Goal: Task Accomplishment & Management: Use online tool/utility

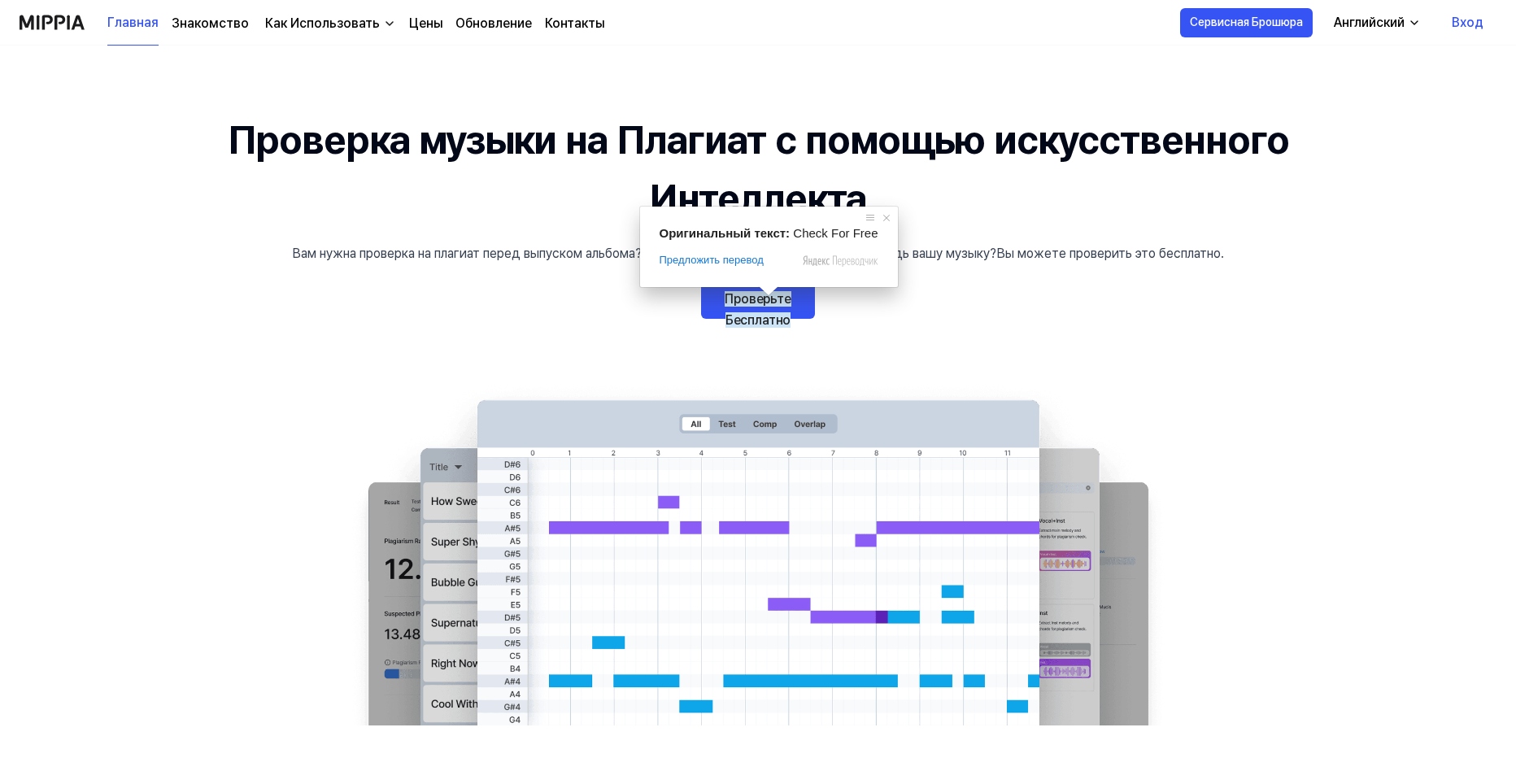
drag, startPoint x: 766, startPoint y: 298, endPoint x: 777, endPoint y: 299, distance: 11.0
click at [766, 296] on span at bounding box center [769, 290] width 22 height 10
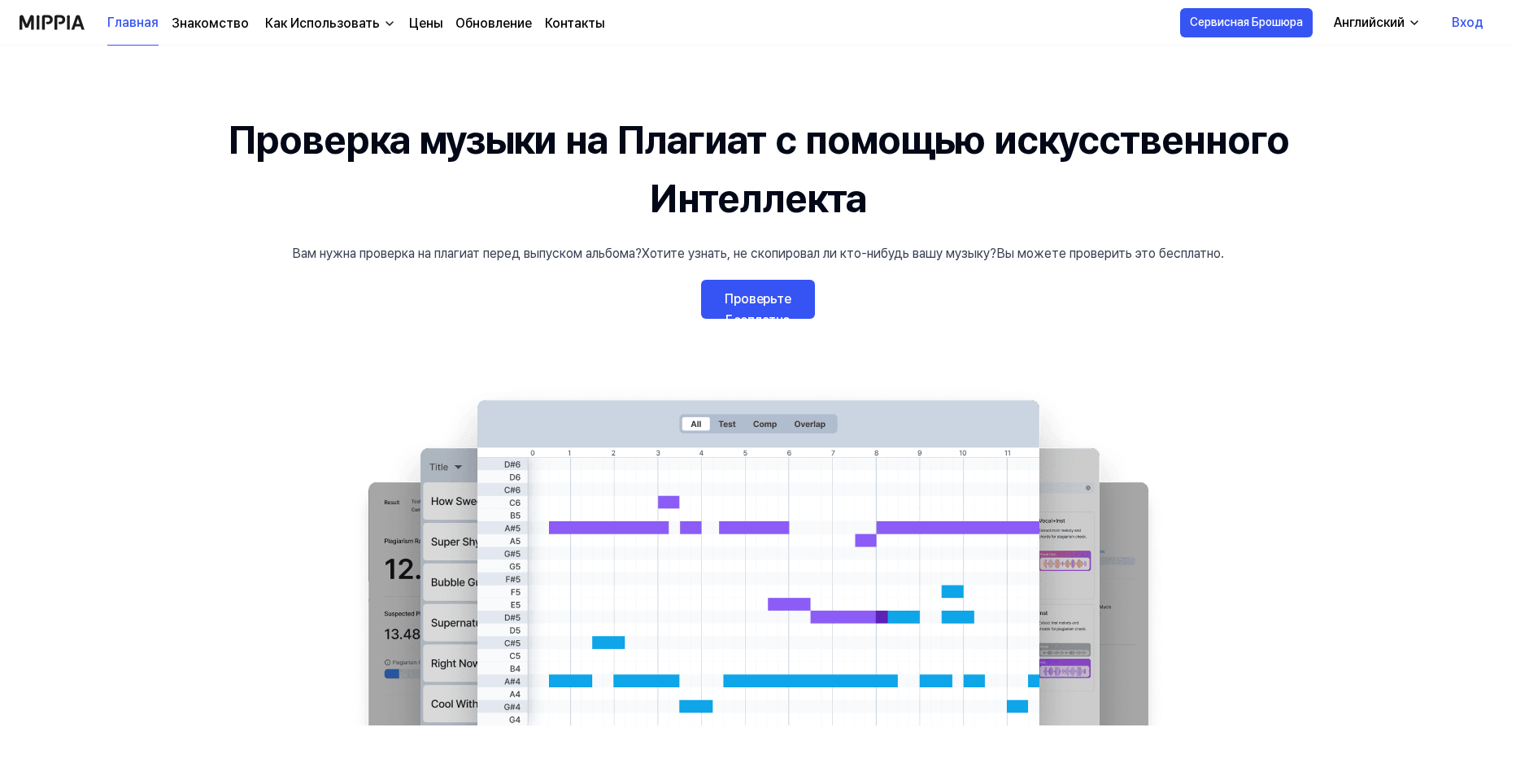
click at [792, 301] on link "Проверьте Бесплатно" at bounding box center [758, 298] width 114 height 39
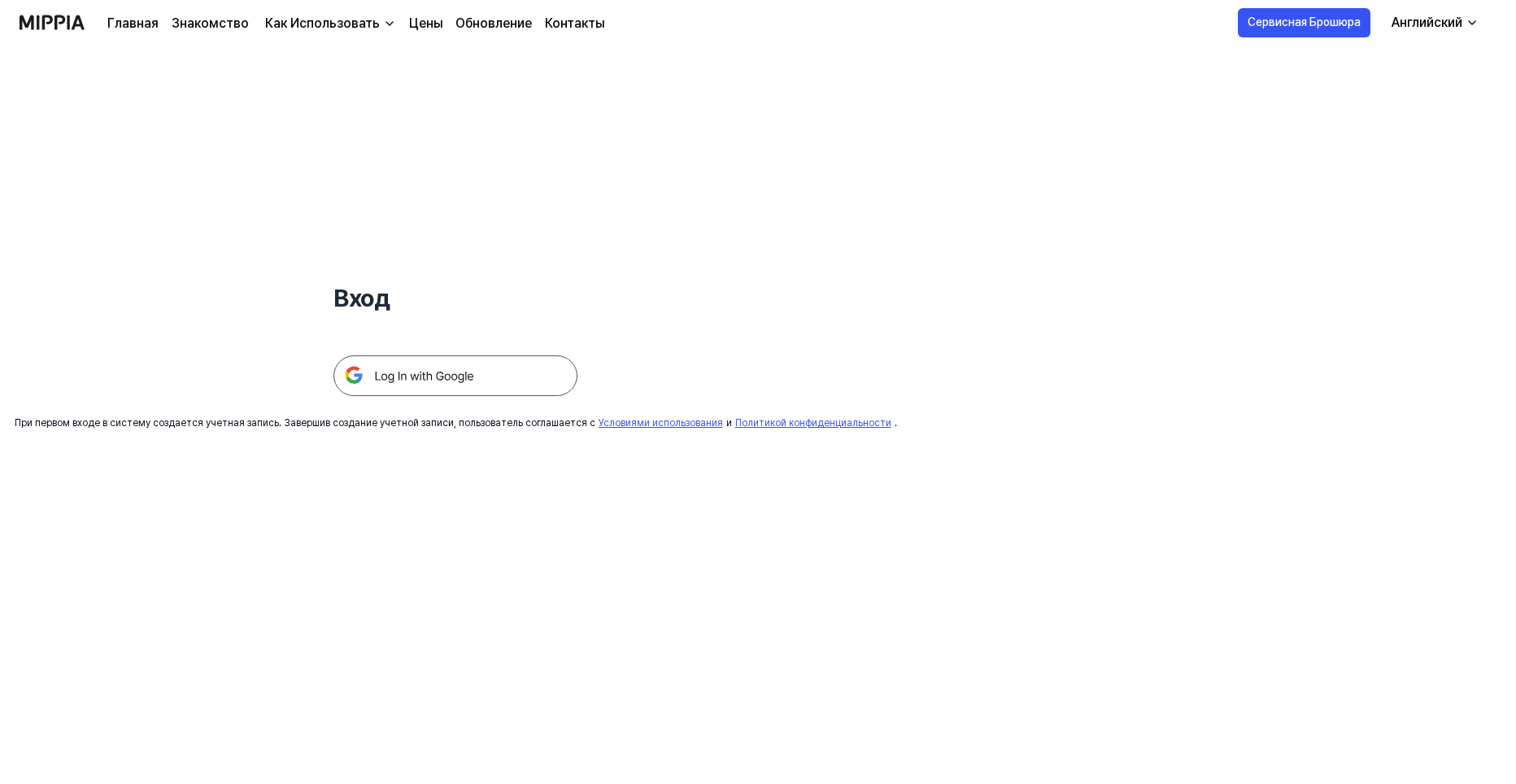
click at [495, 362] on img at bounding box center [455, 375] width 244 height 40
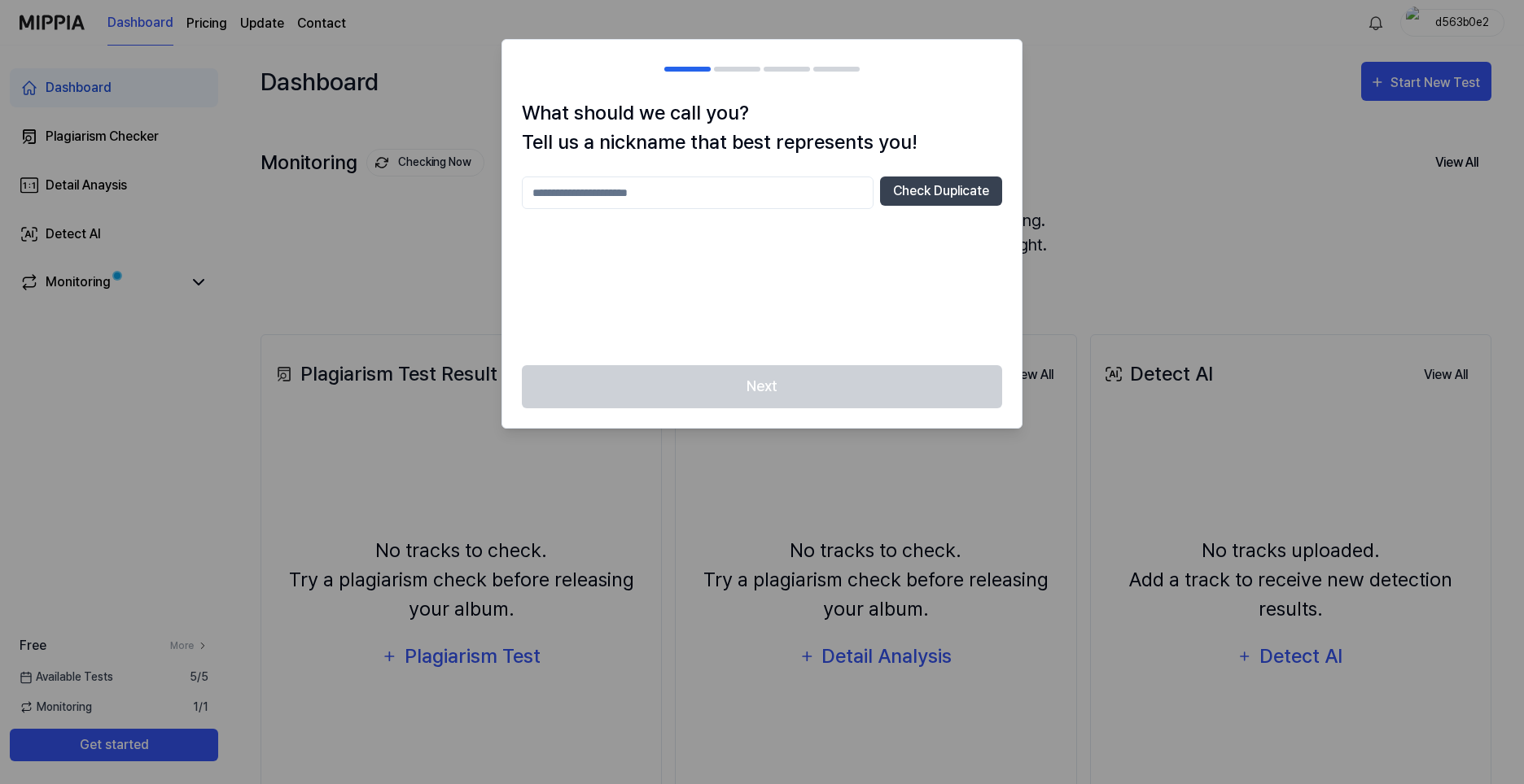
click at [722, 182] on input "text" at bounding box center [697, 192] width 352 height 32
type input "*******"
click at [820, 388] on div "Next" at bounding box center [761, 396] width 519 height 63
click at [937, 188] on button "Check Duplicate" at bounding box center [941, 191] width 122 height 30
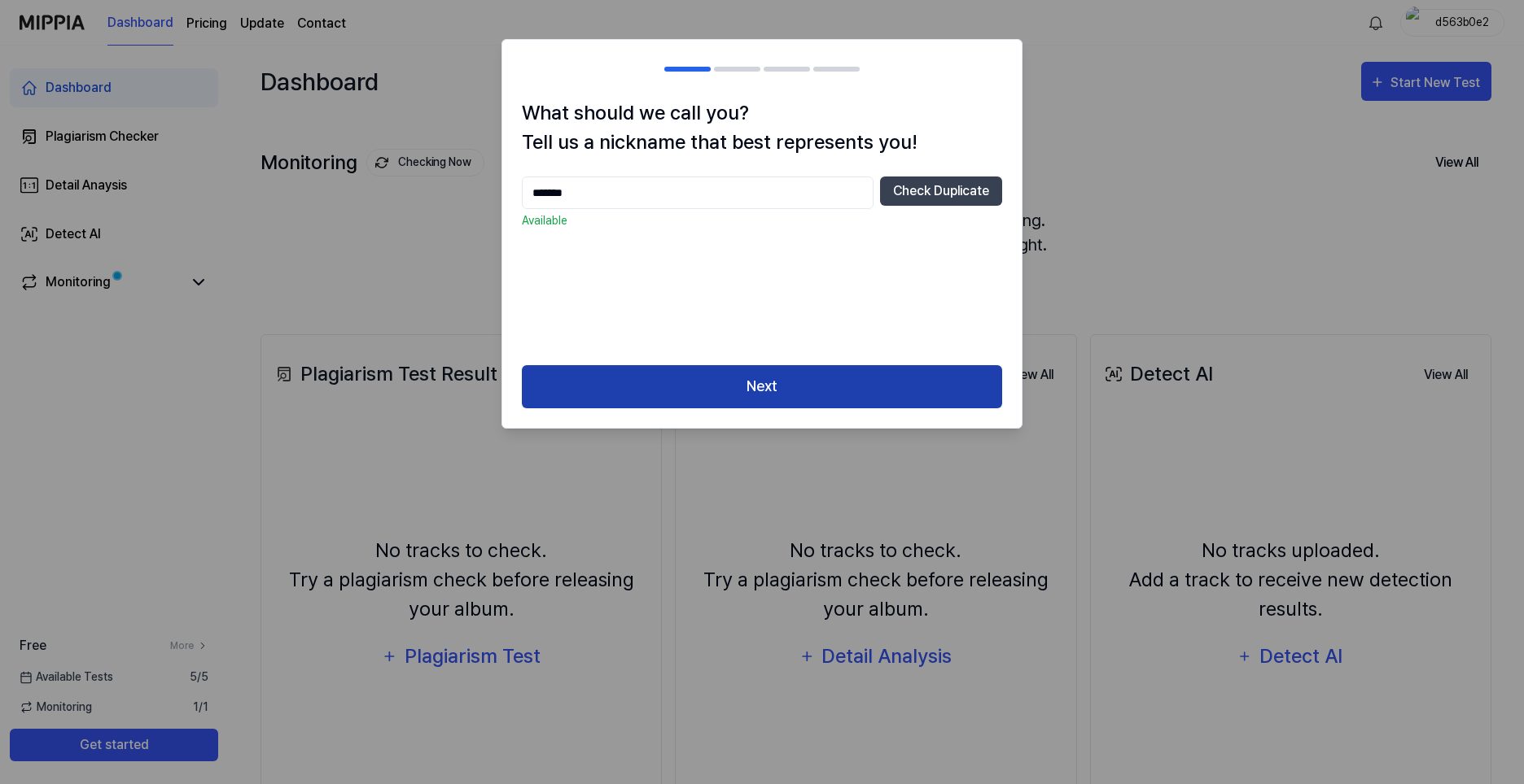
click at [776, 386] on button "Next" at bounding box center [762, 387] width 480 height 43
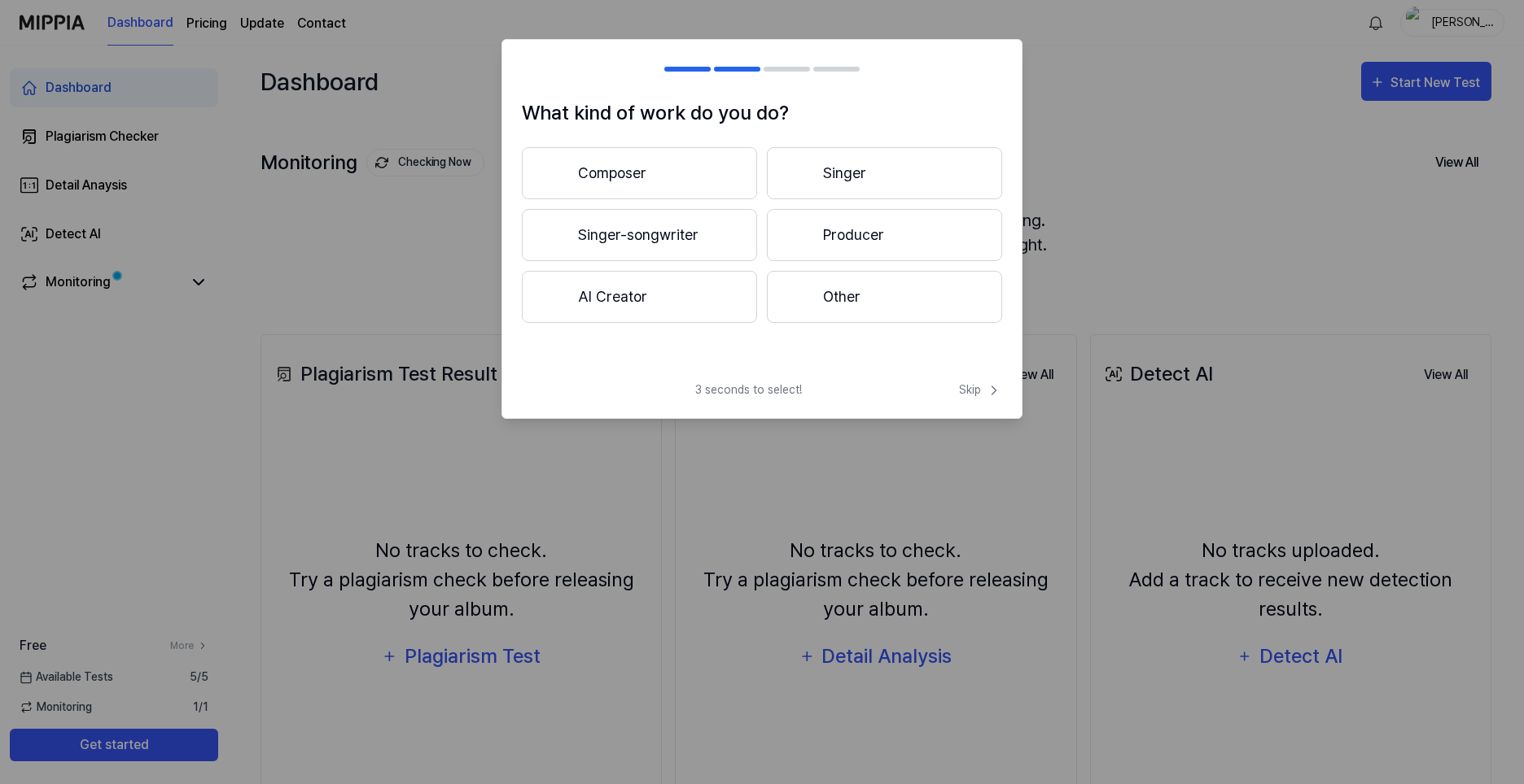
click at [693, 297] on button "AI Creator" at bounding box center [639, 297] width 235 height 52
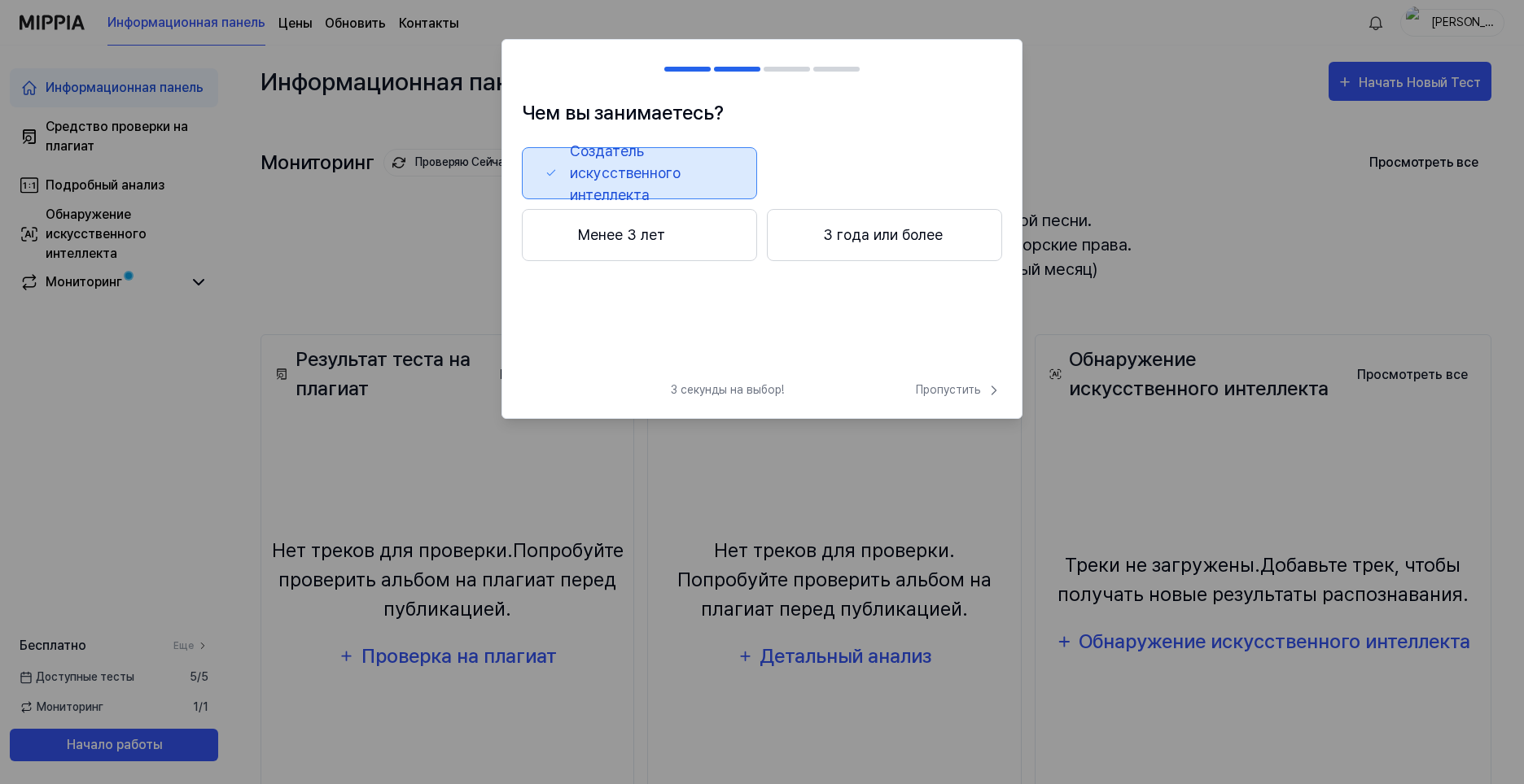
click at [687, 156] on ya-tr-span "Создатель искусственного интеллекта" at bounding box center [651, 173] width 164 height 66
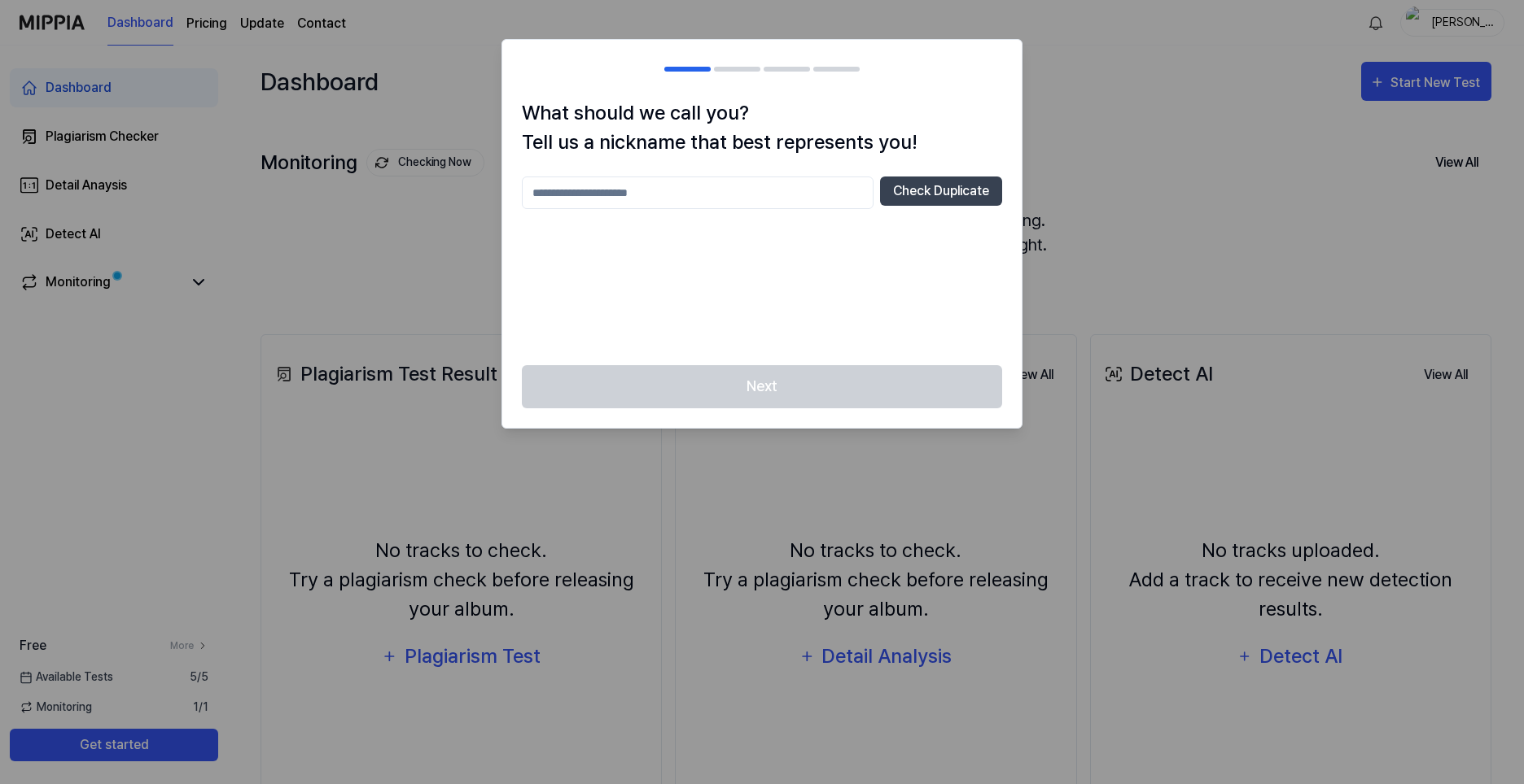
click at [697, 206] on input "text" at bounding box center [697, 192] width 352 height 32
click at [955, 183] on button "Check Duplicate" at bounding box center [941, 191] width 122 height 30
click at [668, 197] on input "*******" at bounding box center [697, 192] width 352 height 32
type input "********"
click at [895, 185] on button "Check Duplicate" at bounding box center [941, 191] width 122 height 30
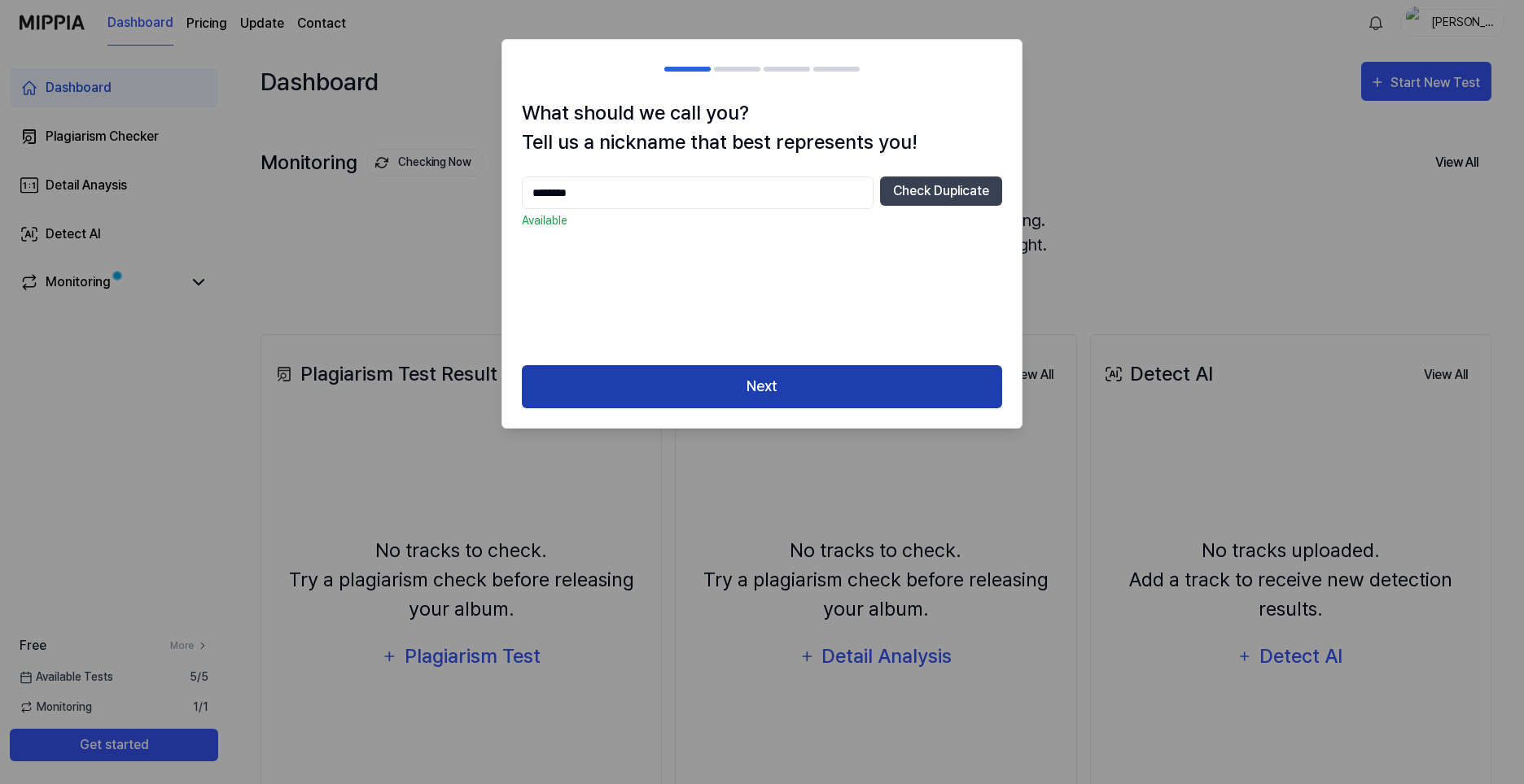
click at [762, 396] on button "Next" at bounding box center [762, 387] width 480 height 43
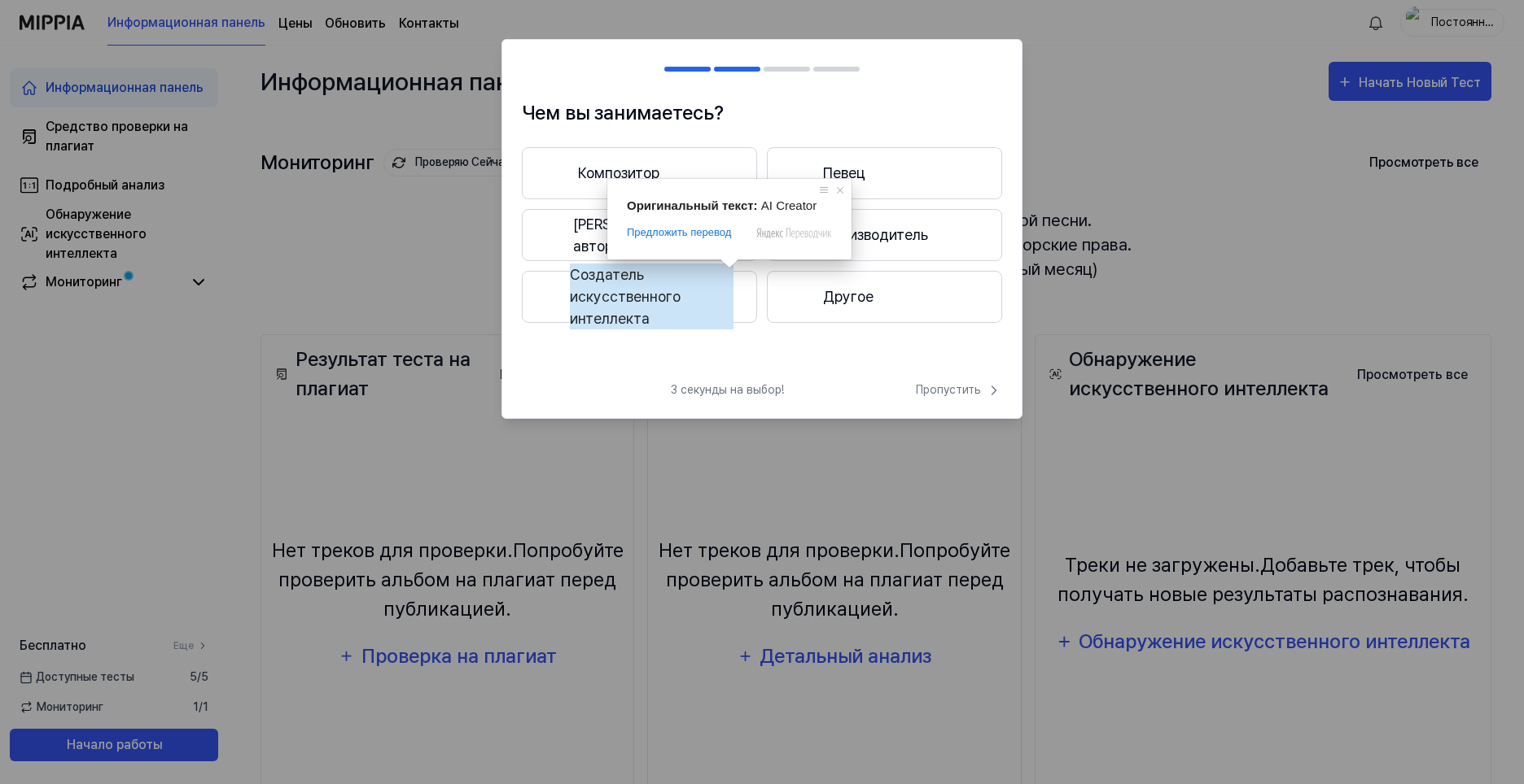
click at [673, 296] on ya-tr-span "Создатель искусственного интеллекта" at bounding box center [651, 296] width 164 height 66
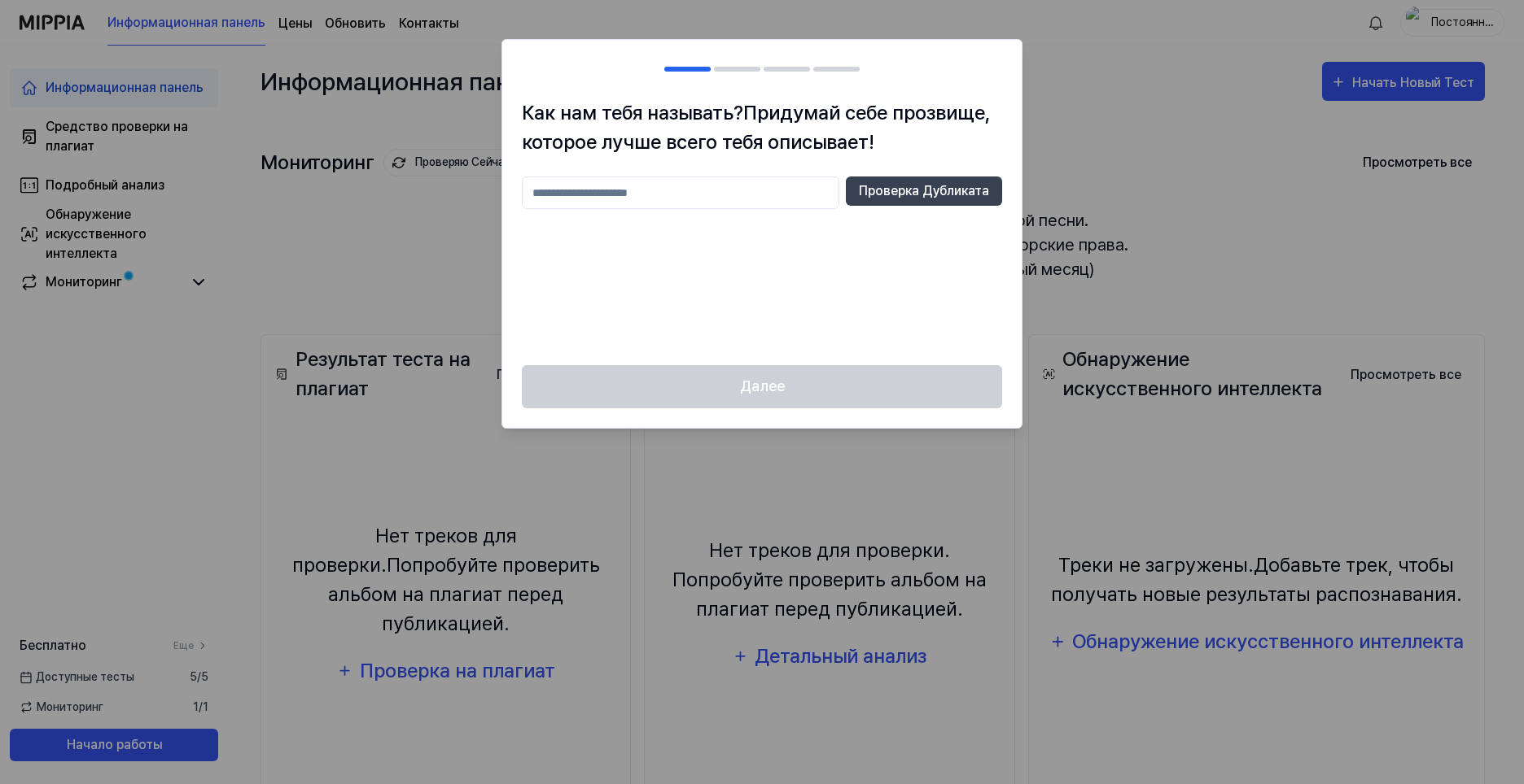
click at [695, 194] on input "text" at bounding box center [680, 192] width 318 height 32
click at [919, 192] on ya-tr-span "Проверка Дубликата" at bounding box center [923, 192] width 130 height 20
click at [661, 186] on input "********" at bounding box center [680, 192] width 318 height 32
type input "**********"
click at [912, 198] on ya-tr-span "Проверка Дубликата" at bounding box center [923, 192] width 130 height 20
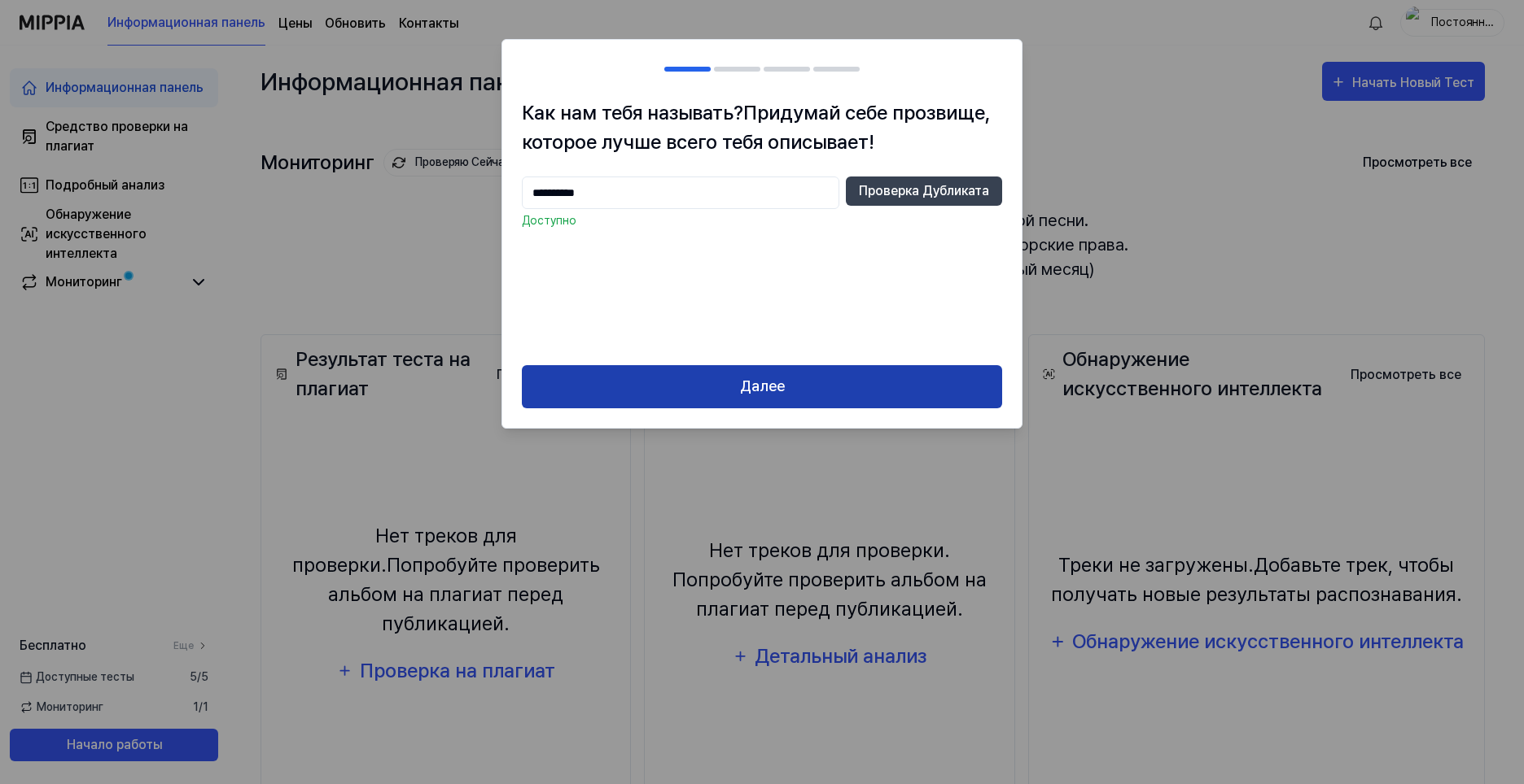
click at [806, 384] on button "Далее" at bounding box center [762, 387] width 480 height 43
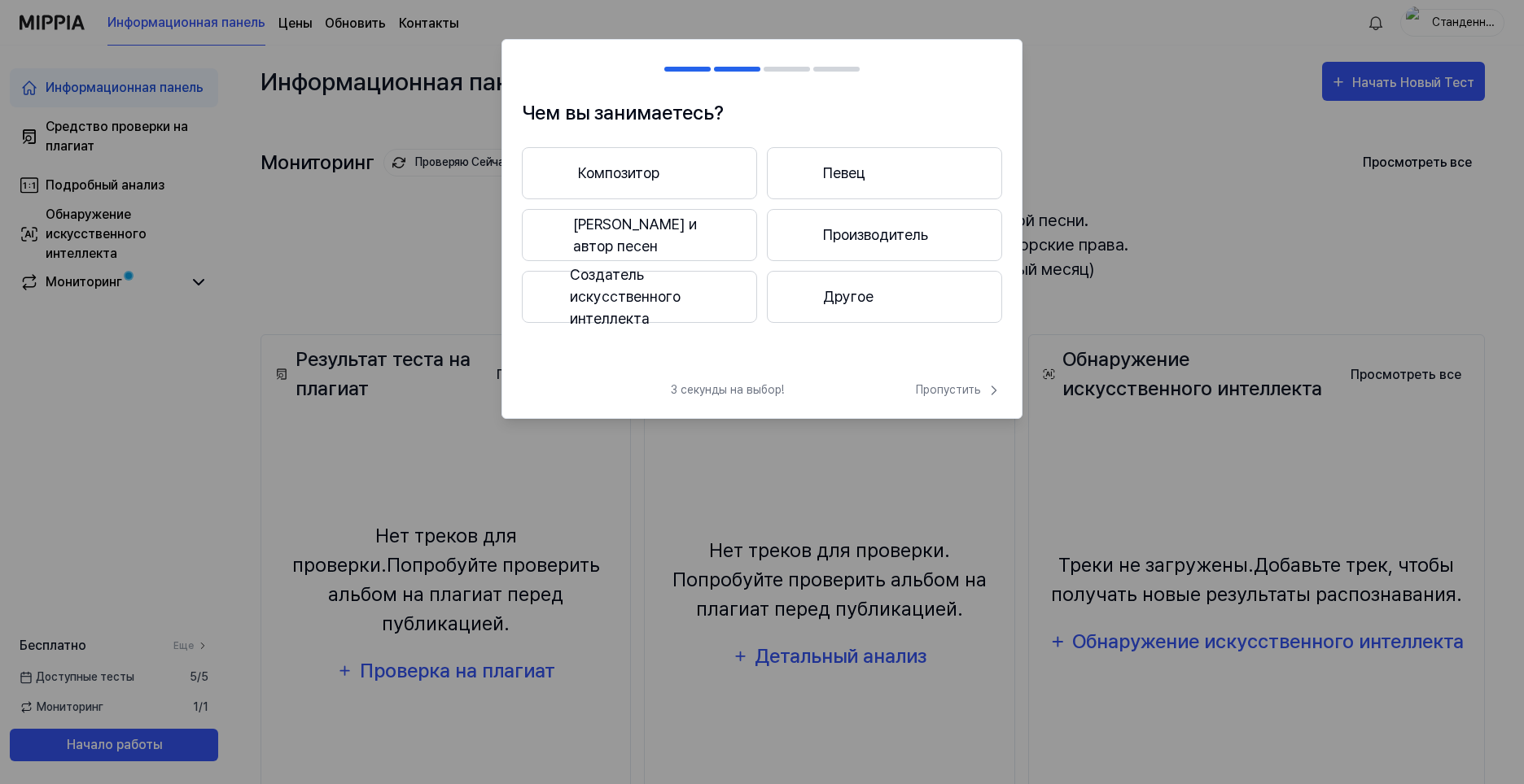
click at [809, 306] on div at bounding box center [800, 297] width 20 height 20
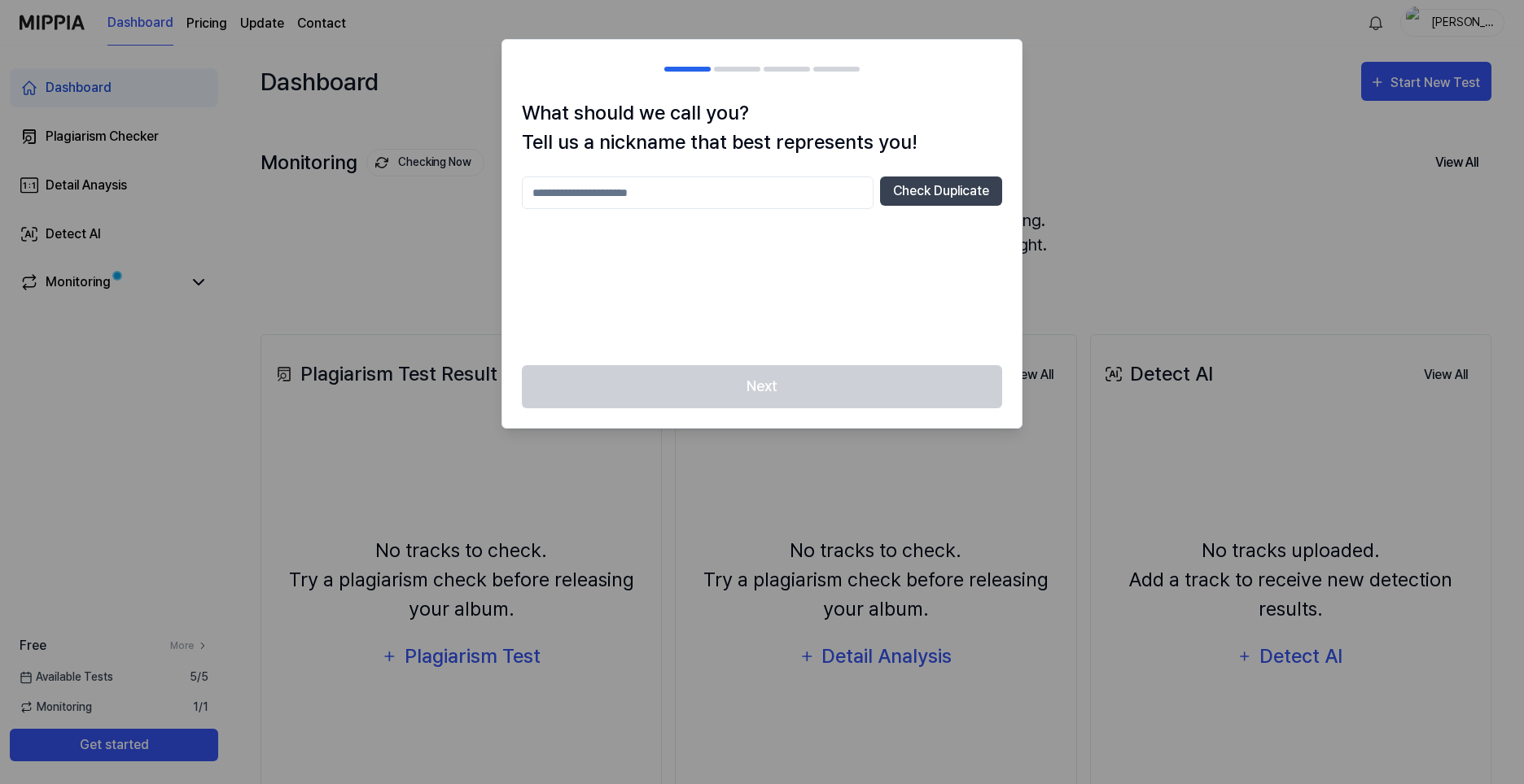
click at [646, 193] on input "text" at bounding box center [697, 192] width 352 height 32
type input "******"
click at [936, 200] on button "Check Duplicate" at bounding box center [941, 191] width 122 height 30
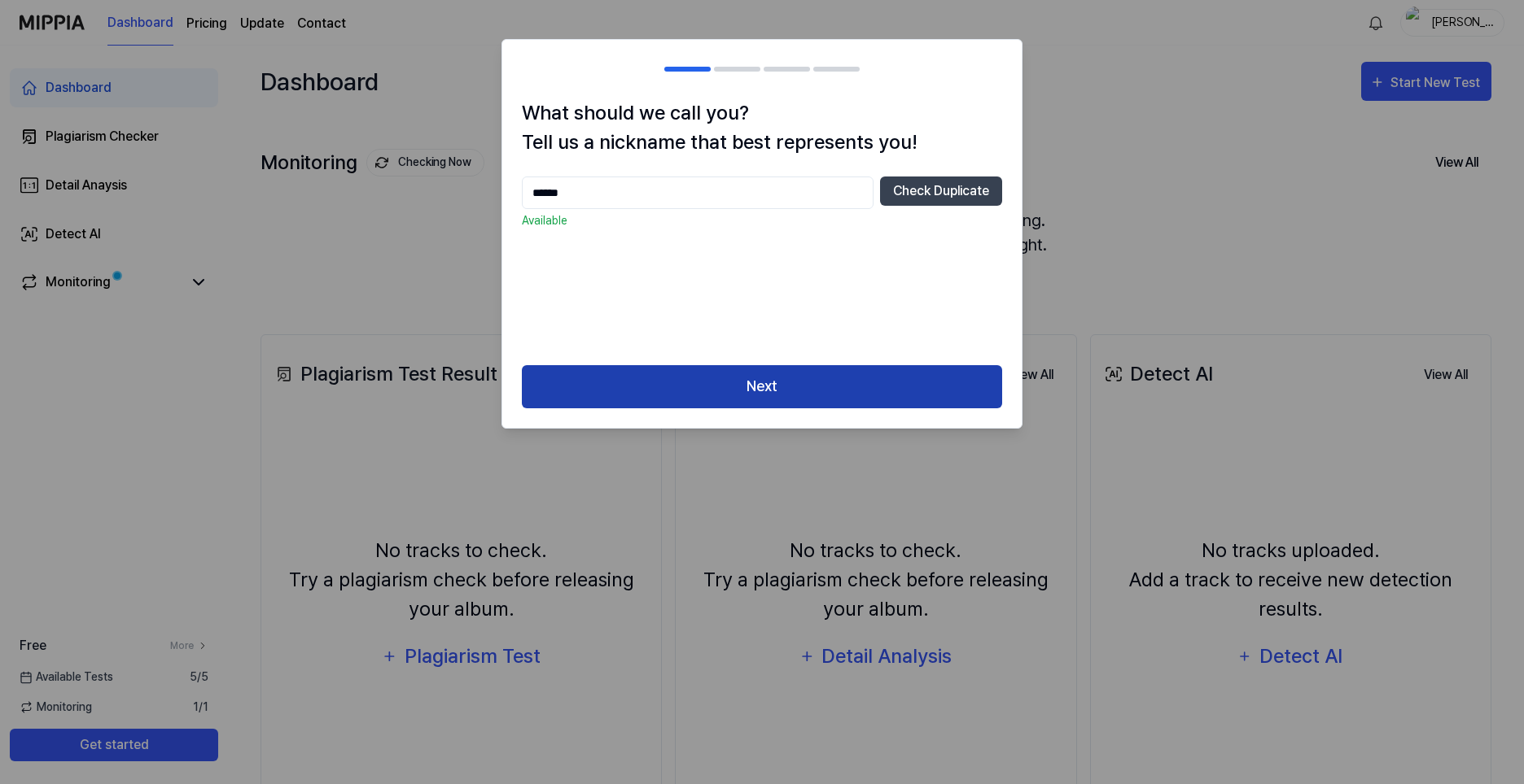
click at [790, 393] on button "Next" at bounding box center [762, 387] width 480 height 43
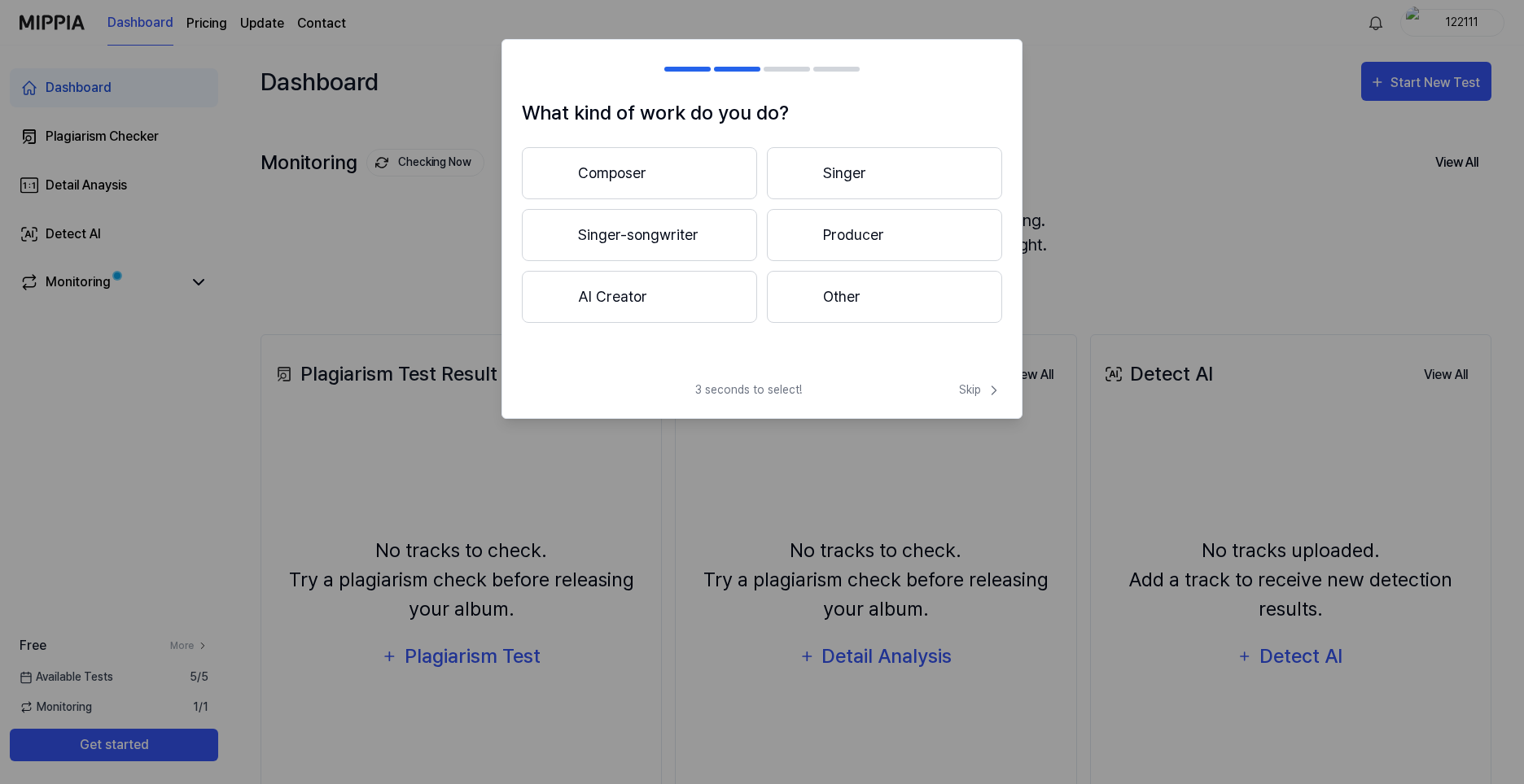
click at [667, 219] on button "Singer-songwriter" at bounding box center [639, 235] width 235 height 52
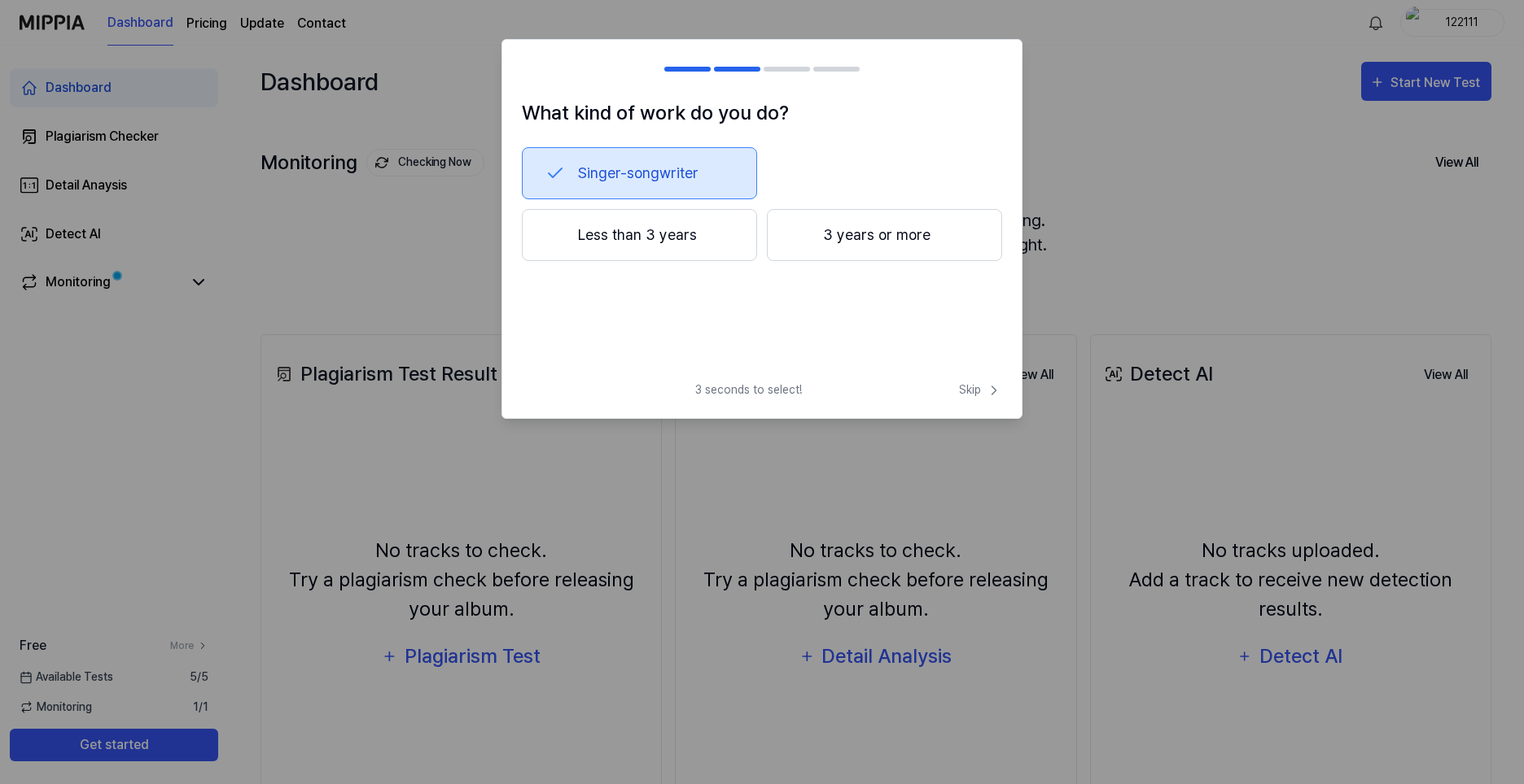
click at [715, 245] on button "Less than 3 years" at bounding box center [639, 235] width 235 height 52
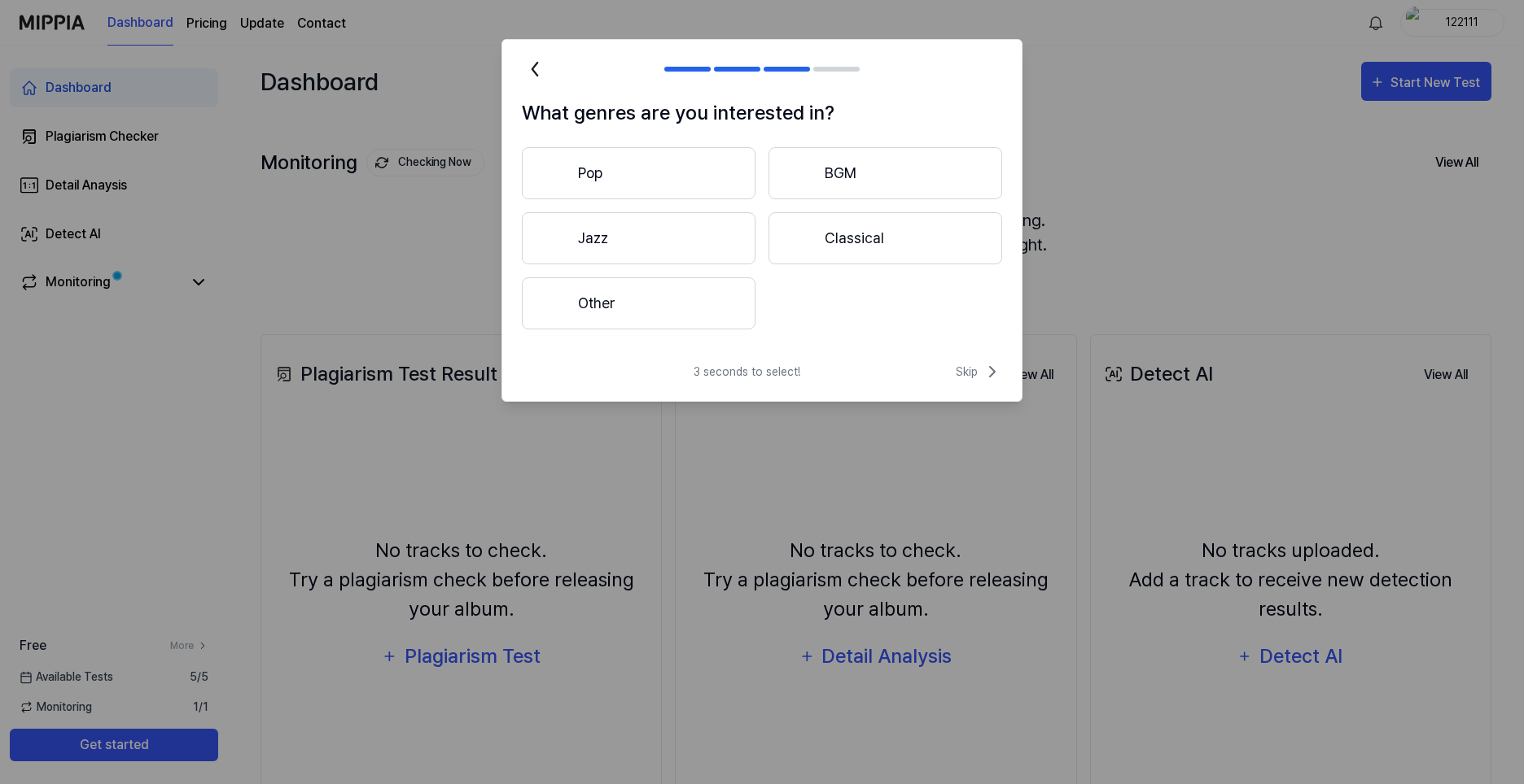
click at [864, 181] on button "BGM" at bounding box center [885, 174] width 234 height 52
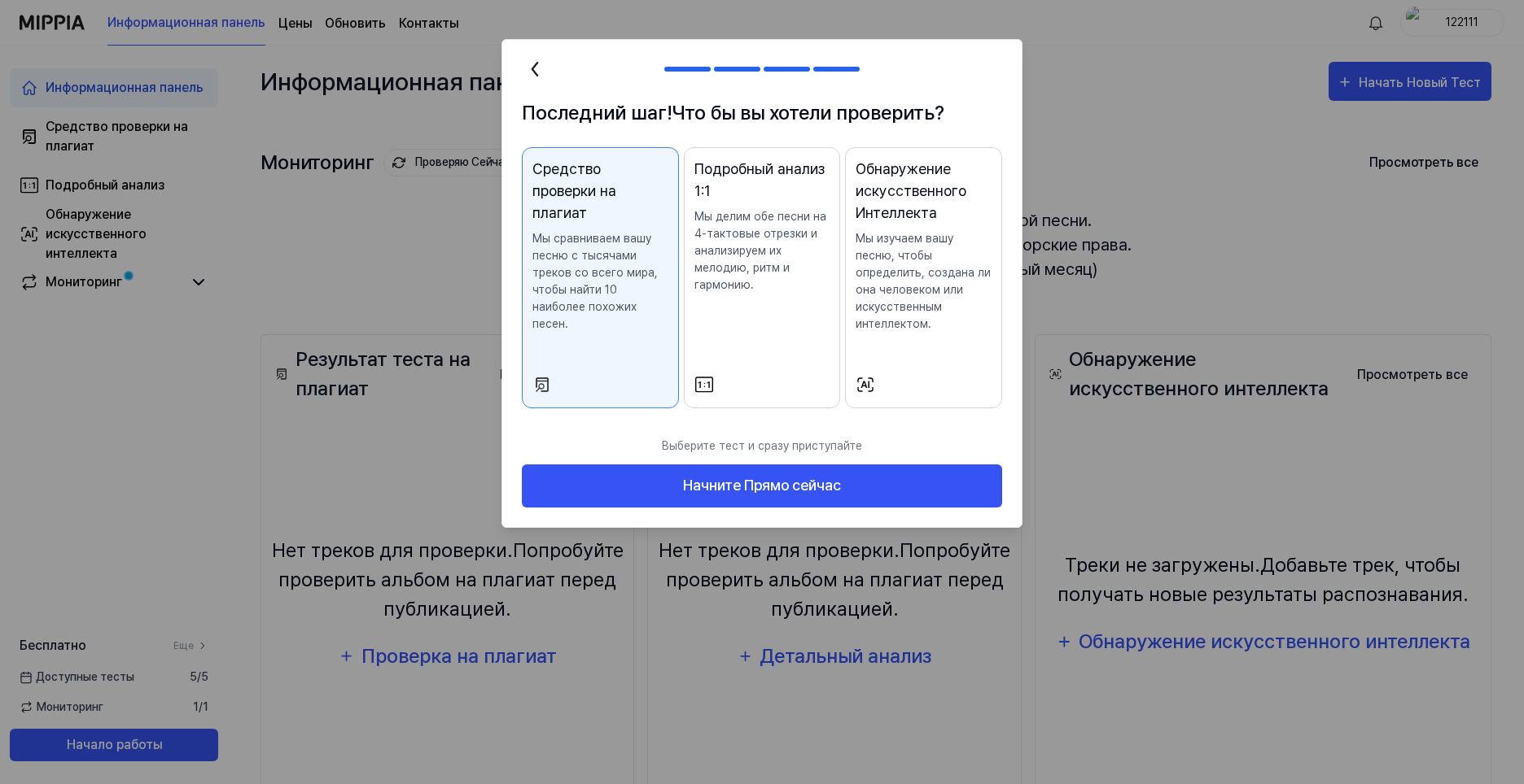
click at [625, 322] on div "Средство проверки на плагиат Мы сравниваем вашу песню с тысячами треков со всег…" at bounding box center [600, 262] width 136 height 208
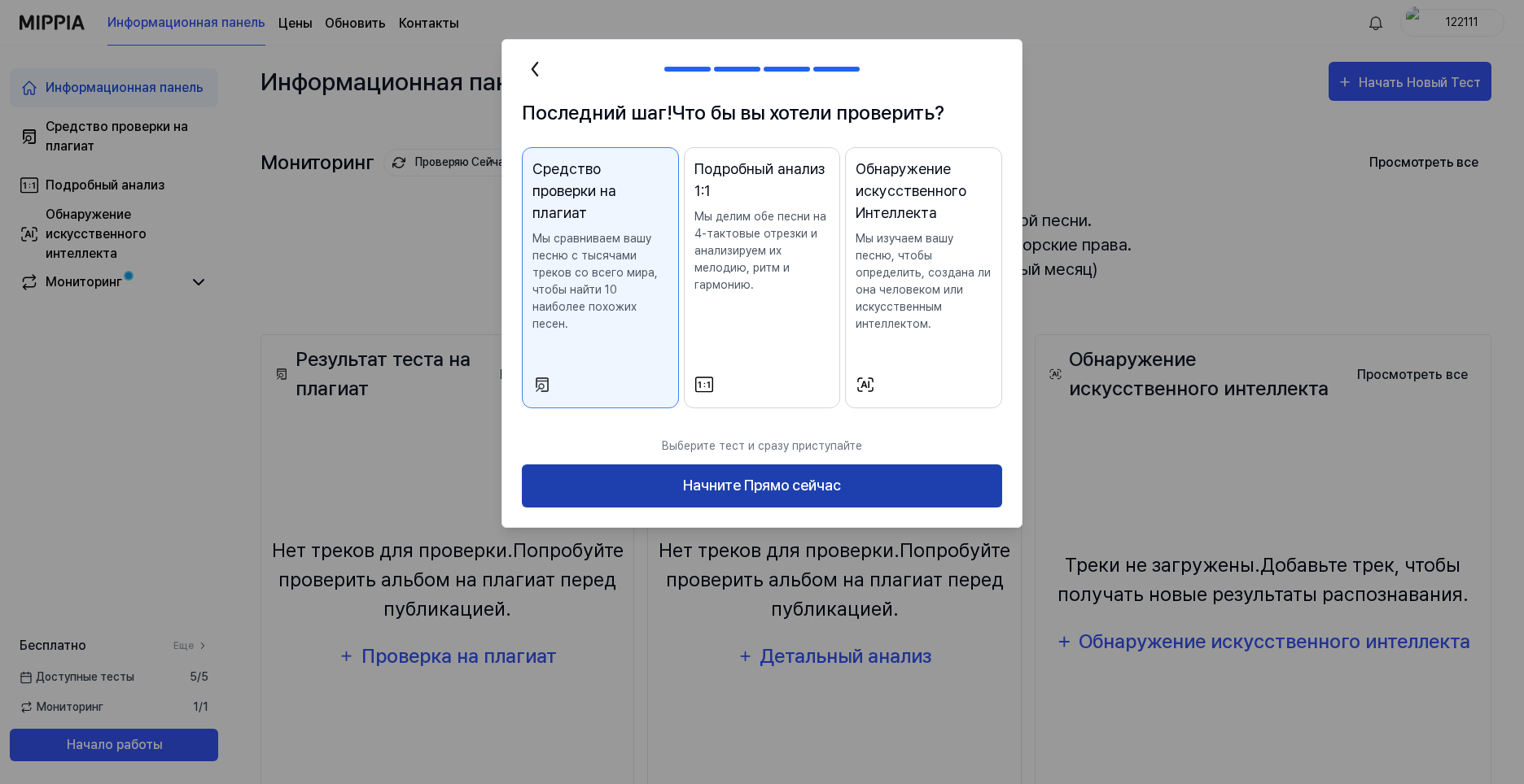
click at [731, 487] on ya-tr-span "Начните Прямо сейчас" at bounding box center [762, 486] width 158 height 23
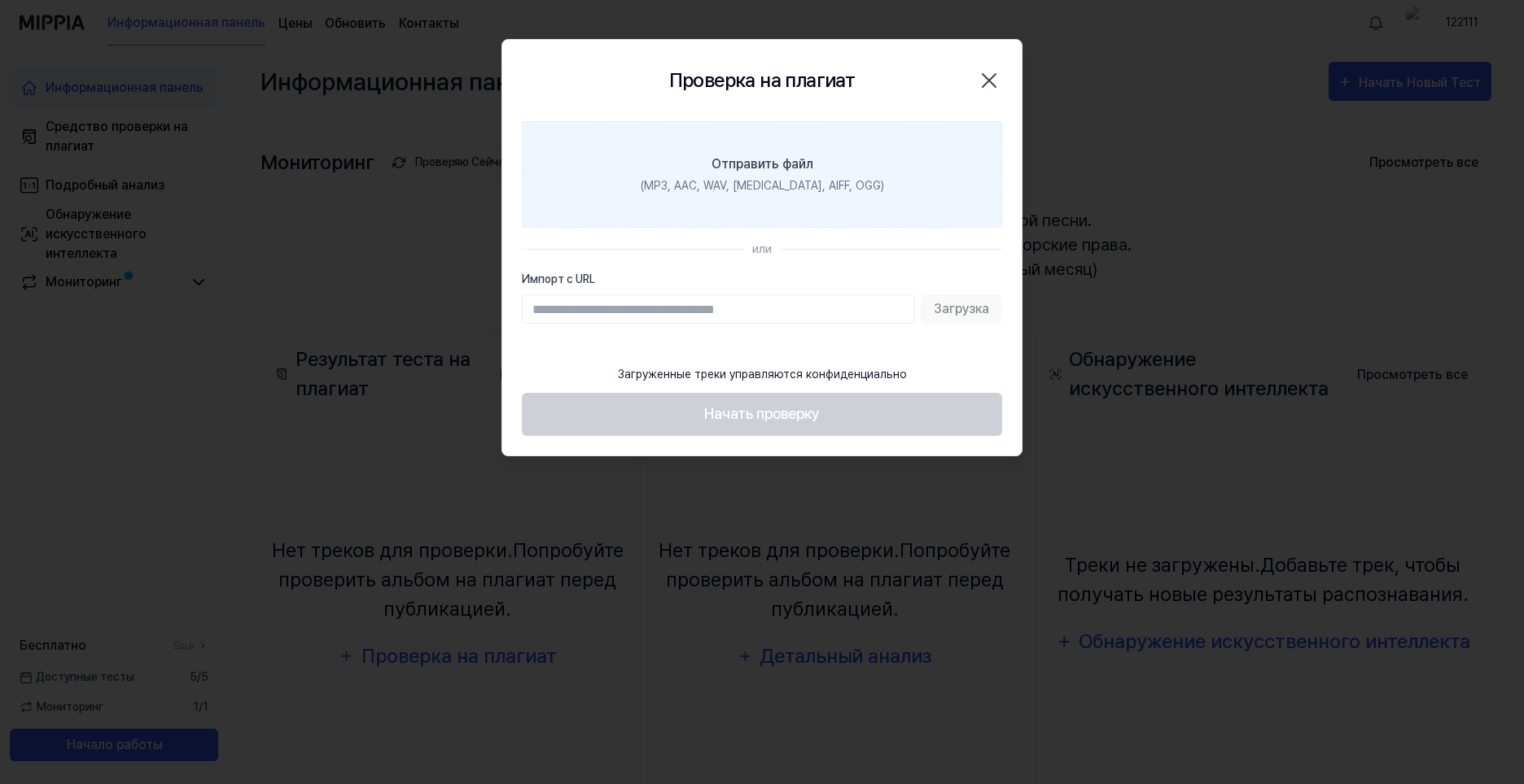
click at [792, 188] on ya-tr-span "(MP3, AAC, WAV, FLAC, AIFF, OGG)" at bounding box center [762, 185] width 243 height 13
click at [0, 0] on input "Отправить файл (MP3, AAC, WAV, FLAC, AIFF, OGG)" at bounding box center [0, 0] width 0 height 0
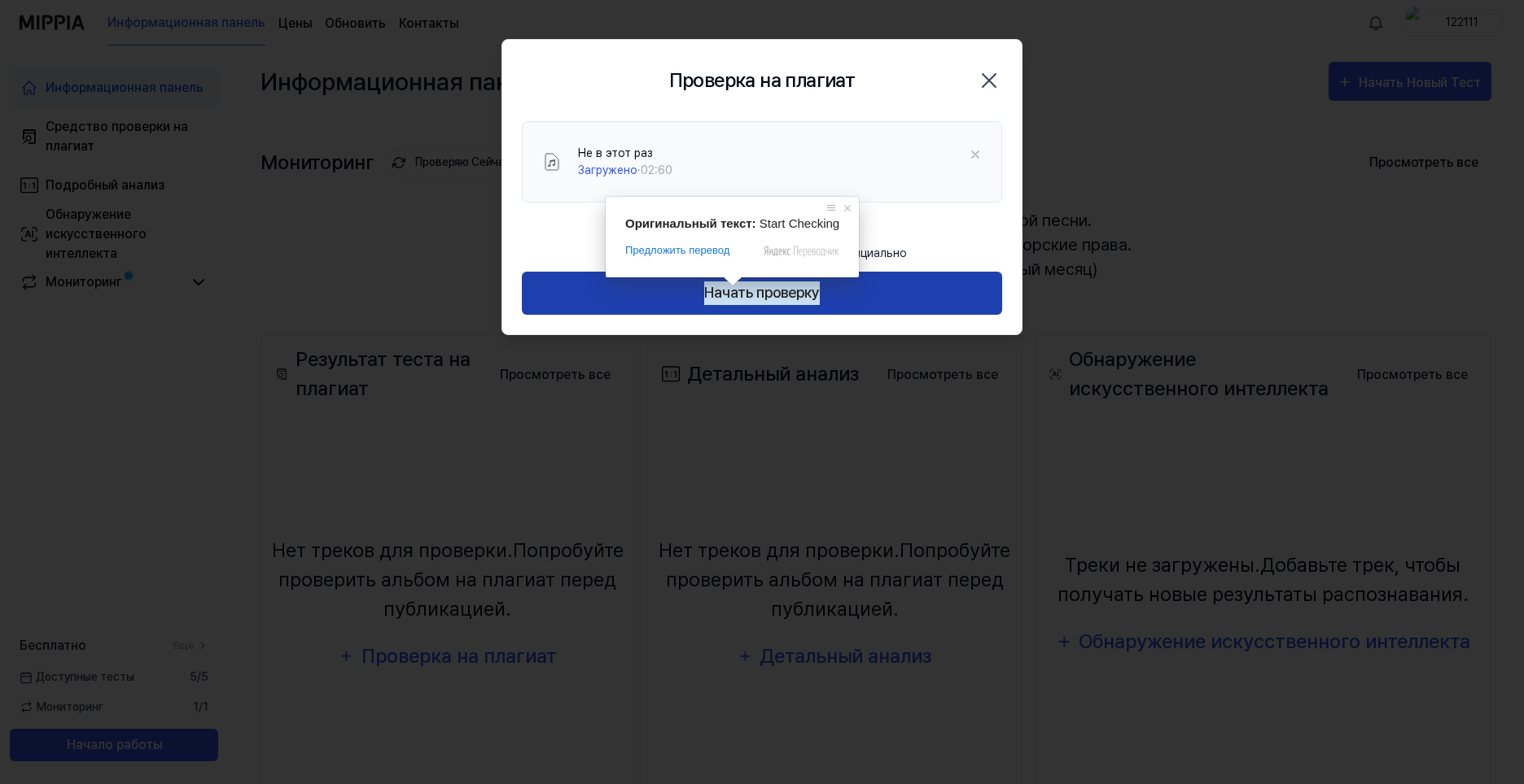
click at [764, 297] on ya-tr-span "Начать проверку" at bounding box center [762, 293] width 115 height 23
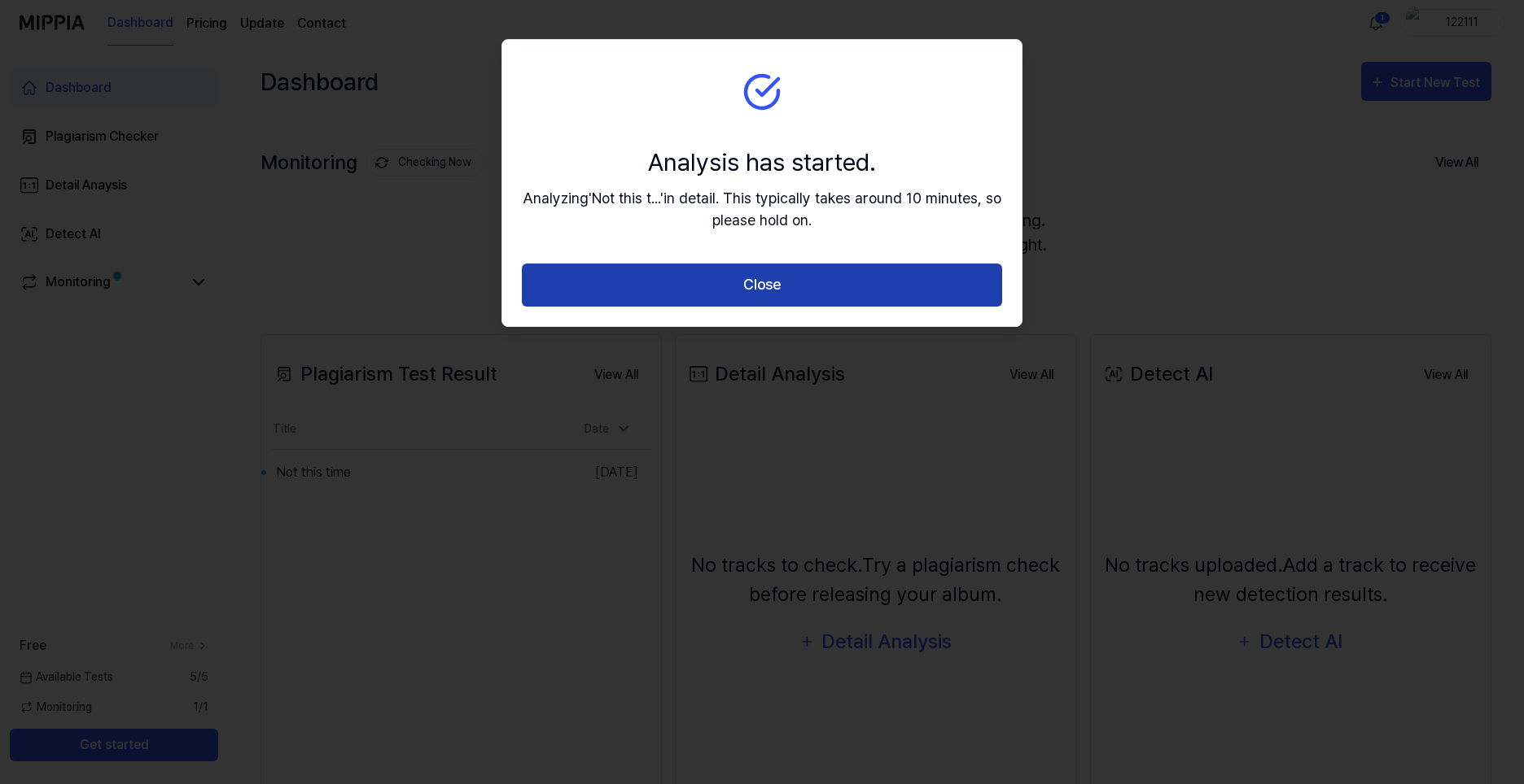
click at [723, 289] on button "Close" at bounding box center [762, 285] width 480 height 43
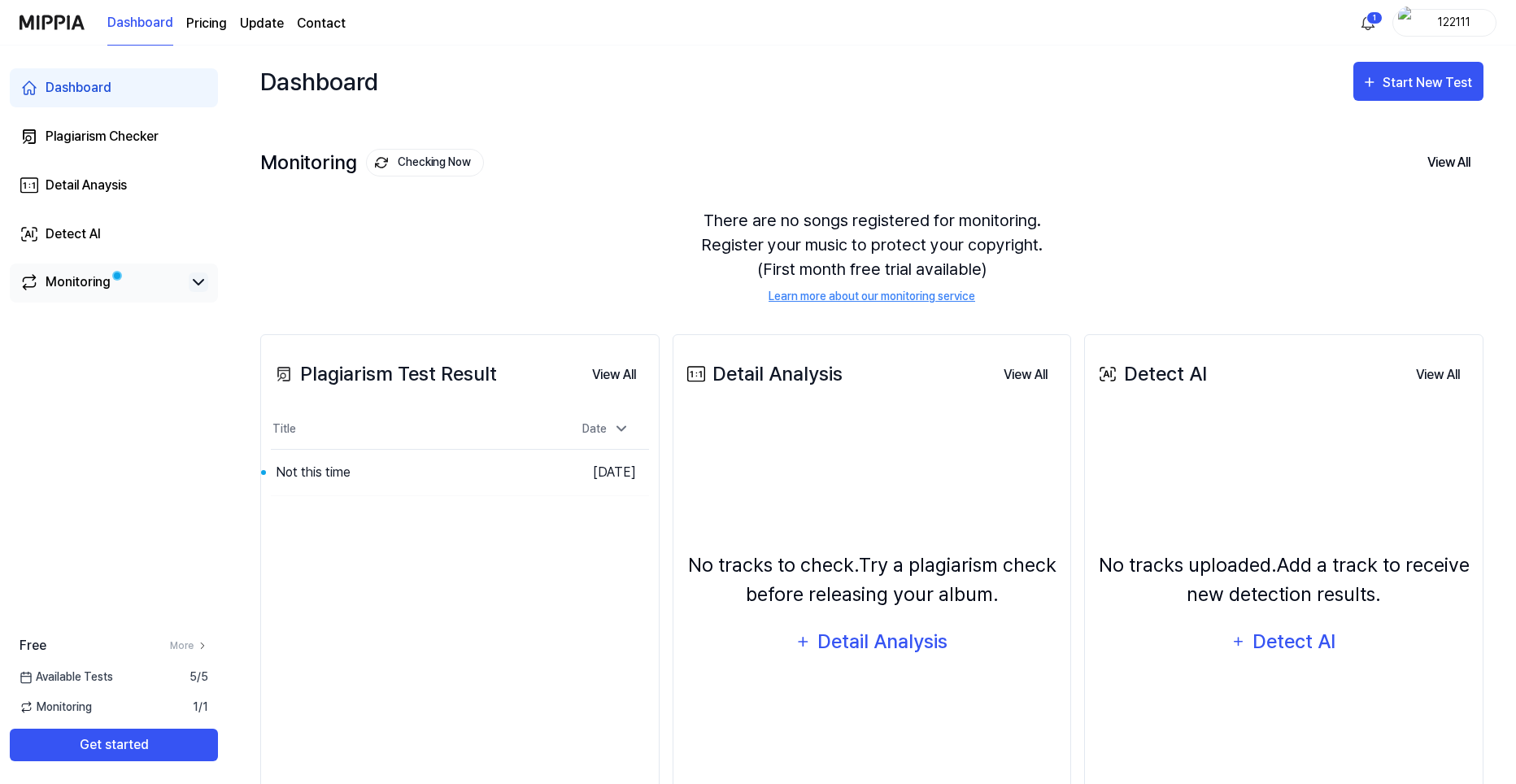
click at [201, 287] on icon at bounding box center [199, 282] width 20 height 20
click at [140, 677] on div "Available Tests 5 / 5" at bounding box center [113, 677] width 227 height 17
click at [179, 646] on ya-tr-span "More" at bounding box center [182, 646] width 23 height 14
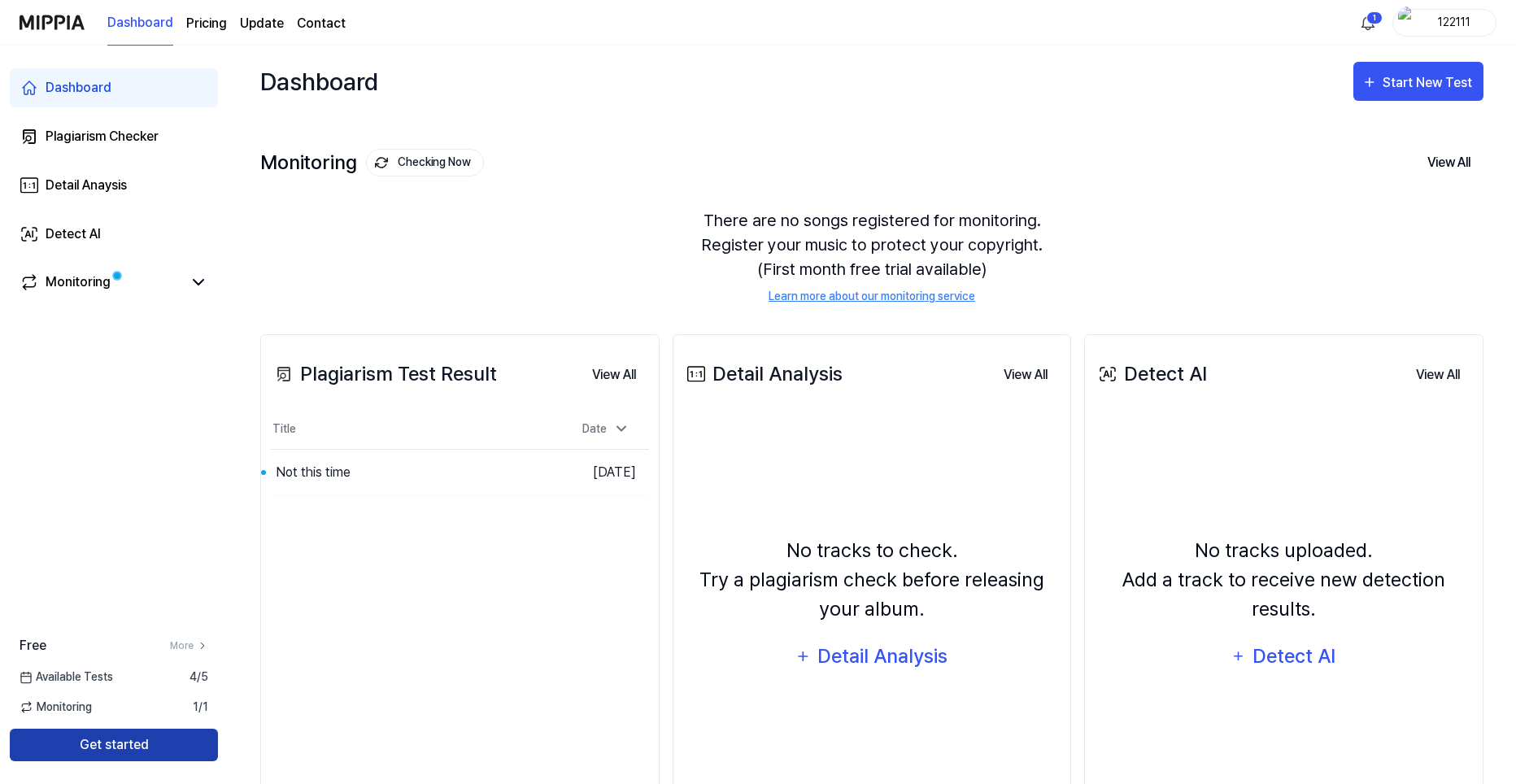
click at [115, 751] on button "Get started" at bounding box center [114, 745] width 209 height 32
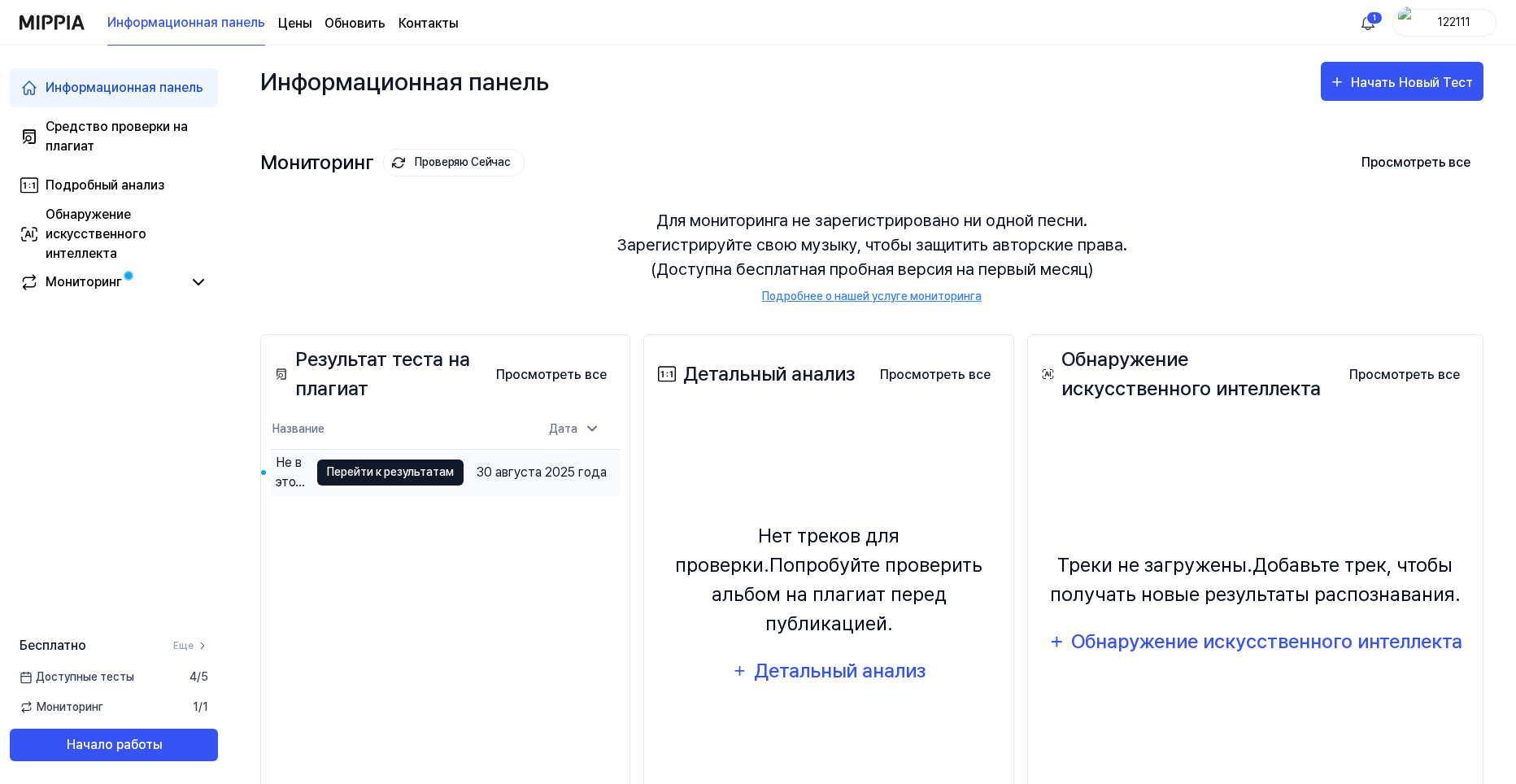
click at [456, 481] on button "Перейти к результатам" at bounding box center [390, 472] width 147 height 26
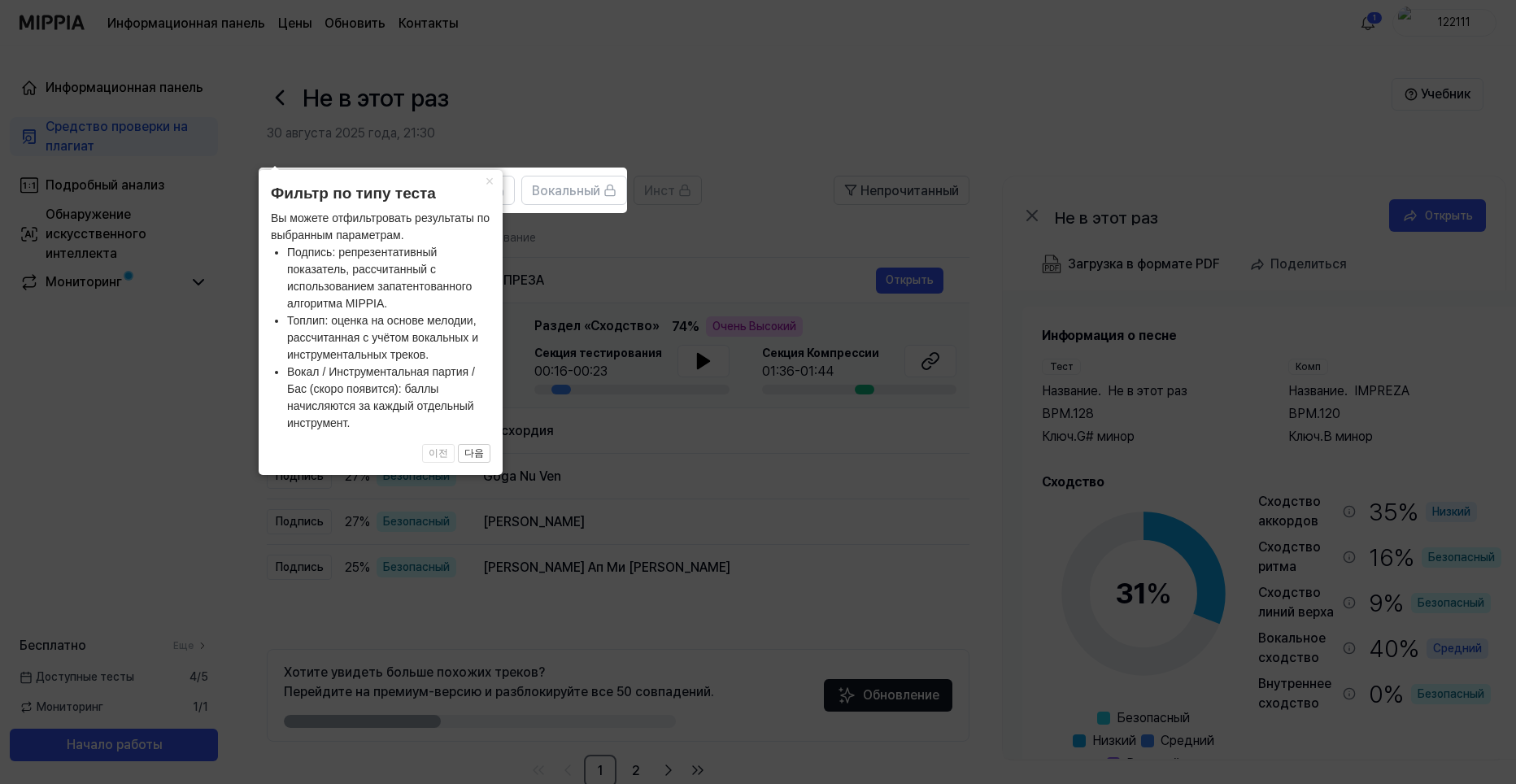
click at [605, 371] on icon at bounding box center [762, 392] width 1523 height 784
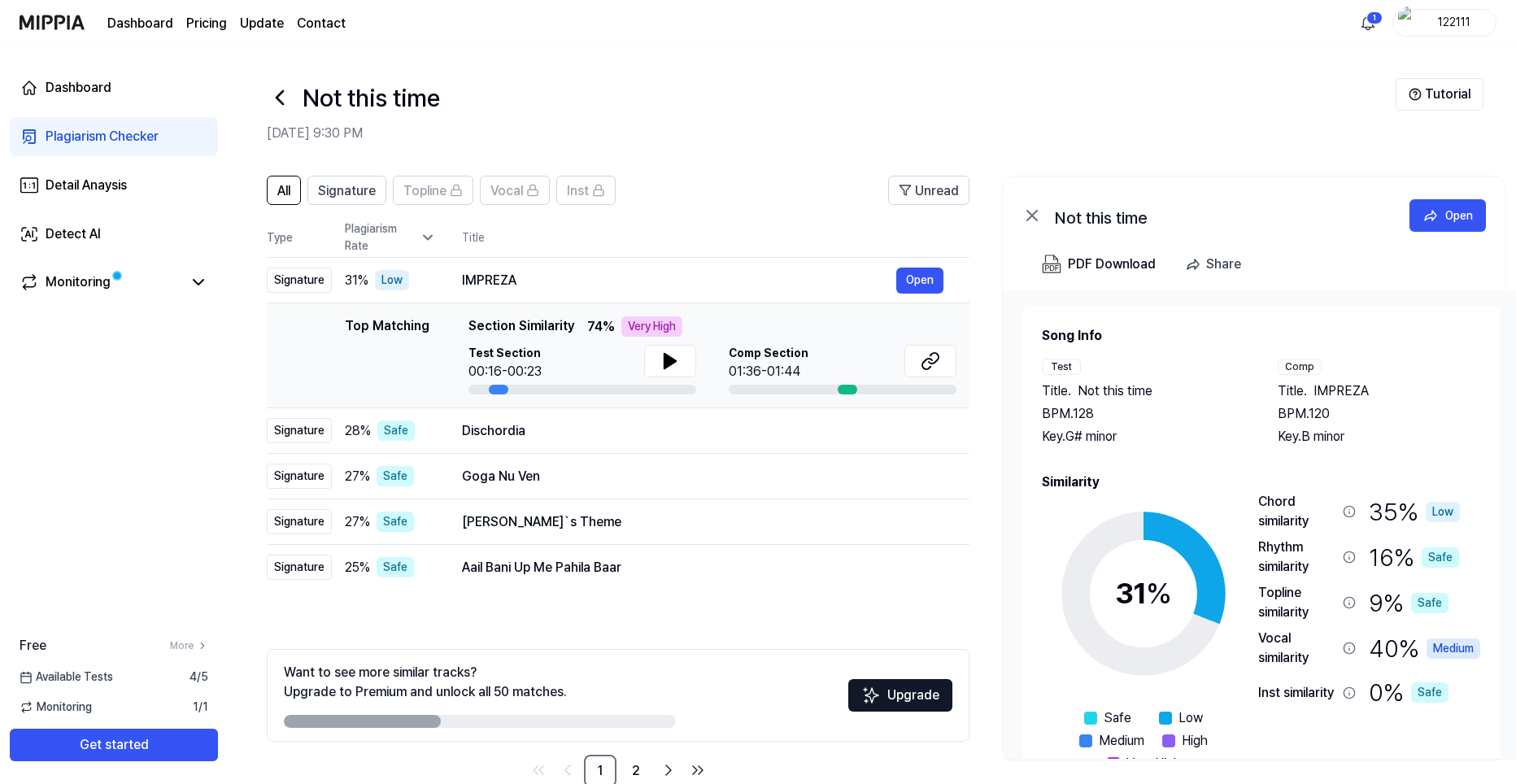
scroll to position [36, 0]
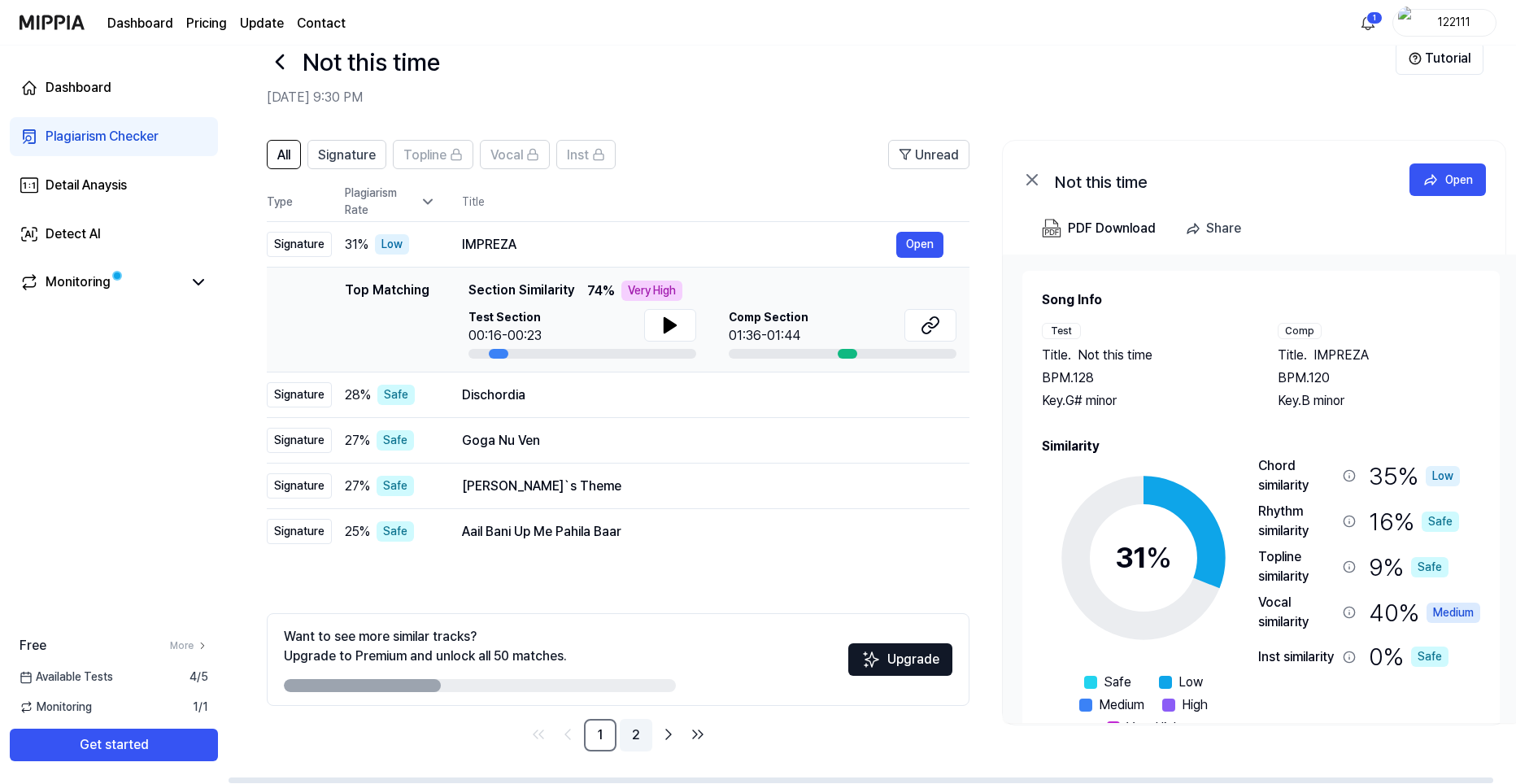
click at [628, 735] on link "2" at bounding box center [636, 735] width 32 height 32
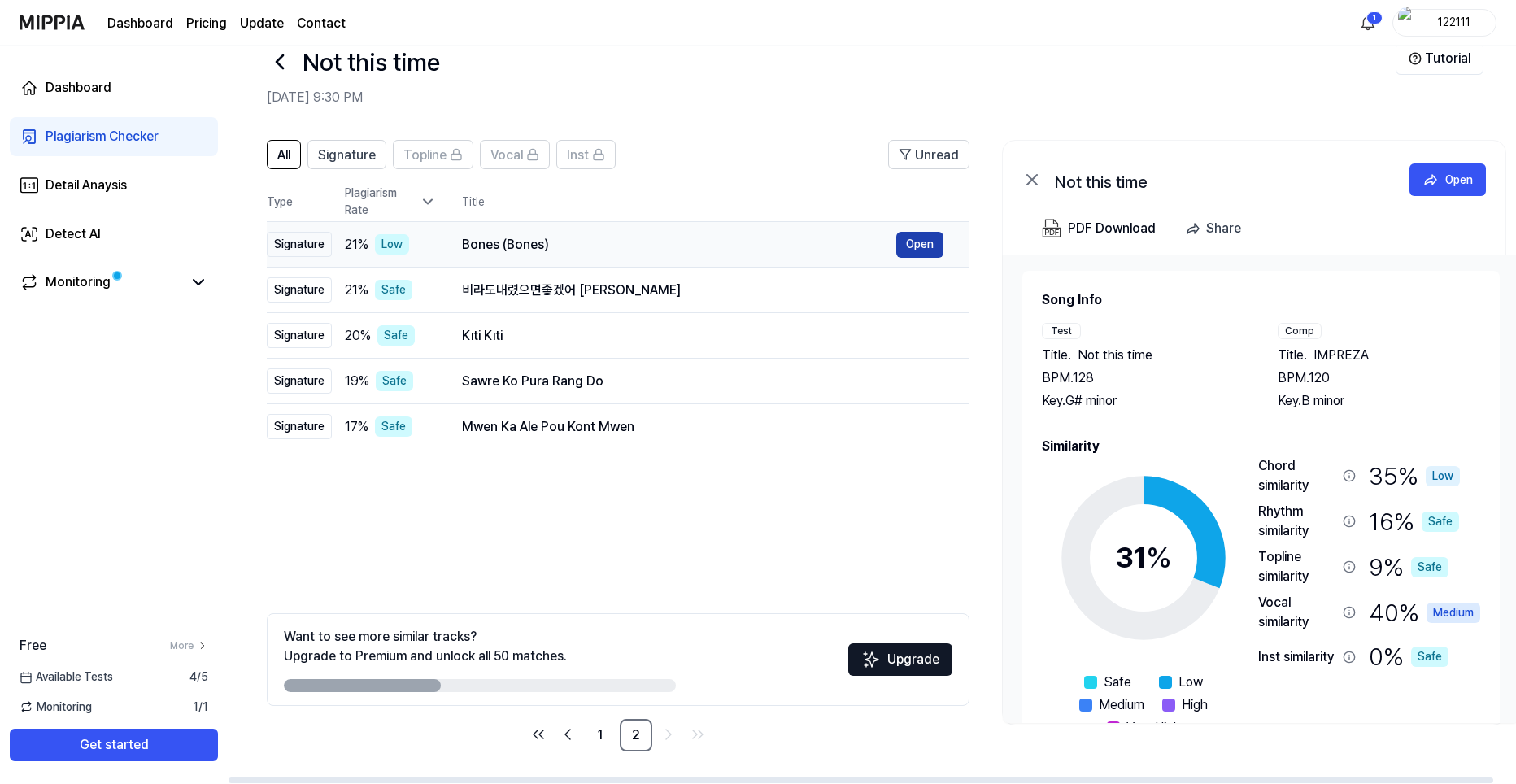
click at [917, 243] on ya-tr-span "Open" at bounding box center [920, 244] width 28 height 18
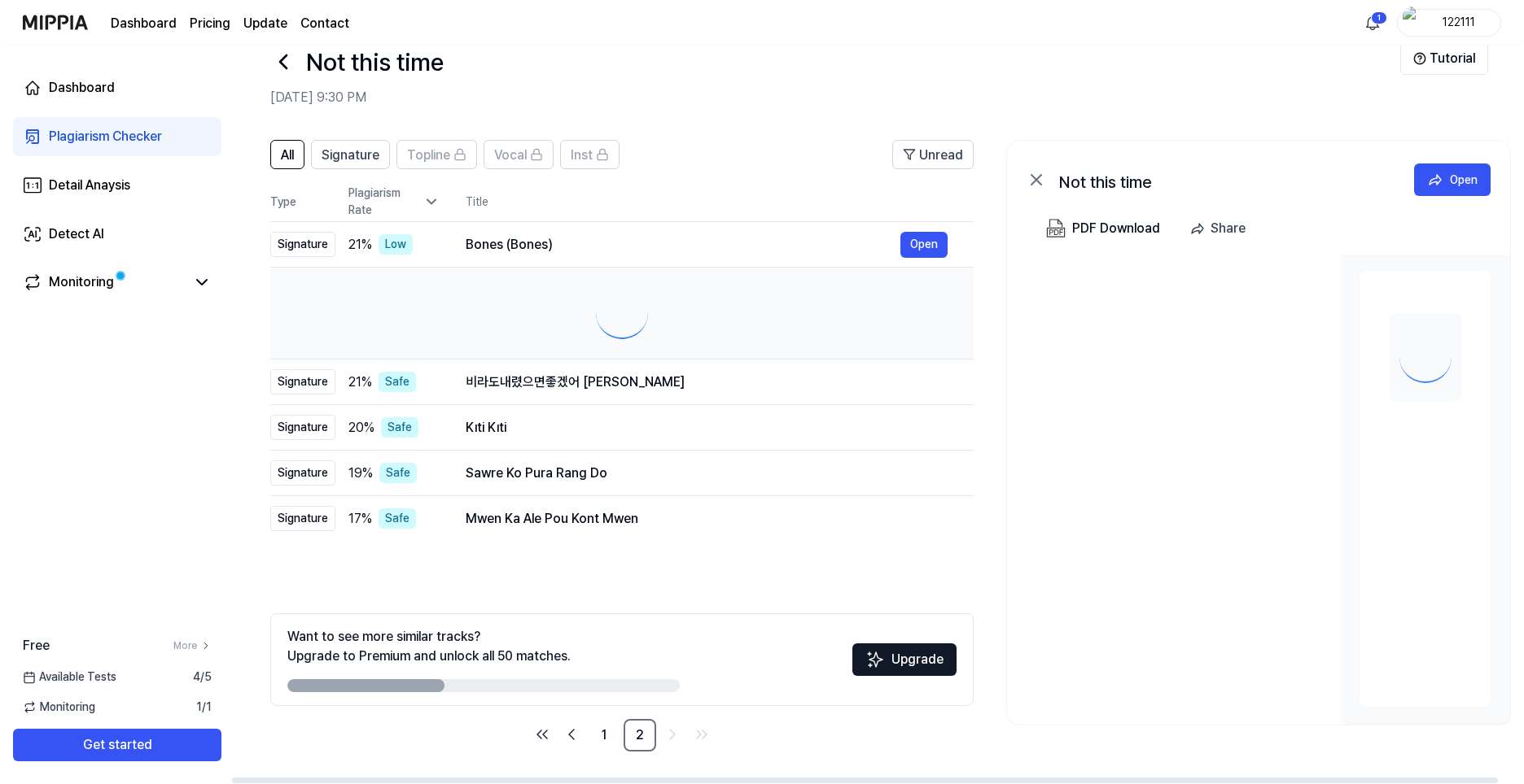
scroll to position [0, 0]
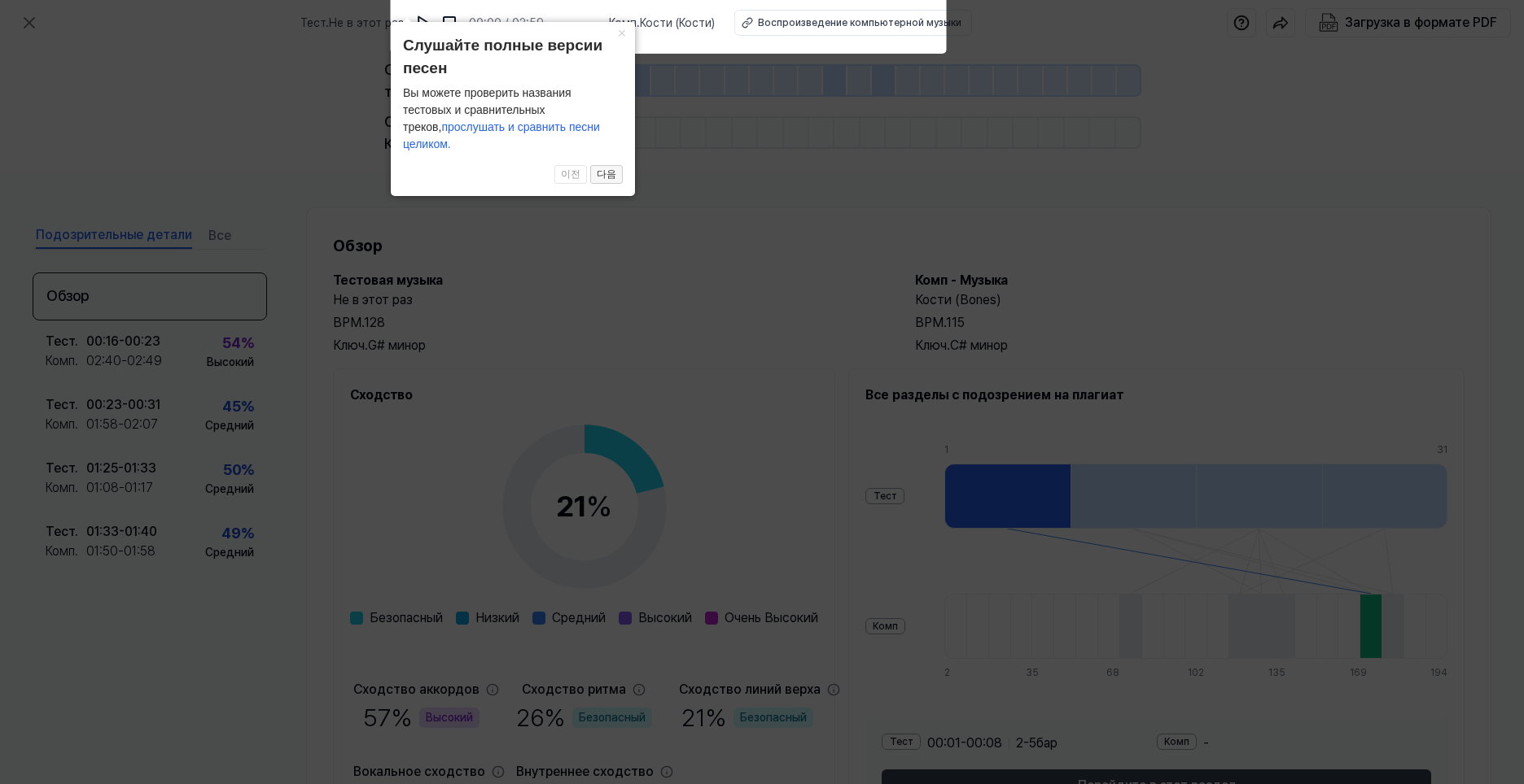
click at [607, 175] on ya-tr-span "다음" at bounding box center [606, 174] width 20 height 12
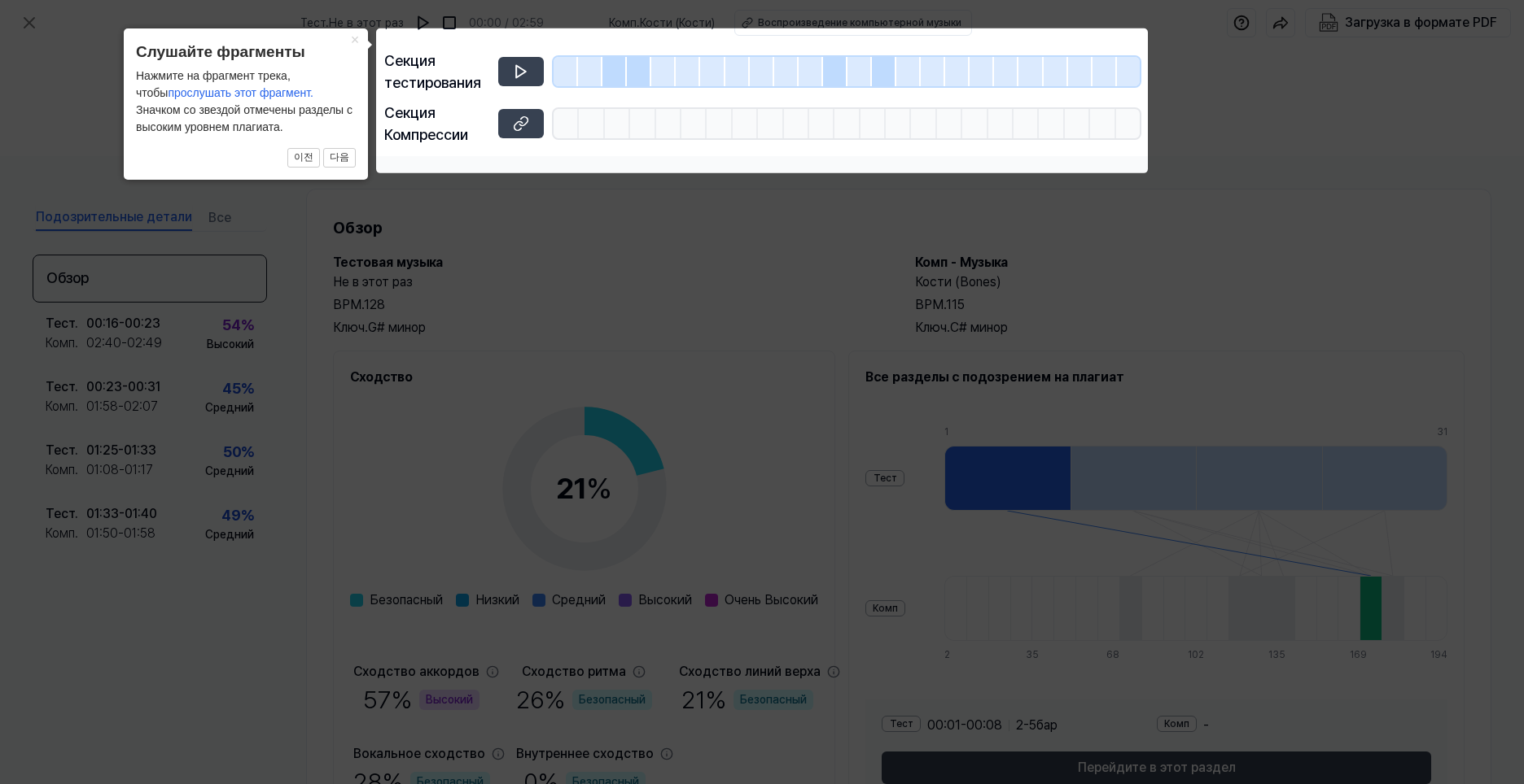
click at [410, 214] on icon at bounding box center [762, 392] width 1524 height 784
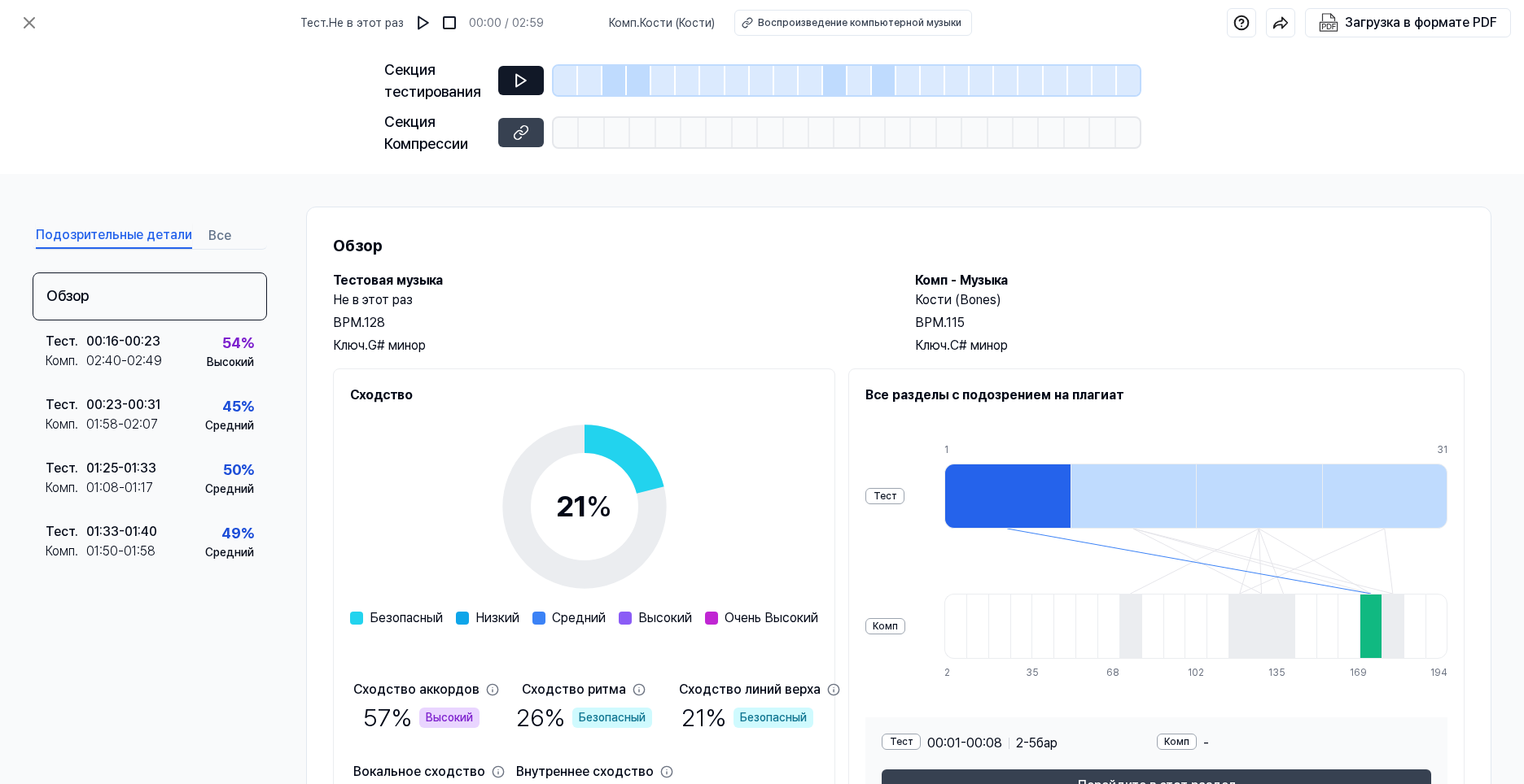
click at [519, 76] on icon at bounding box center [521, 81] width 10 height 13
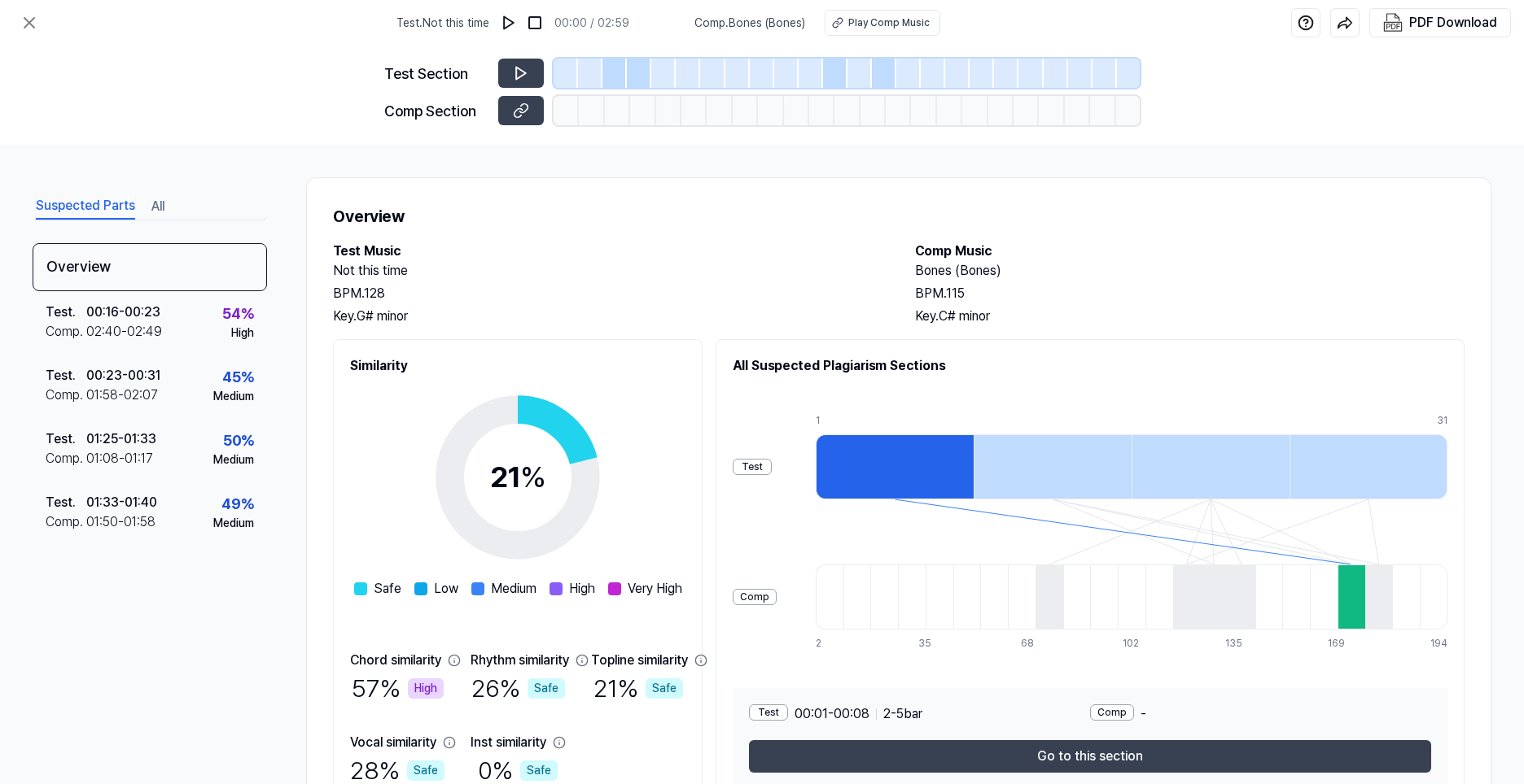
click at [632, 79] on div at bounding box center [639, 73] width 24 height 30
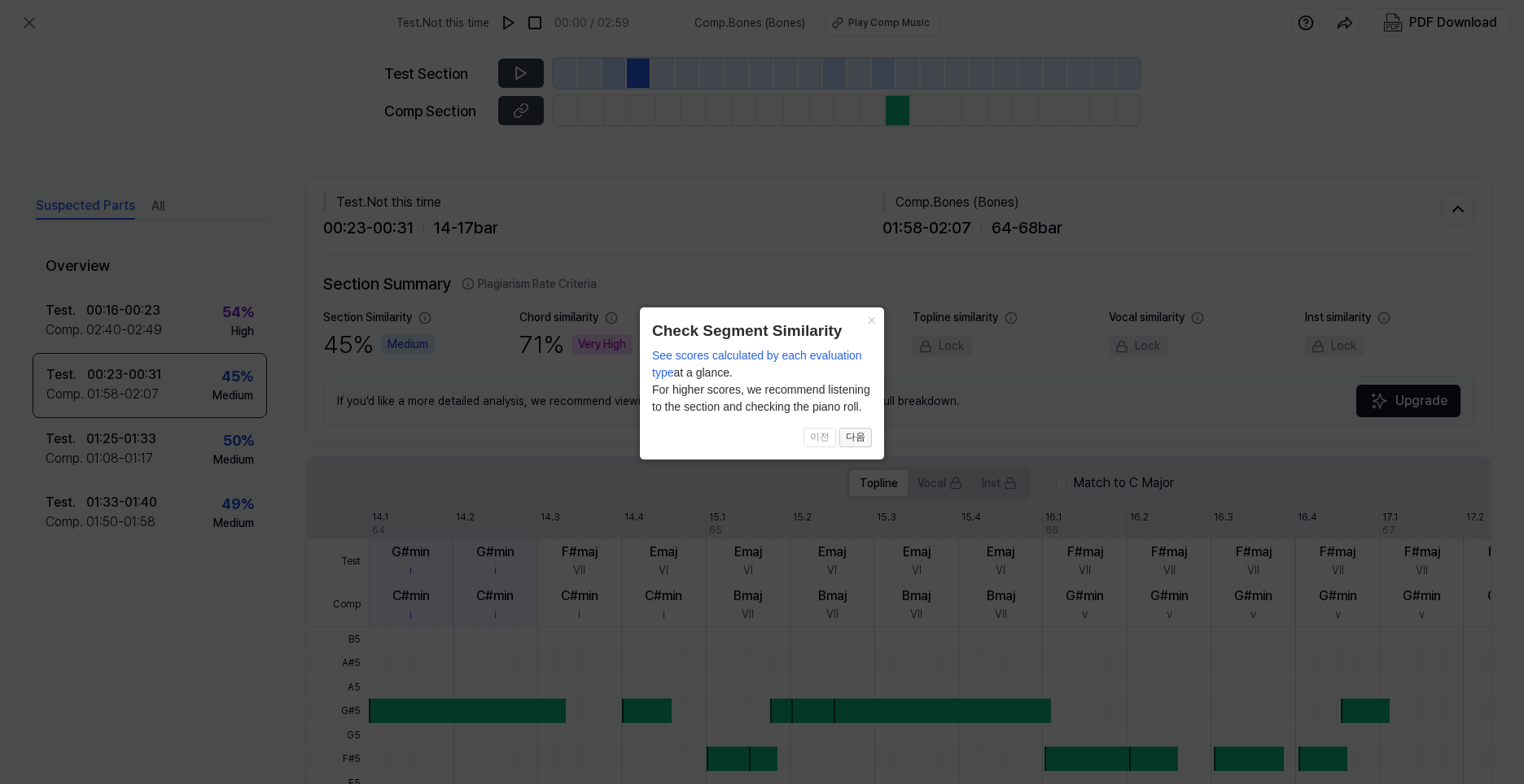
click at [856, 448] on button "다음" at bounding box center [856, 438] width 32 height 20
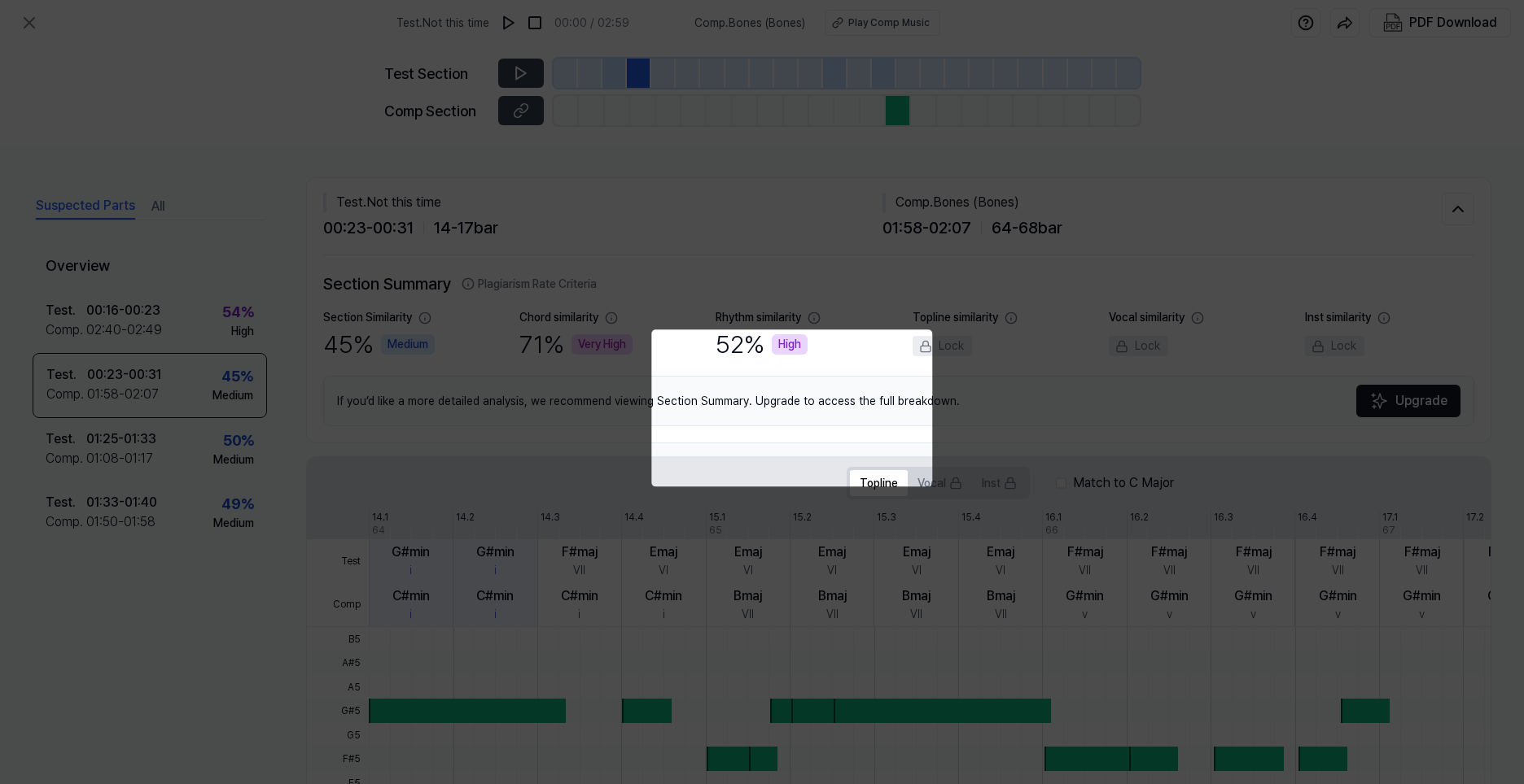
scroll to position [306, 0]
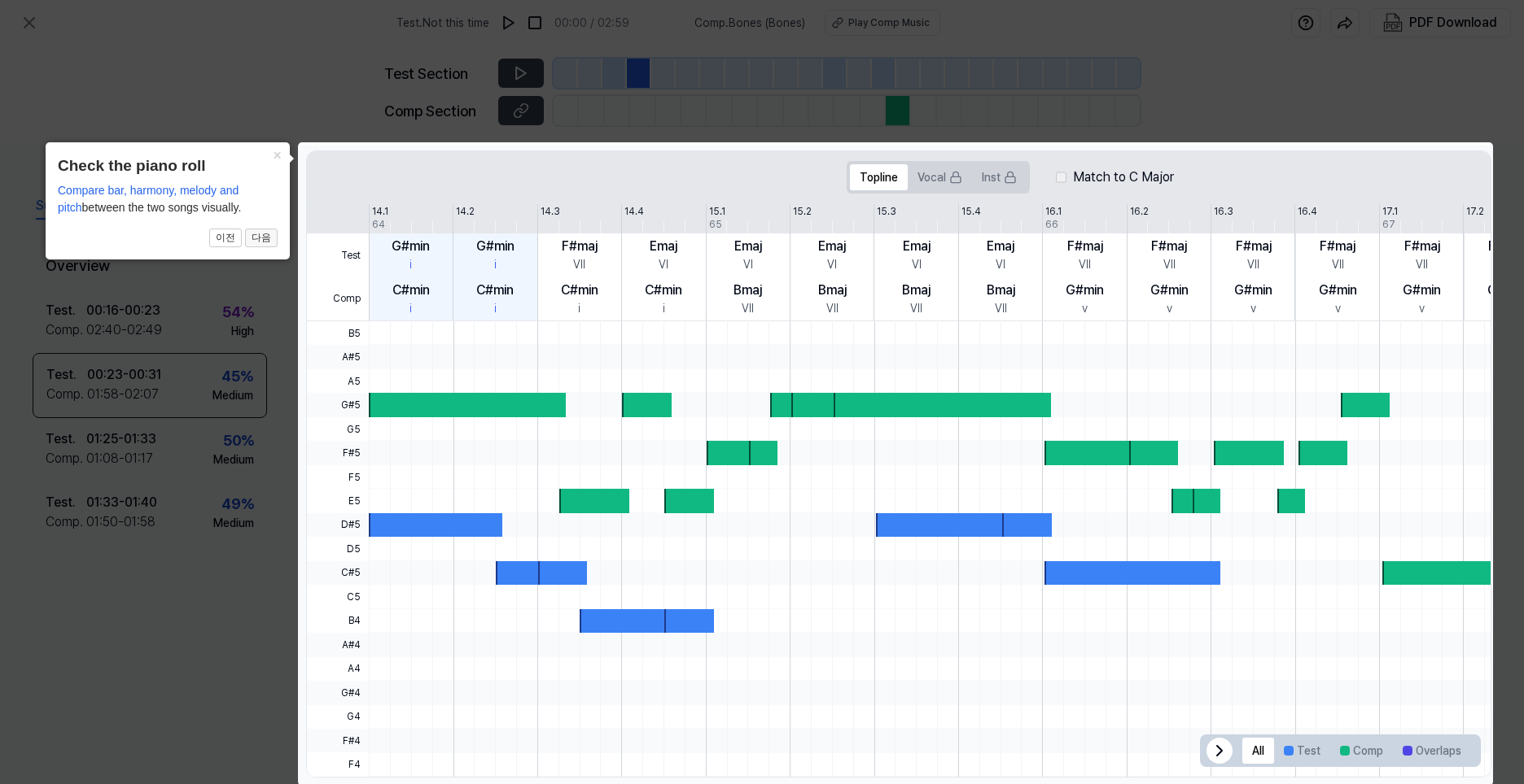
click at [263, 241] on button "다음" at bounding box center [261, 238] width 32 height 20
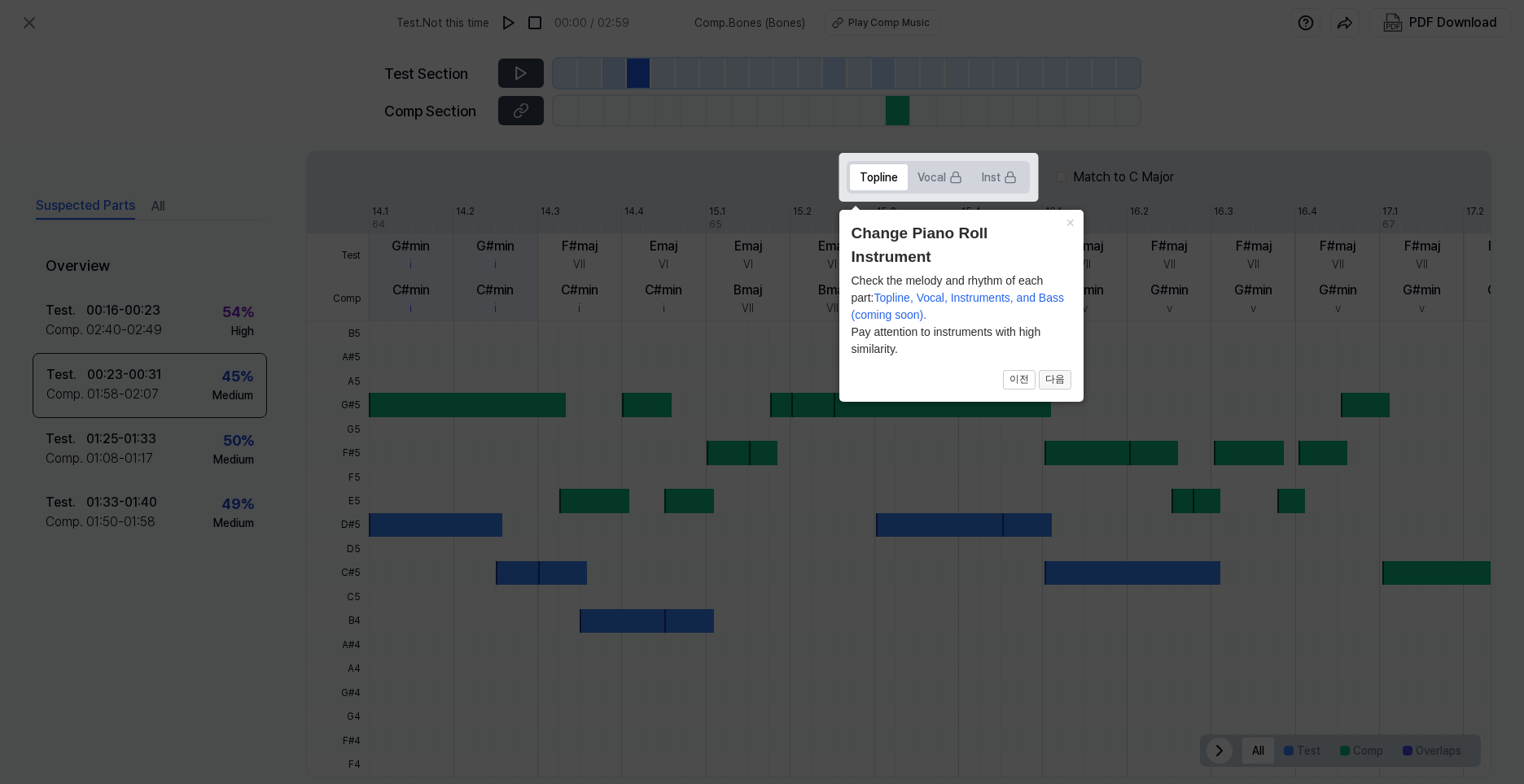
click at [1049, 383] on button "다음" at bounding box center [1054, 380] width 32 height 20
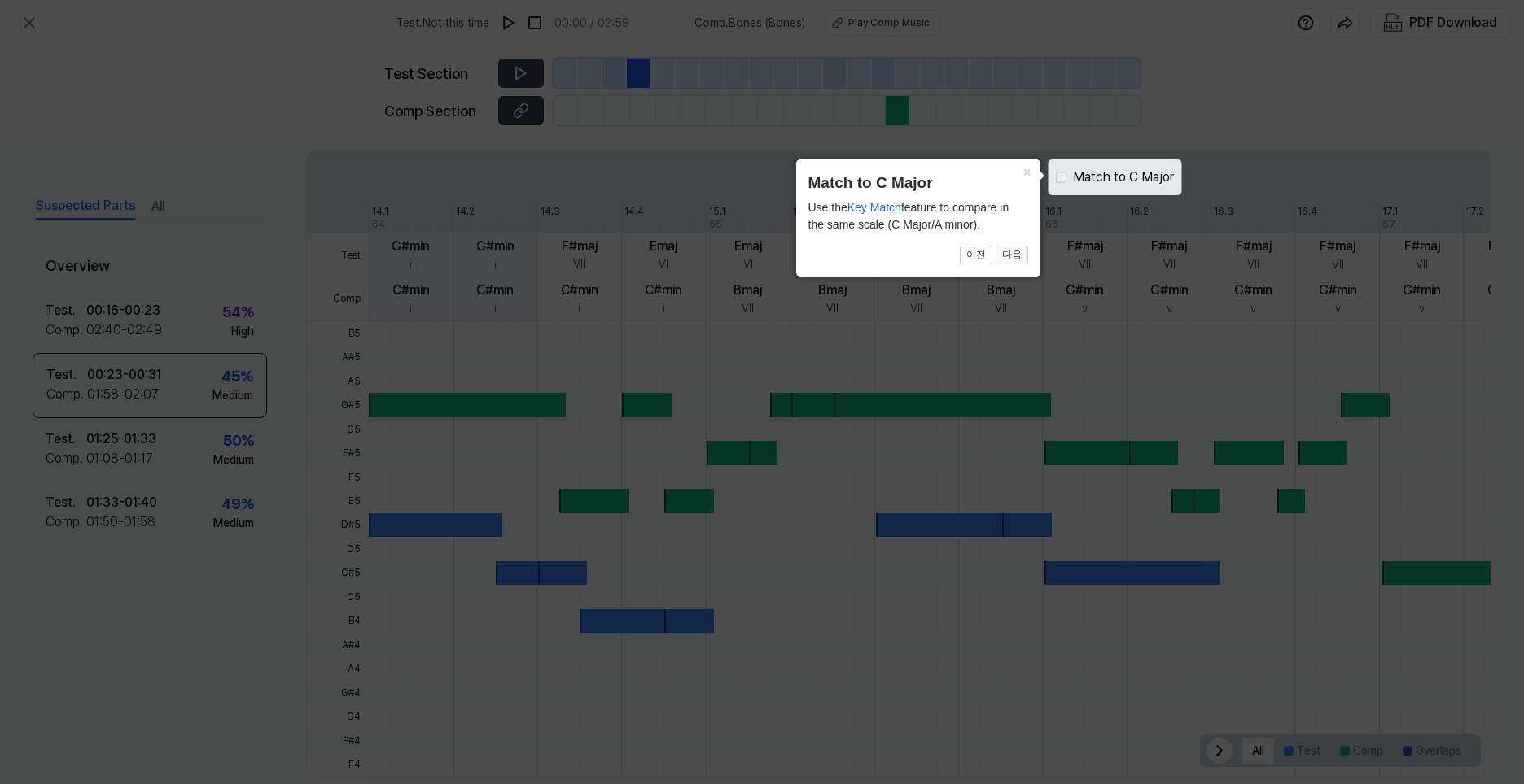
click at [1008, 259] on button "다음" at bounding box center [1011, 255] width 32 height 20
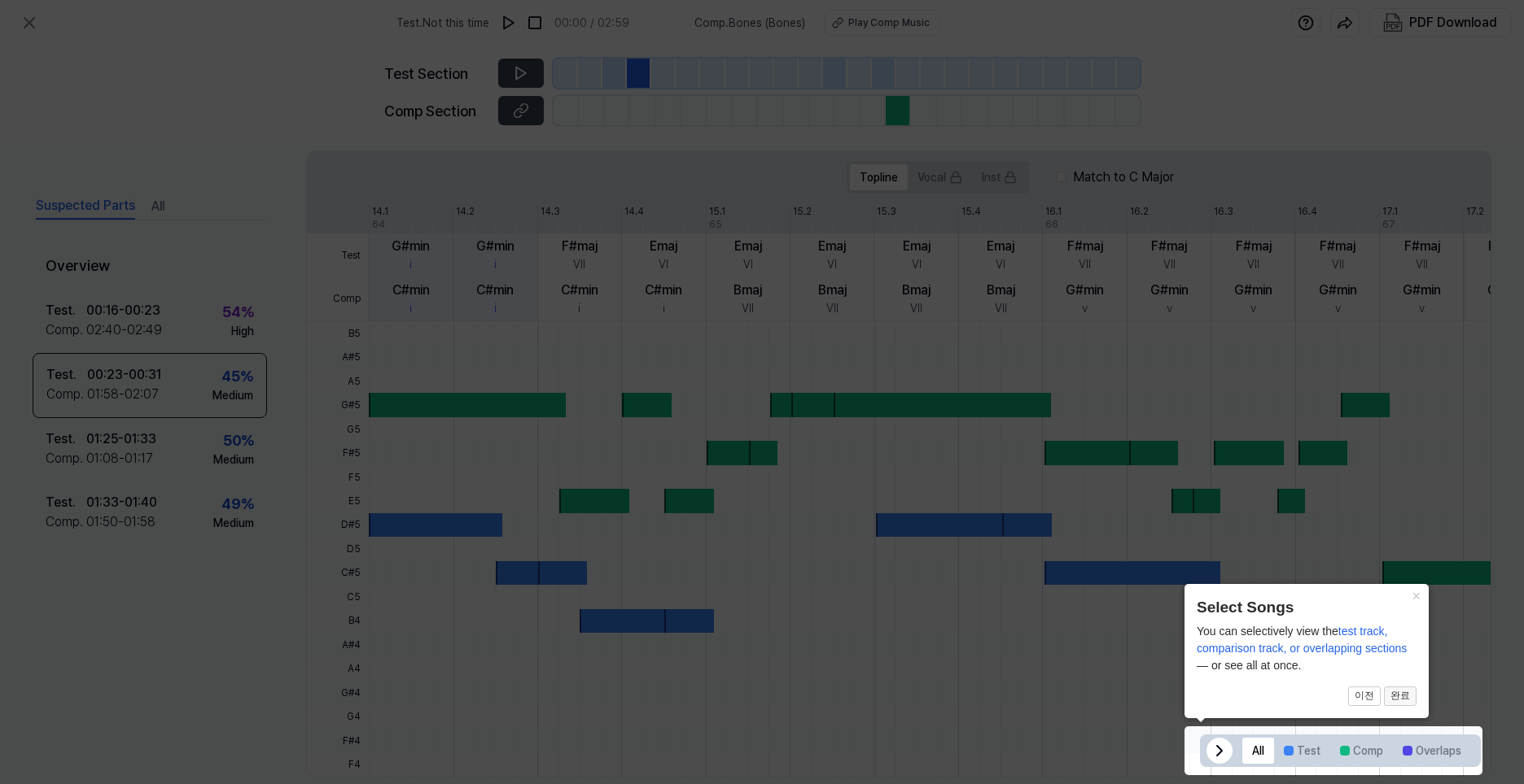
click at [1397, 695] on button "완료" at bounding box center [1400, 697] width 32 height 20
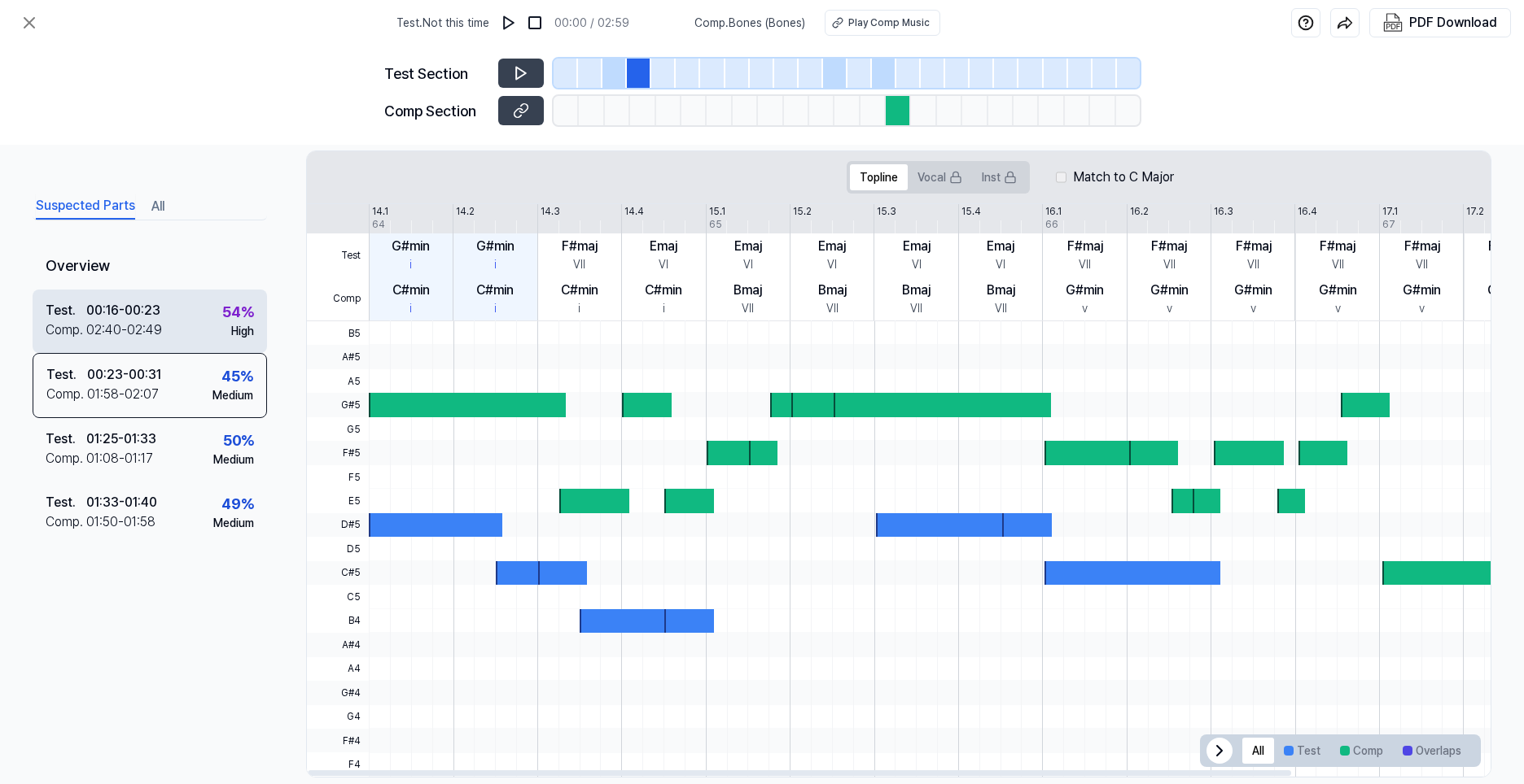
click at [201, 319] on div "Test . 00:16 - 00:23 Comp . 02:40 - 02:49 54 % High" at bounding box center [149, 321] width 235 height 64
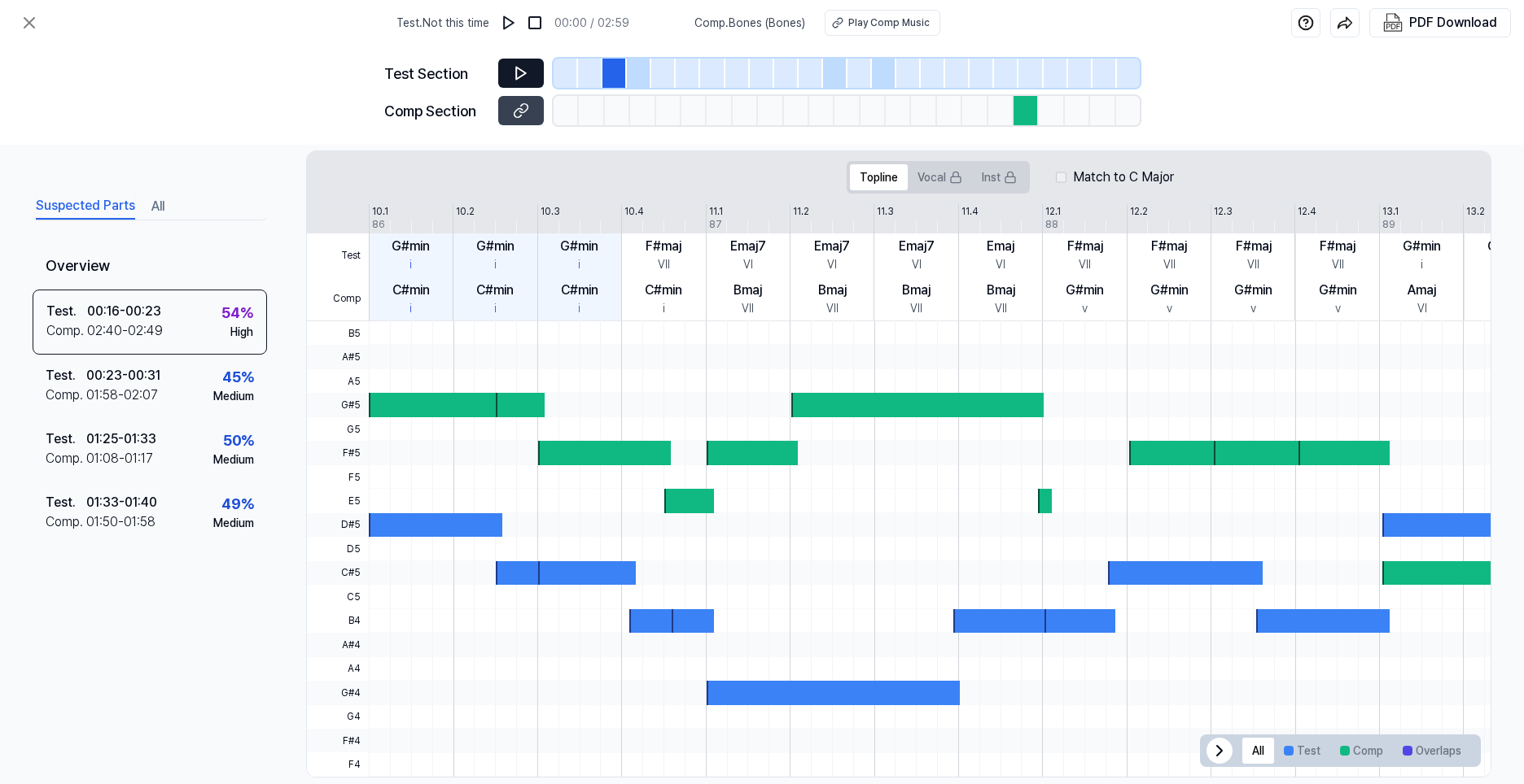
click at [524, 74] on icon at bounding box center [521, 74] width 10 height 13
click at [566, 575] on div at bounding box center [587, 573] width 98 height 23
click at [423, 545] on div at bounding box center [1041, 548] width 1345 height 23
click at [1026, 115] on div at bounding box center [1026, 111] width 25 height 30
click at [1036, 81] on div at bounding box center [1030, 73] width 24 height 30
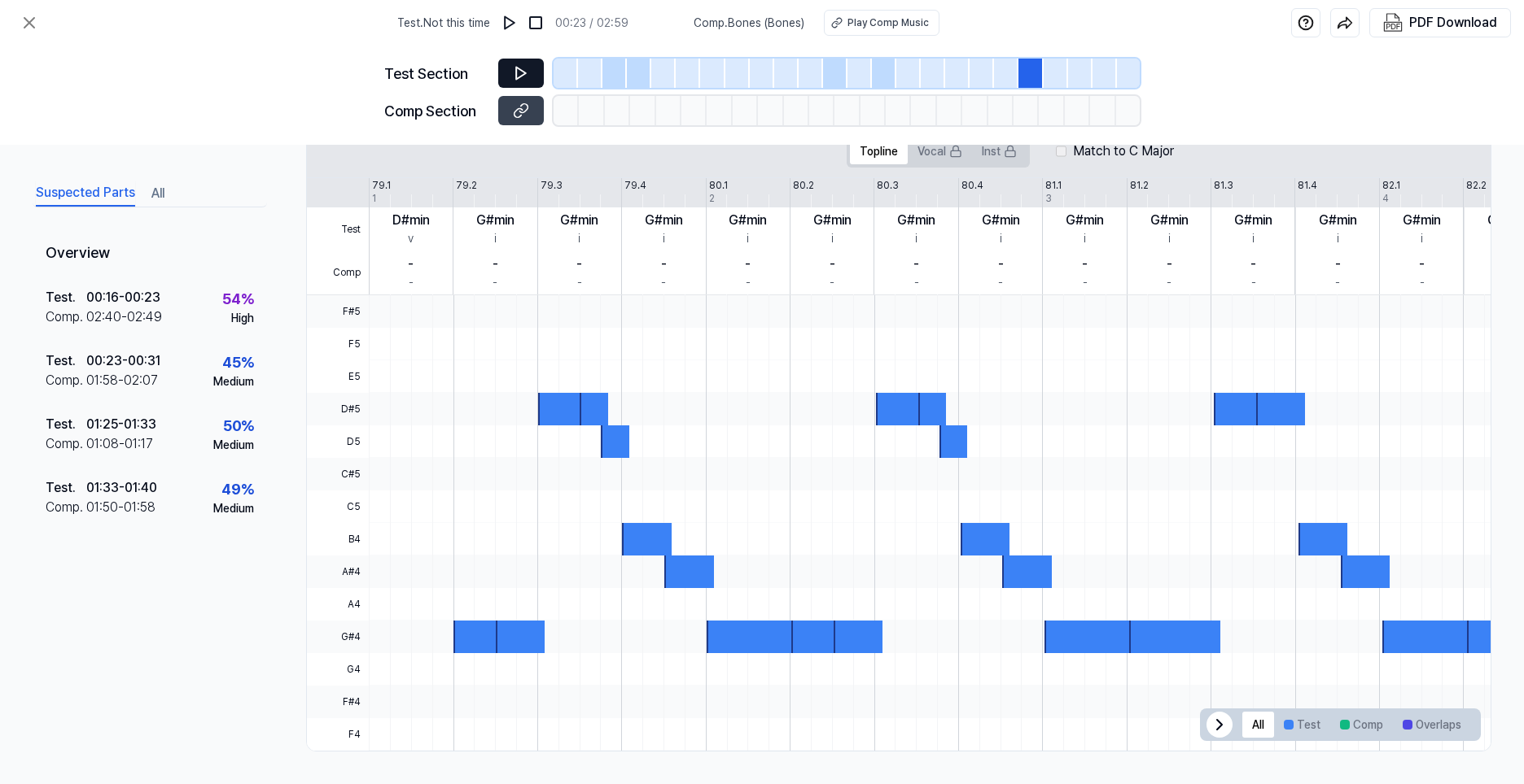
scroll to position [269, 0]
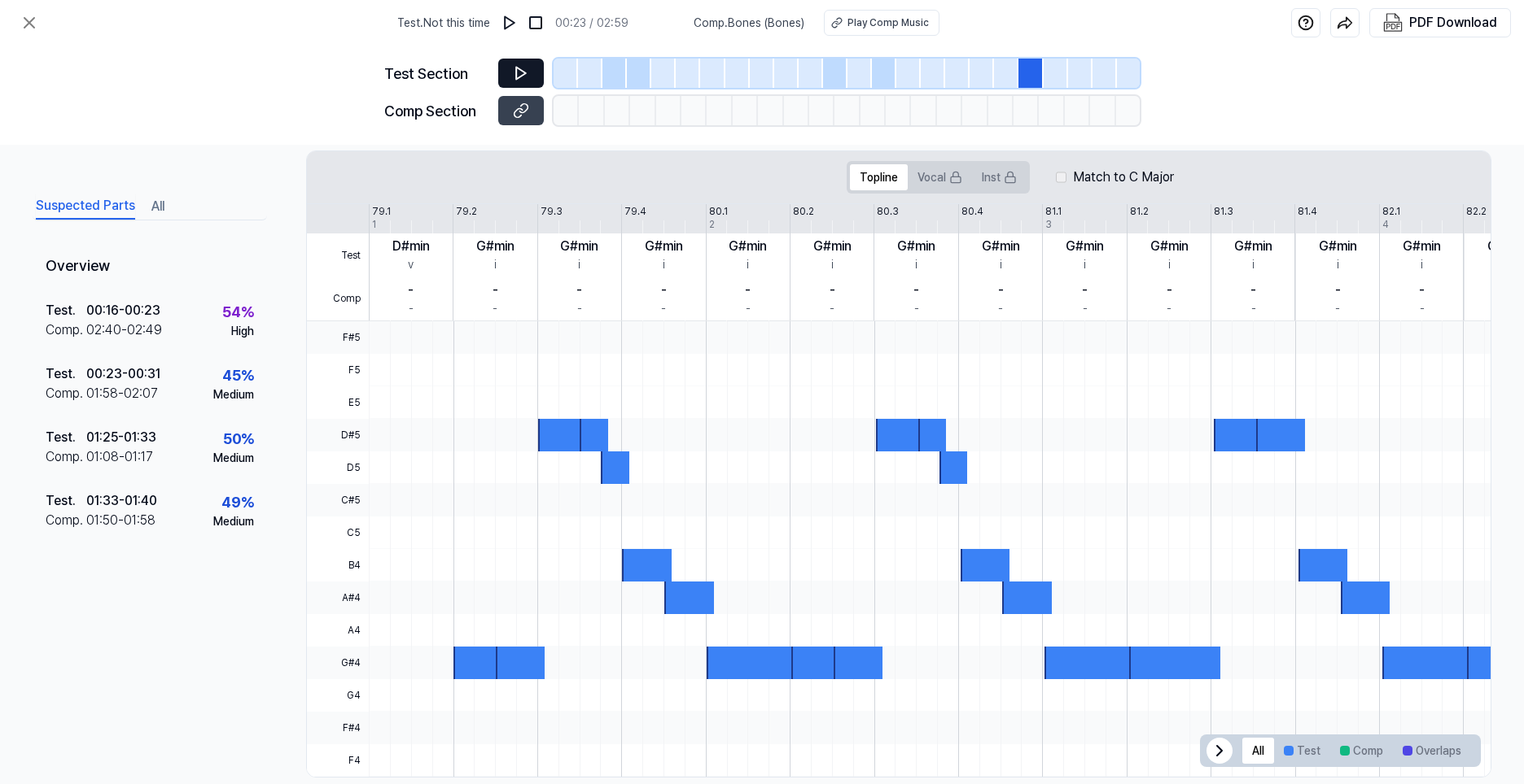
click at [1013, 76] on div at bounding box center [1006, 73] width 24 height 30
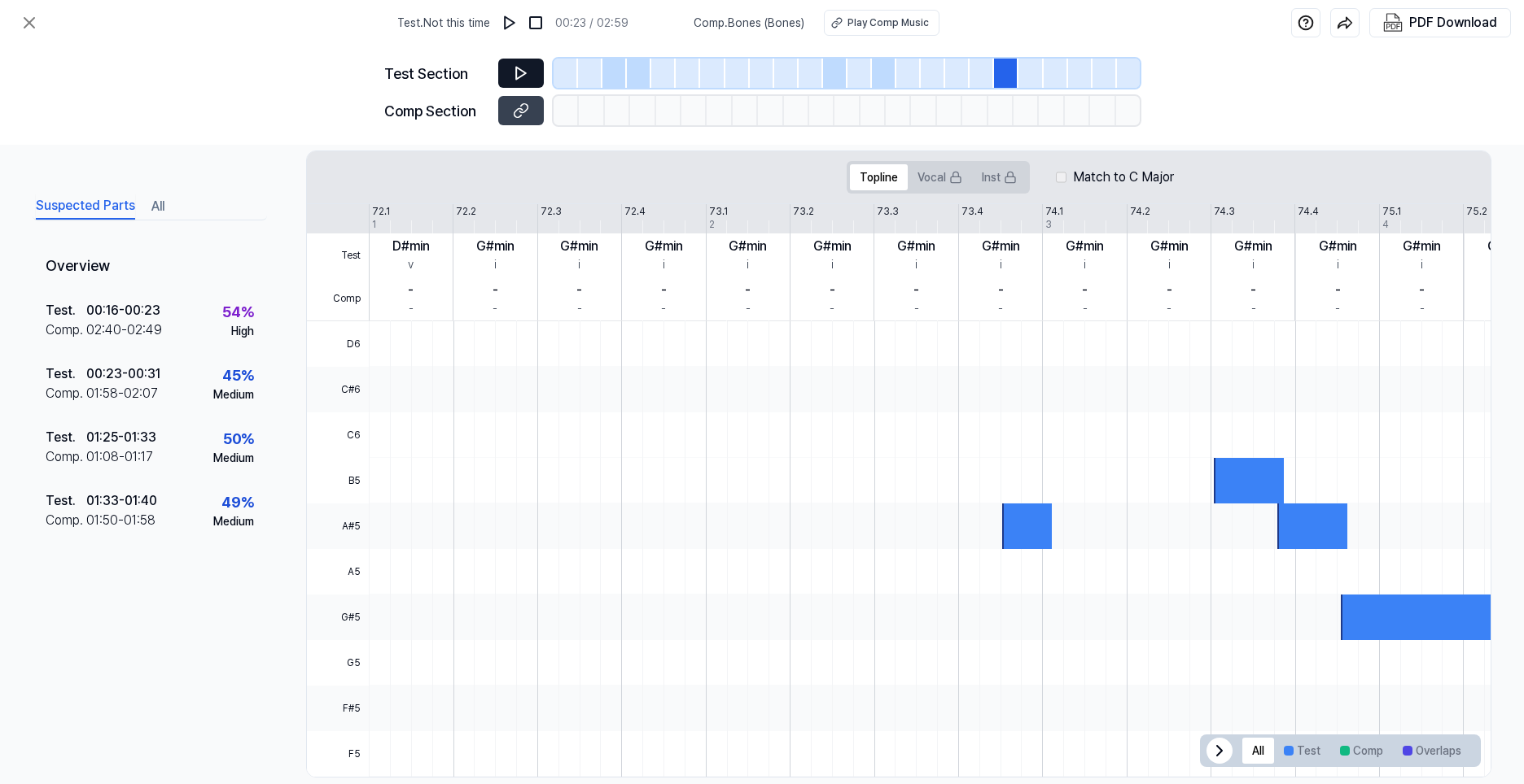
click at [982, 83] on div at bounding box center [981, 73] width 24 height 30
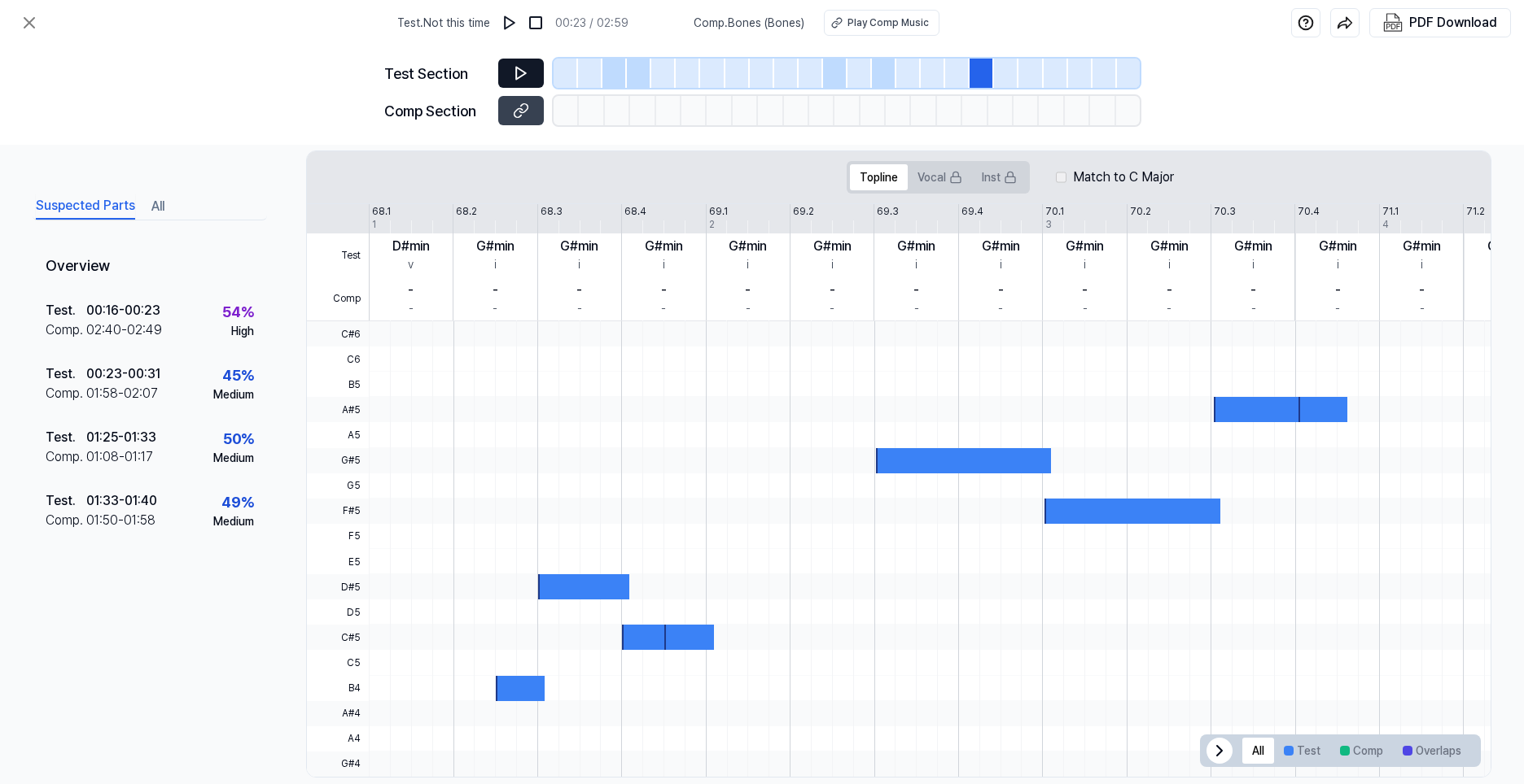
click at [997, 74] on div at bounding box center [1006, 73] width 24 height 30
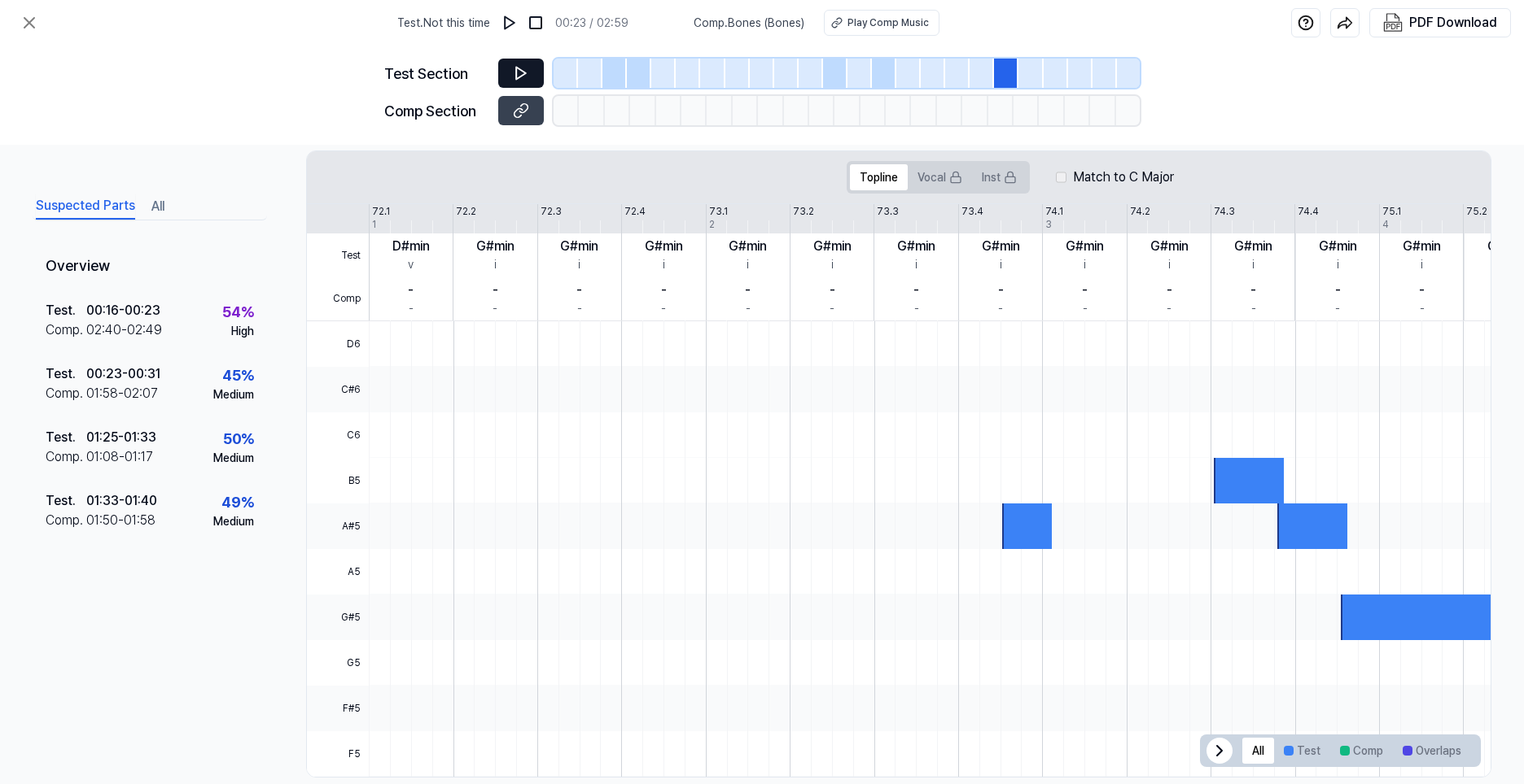
click at [935, 72] on div at bounding box center [932, 73] width 24 height 30
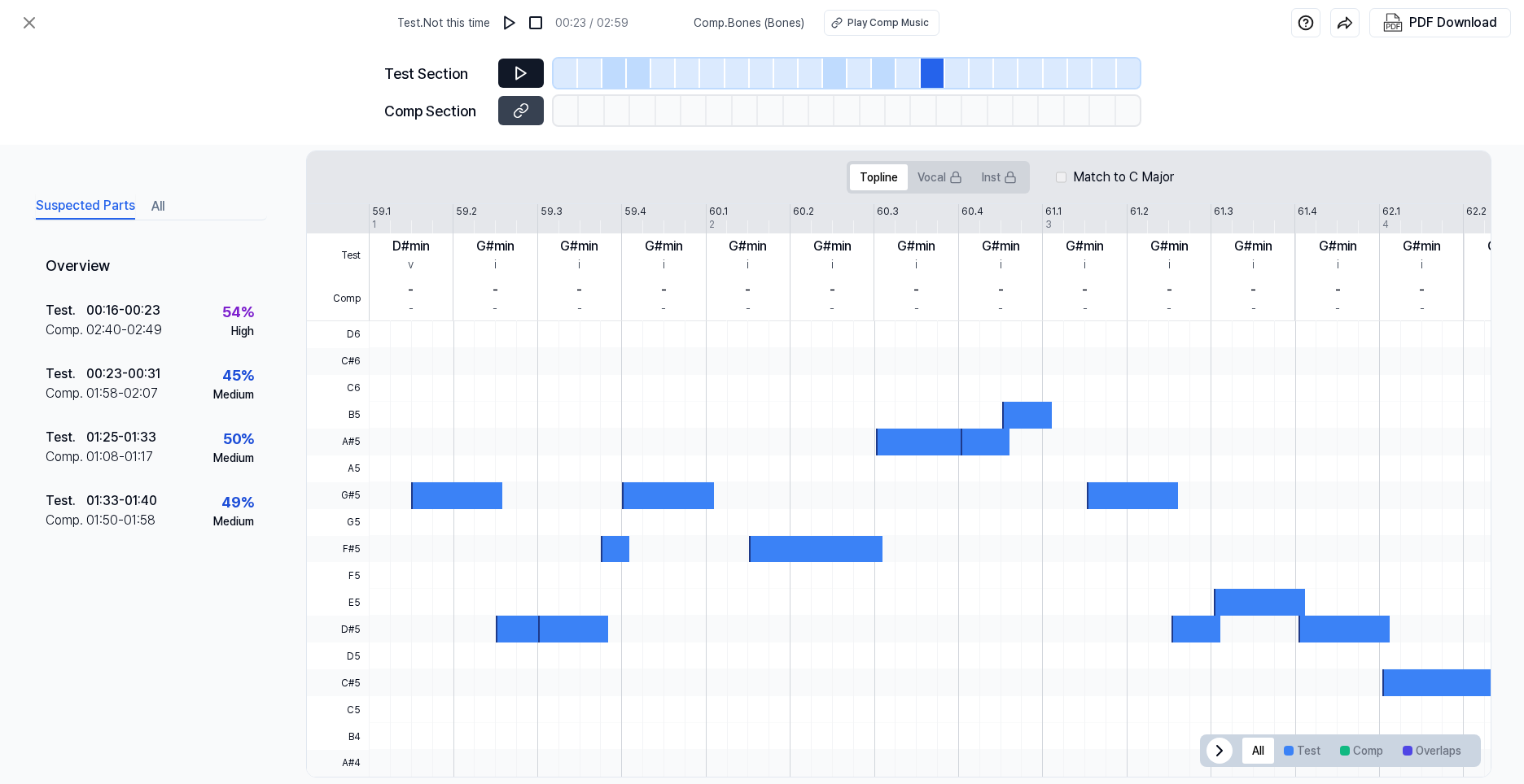
click at [810, 73] on div at bounding box center [810, 73] width 24 height 30
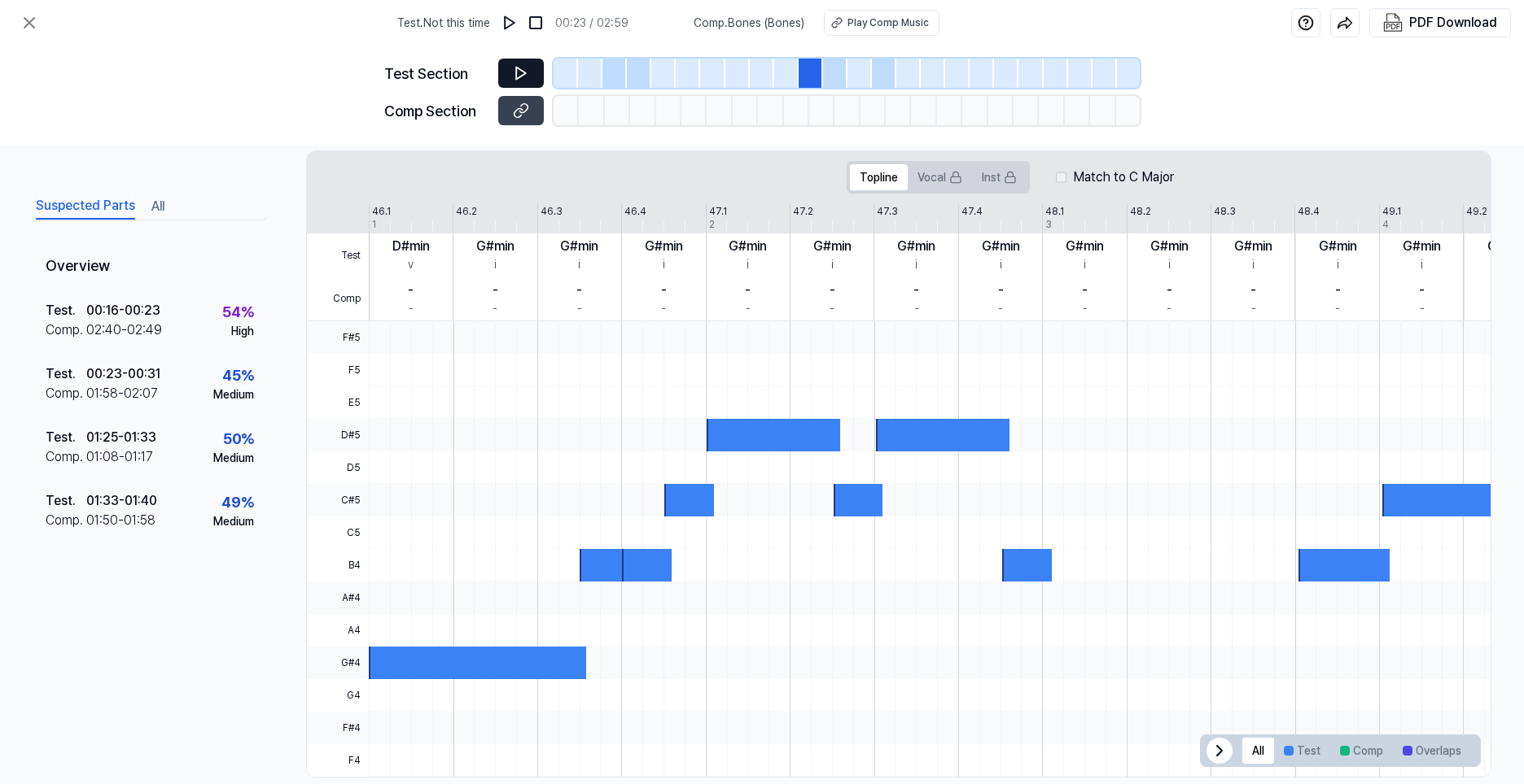
click at [839, 67] on div at bounding box center [835, 73] width 24 height 30
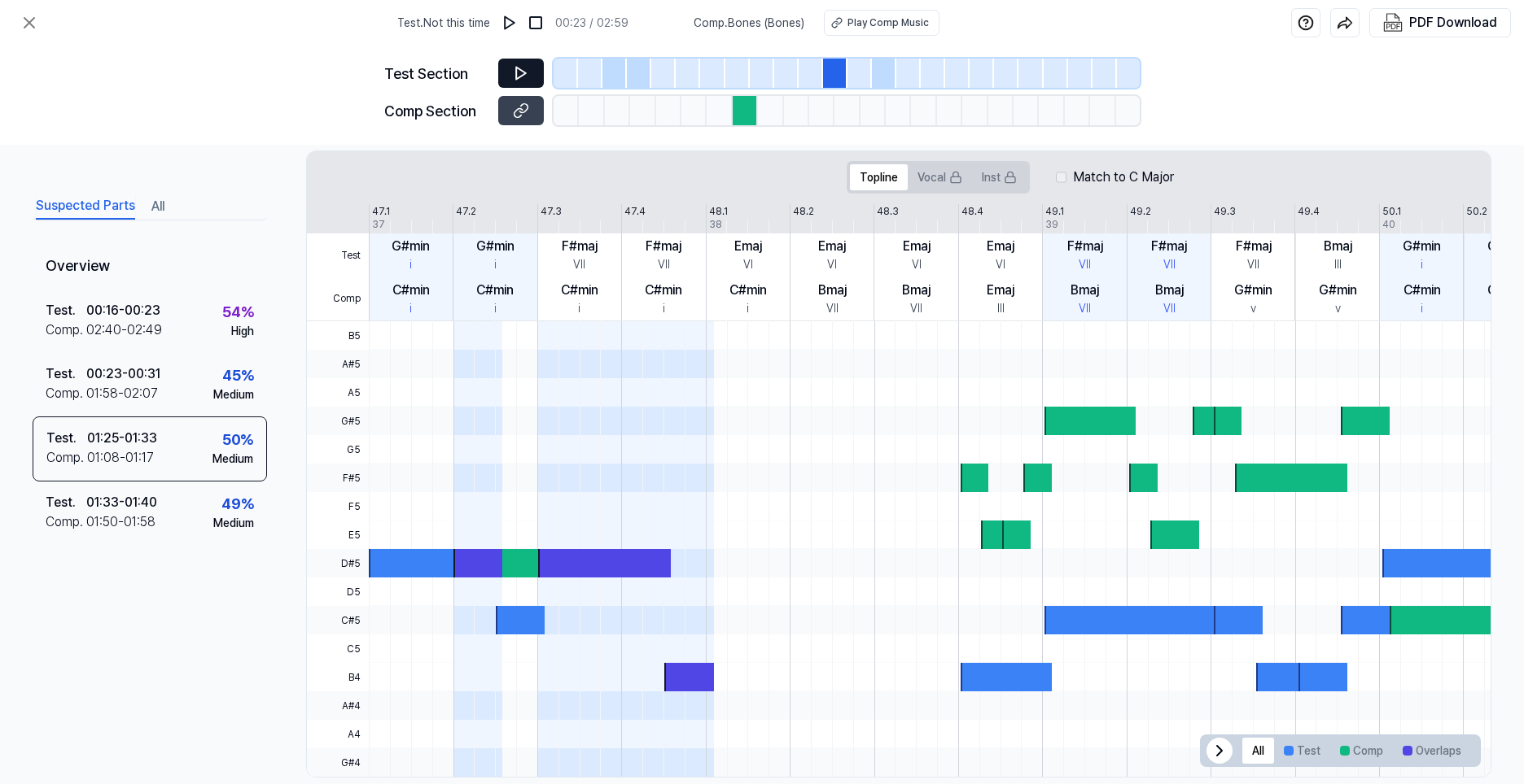
click at [524, 76] on icon at bounding box center [521, 73] width 16 height 16
click at [140, 200] on div "Suspected Parts All" at bounding box center [149, 205] width 235 height 30
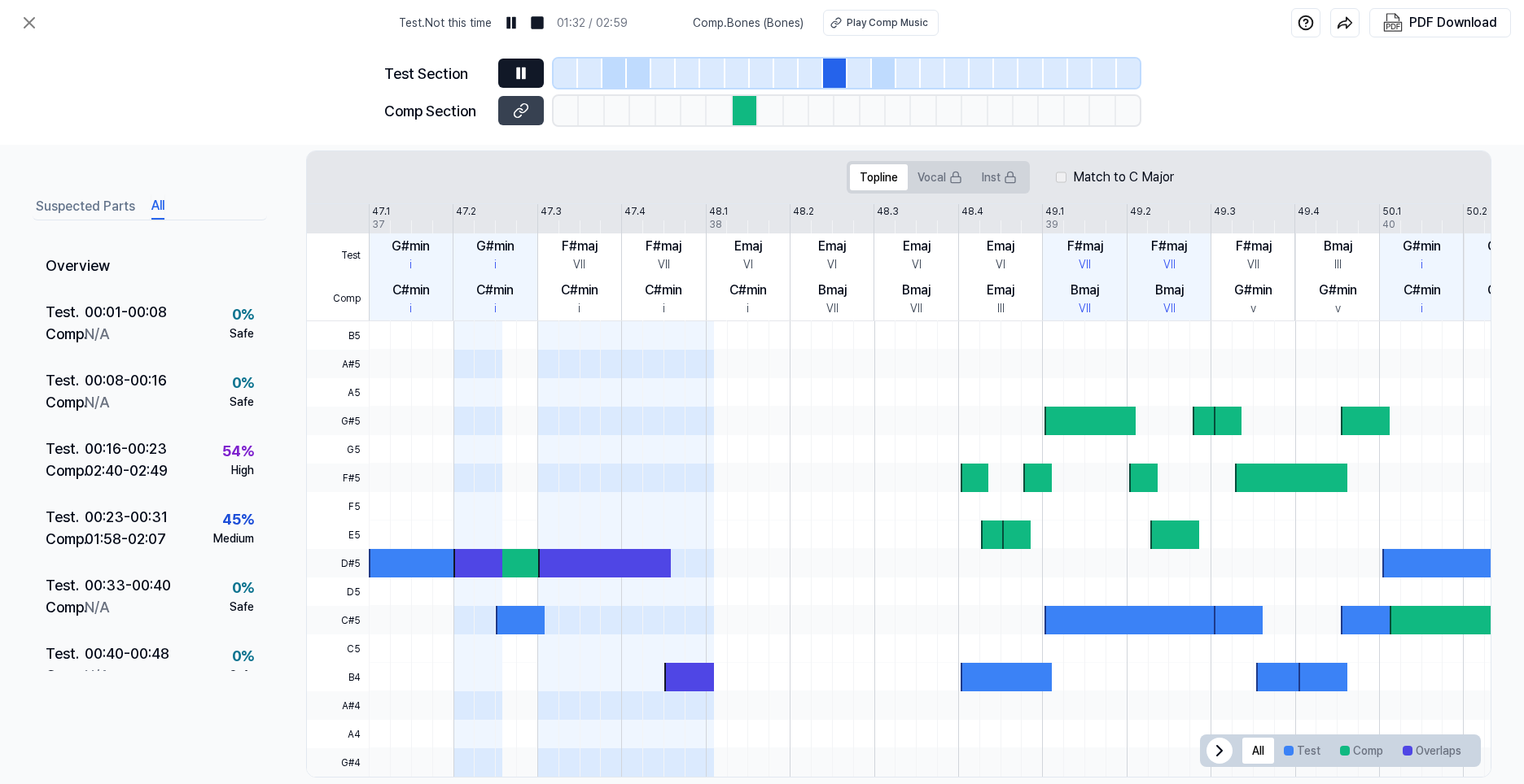
click at [163, 204] on ya-tr-span "All" at bounding box center [157, 206] width 13 height 20
click at [137, 540] on div "01:58 - 02:07" at bounding box center [125, 539] width 81 height 22
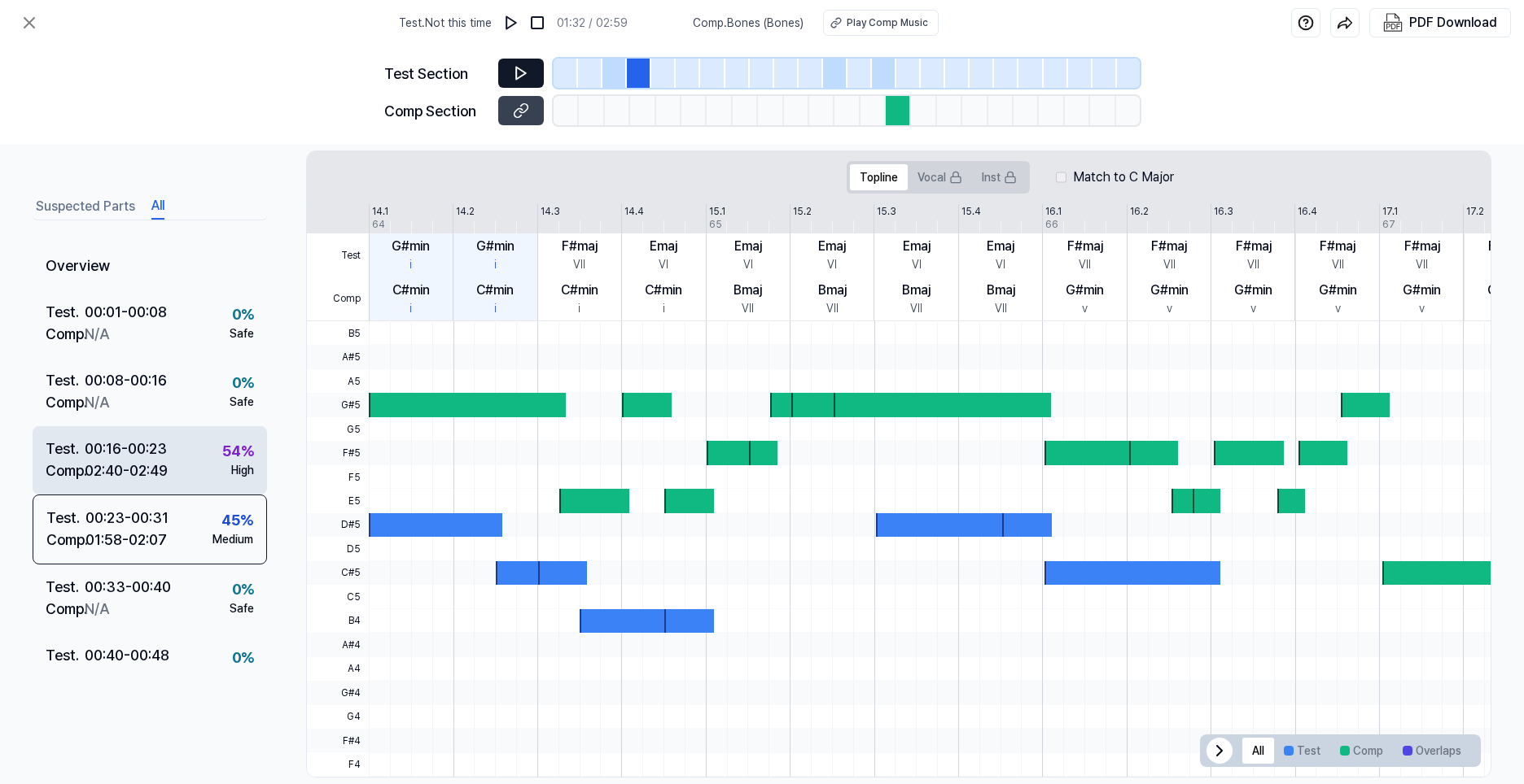
click at [179, 454] on div "Test . 00:16 - 00:23 Comp . 02:40 - 02:49 54 % High" at bounding box center [149, 460] width 235 height 68
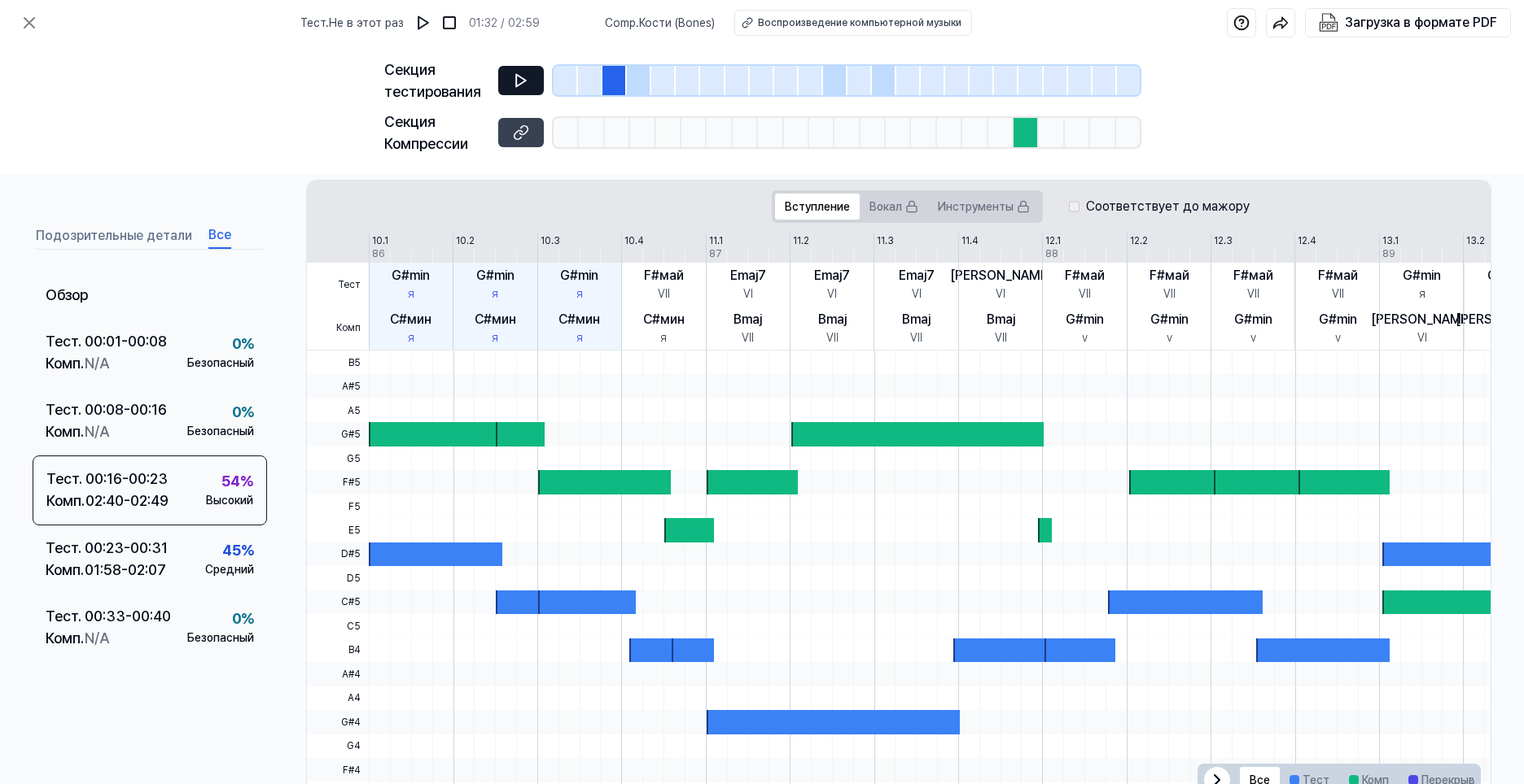
click at [263, 162] on div "Секция тестирования Секция Компрессии" at bounding box center [762, 110] width 1524 height 129
click at [686, 26] on ya-tr-span "Кости (Bones)" at bounding box center [677, 22] width 76 height 13
click at [793, 25] on ya-tr-span "Воспроизведение компьютерной музыки" at bounding box center [859, 22] width 203 height 12
click at [522, 138] on icon at bounding box center [521, 132] width 16 height 16
click at [529, 139] on button at bounding box center [521, 132] width 46 height 30
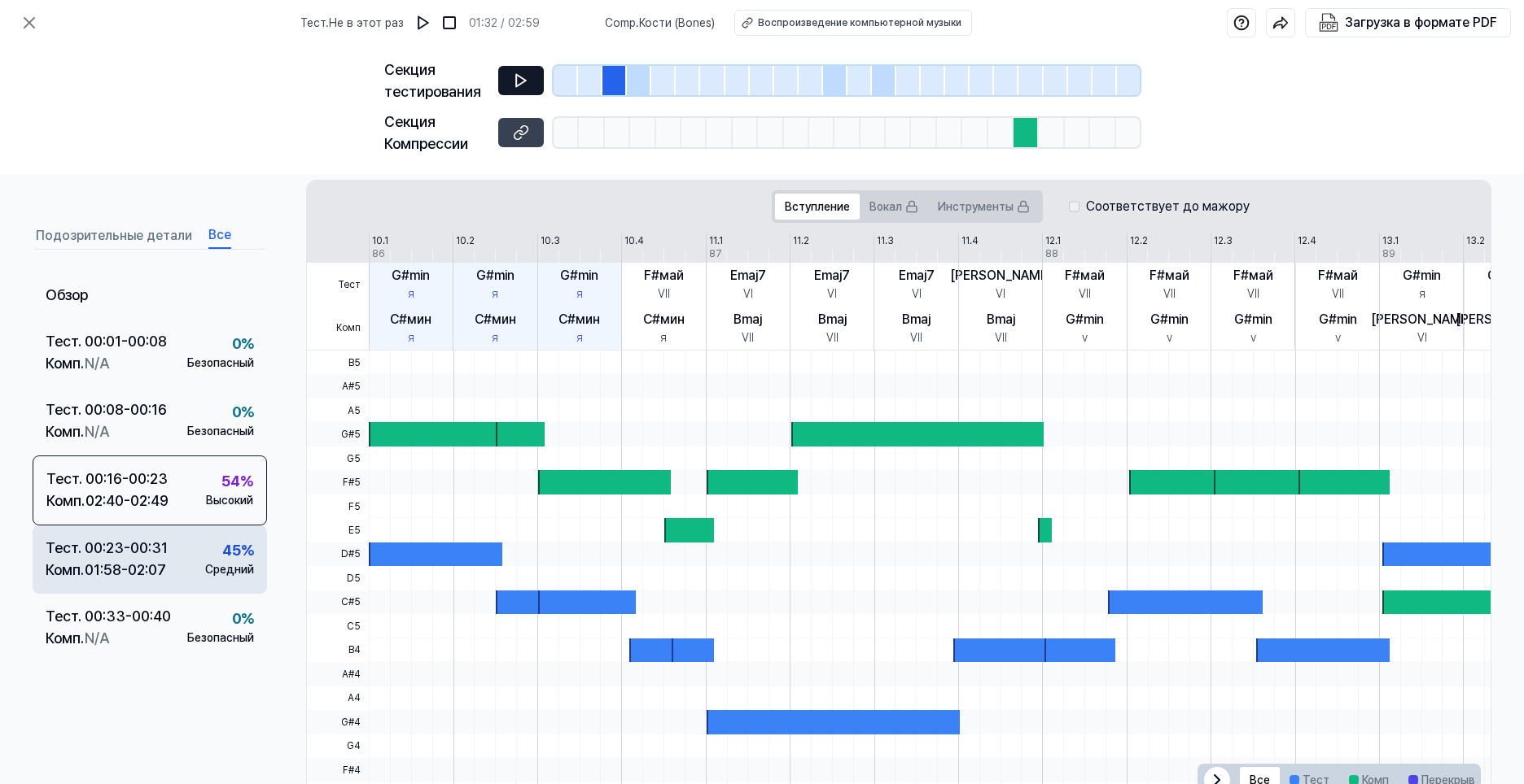
click at [177, 557] on div "Тест . 00:23 - 00:31 Комп . 01:58 - 02:07 45 % Средний" at bounding box center [149, 559] width 235 height 68
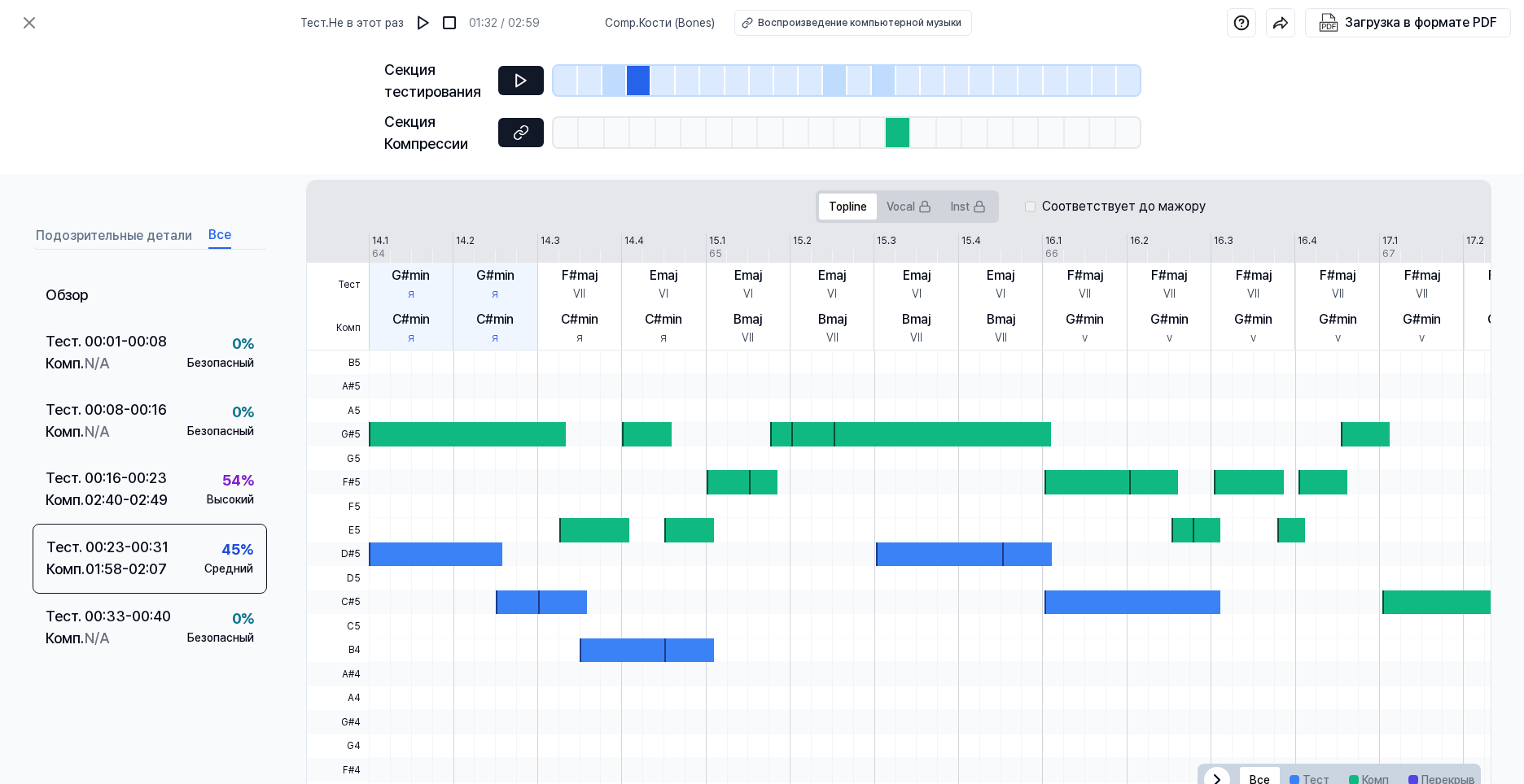
click at [525, 137] on icon at bounding box center [521, 132] width 16 height 16
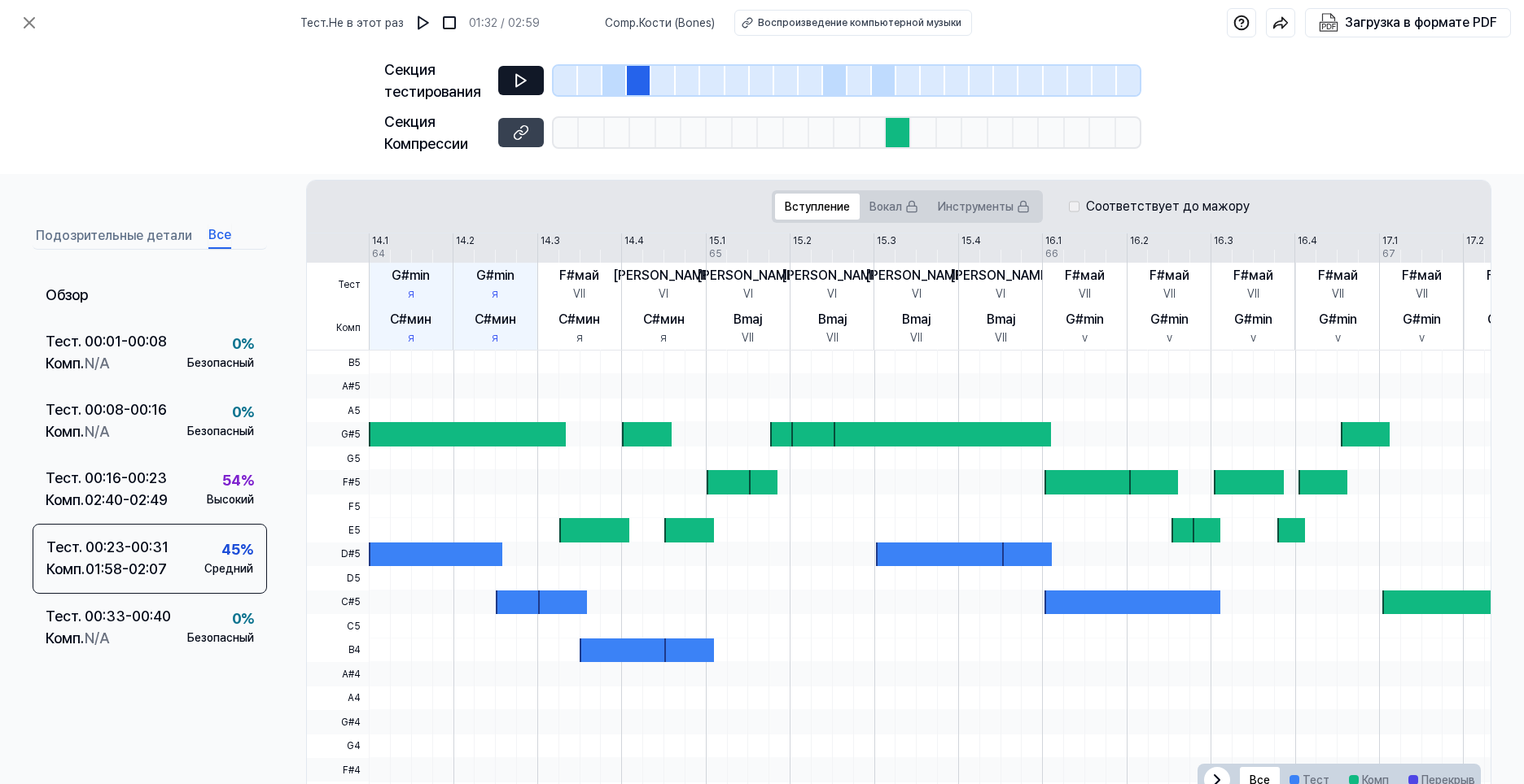
click at [528, 77] on icon at bounding box center [521, 81] width 16 height 16
click at [635, 79] on div at bounding box center [639, 80] width 24 height 30
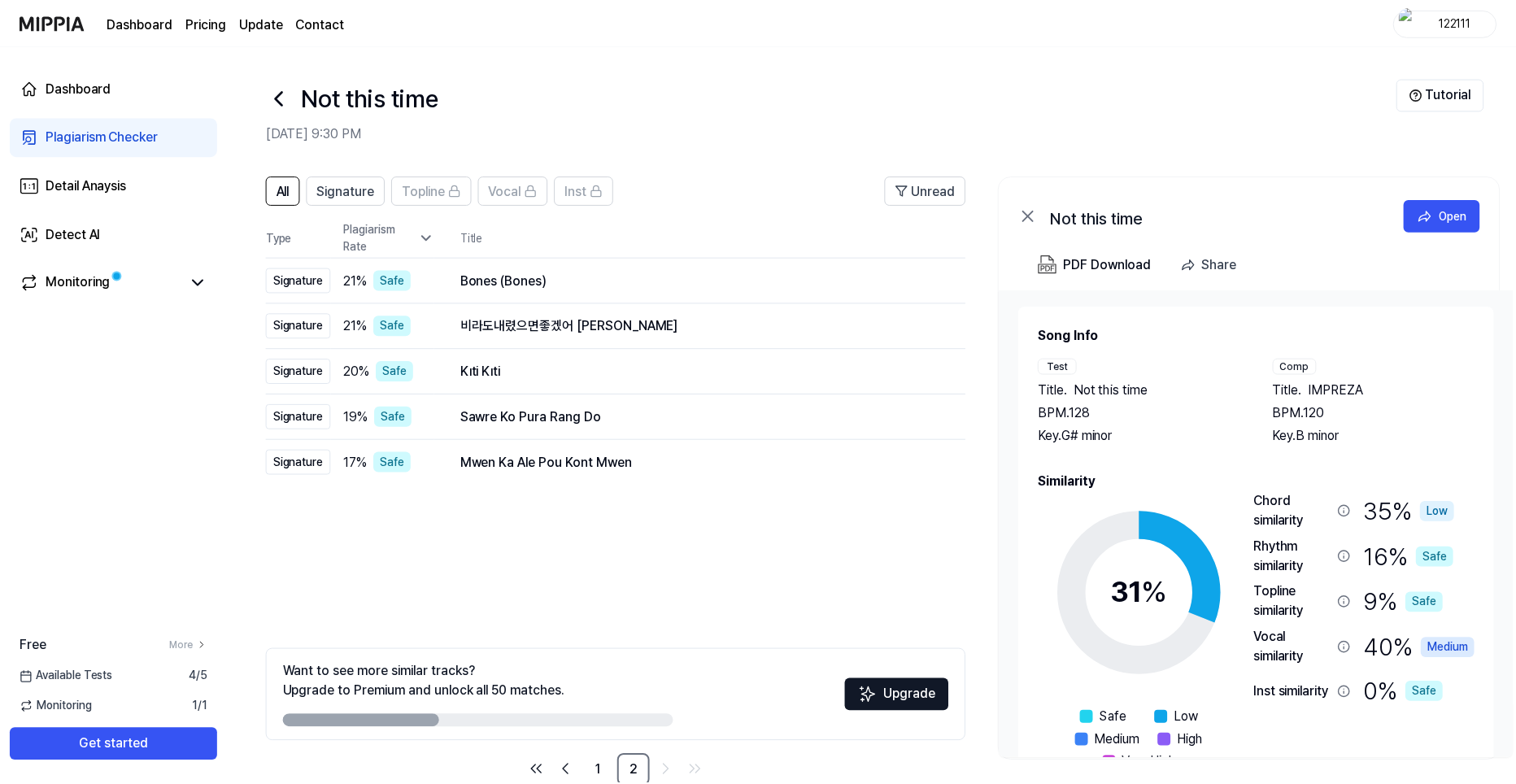
scroll to position [36, 0]
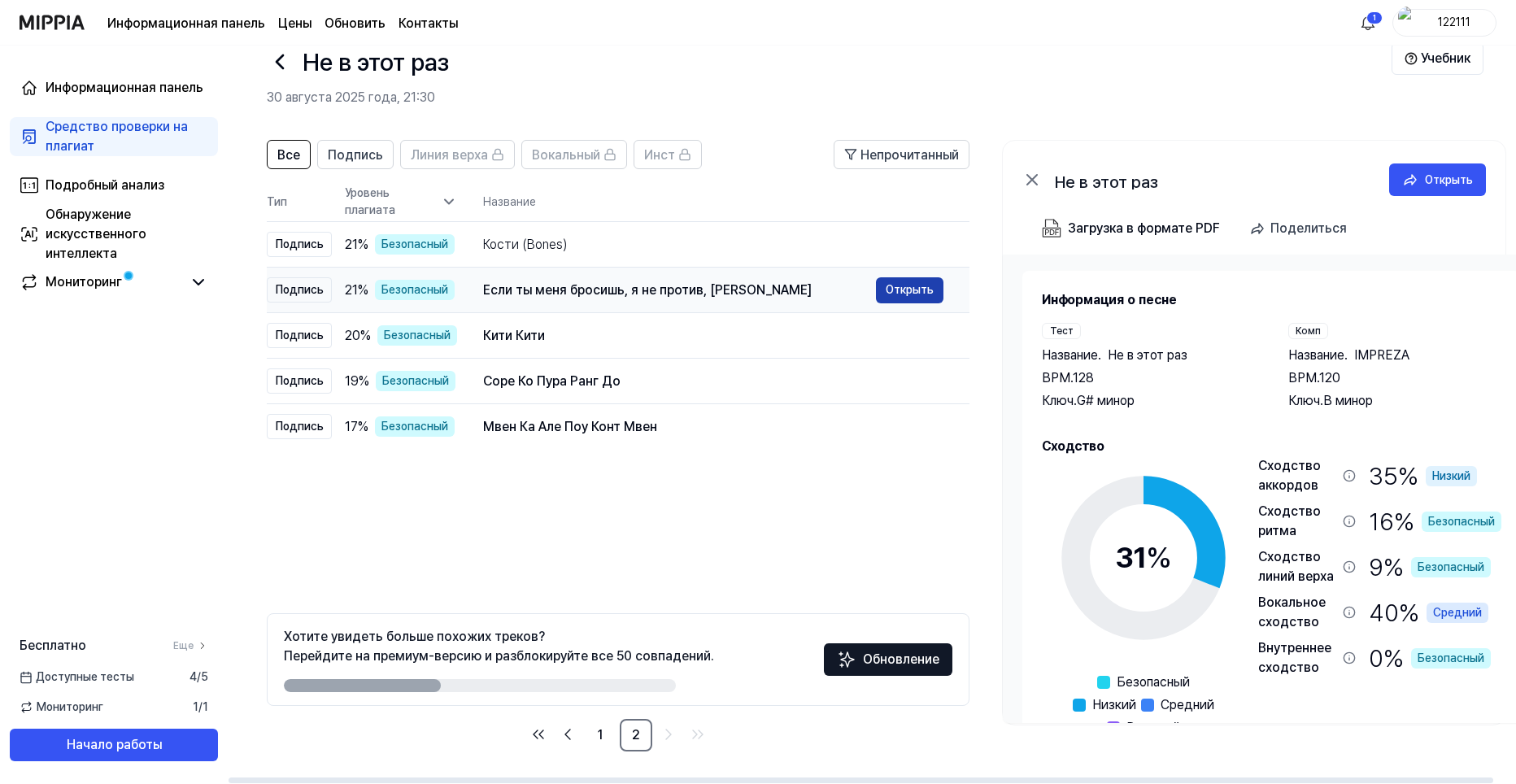
click at [904, 295] on button "Открыть" at bounding box center [909, 290] width 67 height 26
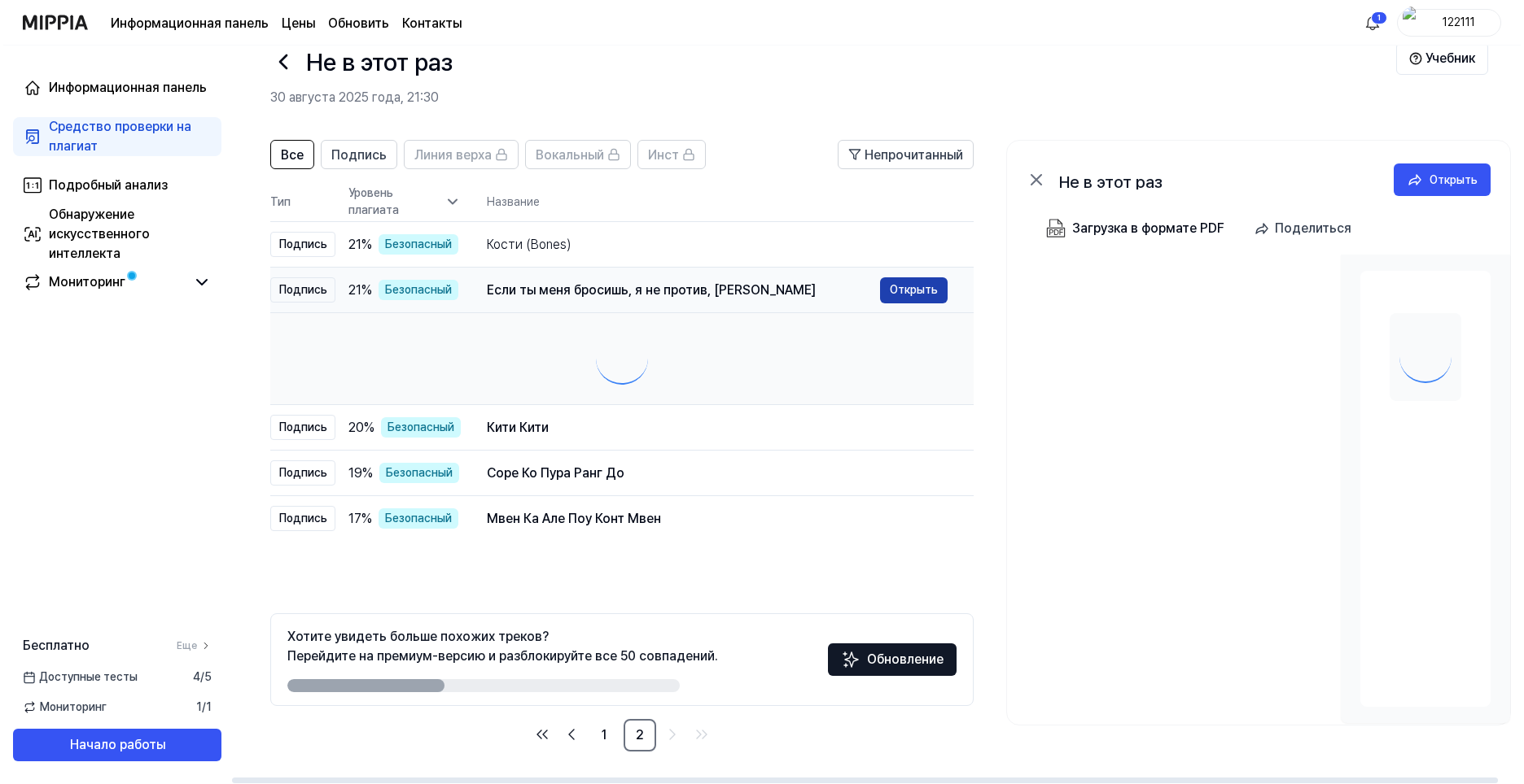
scroll to position [0, 0]
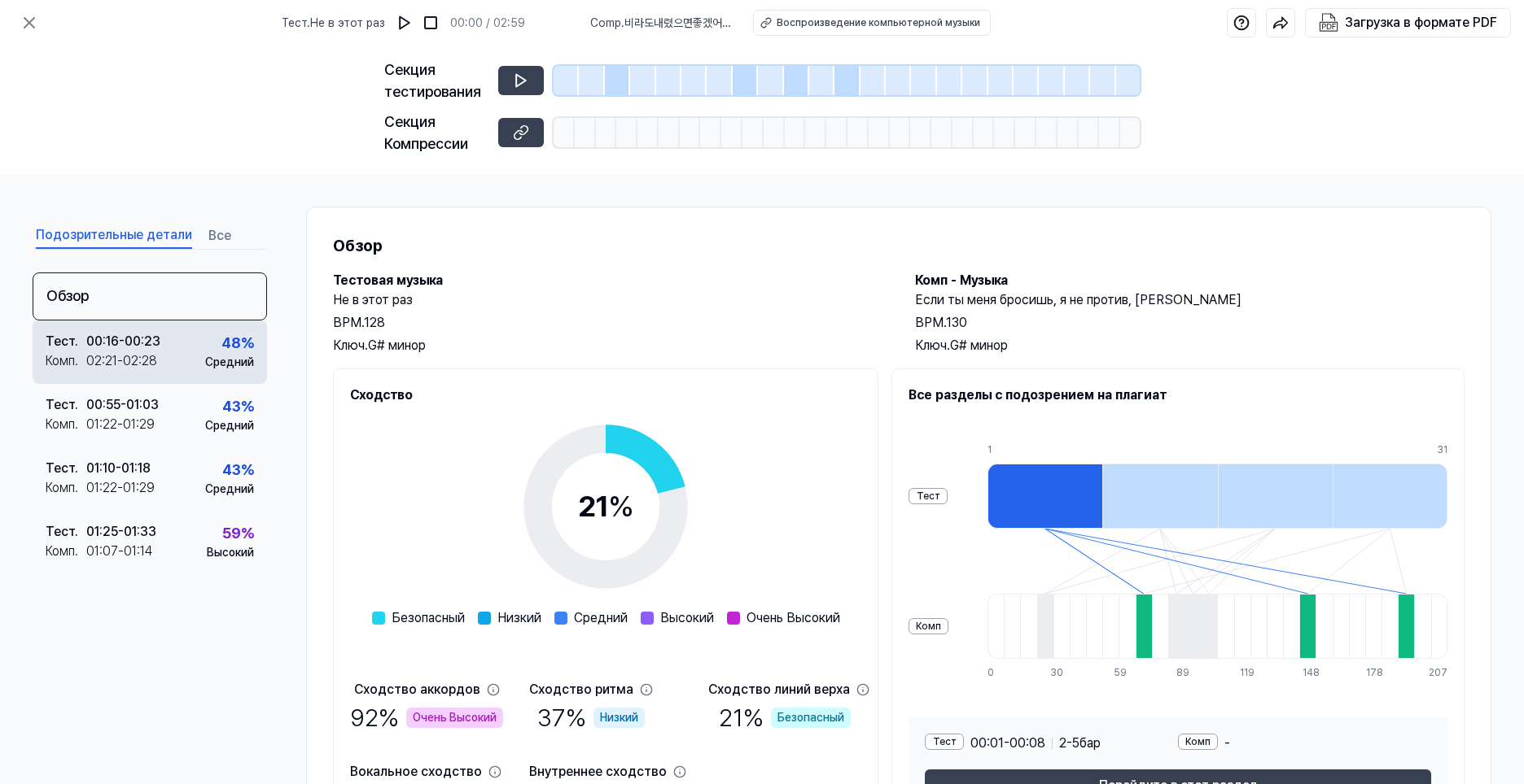
click at [175, 355] on div "Тест . 00:16 - 00:23 Комп . 02:21 - 02:28 48 % Средний" at bounding box center [149, 352] width 235 height 64
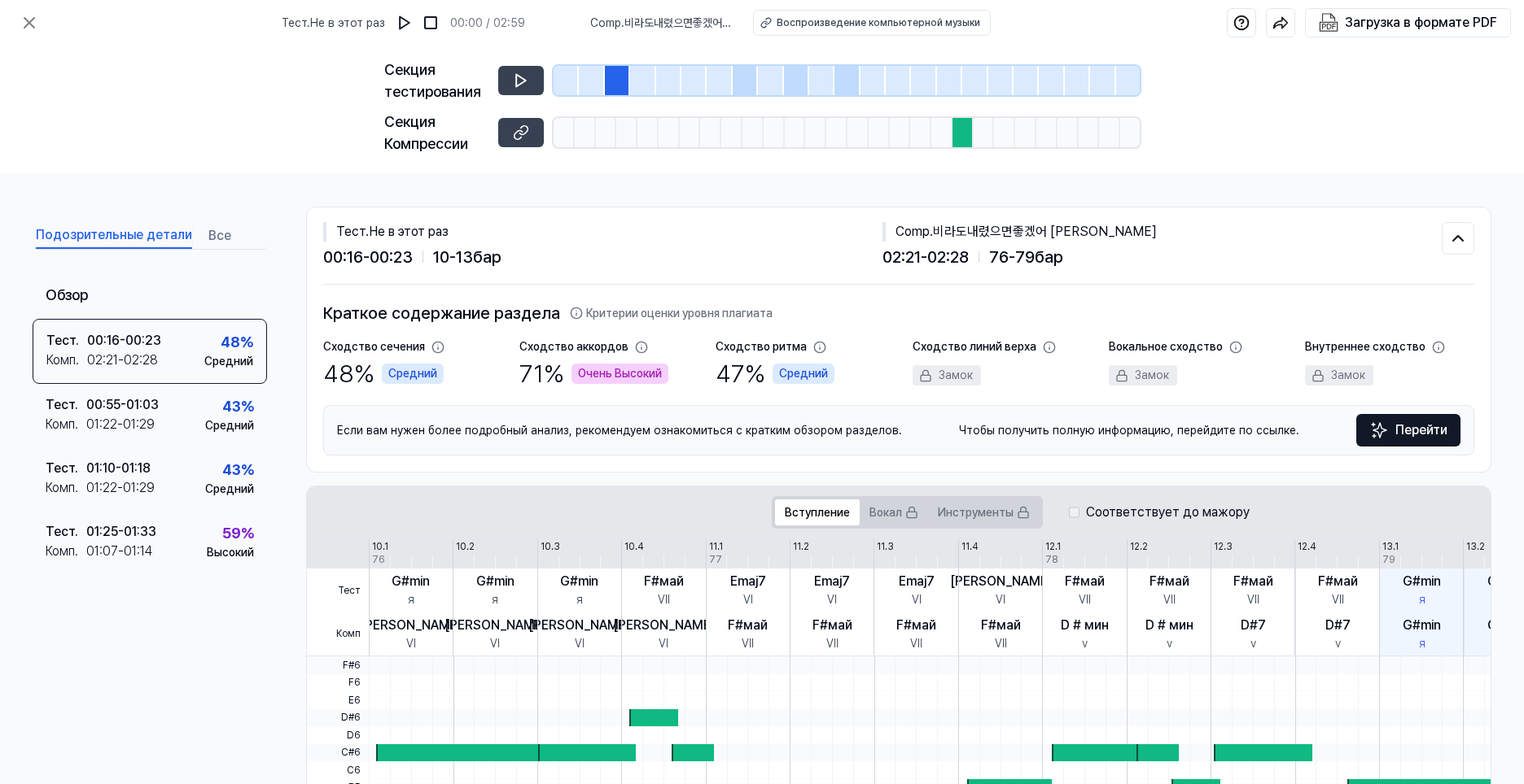
click at [610, 82] on div at bounding box center [617, 80] width 25 height 30
click at [525, 78] on icon at bounding box center [521, 81] width 16 height 16
click at [525, 76] on icon at bounding box center [521, 81] width 16 height 16
click at [524, 132] on icon at bounding box center [521, 132] width 16 height 16
click at [955, 145] on div at bounding box center [963, 132] width 22 height 30
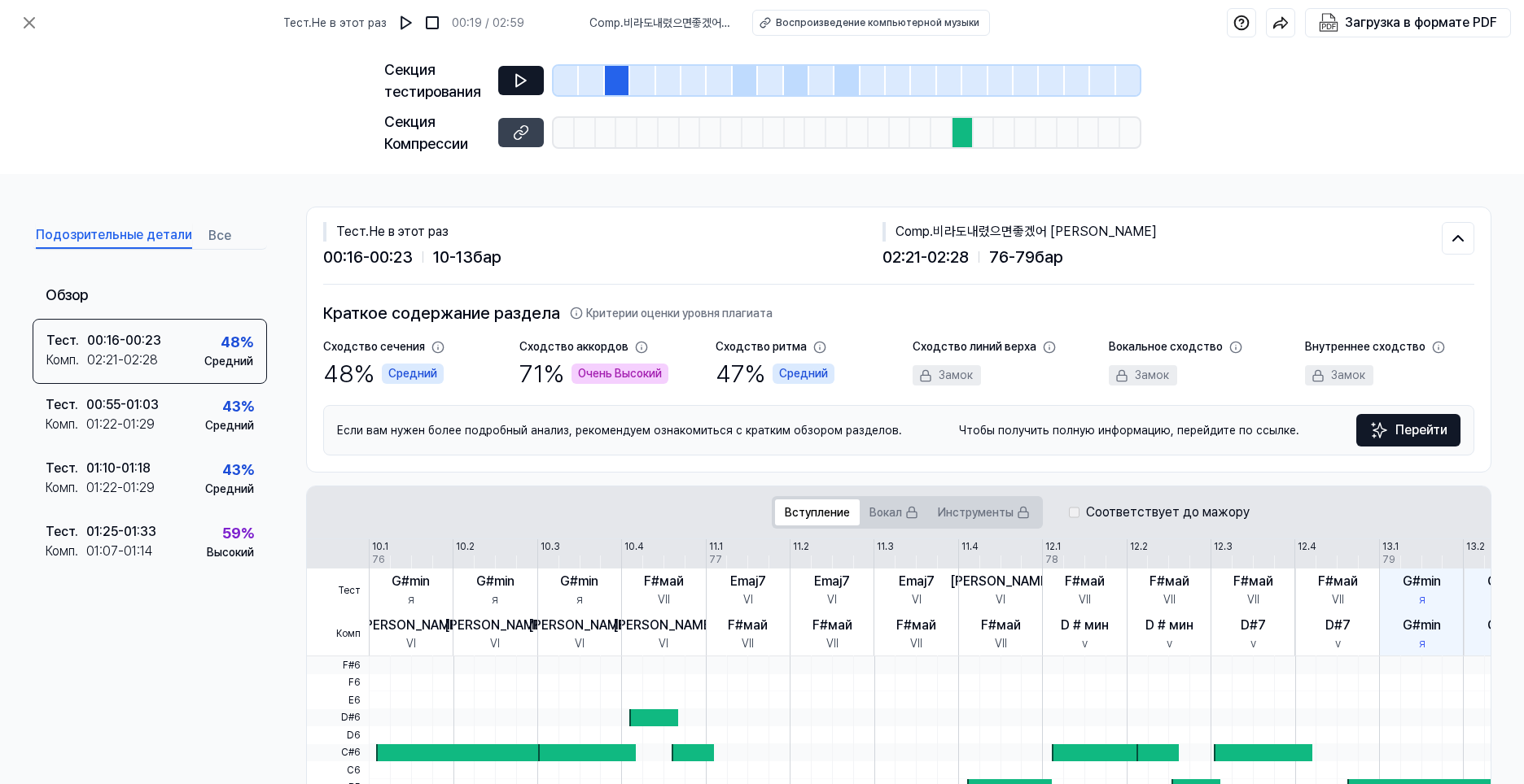
drag, startPoint x: 479, startPoint y: 192, endPoint x: 507, endPoint y: 192, distance: 28.0
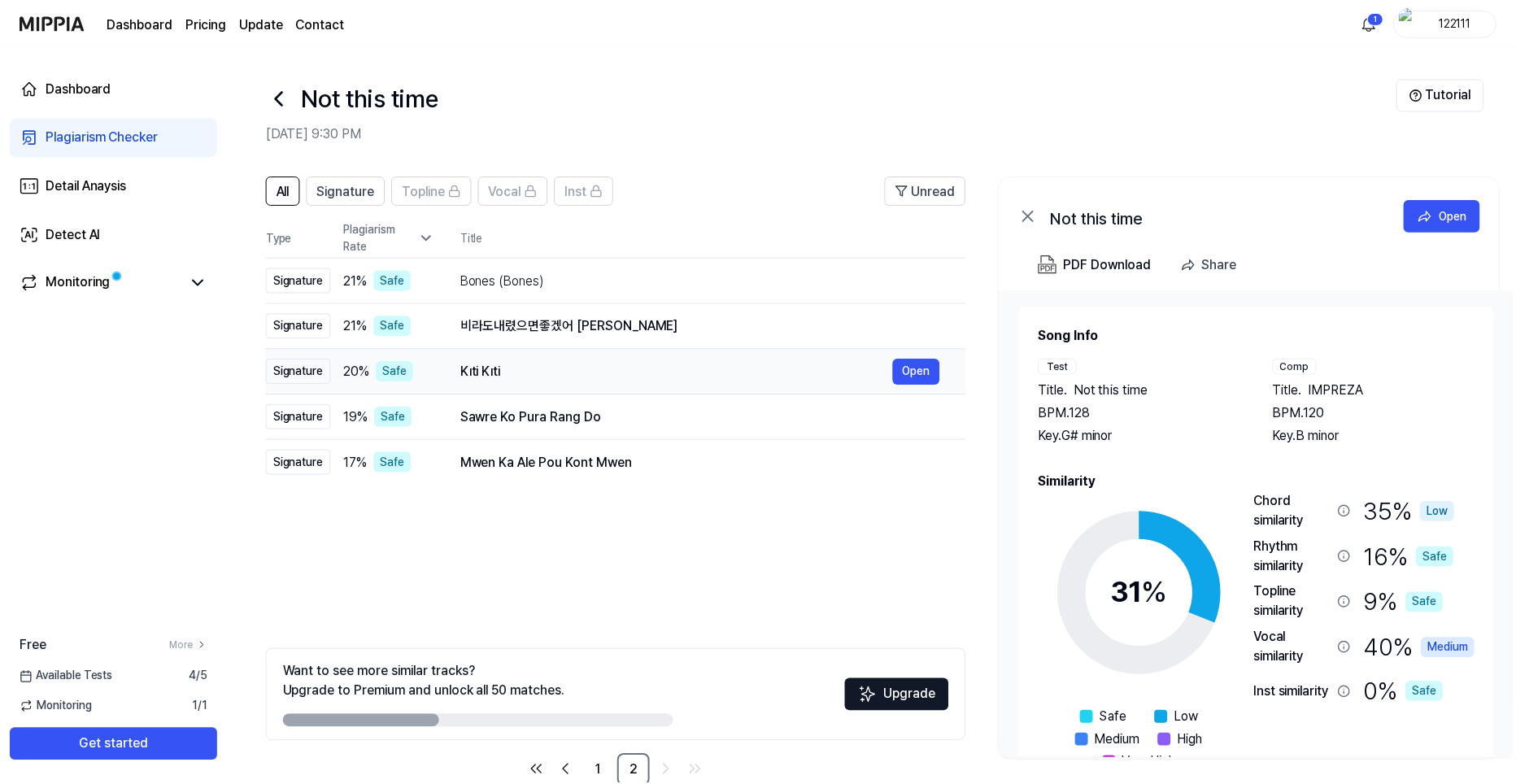
scroll to position [36, 0]
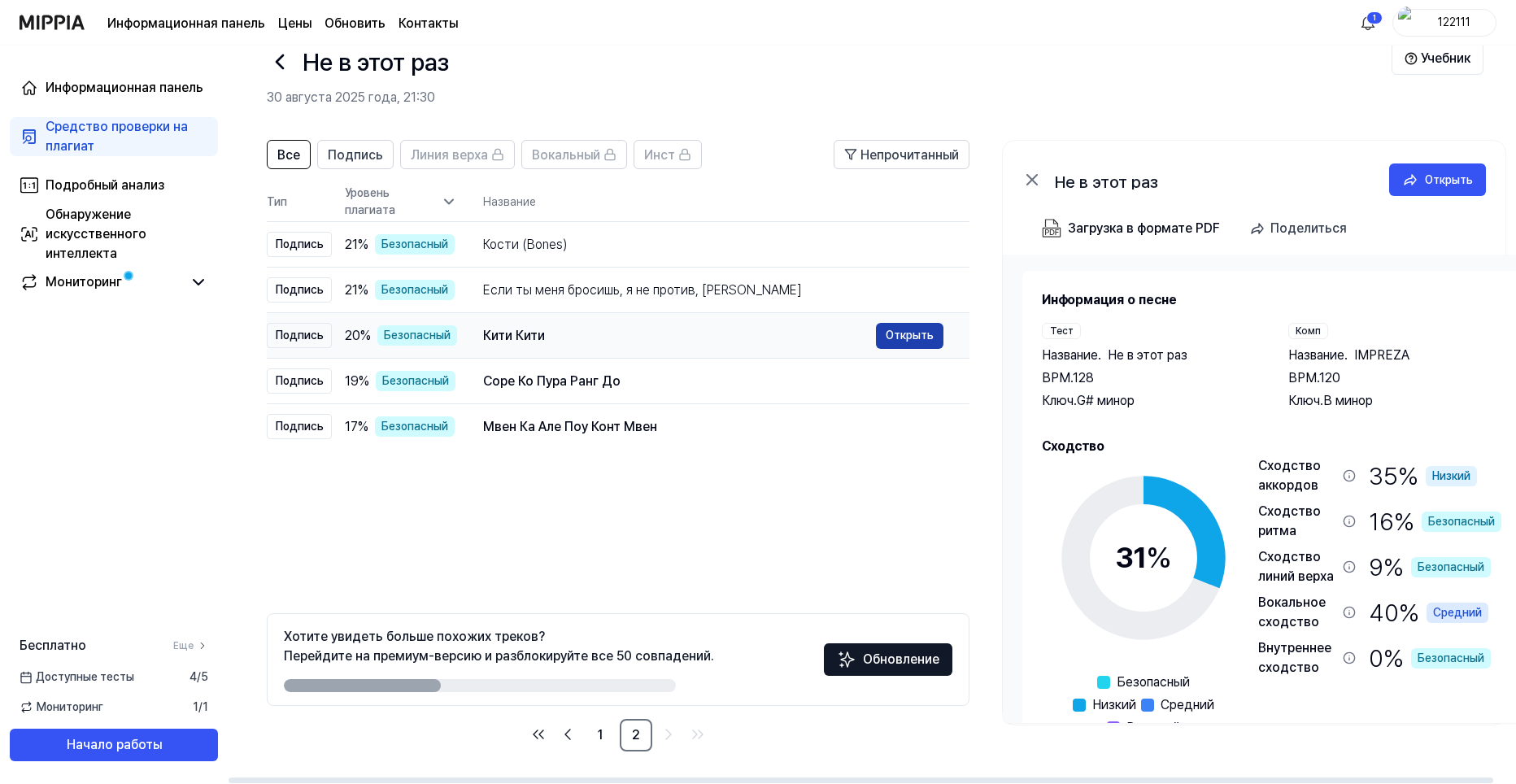
click at [893, 331] on ya-tr-span "Открыть" at bounding box center [909, 335] width 48 height 18
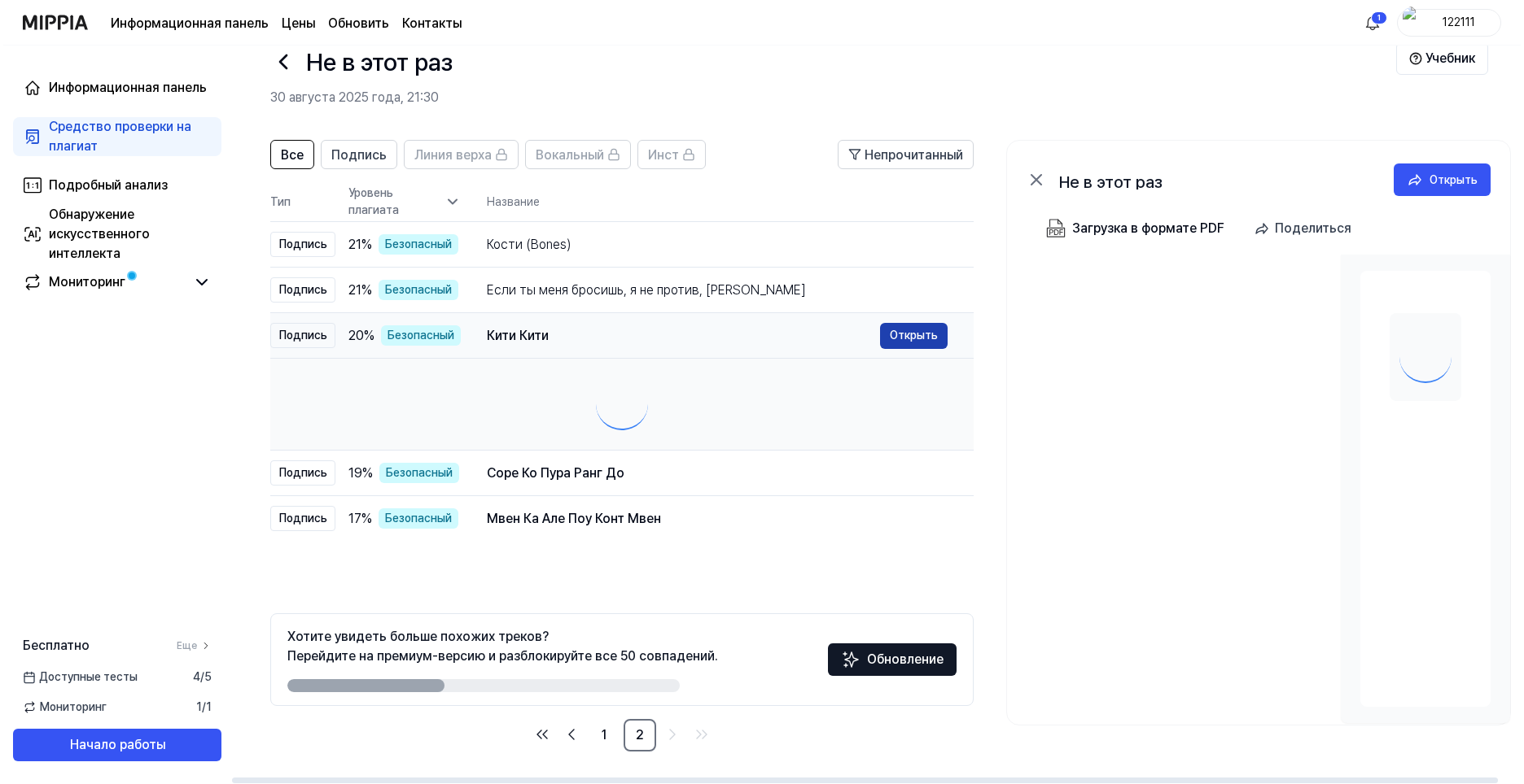
scroll to position [0, 0]
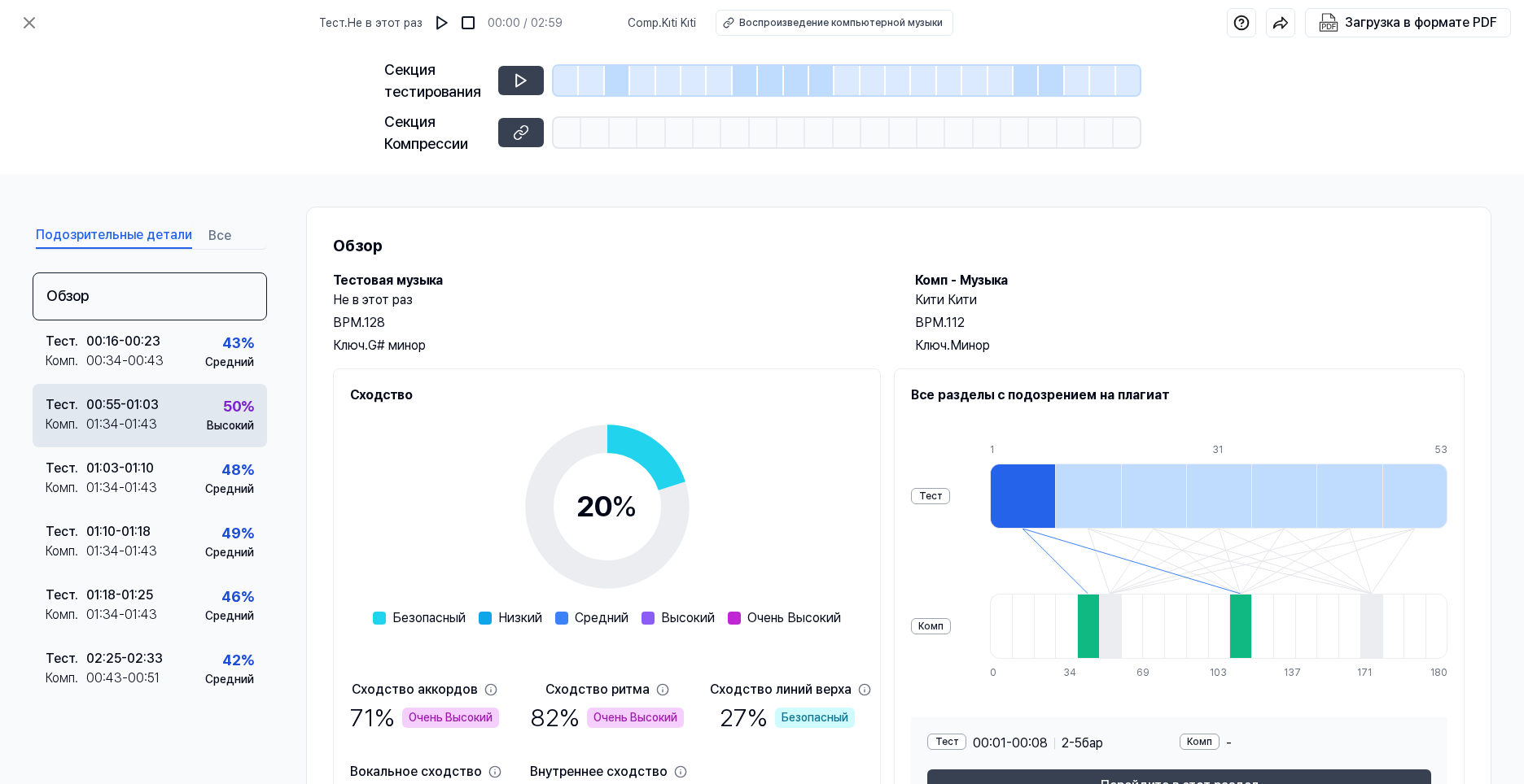
click at [156, 428] on div "01:34 - 01:43" at bounding box center [121, 424] width 71 height 20
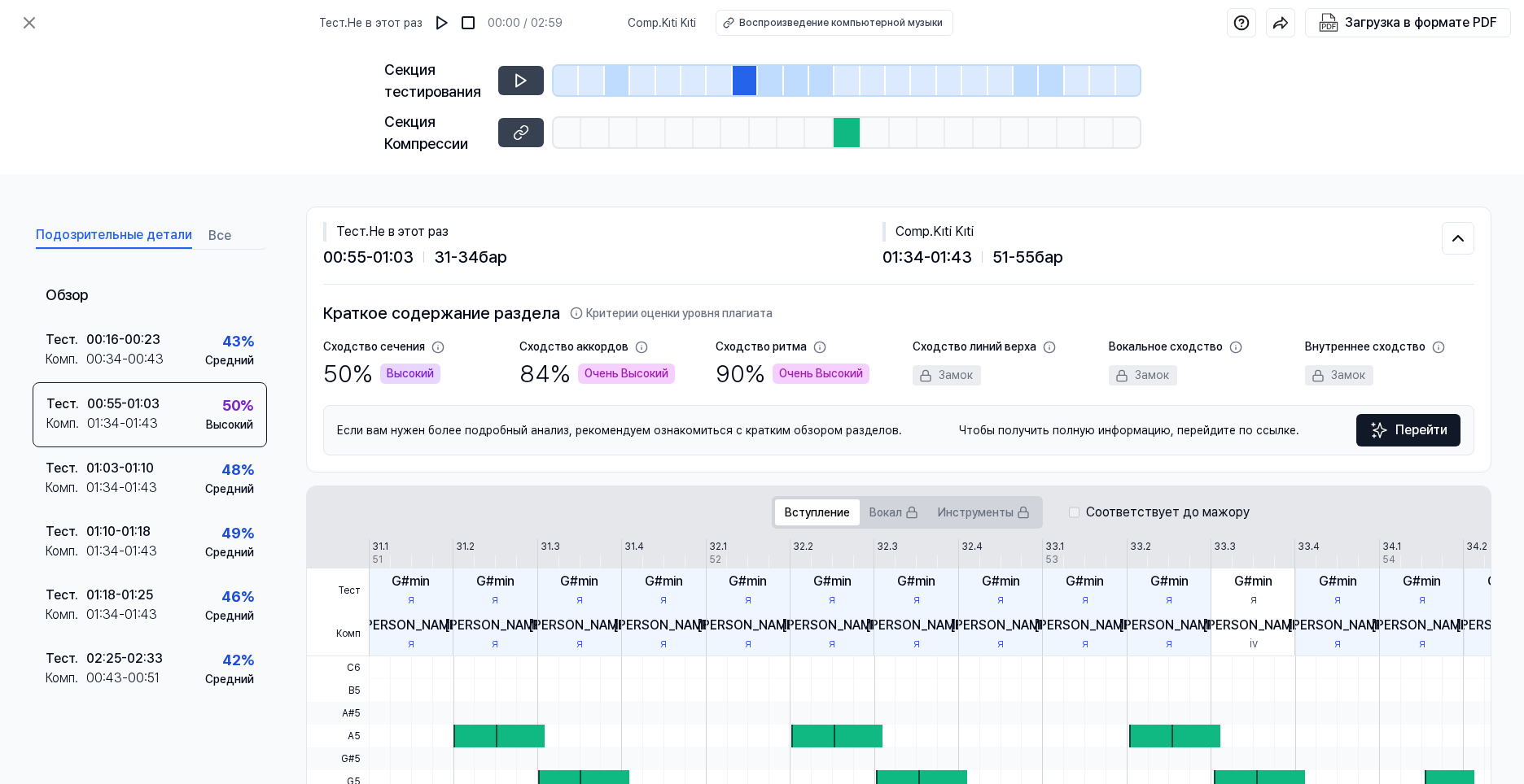
click at [746, 81] on div at bounding box center [745, 80] width 25 height 30
click at [531, 84] on button at bounding box center [521, 80] width 46 height 30
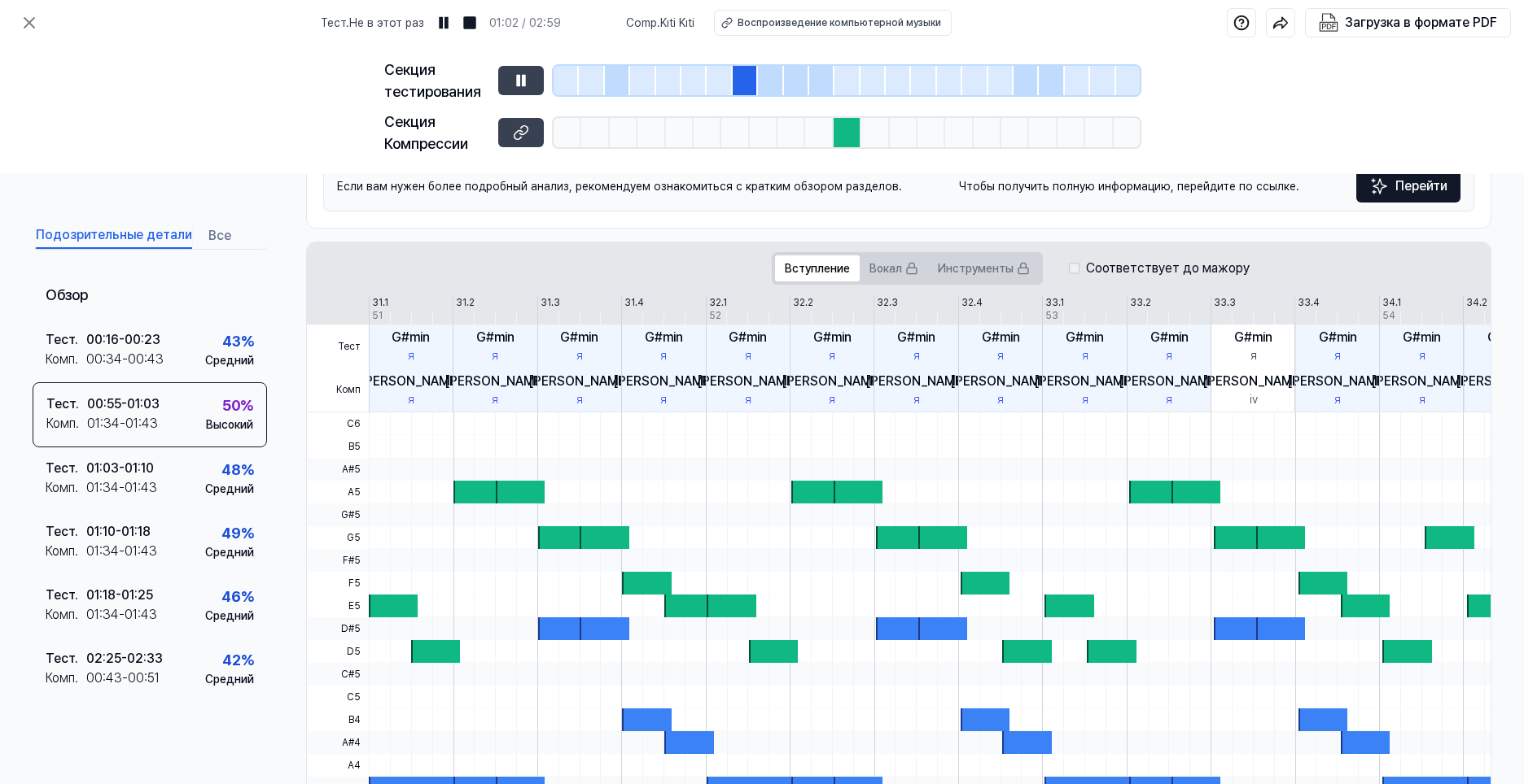
scroll to position [163, 0]
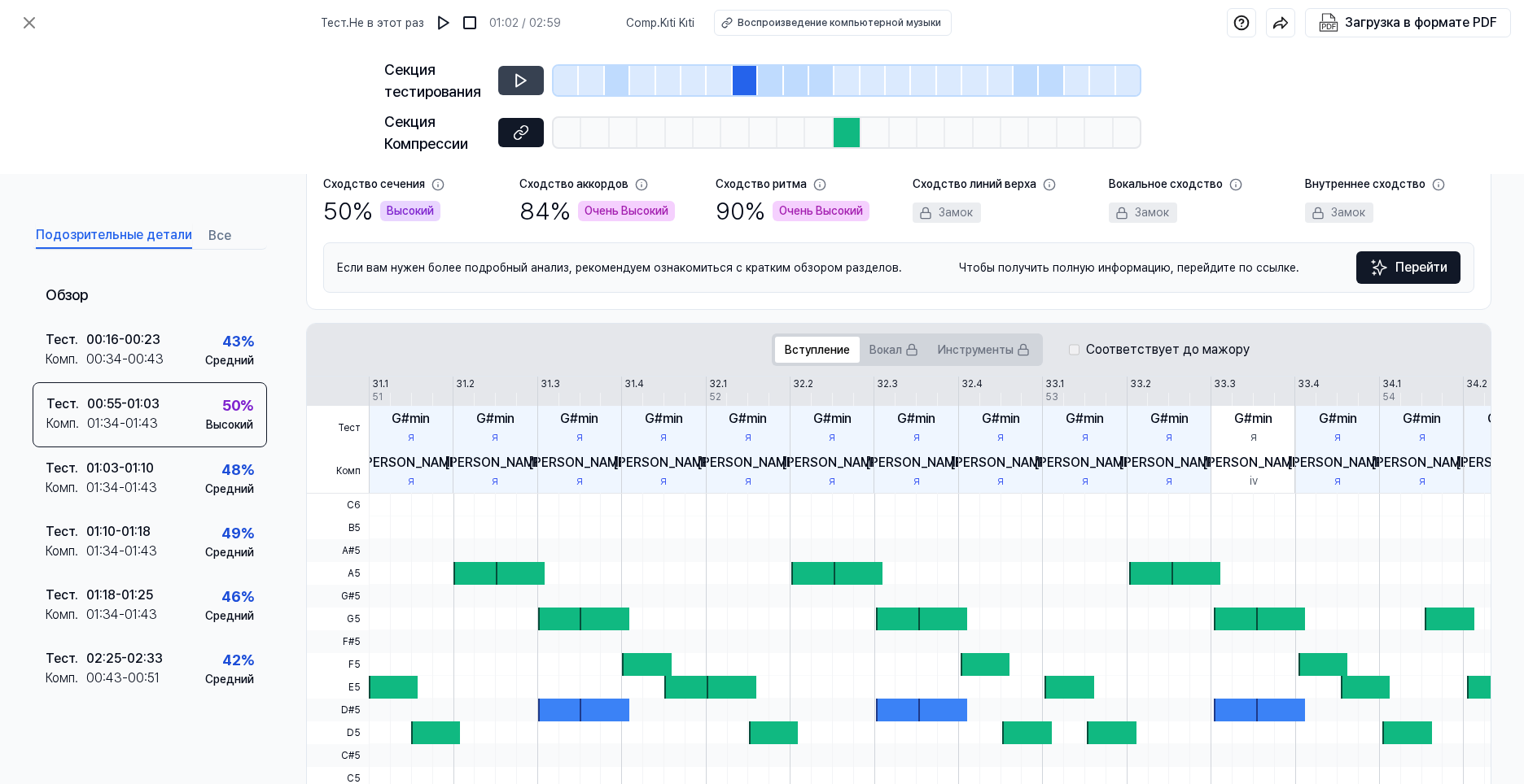
click at [525, 135] on icon at bounding box center [521, 132] width 16 height 16
click at [174, 500] on div "Тест . 01:03 - 01:10 Комп . 01:34 - 01:43 48 % Средний" at bounding box center [149, 479] width 235 height 64
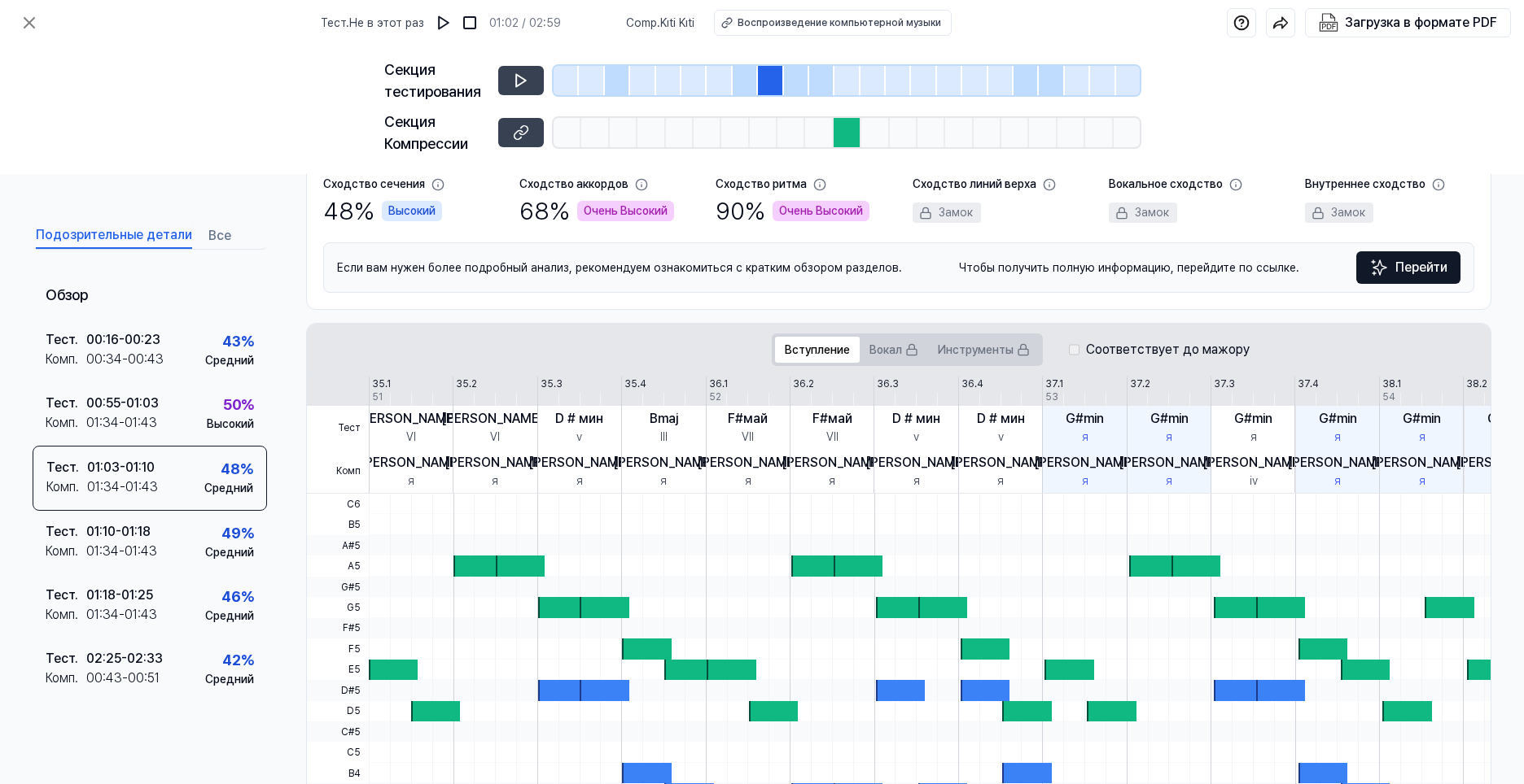
click at [753, 199] on div "90 % Очень Высокий" at bounding box center [792, 210] width 154 height 37
click at [775, 209] on div "Очень Высокий" at bounding box center [821, 210] width 97 height 21
click at [814, 213] on ya-tr-span "Очень Высокий" at bounding box center [820, 210] width 84 height 17
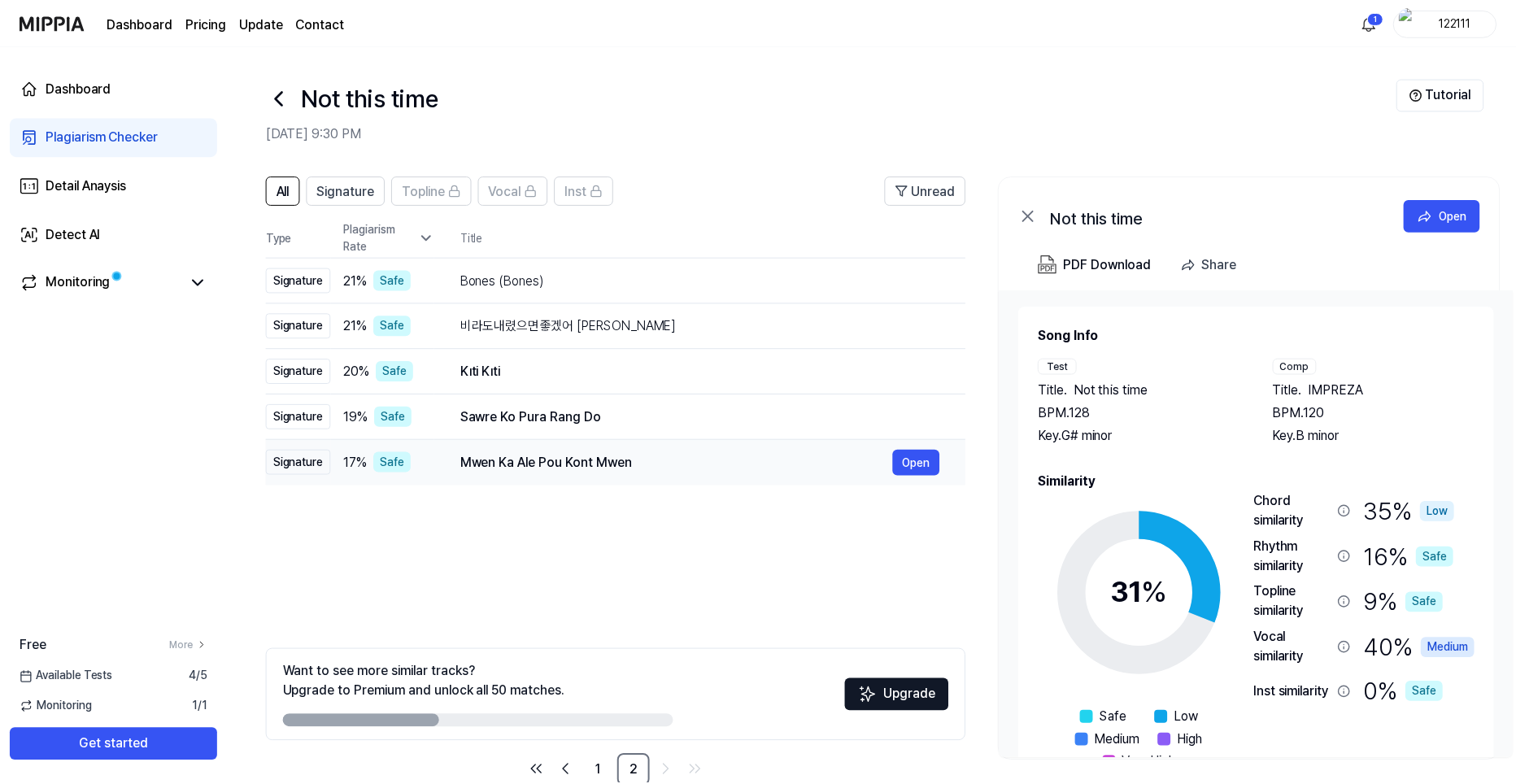
scroll to position [36, 0]
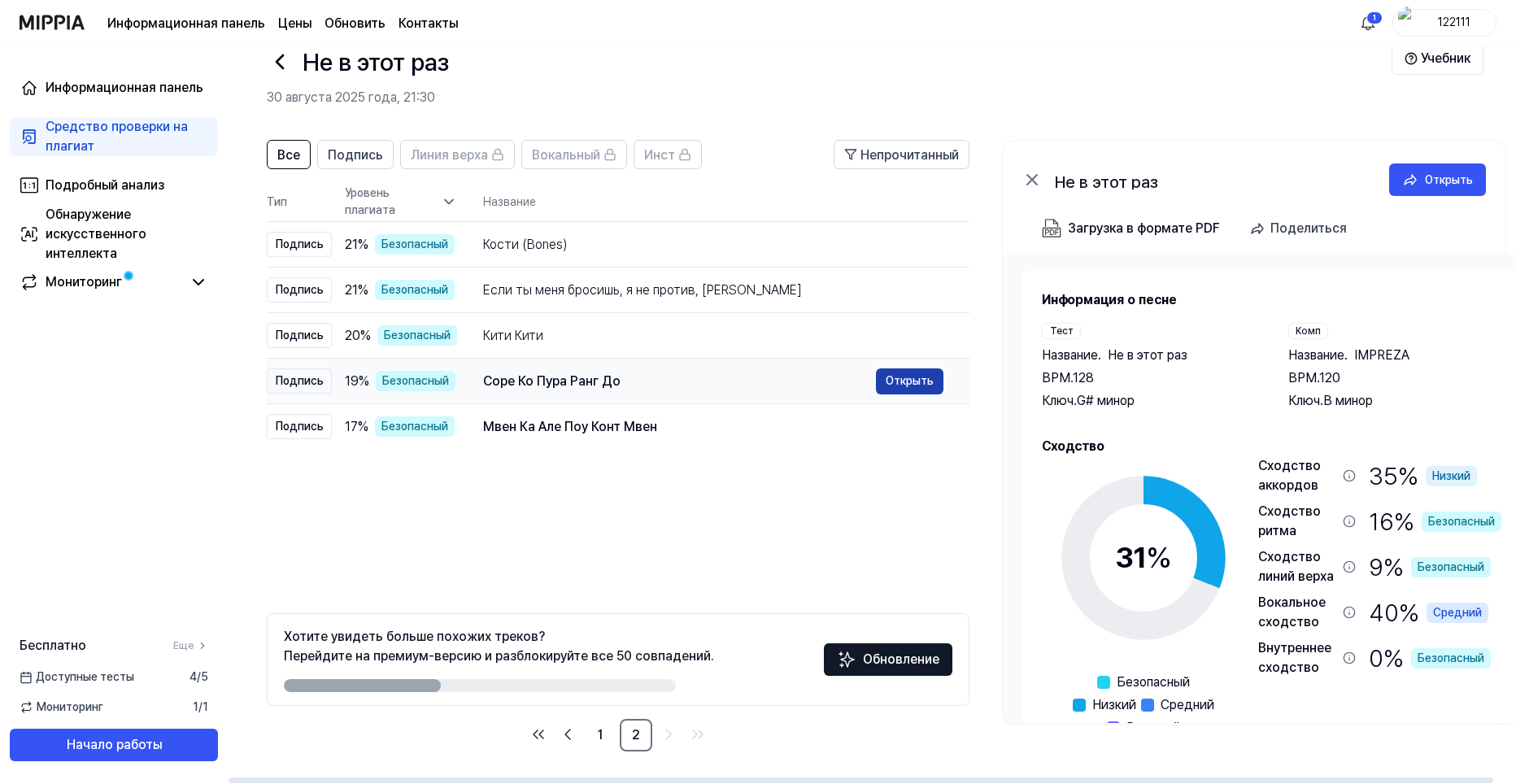
click at [924, 383] on ya-tr-span "Открыть" at bounding box center [909, 380] width 48 height 18
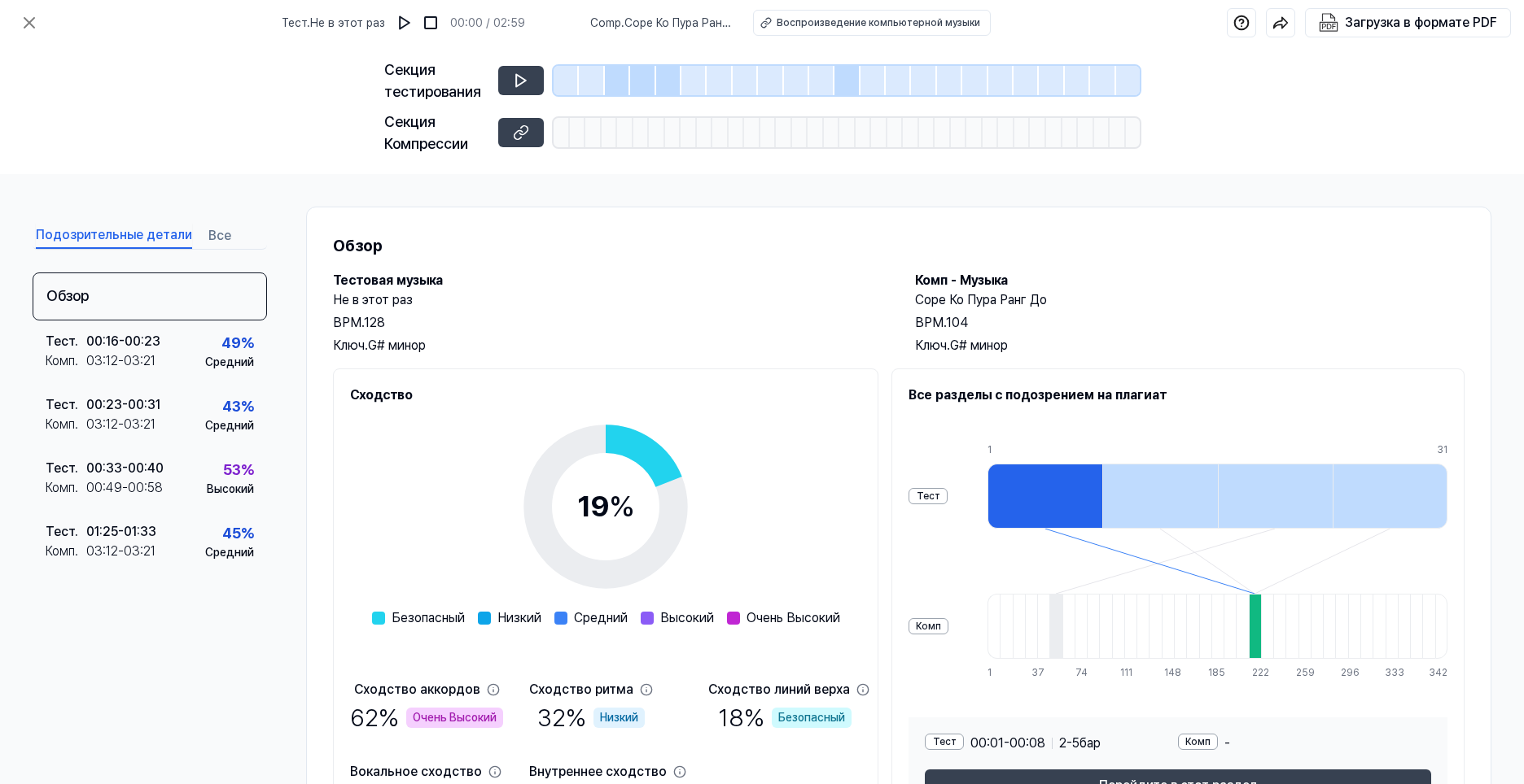
scroll to position [111, 0]
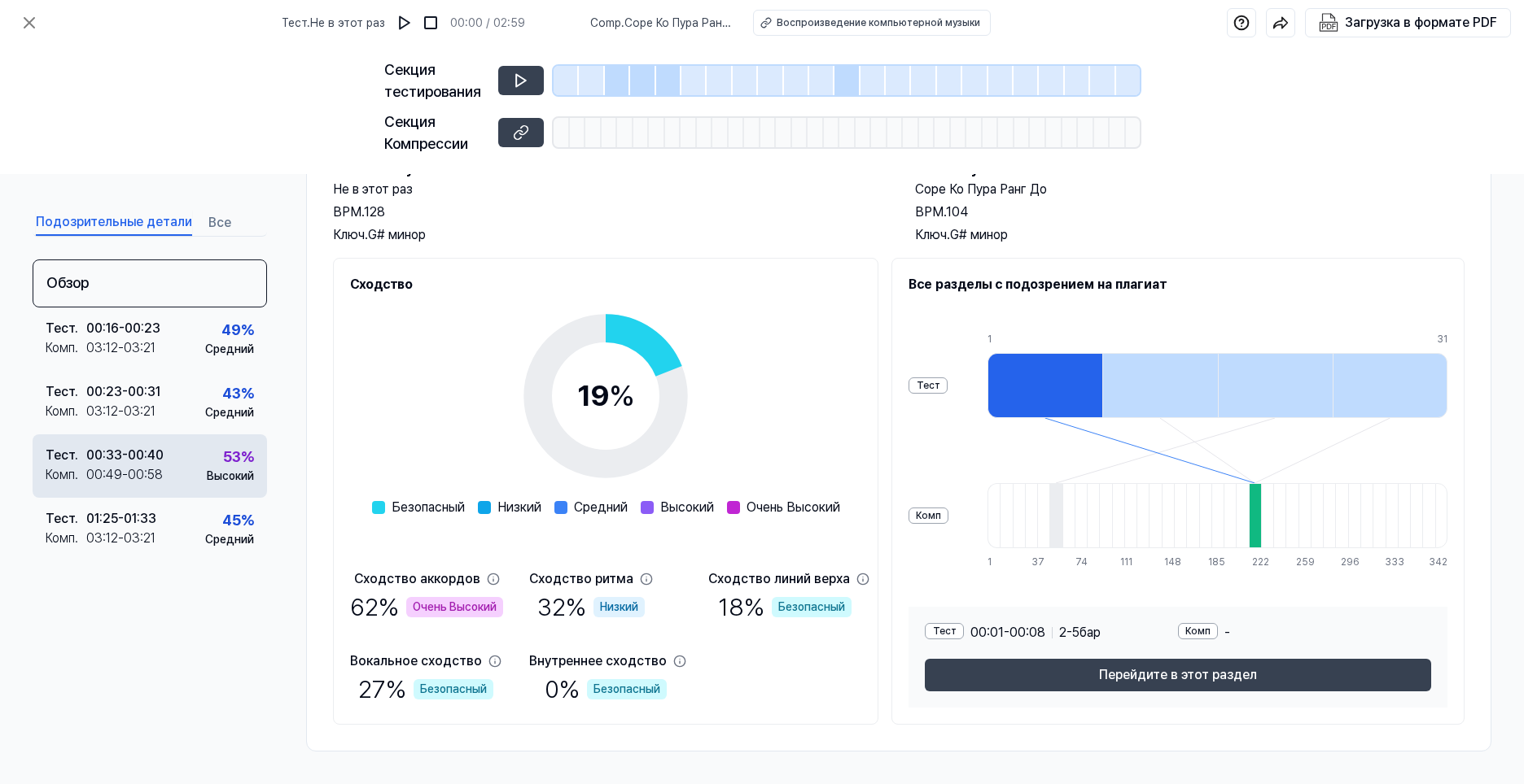
click at [202, 454] on div "Тест . 00:33 - 00:40 Комп . 00:49 - 00:58 53 % Высокий" at bounding box center [149, 466] width 235 height 64
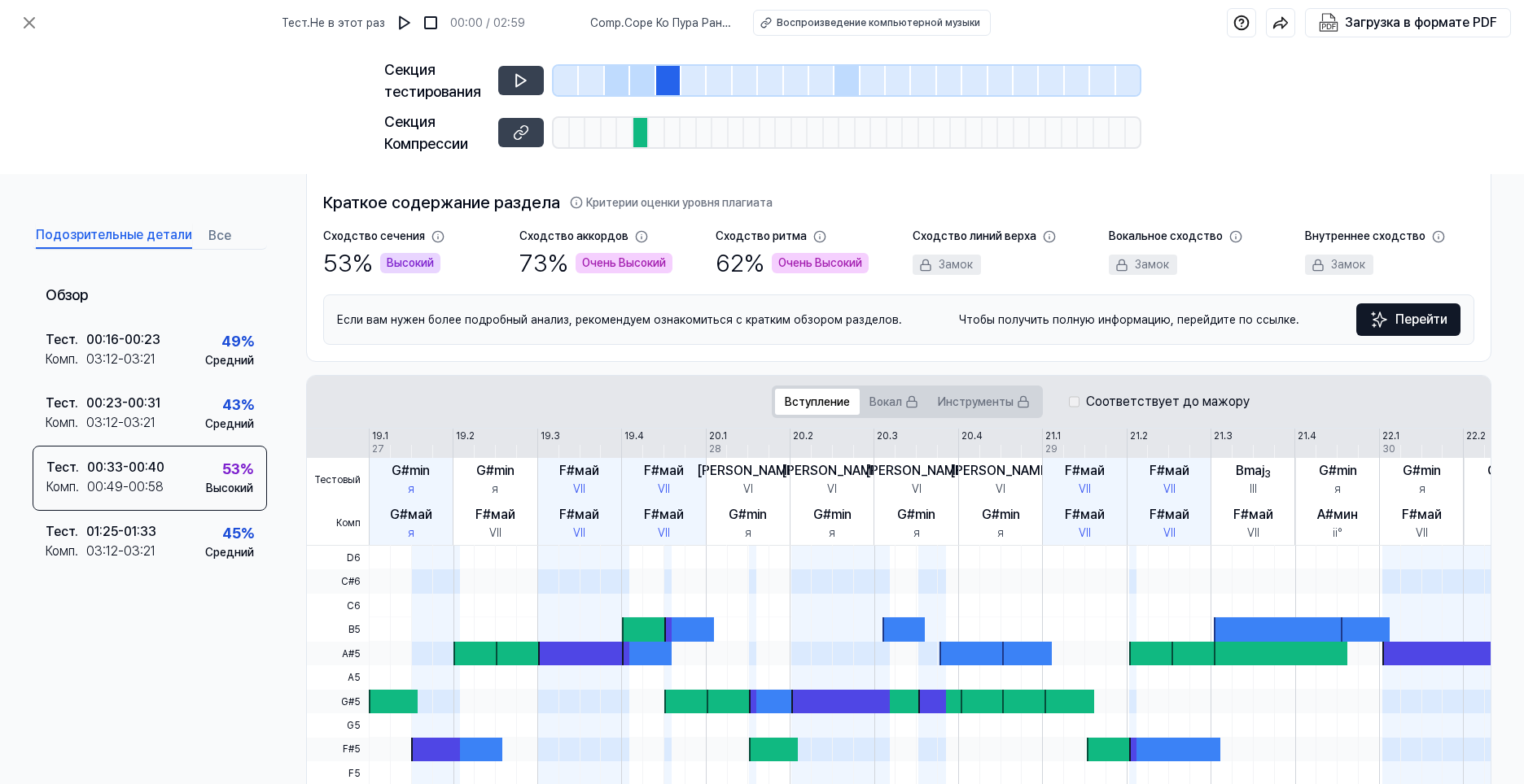
click at [670, 81] on div at bounding box center [668, 80] width 25 height 30
click at [524, 78] on icon at bounding box center [521, 81] width 16 height 16
click at [530, 122] on button at bounding box center [521, 132] width 46 height 30
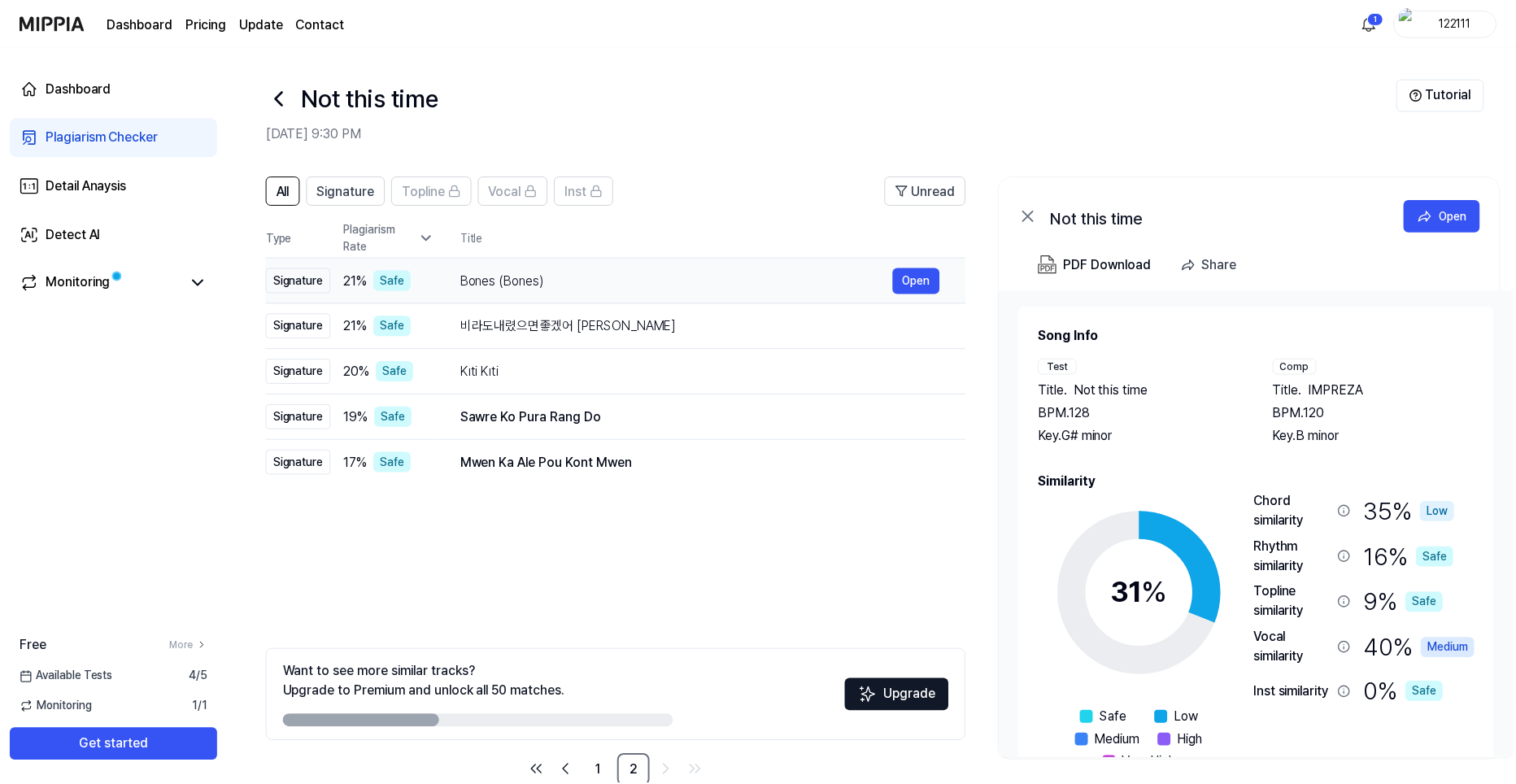
scroll to position [36, 0]
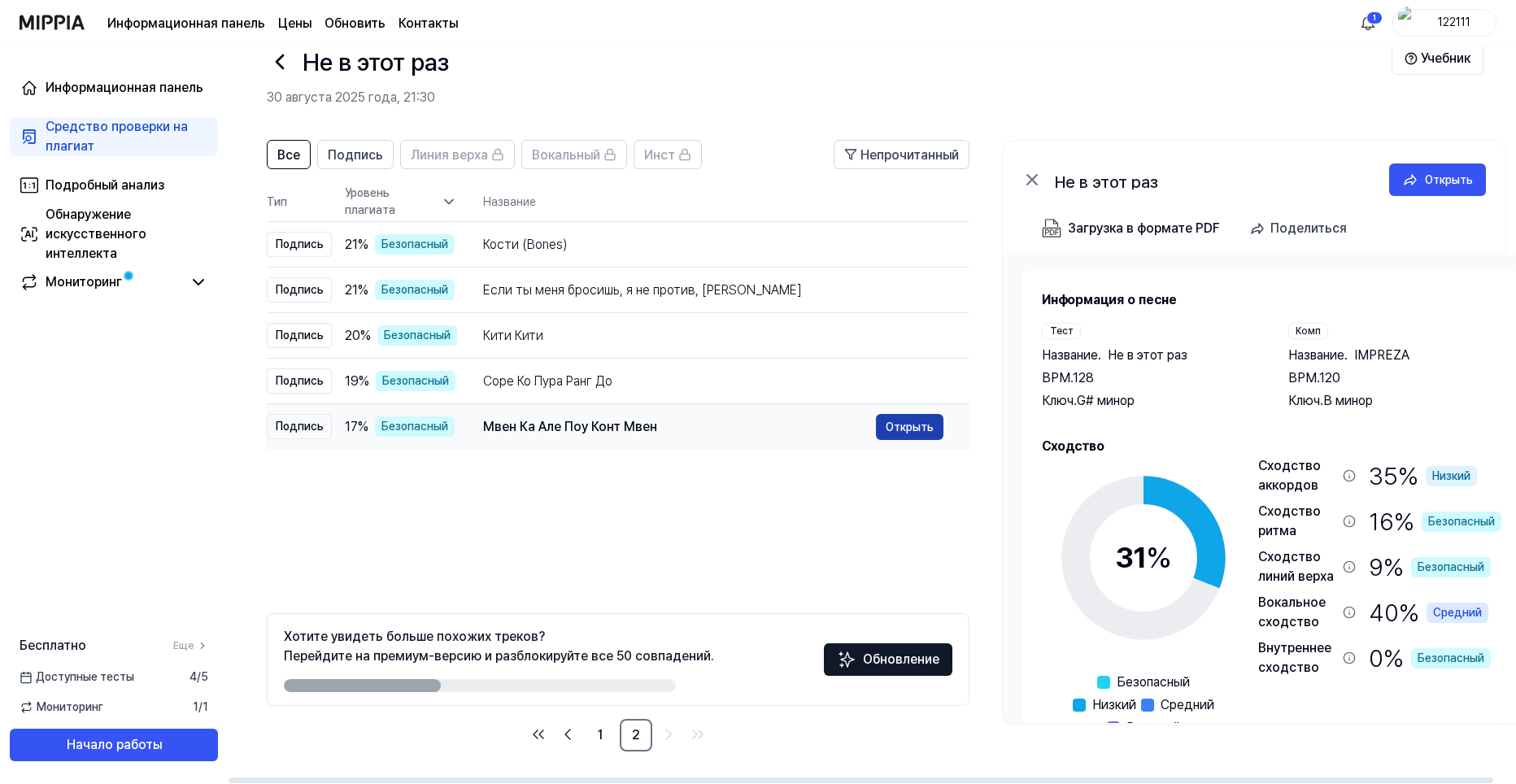
click at [917, 427] on ya-tr-span "Открыть" at bounding box center [909, 427] width 48 height 18
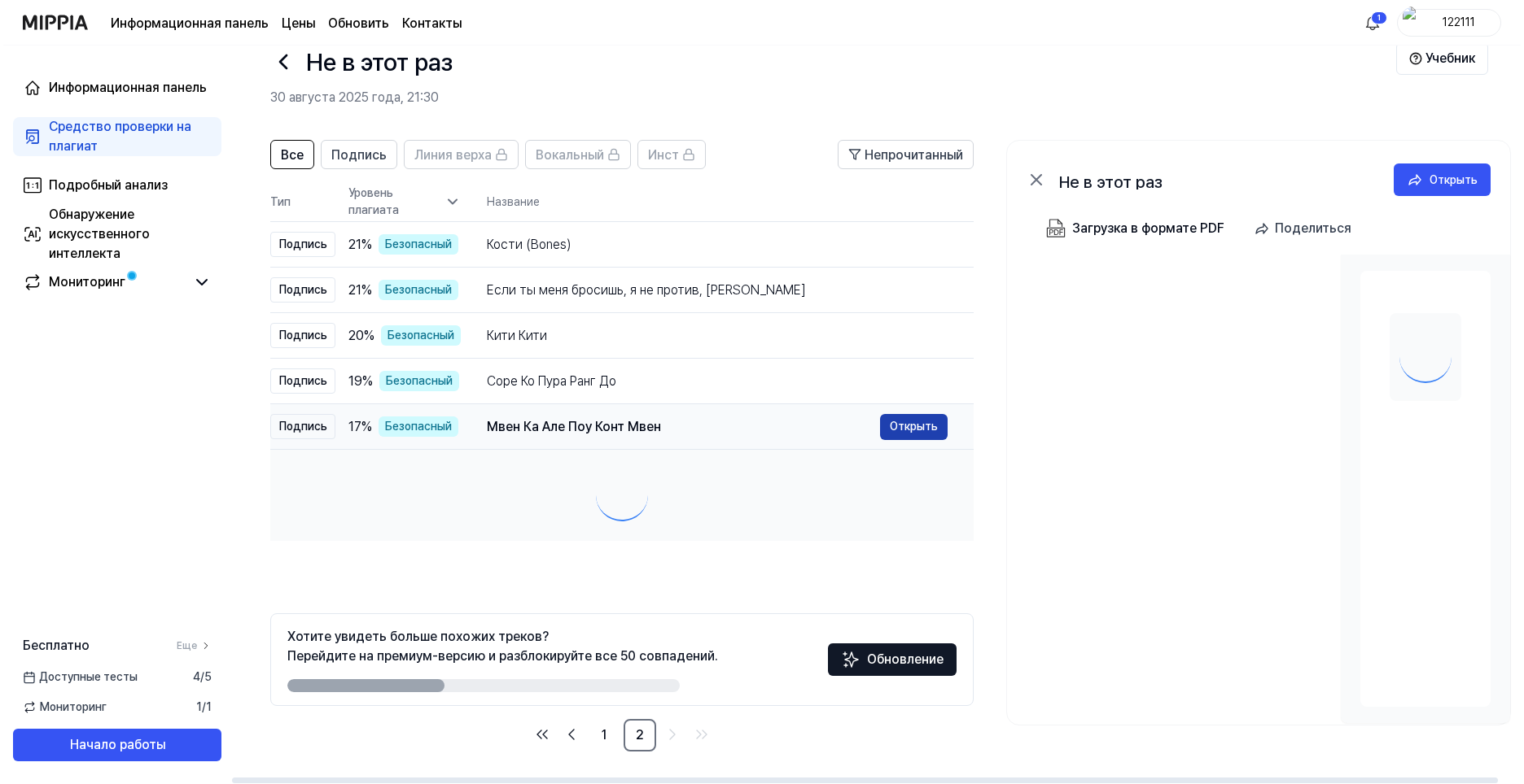
scroll to position [0, 0]
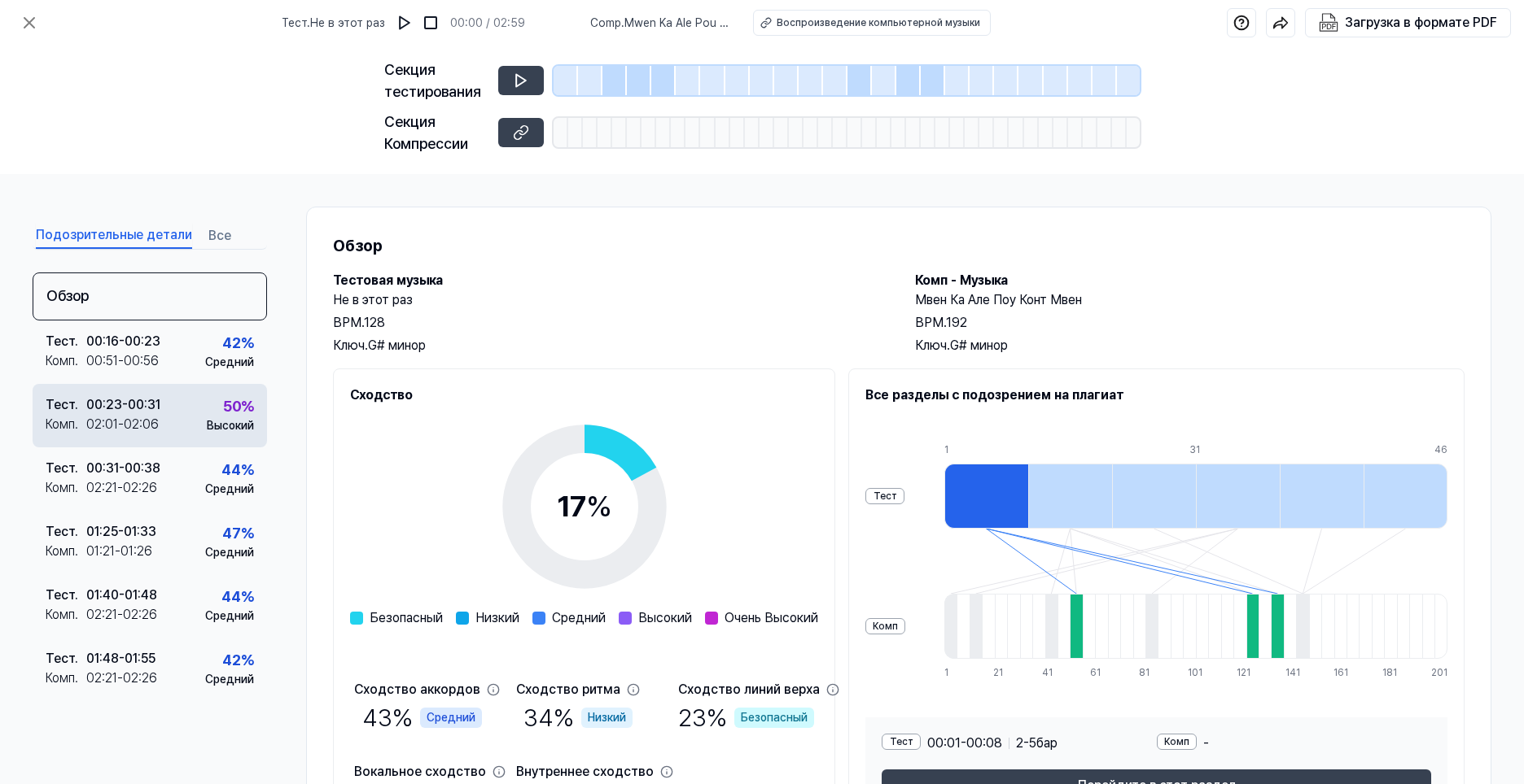
click at [198, 426] on div "Тест . 00:23 - 00:31 Комп . 02:01 - 02:06 50 % Высокий" at bounding box center [149, 415] width 235 height 64
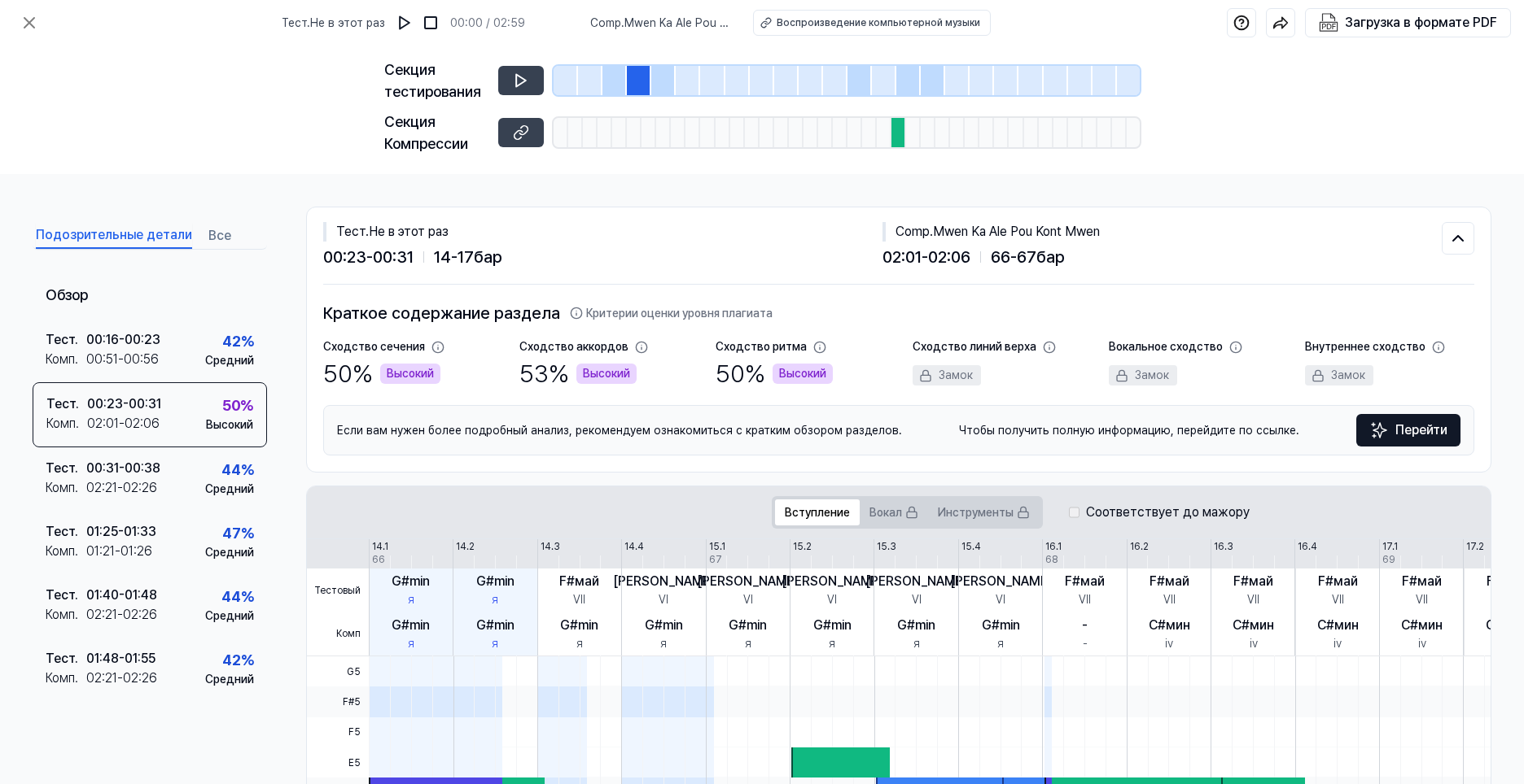
click at [224, 235] on ya-tr-span "Все" at bounding box center [220, 236] width 22 height 20
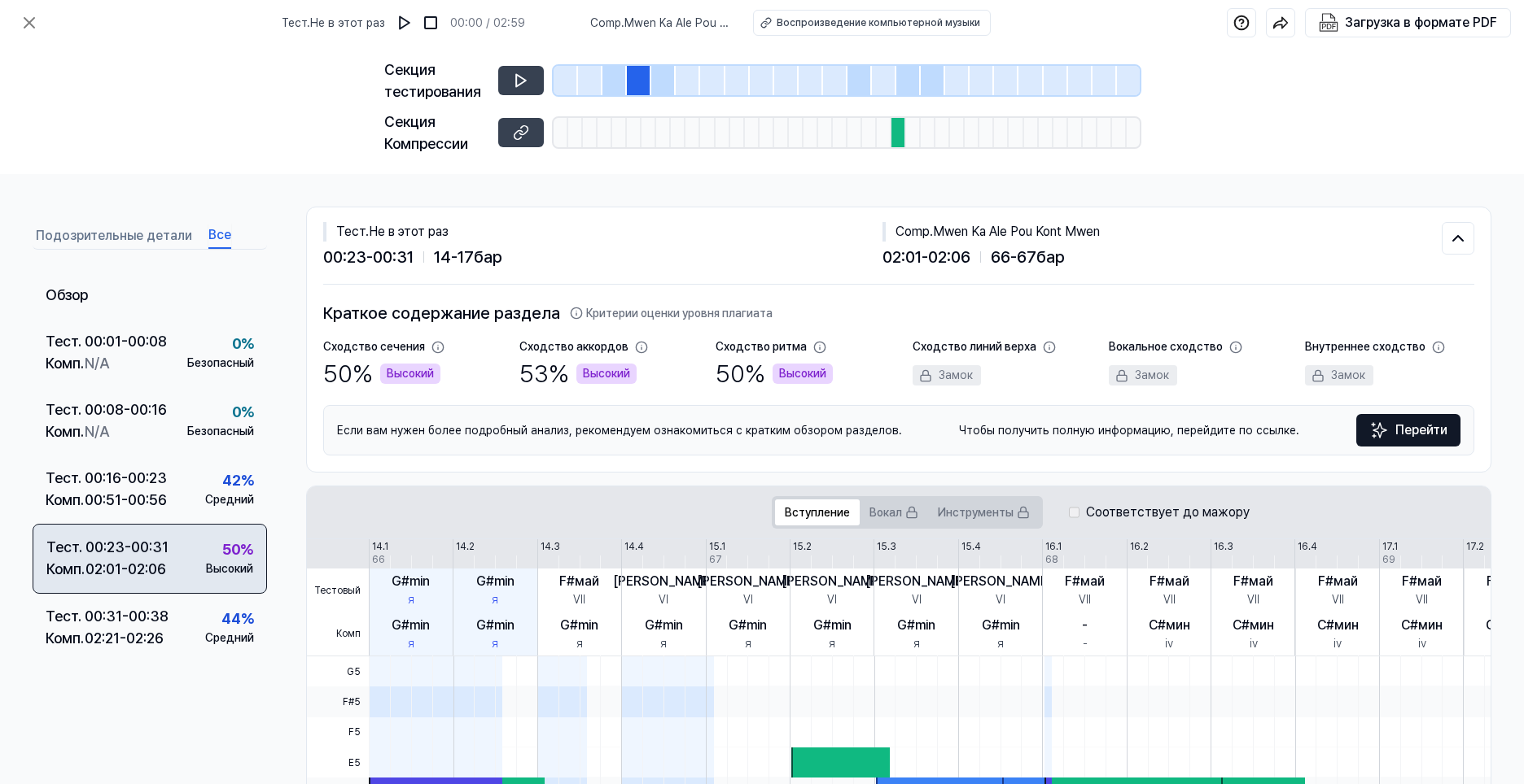
click at [179, 530] on div "Тест . 00:23 - 00:31 Комп . 02:01 - 02:06 50 % Высокий" at bounding box center [149, 559] width 235 height 70
click at [525, 79] on icon at bounding box center [521, 81] width 16 height 16
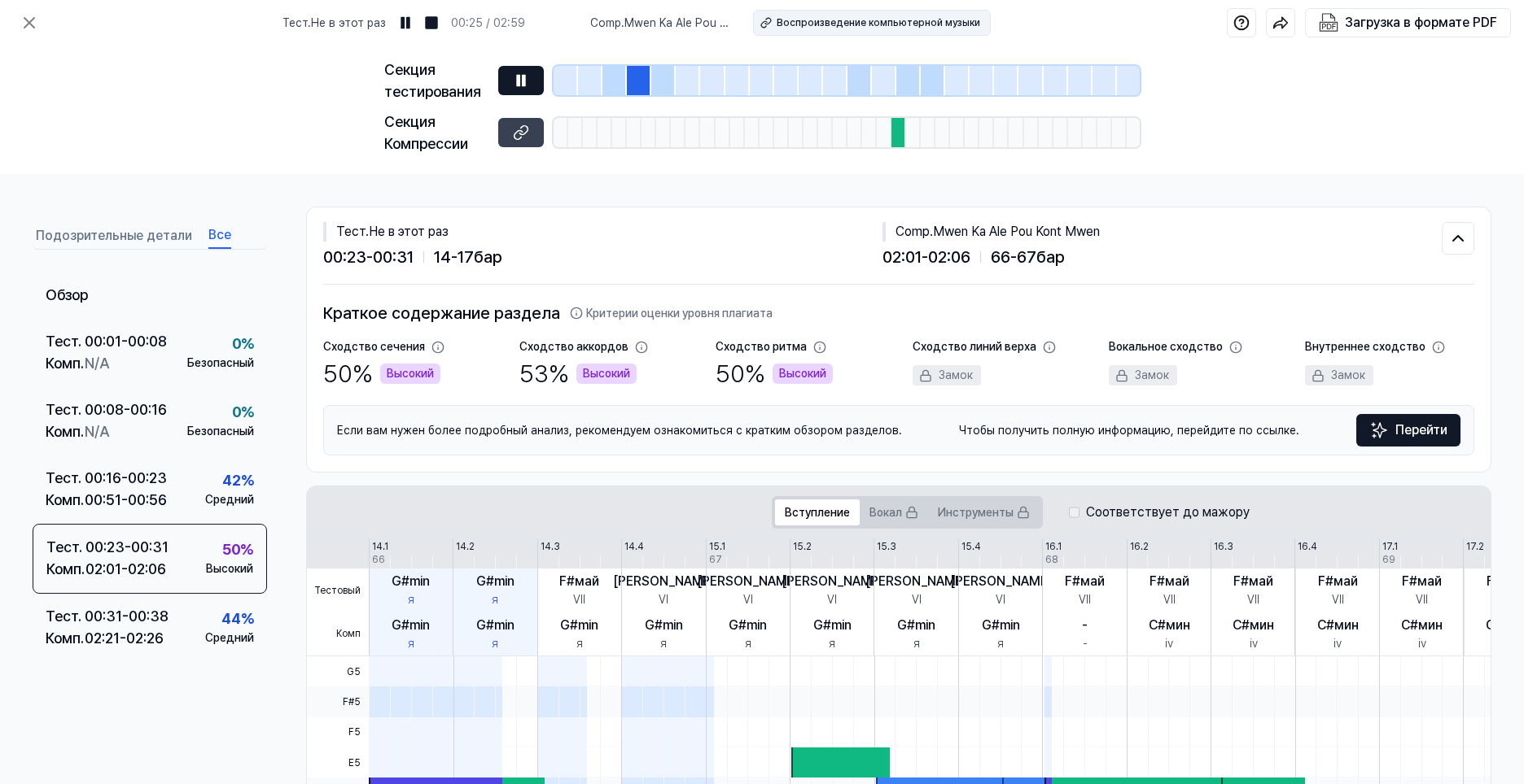
click at [847, 18] on ya-tr-span "Воспроизведение компьютерной музыки" at bounding box center [878, 22] width 203 height 12
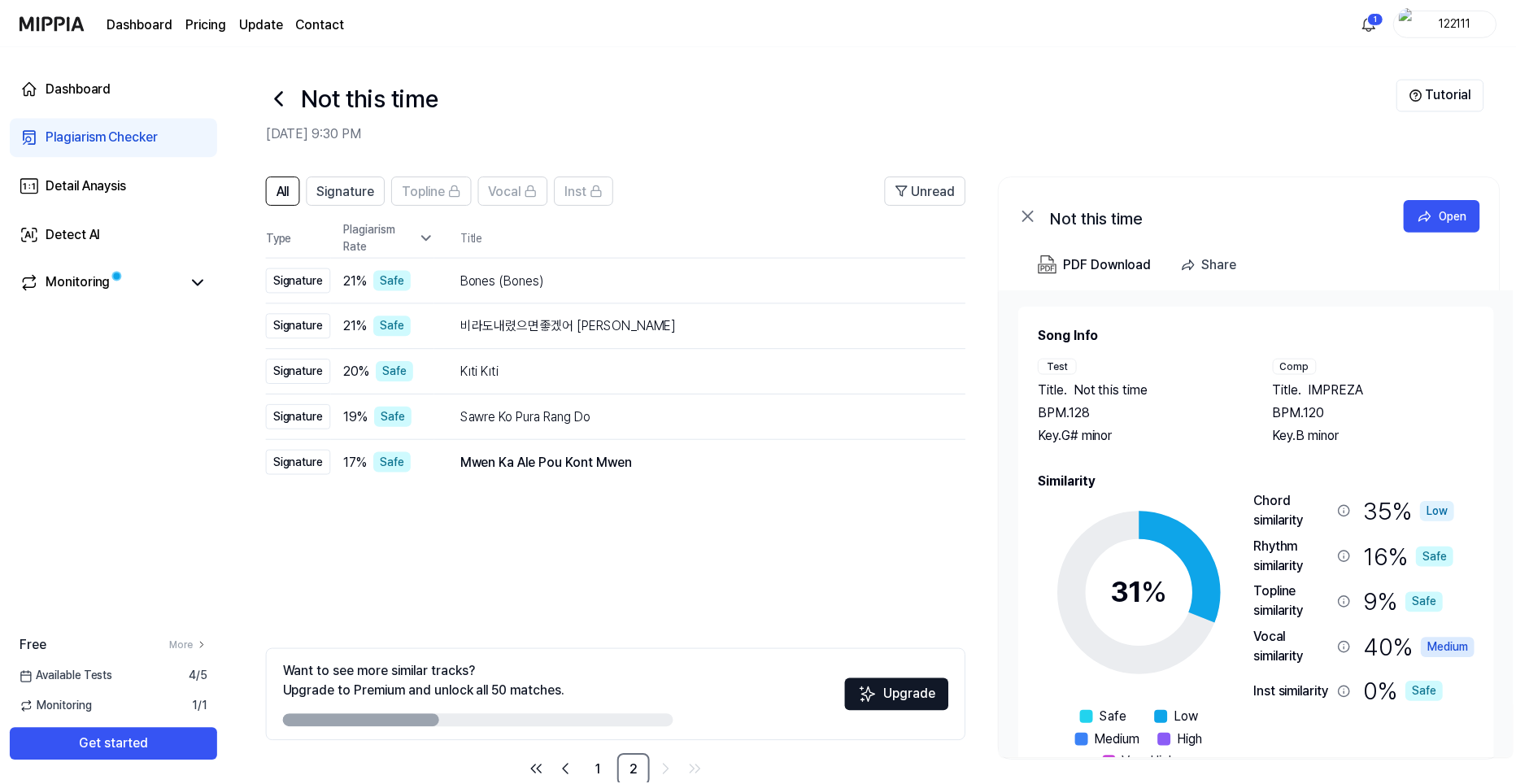
scroll to position [36, 0]
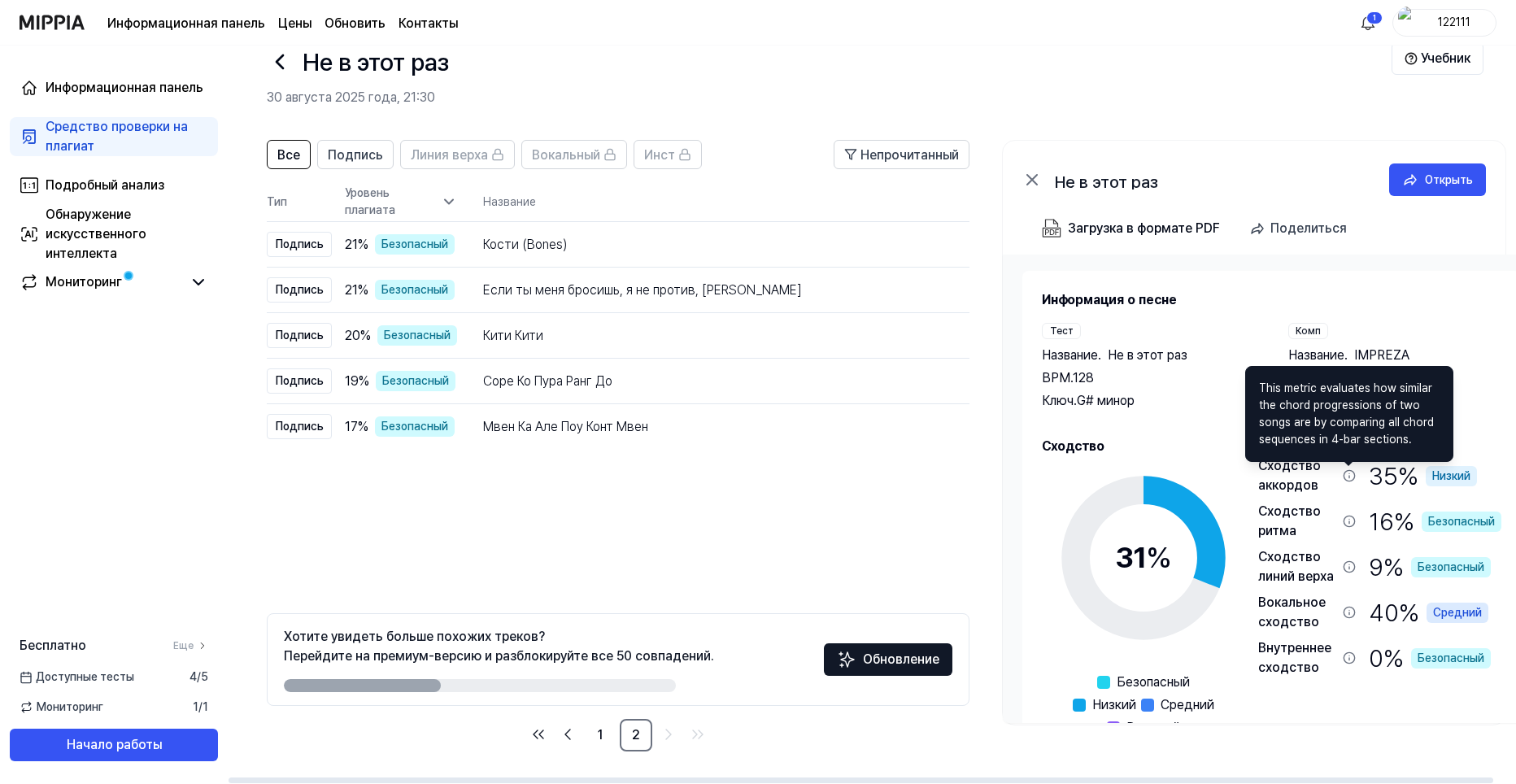
click at [1346, 469] on icon at bounding box center [1350, 476] width 13 height 13
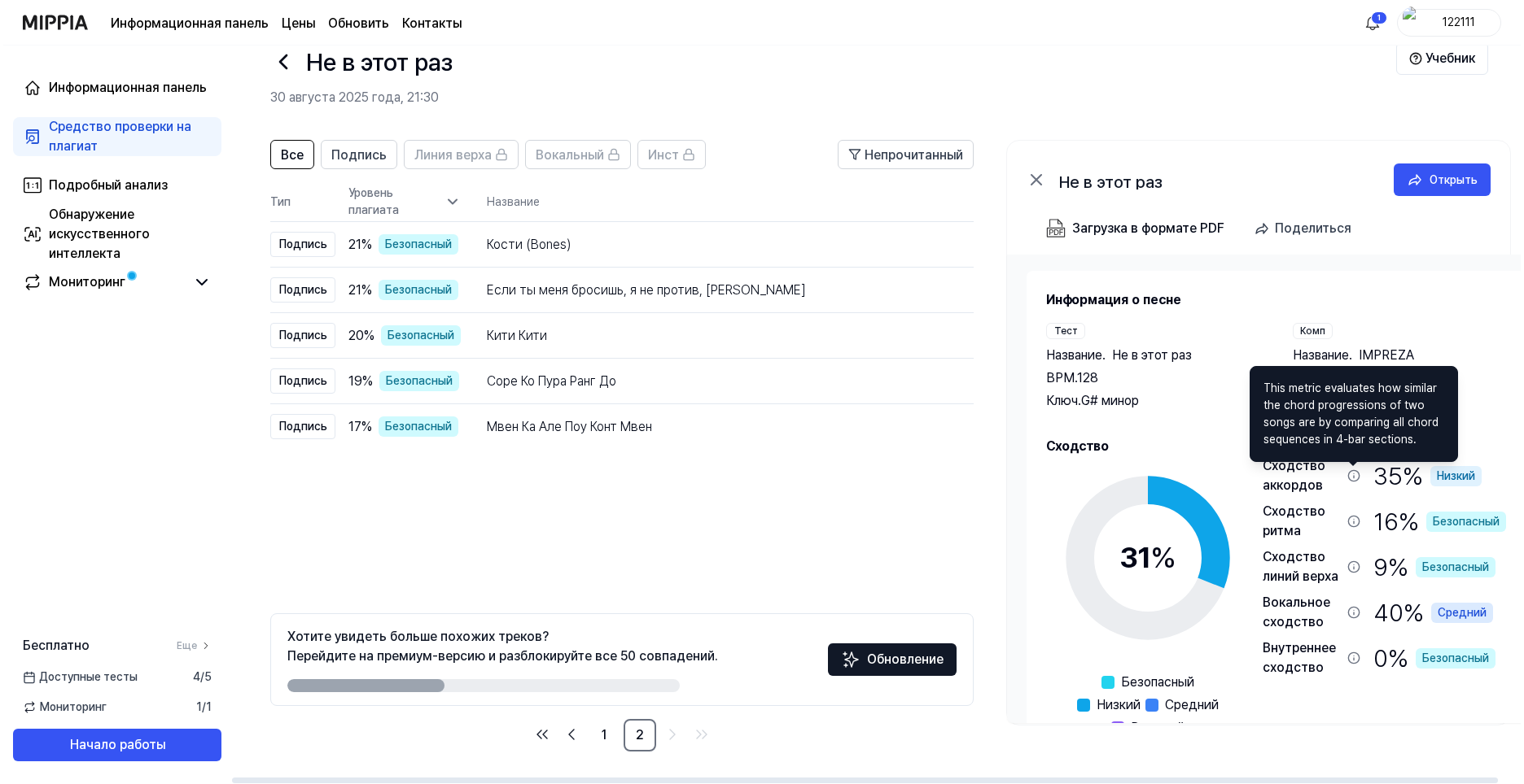
scroll to position [0, 0]
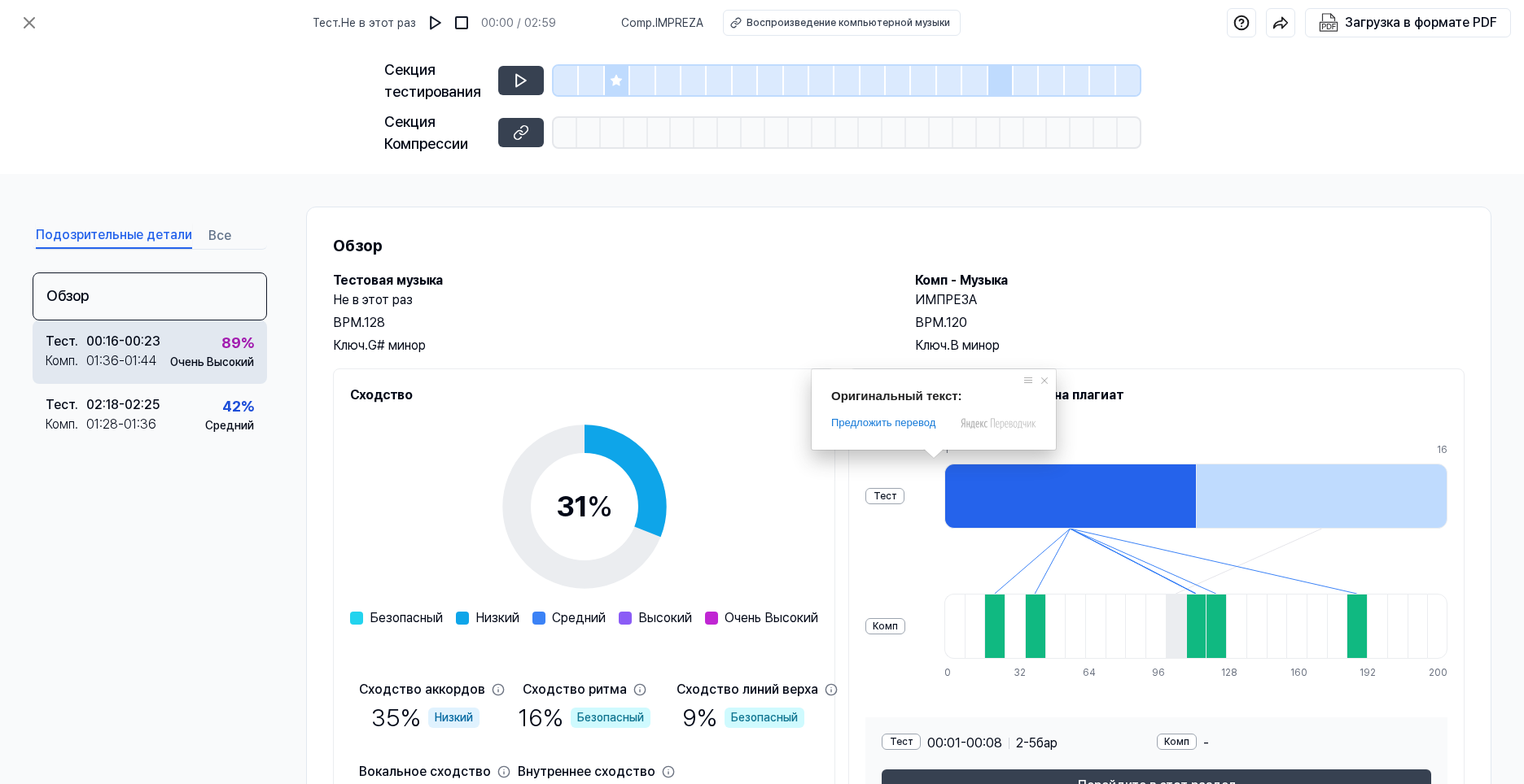
click at [207, 339] on div "89 % Очень Высокий" at bounding box center [211, 351] width 84 height 39
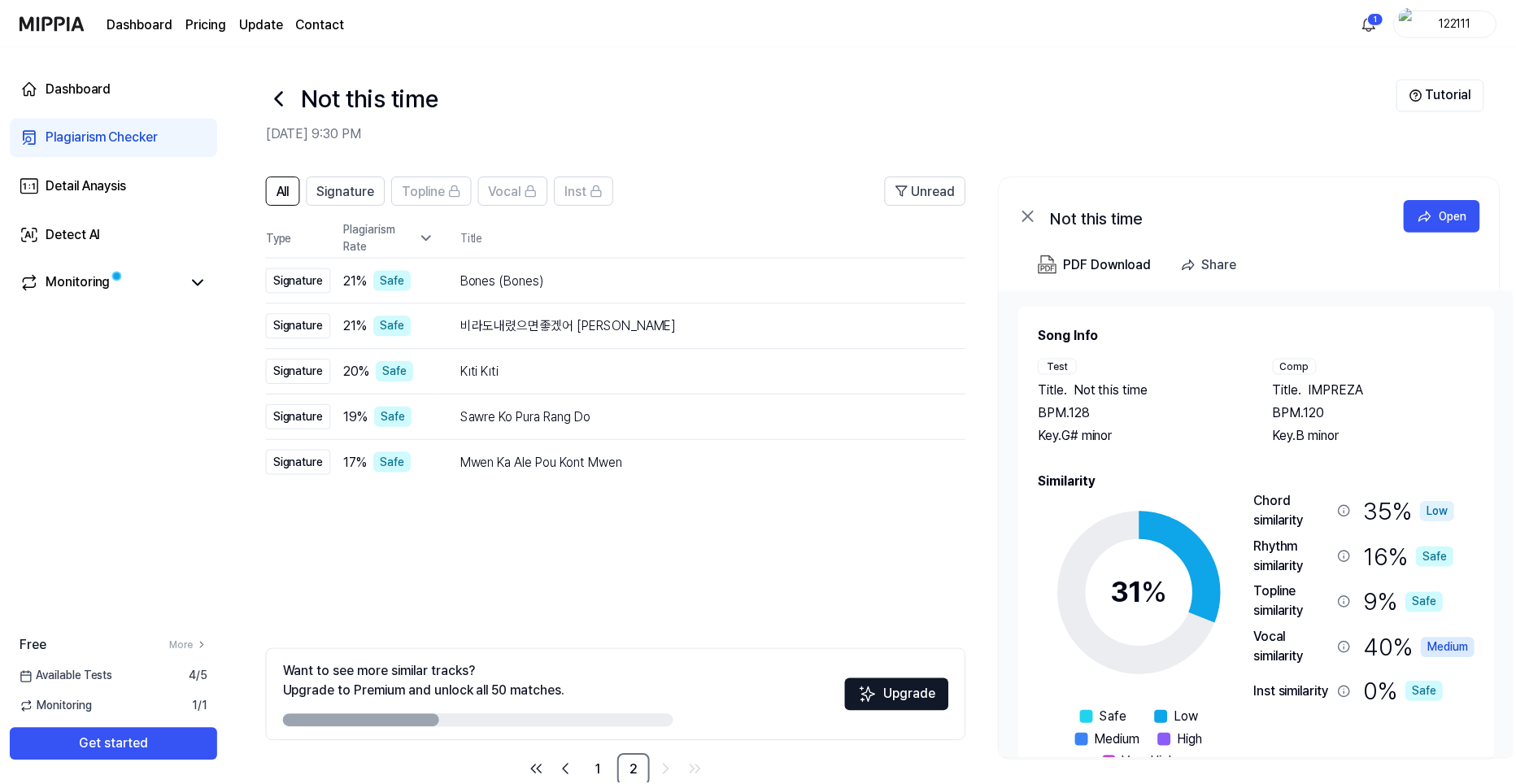
scroll to position [36, 0]
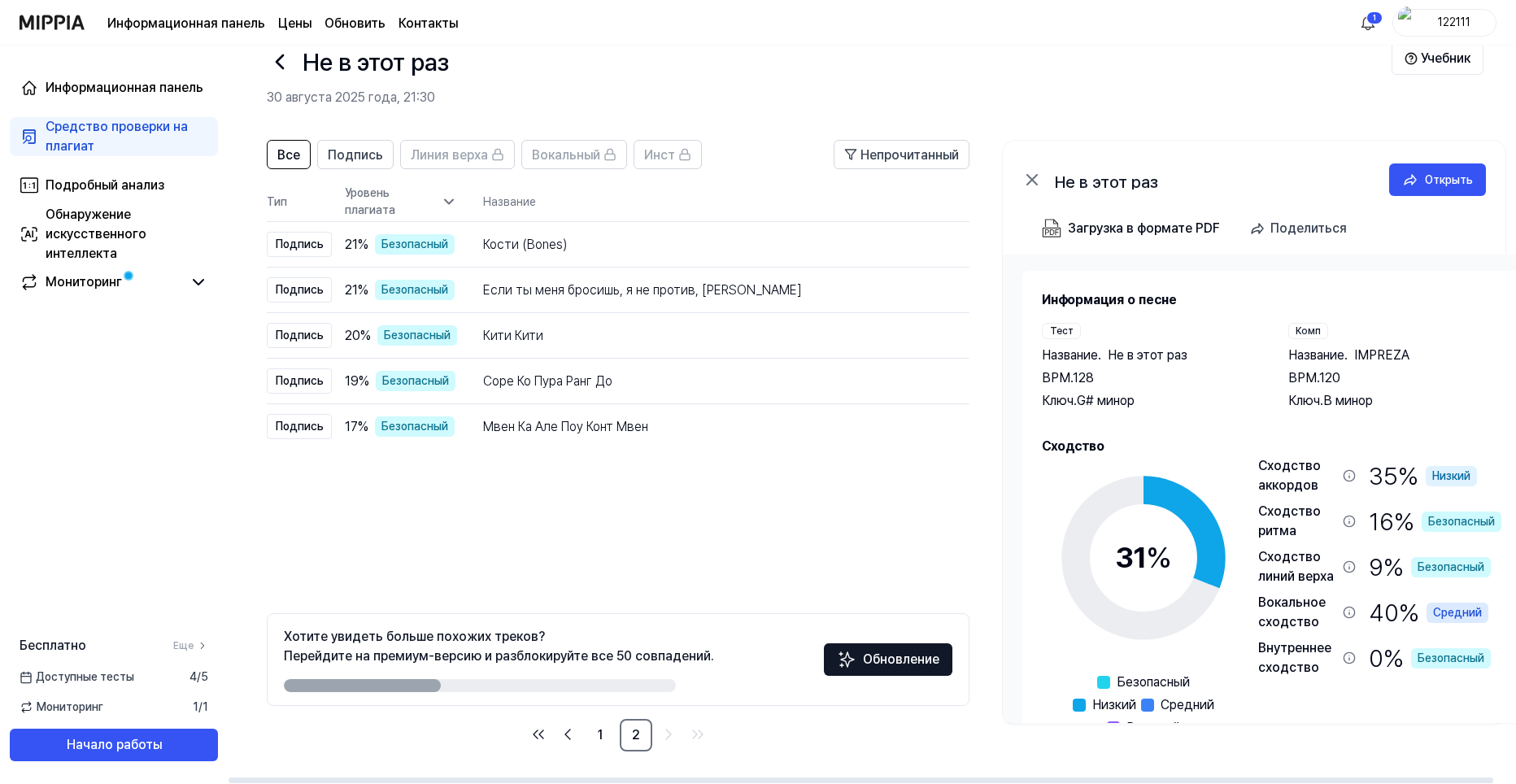
click at [1349, 612] on icon at bounding box center [1350, 612] width 13 height 13
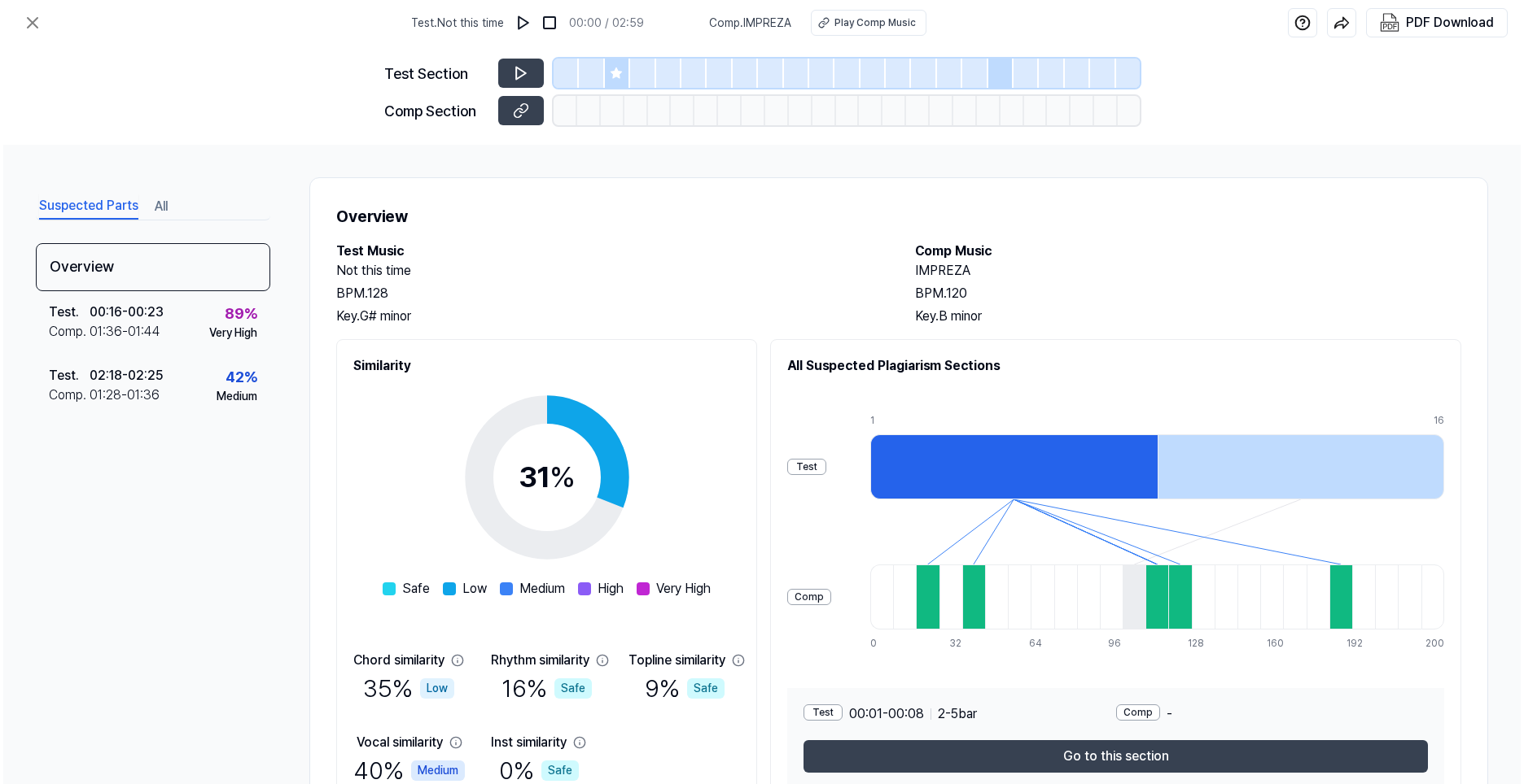
scroll to position [0, 0]
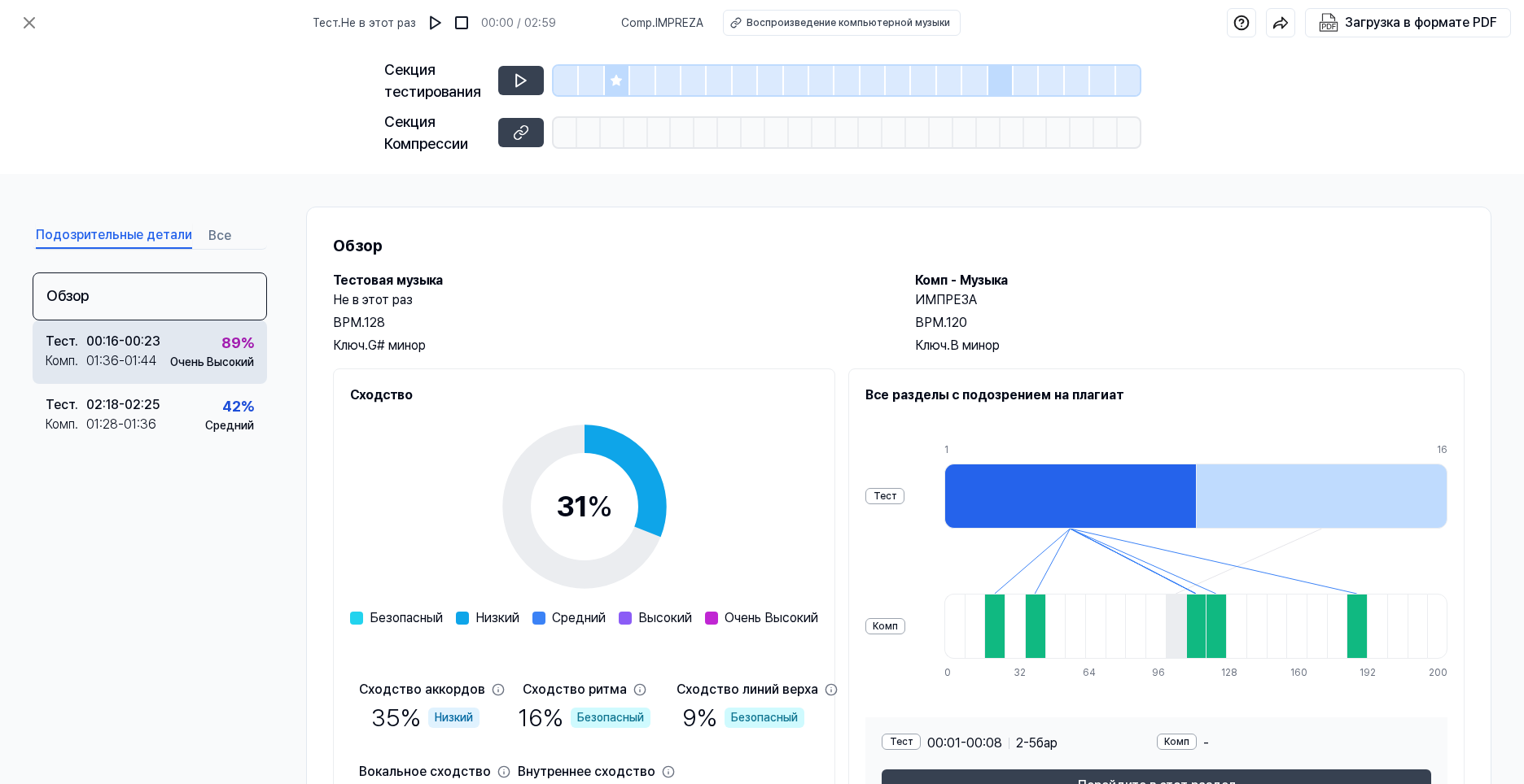
click at [190, 343] on div "89 % Очень Высокий" at bounding box center [211, 351] width 84 height 39
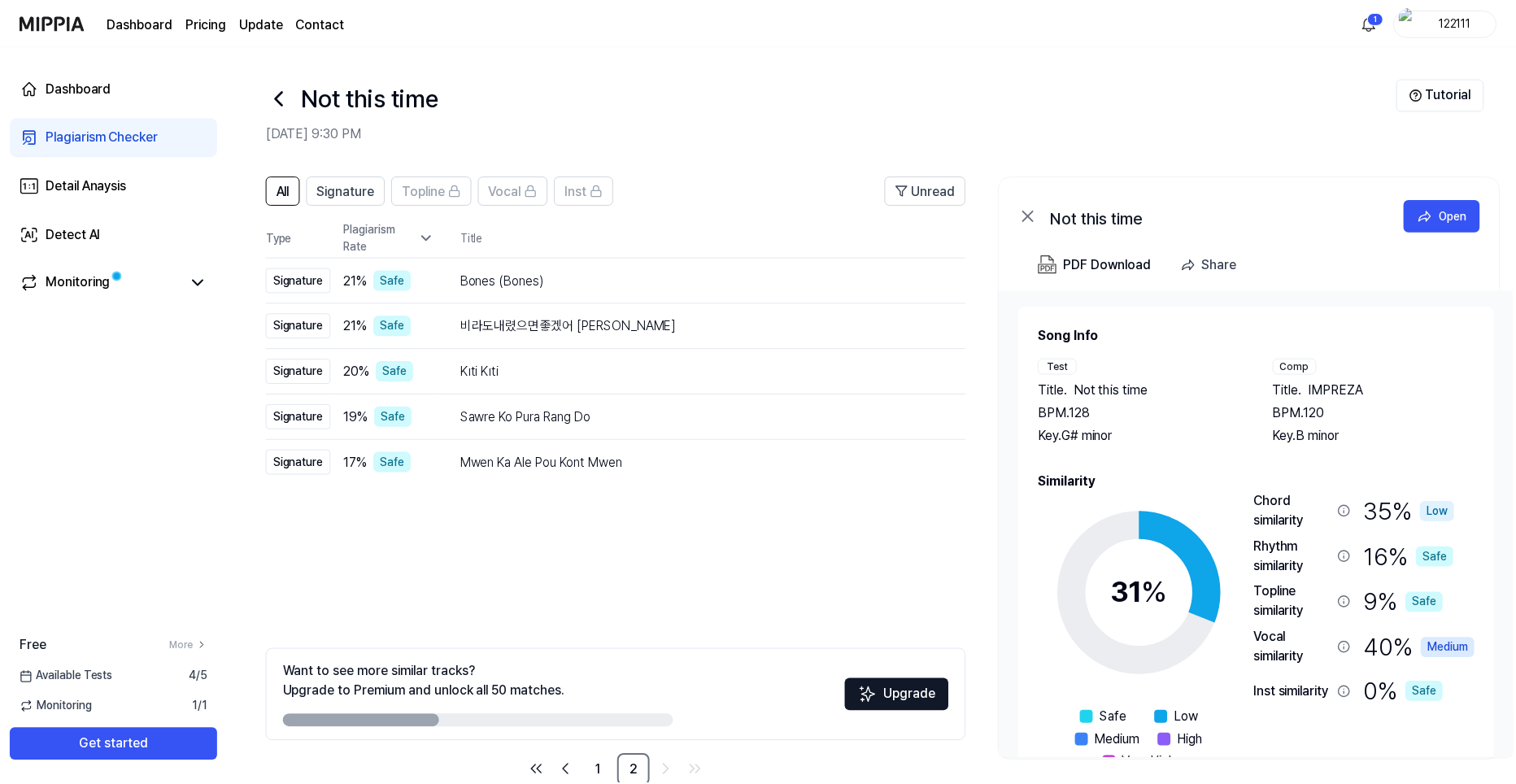
scroll to position [36, 0]
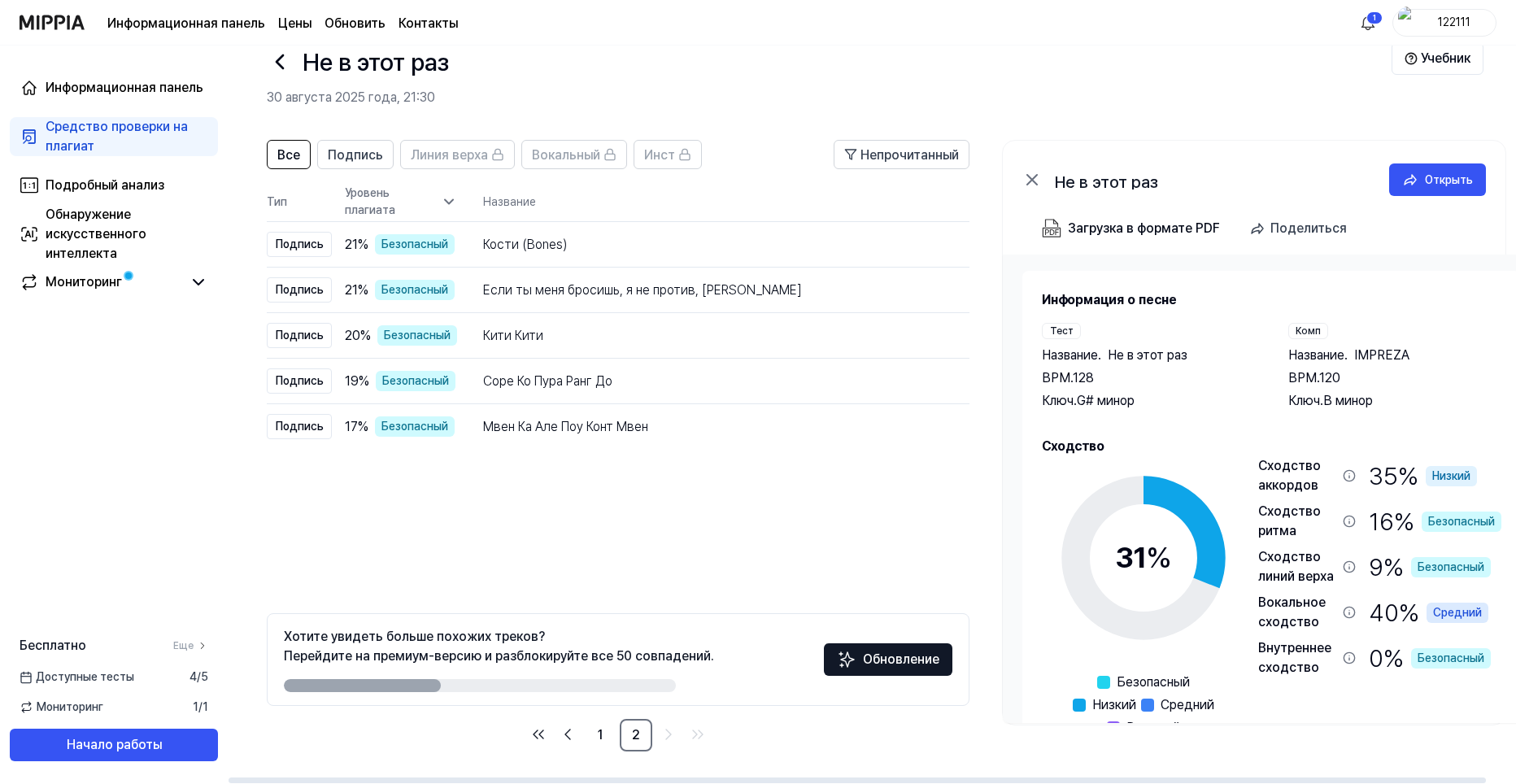
drag, startPoint x: 398, startPoint y: 680, endPoint x: 567, endPoint y: 674, distance: 169.1
click at [570, 673] on div "Хотите увидеть больше похожих треков? Перейдите на премиум-версию и разблокируй…" at bounding box center [499, 659] width 431 height 65
drag, startPoint x: 403, startPoint y: 685, endPoint x: 700, endPoint y: 682, distance: 297.0
click at [611, 673] on div "Хотите увидеть больше похожих треков? Перейдите на премиум-версию и разблокируй…" at bounding box center [499, 659] width 431 height 65
click at [221, 280] on div "Информационная панель Средство проверки на плагиат Подробный анализ Обнаружение…" at bounding box center [113, 185] width 227 height 280
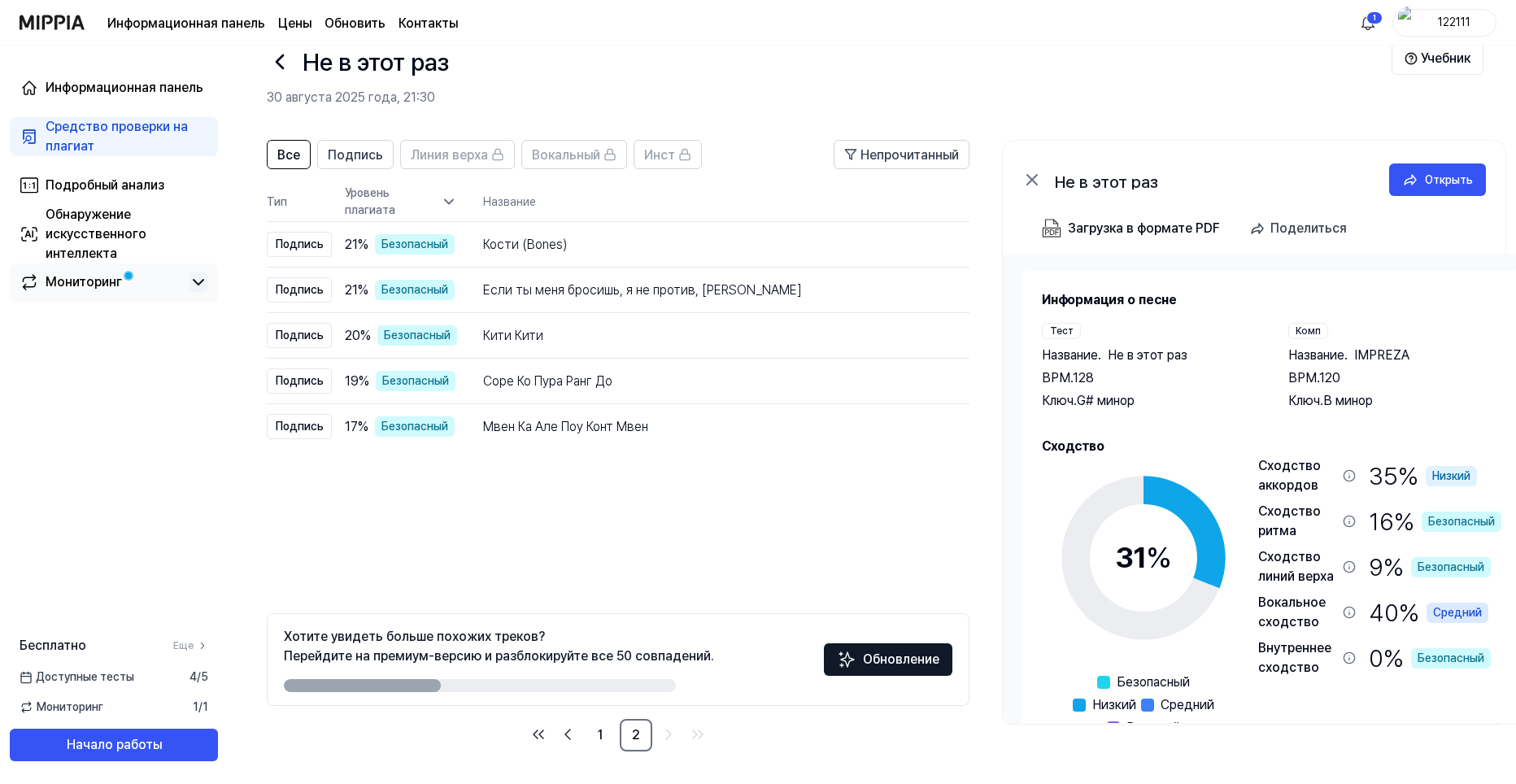
click at [190, 288] on icon at bounding box center [199, 282] width 20 height 20
click at [181, 275] on link "Мониторинг" at bounding box center [101, 282] width 163 height 20
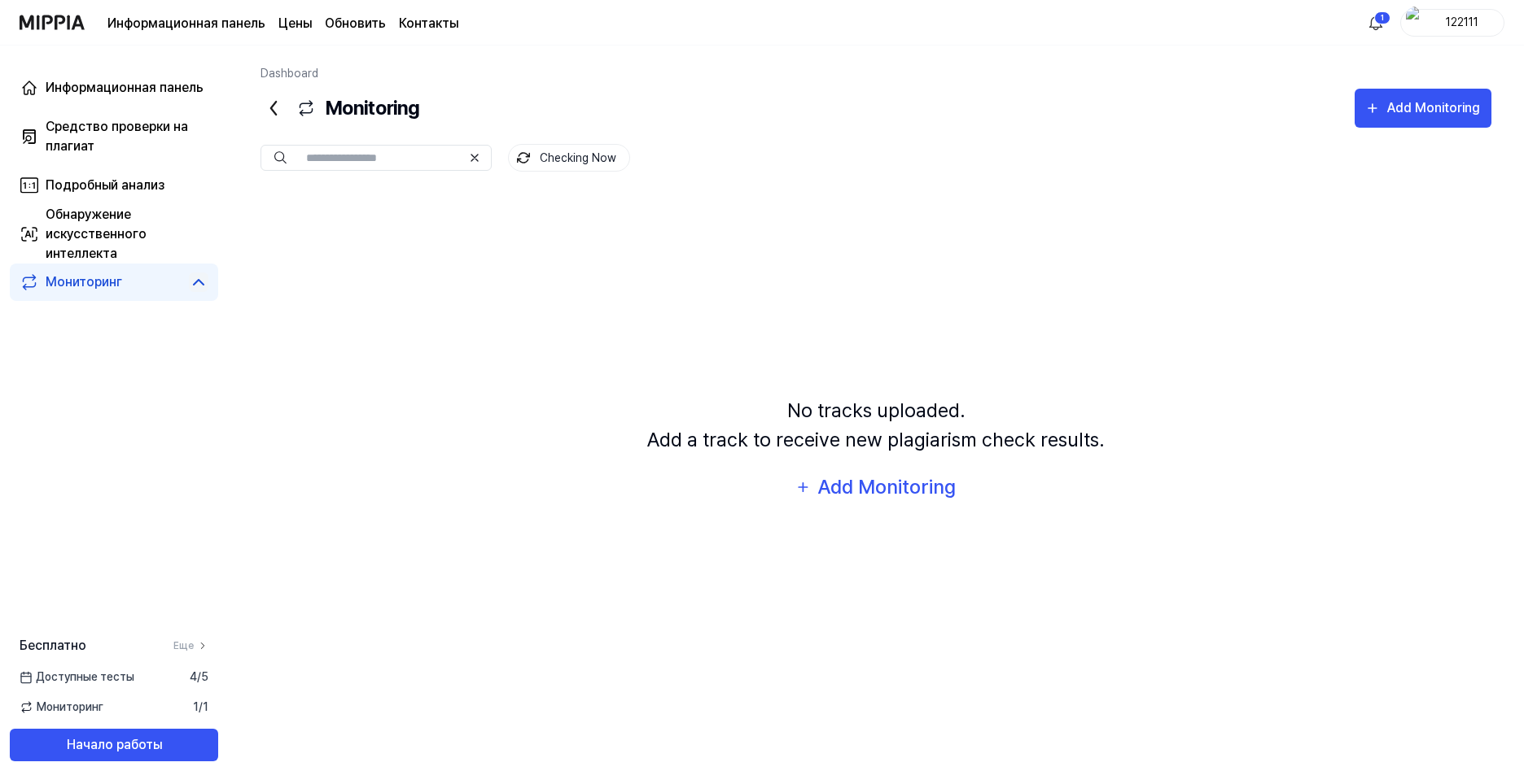
click at [204, 285] on icon at bounding box center [199, 282] width 20 height 20
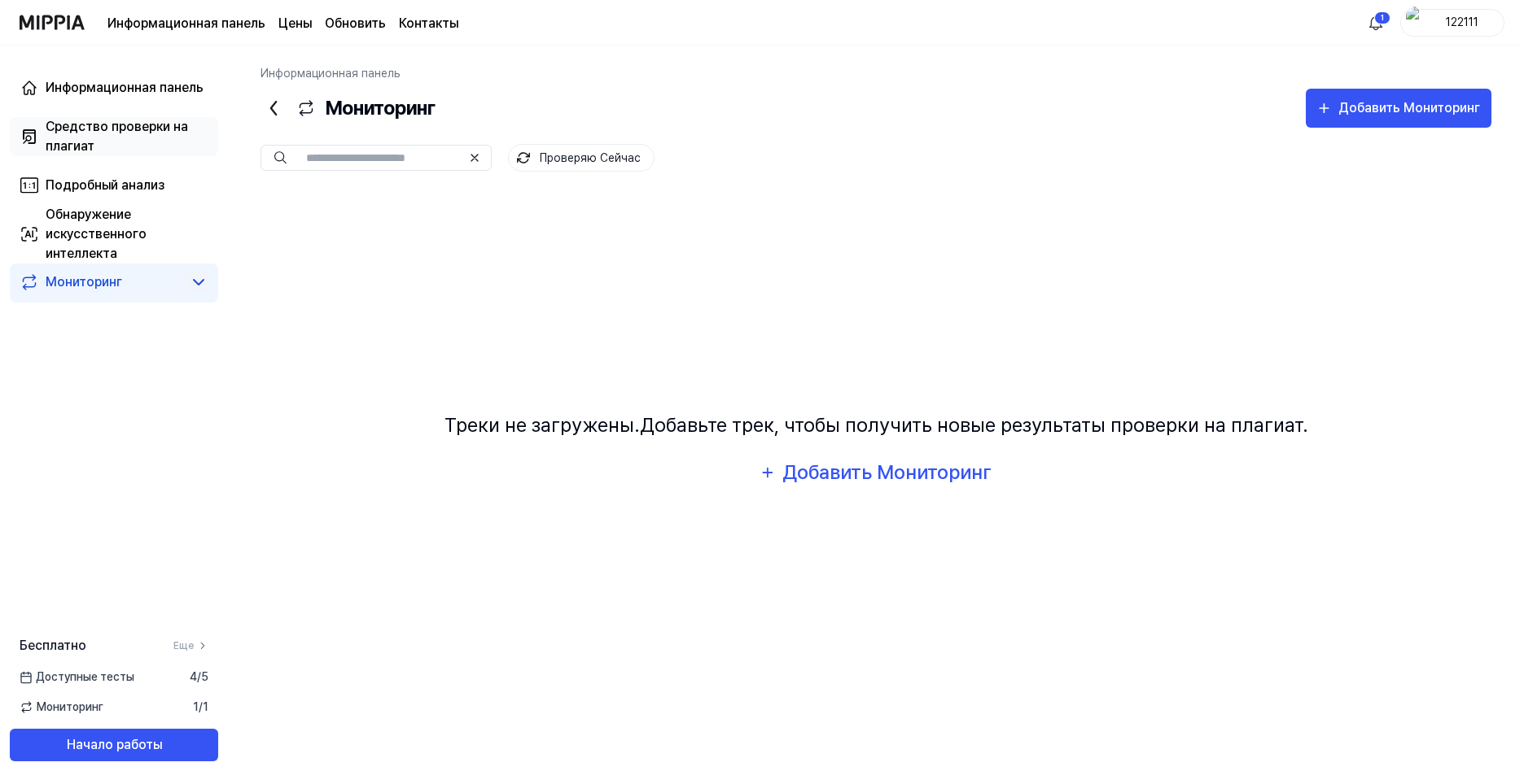
click at [123, 134] on div "Средство проверки на плагиат" at bounding box center [127, 136] width 163 height 39
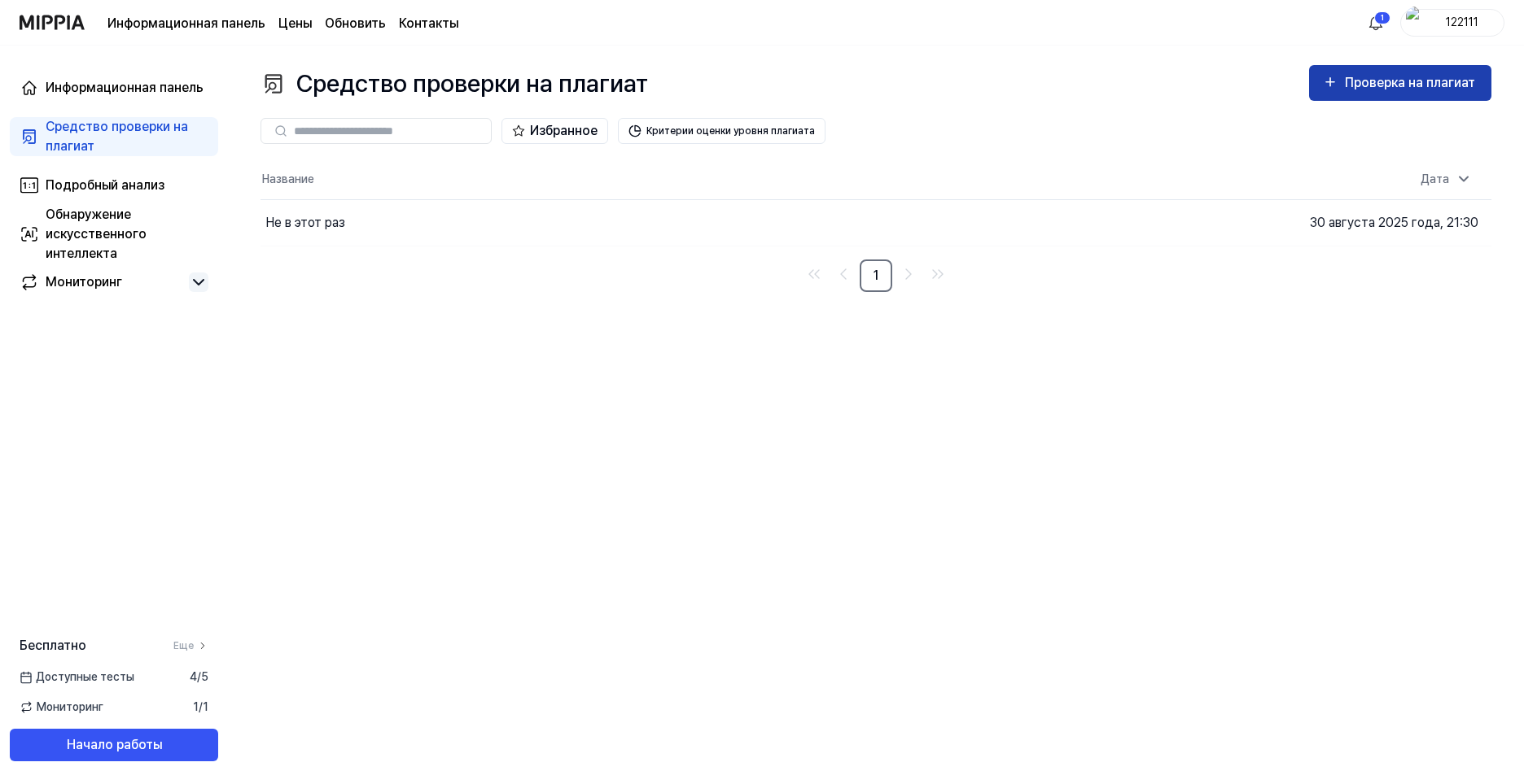
click at [1370, 85] on ya-tr-span "Проверка на плагиат" at bounding box center [1410, 82] width 130 height 15
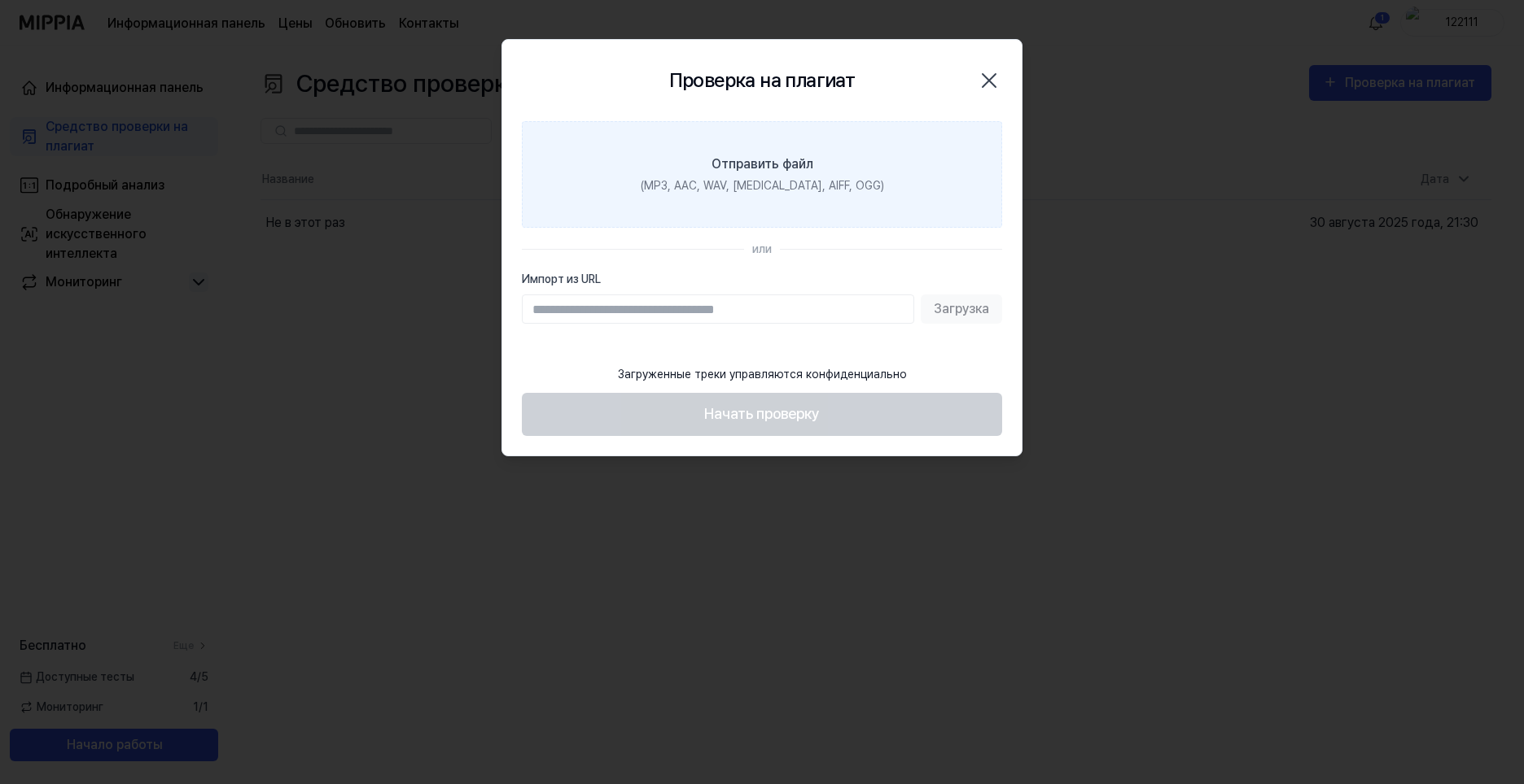
click at [797, 183] on ya-tr-span "(MP3, AAC, WAV, FLAC, AIFF, OGG)" at bounding box center [762, 185] width 243 height 13
click at [0, 0] on input "Отправить файл (MP3, AAC, WAV, FLAC, AIFF, OGG)" at bounding box center [0, 0] width 0 height 0
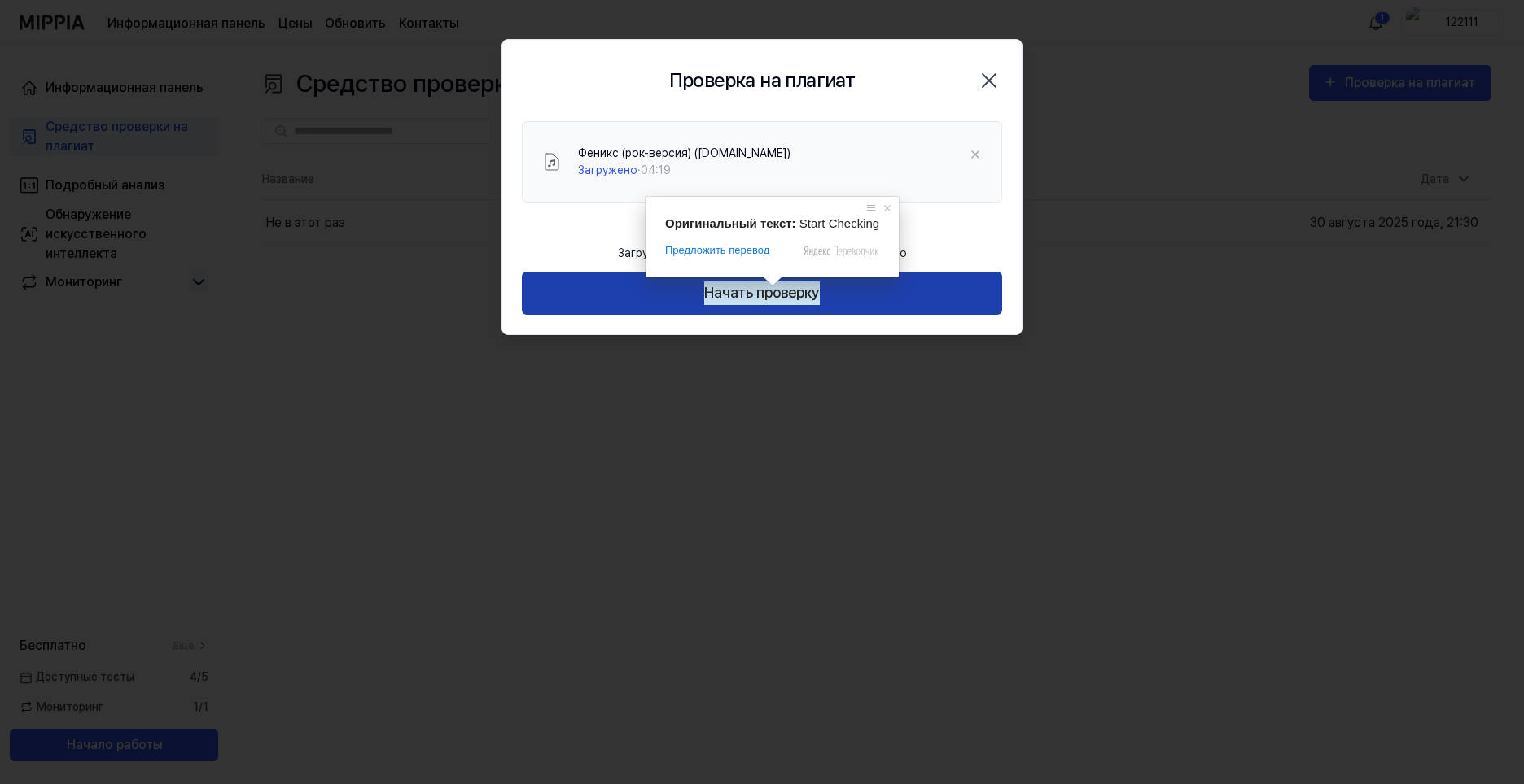
click at [770, 303] on ya-tr-span "Начать проверку" at bounding box center [762, 293] width 115 height 23
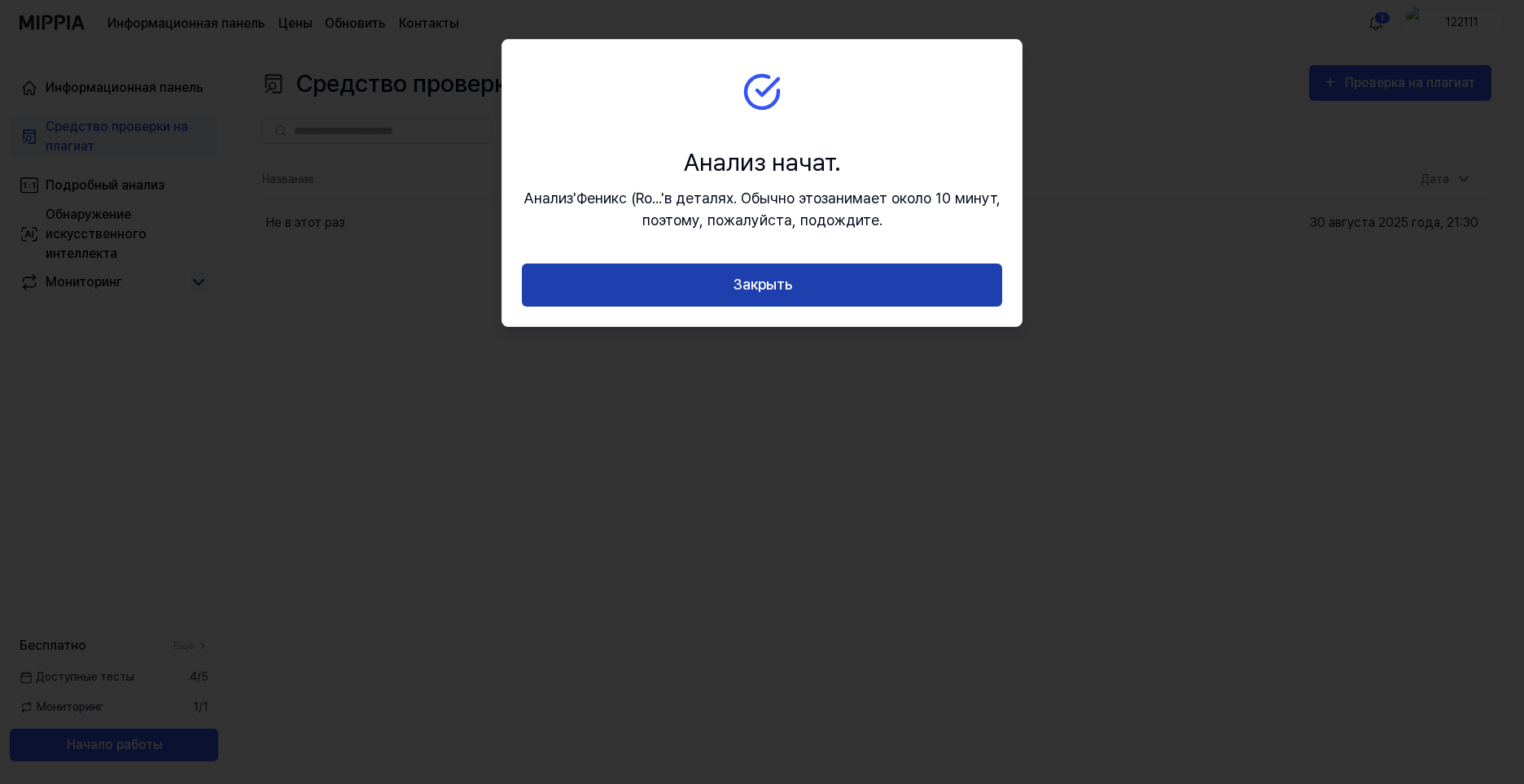
click at [791, 288] on ya-tr-span "Закрыть" at bounding box center [762, 285] width 59 height 23
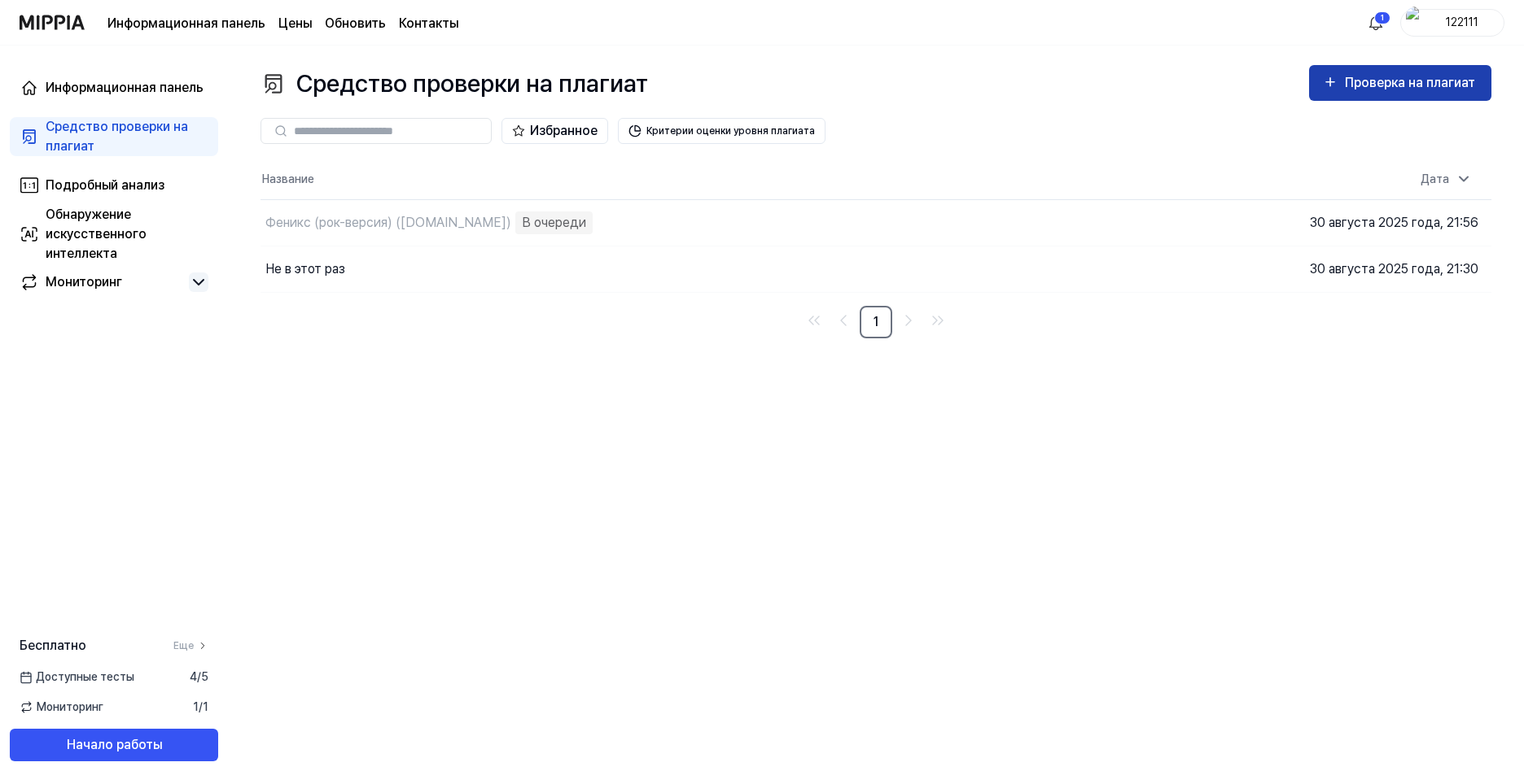
click at [1442, 75] on ya-tr-span "Проверка на плагиат" at bounding box center [1410, 82] width 130 height 15
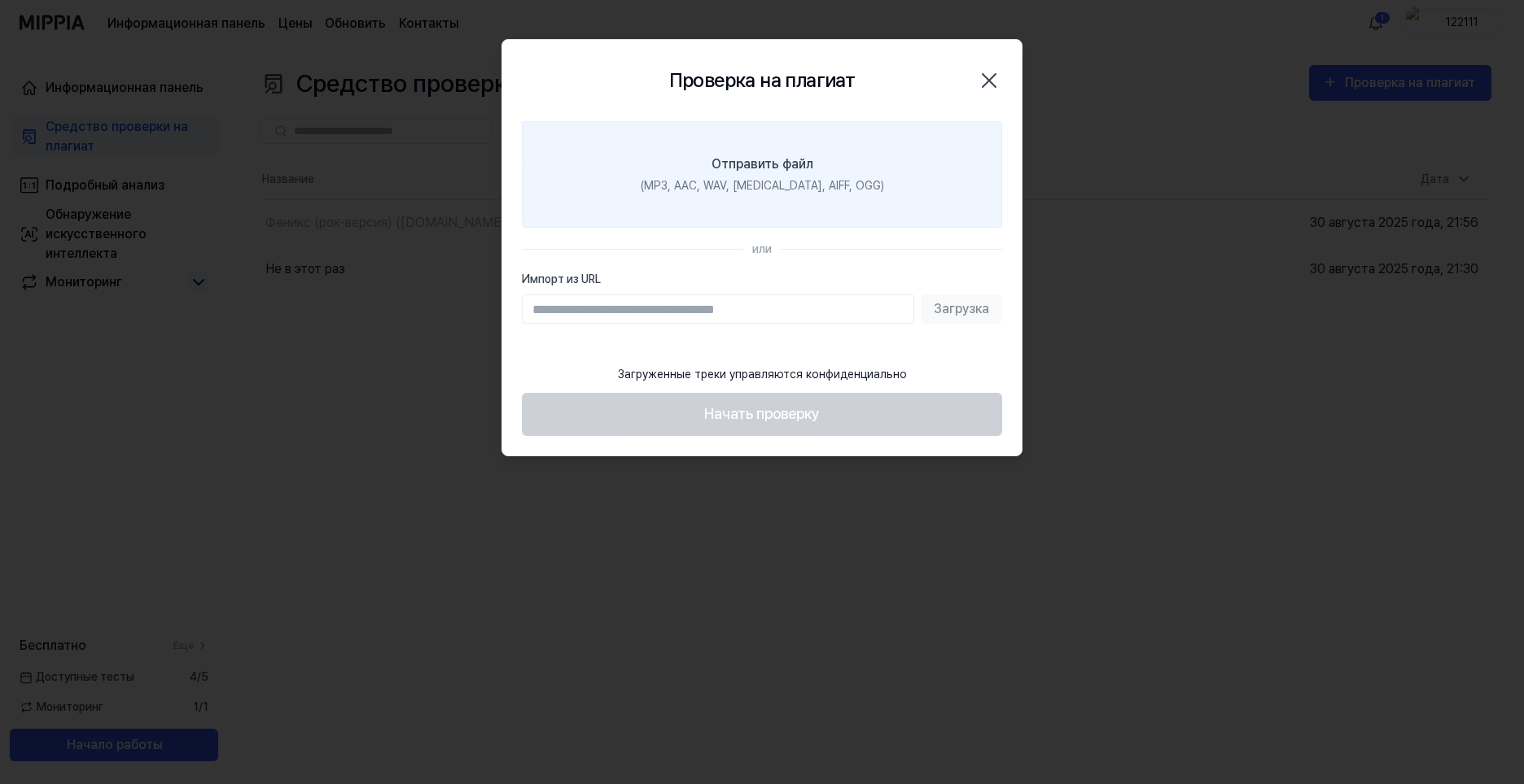
click at [809, 182] on ya-tr-span "(MP3, AAC, WAV, FLAC, AIFF, OGG)" at bounding box center [762, 185] width 243 height 13
click at [0, 0] on input "Отправить файл (MP3, AAC, WAV, FLAC, AIFF, OGG)" at bounding box center [0, 0] width 0 height 0
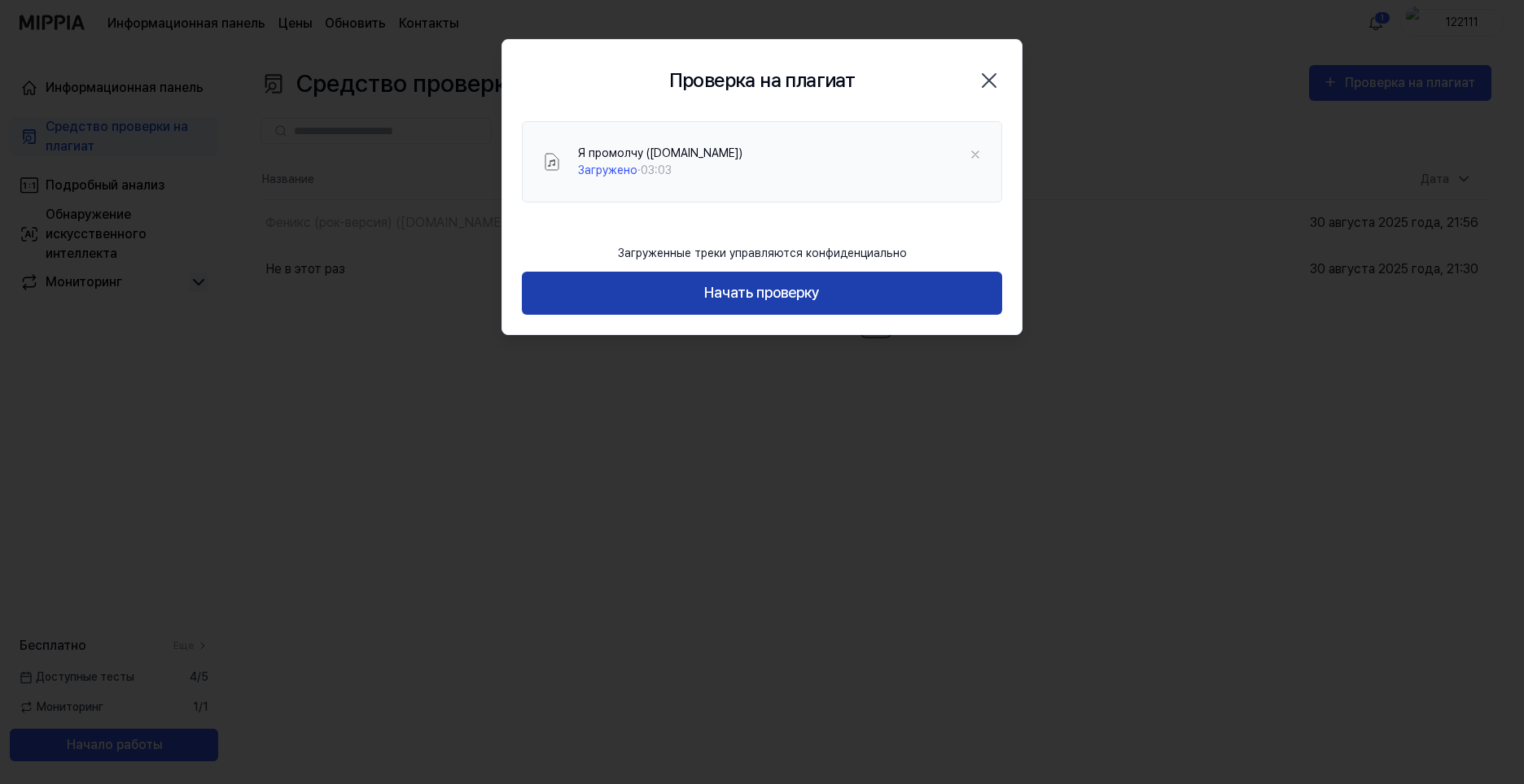
click at [795, 294] on ya-tr-span "Начать проверку" at bounding box center [762, 293] width 115 height 23
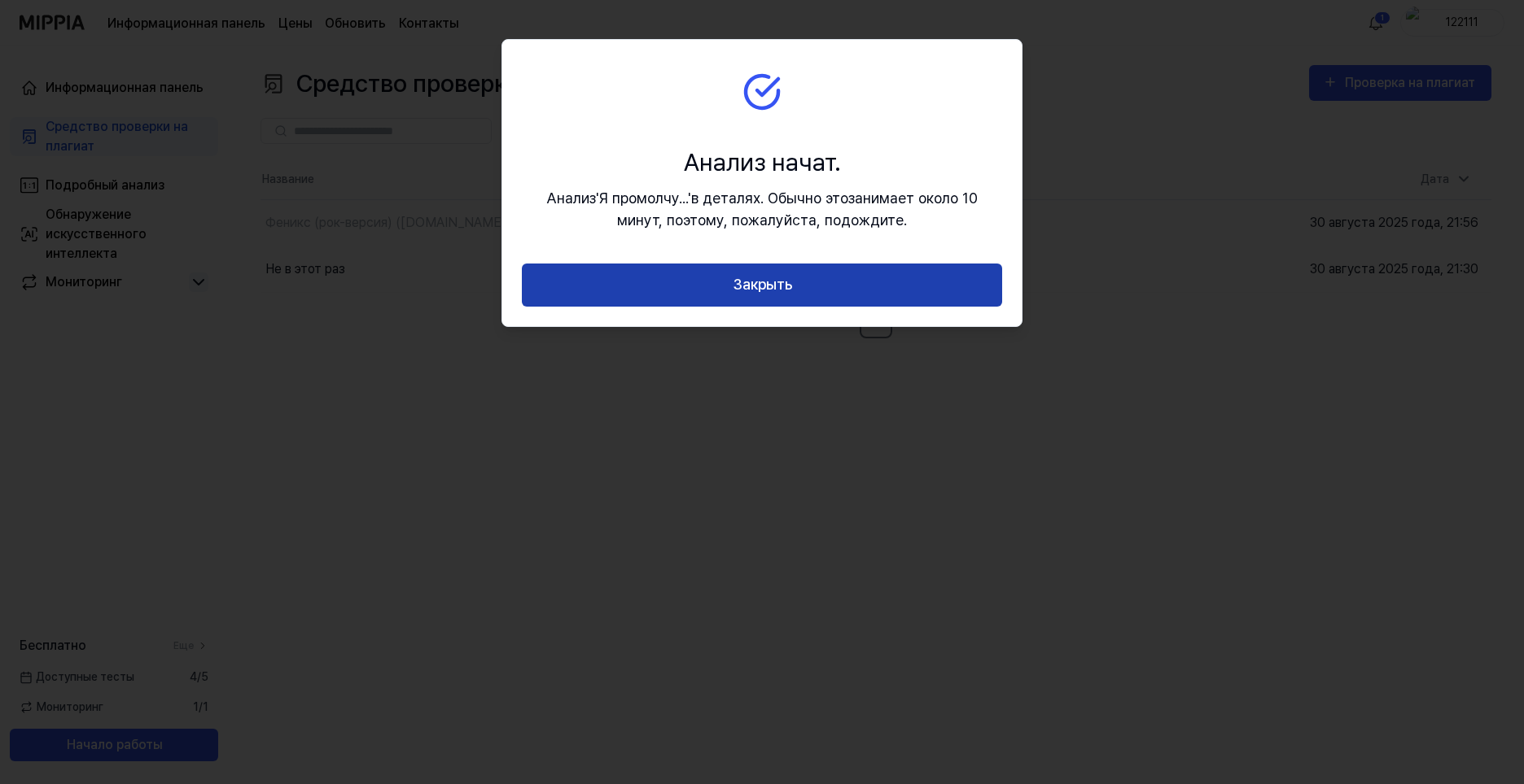
click at [792, 275] on button "Закрыть" at bounding box center [762, 285] width 480 height 43
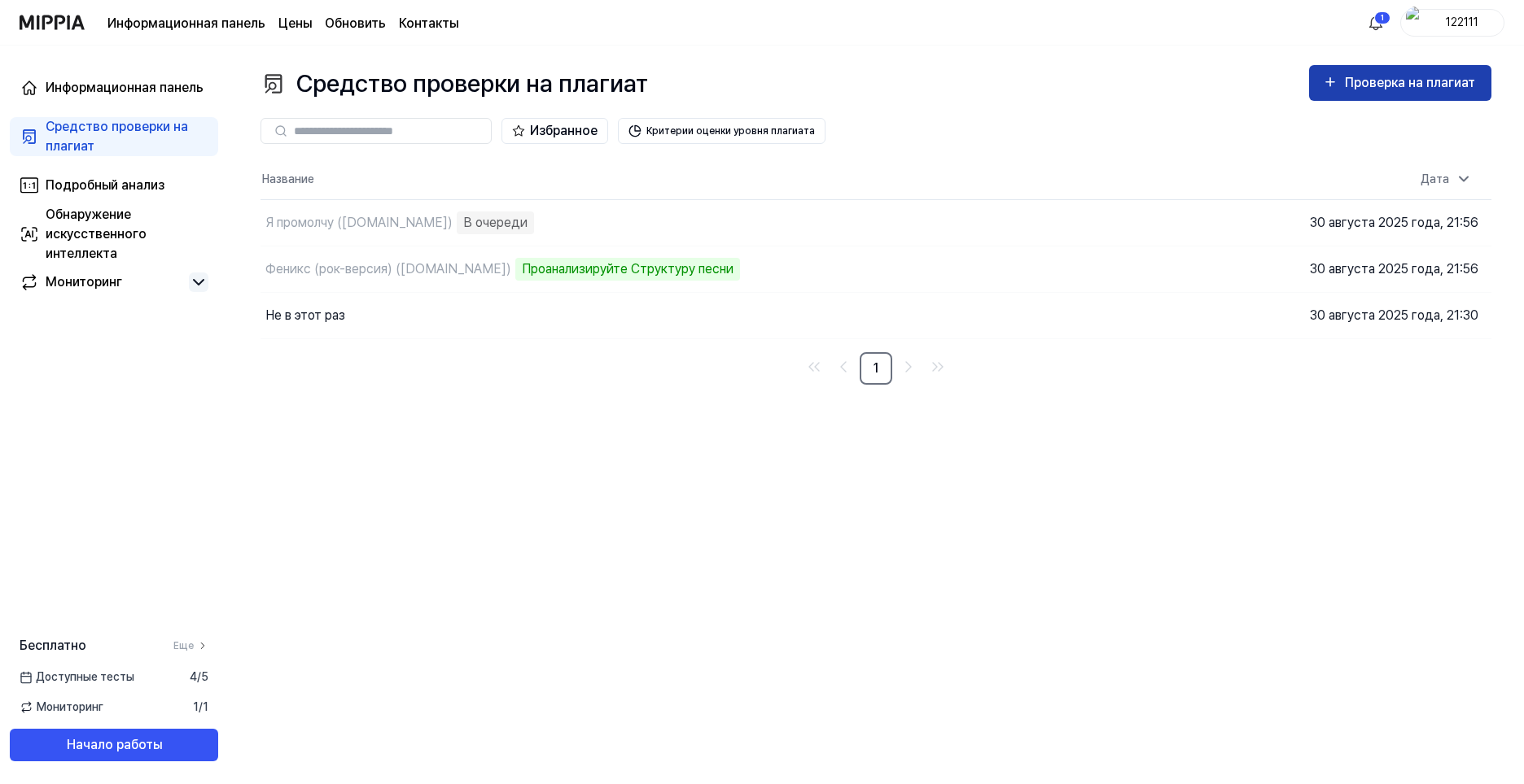
click at [1428, 84] on ya-tr-span "Проверка на плагиат" at bounding box center [1410, 82] width 130 height 15
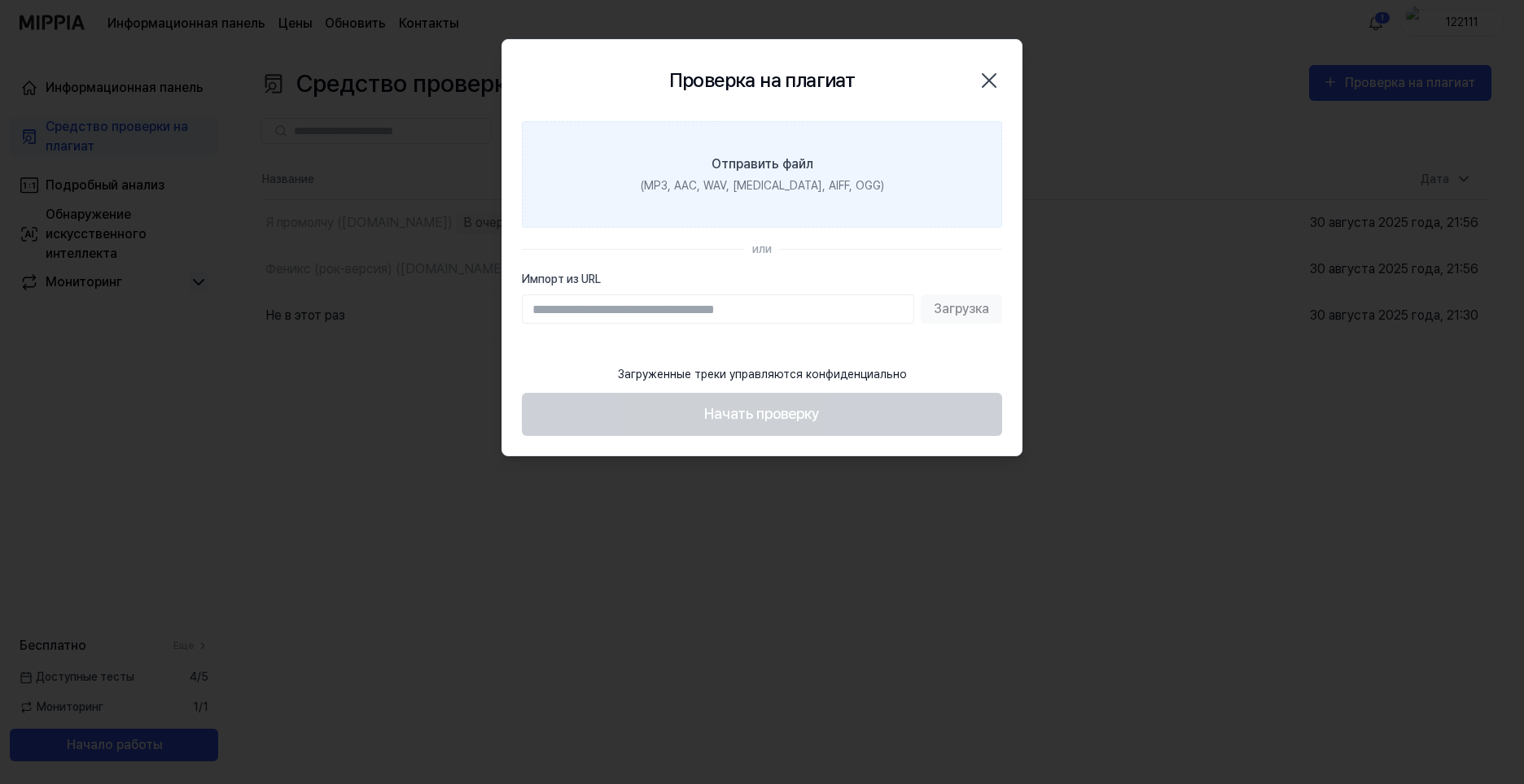
click at [841, 183] on ya-tr-span "(MP3, AAC, WAV, FLAC, AIFF, OGG)" at bounding box center [762, 185] width 243 height 13
click at [0, 0] on input "Отправить файл (MP3, AAC, WAV, FLAC, AIFF, OGG)" at bounding box center [0, 0] width 0 height 0
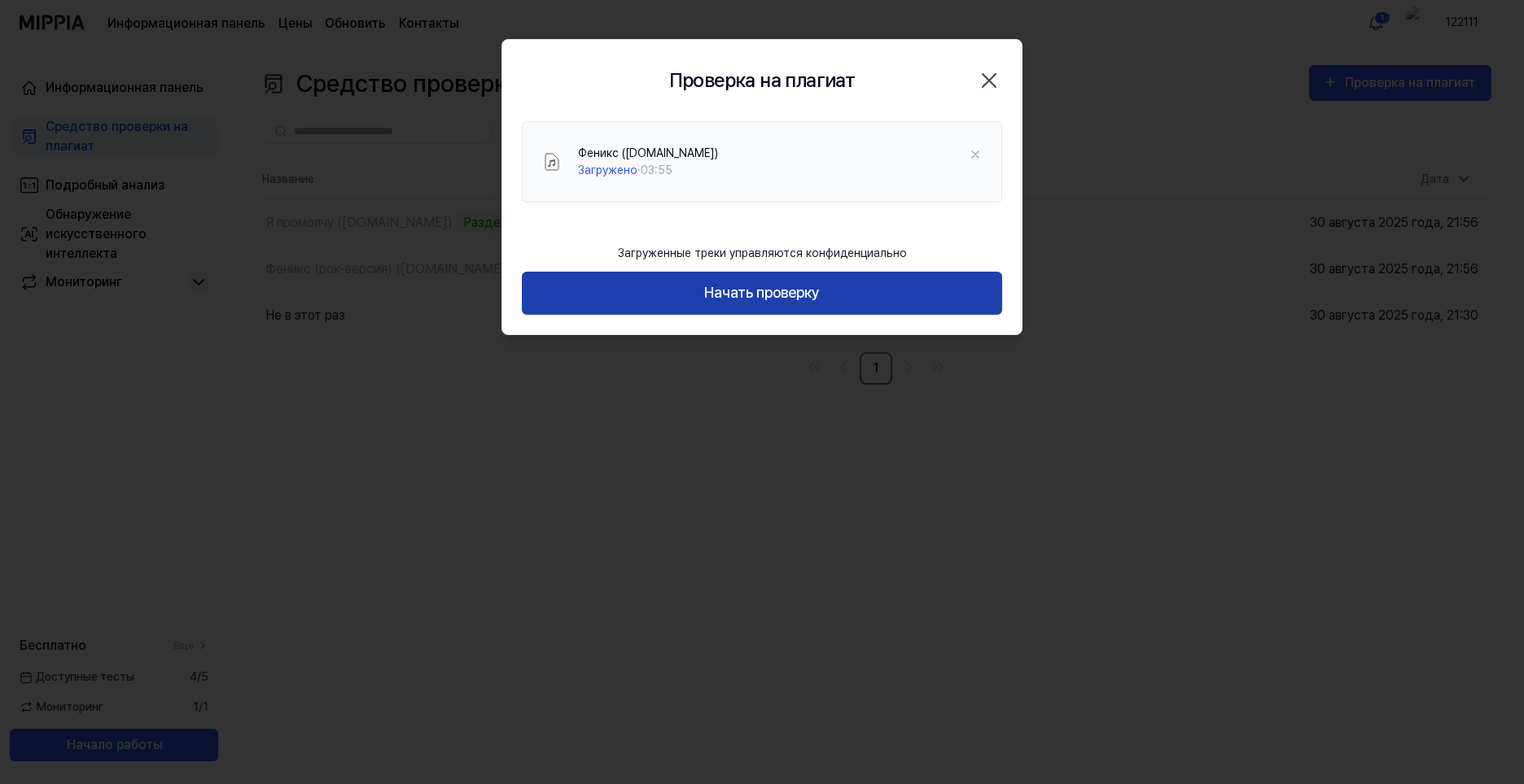
click at [795, 297] on ya-tr-span "Начать проверку" at bounding box center [762, 293] width 115 height 23
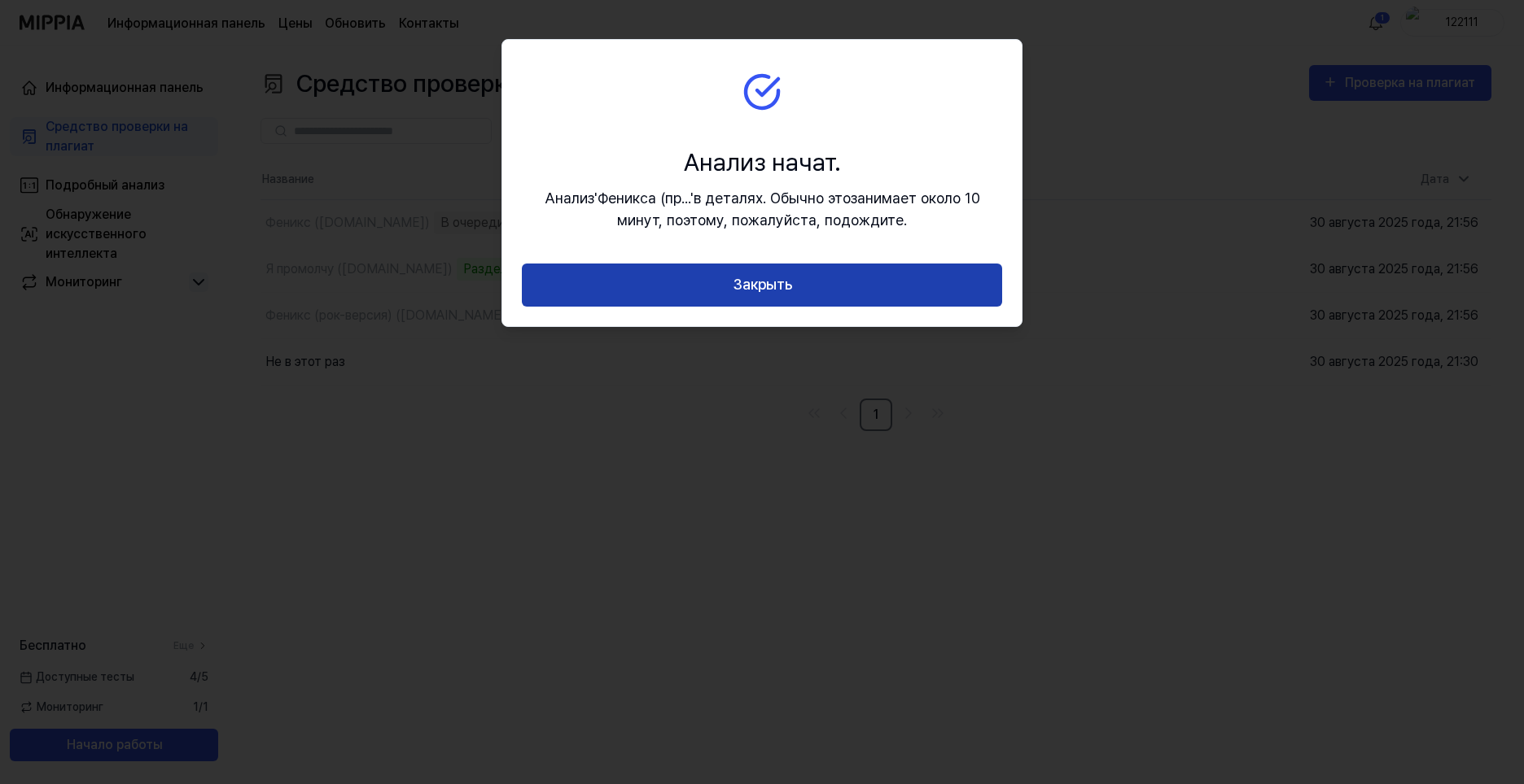
click at [771, 290] on ya-tr-span "Закрыть" at bounding box center [762, 285] width 59 height 23
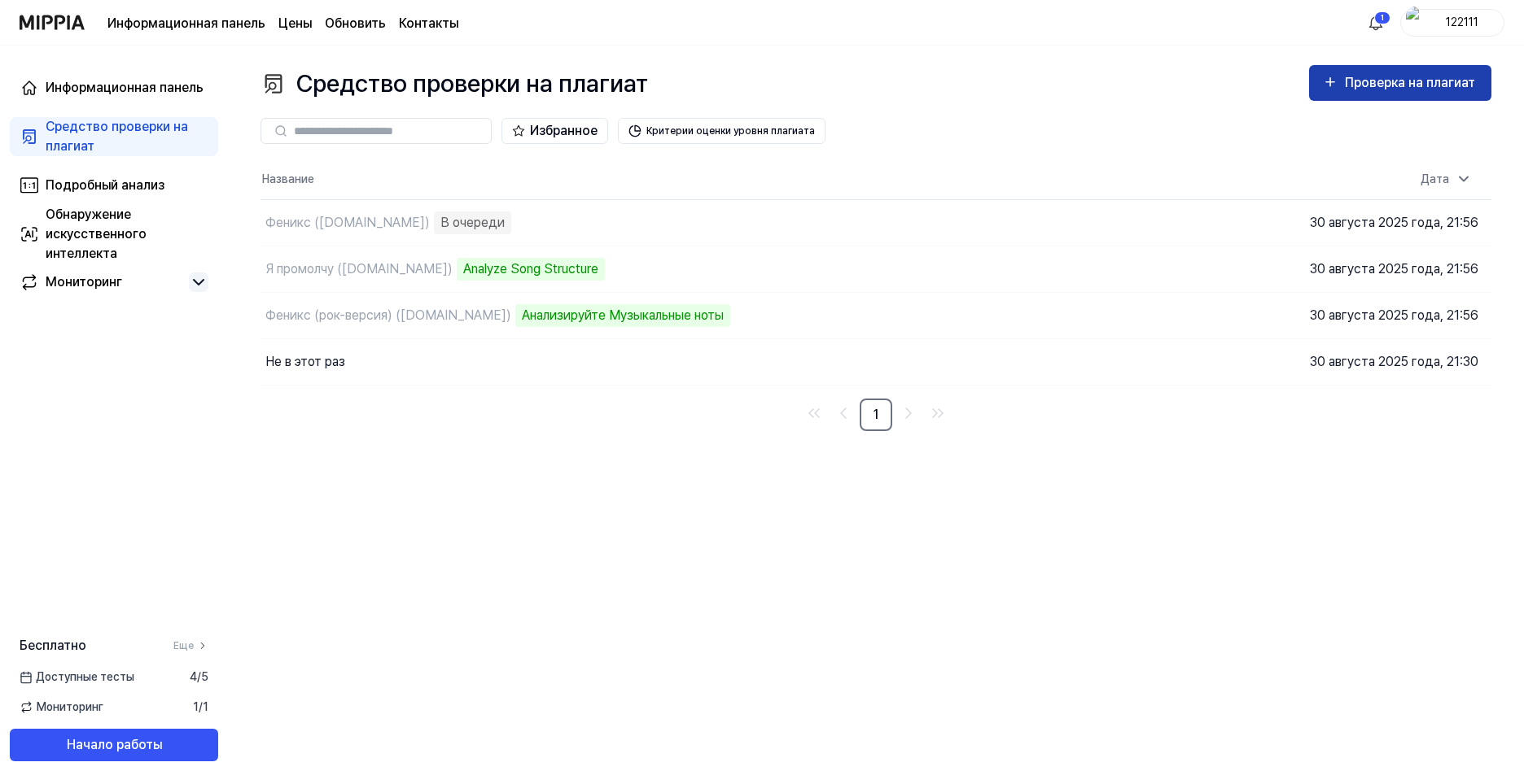
click at [1385, 80] on ya-tr-span "Проверка на плагиат" at bounding box center [1410, 82] width 130 height 15
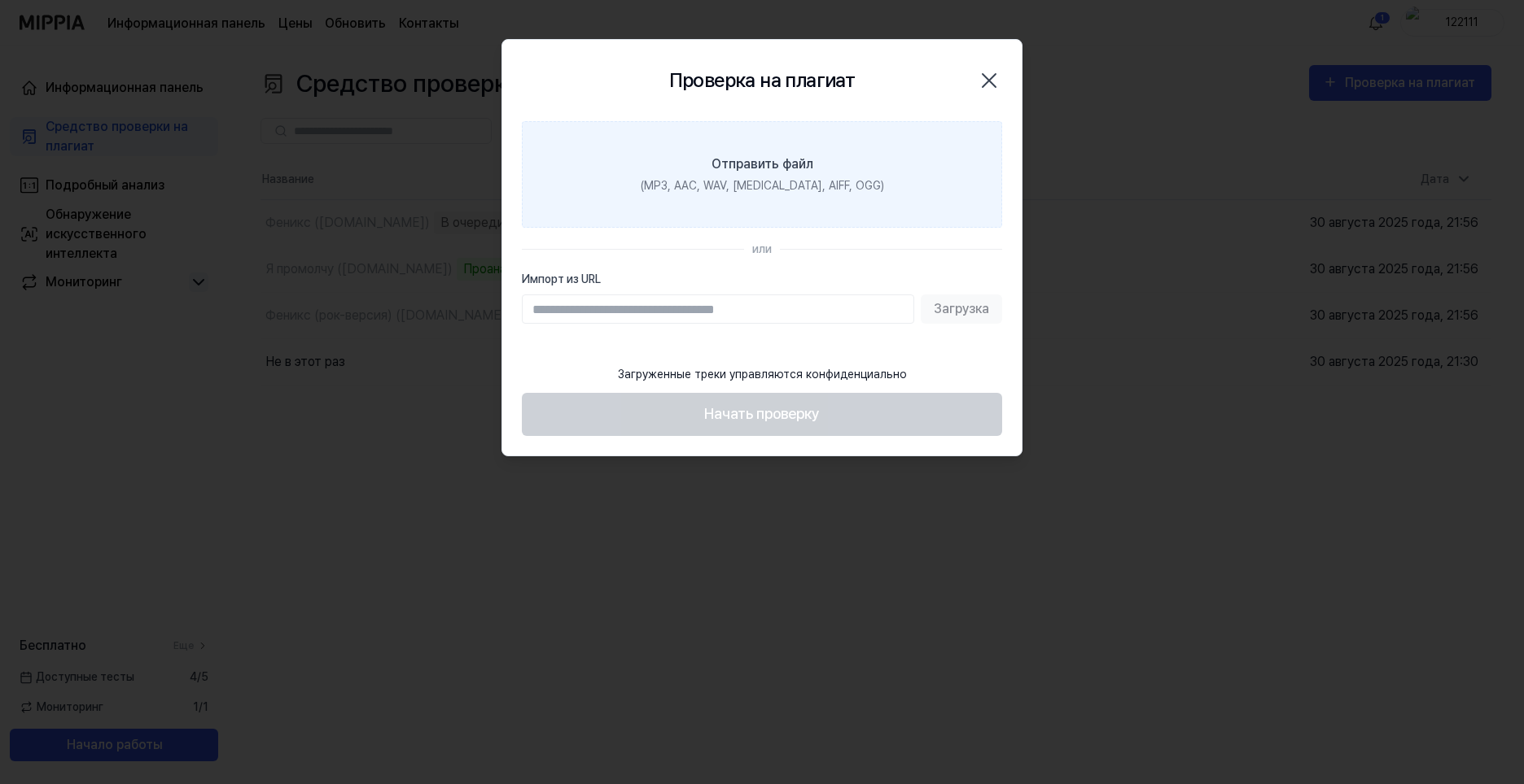
click at [832, 192] on div "(MP3, AAC, WAV, FLAC, AIFF, OGG)" at bounding box center [762, 185] width 243 height 17
click at [0, 0] on input "Отправить файл (MP3, AAC, WAV, FLAC, AIFF, OGG)" at bounding box center [0, 0] width 0 height 0
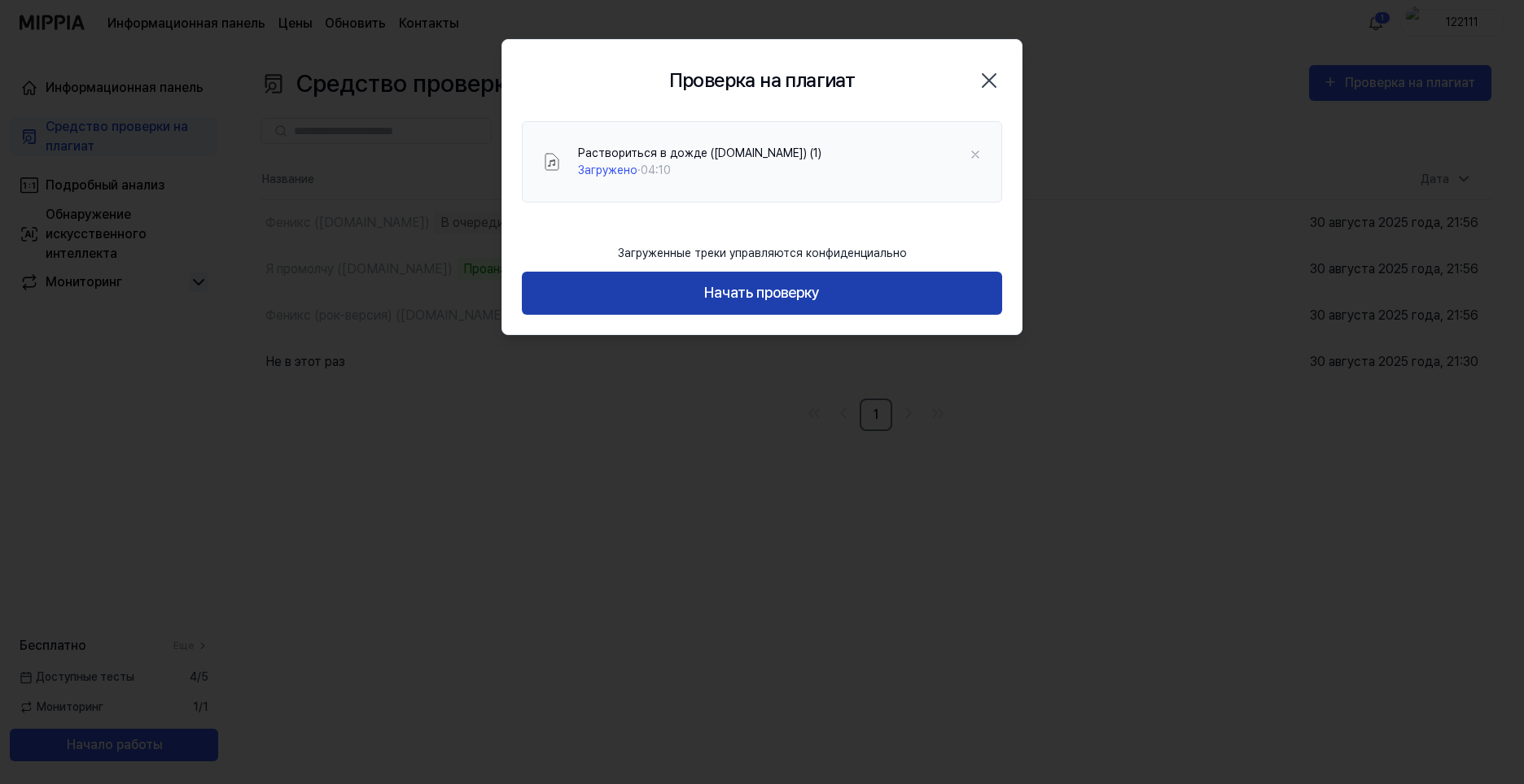
click at [796, 307] on button "Начать проверку" at bounding box center [762, 293] width 480 height 43
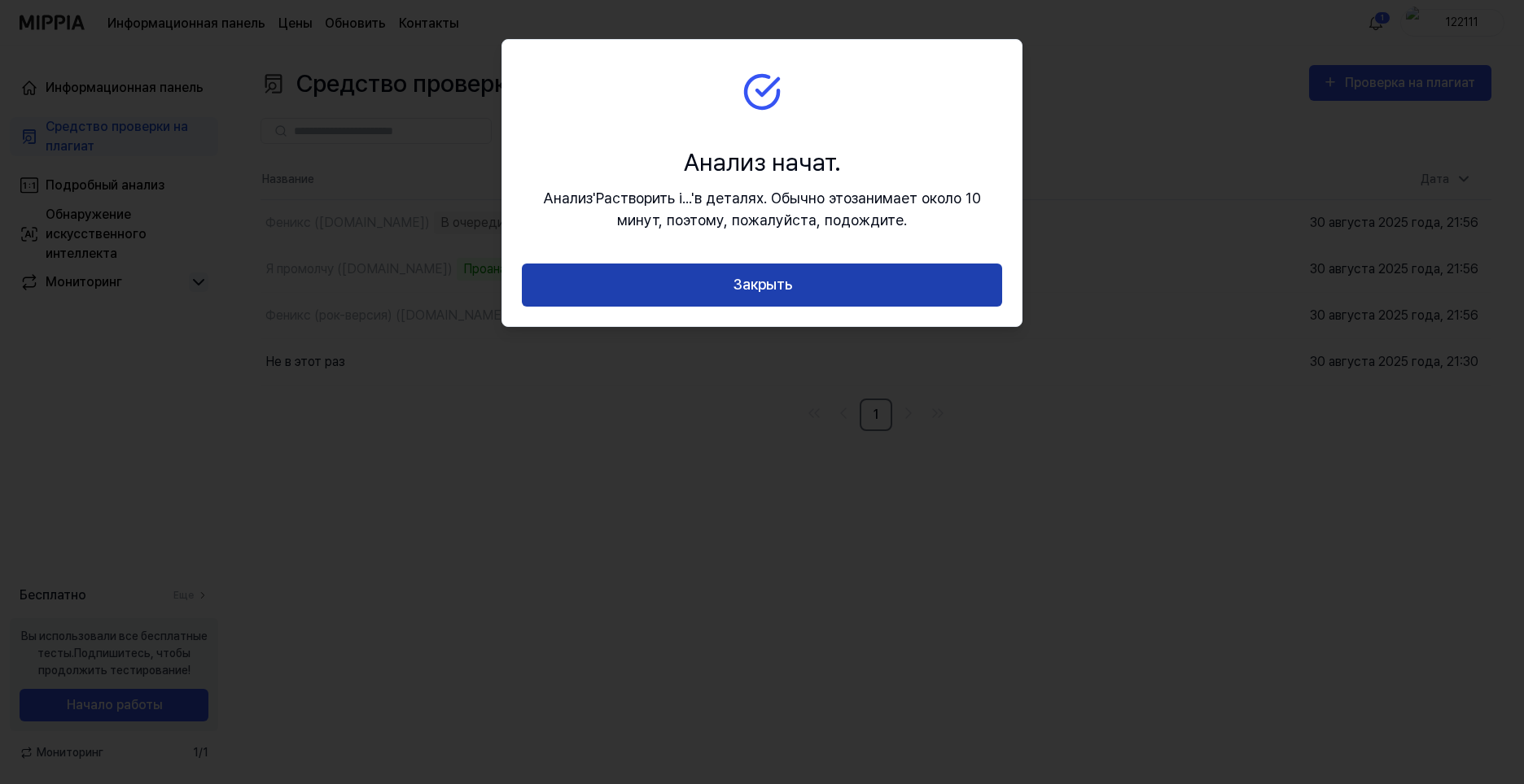
click at [779, 278] on ya-tr-span "Закрыть" at bounding box center [762, 285] width 59 height 23
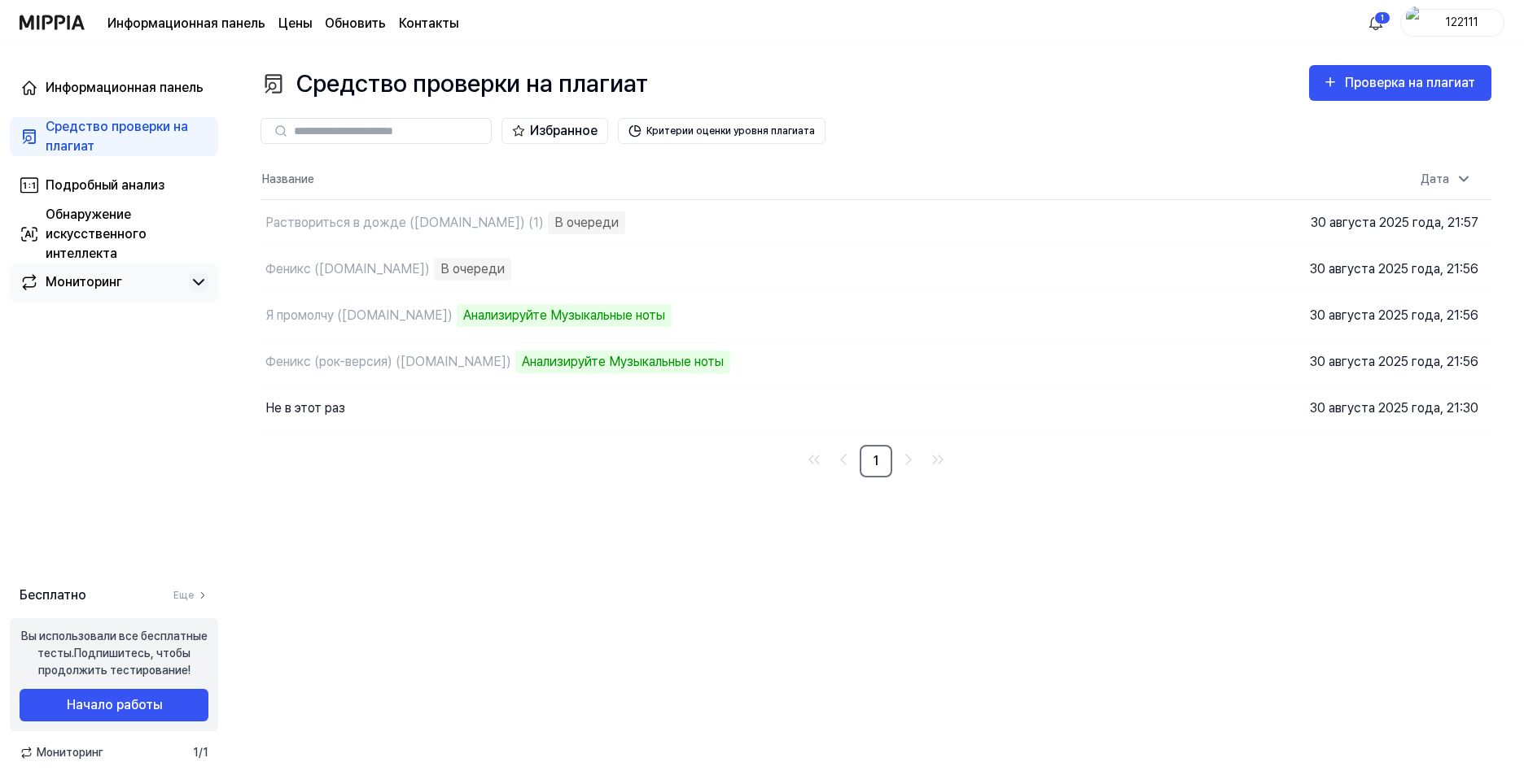
click at [76, 290] on div "Мониторинг" at bounding box center [84, 282] width 76 height 20
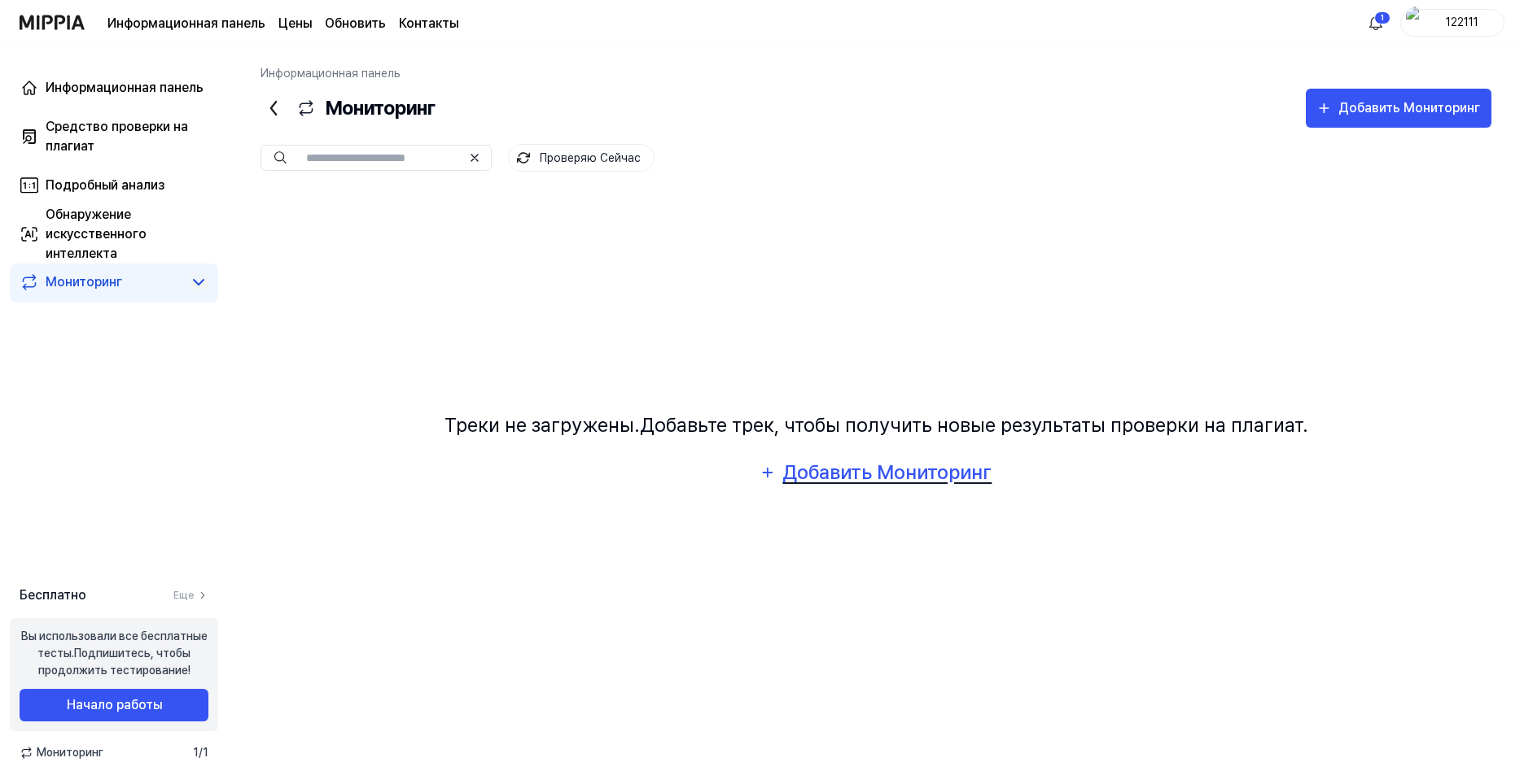
click at [815, 478] on div "Добавить Мониторинг" at bounding box center [886, 472] width 211 height 31
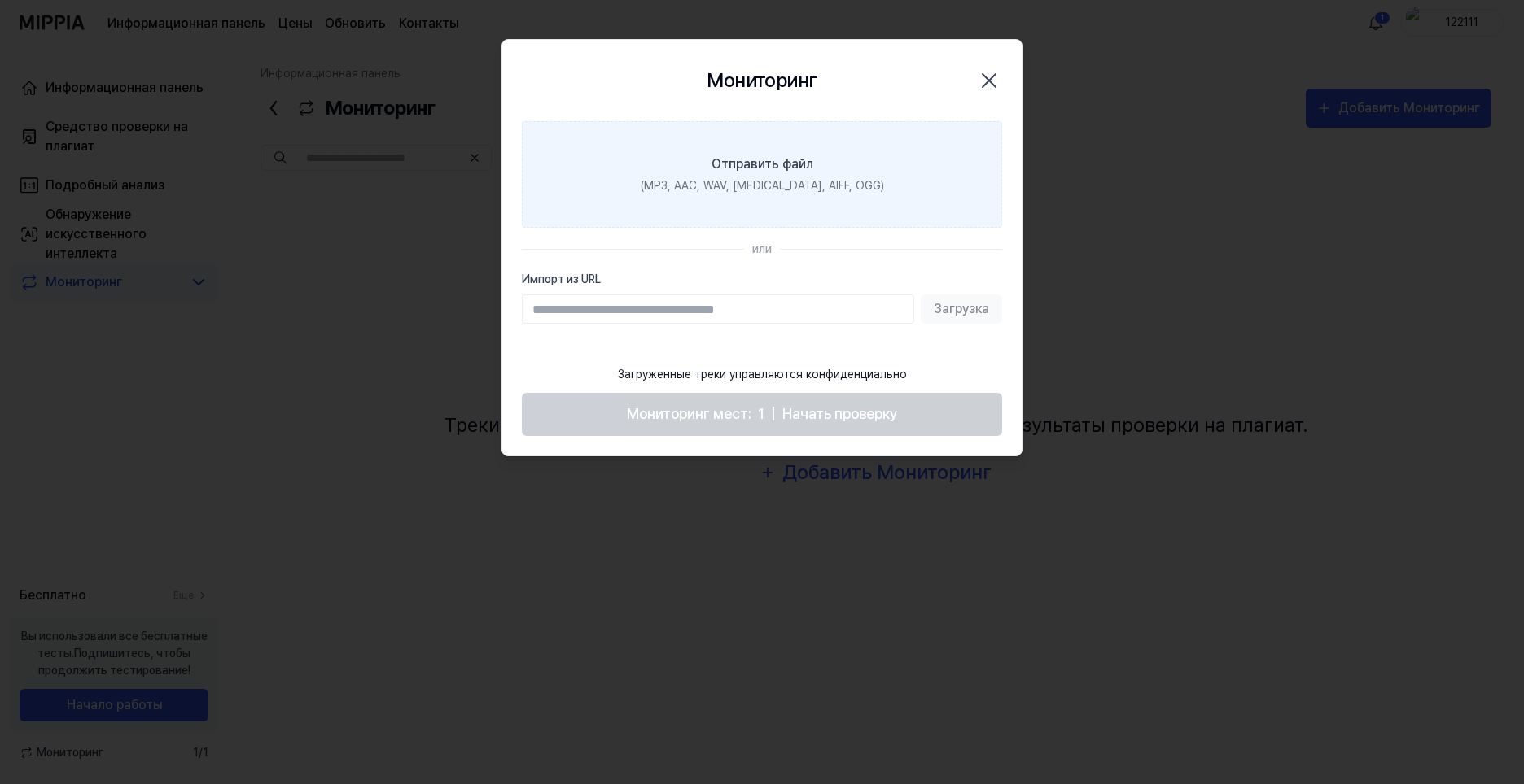
click at [764, 183] on ya-tr-span "(MP3, AAC, WAV, FLAC, AIFF, OGG)" at bounding box center [762, 185] width 243 height 13
click at [0, 0] on input "Отправить файл (MP3, AAC, WAV, FLAC, AIFF, OGG)" at bounding box center [0, 0] width 0 height 0
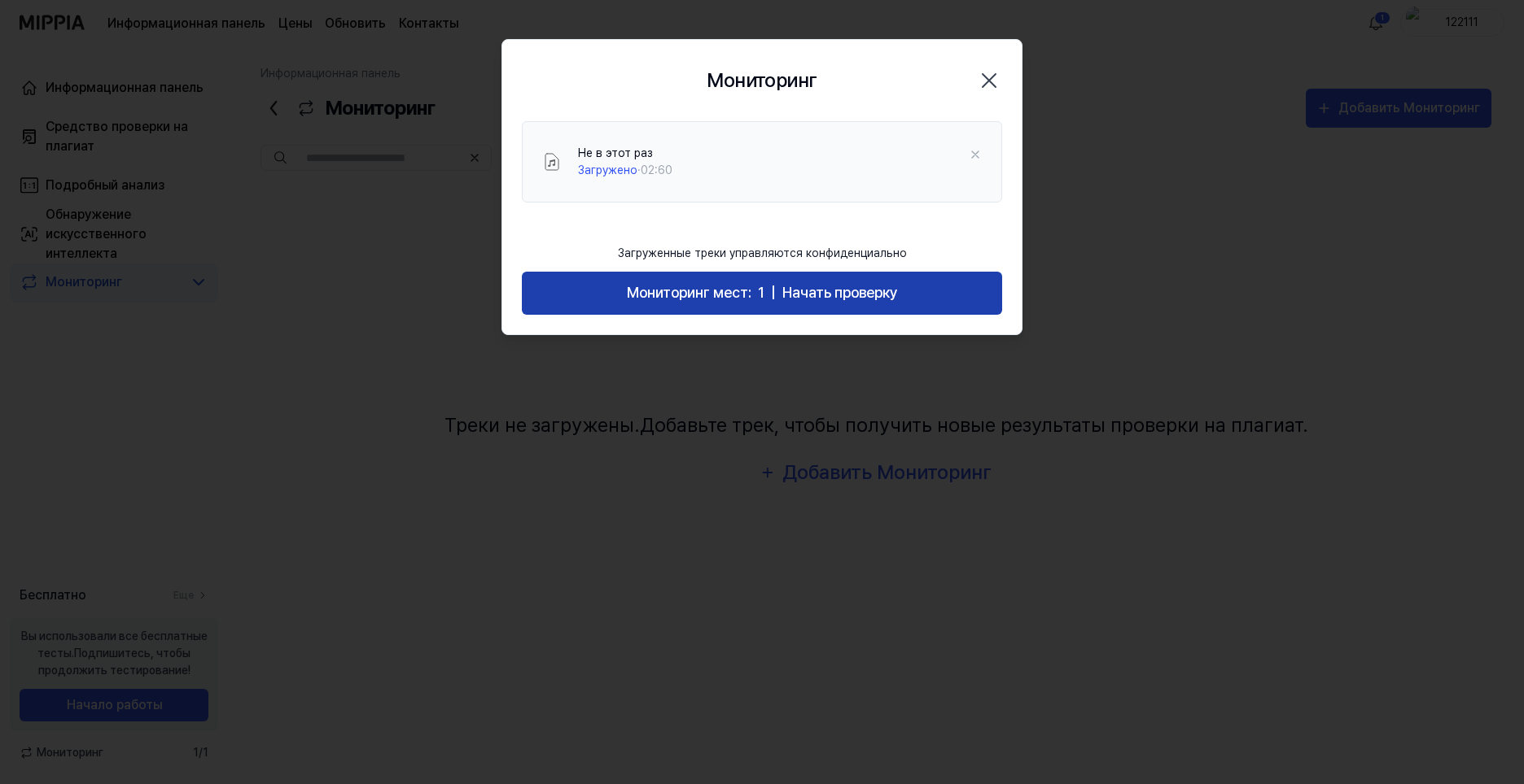
click at [820, 294] on ya-tr-span "Начать проверку" at bounding box center [839, 292] width 115 height 17
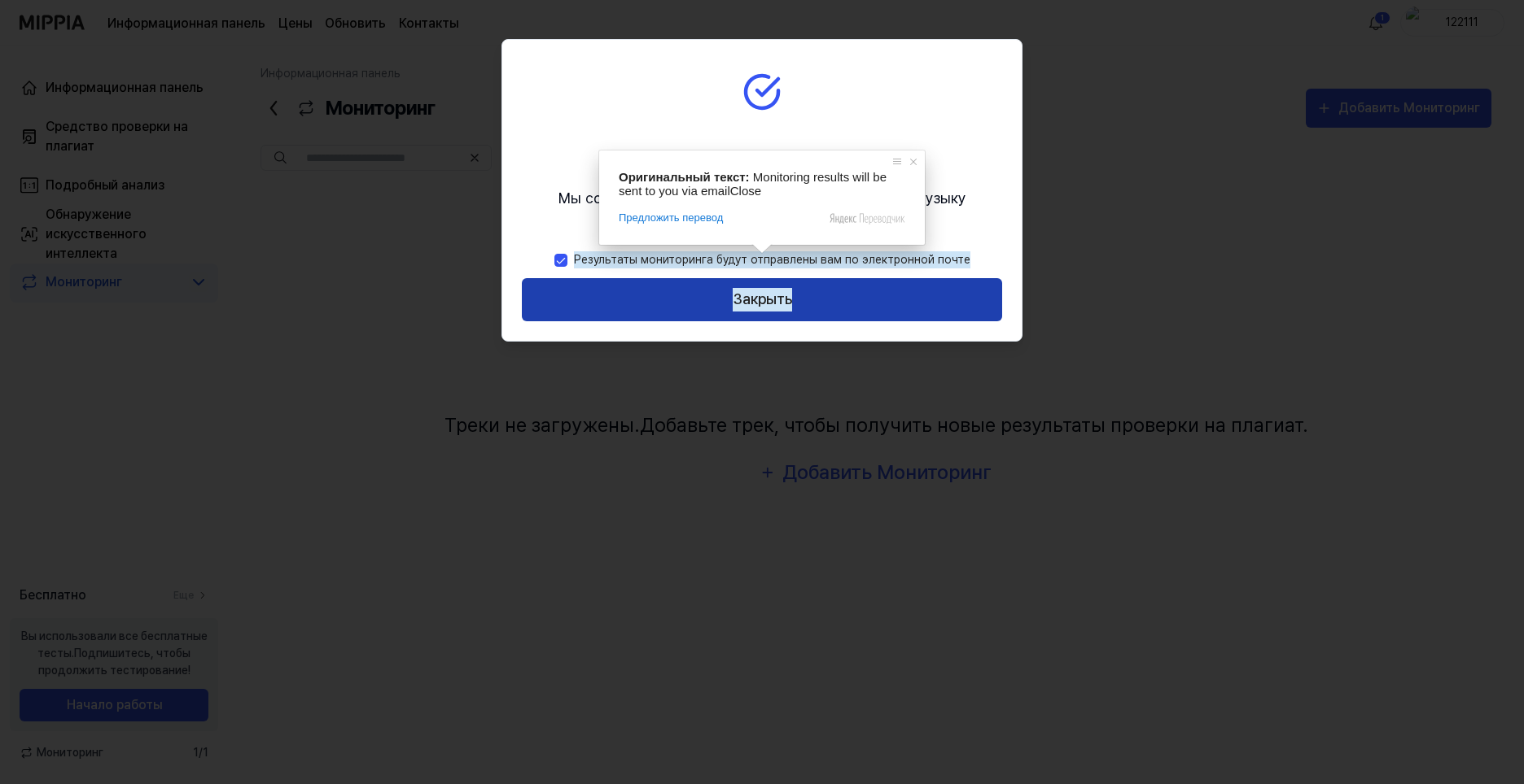
click at [765, 302] on ya-tr-span "Закрыть" at bounding box center [762, 299] width 59 height 23
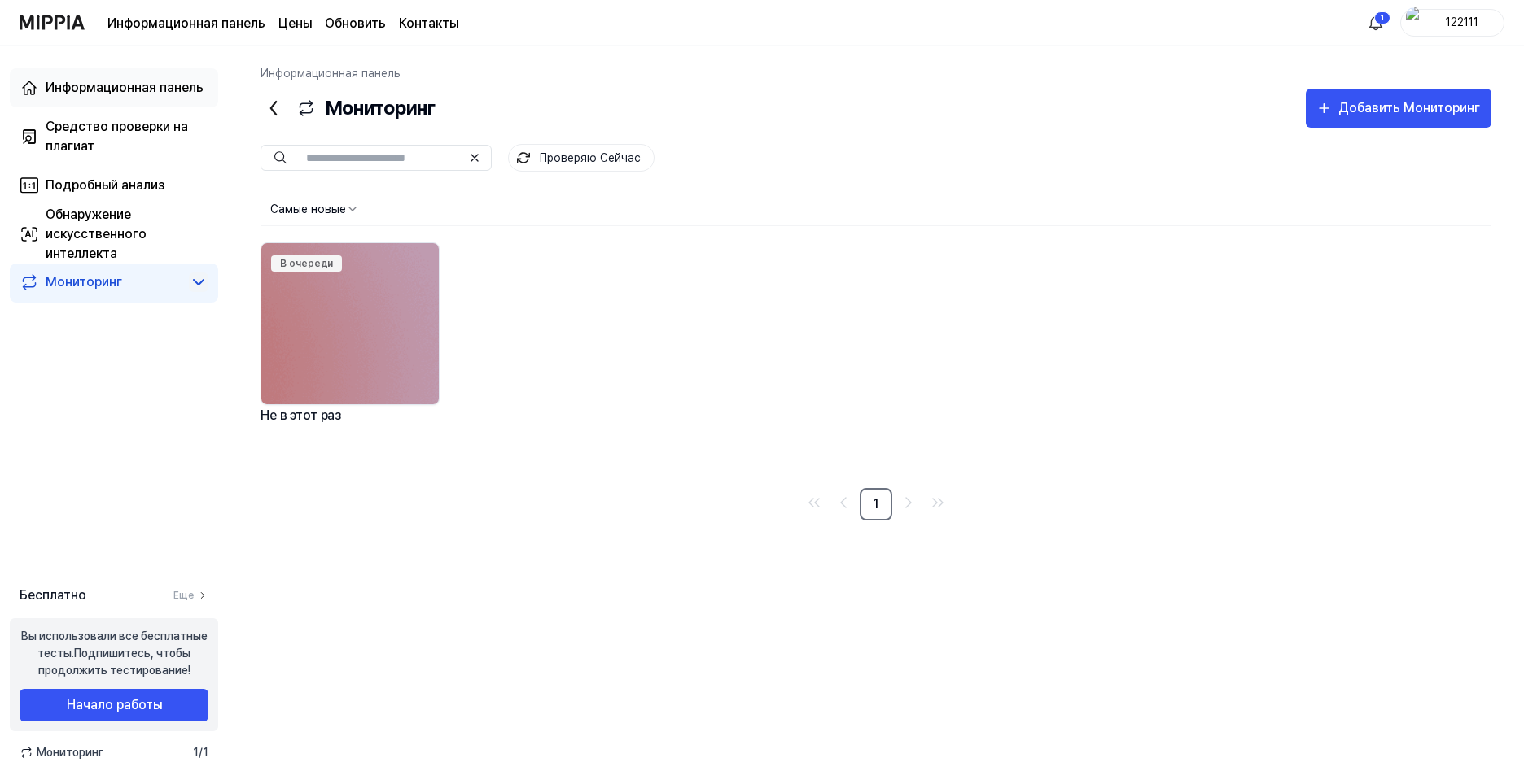
click at [89, 90] on ya-tr-span "Информационная панель" at bounding box center [125, 87] width 158 height 15
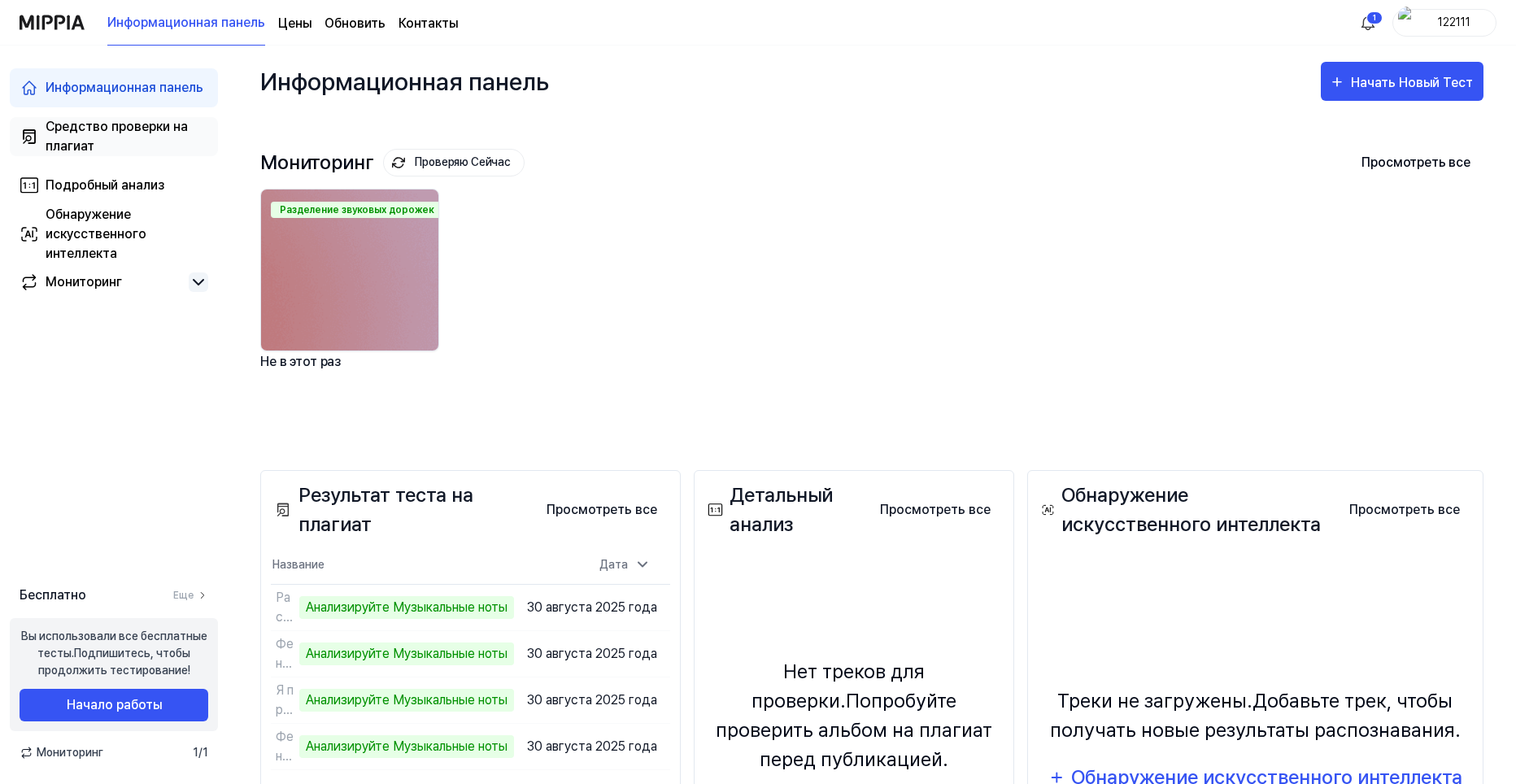
click at [93, 124] on ya-tr-span "Средство проверки на плагиат" at bounding box center [117, 136] width 142 height 35
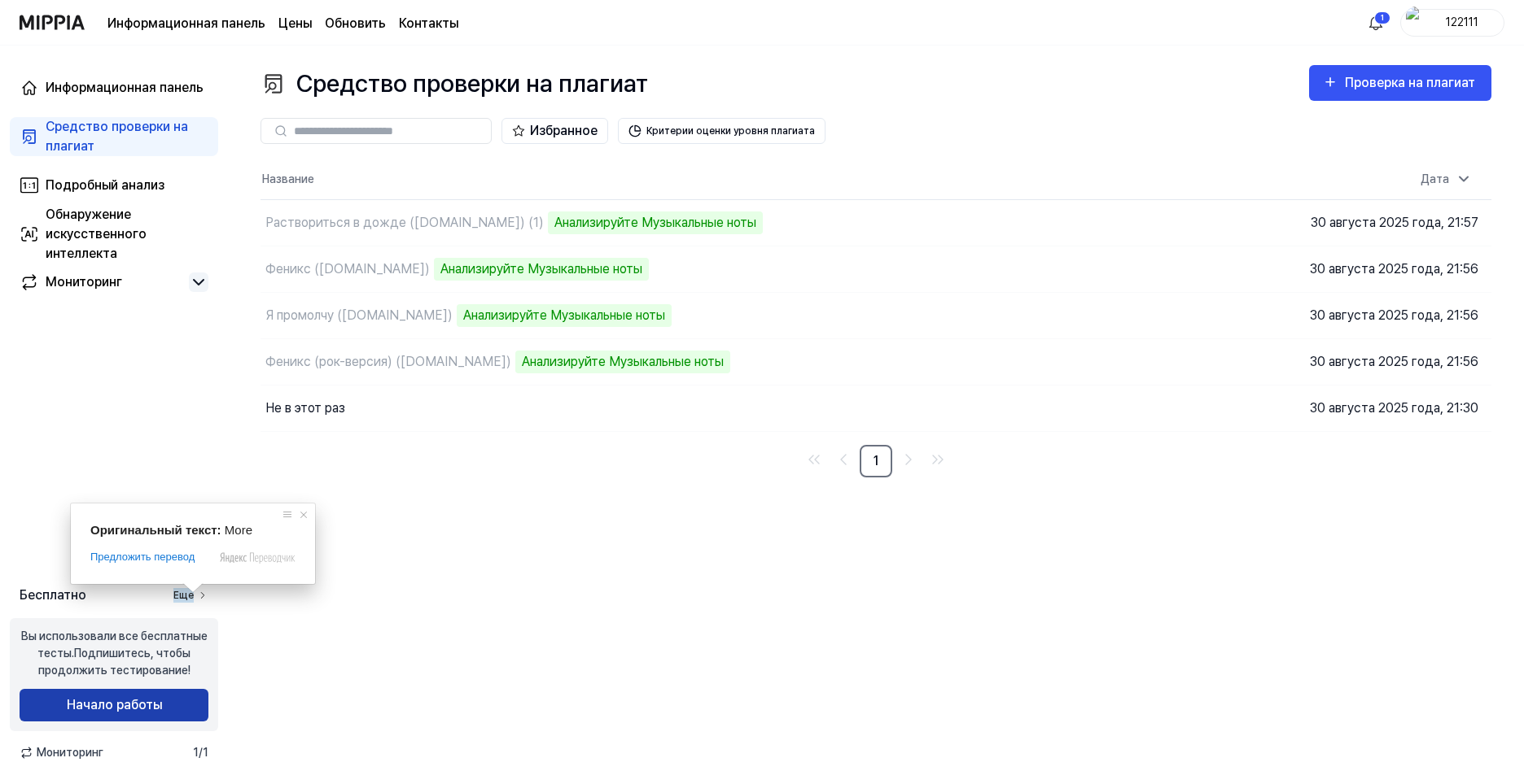
click at [108, 700] on ya-tr-span "Начало работы" at bounding box center [114, 705] width 95 height 20
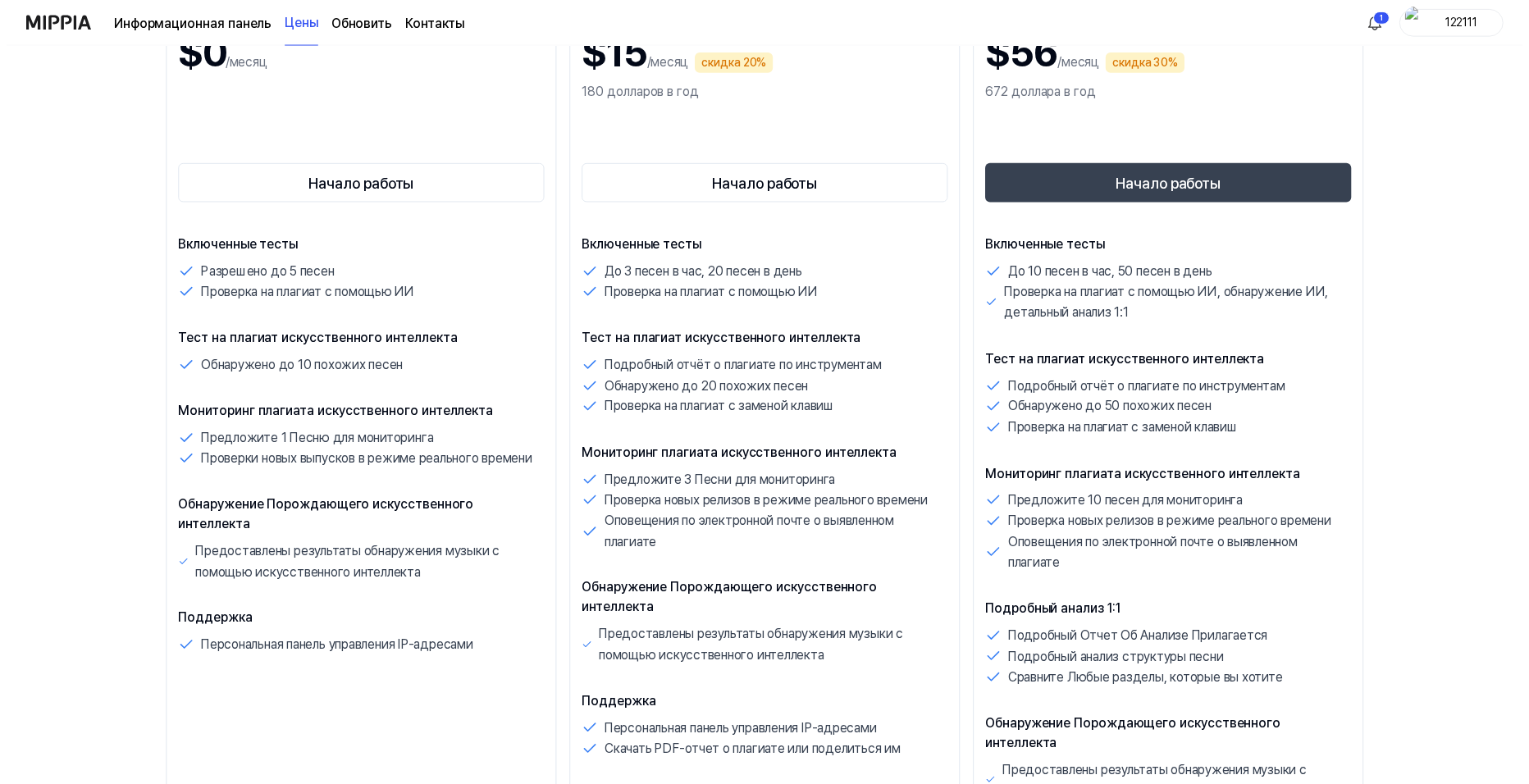
scroll to position [82, 0]
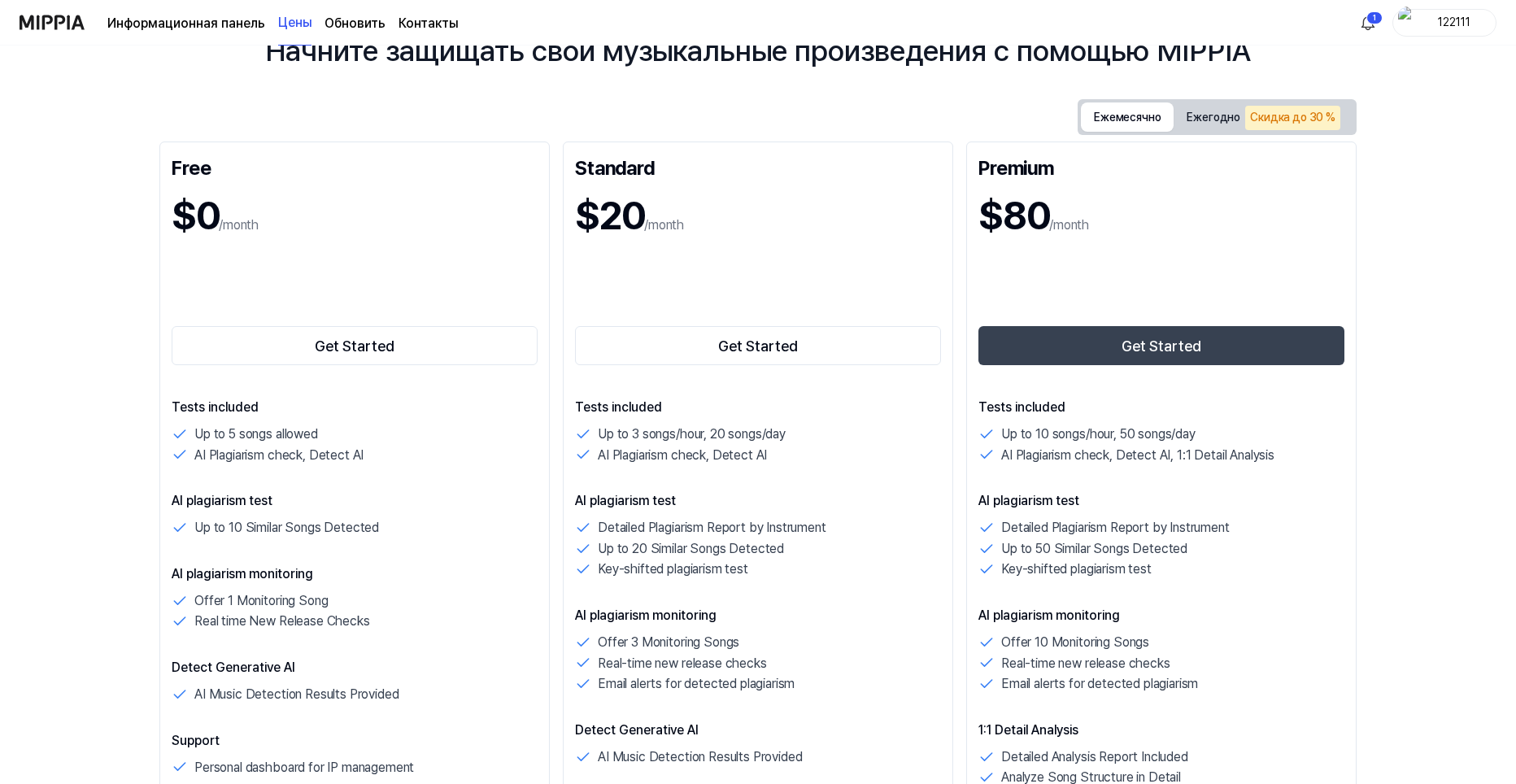
click at [1121, 124] on ya-tr-span "Ежемесячно" at bounding box center [1128, 118] width 67 height 22
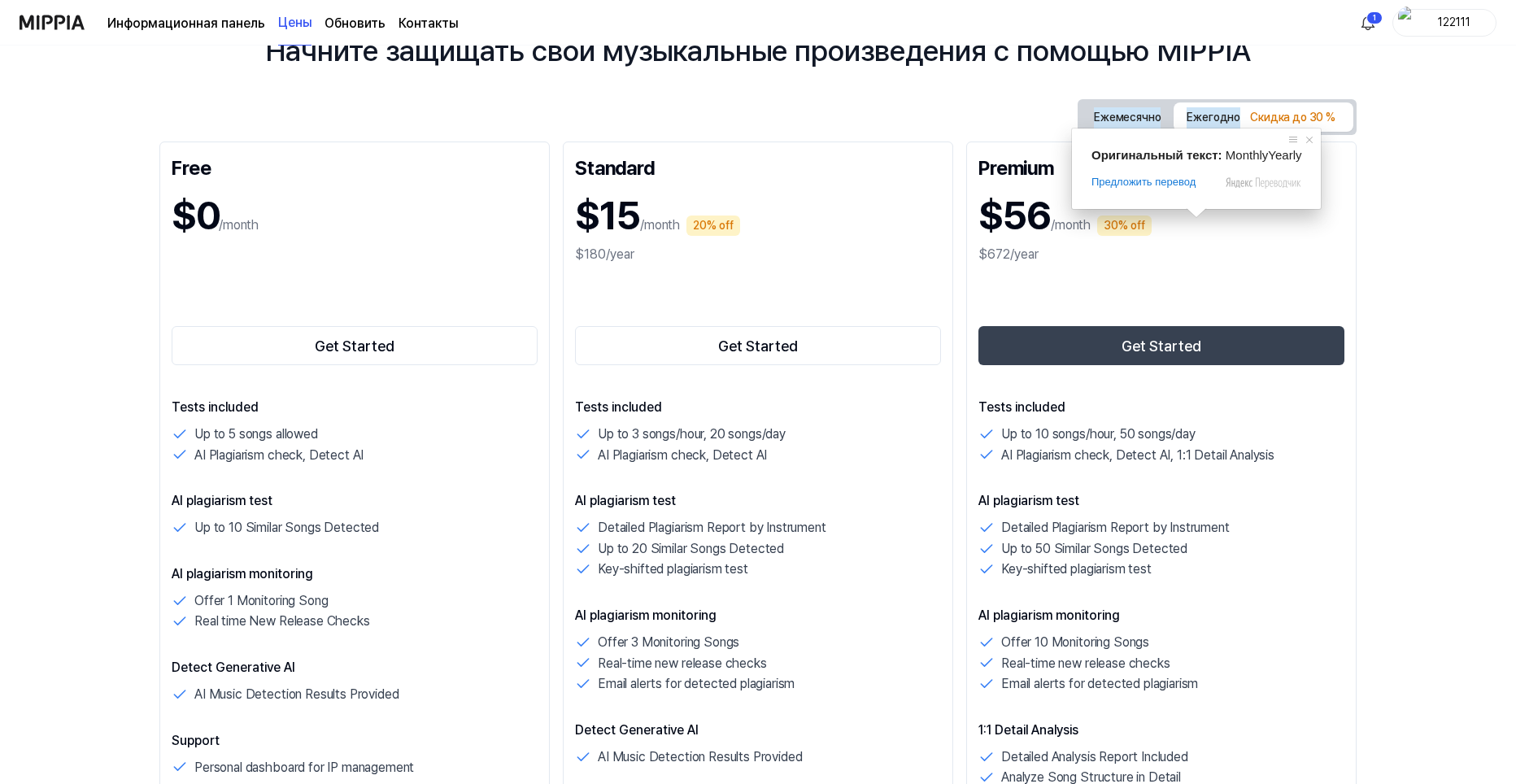
click at [1208, 116] on ya-tr-span "Ежегодно" at bounding box center [1214, 118] width 54 height 22
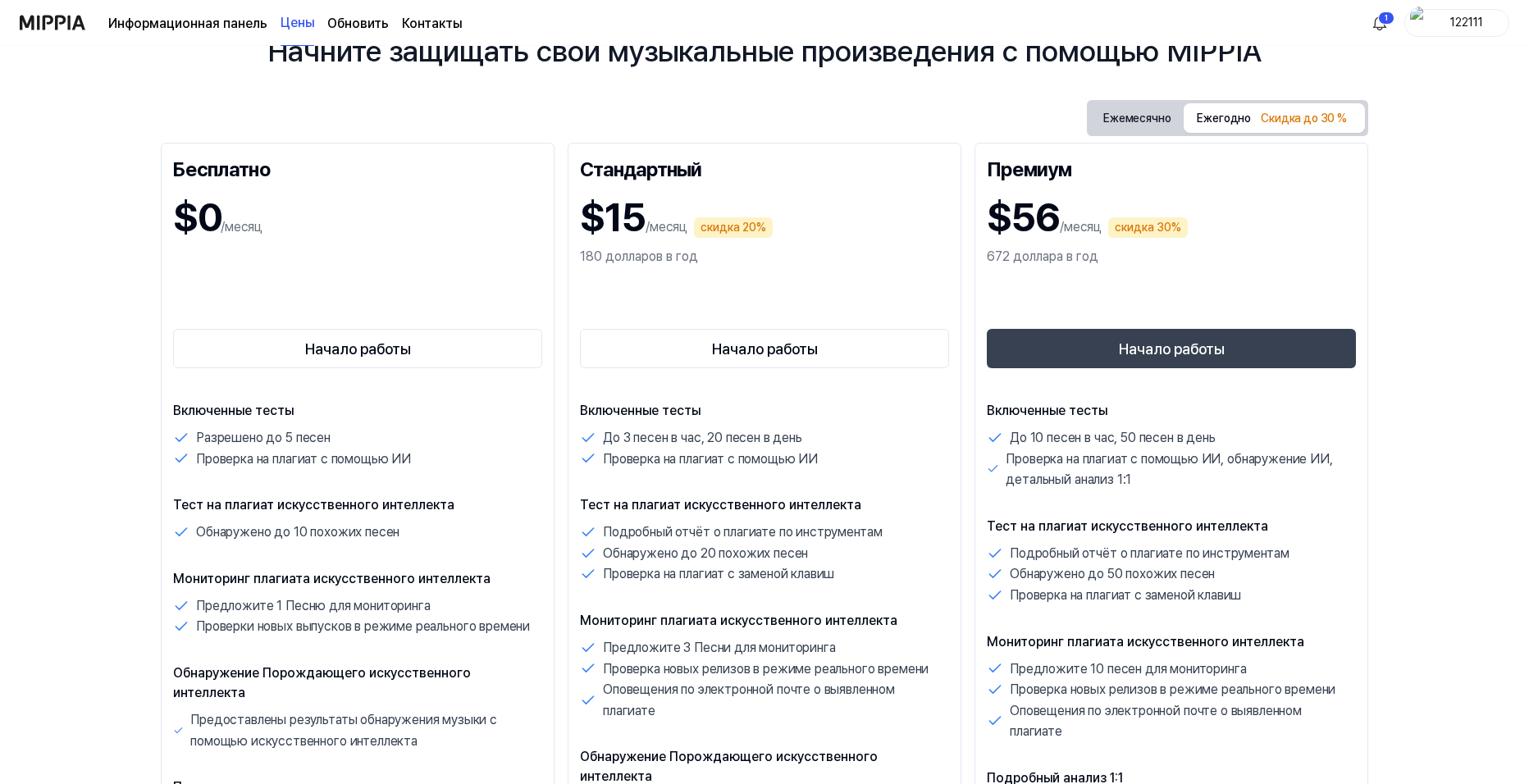
click at [1077, 113] on div "Ежемесячно Ежегодно Скидка до 30 % Бесплатно $0 /месяц Начало работы Включенные…" at bounding box center [764, 558] width 1208 height 918
click at [1132, 131] on button "Ежемесячно" at bounding box center [1136, 118] width 93 height 30
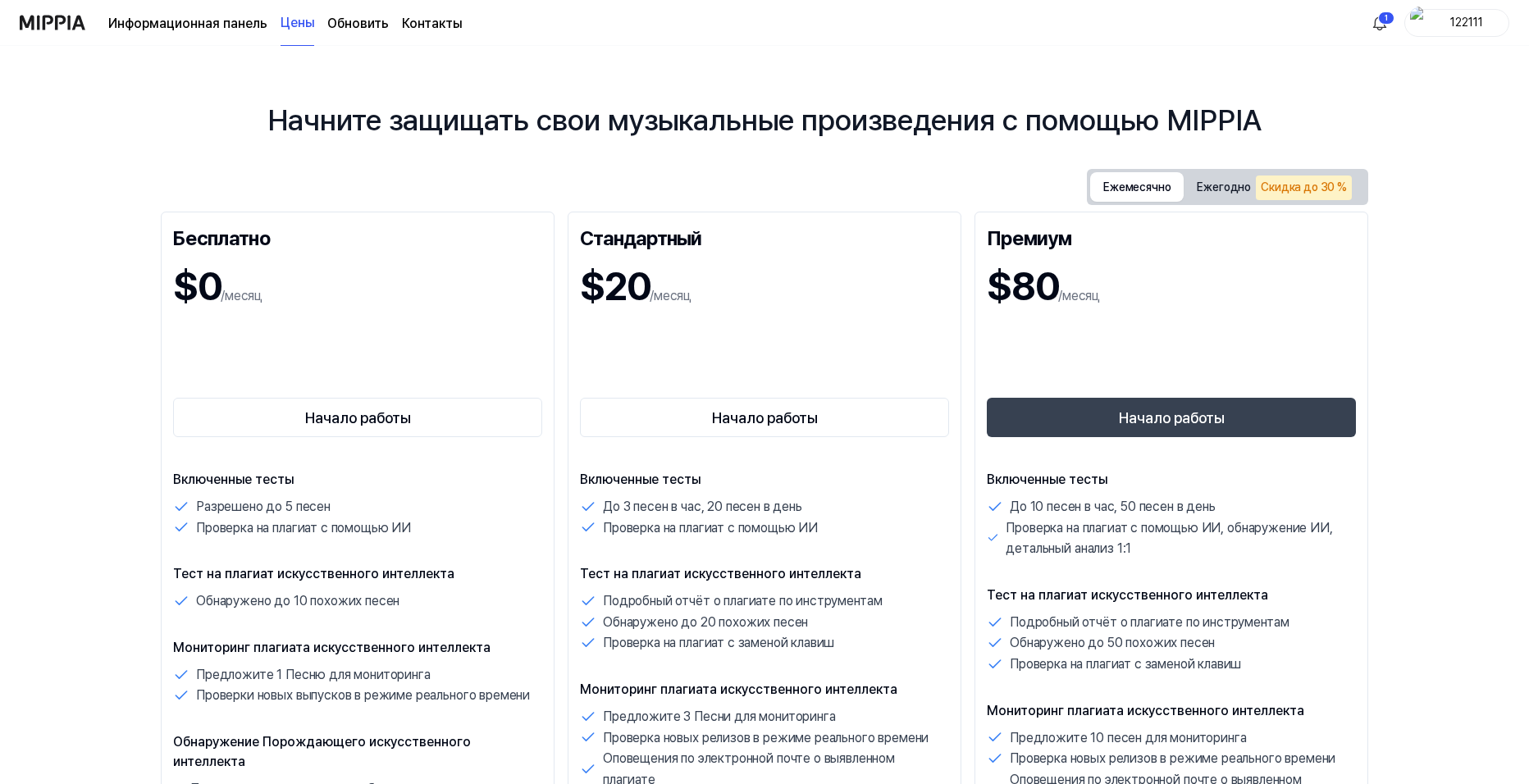
scroll to position [0, 0]
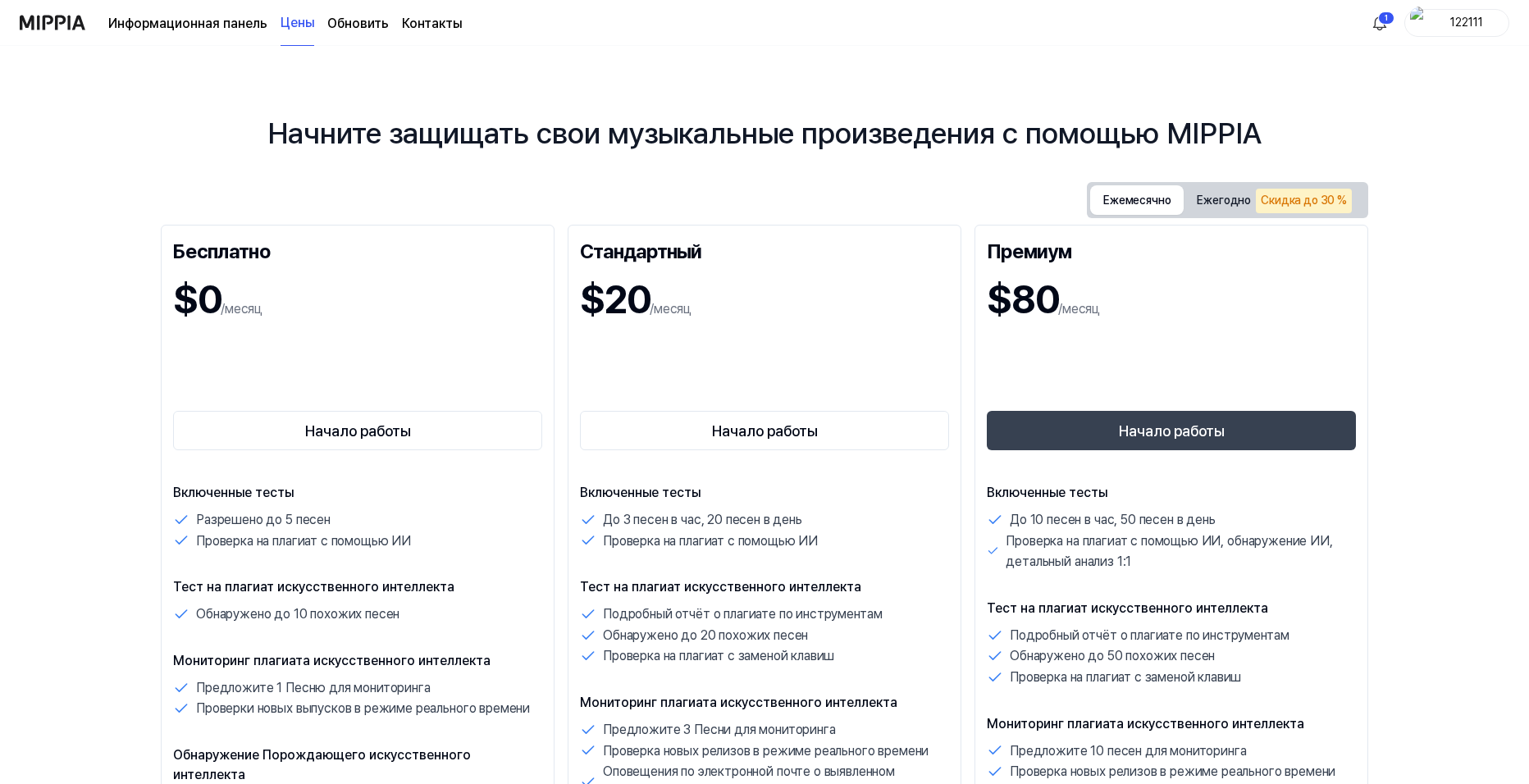
click at [336, 29] on ya-tr-span "Обновить" at bounding box center [358, 23] width 62 height 15
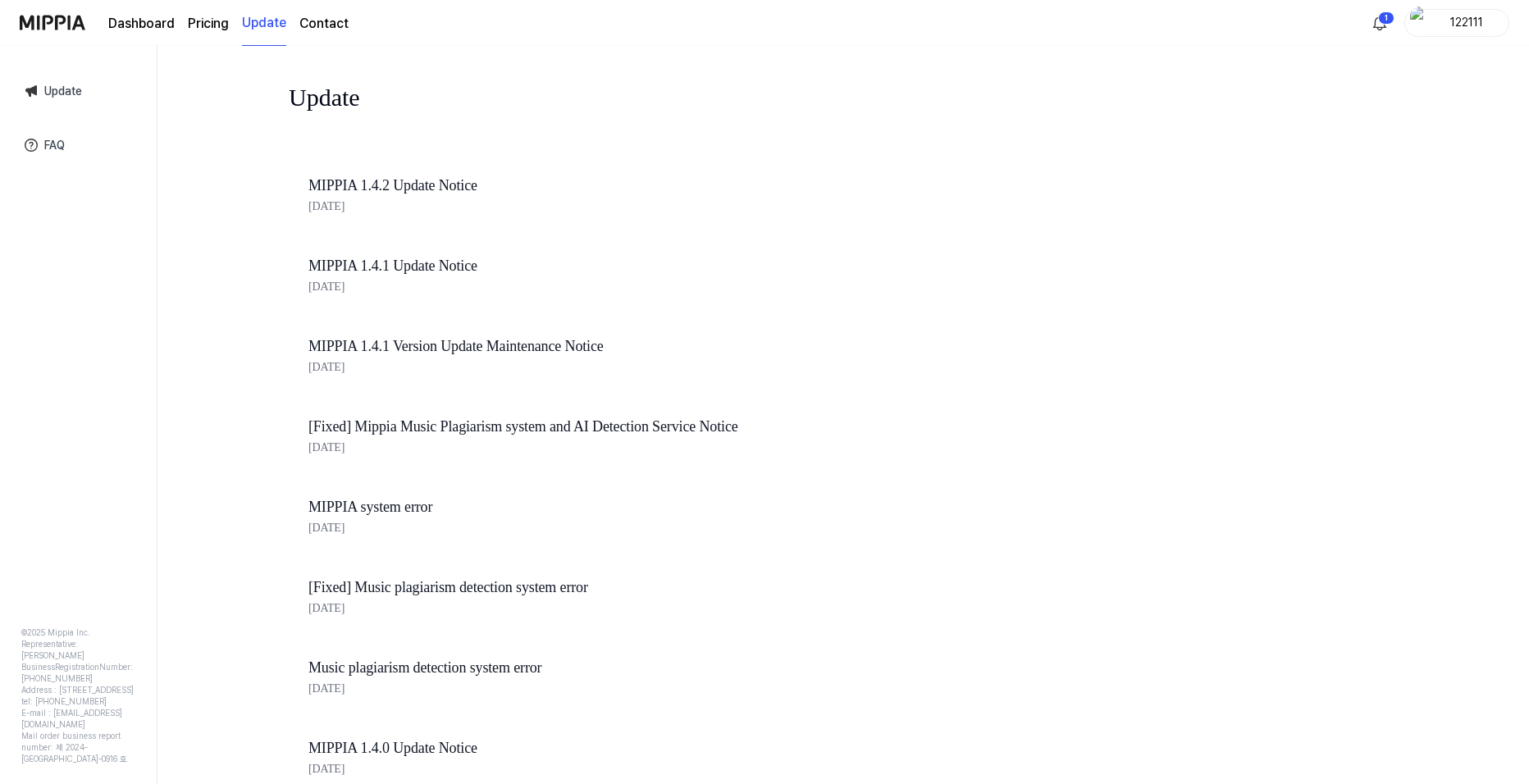
click at [147, 22] on ya-tr-span "Dashboard" at bounding box center [141, 23] width 66 height 15
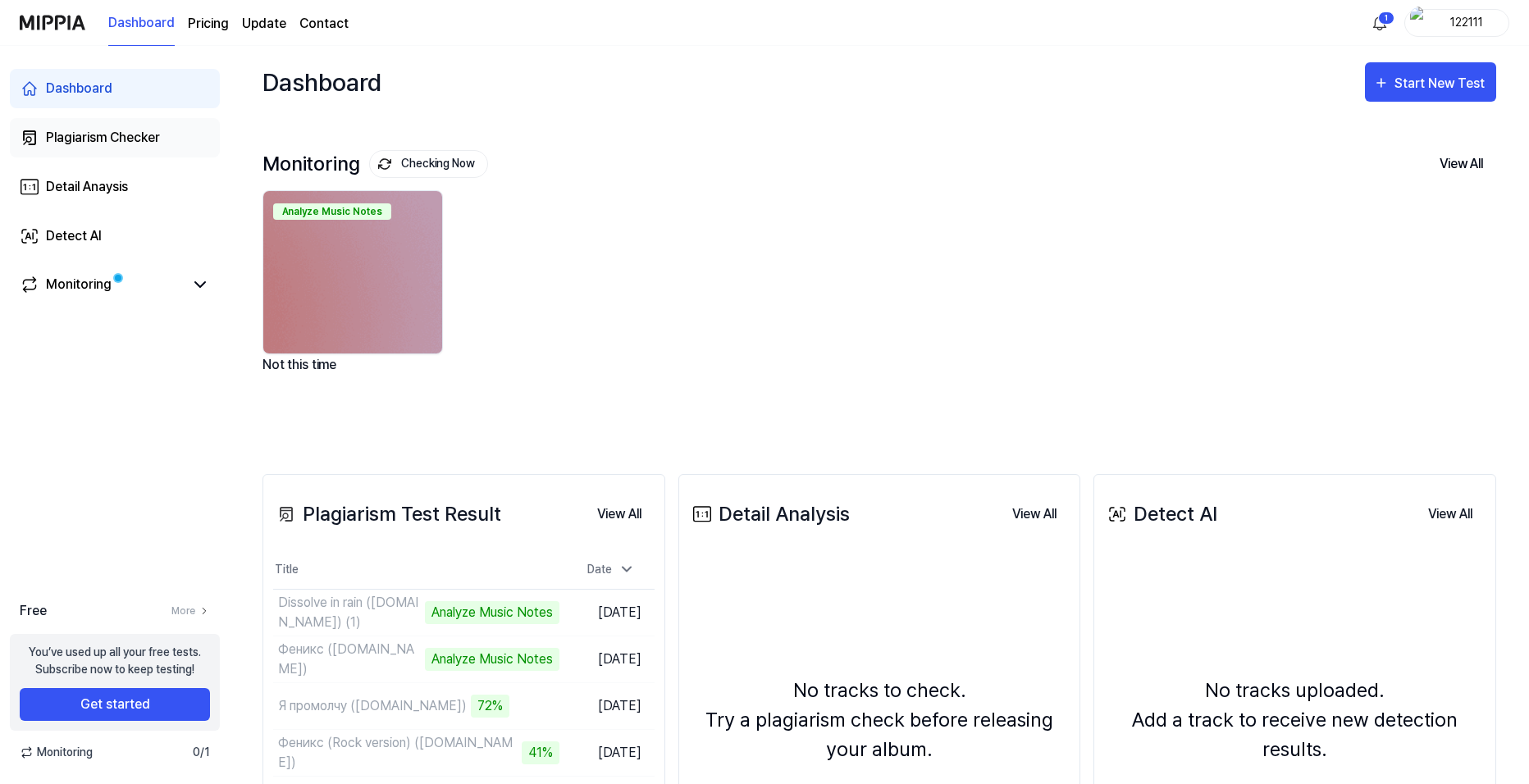
click at [105, 137] on div "Plagiarism Checker" at bounding box center [103, 138] width 114 height 20
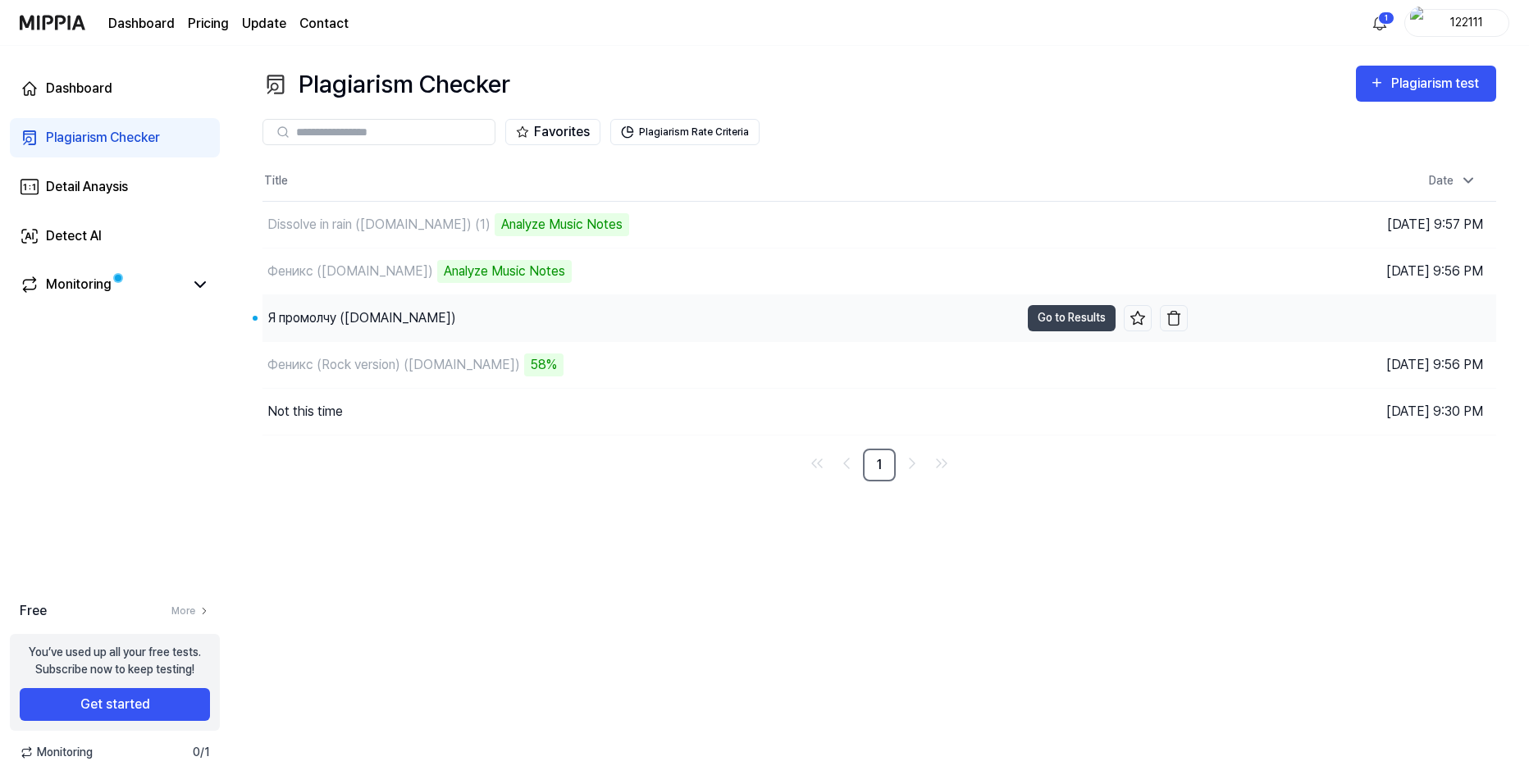
click at [351, 319] on div "Я промолчу ([DOMAIN_NAME])" at bounding box center [362, 318] width 189 height 20
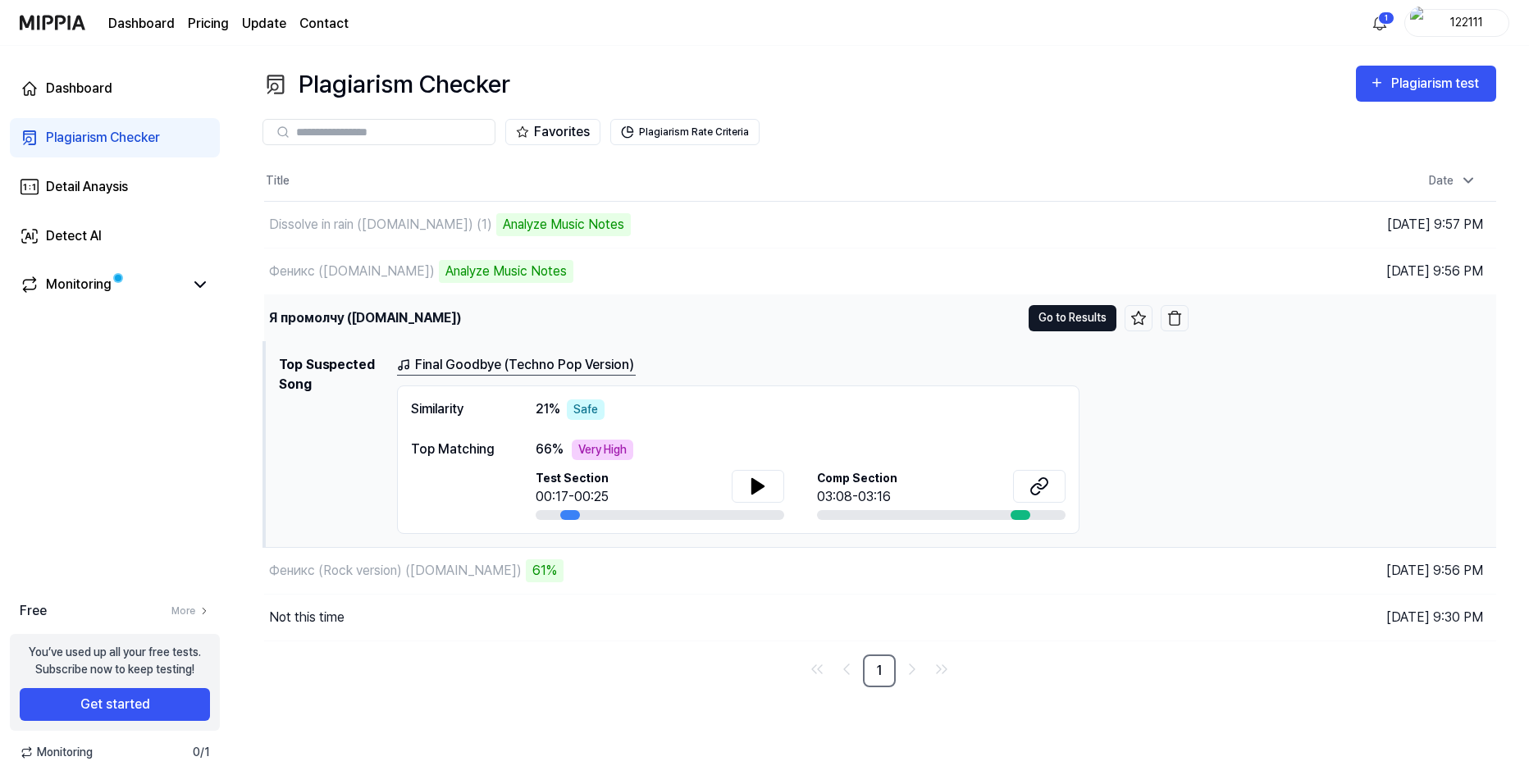
click at [1049, 319] on button "Go to Results" at bounding box center [1072, 318] width 88 height 26
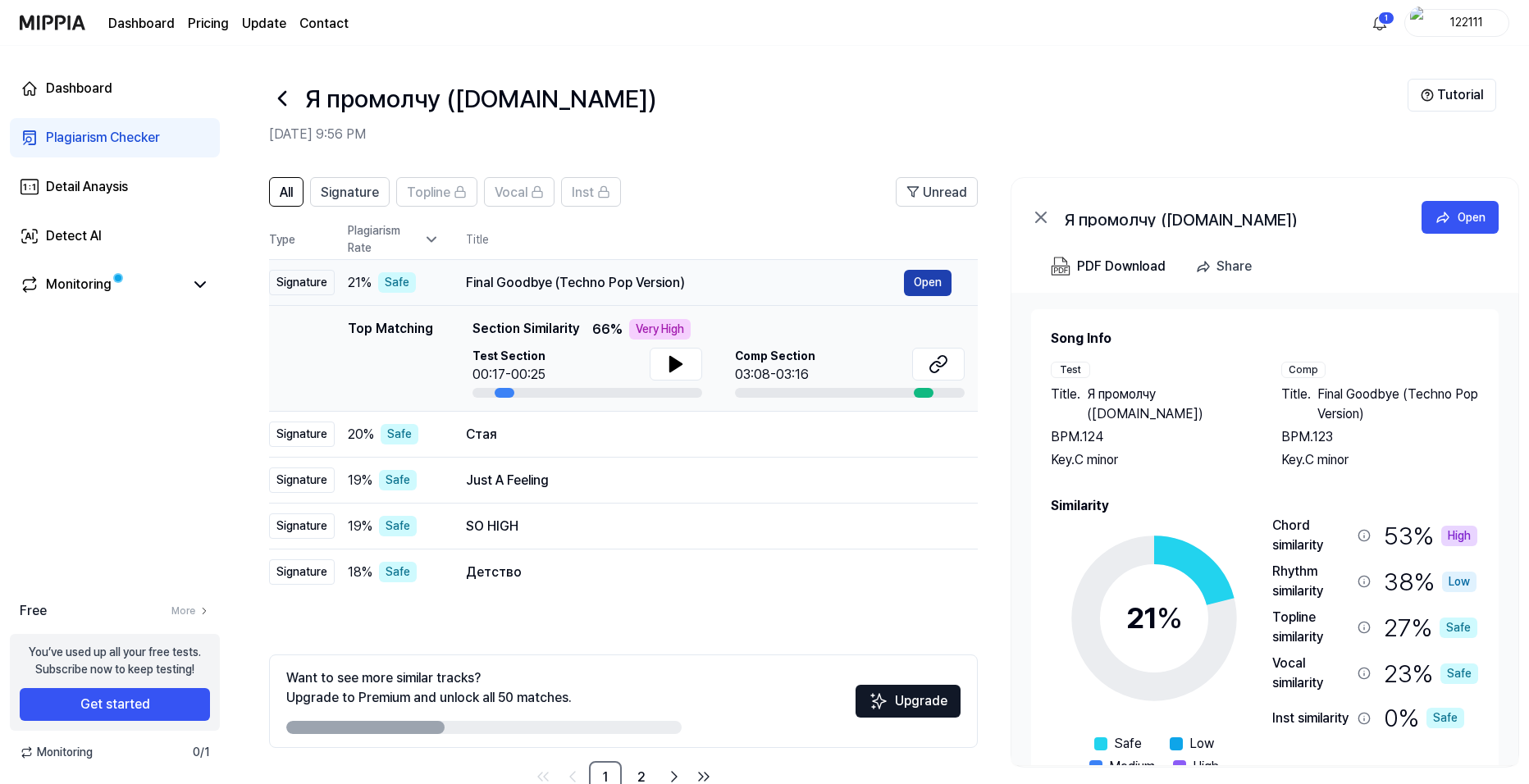
click at [926, 284] on button "Open" at bounding box center [928, 283] width 47 height 26
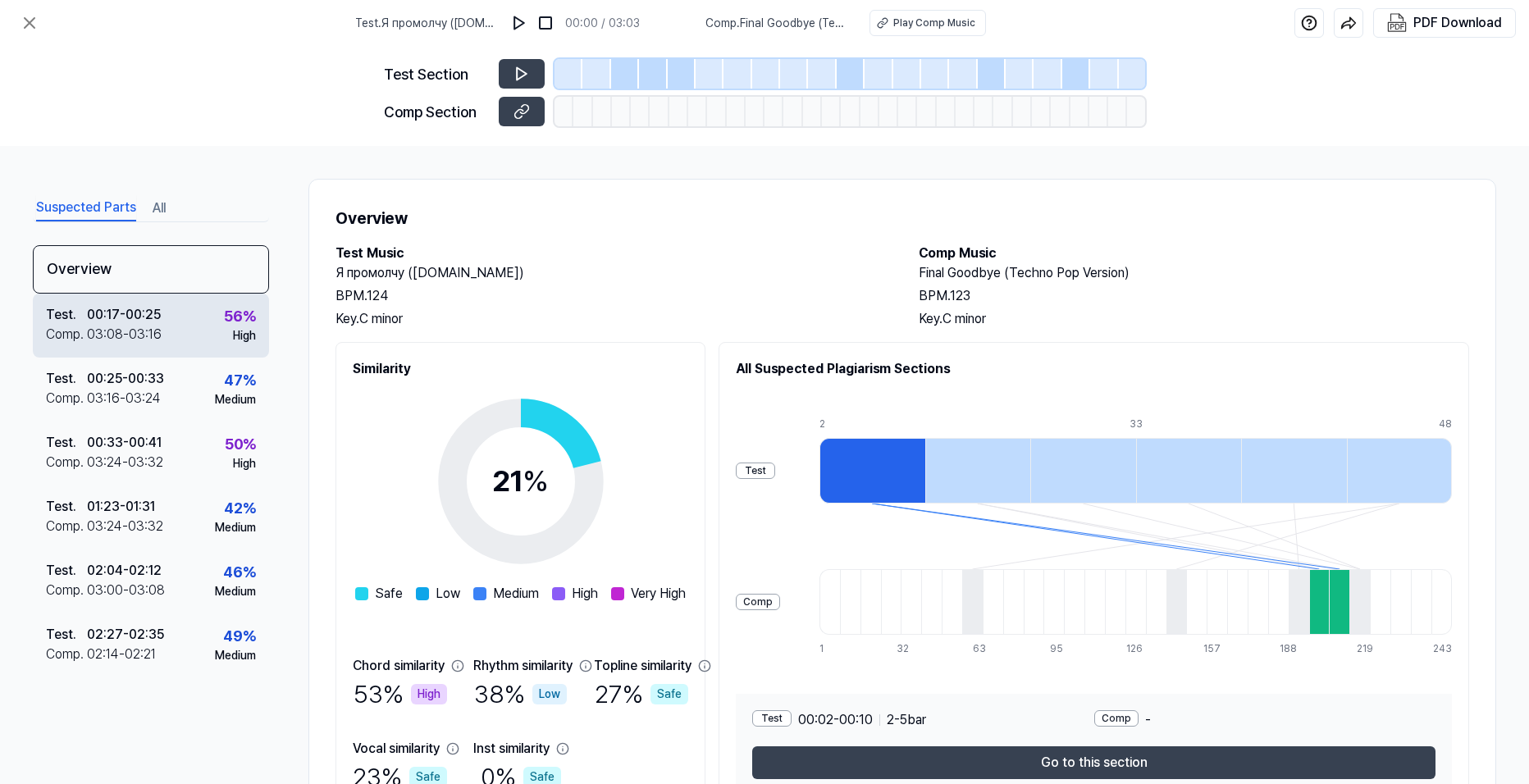
click at [172, 323] on div "Test . 00:17 - 00:25 Comp . 03:08 - 03:16 56 % High" at bounding box center [151, 325] width 237 height 64
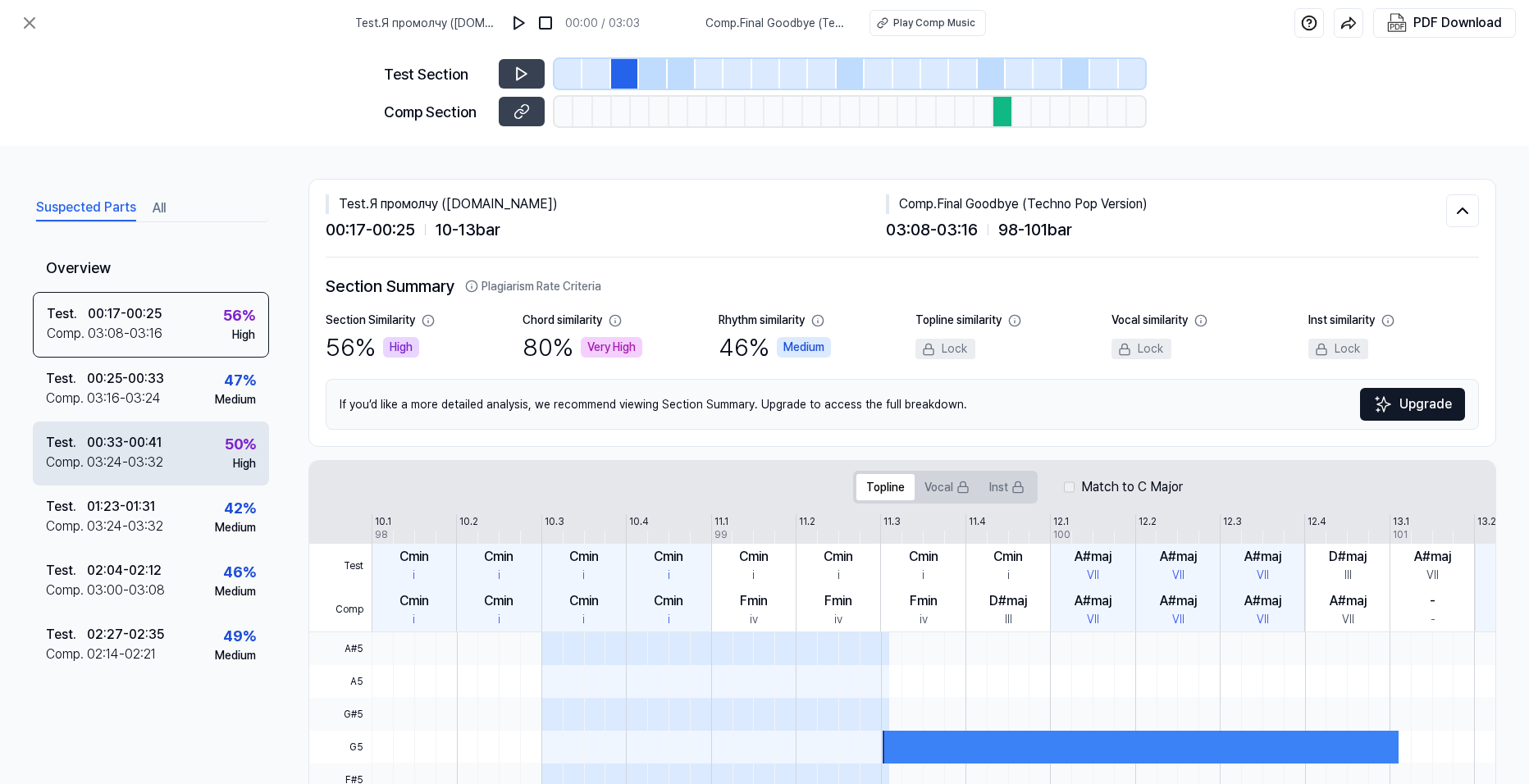
click at [185, 442] on div "Test . 00:33 - 00:41 Comp . 03:24 - 03:32 50 % High" at bounding box center [151, 453] width 237 height 64
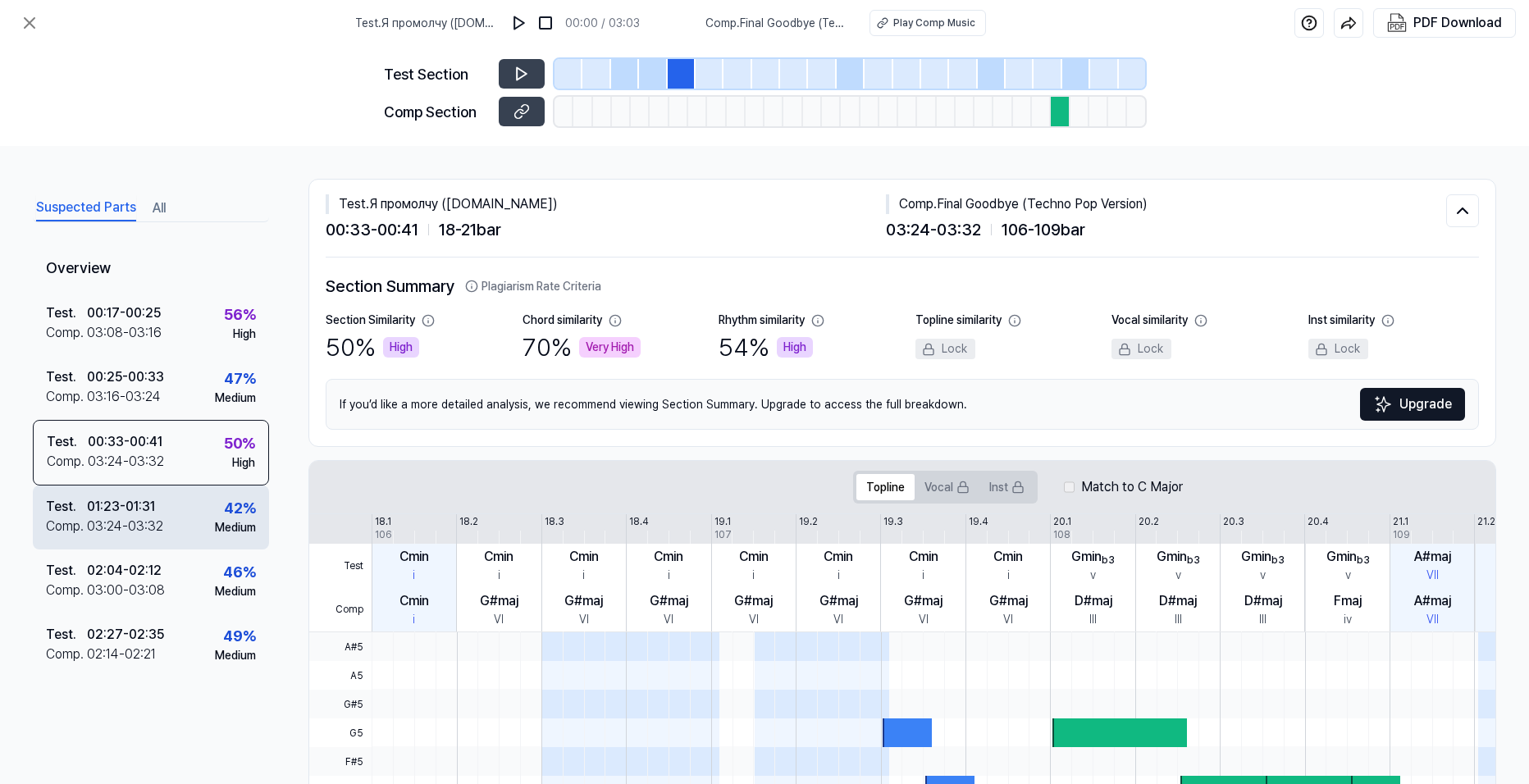
click at [171, 534] on div "Test . 01:23 - 01:31 Comp . 03:24 - 03:32 42 % Medium" at bounding box center [151, 518] width 237 height 64
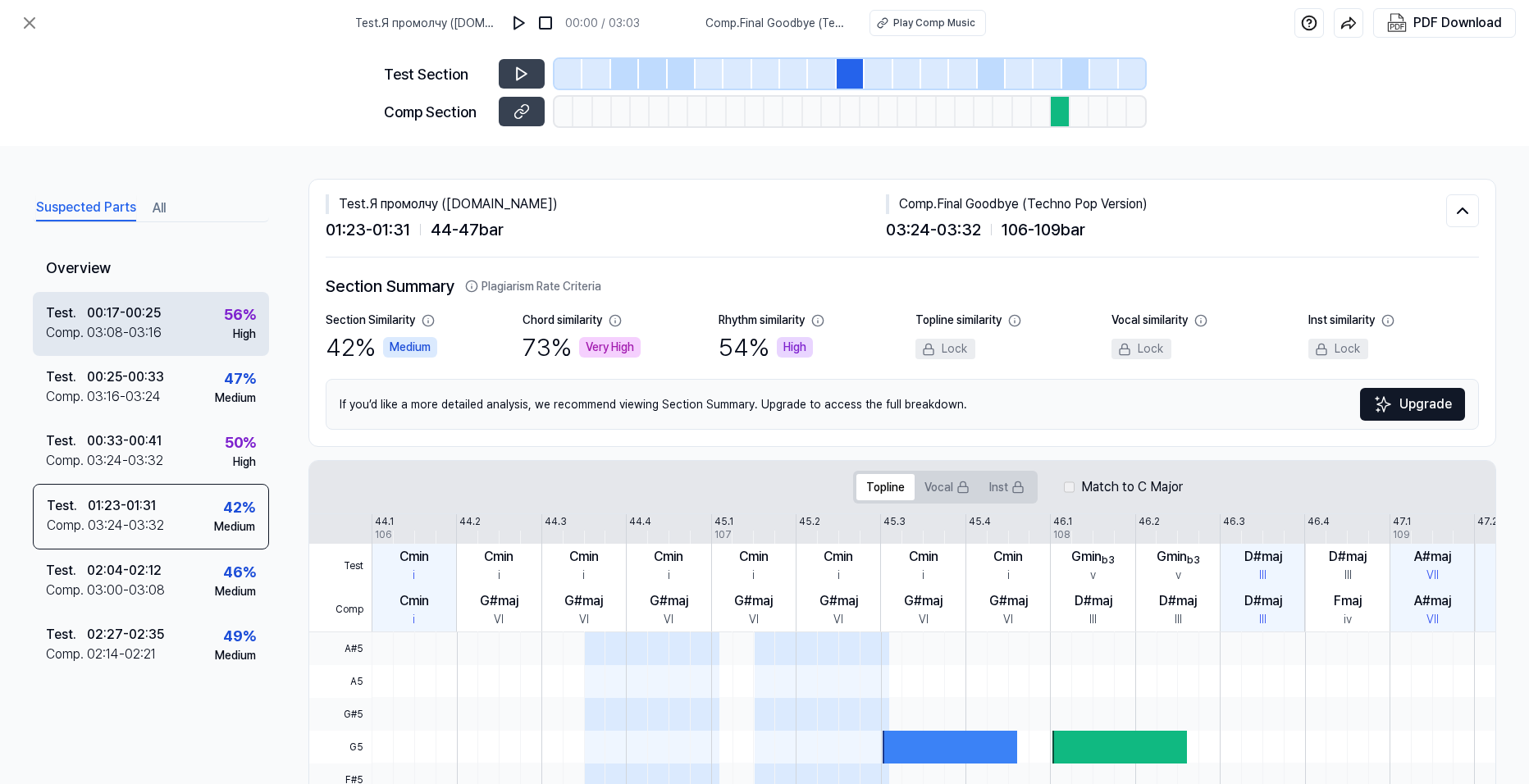
click at [177, 325] on div "Test . 00:17 - 00:25 Comp . 03:08 - 03:16 56 % High" at bounding box center [151, 324] width 237 height 64
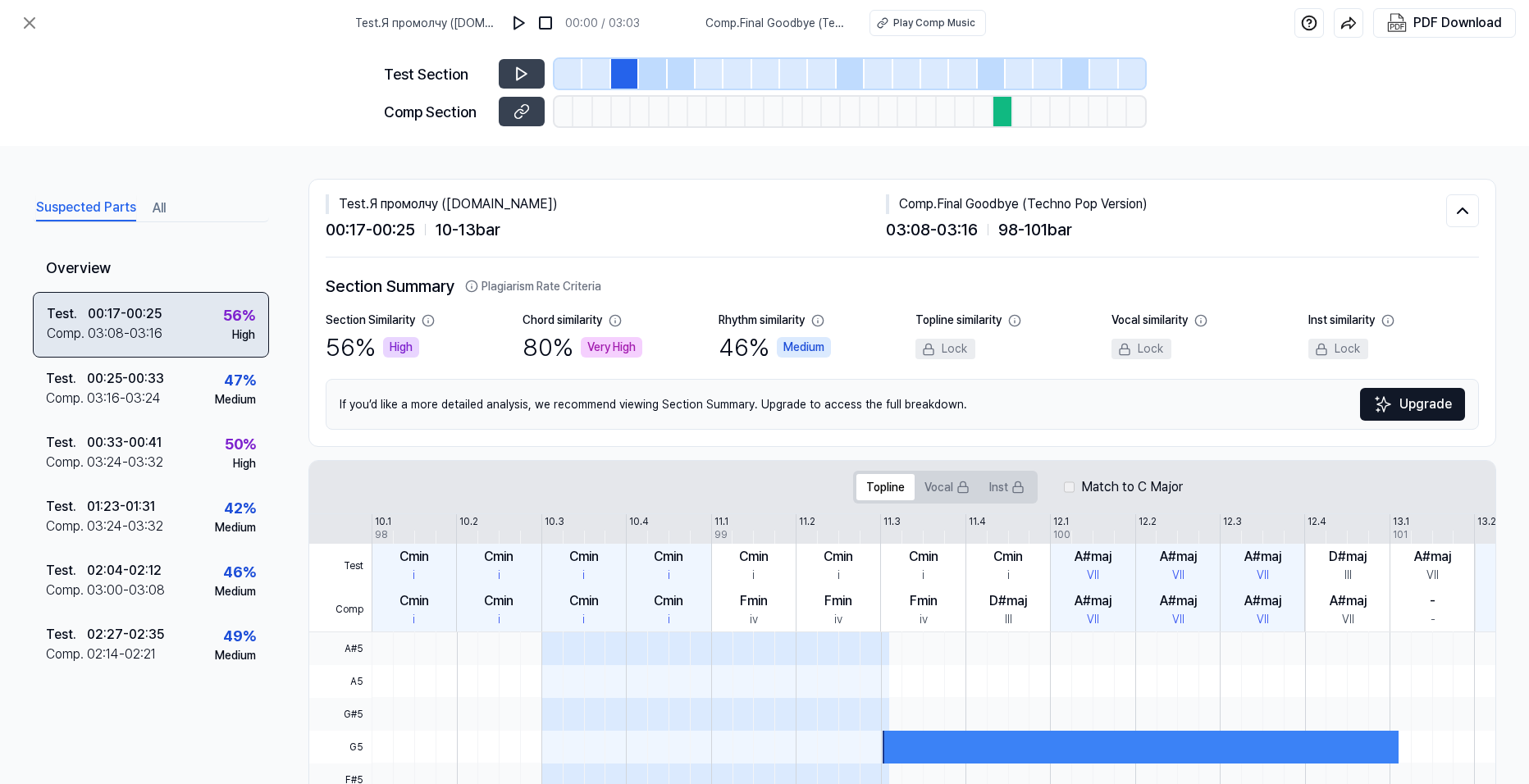
click at [229, 325] on div "56 %" at bounding box center [239, 315] width 32 height 22
click at [620, 72] on div at bounding box center [625, 73] width 28 height 30
click at [519, 83] on button at bounding box center [521, 73] width 46 height 30
click at [507, 113] on button at bounding box center [521, 111] width 46 height 30
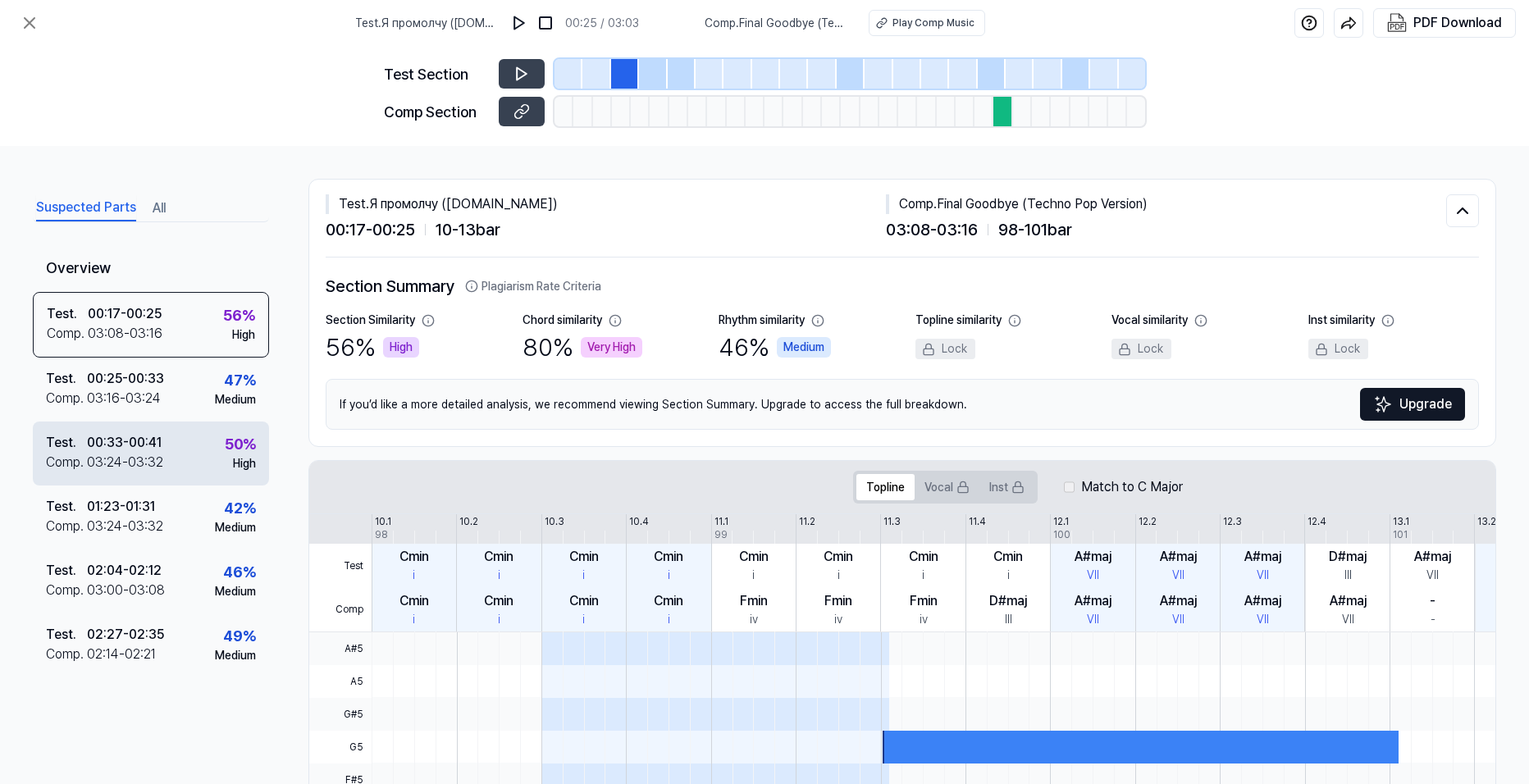
click at [175, 458] on div "Test . 00:33 - 00:41 Comp . 03:24 - 03:32 50 % High" at bounding box center [151, 453] width 237 height 64
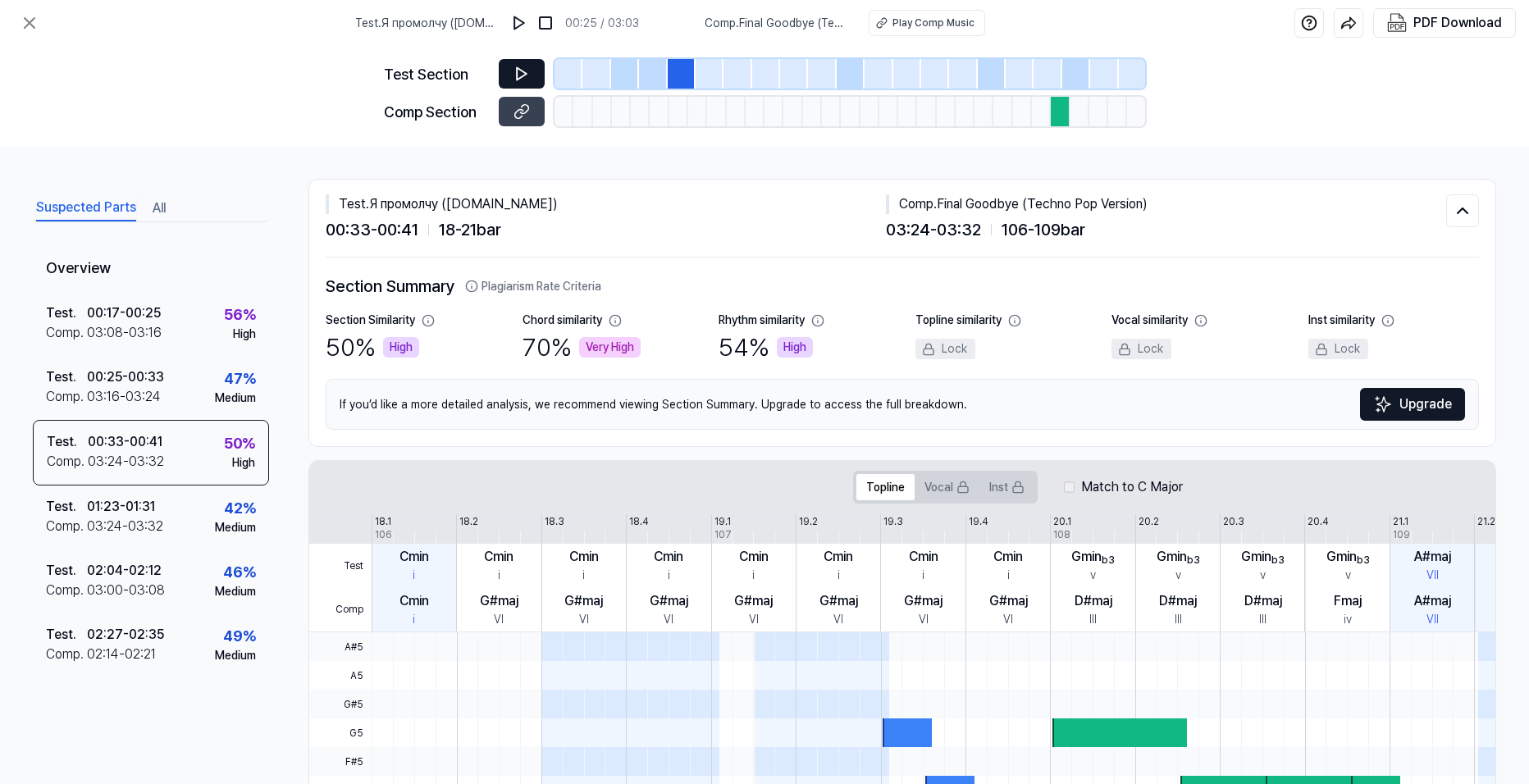
click at [522, 81] on icon at bounding box center [521, 73] width 16 height 16
click at [927, 30] on div "Play Comp Music" at bounding box center [933, 23] width 82 height 15
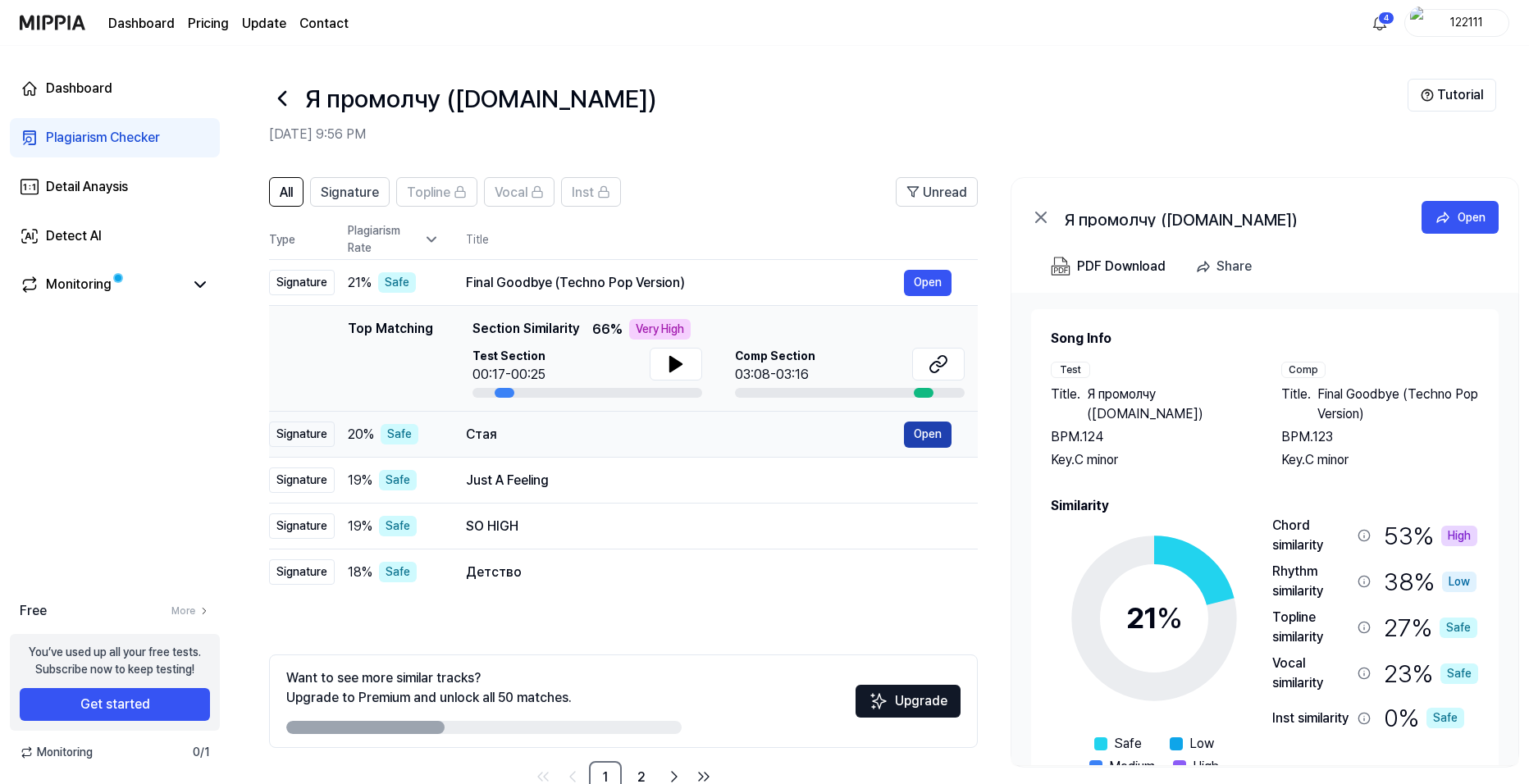
click at [908, 440] on button "Open" at bounding box center [928, 434] width 47 height 26
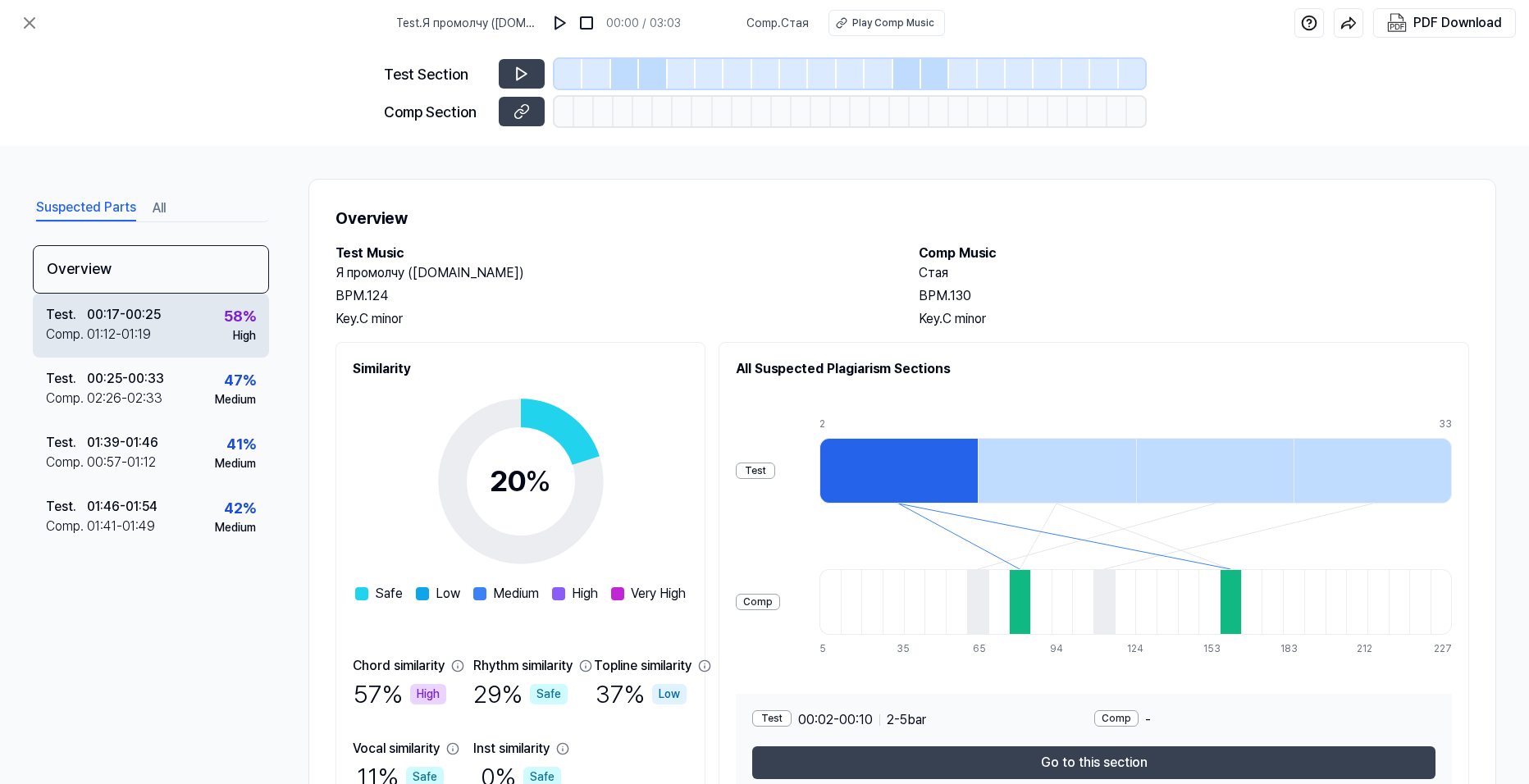
click at [190, 321] on div "Test . 00:17 - 00:25 Comp . 01:12 - 01:19 58 % High" at bounding box center [151, 325] width 237 height 64
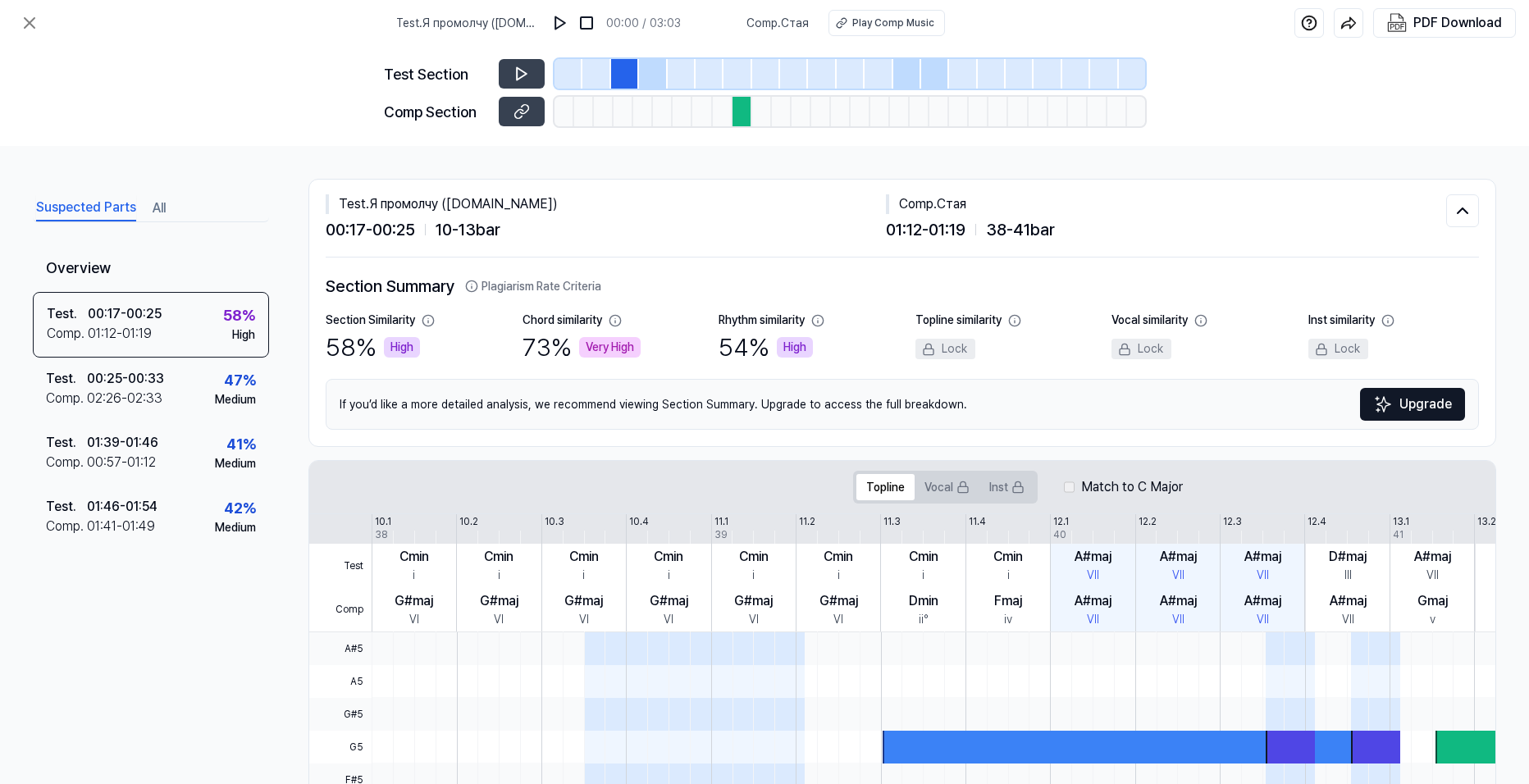
click at [627, 73] on div at bounding box center [625, 73] width 28 height 30
click at [512, 72] on button at bounding box center [521, 73] width 46 height 30
click at [864, 24] on div "Play Comp Music" at bounding box center [892, 23] width 82 height 15
click at [211, 406] on div "Test . 00:25 - 00:33 Comp . 02:26 - 02:33 47 % Medium" at bounding box center [151, 389] width 237 height 64
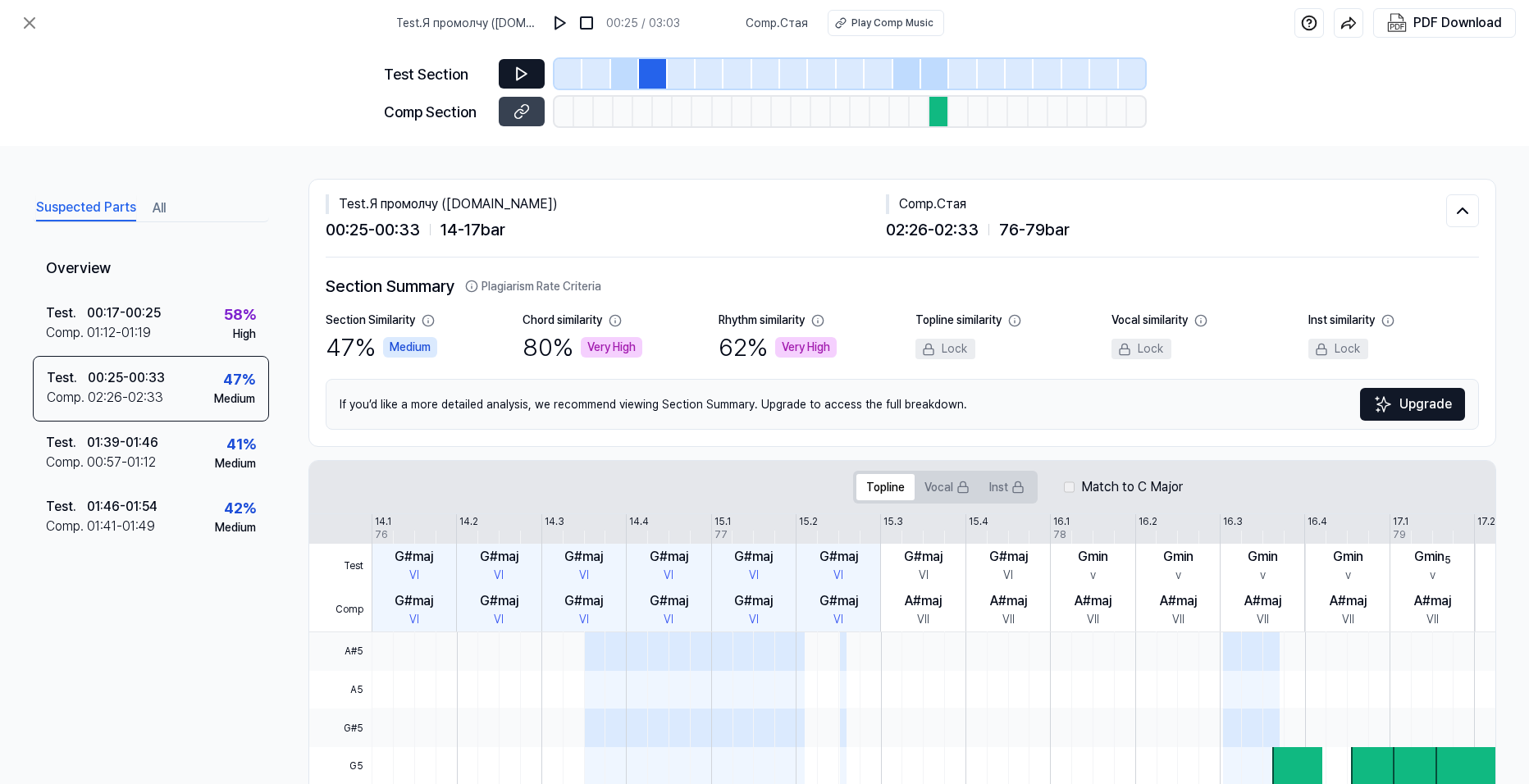
click at [530, 73] on button at bounding box center [521, 73] width 46 height 30
click at [899, 14] on button "Play Comp Music" at bounding box center [886, 23] width 116 height 26
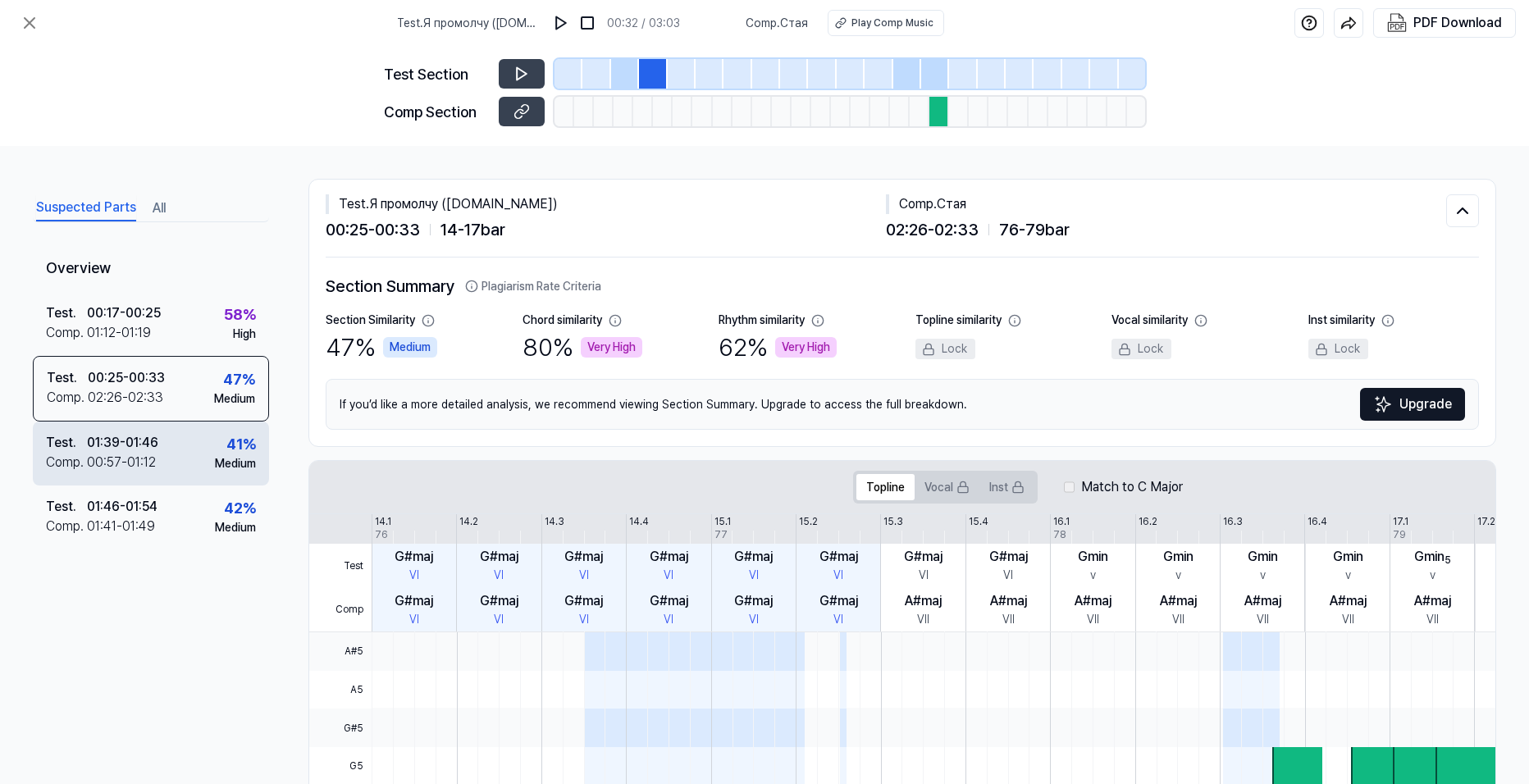
click at [197, 453] on div "Test . 01:39 - 01:46 Comp . 00:57 - 01:12 41 % Medium" at bounding box center [151, 453] width 237 height 64
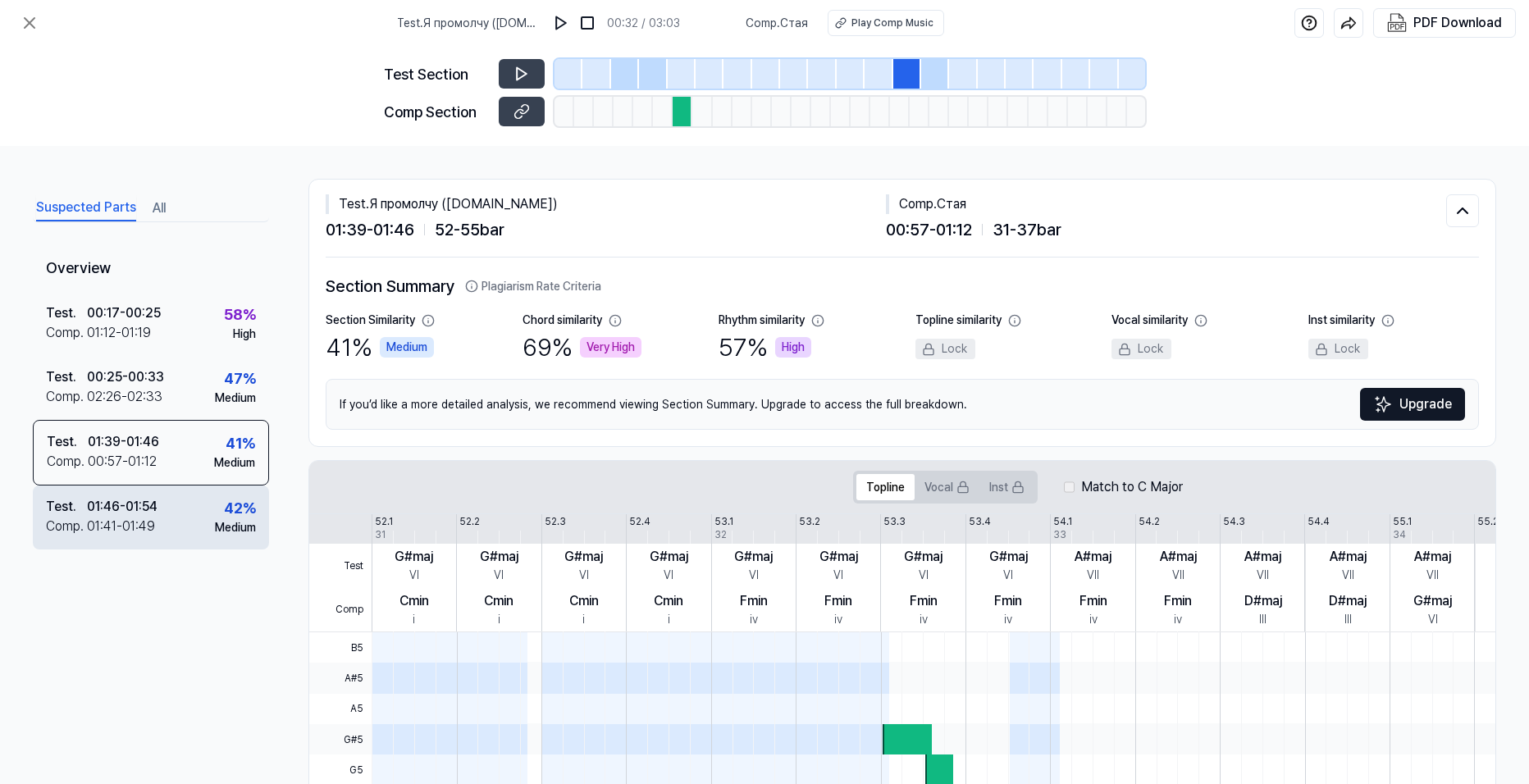
click at [204, 527] on div "Test . 01:46 - 01:54 Comp . 01:41 - 01:49 42 % Medium" at bounding box center [151, 518] width 237 height 64
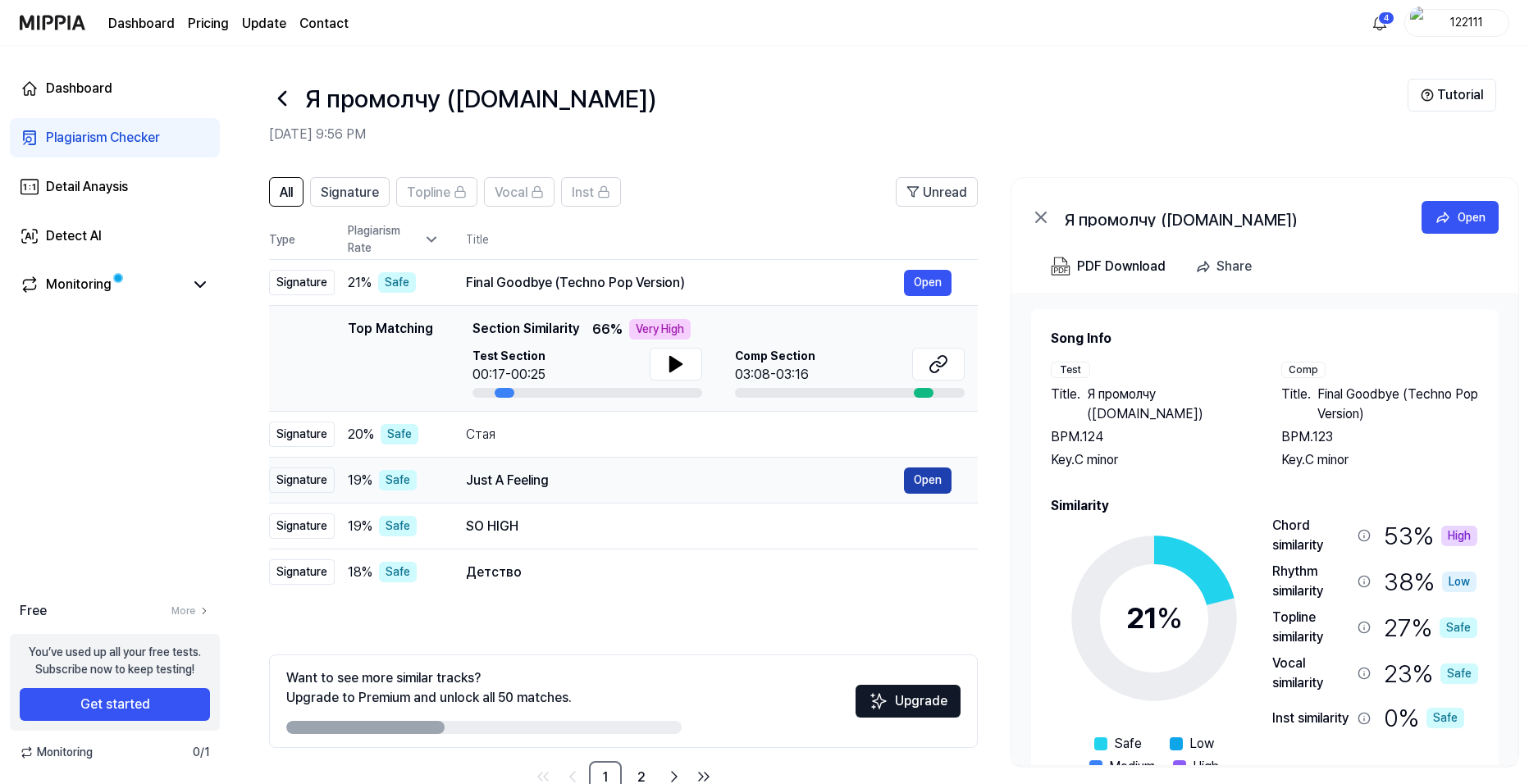
click at [926, 489] on button "Open" at bounding box center [928, 480] width 47 height 26
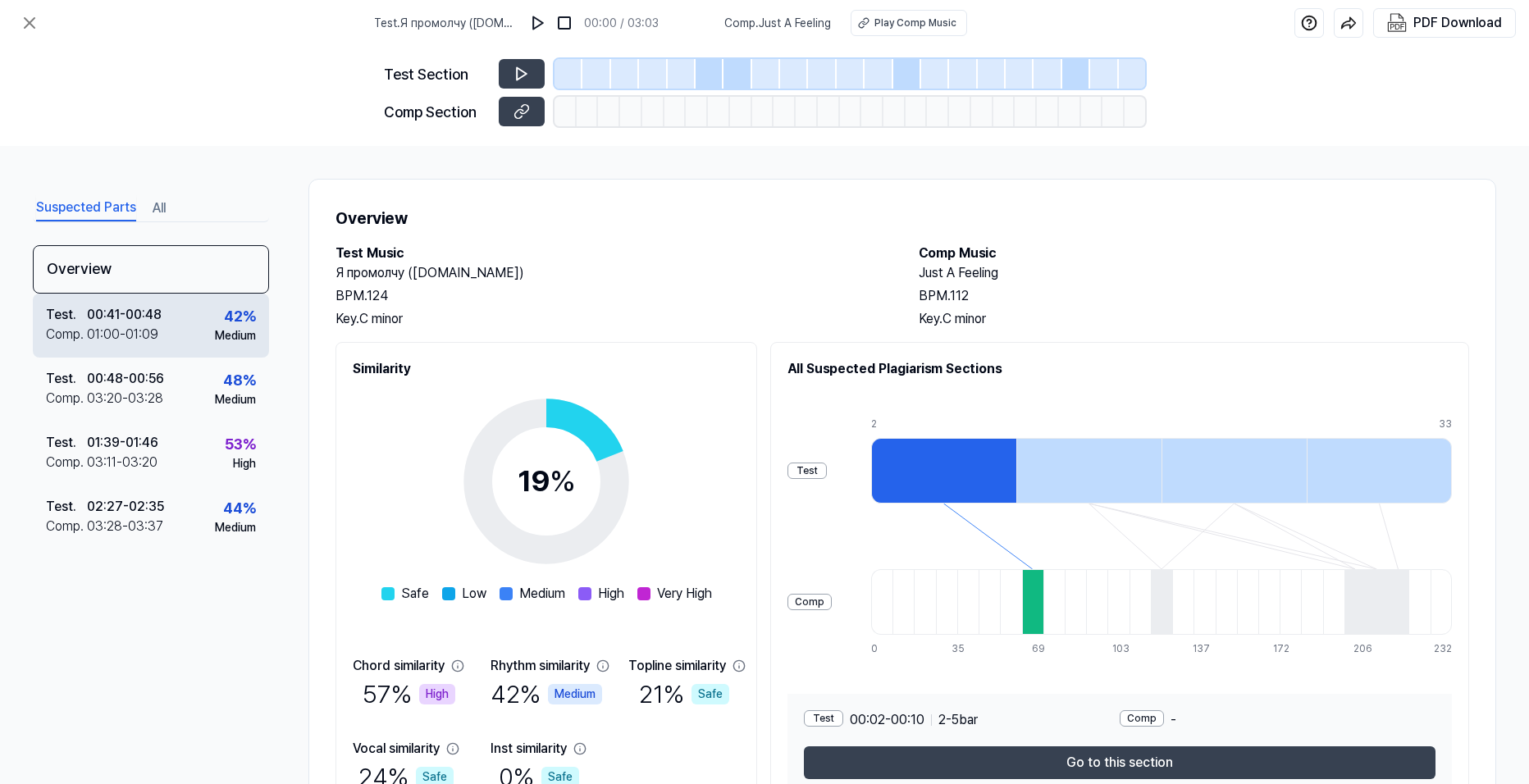
click at [198, 342] on div "Test . 00:41 - 00:48 Comp . 01:00 - 01:09 42 % Medium" at bounding box center [151, 325] width 237 height 64
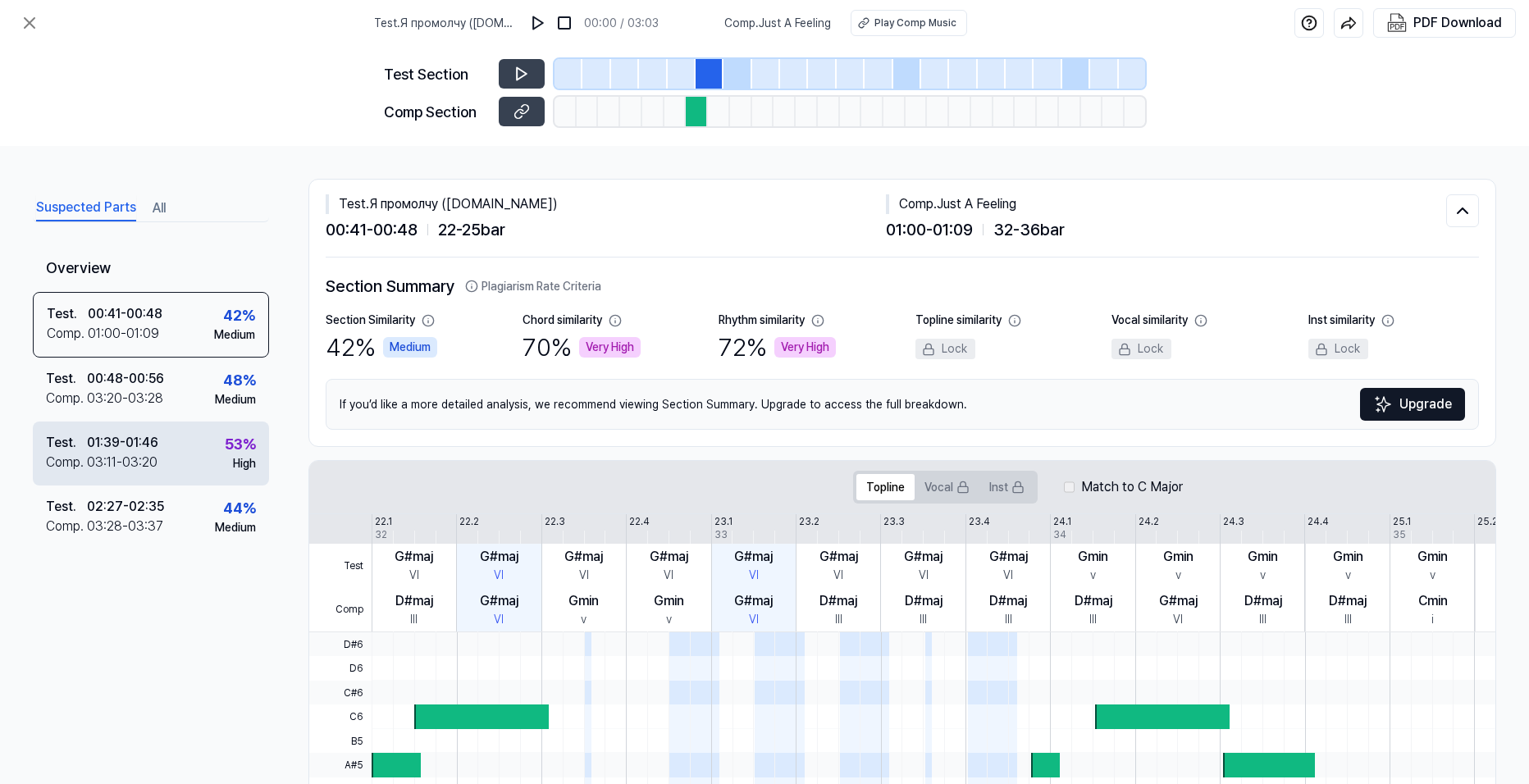
click at [202, 450] on div "Test . 01:39 - 01:46 Comp . 03:11 - 03:20 53 % High" at bounding box center [151, 453] width 237 height 64
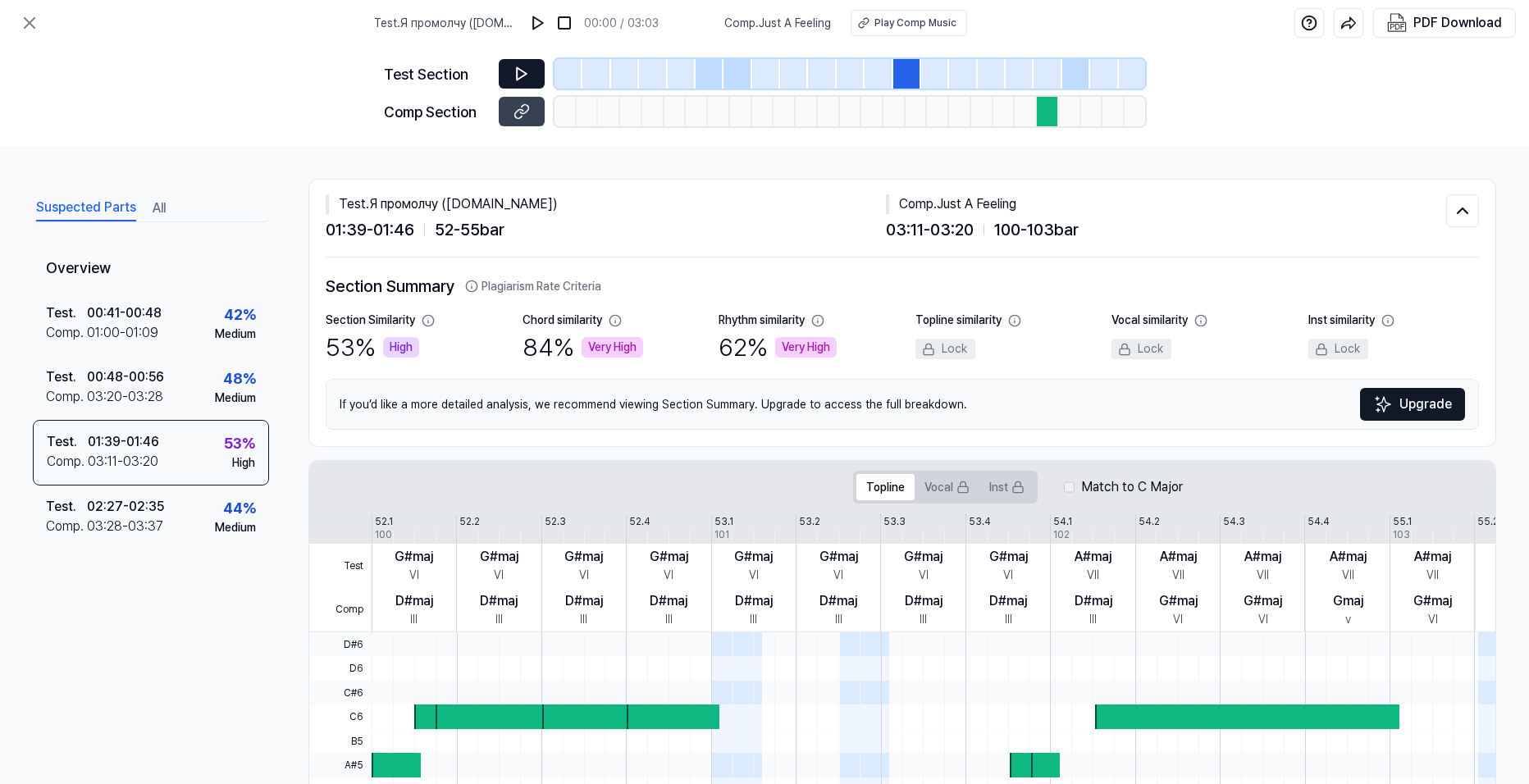
click at [534, 75] on button at bounding box center [521, 73] width 46 height 30
click at [909, 20] on div "Play Comp Music" at bounding box center [914, 23] width 82 height 15
click at [1048, 119] on div at bounding box center [1047, 111] width 22 height 30
click at [521, 112] on icon at bounding box center [524, 110] width 8 height 9
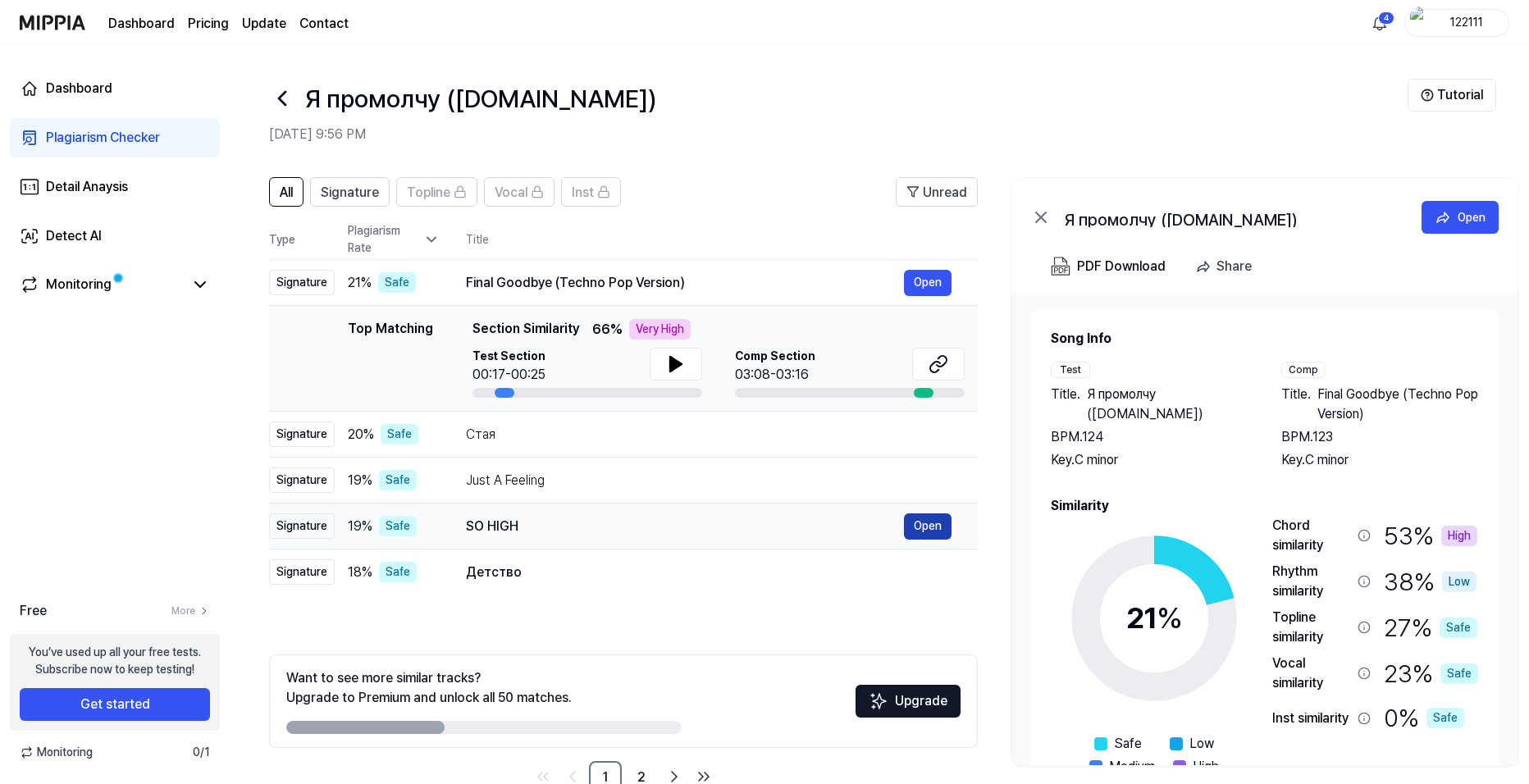
click at [925, 525] on button "Open" at bounding box center [928, 526] width 47 height 26
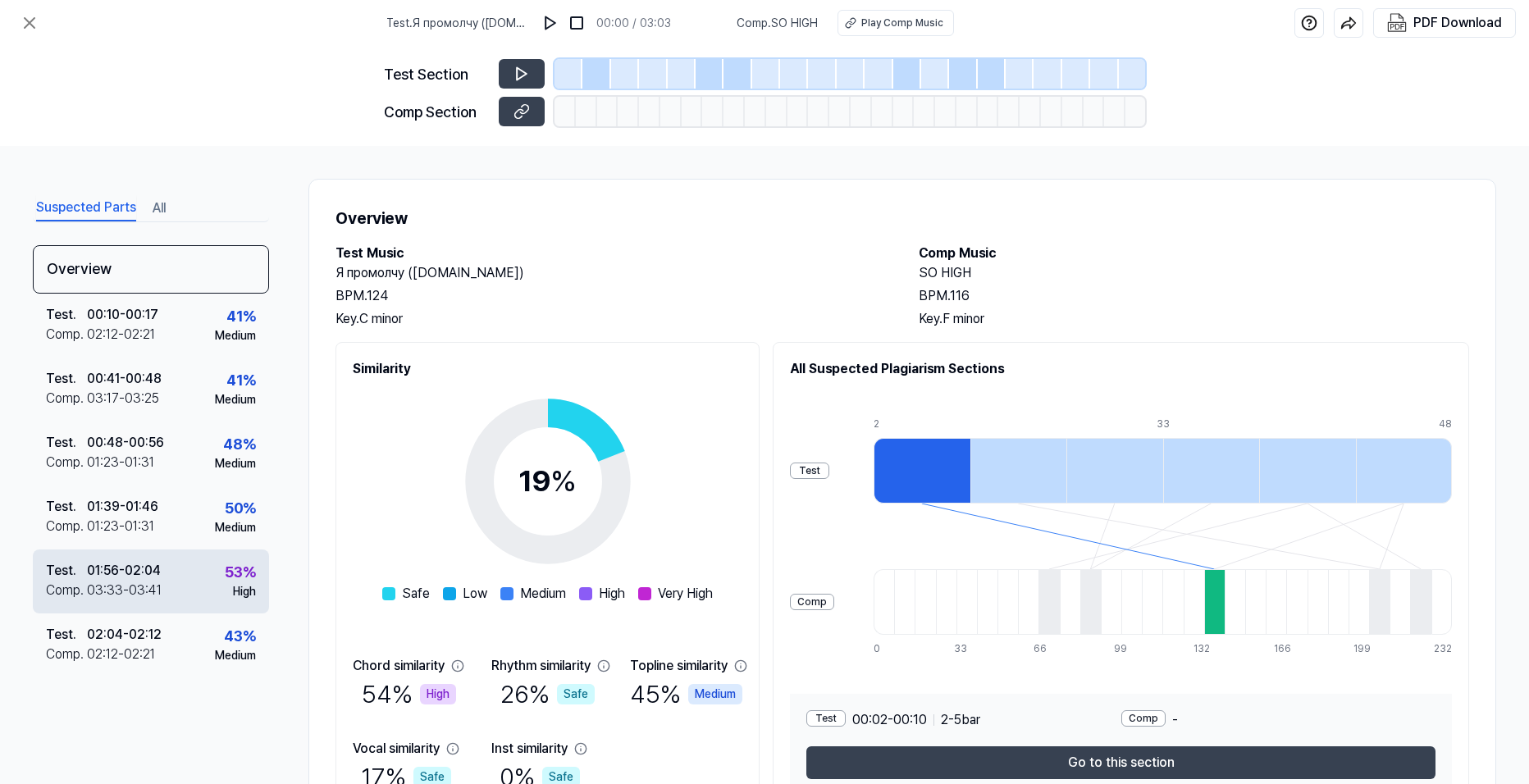
scroll to position [82, 0]
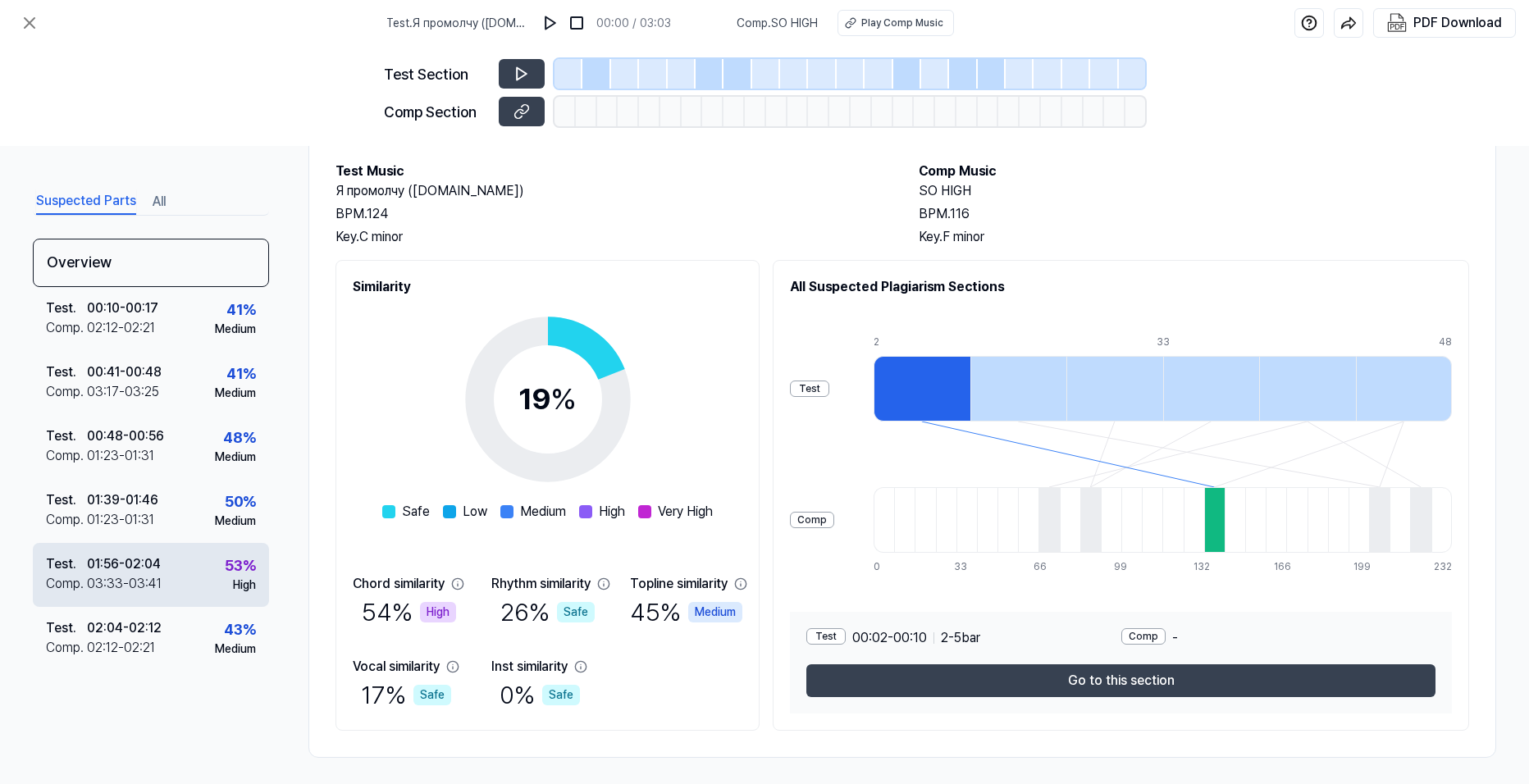
click at [164, 573] on div "Test . 01:56 - 02:04 Comp . 03:33 - 03:41 53 % High" at bounding box center [151, 575] width 237 height 64
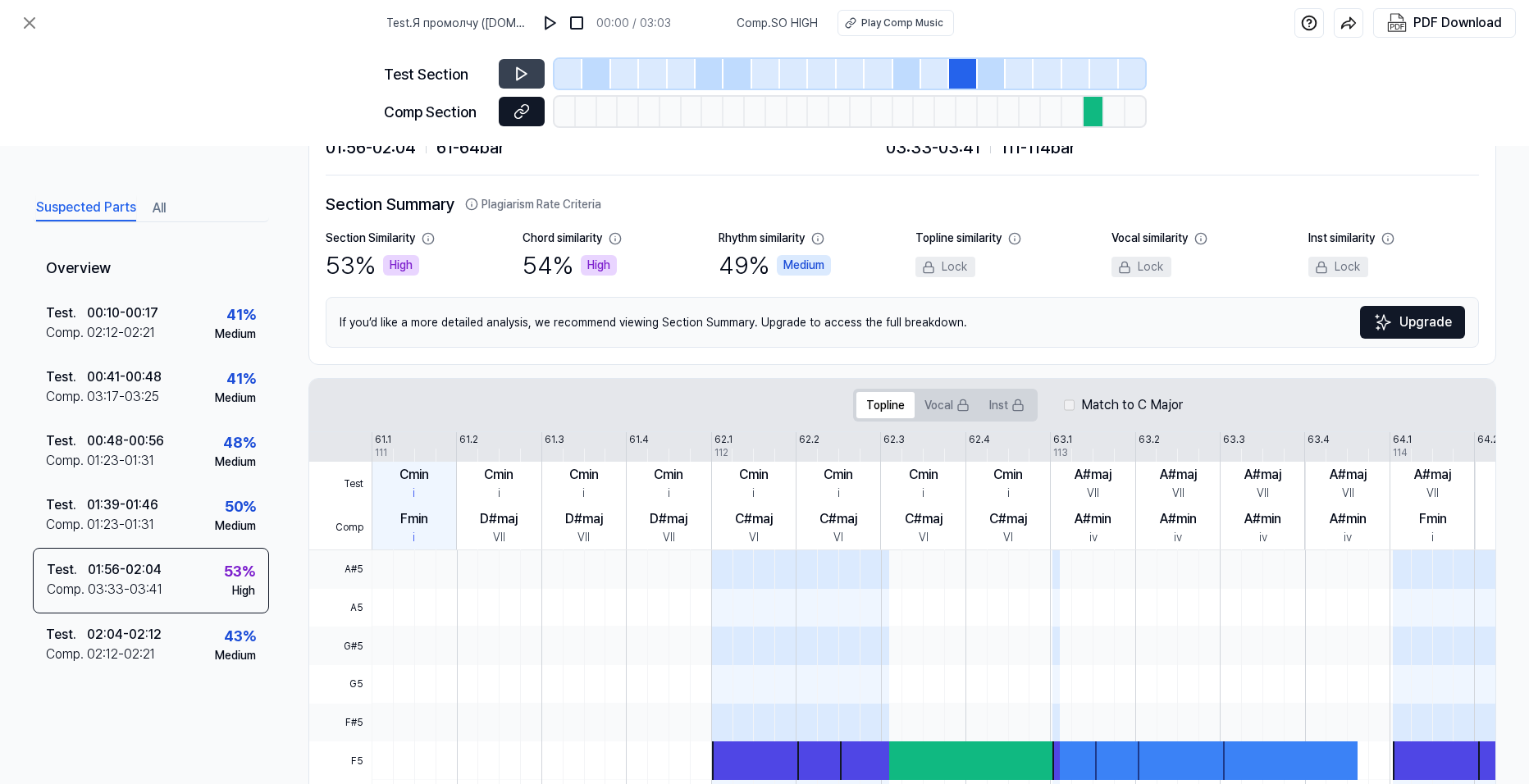
click at [529, 119] on icon at bounding box center [521, 111] width 16 height 16
click at [520, 74] on icon at bounding box center [521, 73] width 16 height 16
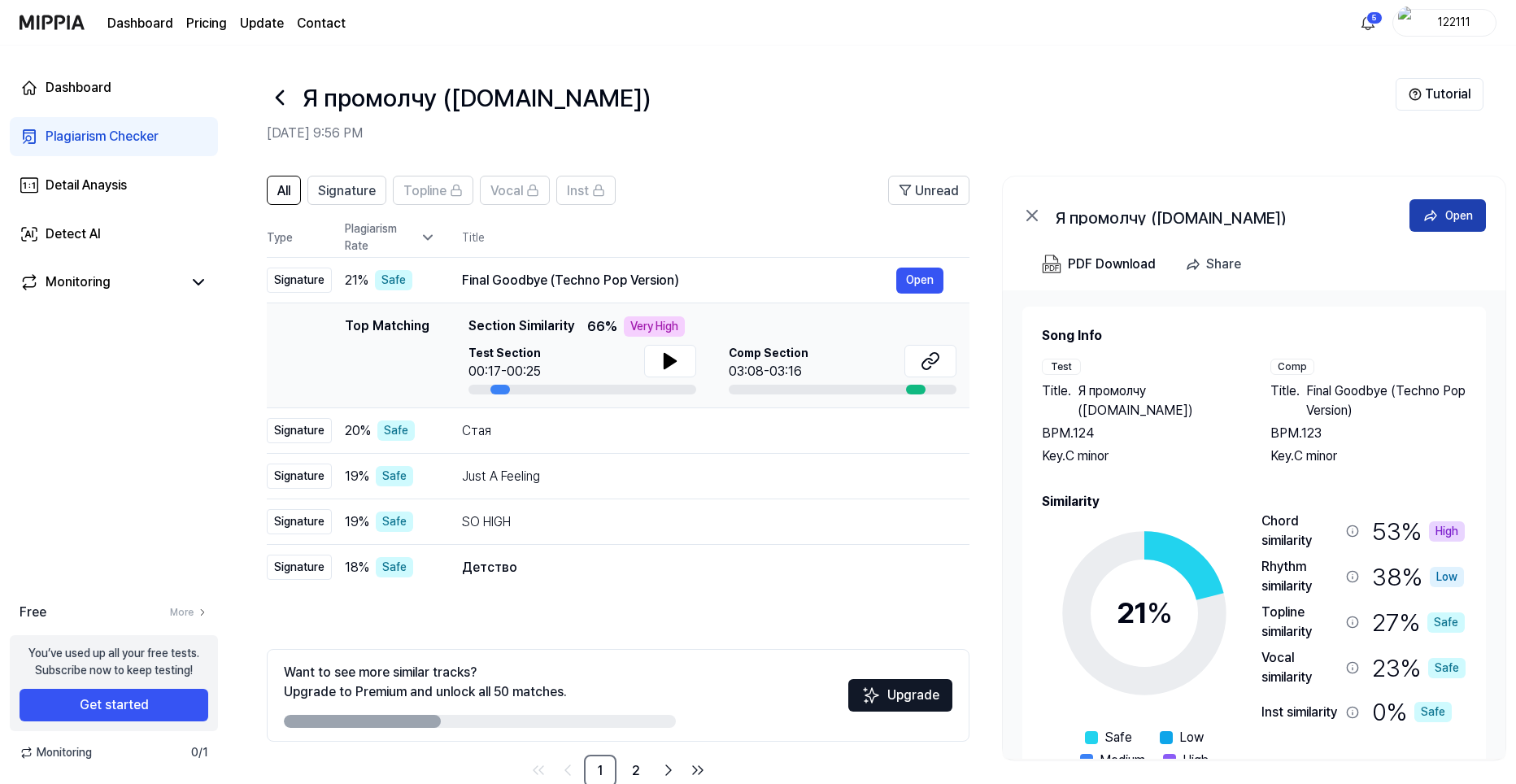
click at [1475, 225] on button "Open" at bounding box center [1448, 216] width 76 height 32
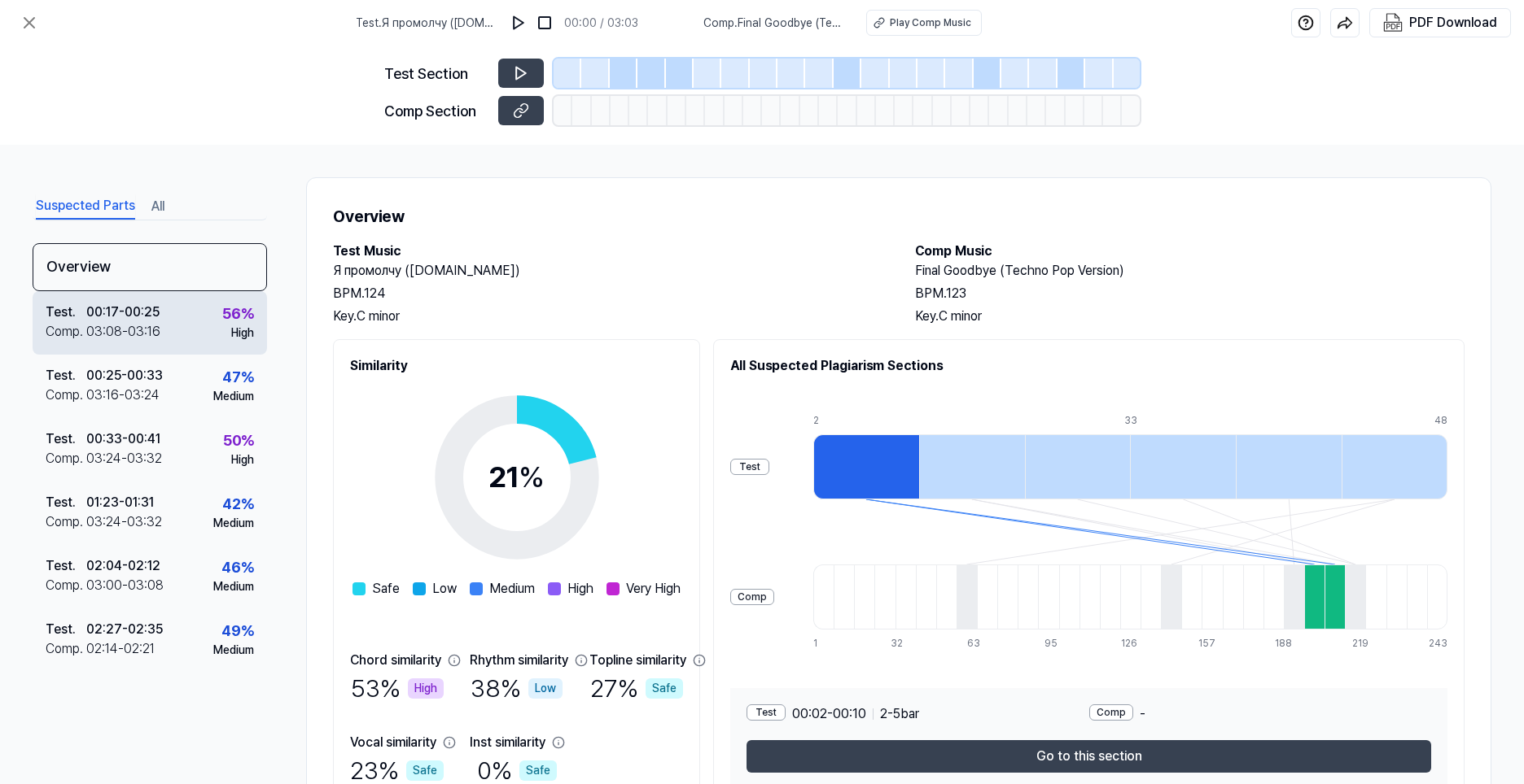
click at [195, 337] on div "Test . 00:17 - 00:25 Comp . 03:08 - 03:16 56 % High" at bounding box center [149, 323] width 235 height 64
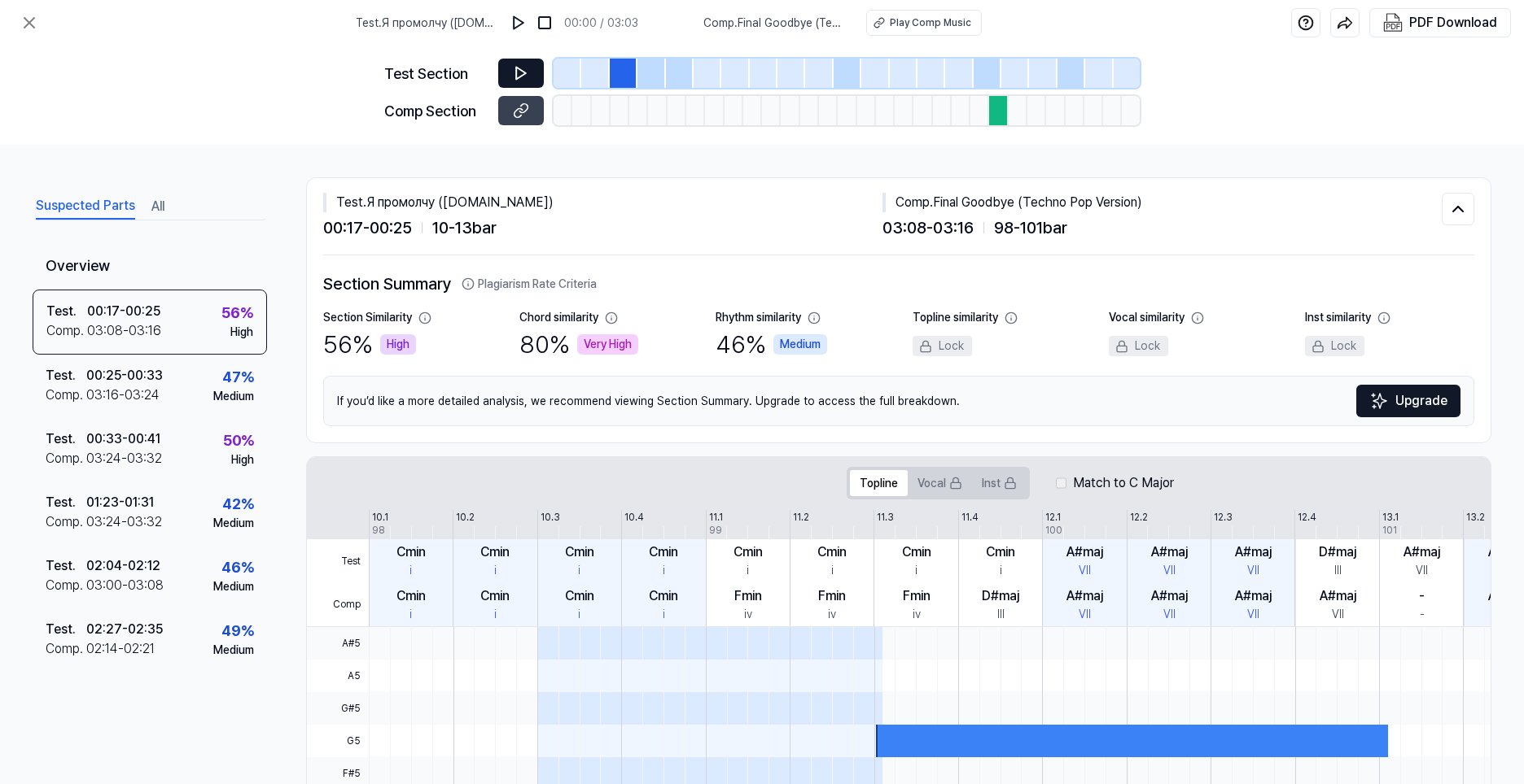
click at [518, 77] on icon at bounding box center [521, 74] width 10 height 13
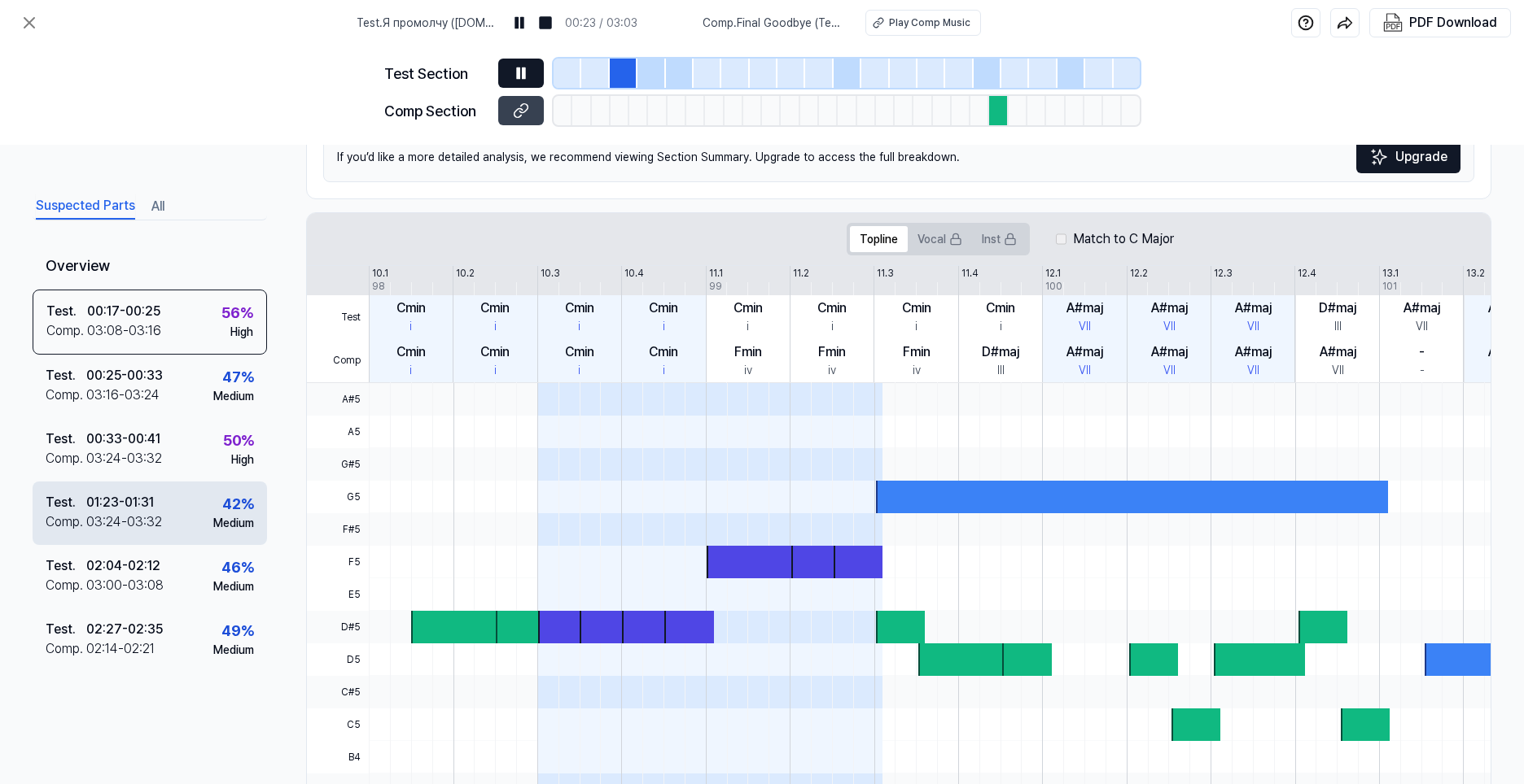
scroll to position [332, 0]
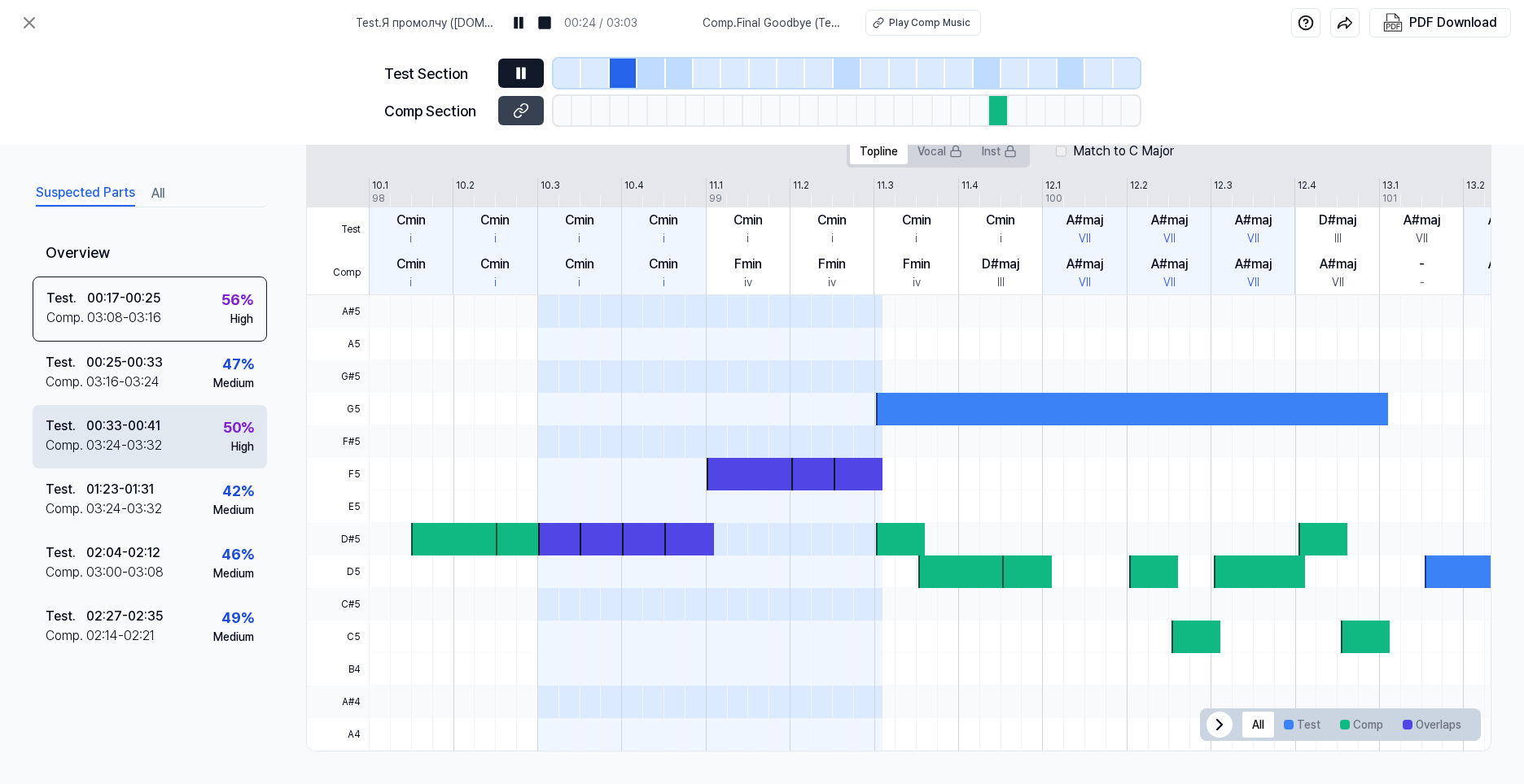
click at [211, 448] on div "Test . 00:33 - 00:41 Comp . 03:24 - 03:32 50 % High" at bounding box center [149, 437] width 235 height 64
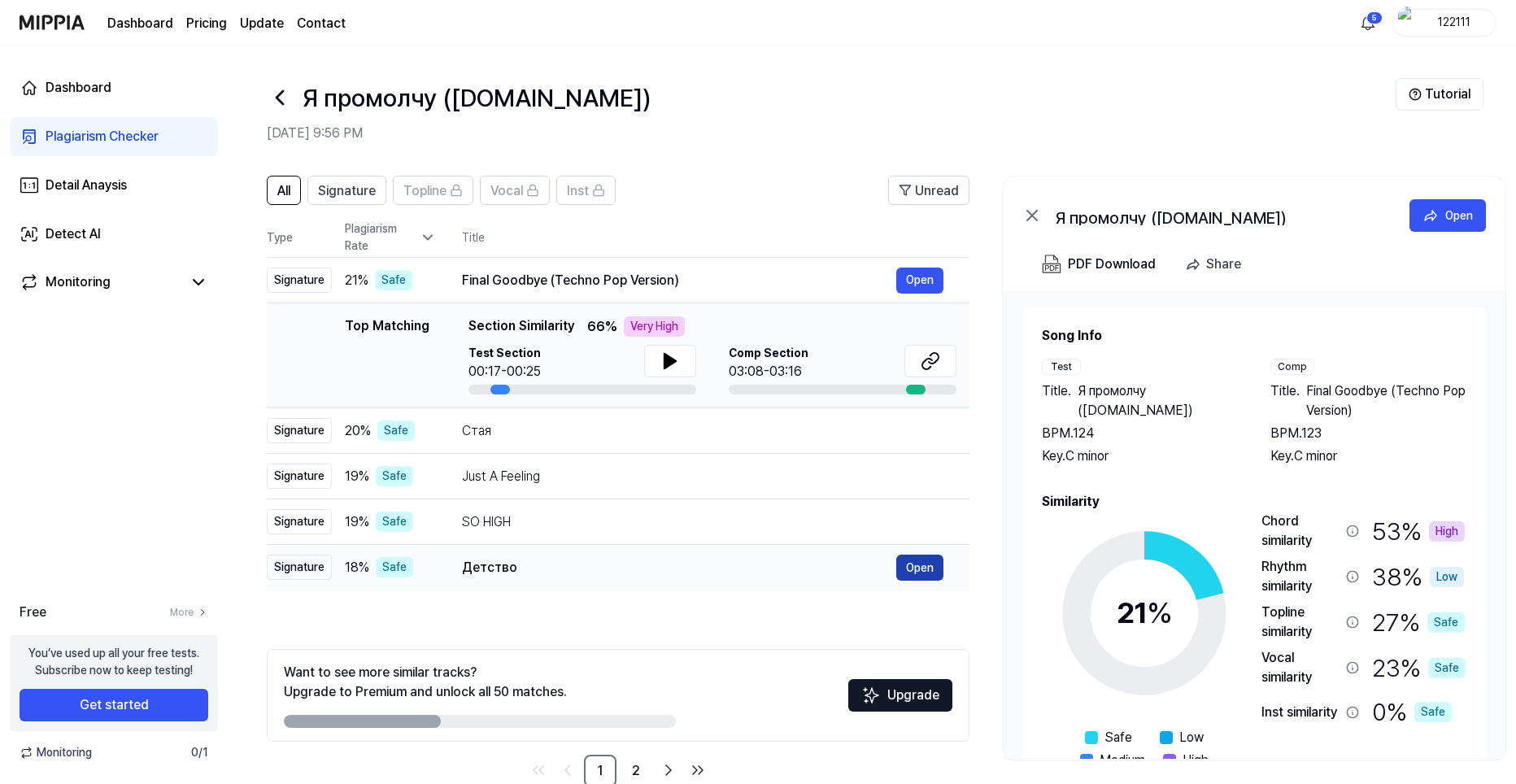
click at [939, 570] on button "Open" at bounding box center [920, 567] width 47 height 26
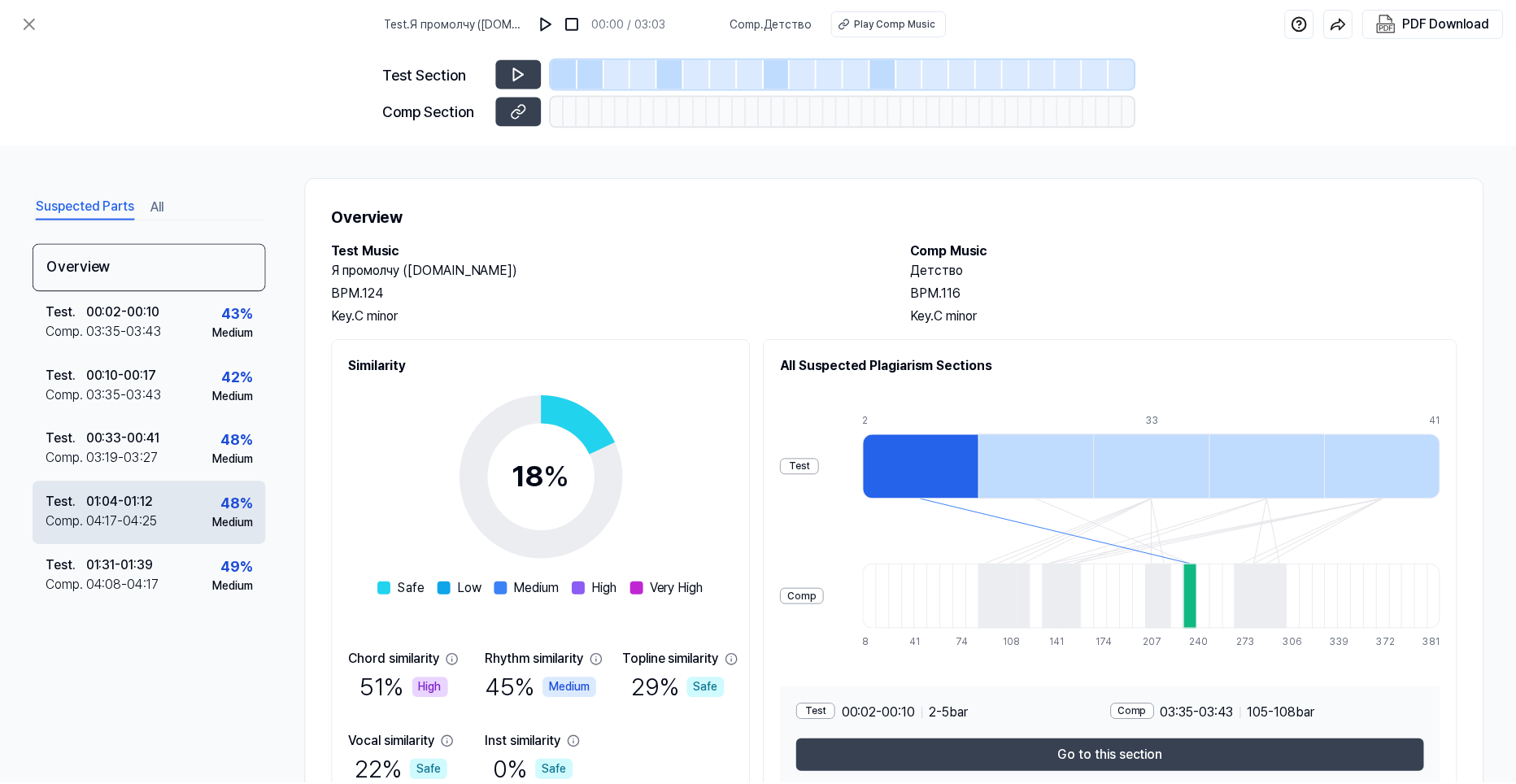
scroll to position [81, 0]
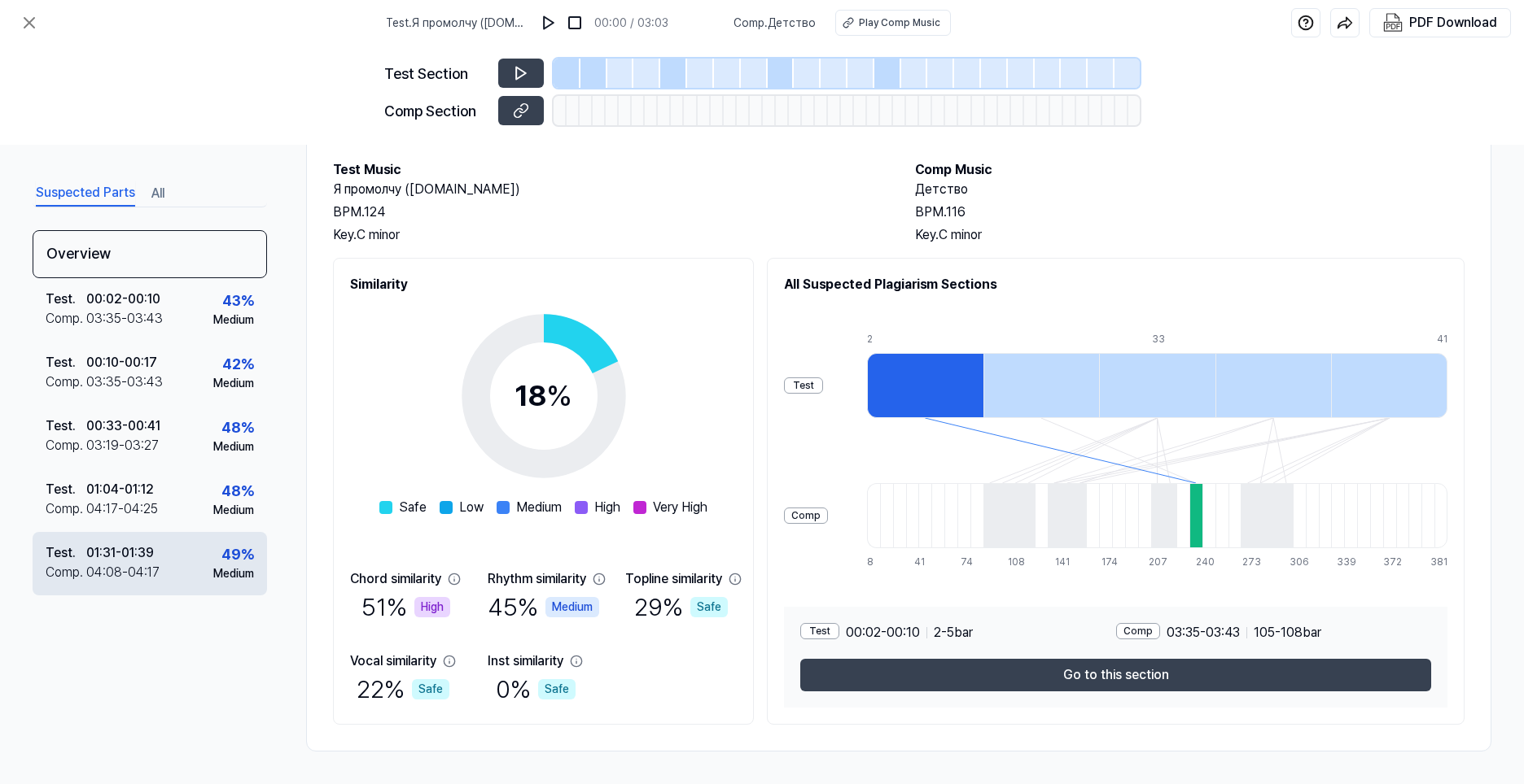
click at [231, 563] on div "49 %" at bounding box center [238, 554] width 32 height 22
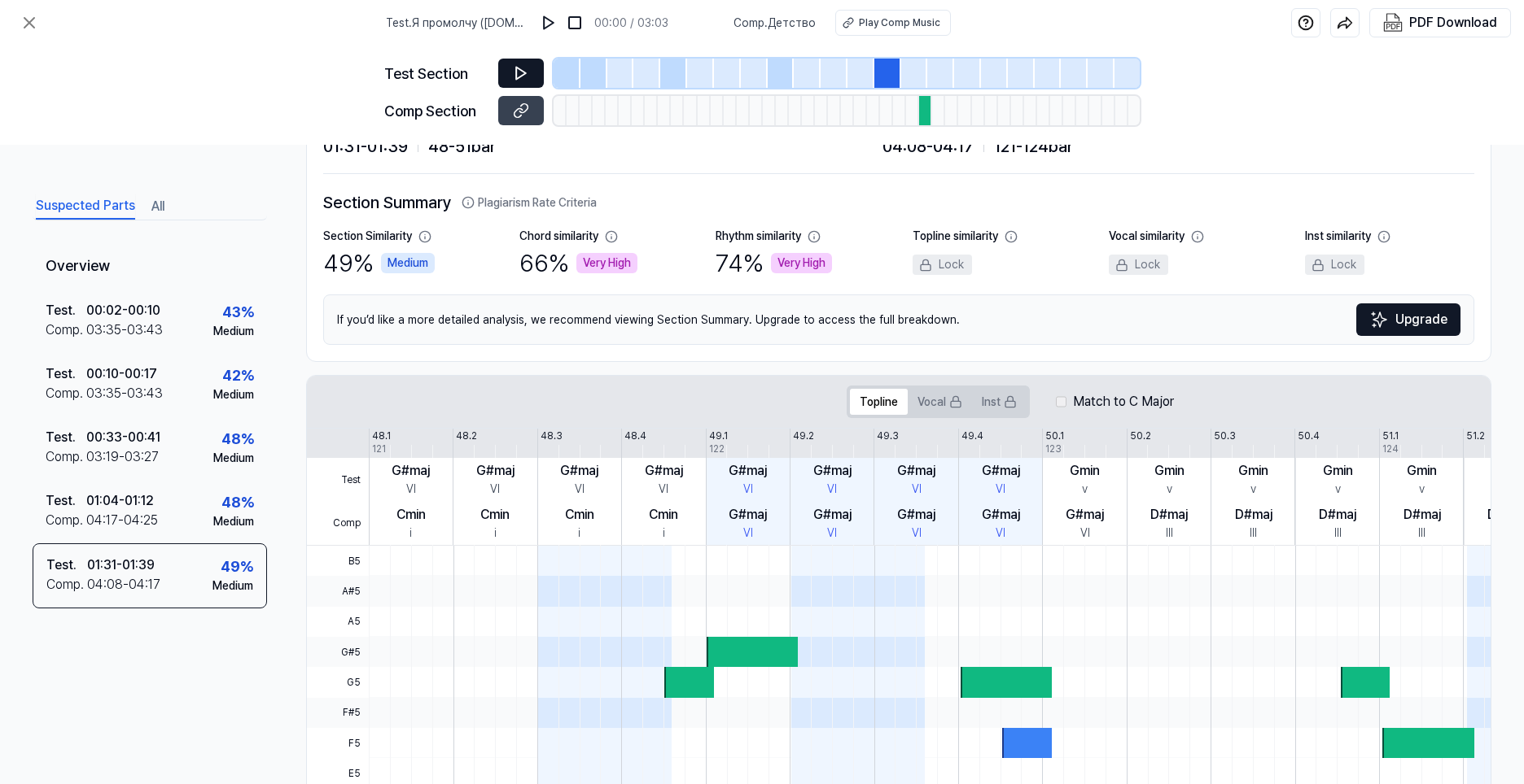
click at [528, 76] on icon at bounding box center [521, 73] width 16 height 16
click at [526, 111] on icon at bounding box center [523, 109] width 8 height 9
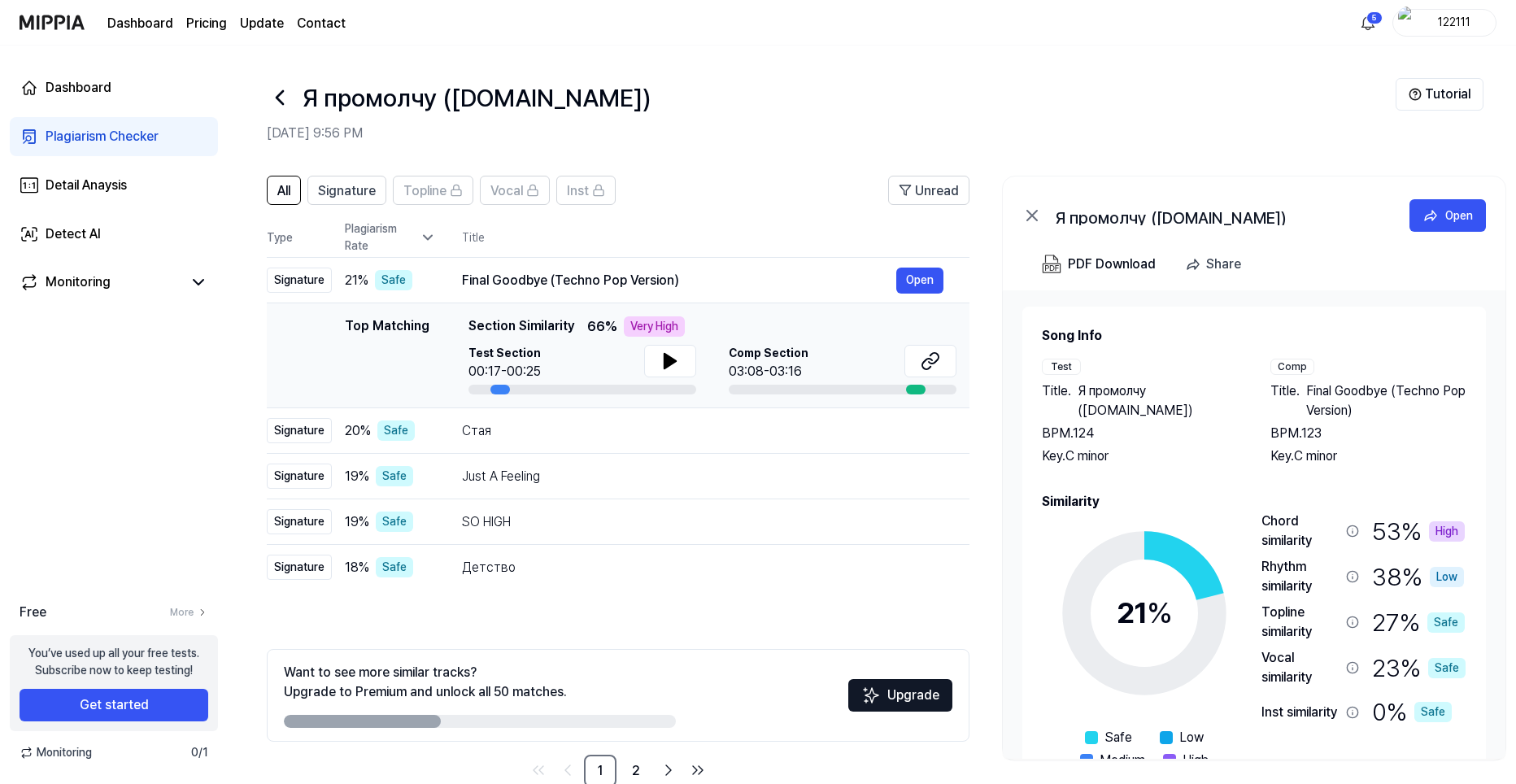
drag, startPoint x: 757, startPoint y: 364, endPoint x: 767, endPoint y: 362, distance: 10.2
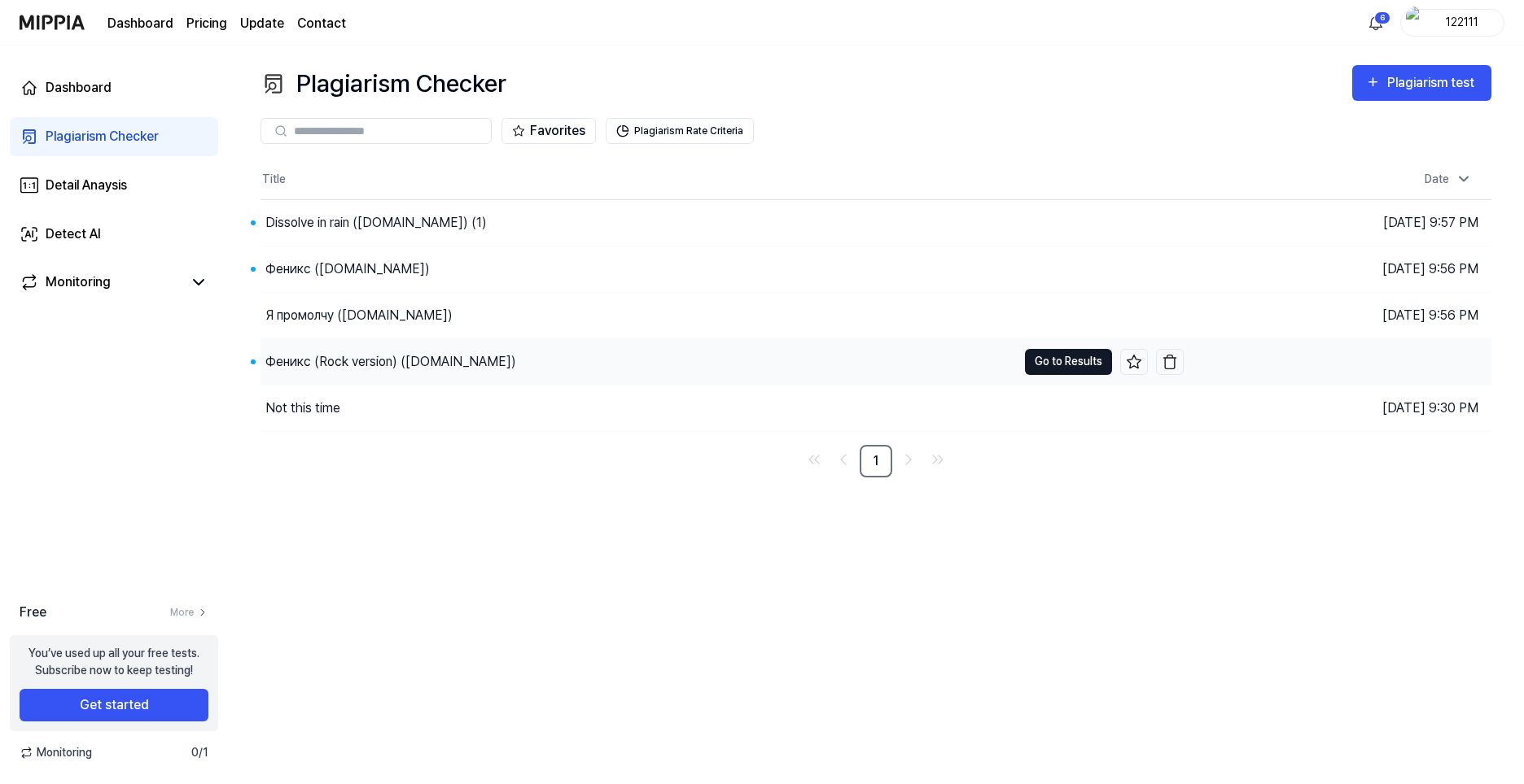
click at [1062, 367] on button "Go to Results" at bounding box center [1068, 361] width 87 height 26
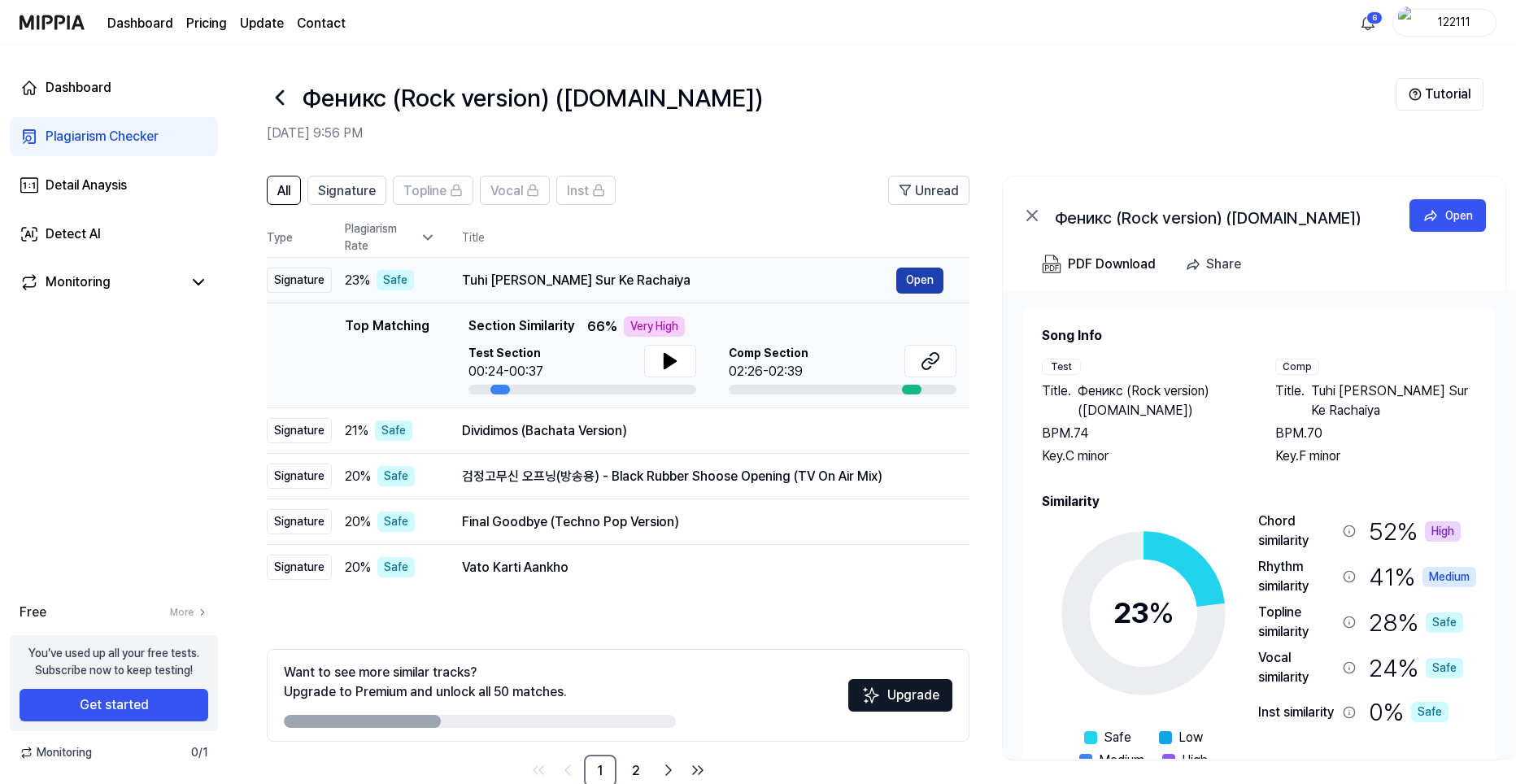
click at [922, 279] on button "Open" at bounding box center [920, 281] width 47 height 26
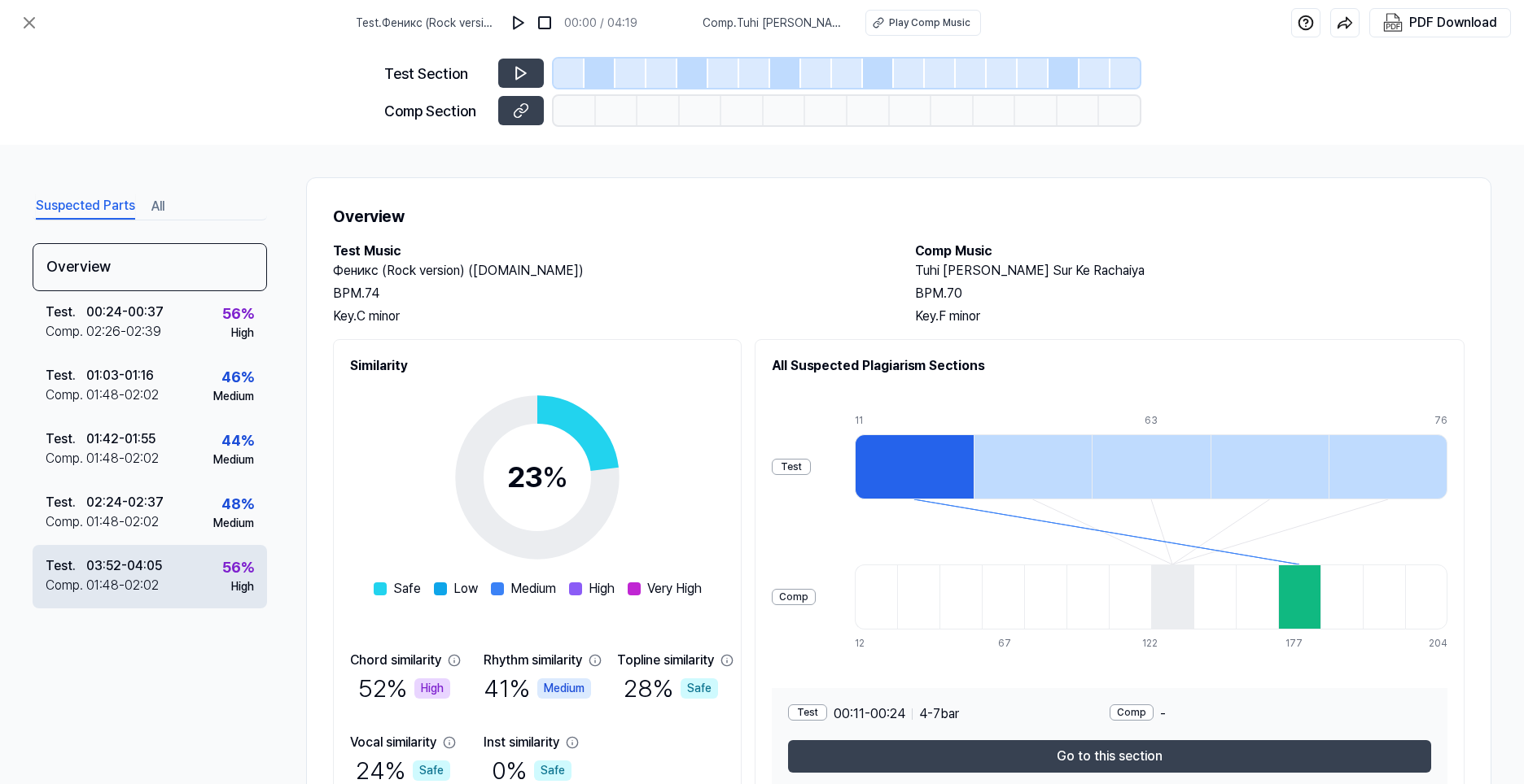
click at [182, 592] on div "Test . 03:52 - 04:05 Comp . 01:48 - 02:02 56 % High" at bounding box center [149, 576] width 235 height 64
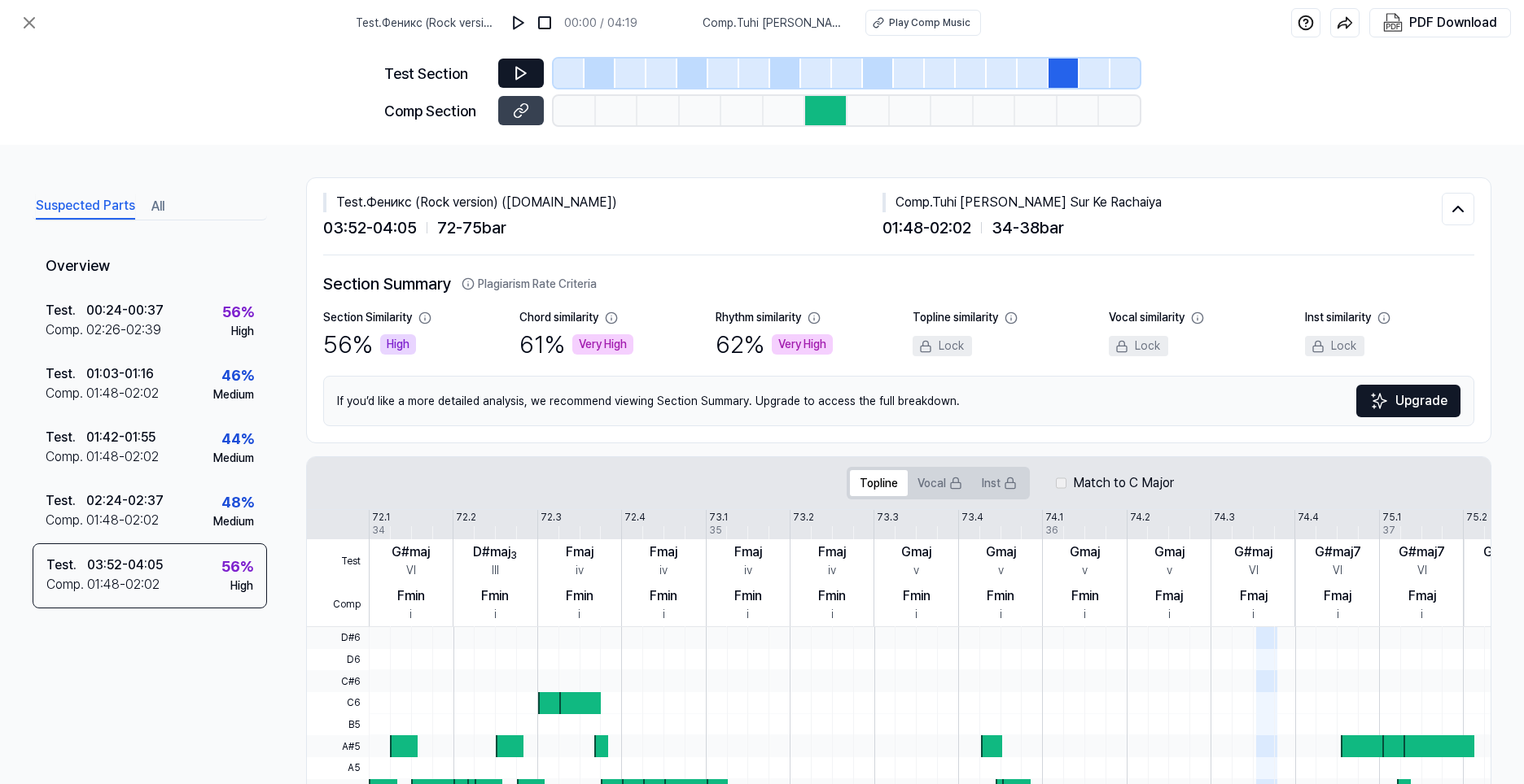
click at [525, 66] on icon at bounding box center [521, 73] width 16 height 16
click at [531, 111] on button at bounding box center [521, 111] width 46 height 30
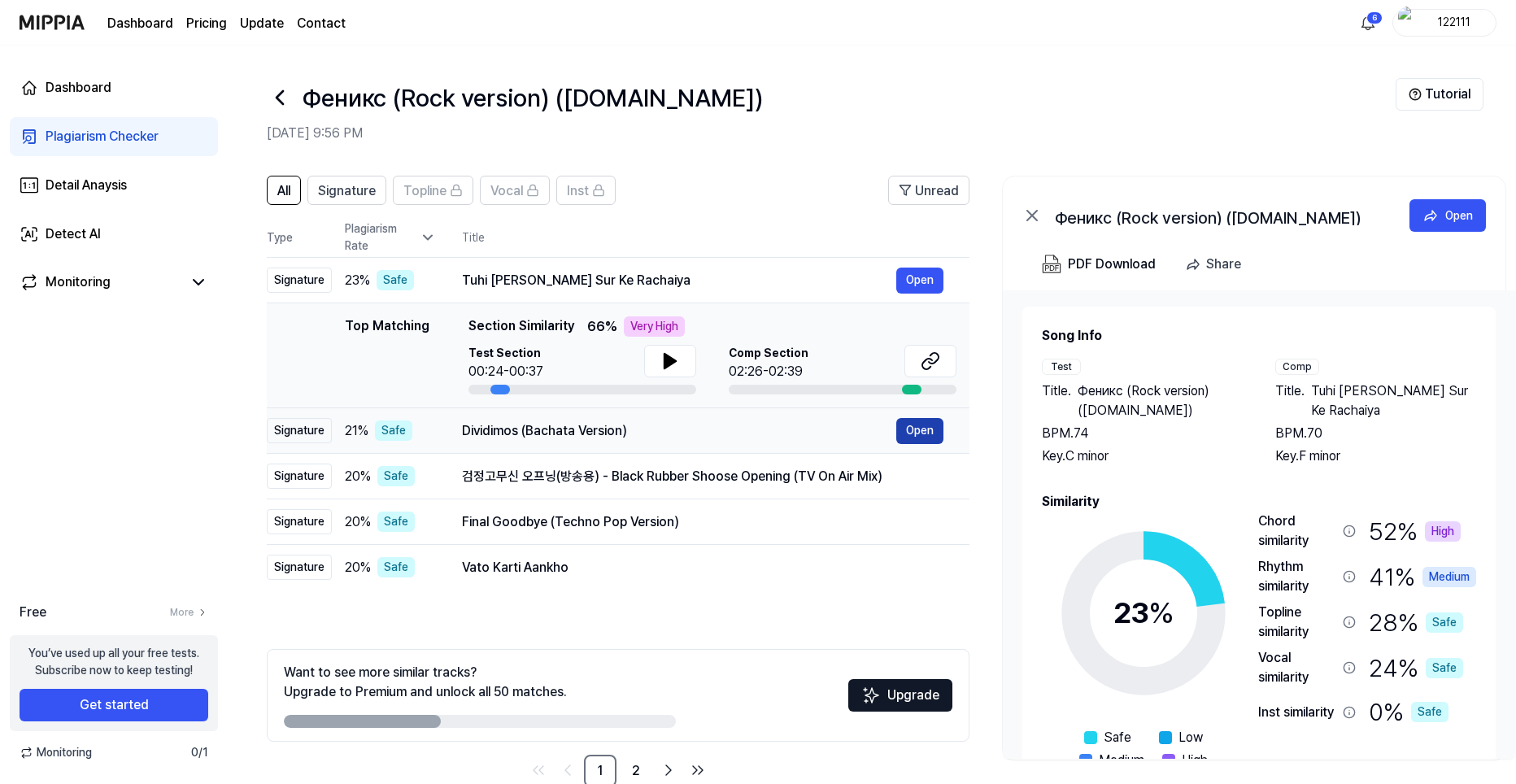
click at [923, 441] on button "Open" at bounding box center [920, 431] width 47 height 26
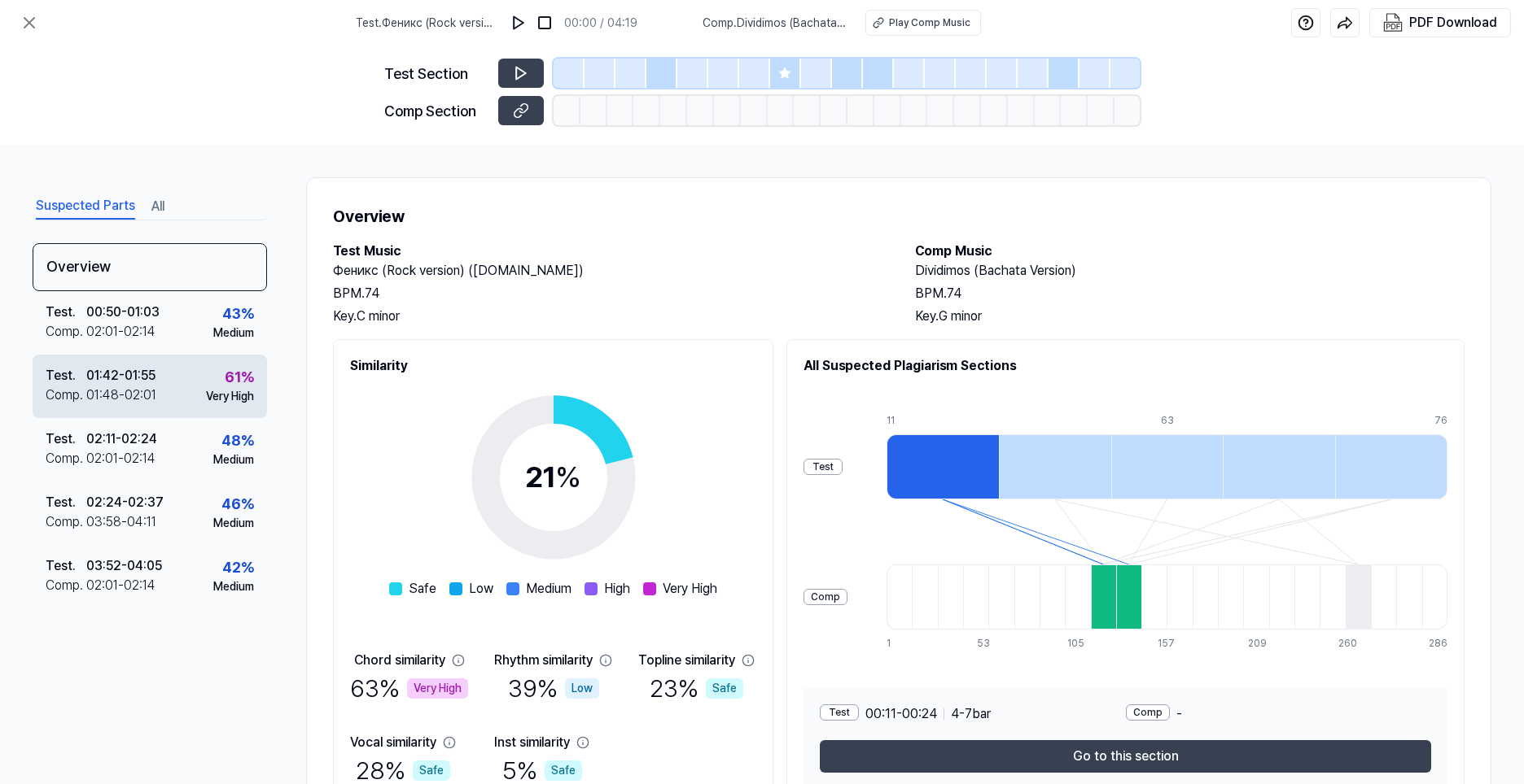
click at [176, 379] on div "Test . 01:42 - 01:55 Comp . 01:48 - 02:01 61 % Very High" at bounding box center [149, 386] width 235 height 64
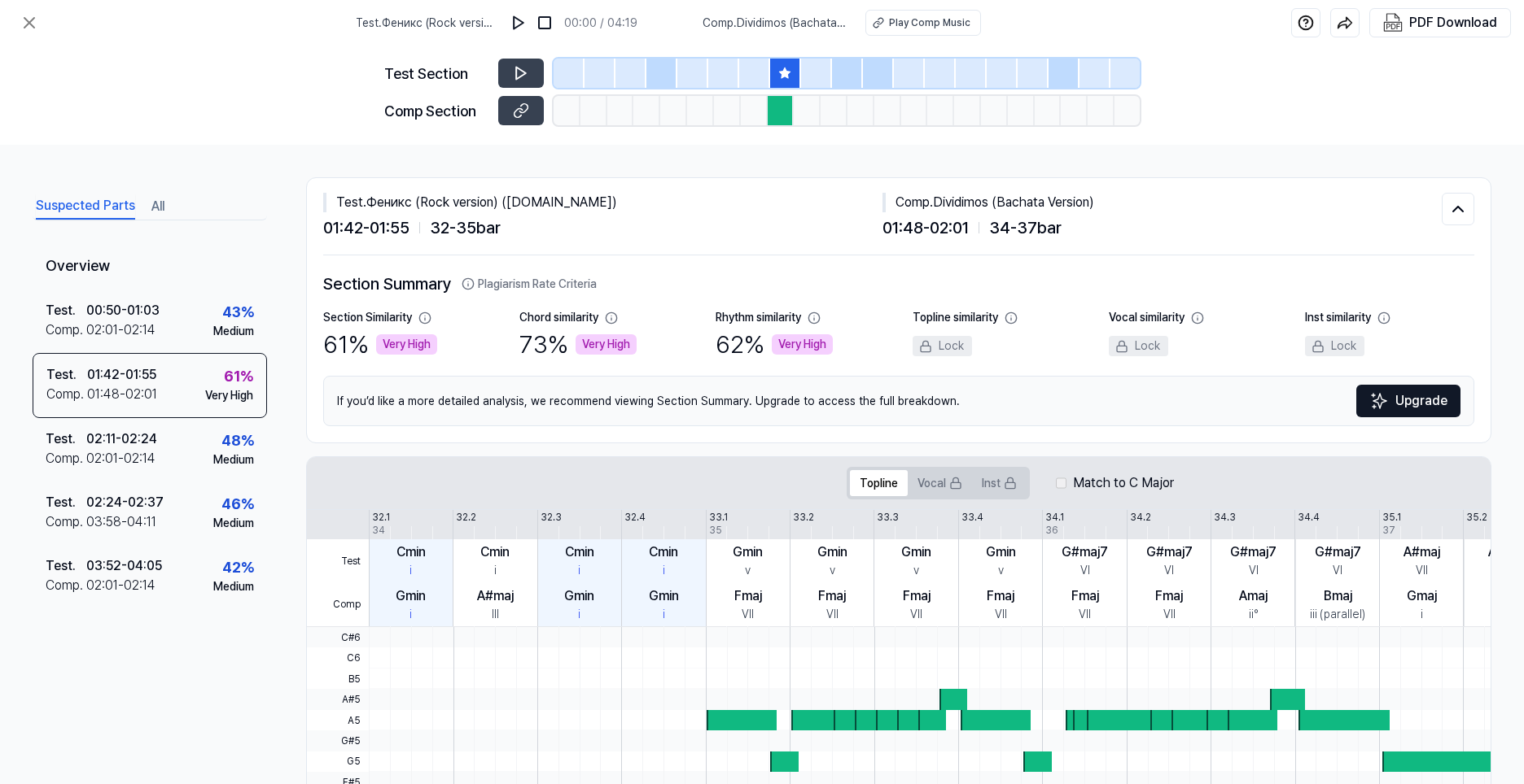
click at [788, 72] on icon at bounding box center [784, 73] width 11 height 11
click at [545, 77] on div "Test Section" at bounding box center [762, 73] width 756 height 30
click at [530, 78] on button at bounding box center [521, 73] width 46 height 30
click at [527, 104] on icon at bounding box center [521, 111] width 16 height 16
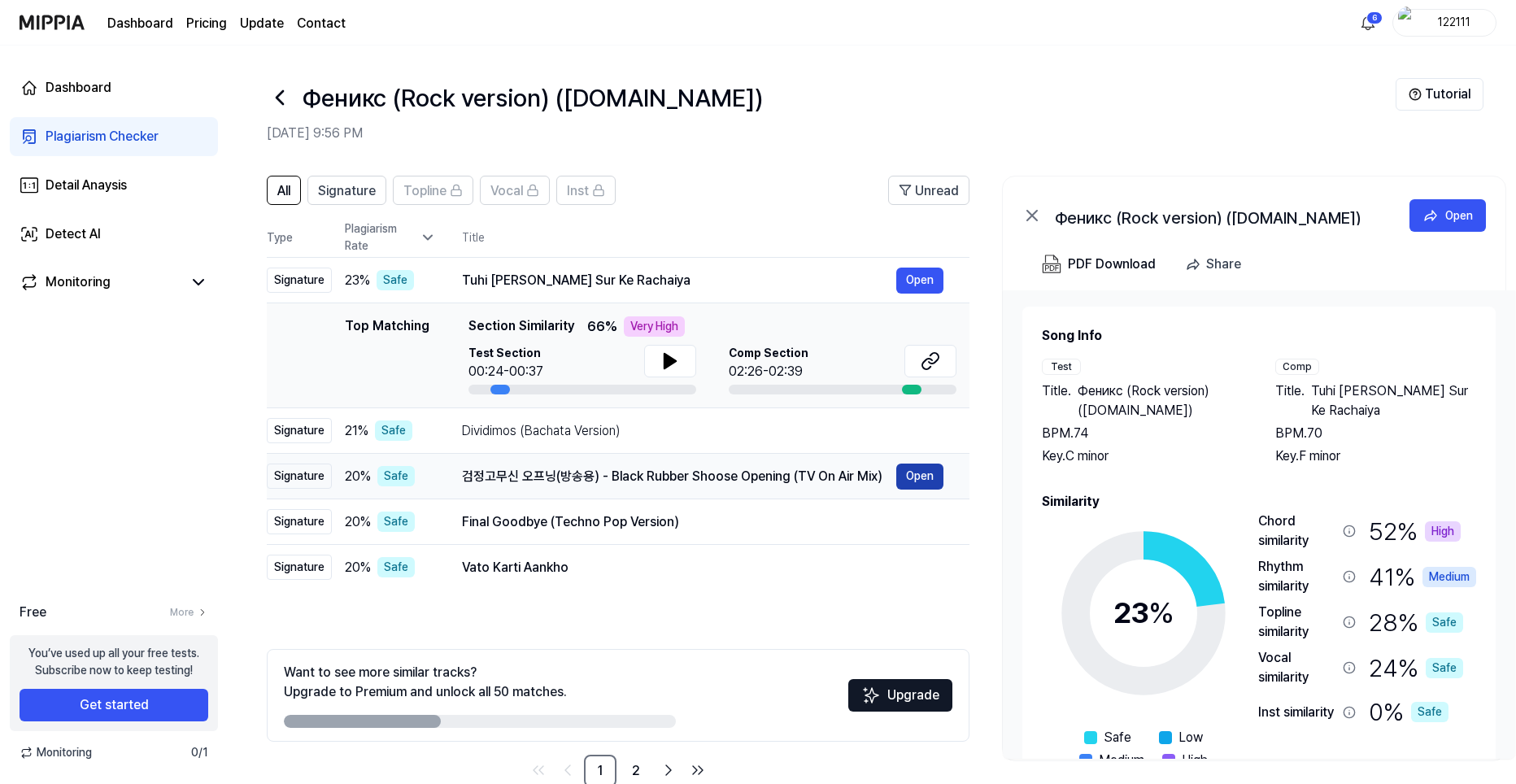
click at [935, 484] on button "Open" at bounding box center [920, 477] width 47 height 26
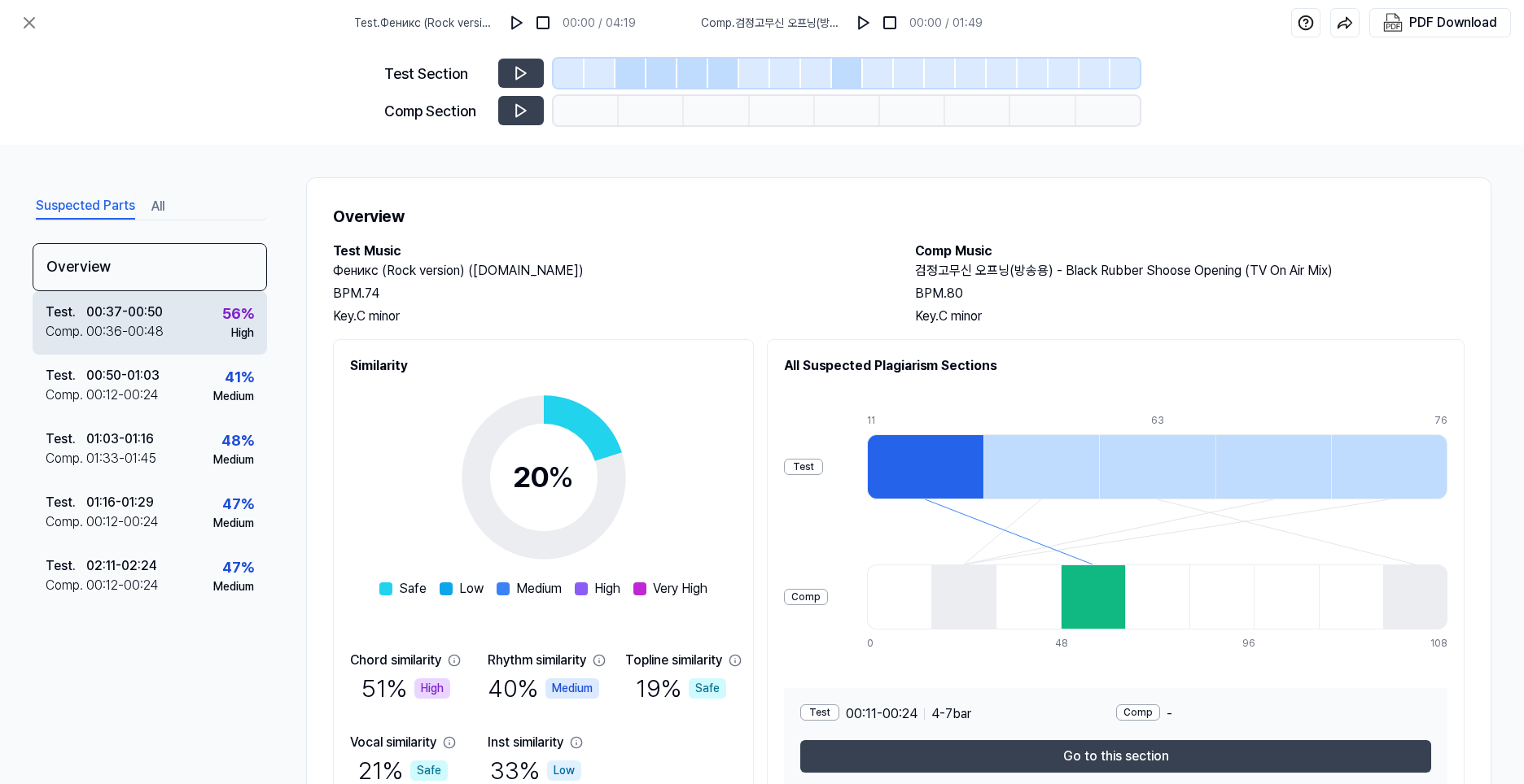
click at [202, 326] on div "Test . 00:37 - 00:50 Comp . 00:36 - 00:48 56 % High" at bounding box center [149, 323] width 235 height 64
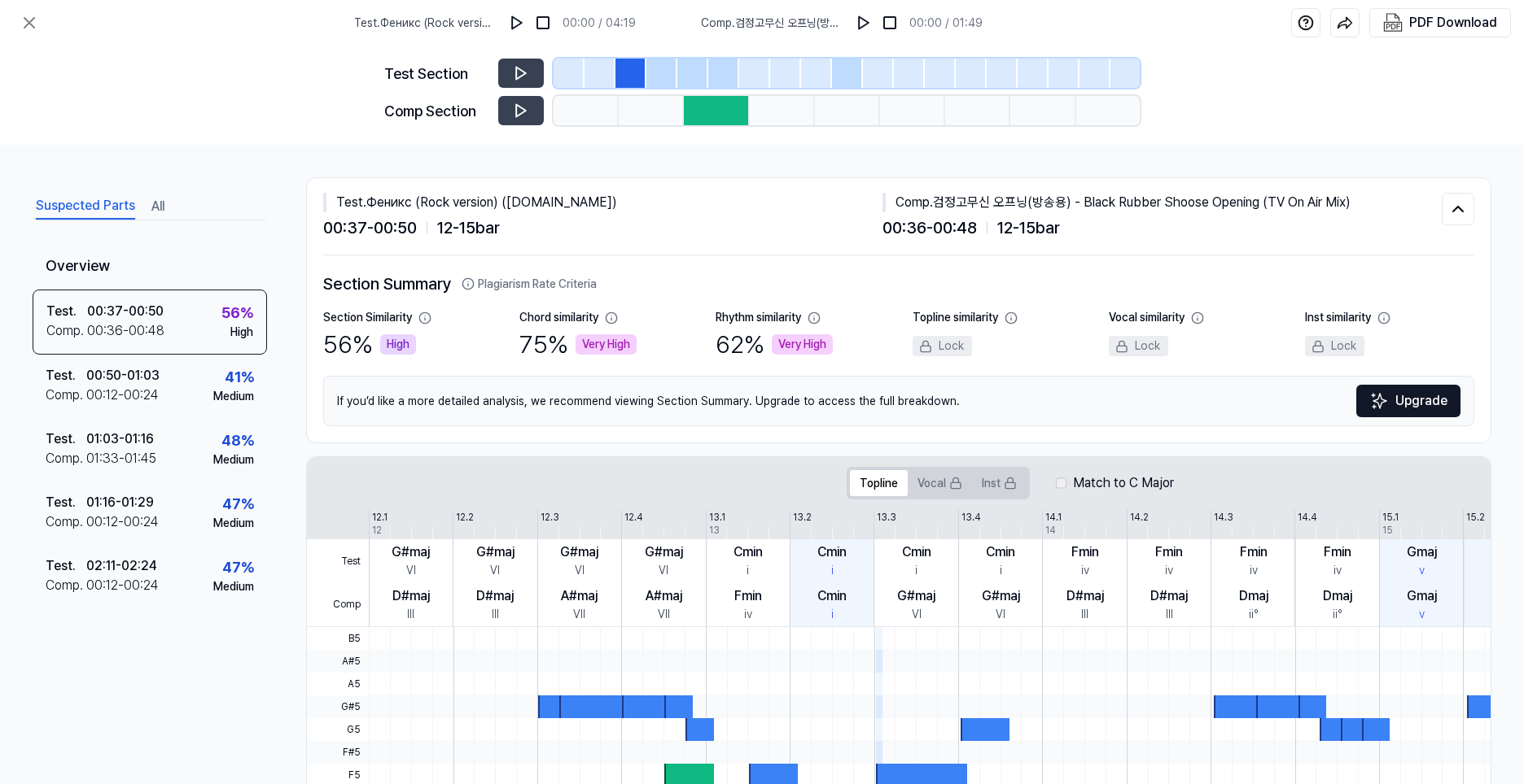
click at [628, 76] on div at bounding box center [631, 73] width 31 height 30
click at [512, 69] on button at bounding box center [521, 73] width 46 height 30
click at [519, 120] on button at bounding box center [521, 111] width 46 height 30
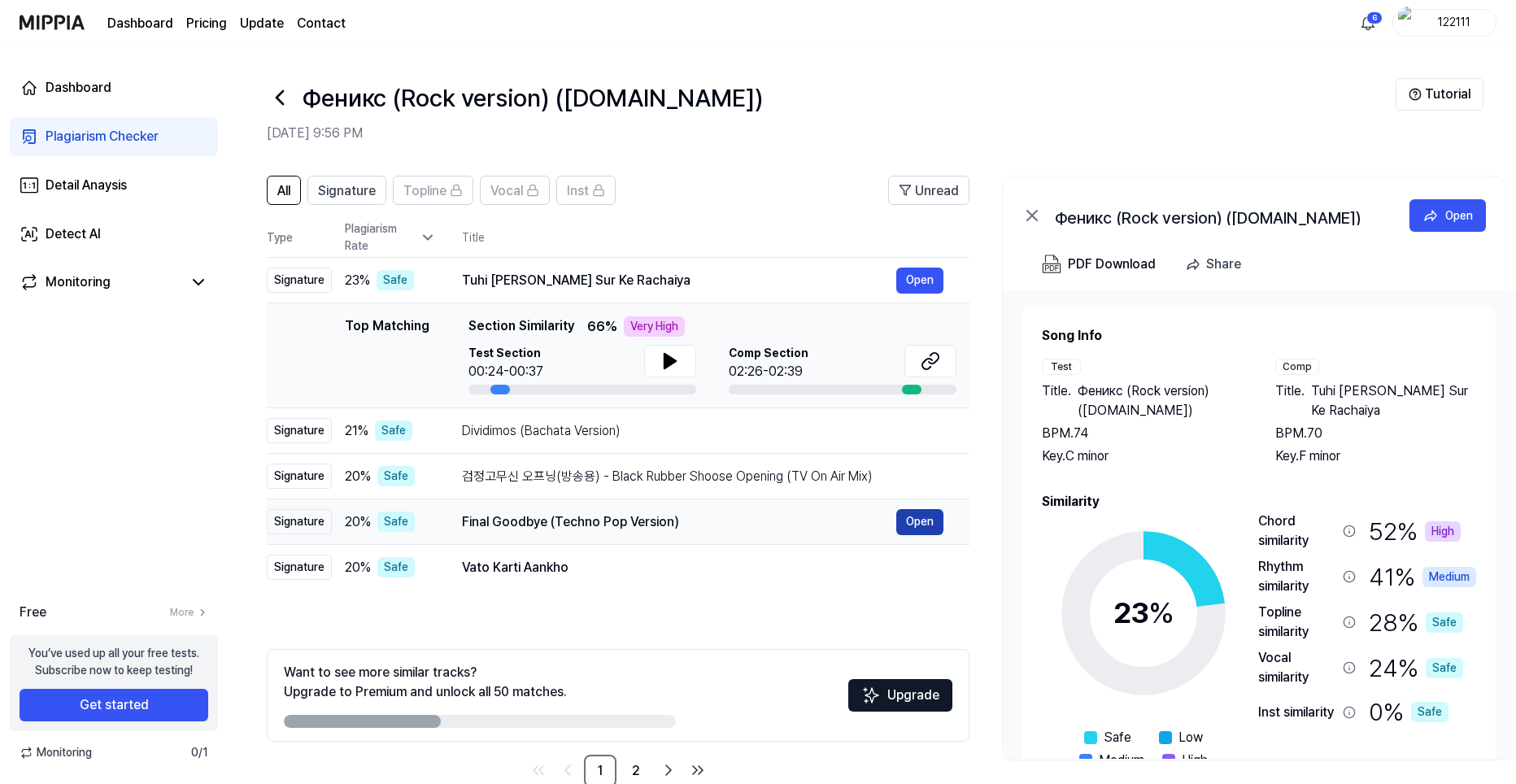
click at [912, 525] on button "Open" at bounding box center [920, 521] width 47 height 26
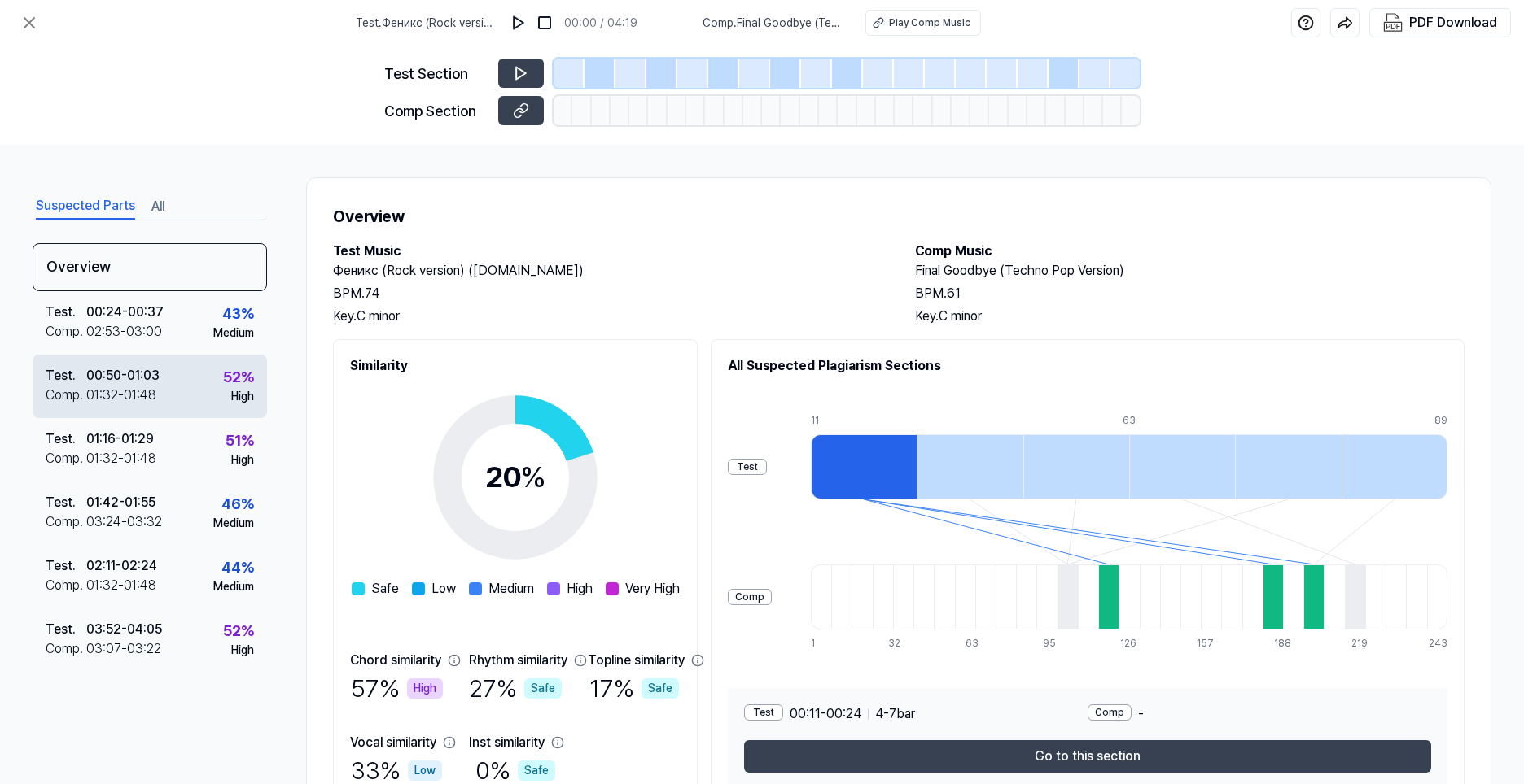
click at [213, 387] on div "Test . 00:50 - 01:03 Comp . 01:32 - 01:48 52 % High" at bounding box center [149, 386] width 235 height 64
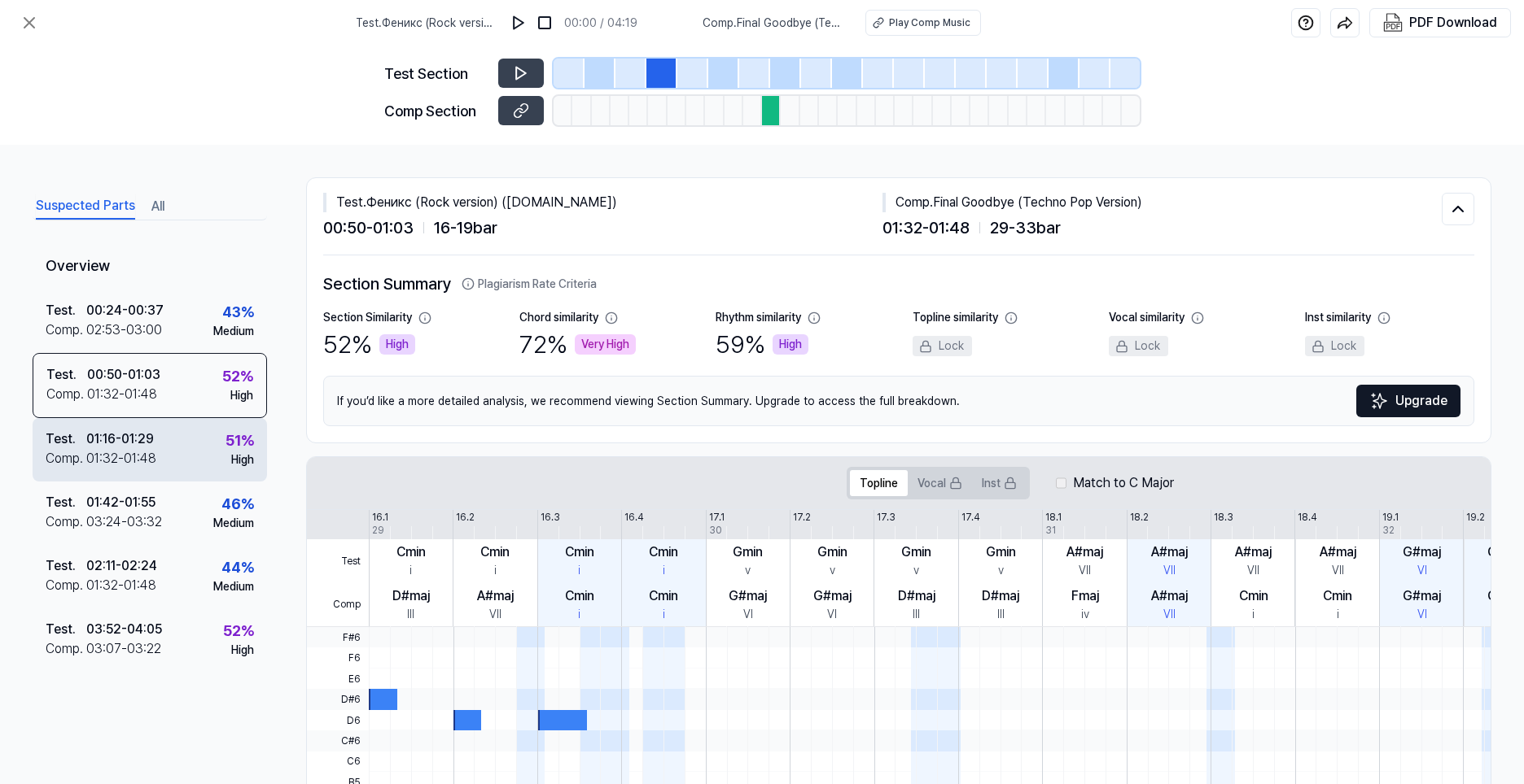
click at [229, 446] on div "51 %" at bounding box center [240, 441] width 29 height 22
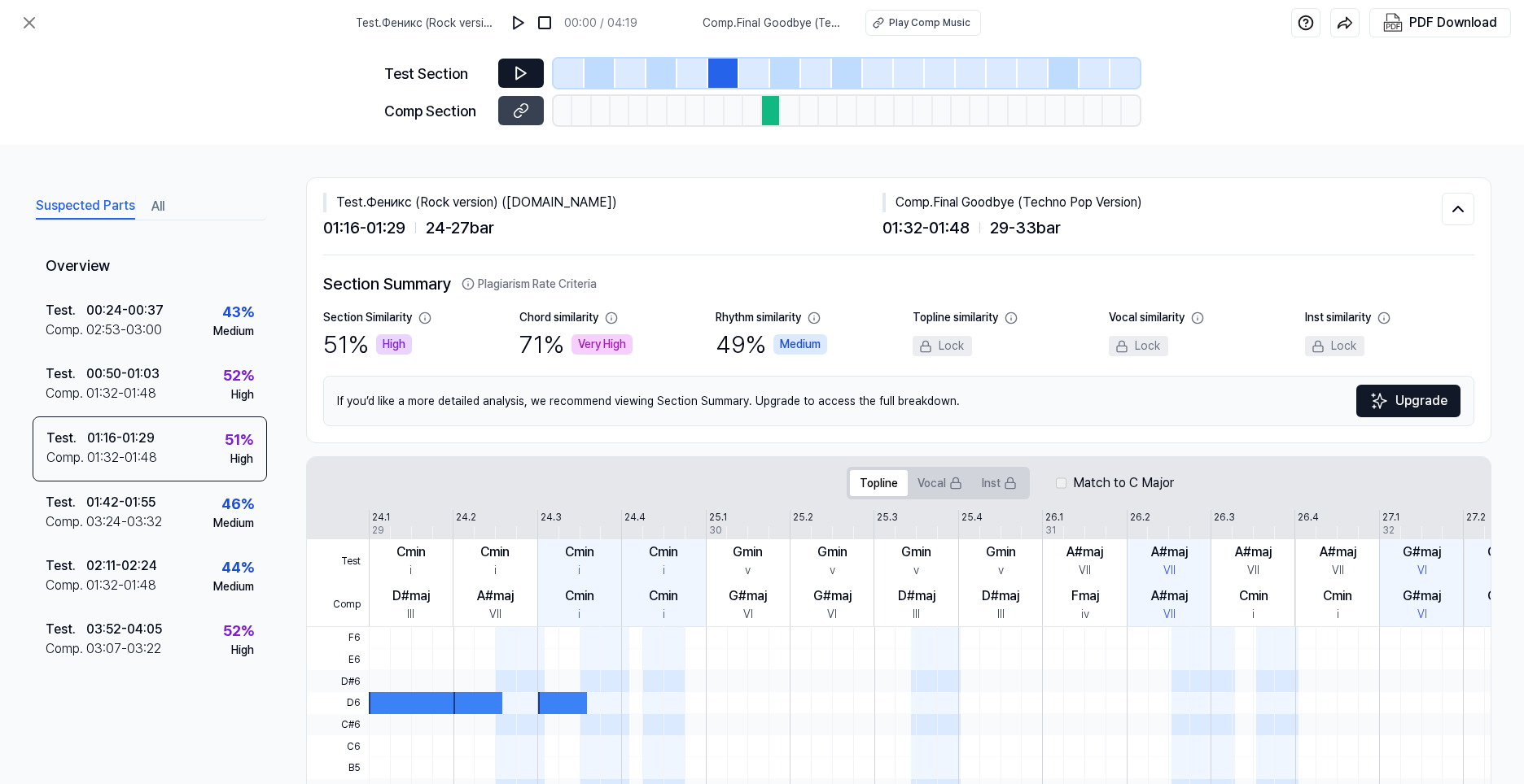
click at [527, 77] on icon at bounding box center [521, 73] width 16 height 16
click at [182, 634] on div "Test . 03:52 - 04:05 Comp . 03:07 - 03:22 52 % High" at bounding box center [149, 640] width 235 height 64
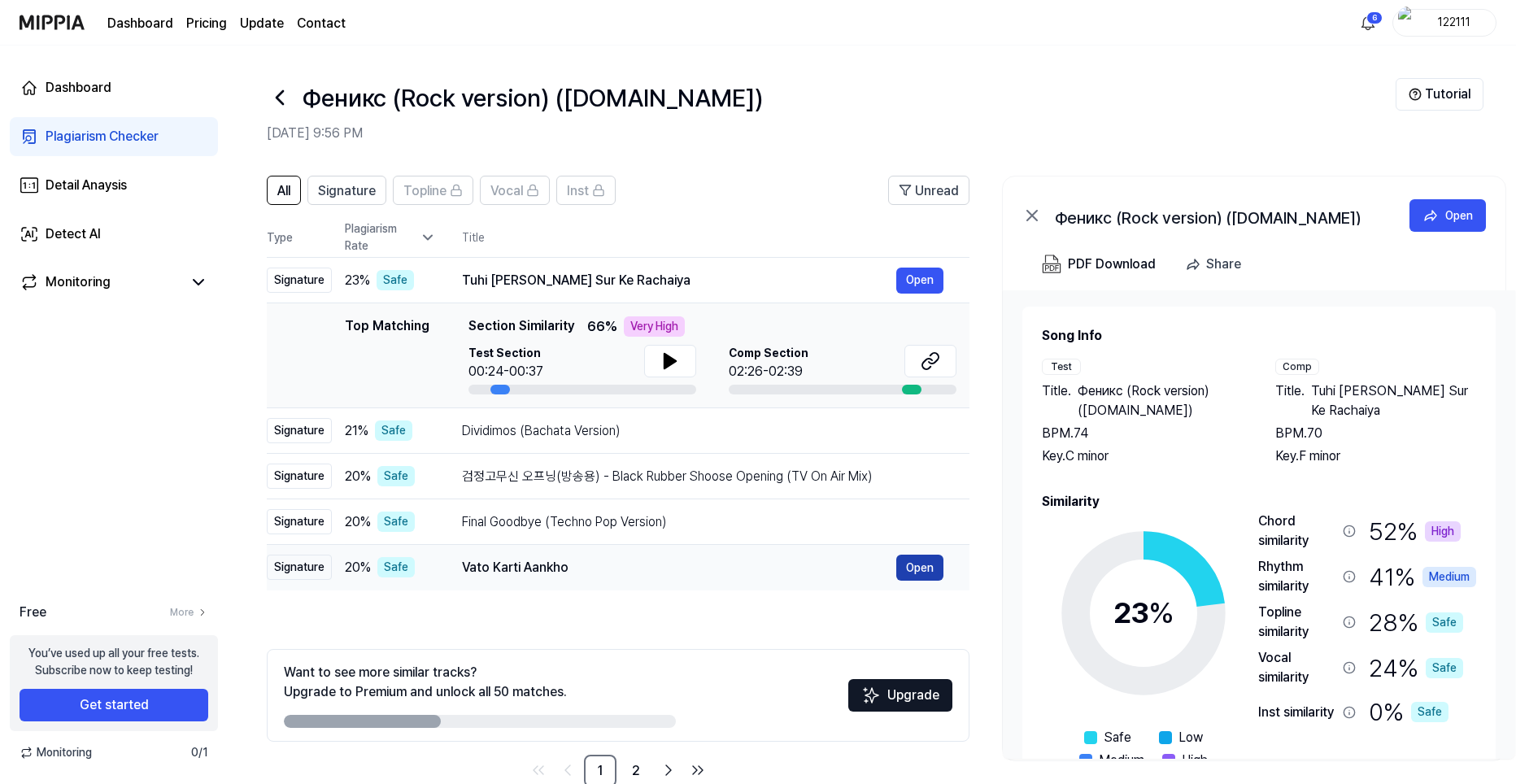
click at [923, 568] on button "Open" at bounding box center [920, 567] width 47 height 26
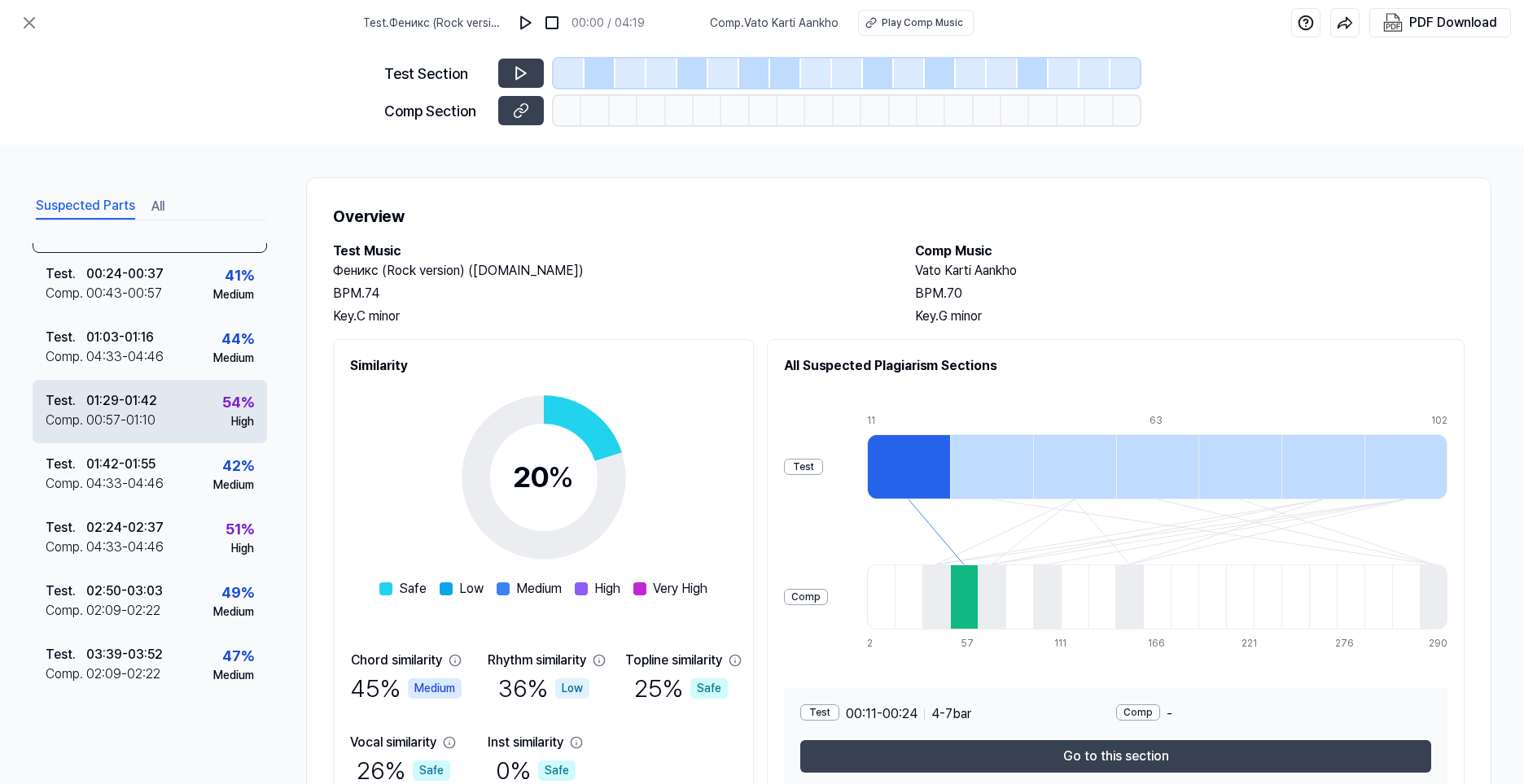
scroll to position [81, 0]
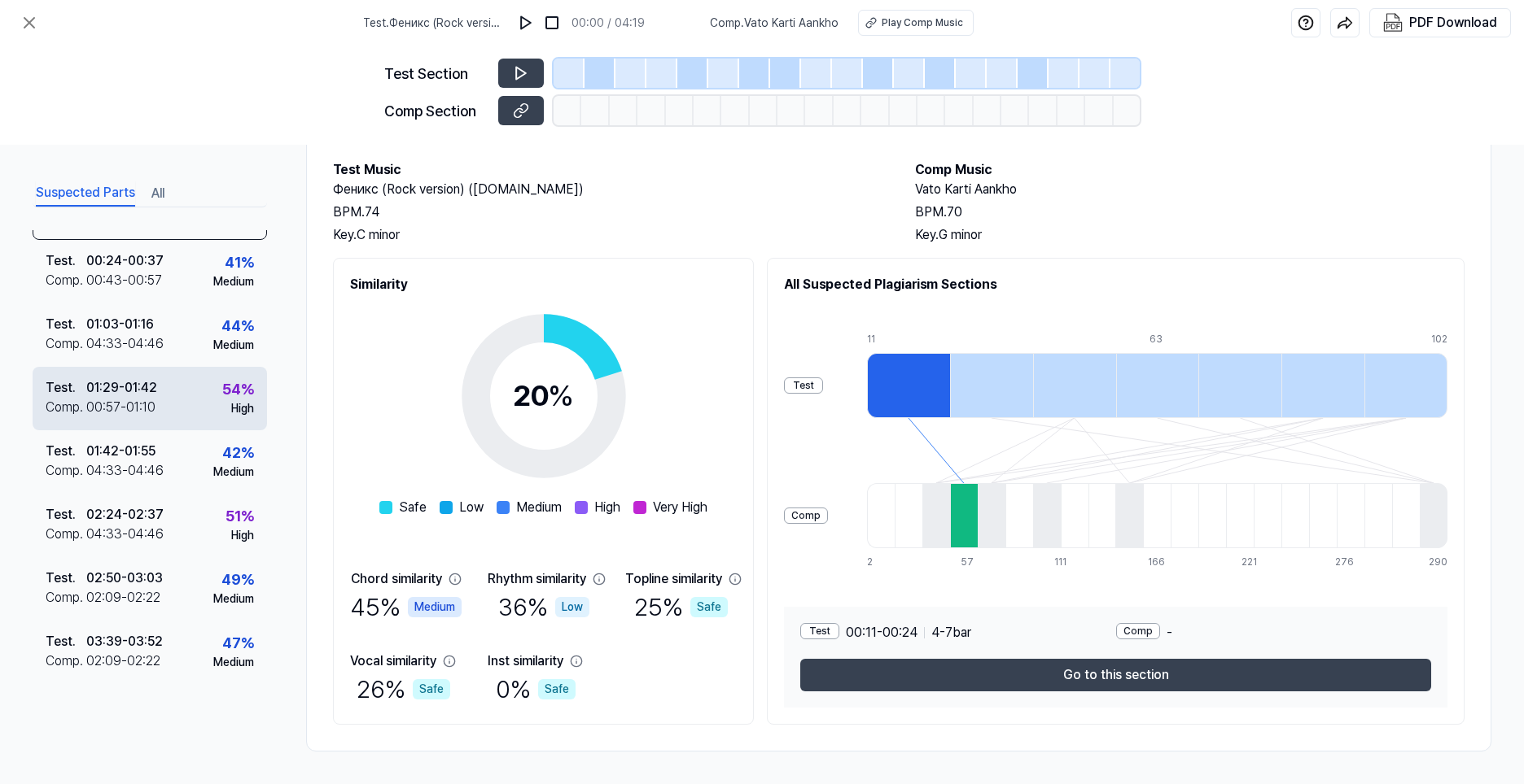
click at [222, 412] on div "54 % High" at bounding box center [238, 397] width 31 height 39
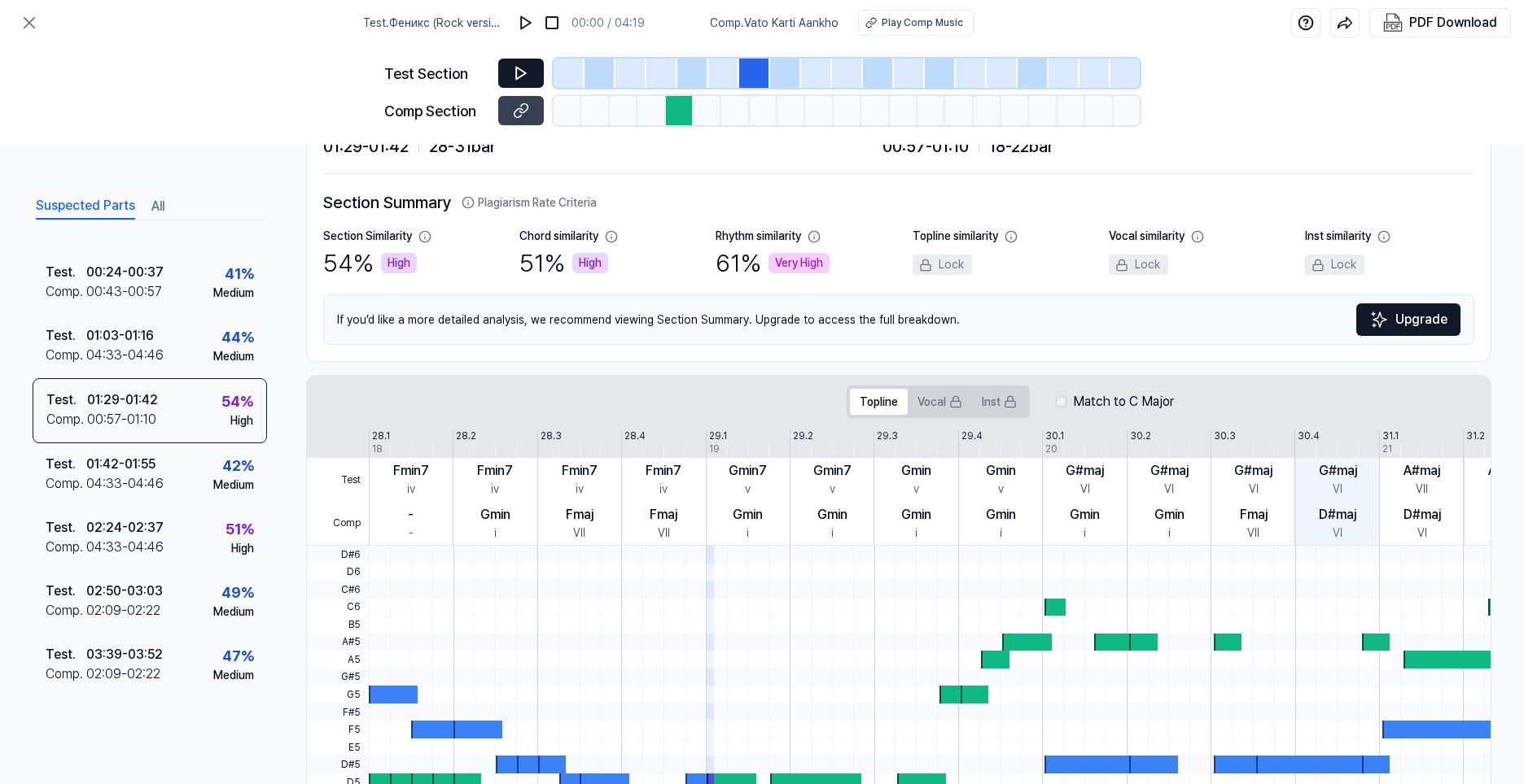
click at [531, 73] on button at bounding box center [521, 73] width 46 height 30
click at [518, 115] on icon at bounding box center [521, 111] width 16 height 16
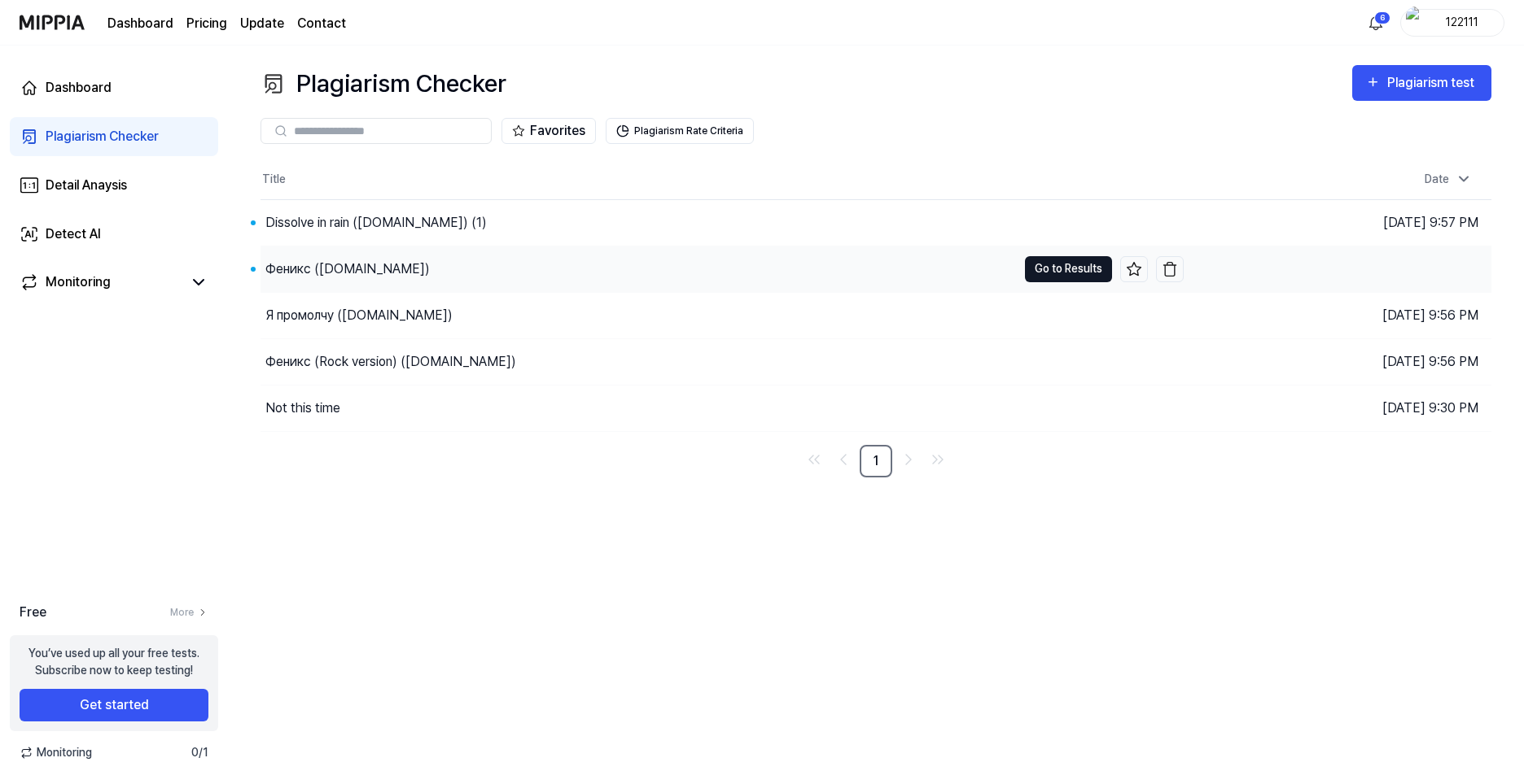
click at [1048, 265] on button "Go to Results" at bounding box center [1068, 269] width 87 height 26
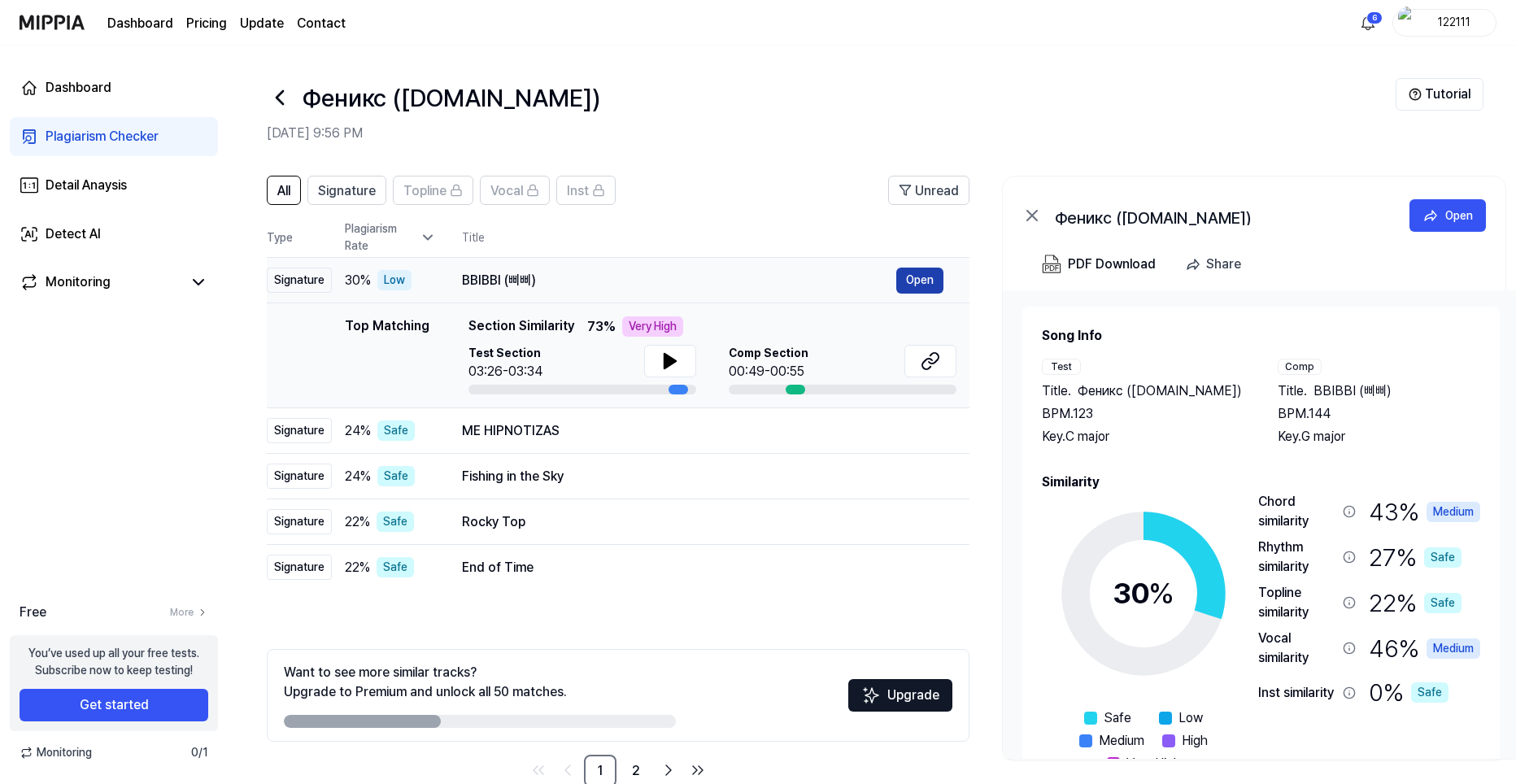
click at [918, 280] on button "Open" at bounding box center [920, 281] width 47 height 26
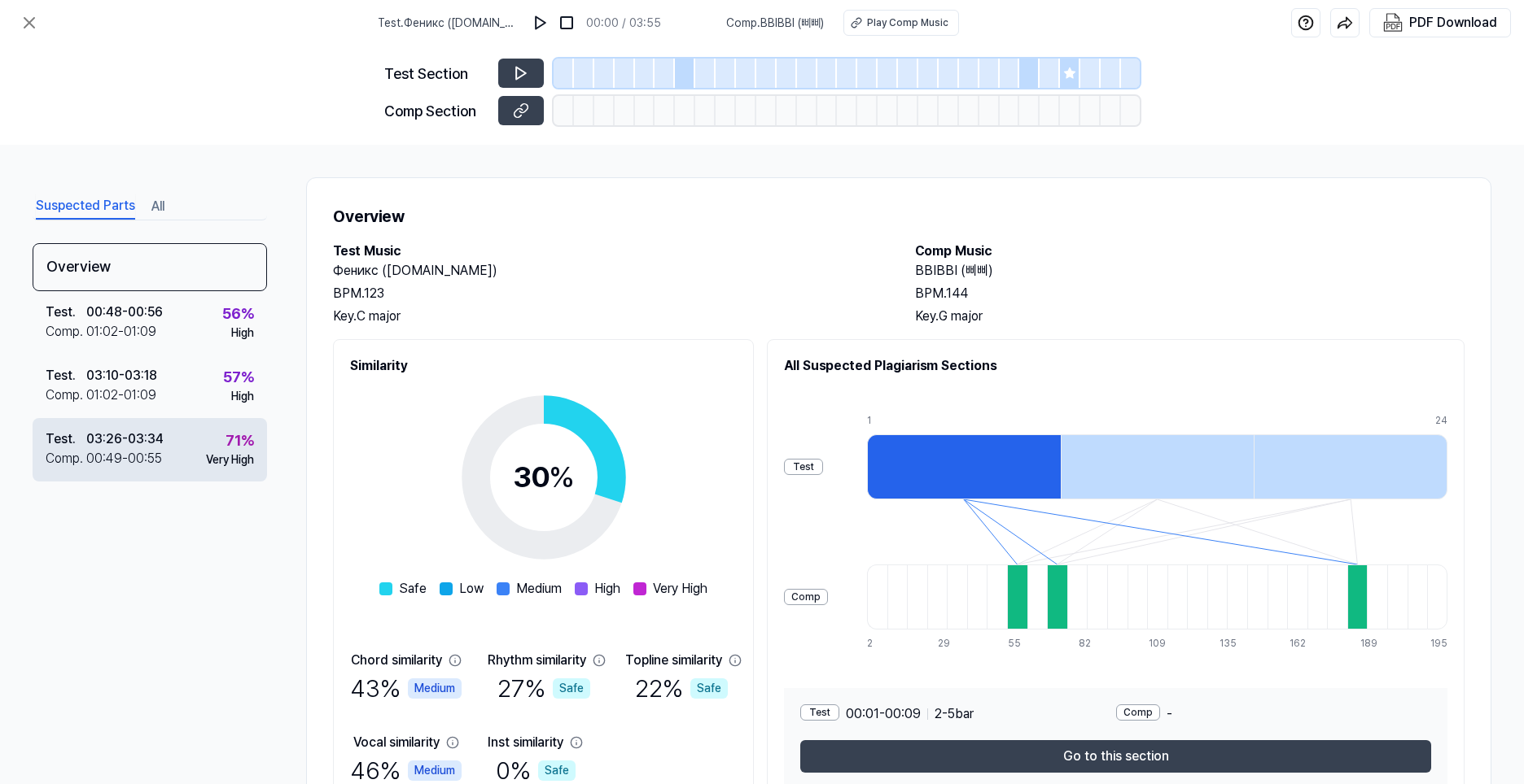
click at [216, 453] on div "Very High" at bounding box center [229, 459] width 48 height 17
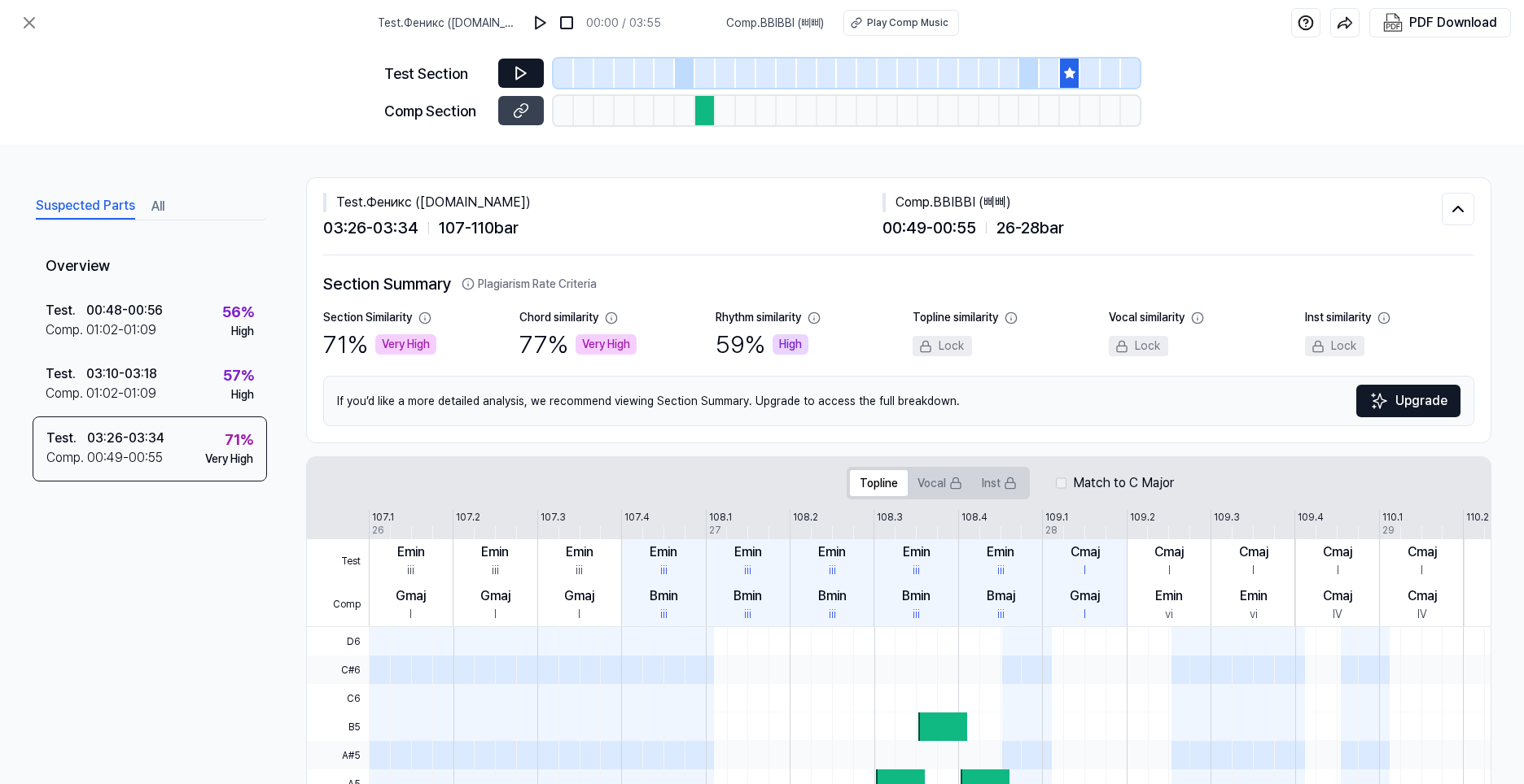
click at [528, 74] on icon at bounding box center [521, 73] width 16 height 16
click at [520, 108] on icon at bounding box center [518, 112] width 8 height 9
click at [208, 390] on div "Test . 03:10 - 03:18 Comp . 01:02 - 01:09 57 % High" at bounding box center [149, 385] width 235 height 64
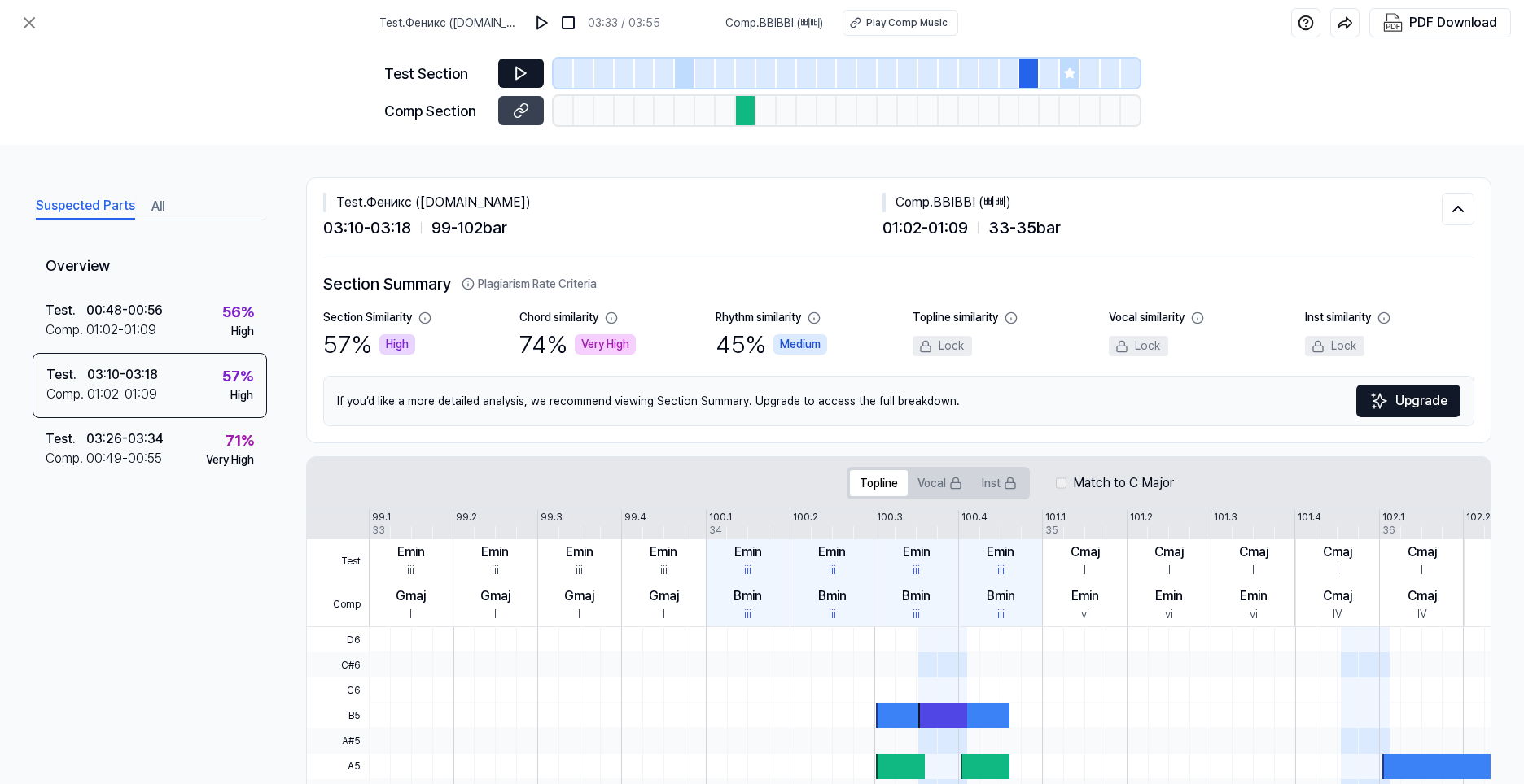
click at [529, 71] on button at bounding box center [521, 73] width 46 height 30
click at [512, 115] on button at bounding box center [521, 111] width 46 height 30
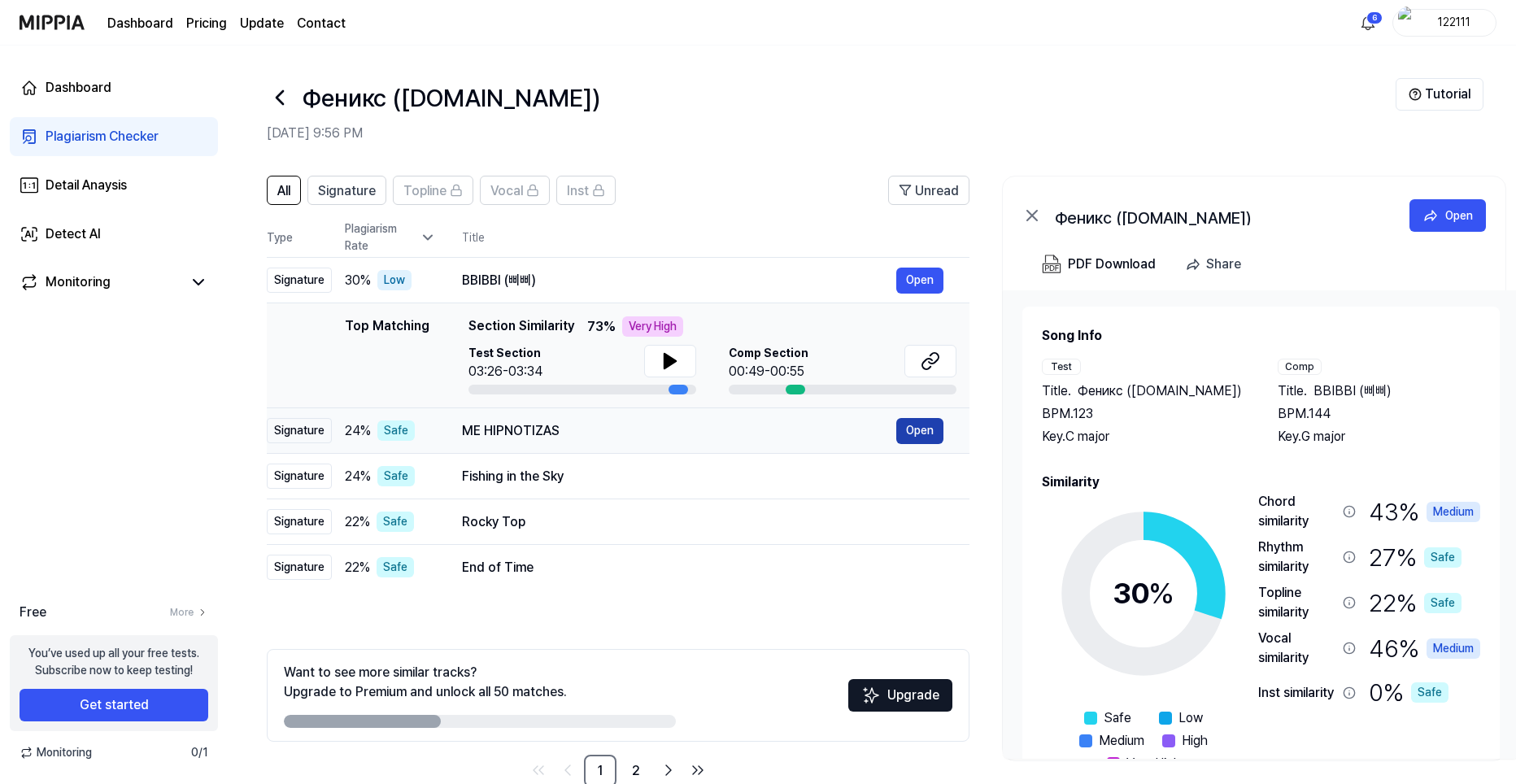
click at [915, 432] on button "Open" at bounding box center [920, 431] width 47 height 26
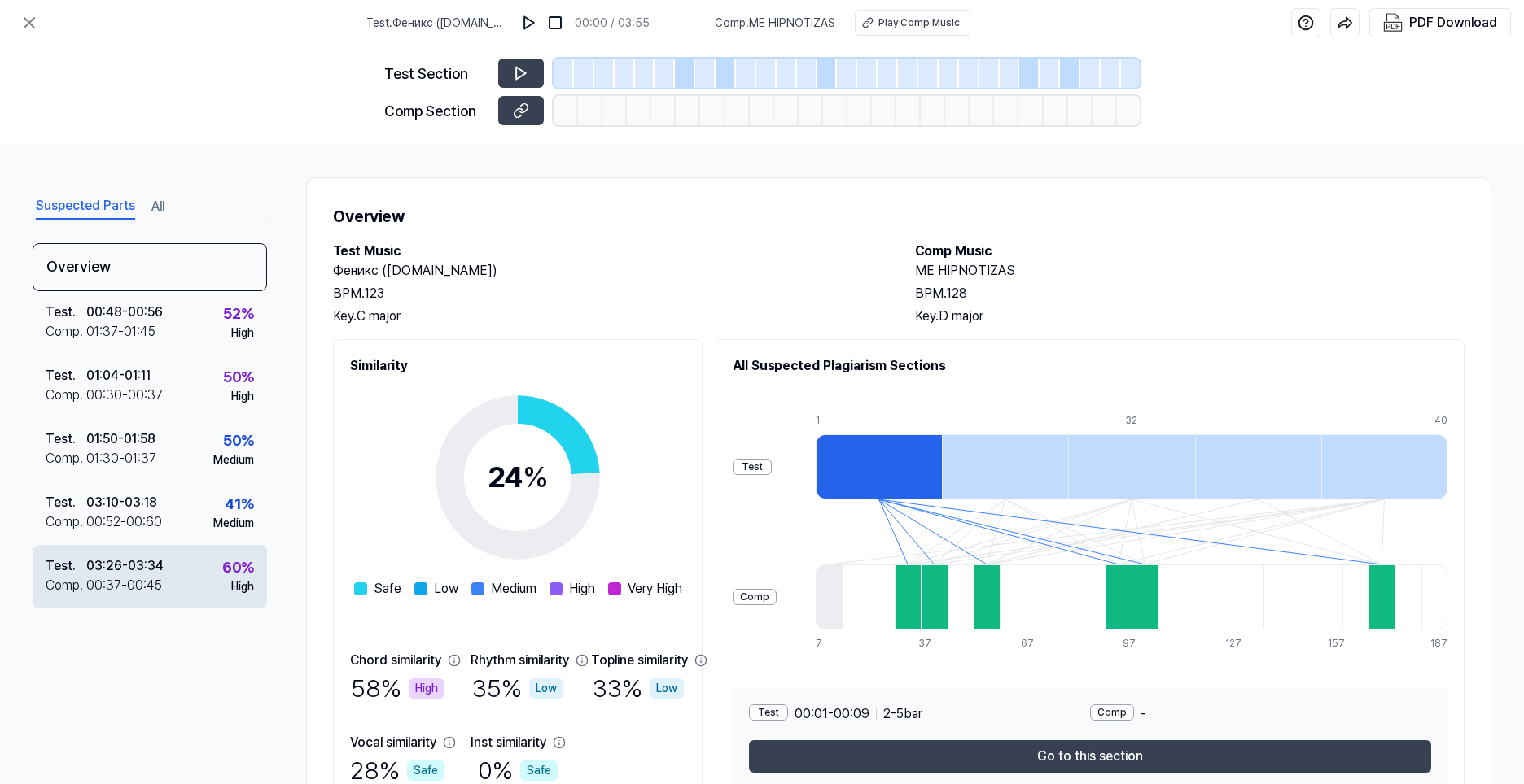
click at [209, 591] on div "Test . 03:26 - 03:34 Comp . 00:37 - 00:45 60 % High" at bounding box center [149, 576] width 235 height 64
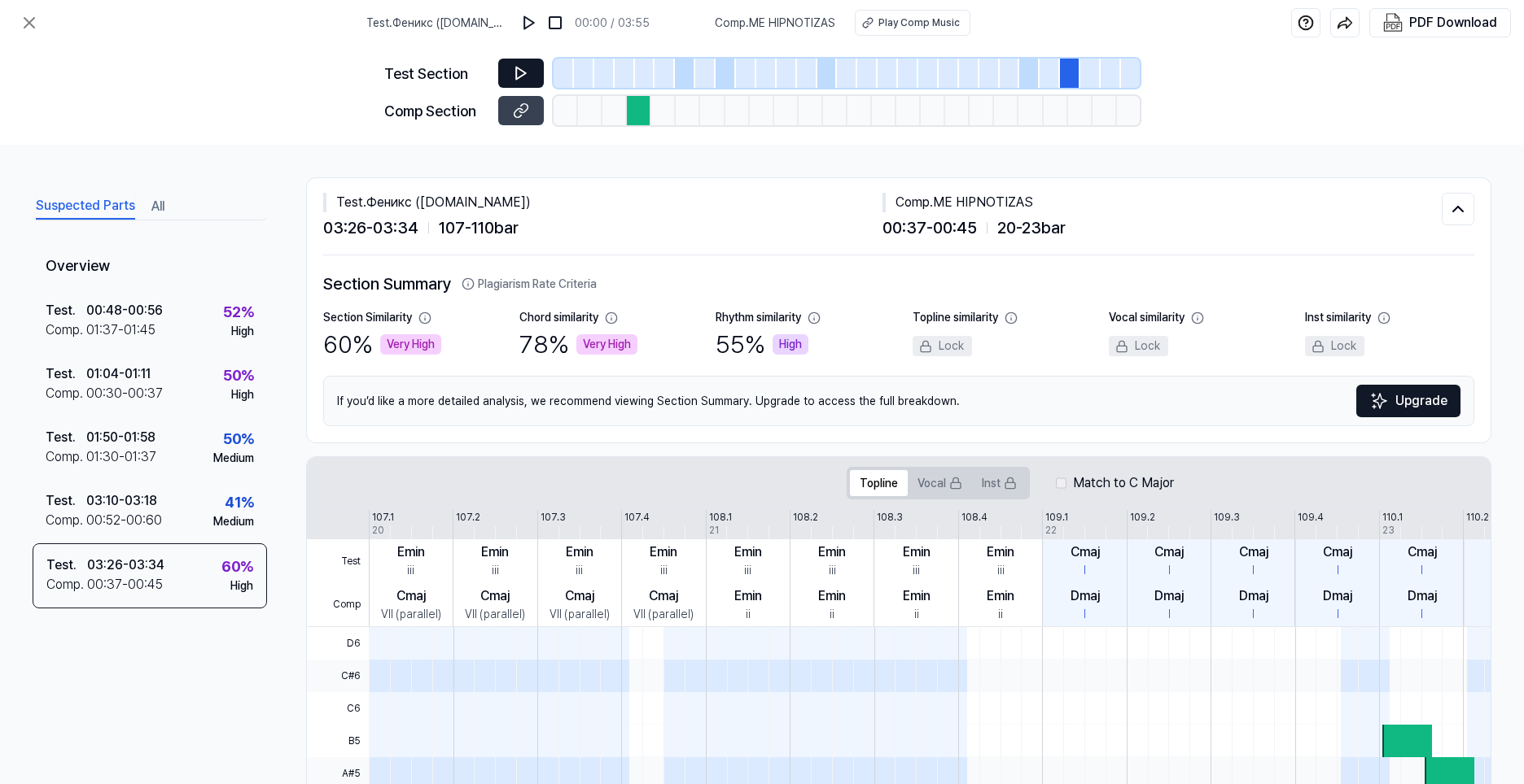
click at [520, 81] on button at bounding box center [521, 73] width 46 height 30
click at [522, 111] on icon at bounding box center [521, 111] width 16 height 16
click at [211, 349] on div "Test . 00:48 - 00:56 Comp . 01:37 - 01:45 52 % High" at bounding box center [149, 321] width 235 height 64
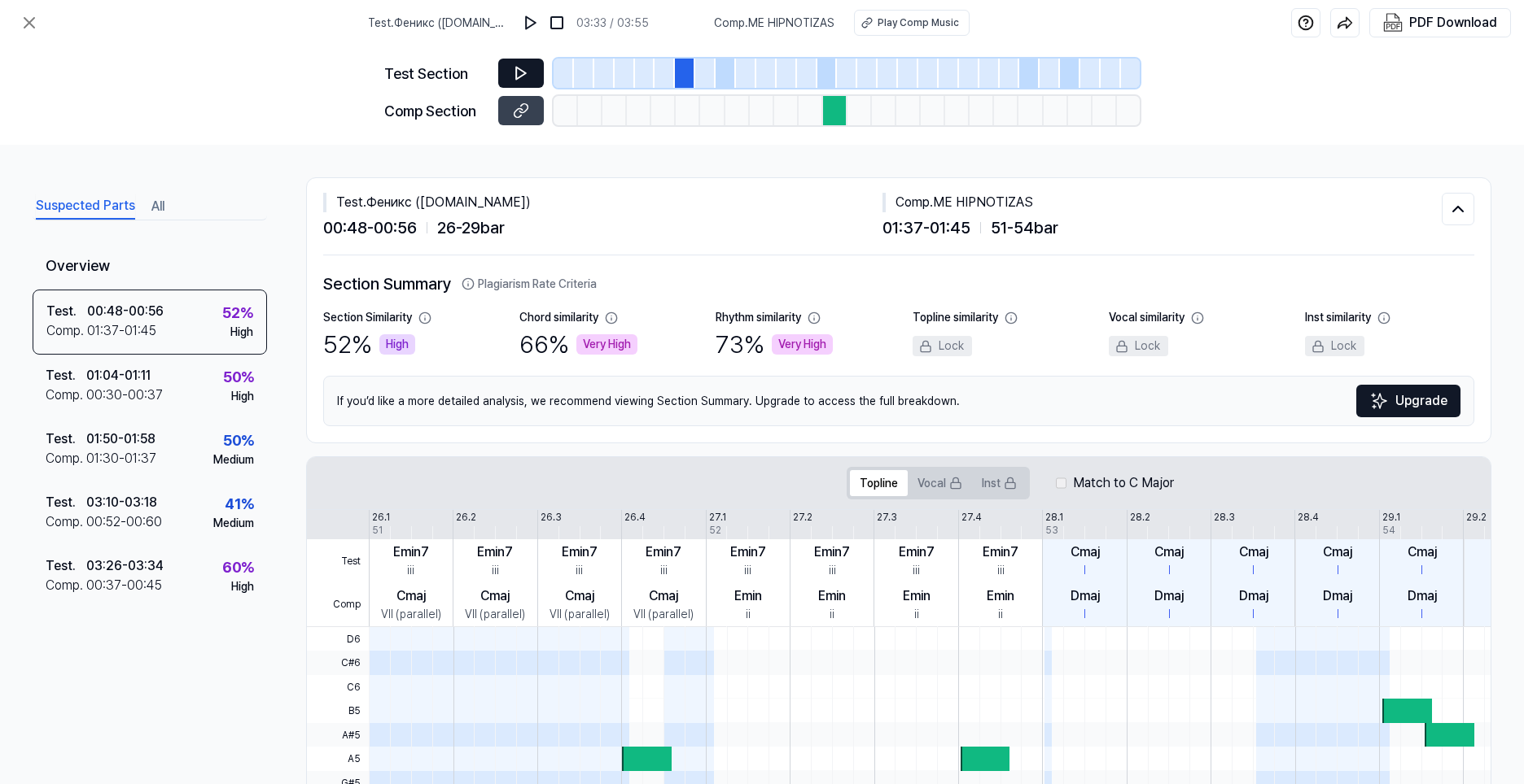
click at [527, 80] on icon at bounding box center [521, 73] width 16 height 16
click at [516, 120] on button at bounding box center [521, 111] width 46 height 30
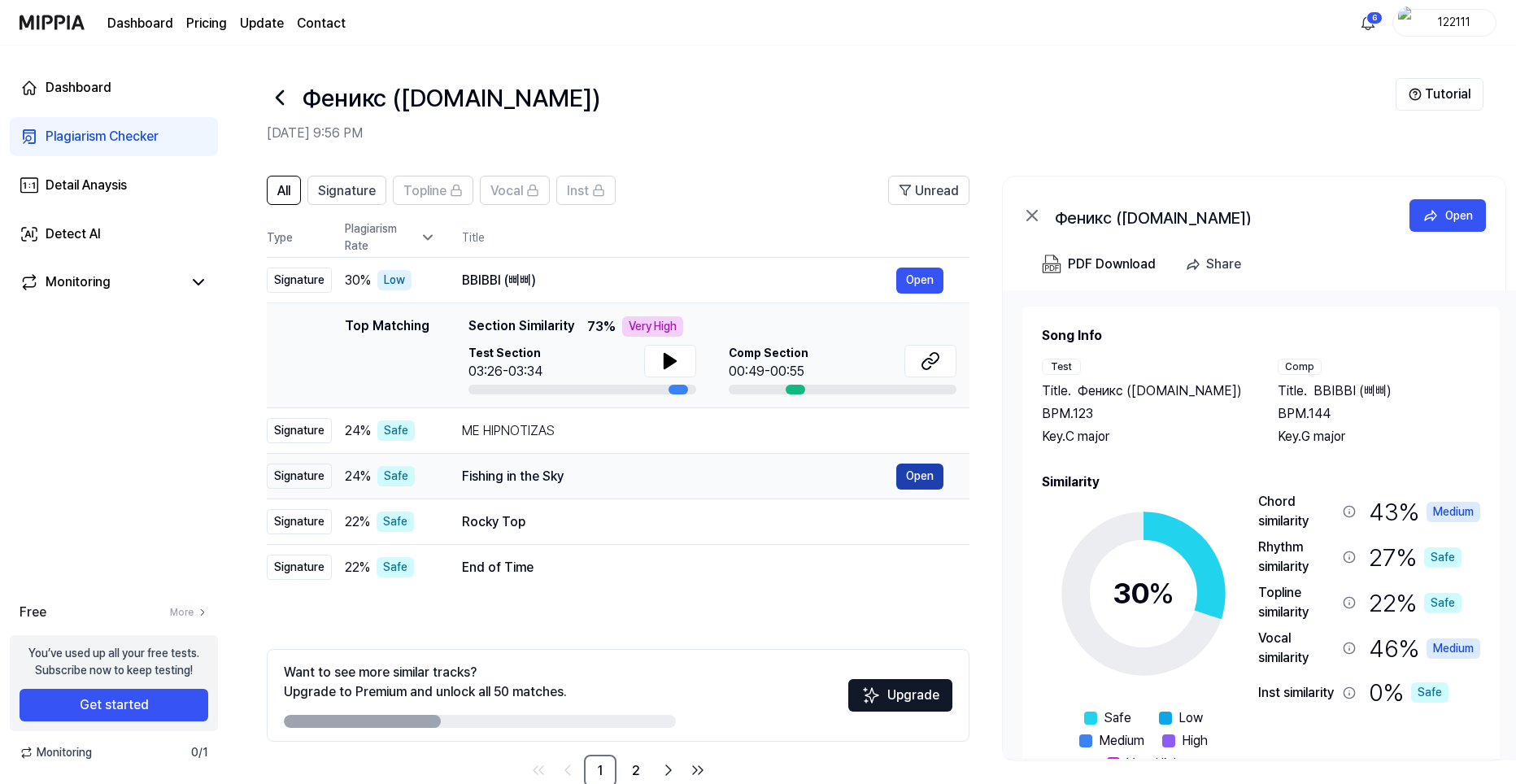
click at [930, 471] on button "Open" at bounding box center [920, 477] width 47 height 26
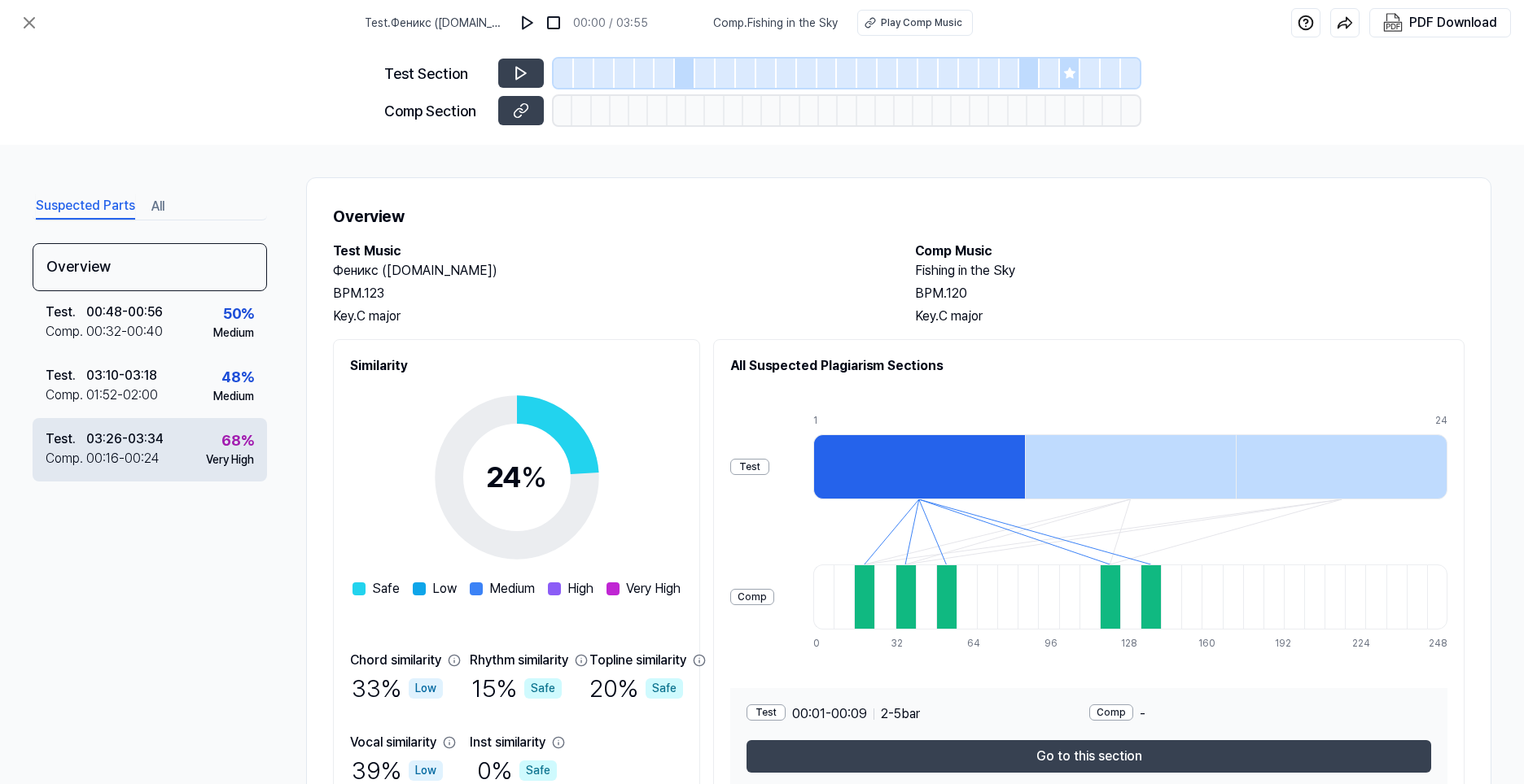
click at [184, 457] on div "Test . 03:26 - 03:34 Comp . 00:16 - 00:24 68 % Very High" at bounding box center [149, 450] width 235 height 64
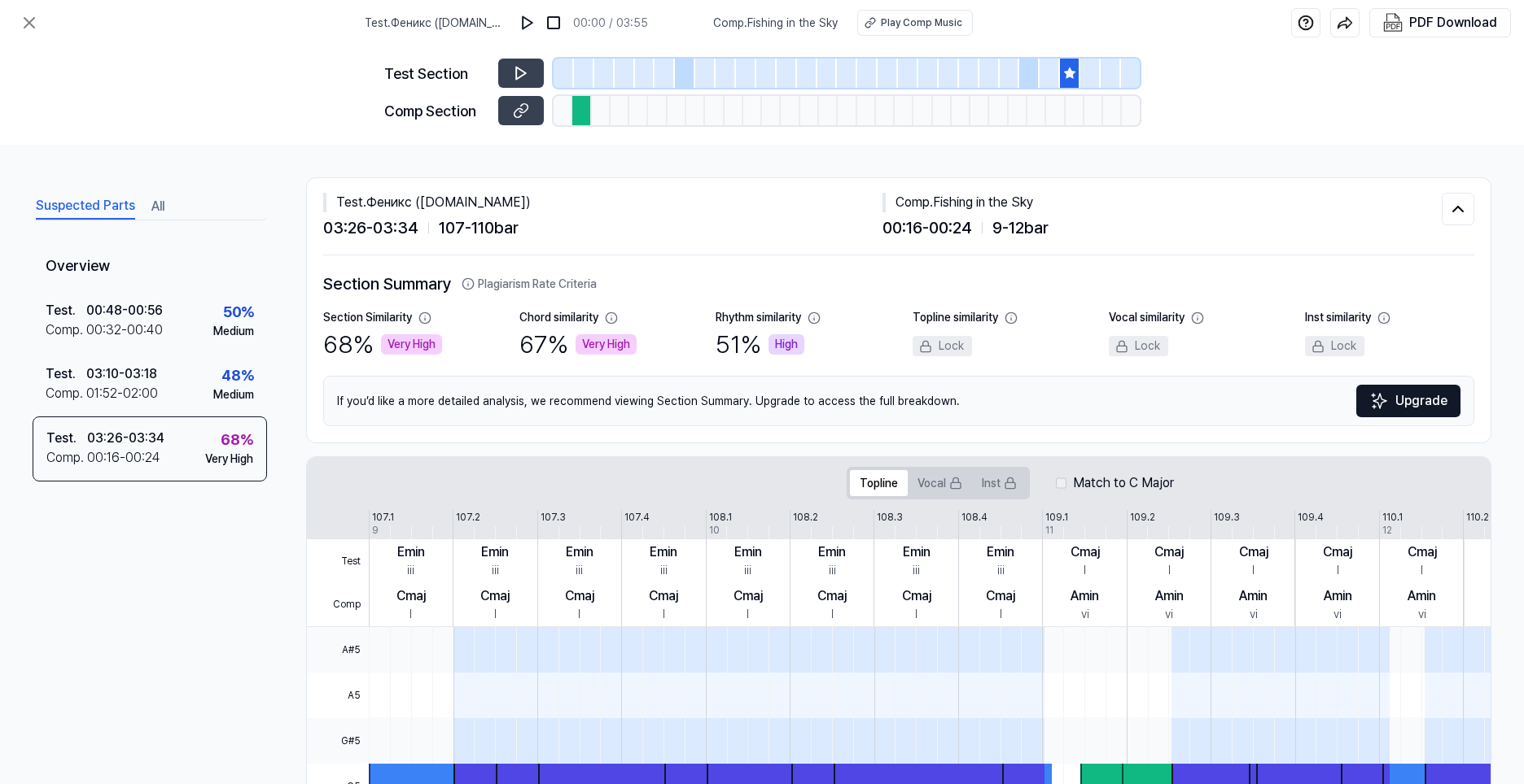
click at [203, 653] on div "Overview Test . 00:48 - 00:56 Comp . 00:32 - 00:40 50 % Medium Test . 03:10 - 0…" at bounding box center [149, 469] width 235 height 454
click at [524, 63] on button at bounding box center [521, 73] width 46 height 30
click at [215, 70] on div "Test Section Comp Section" at bounding box center [762, 95] width 1524 height 99
click at [504, 119] on button at bounding box center [521, 111] width 46 height 30
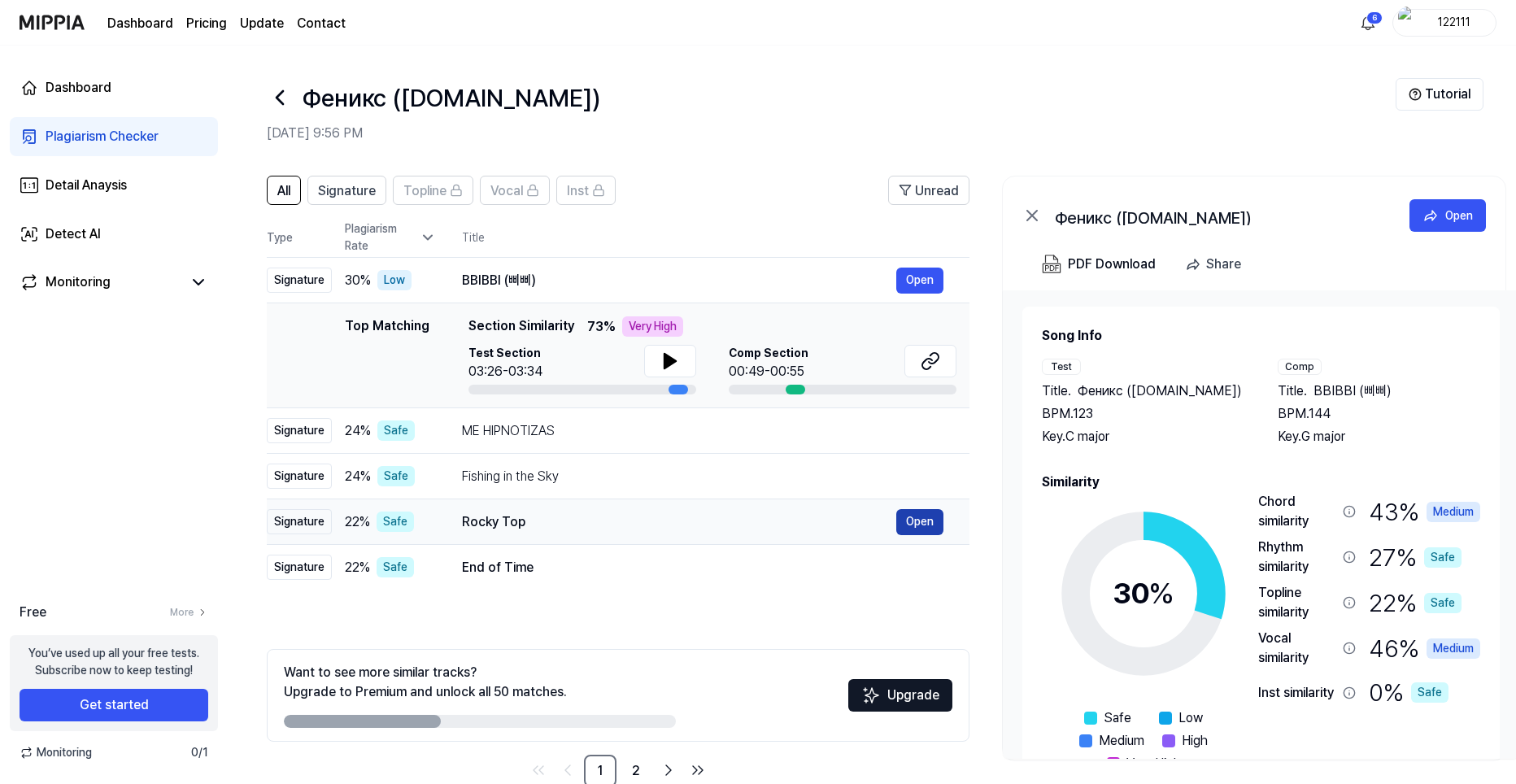
click at [919, 521] on button "Open" at bounding box center [920, 521] width 47 height 26
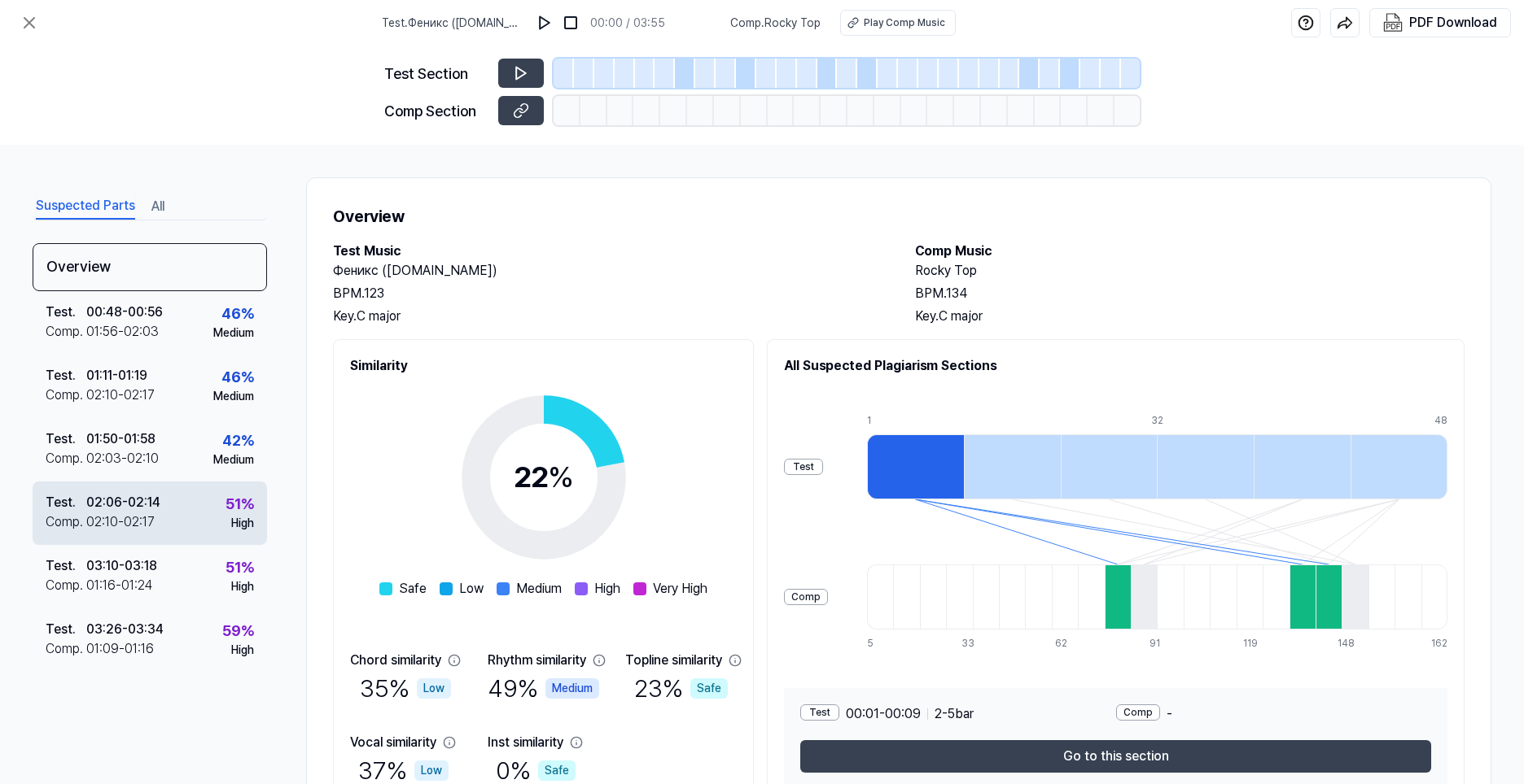
scroll to position [81, 0]
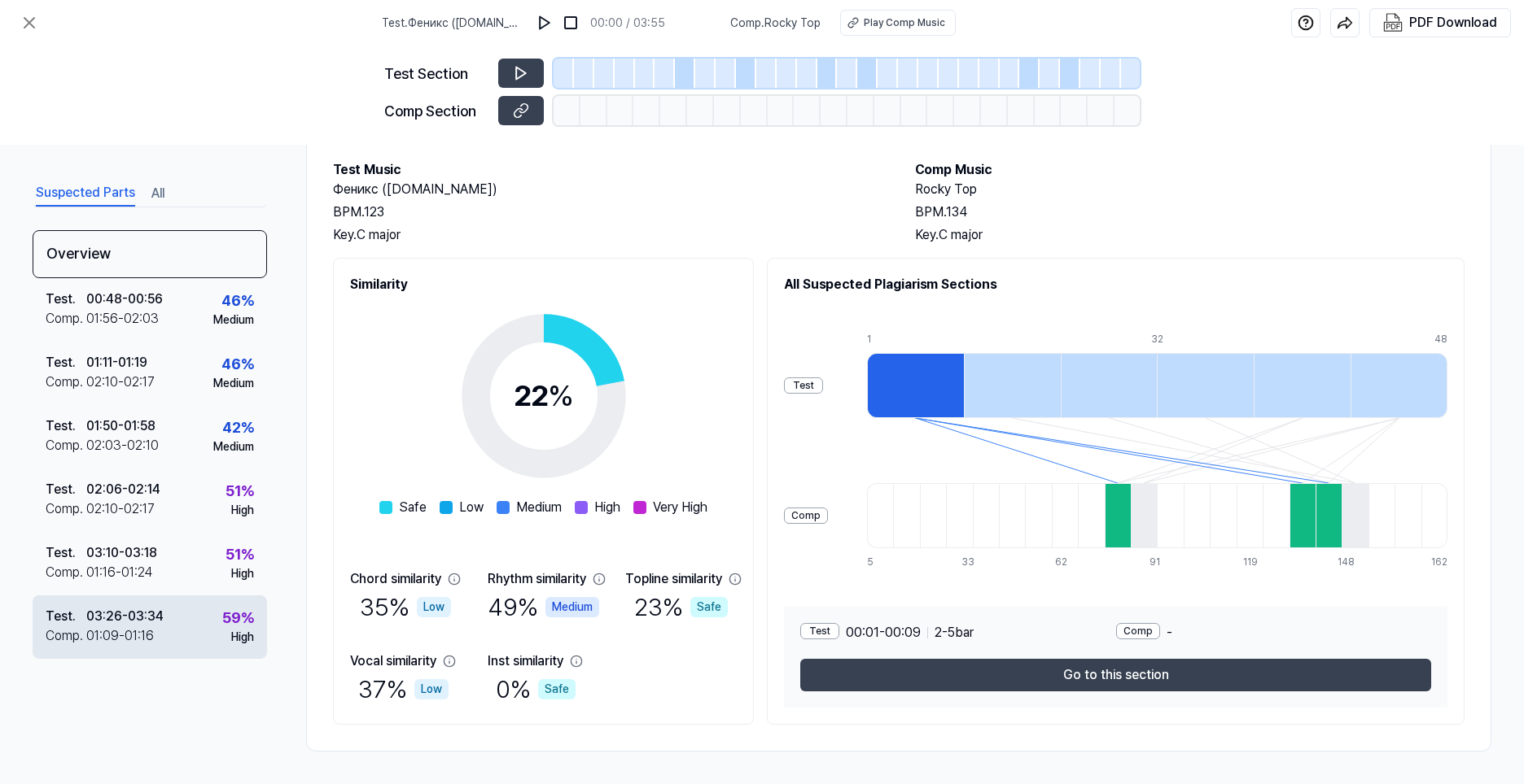
click at [207, 627] on div "Test . 03:26 - 03:34 Comp . 01:09 - 01:16 59 % High" at bounding box center [149, 627] width 235 height 64
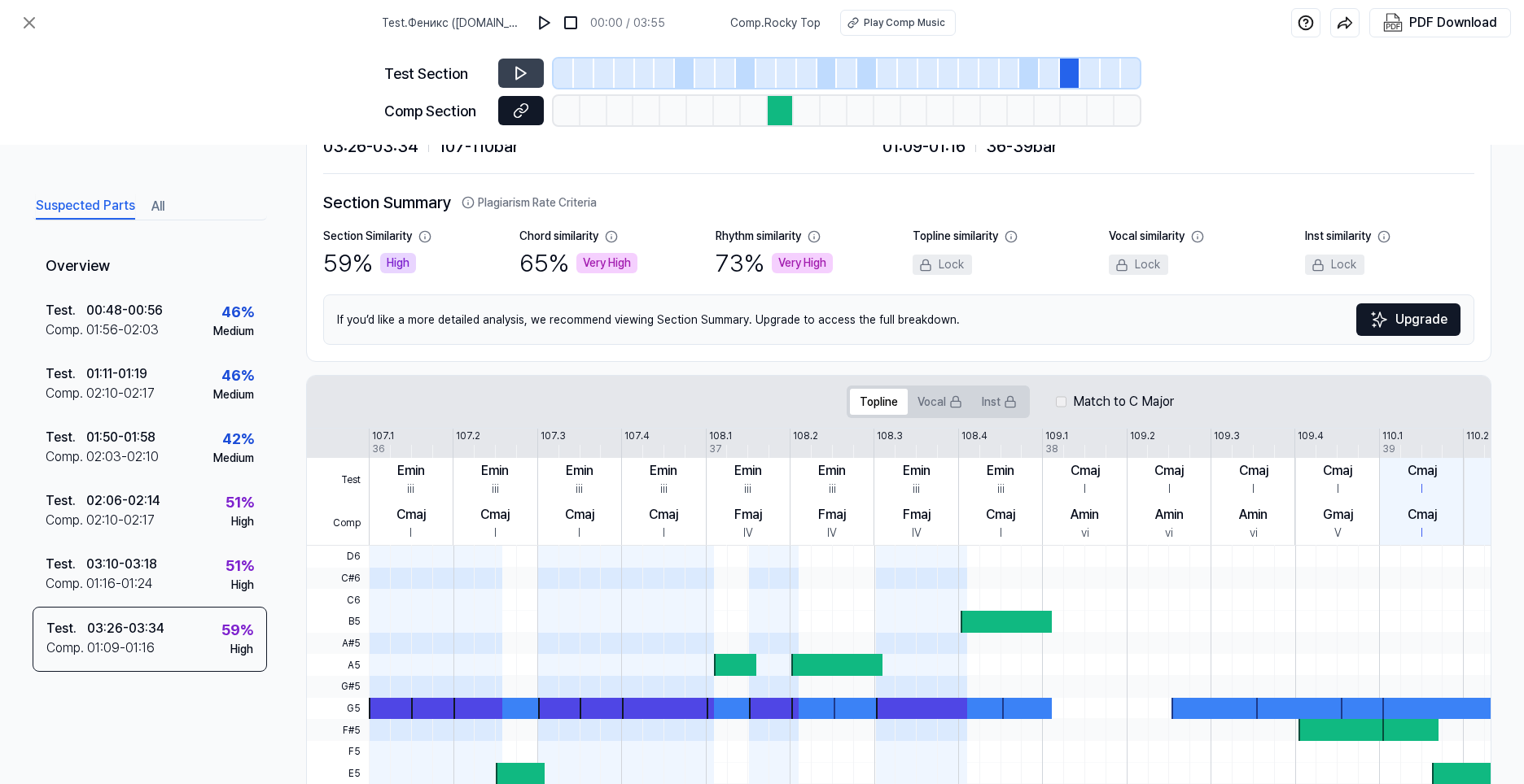
click at [526, 113] on icon at bounding box center [521, 111] width 16 height 16
click at [527, 74] on icon at bounding box center [521, 73] width 16 height 16
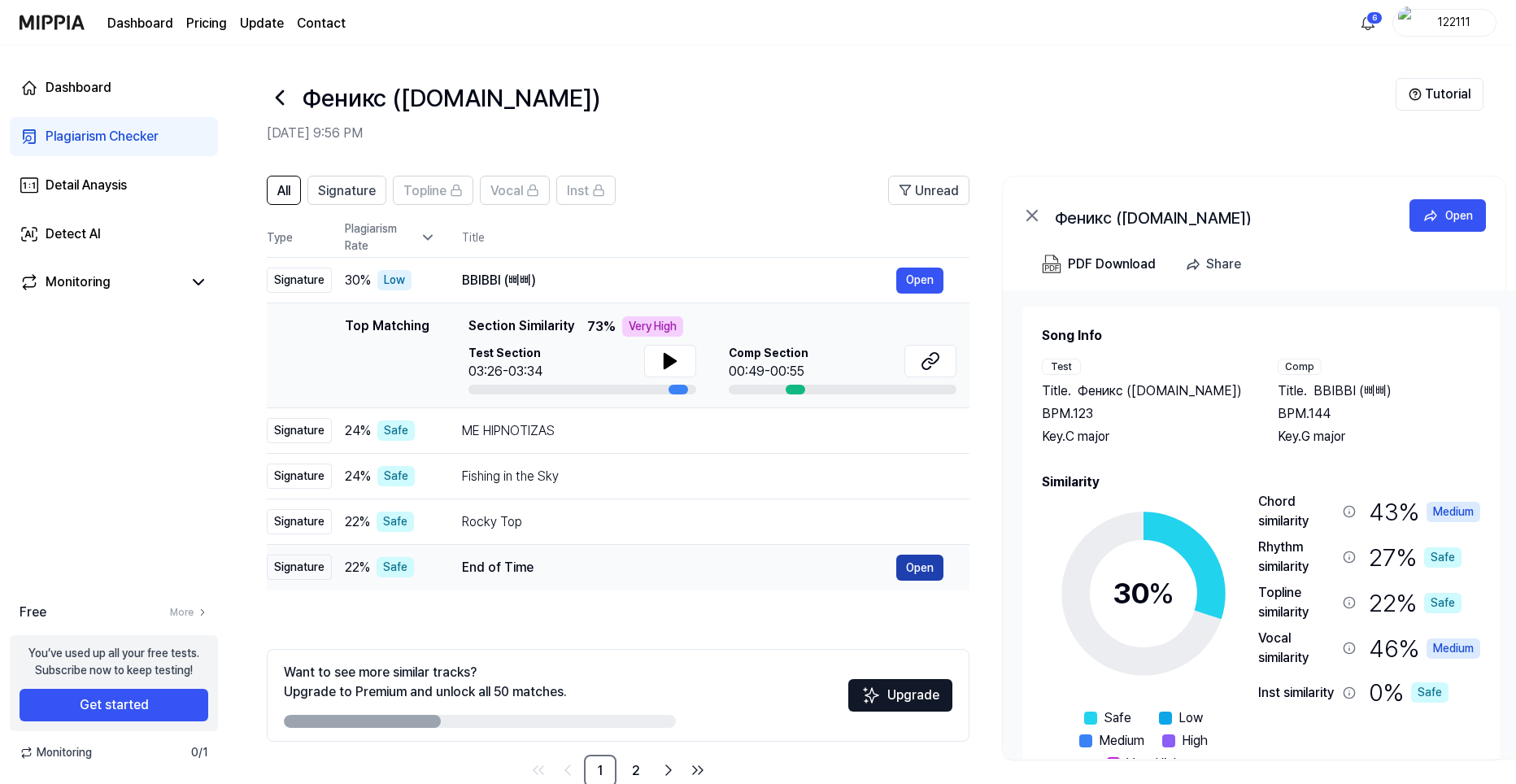
click at [914, 570] on button "Open" at bounding box center [920, 567] width 47 height 26
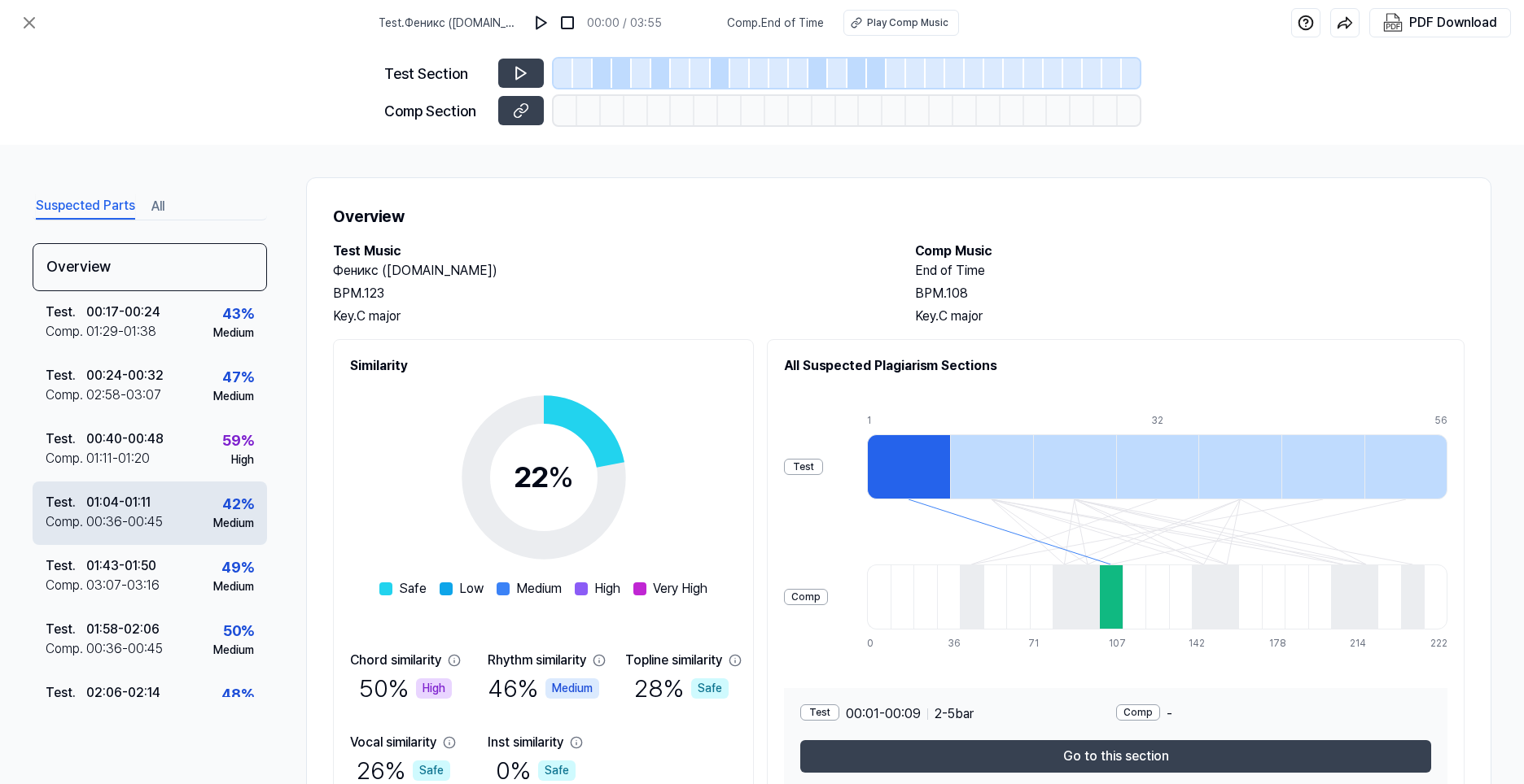
scroll to position [39, 0]
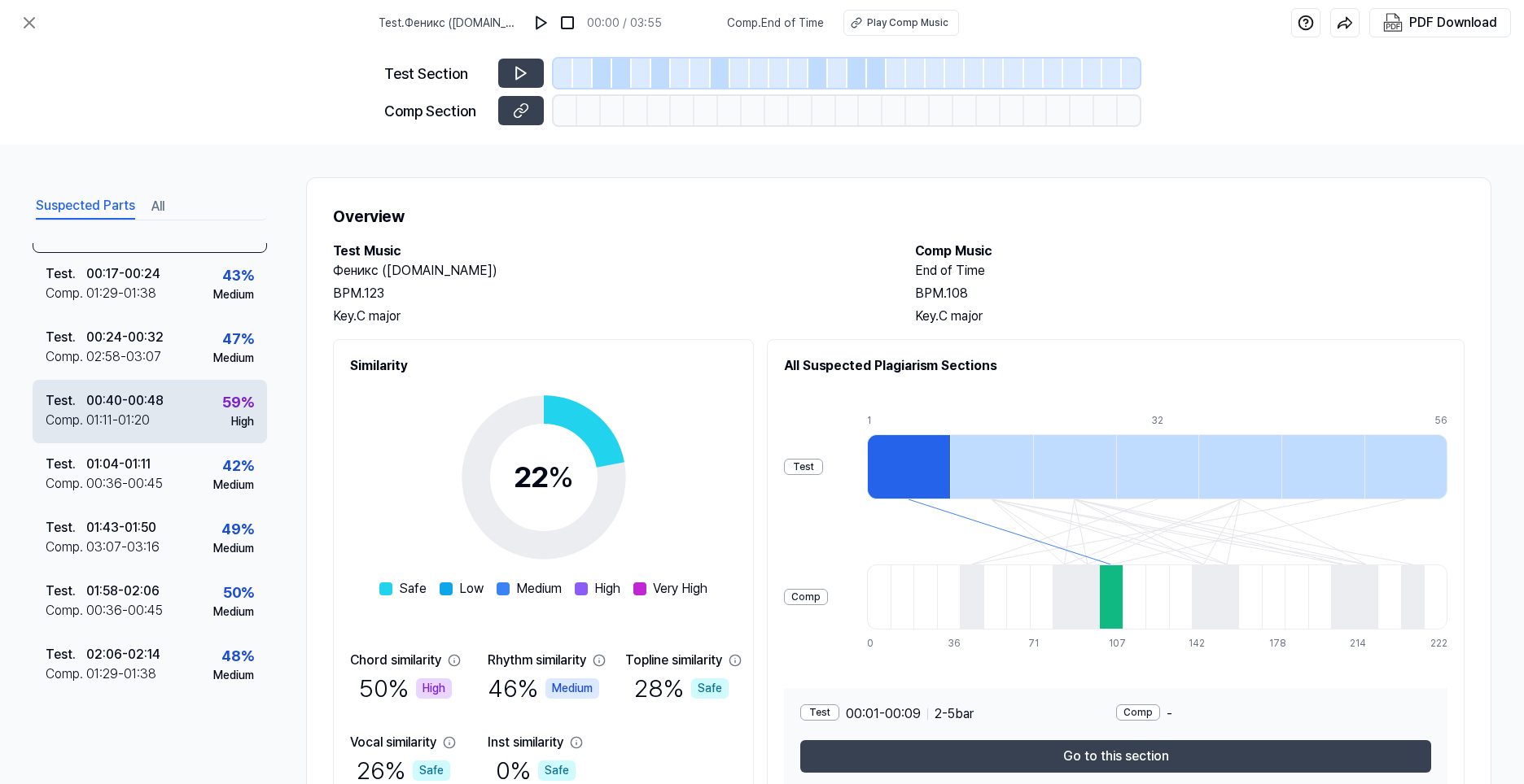
click at [196, 421] on div "Test . 00:40 - 00:48 Comp . 01:11 - 01:20 59 % High" at bounding box center [149, 411] width 235 height 64
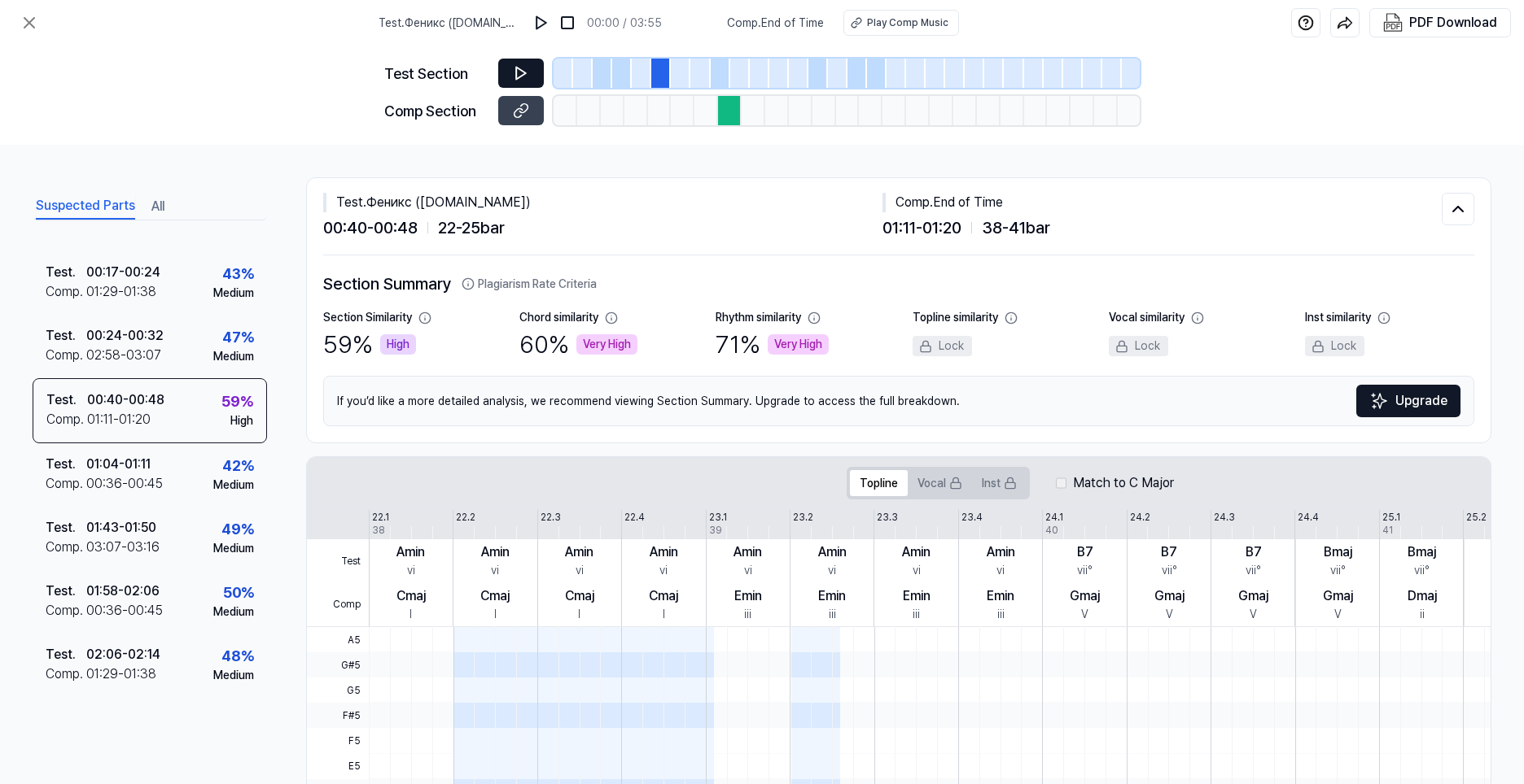
click at [522, 72] on icon at bounding box center [521, 74] width 10 height 13
click at [532, 111] on button at bounding box center [521, 111] width 46 height 30
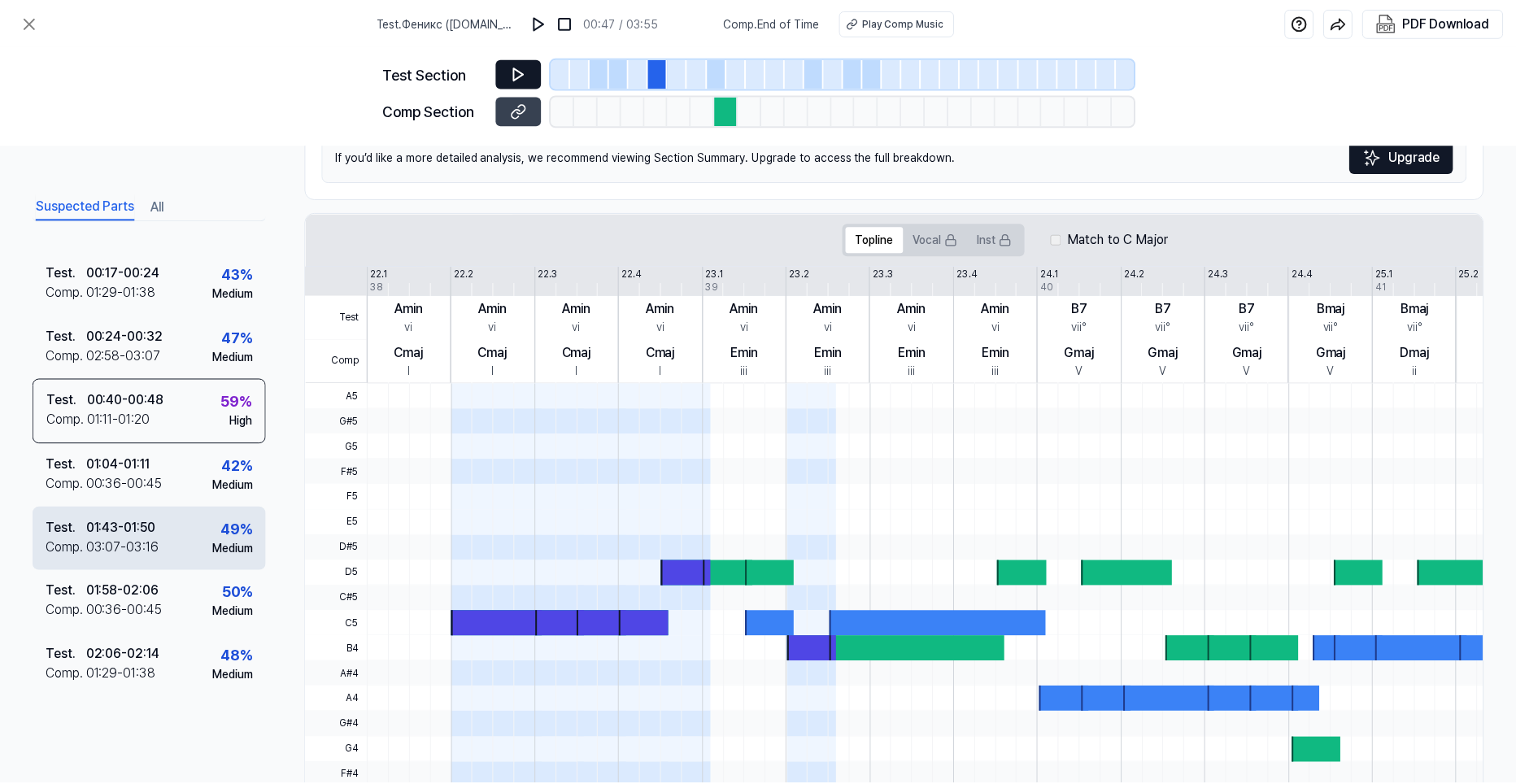
scroll to position [332, 0]
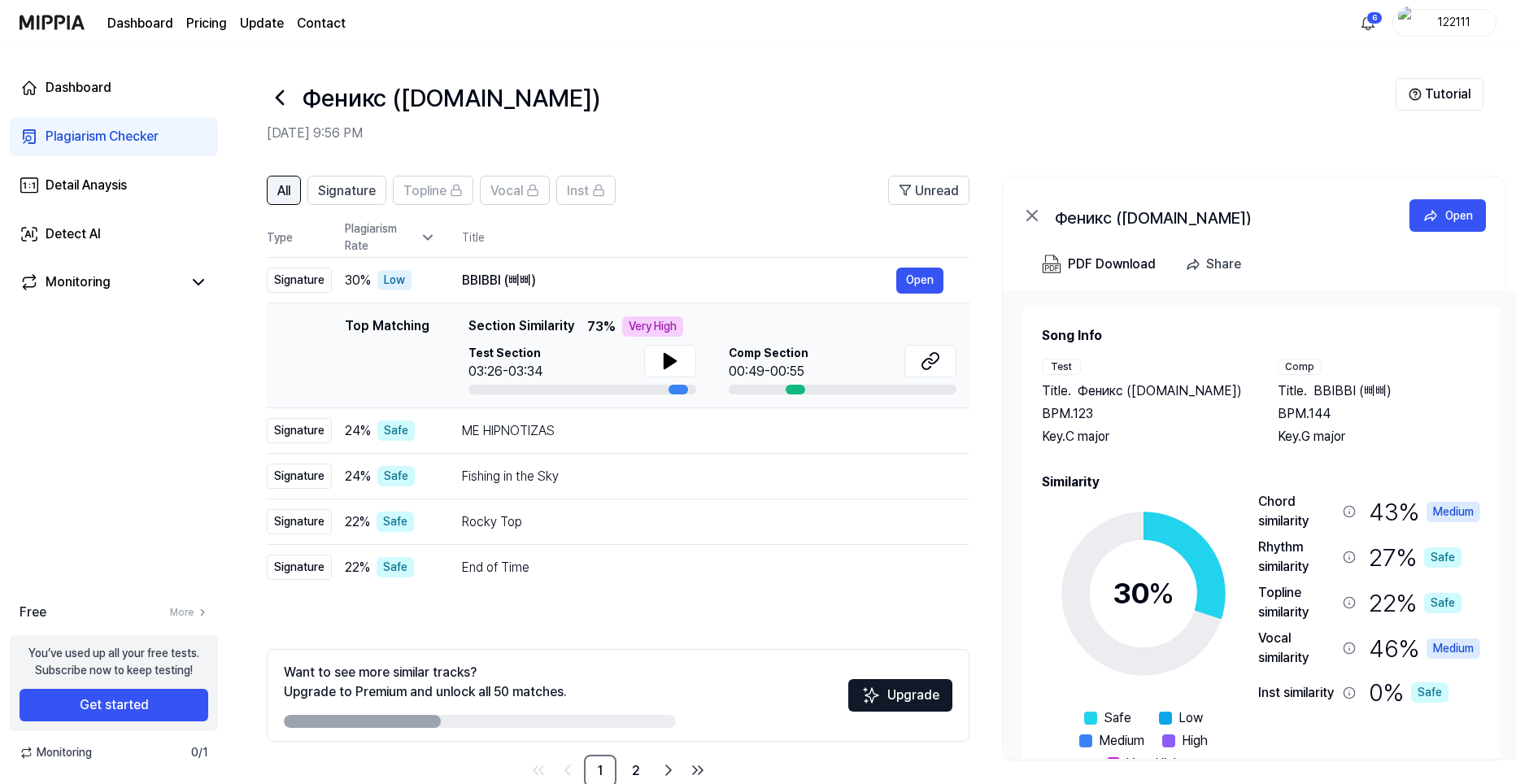
click at [290, 189] on span "All" at bounding box center [283, 192] width 13 height 20
click at [284, 244] on th "Type" at bounding box center [299, 237] width 65 height 40
click at [361, 192] on span "Signature" at bounding box center [347, 192] width 58 height 20
click at [420, 186] on span "Topline" at bounding box center [425, 192] width 43 height 20
click at [287, 192] on span "All" at bounding box center [283, 192] width 13 height 20
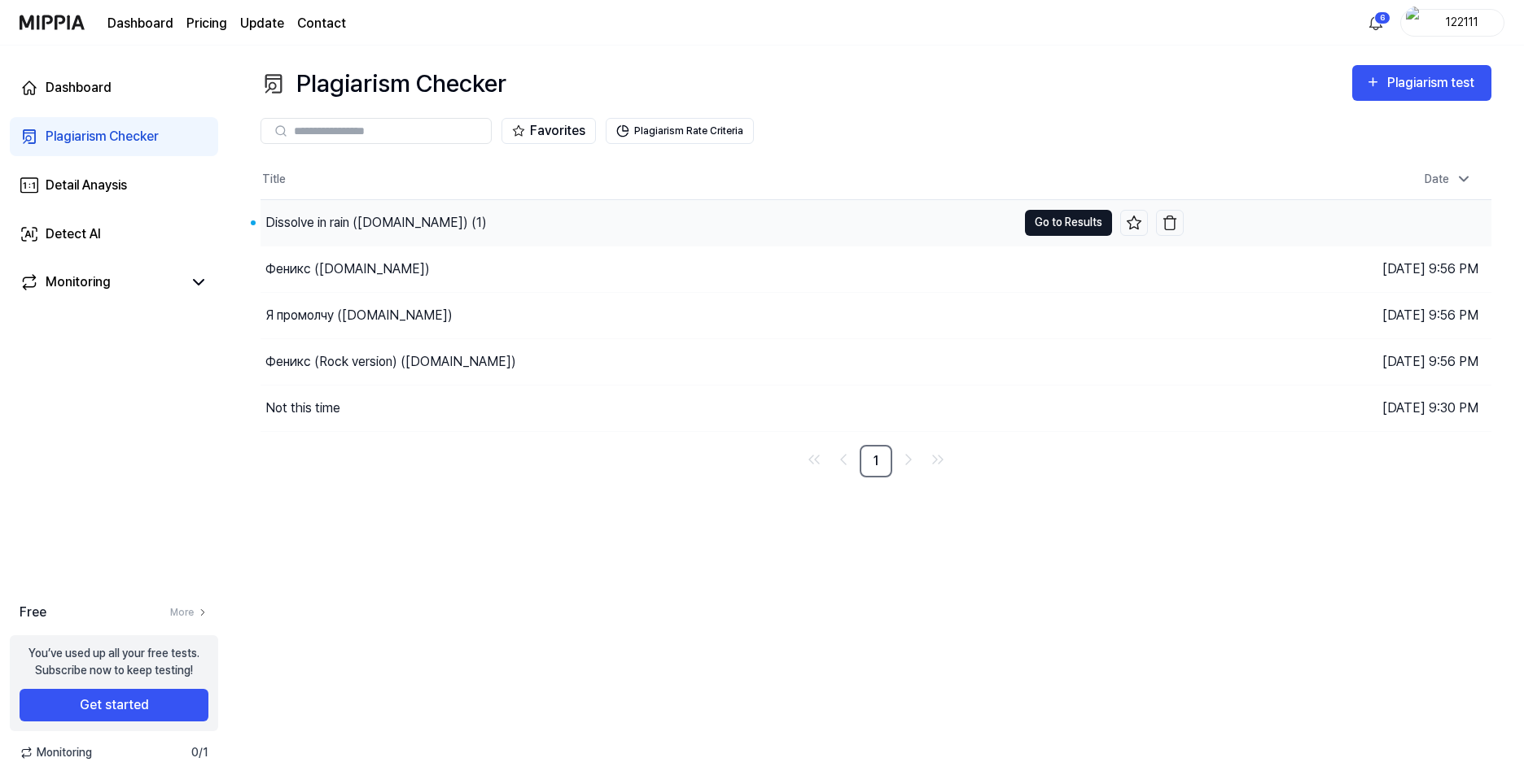
click at [1062, 224] on button "Go to Results" at bounding box center [1068, 222] width 87 height 26
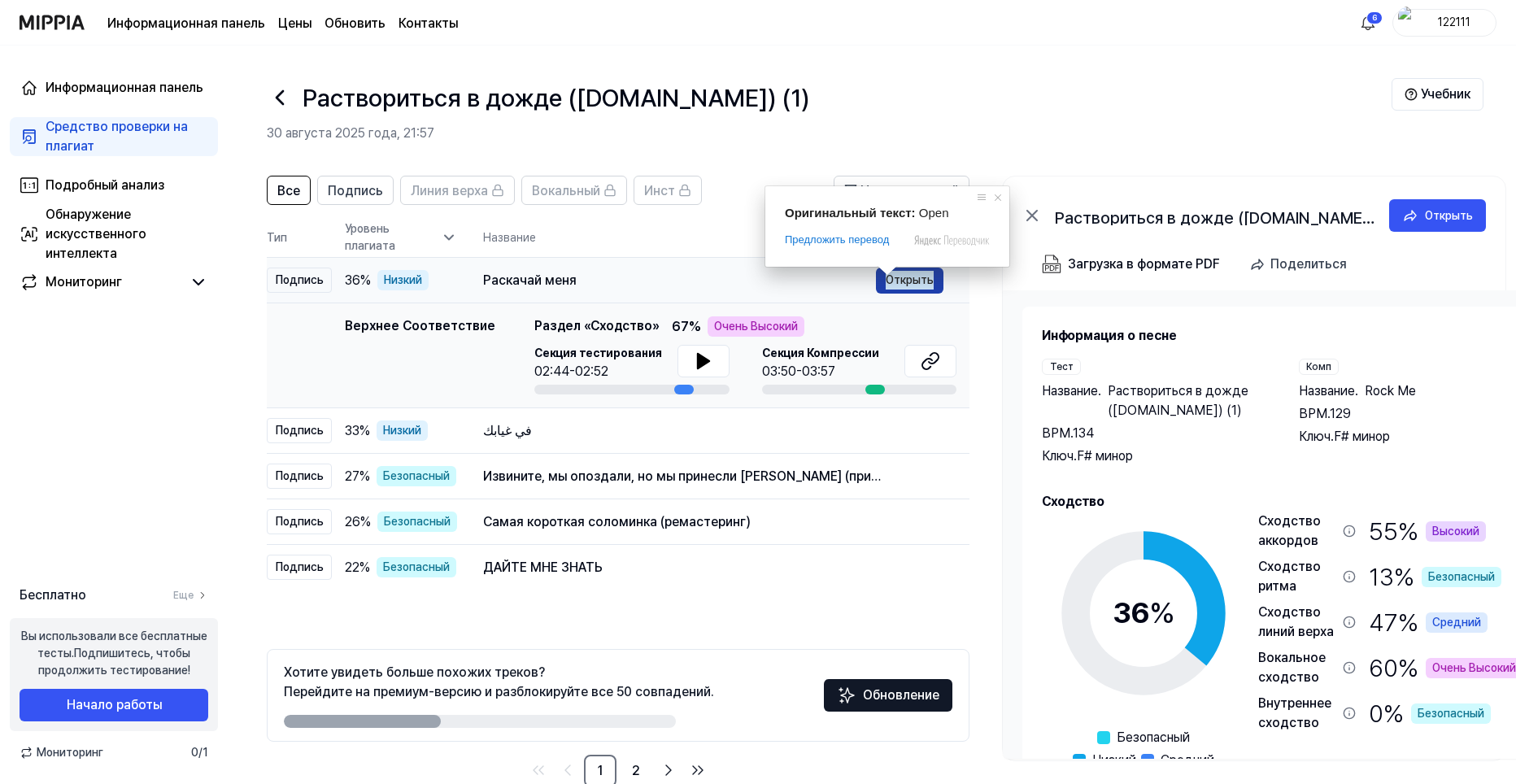
click at [903, 277] on ya-tr-span "Открыть" at bounding box center [909, 280] width 48 height 18
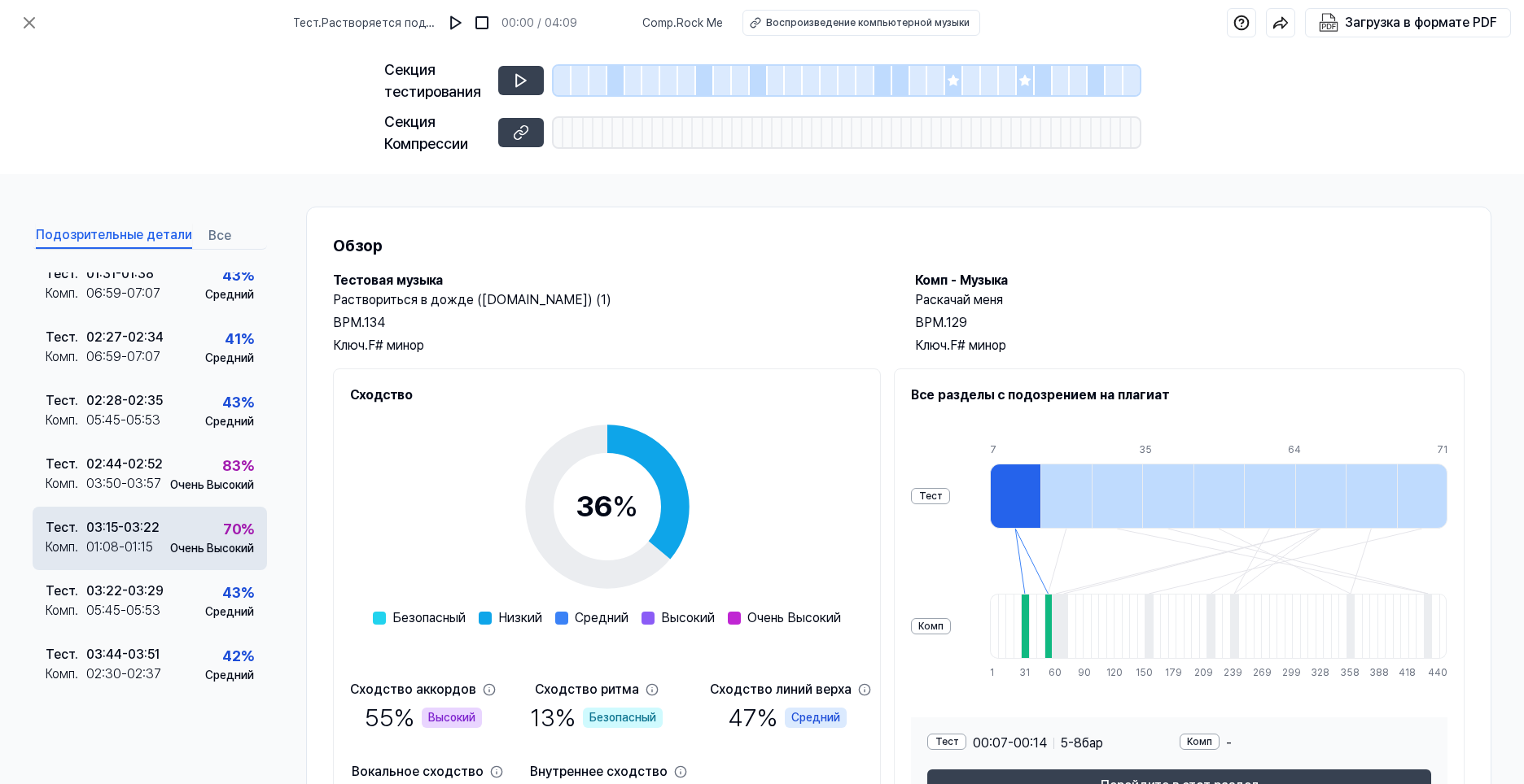
scroll to position [111, 0]
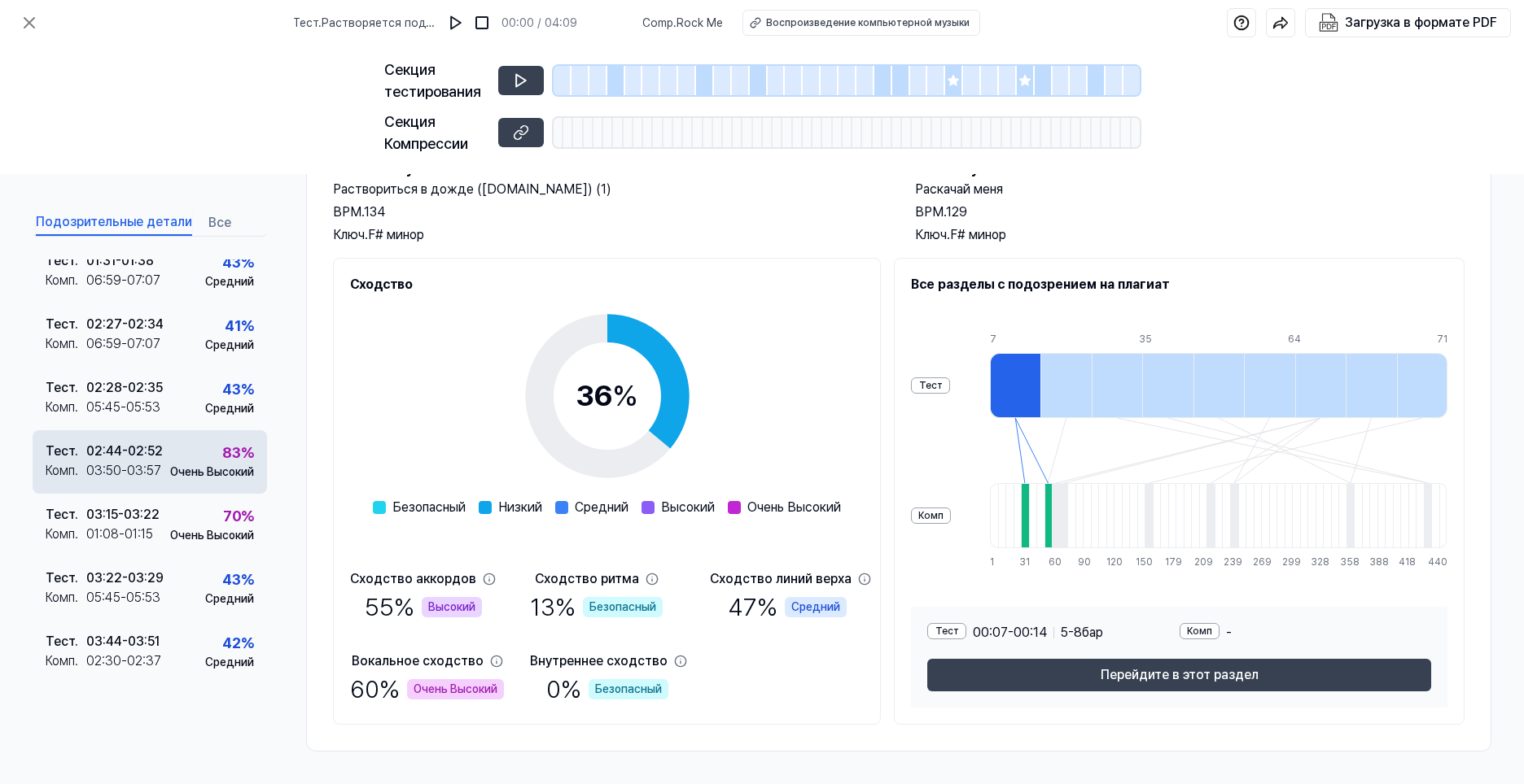
click at [175, 471] on body "Тест . Растворяется под дождём ([DOMAIN_NAME]) (1) 00:00 / 04:09 Comp . Rock Me…" at bounding box center [762, 392] width 1524 height 784
click at [194, 450] on div "83 % Очень Высокий" at bounding box center [211, 460] width 84 height 39
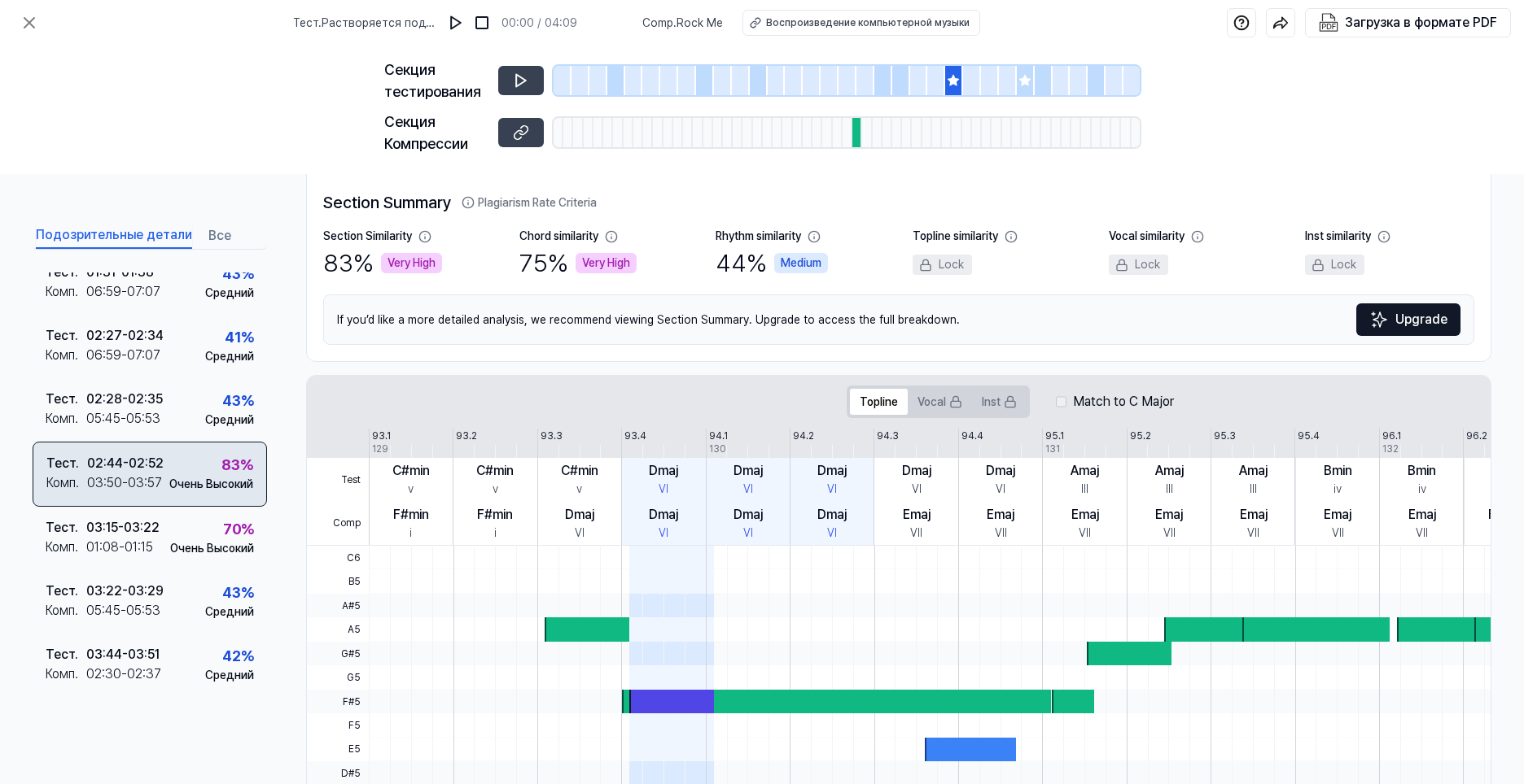
scroll to position [192, 0]
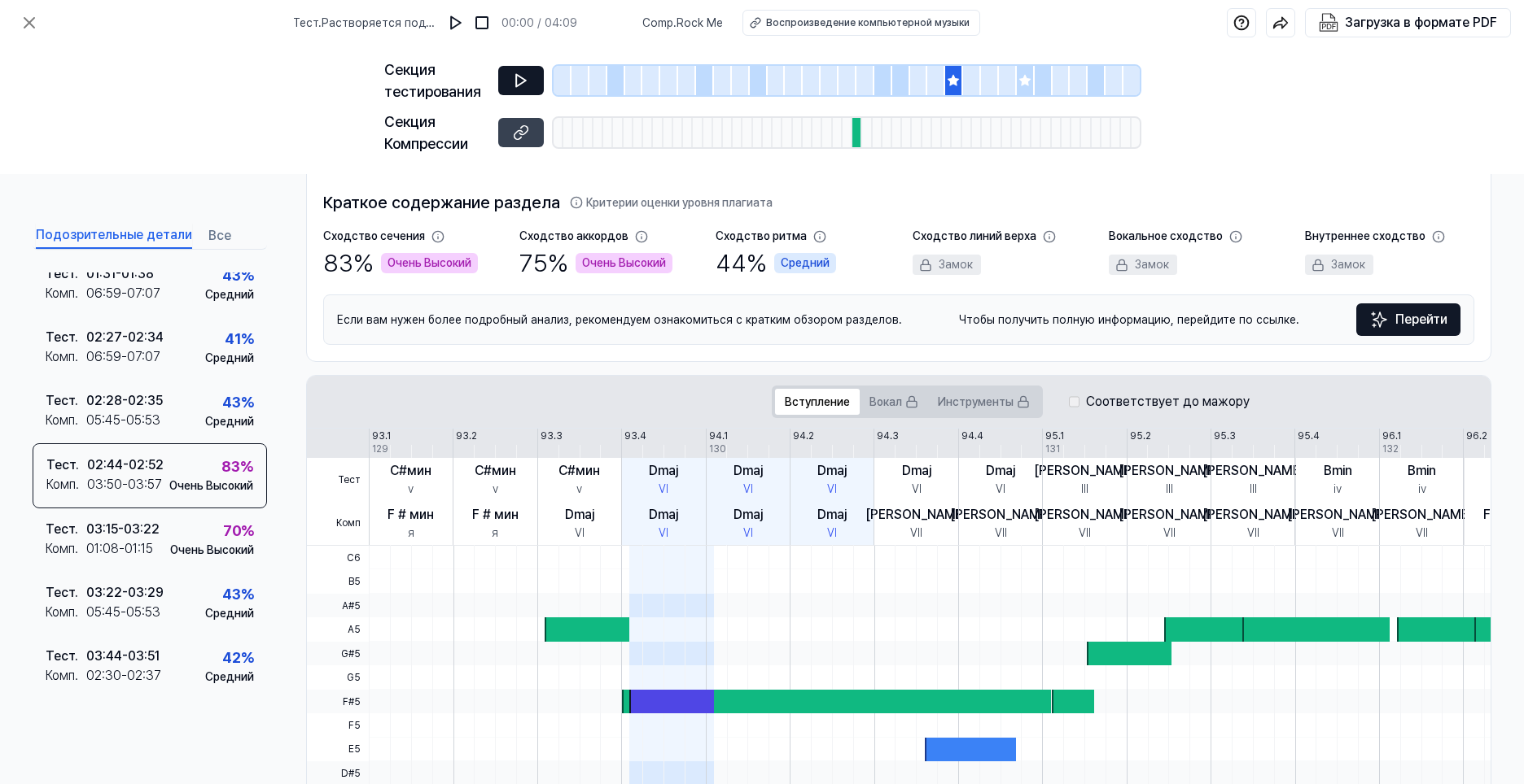
click at [528, 90] on button at bounding box center [521, 80] width 46 height 30
click at [509, 131] on button at bounding box center [521, 132] width 46 height 30
click at [223, 542] on div "70 %" at bounding box center [238, 530] width 31 height 22
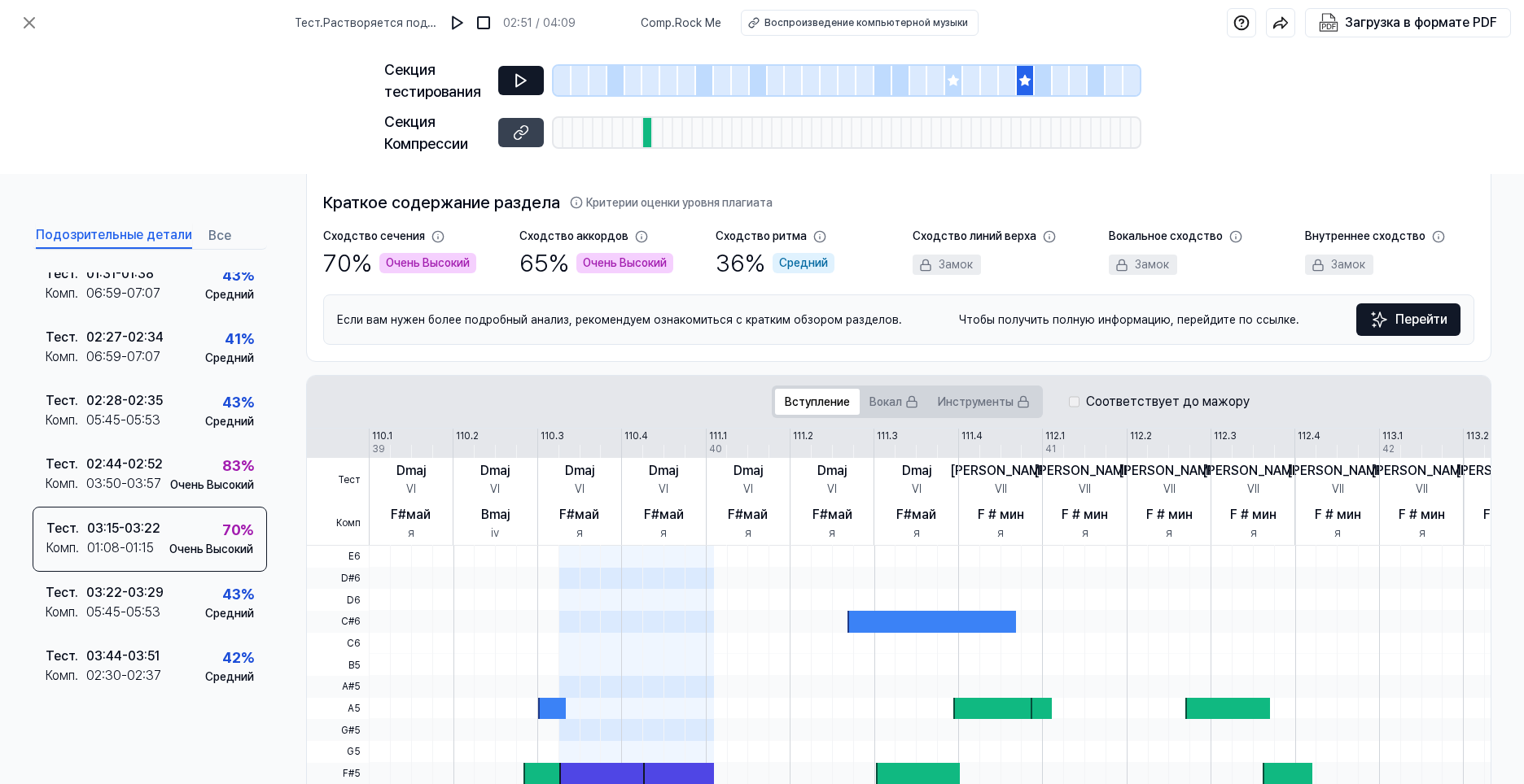
click at [507, 85] on button at bounding box center [521, 80] width 46 height 30
click at [525, 132] on icon at bounding box center [523, 130] width 8 height 9
drag, startPoint x: 630, startPoint y: 260, endPoint x: 640, endPoint y: 256, distance: 10.8
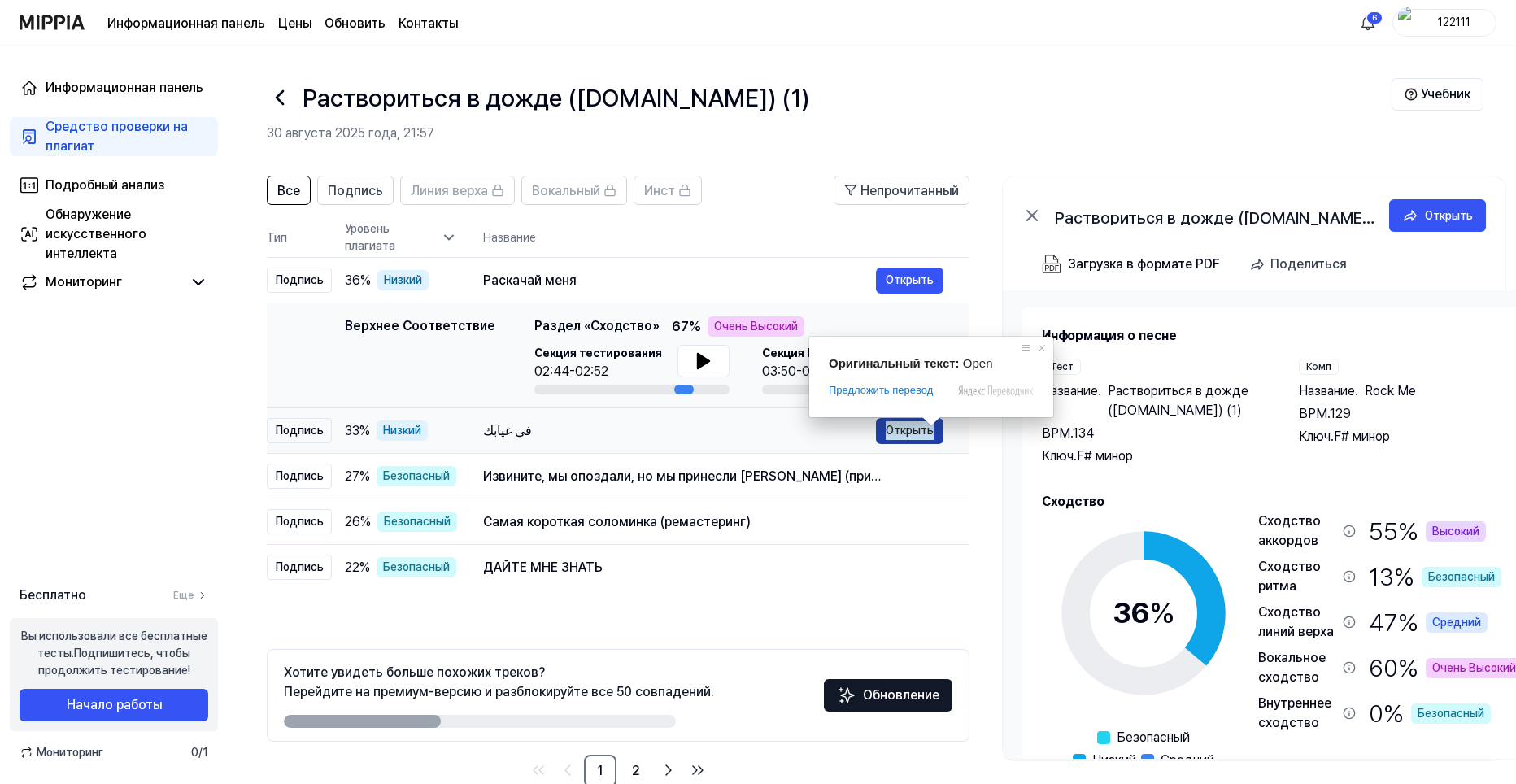
click at [900, 431] on ya-tr-span "Открыть" at bounding box center [909, 431] width 48 height 18
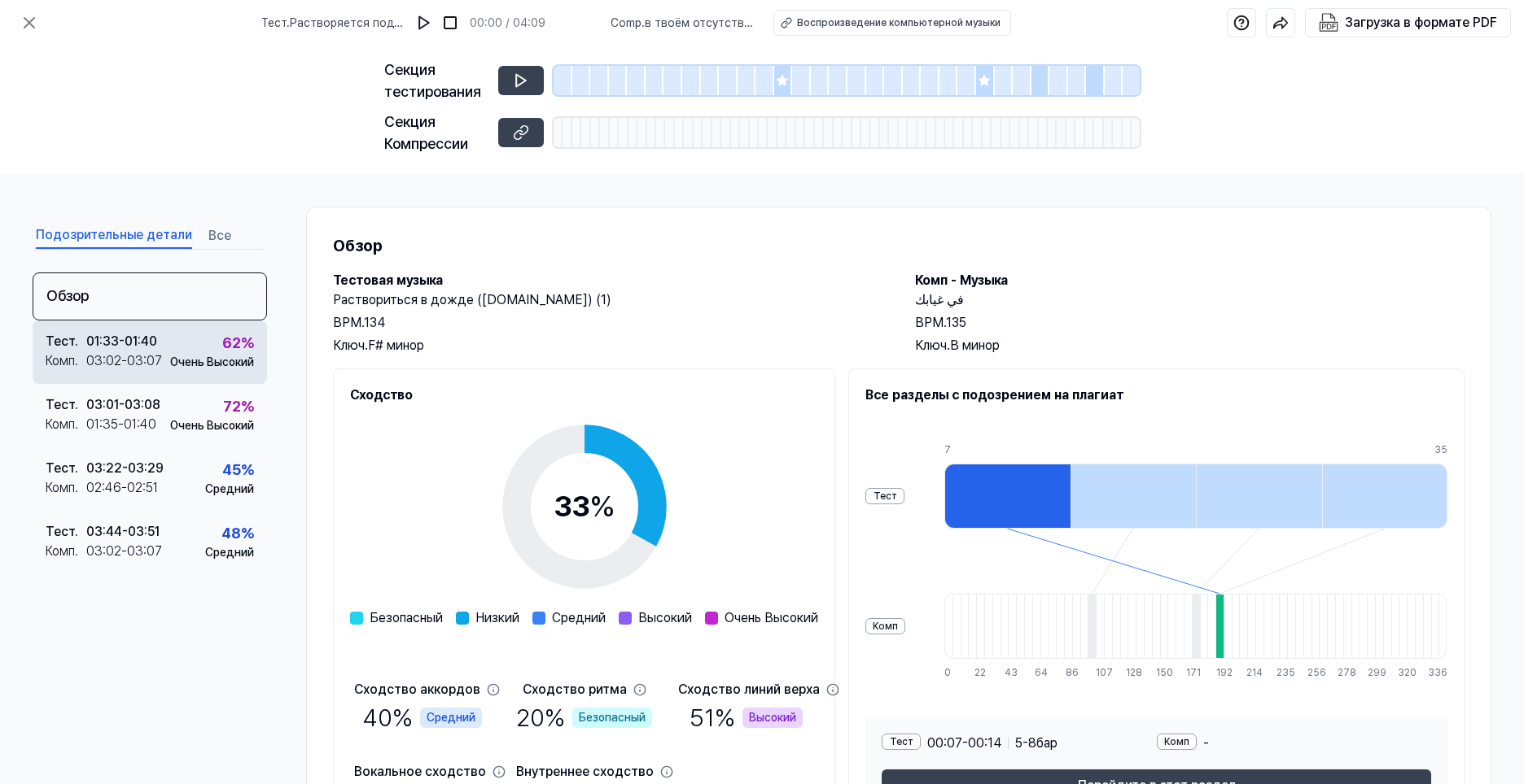
click at [160, 347] on div "Тест . 01:33 - 01:40 Комп . 03:02 - 03:07 62 % Очень Высокий" at bounding box center [149, 352] width 235 height 64
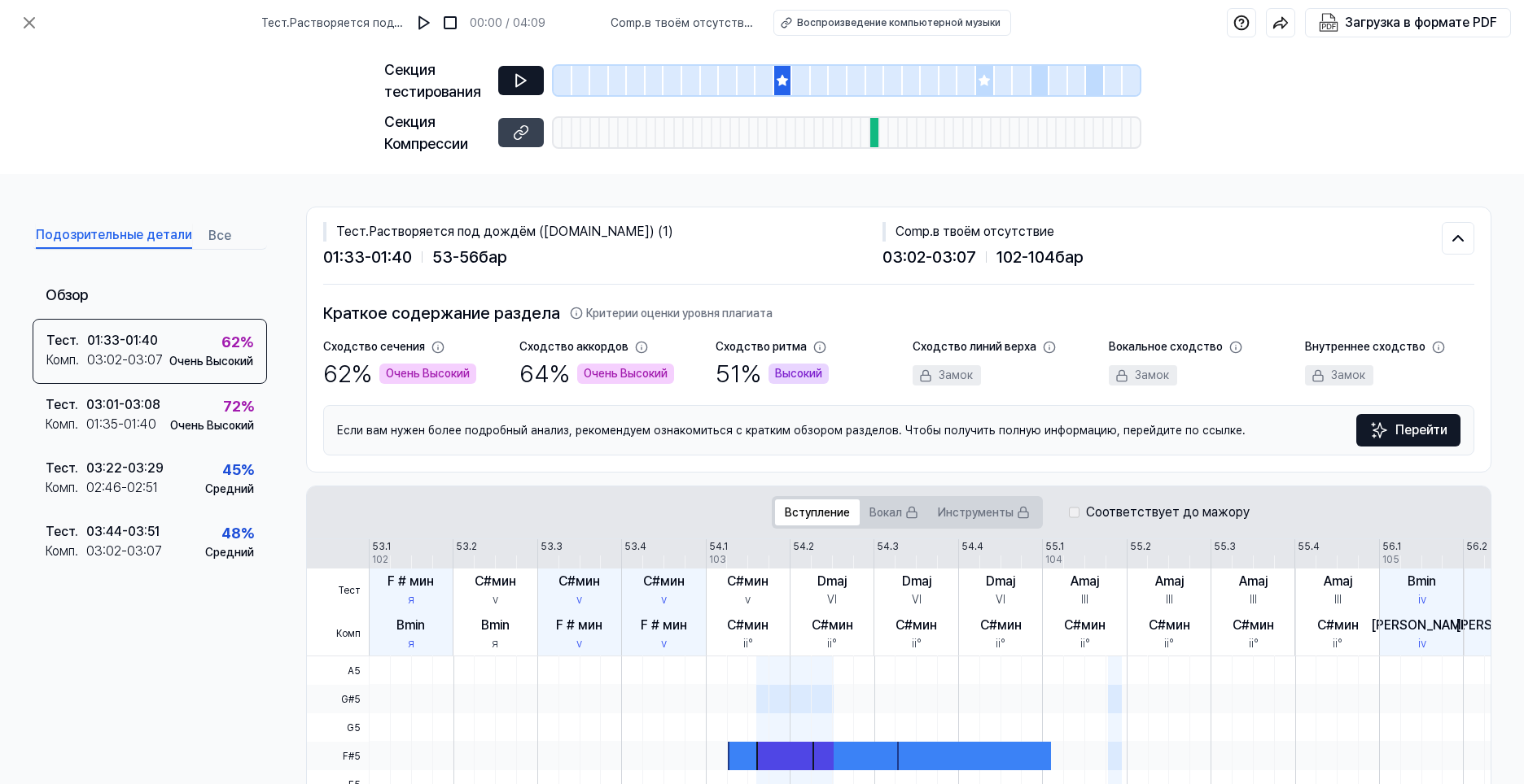
click at [519, 77] on icon at bounding box center [521, 81] width 10 height 13
click at [512, 138] on button at bounding box center [521, 132] width 46 height 30
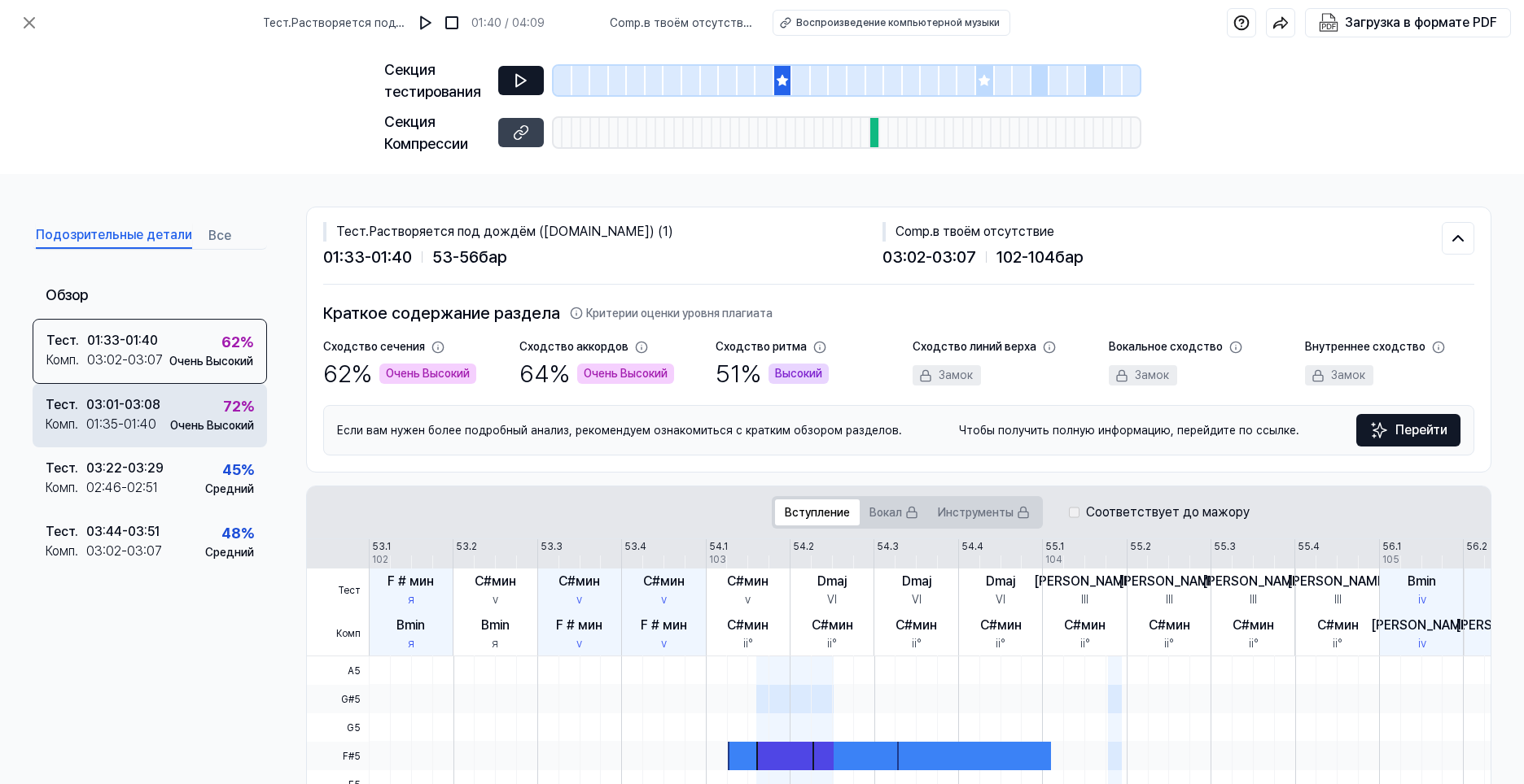
click at [169, 431] on div "Тест . 03:01 - 03:08 Комп . 01:35 - 01:40 72 % Очень Высокий" at bounding box center [149, 415] width 235 height 64
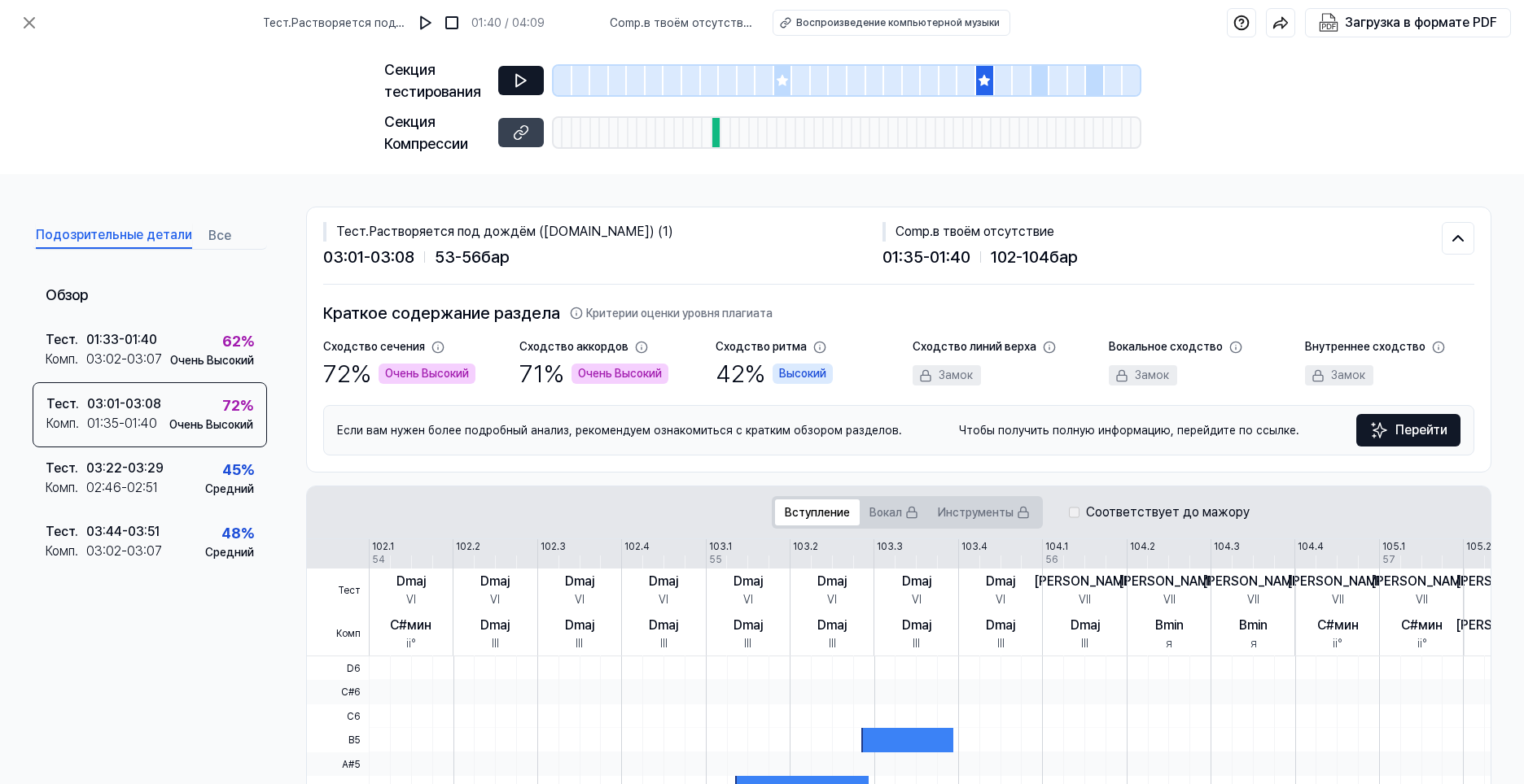
click at [527, 81] on icon at bounding box center [521, 81] width 16 height 16
click at [520, 133] on icon at bounding box center [523, 130] width 8 height 9
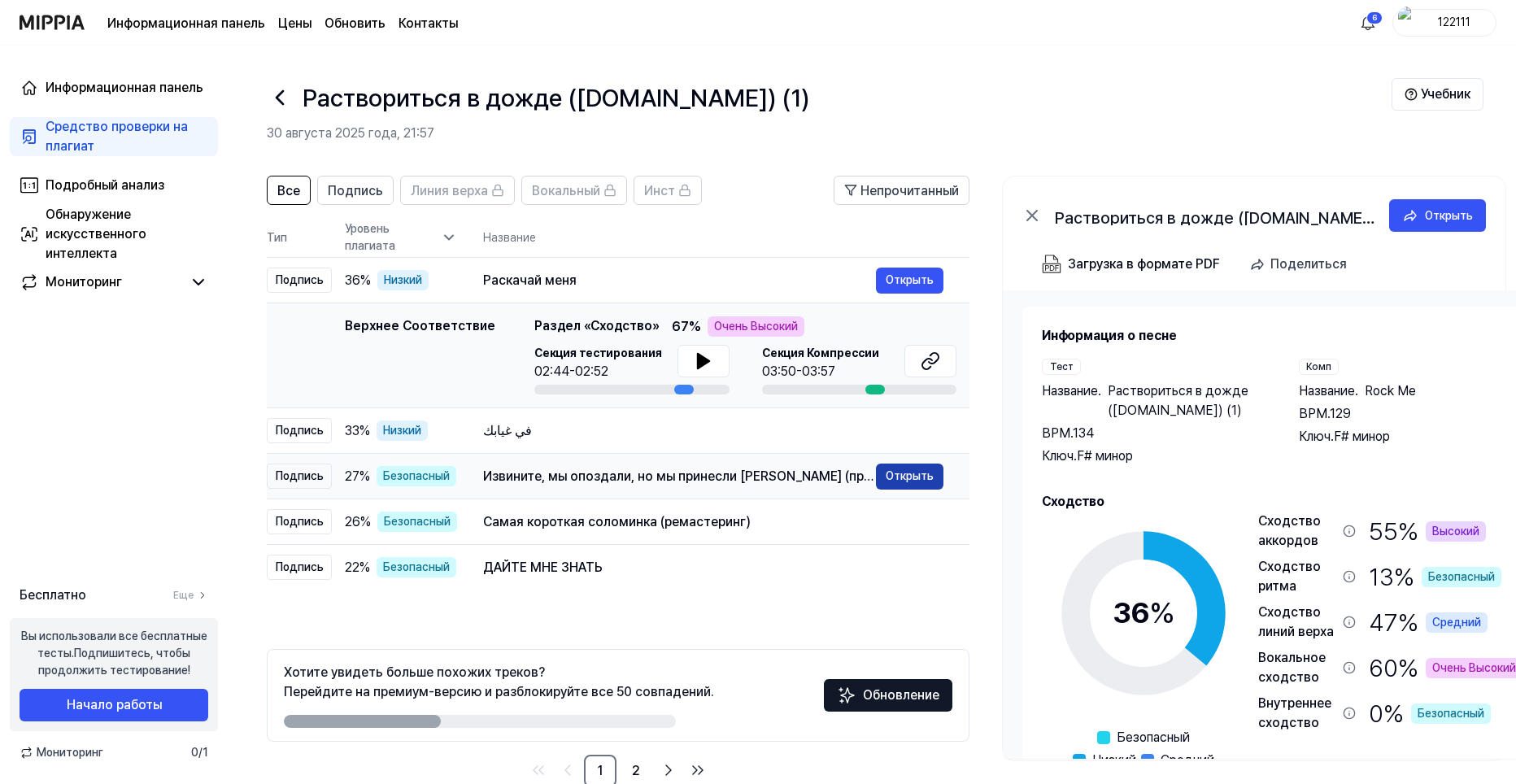
click at [895, 469] on button "Открыть" at bounding box center [909, 477] width 67 height 26
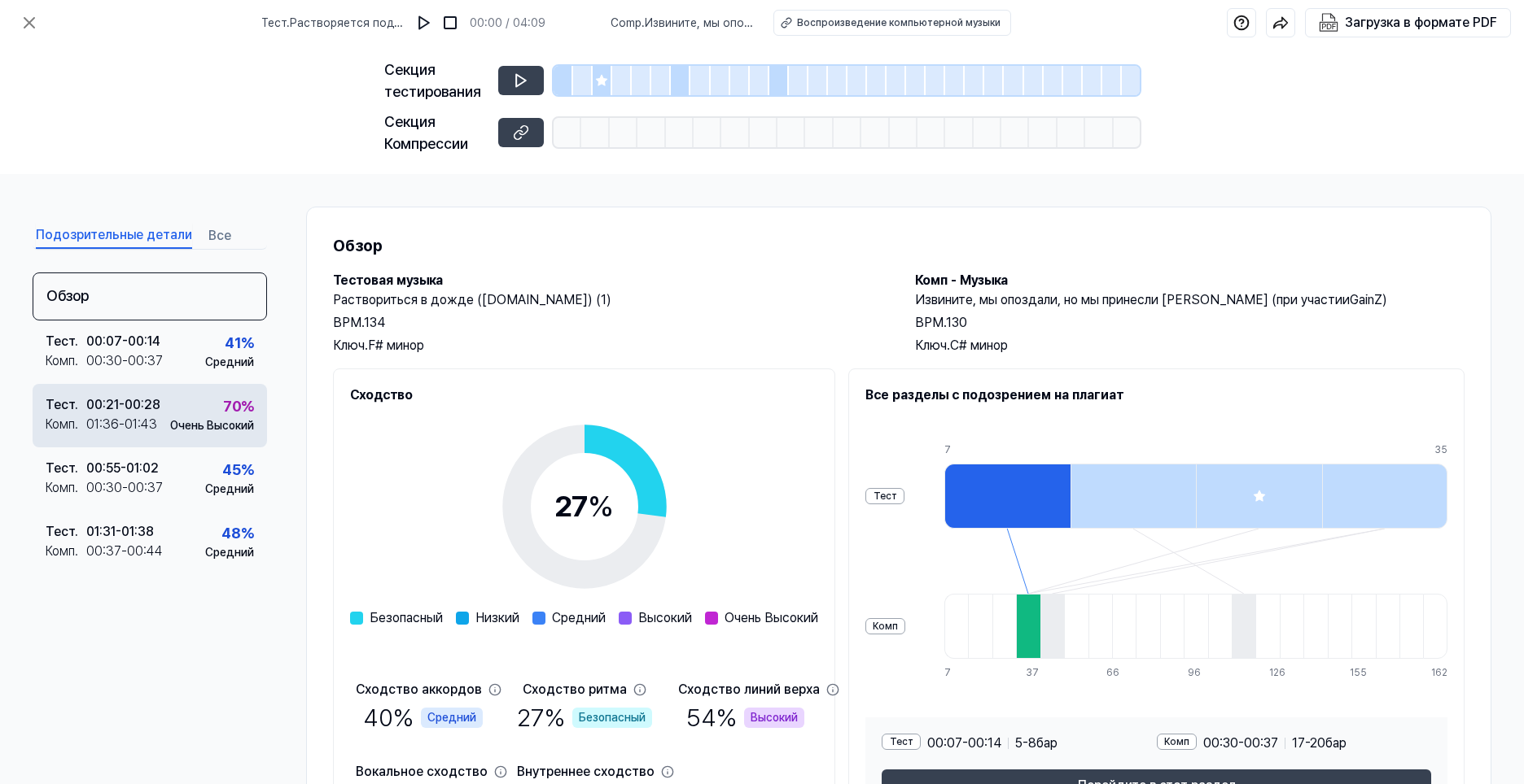
click at [202, 394] on div "Тест . 00:21 - 00:28 Комп . 01:36 - 01:43 70 % Очень Высокий" at bounding box center [149, 415] width 235 height 64
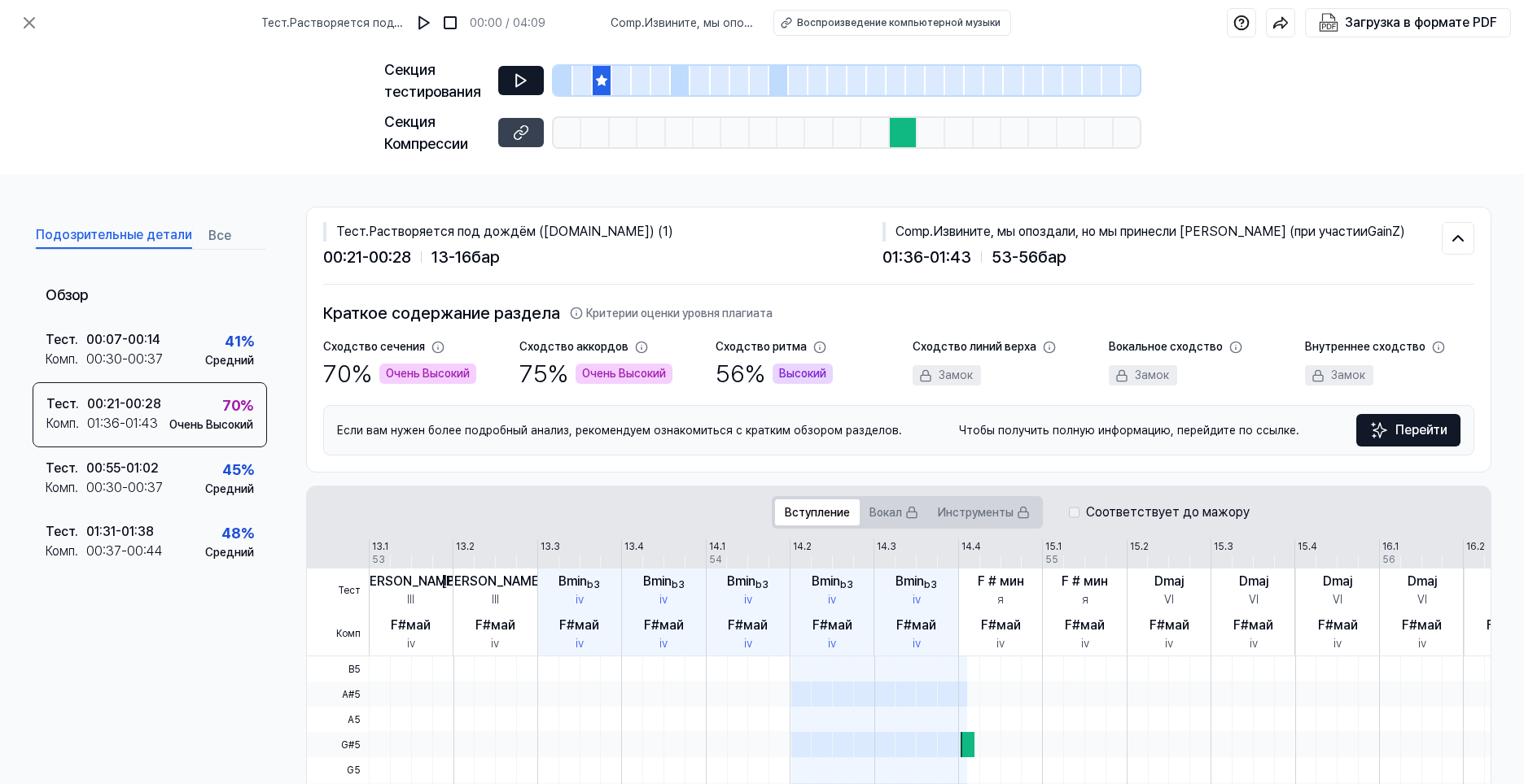
click at [524, 71] on button at bounding box center [521, 80] width 46 height 30
click at [508, 129] on button at bounding box center [521, 132] width 46 height 30
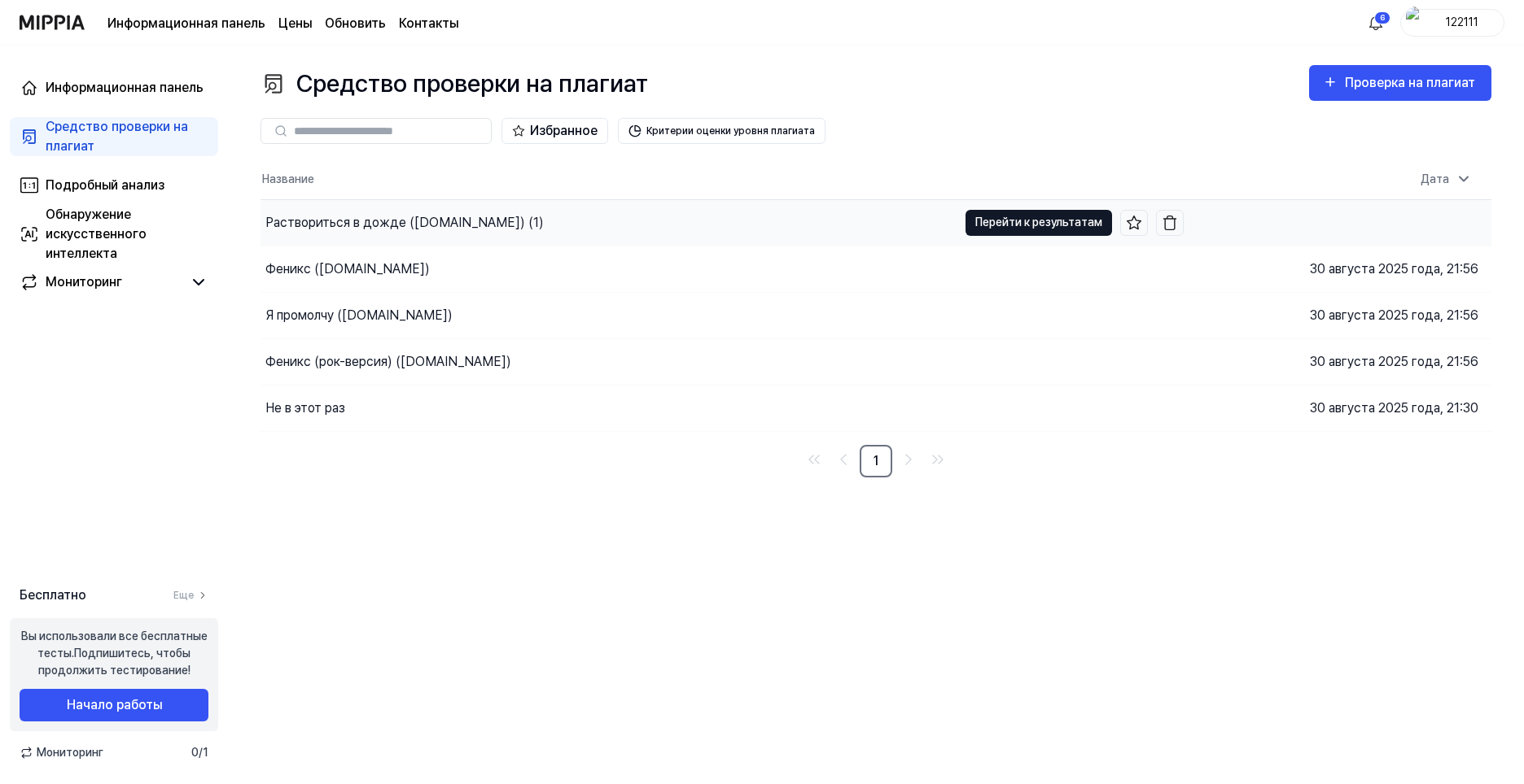
click at [1057, 218] on ya-tr-span "Перейти к результатам" at bounding box center [1038, 222] width 127 height 18
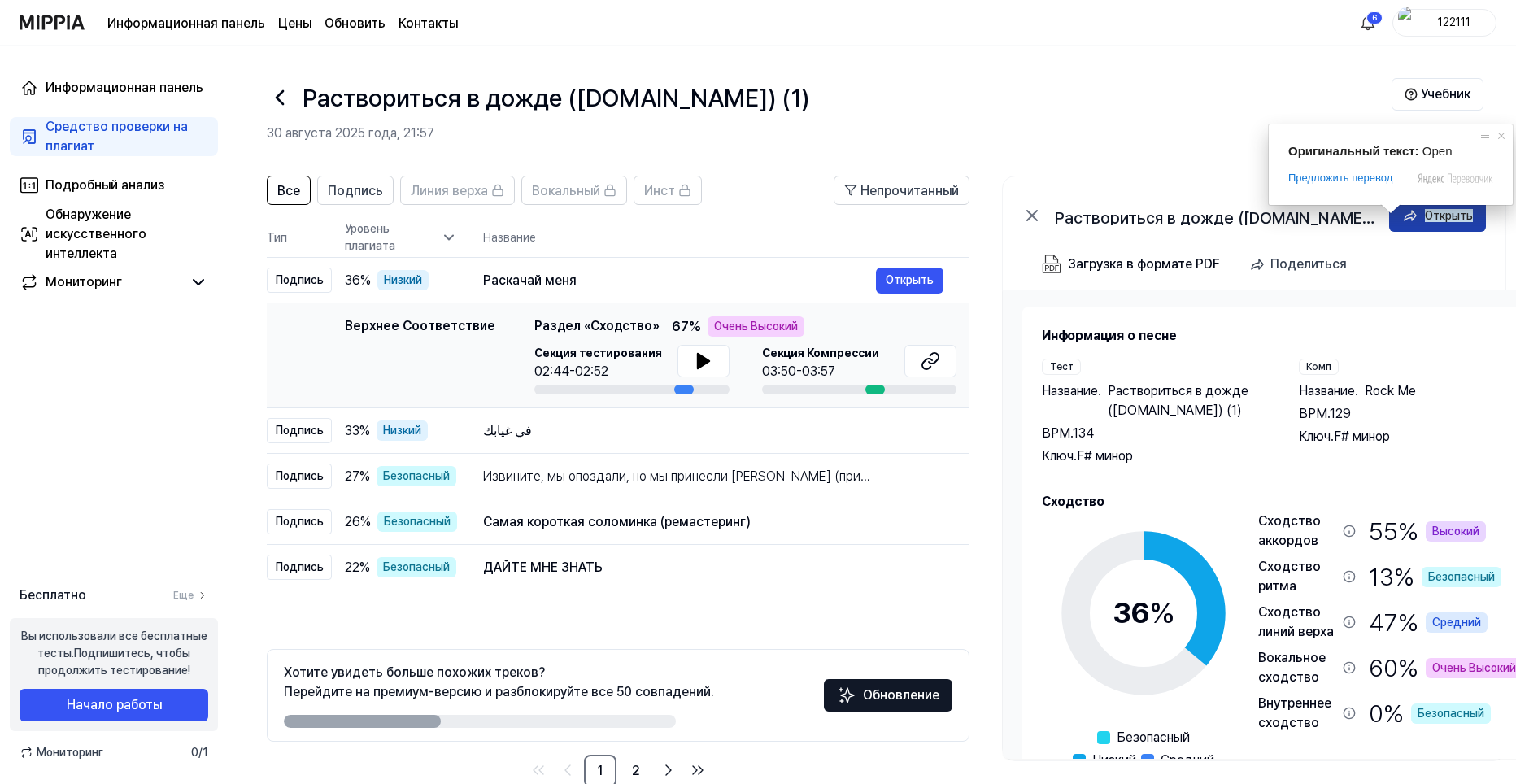
click at [1446, 216] on ya-tr-span "Открыть" at bounding box center [1449, 215] width 48 height 13
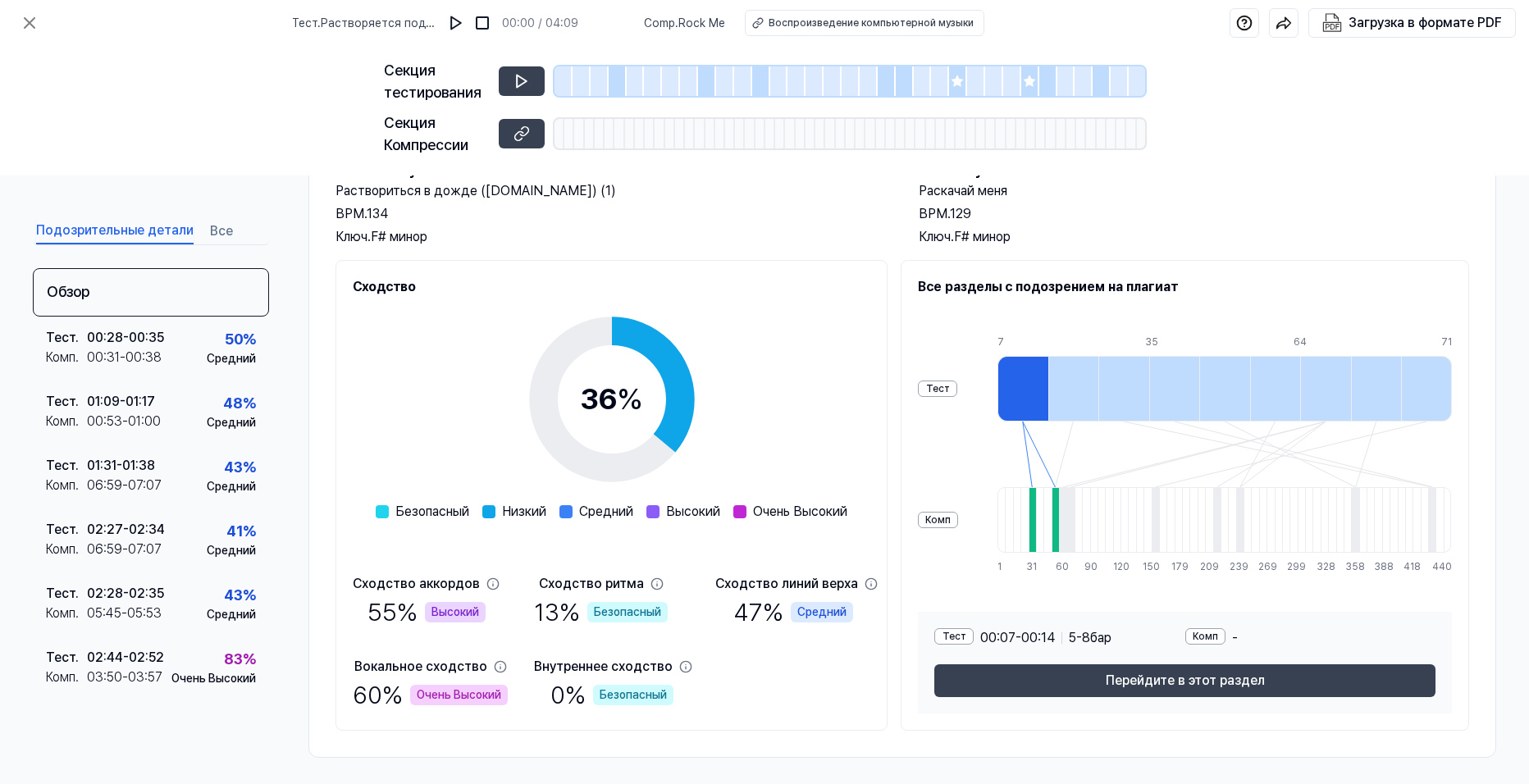
scroll to position [6, 0]
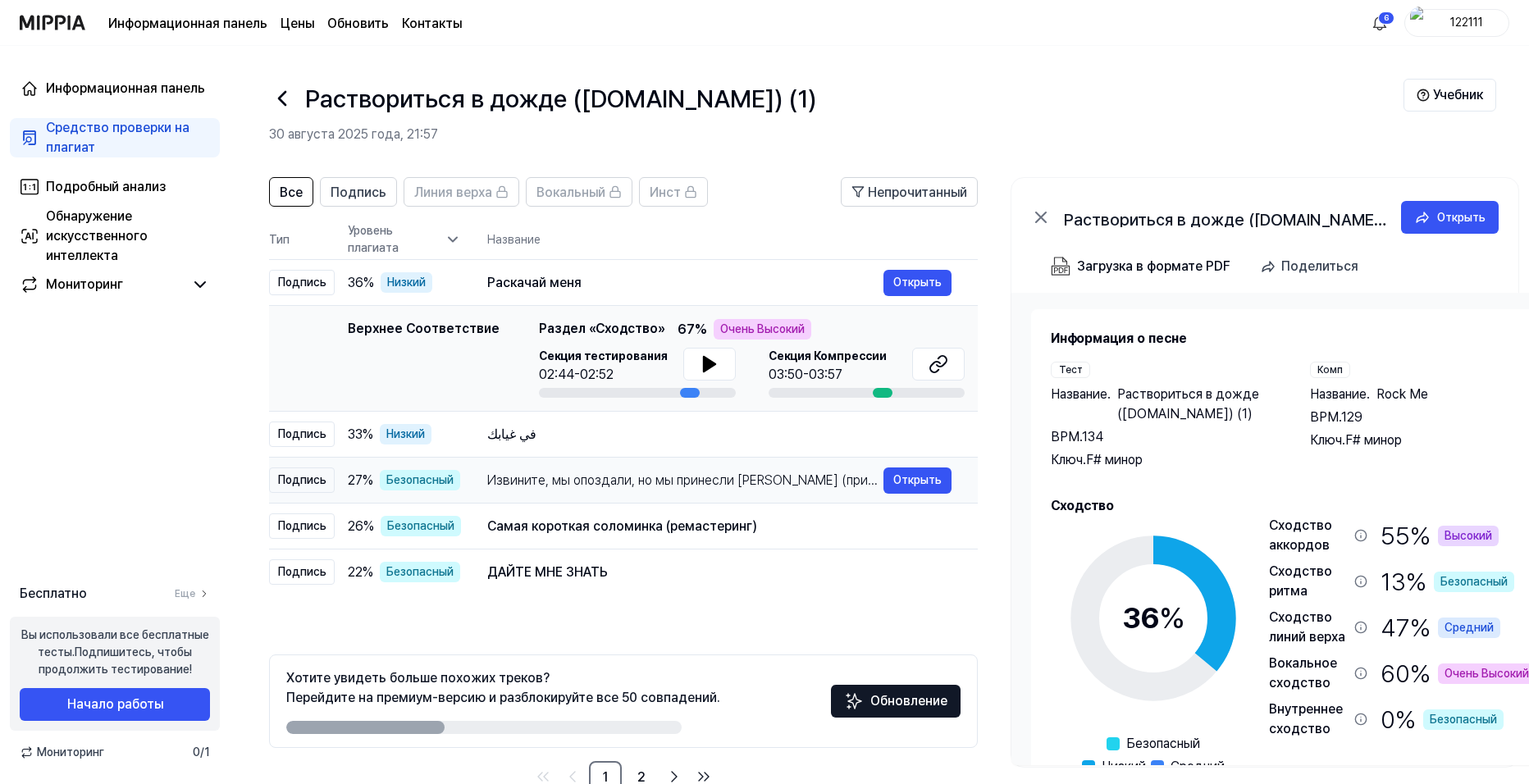
click at [548, 459] on td "Извините, мы опоздали, но мы принесли закуски (при участии [PERSON_NAME]) Откры…" at bounding box center [719, 480] width 517 height 46
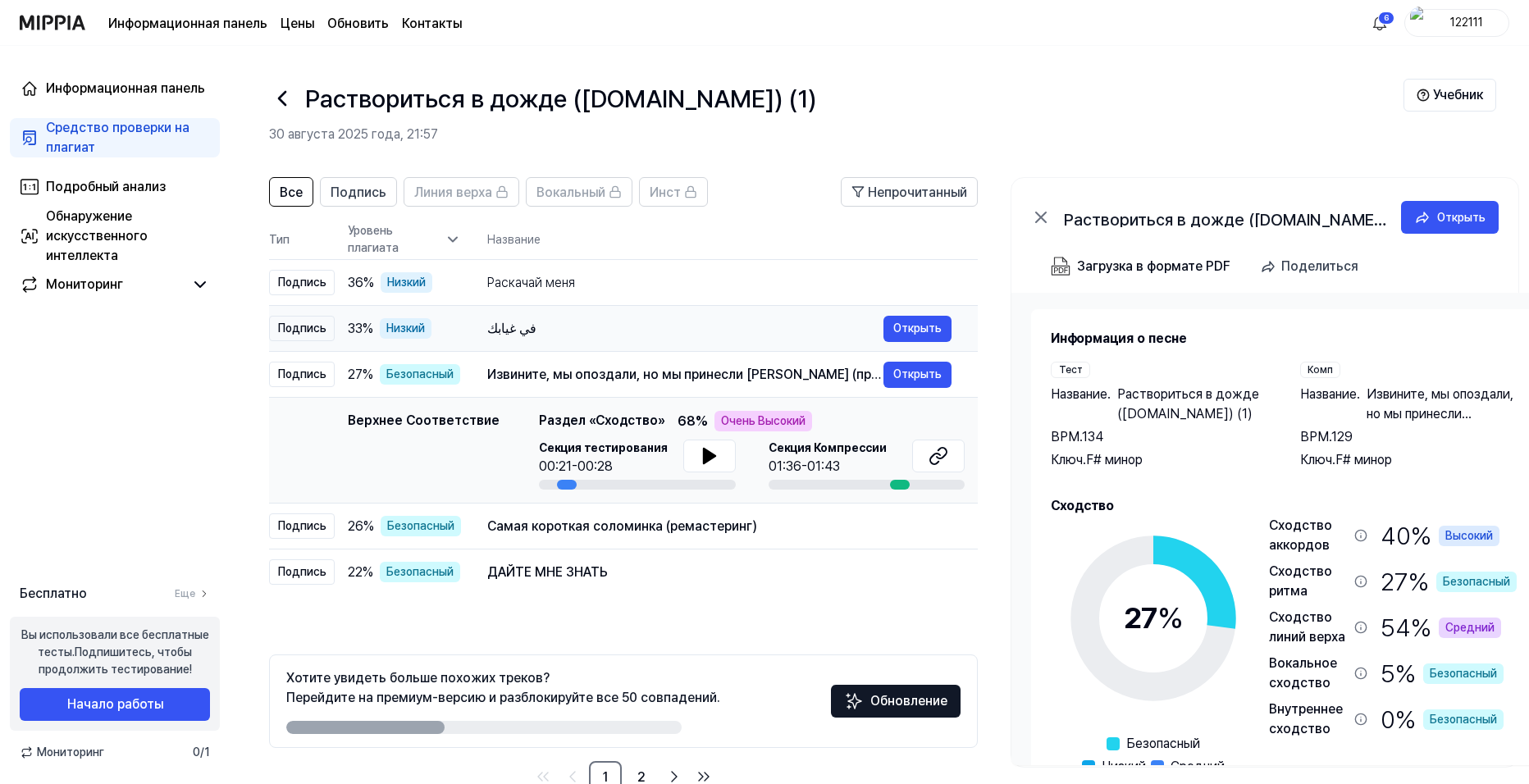
click at [642, 334] on div "في غيابك" at bounding box center [685, 329] width 396 height 20
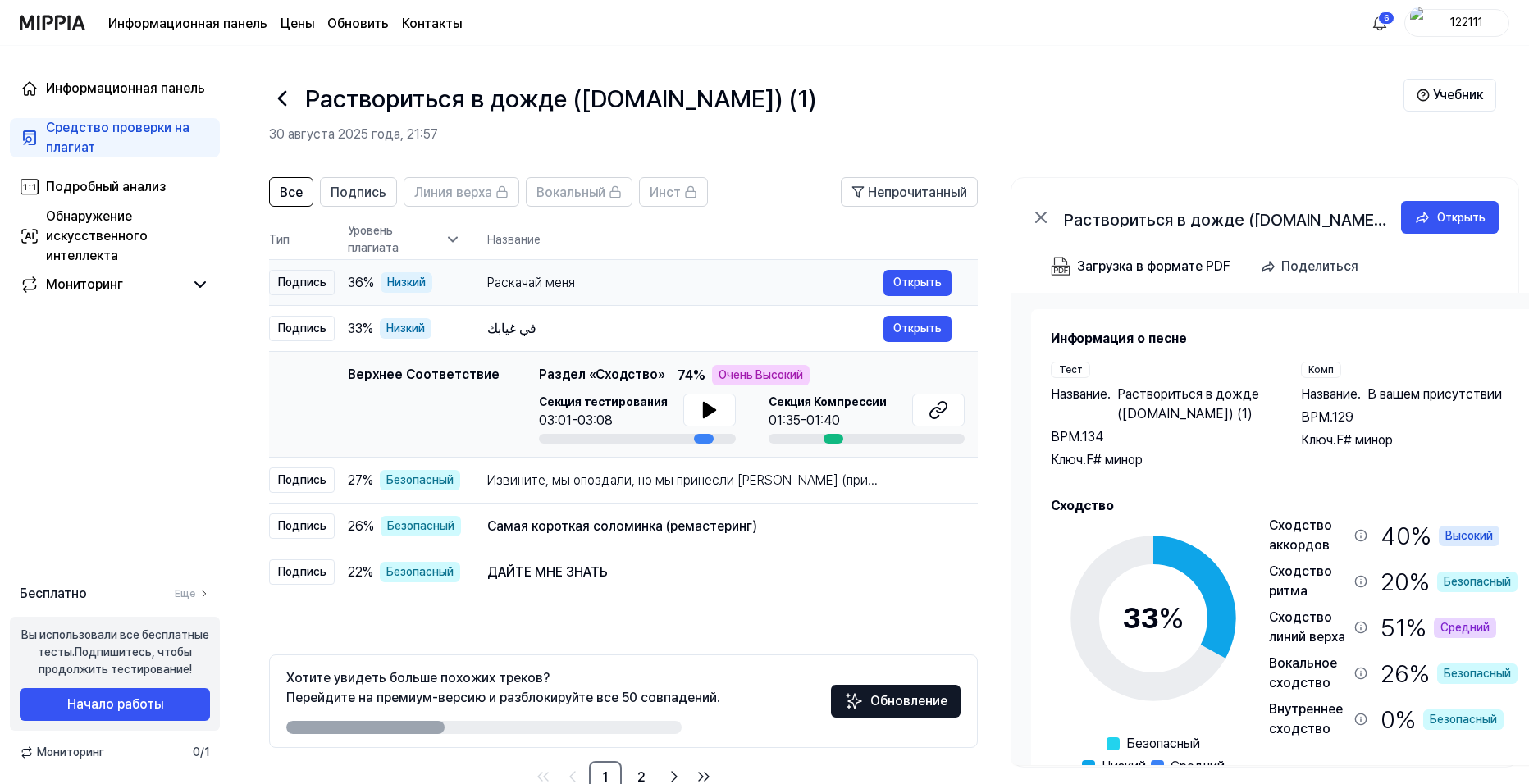
click at [661, 300] on td "Раскачай меня Открыть" at bounding box center [719, 283] width 517 height 46
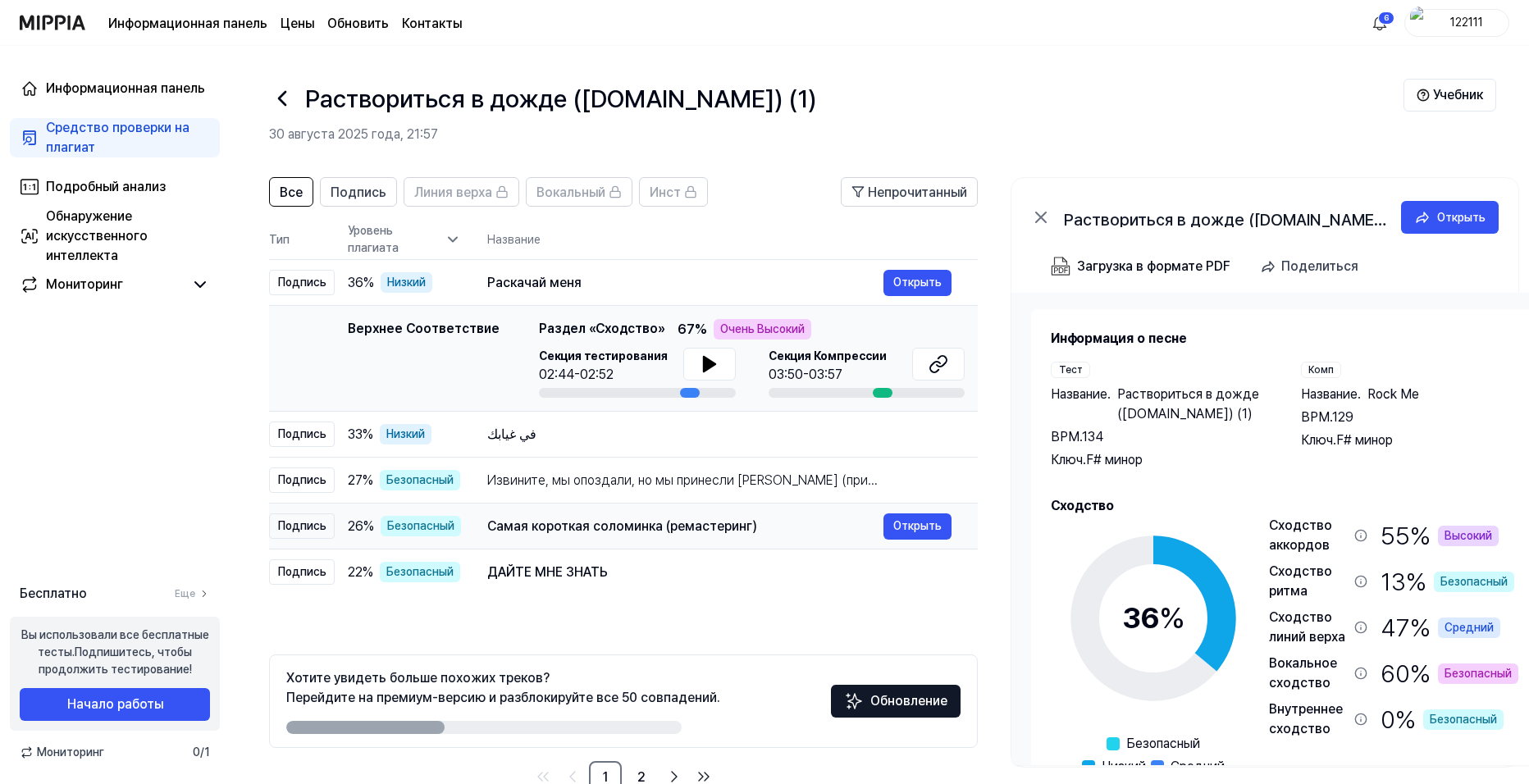
click at [599, 546] on td "Самая короткая соломинка (ремастеринг) Открыть" at bounding box center [719, 526] width 517 height 46
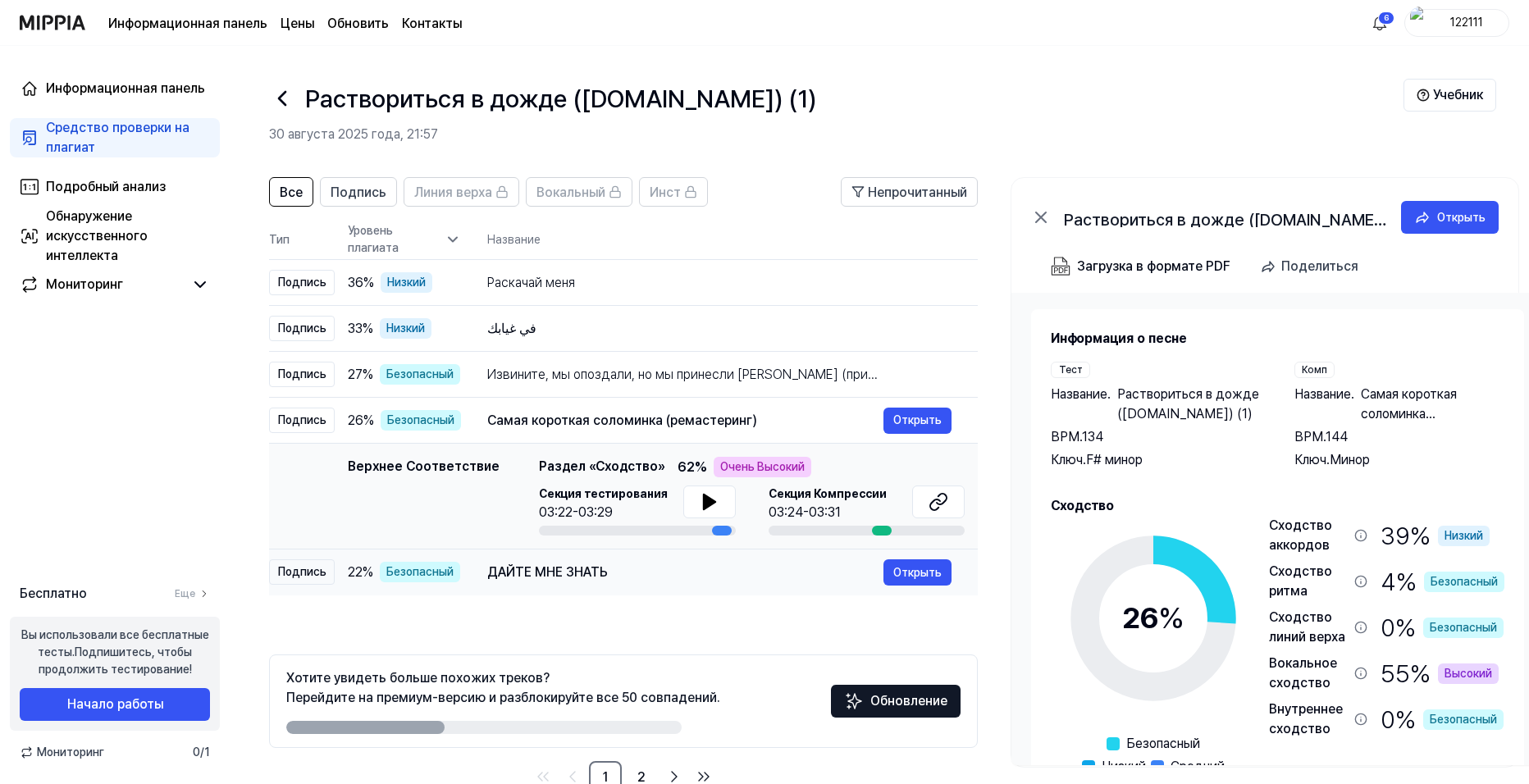
click at [585, 577] on ya-tr-span "ДАЙТЕ МНЕ ЗНАТЬ" at bounding box center [547, 571] width 121 height 15
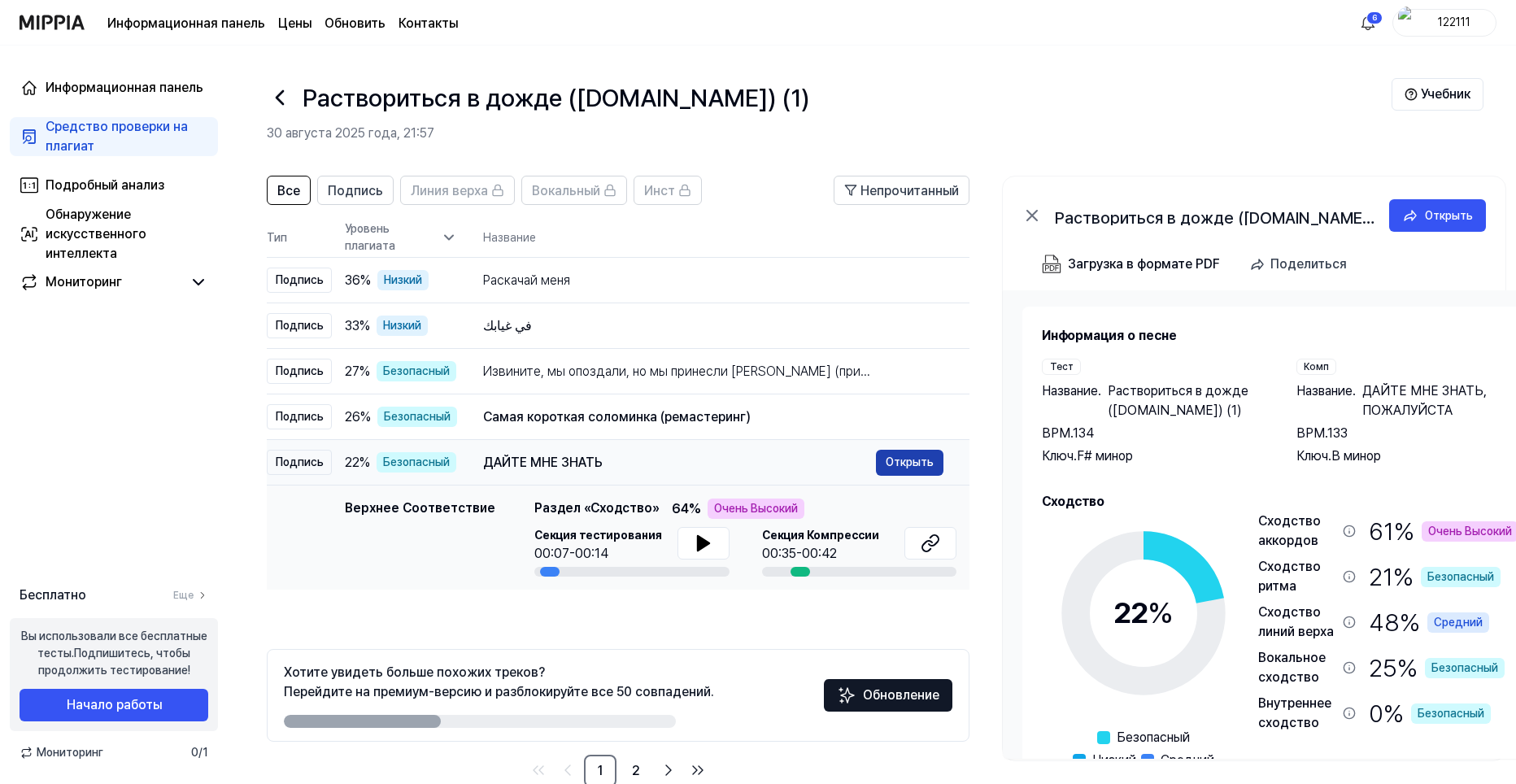
click at [905, 465] on button "Открыть" at bounding box center [909, 462] width 67 height 26
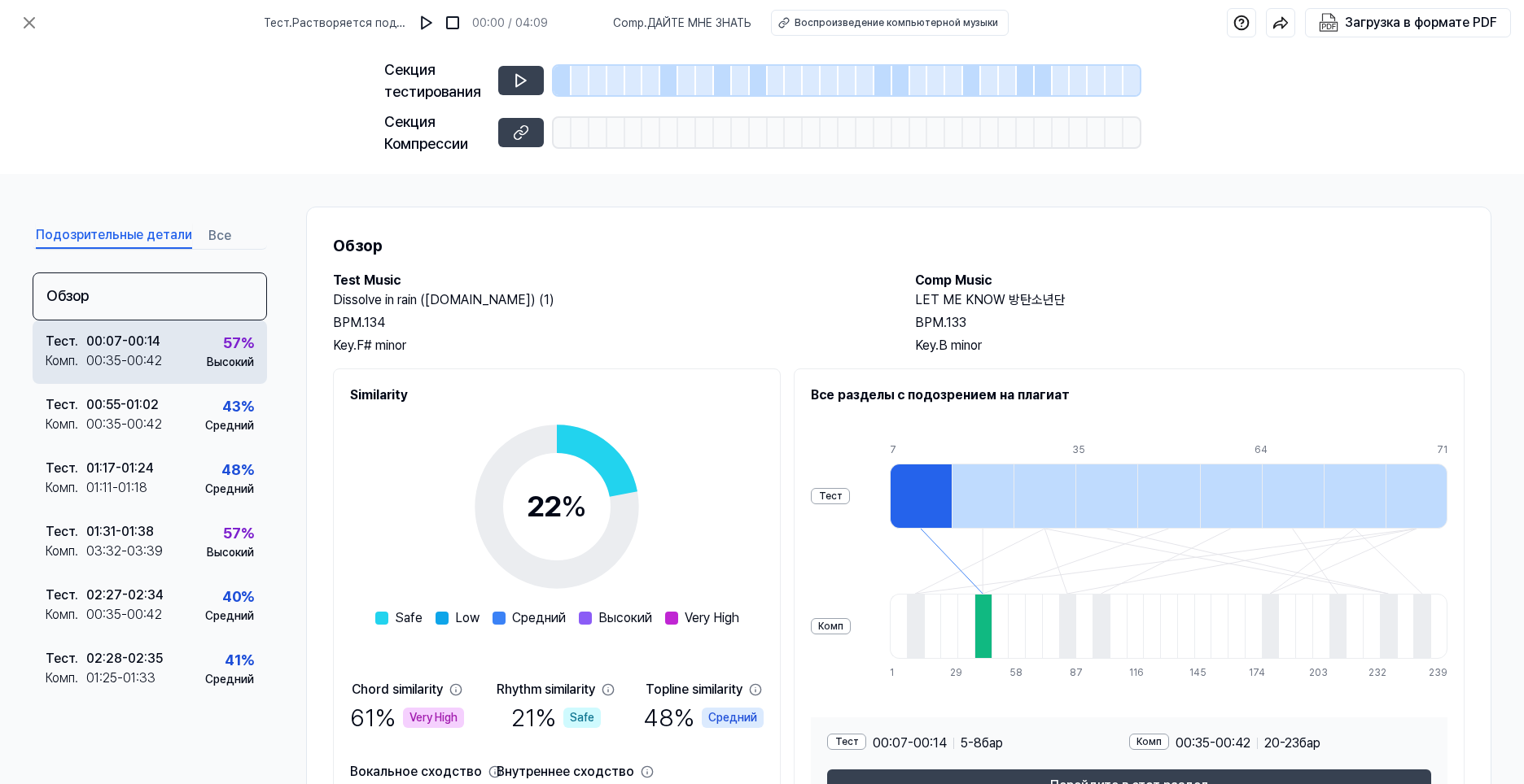
click at [207, 355] on div "Высокий" at bounding box center [230, 362] width 47 height 17
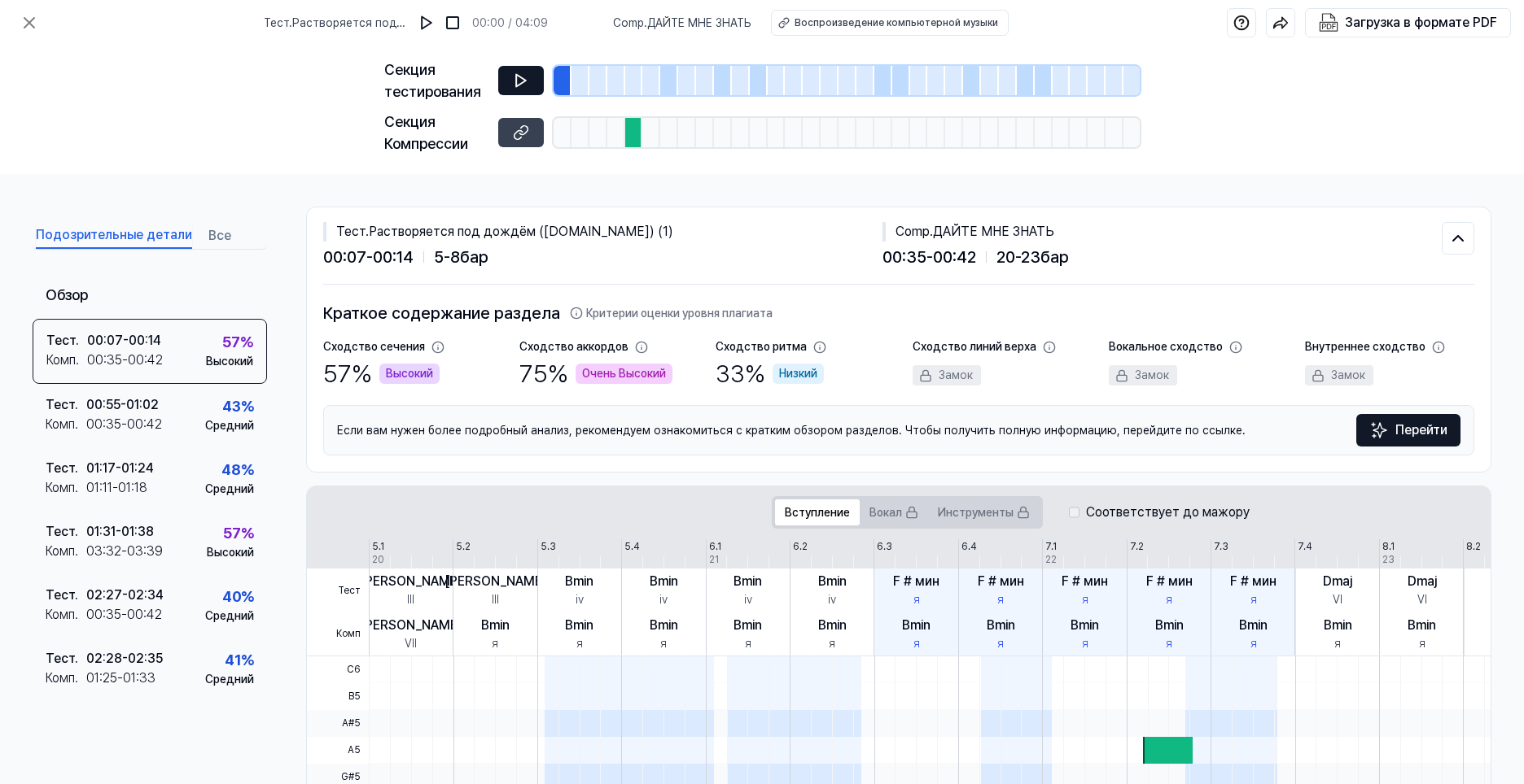
click at [530, 79] on button at bounding box center [521, 80] width 46 height 30
click at [519, 137] on icon at bounding box center [521, 132] width 16 height 16
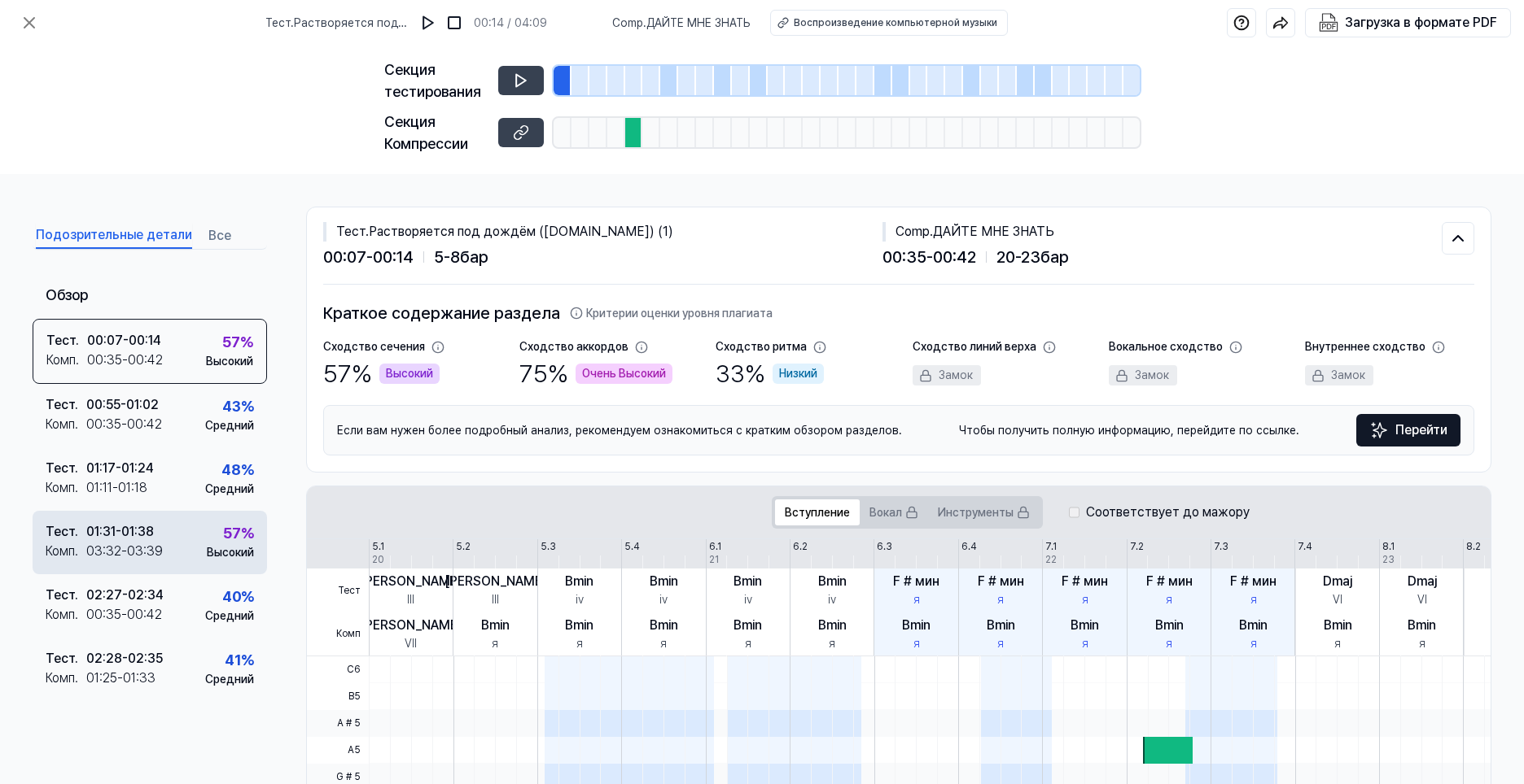
click at [196, 545] on div "Тест . 01:31 - 01:38 Комп . 03:32 - 03:39 57 % Высокий" at bounding box center [149, 542] width 235 height 64
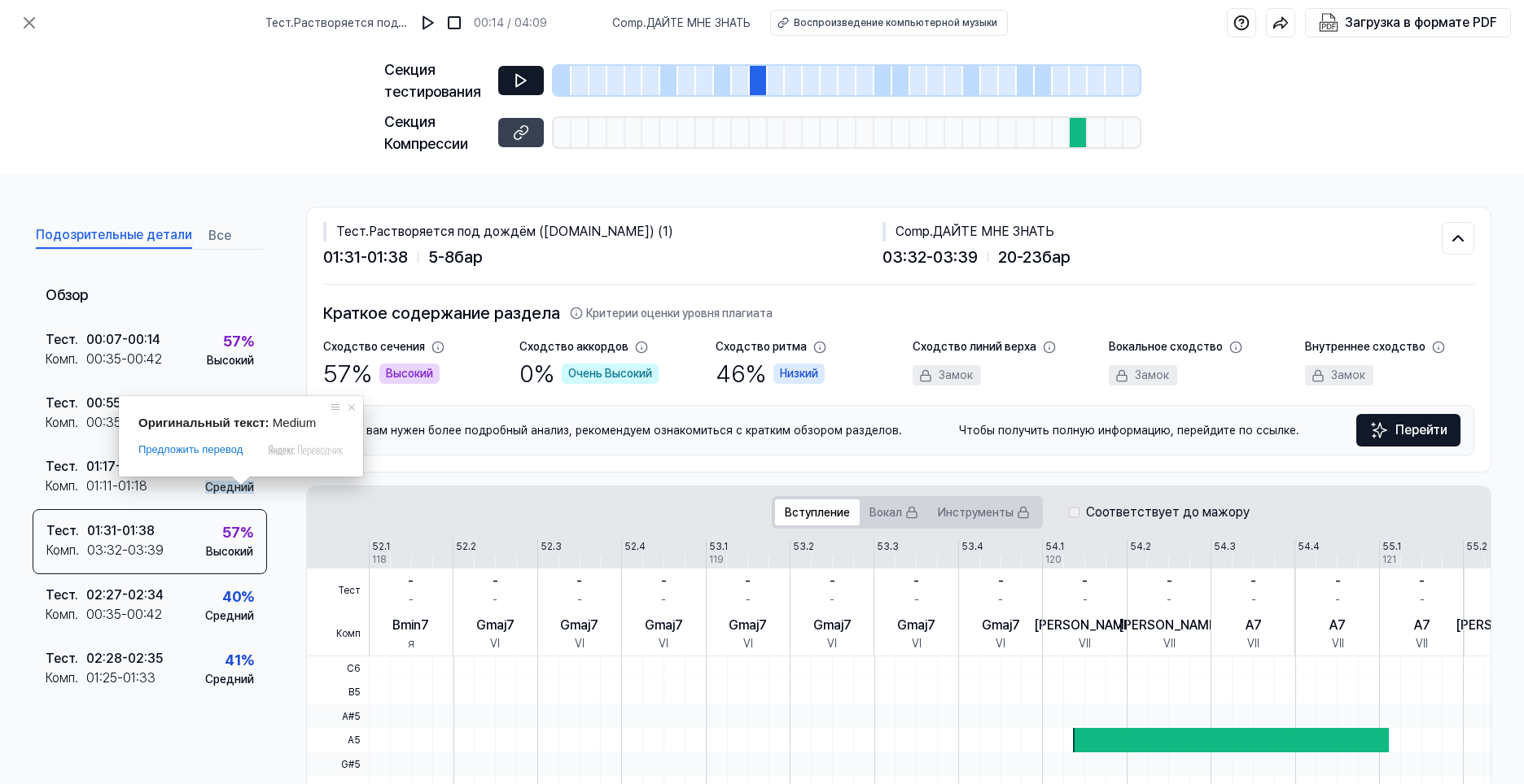
click at [525, 88] on icon at bounding box center [521, 81] width 16 height 16
click at [523, 135] on icon at bounding box center [523, 130] width 8 height 9
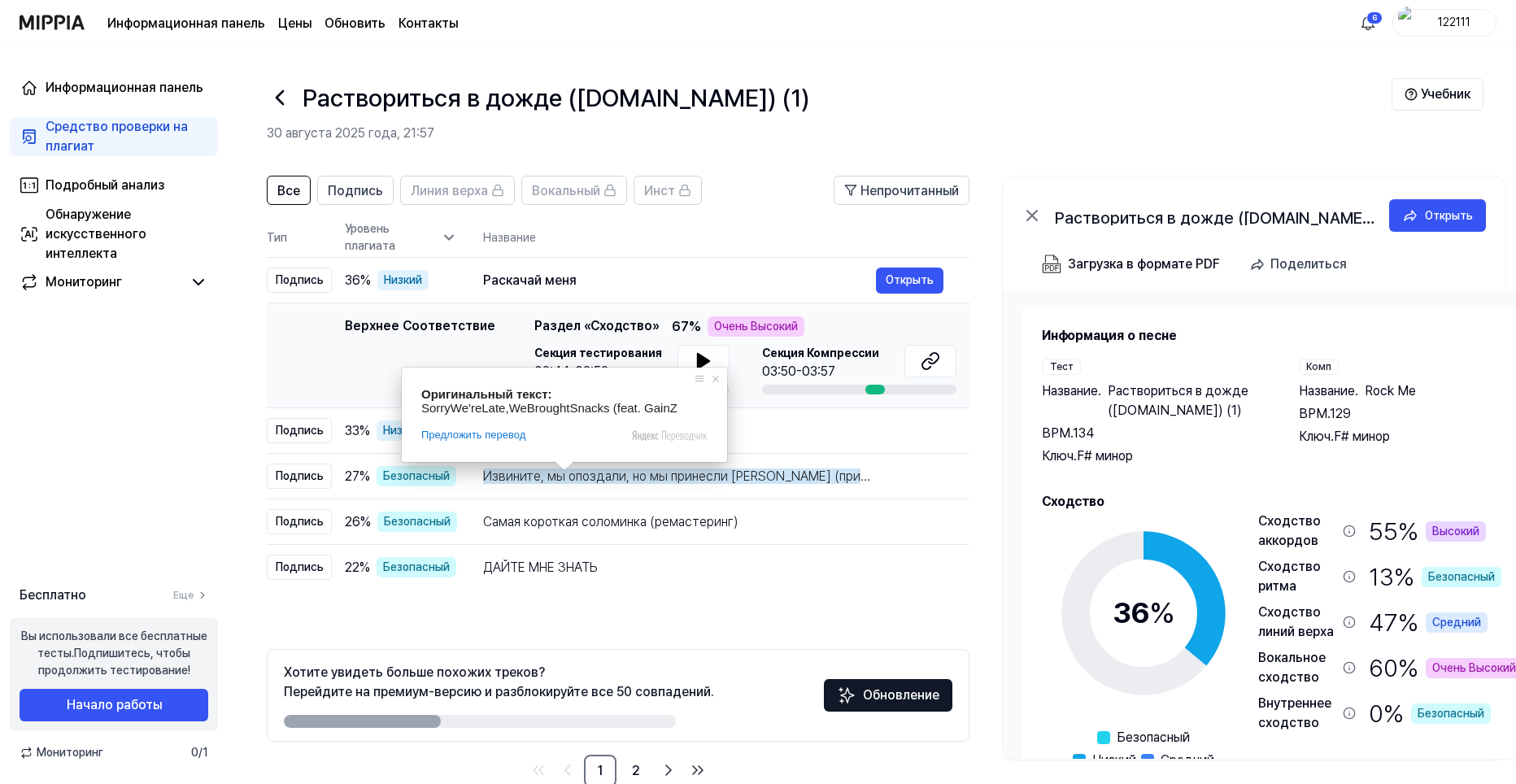
click at [282, 95] on icon at bounding box center [280, 97] width 26 height 26
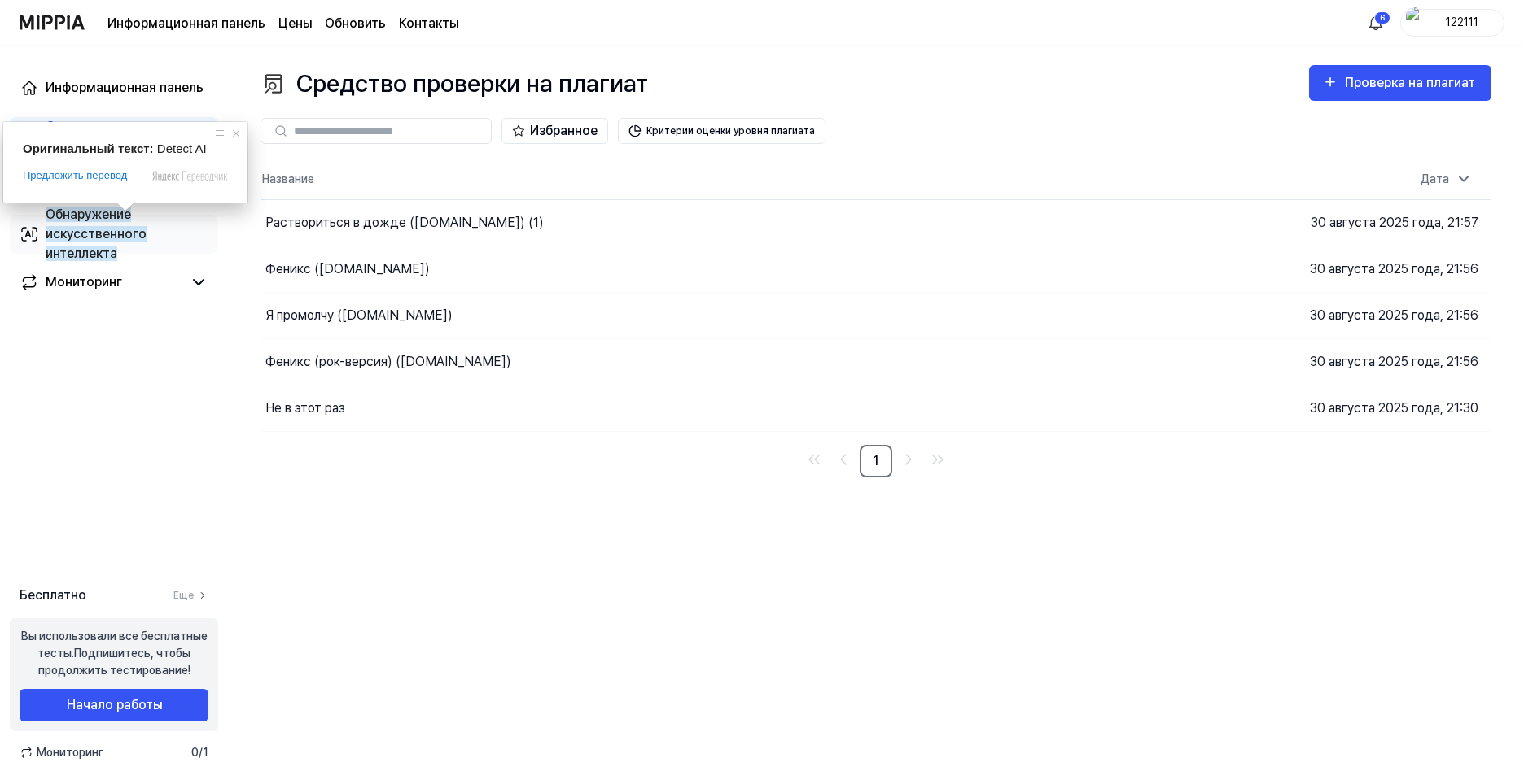
click at [122, 229] on ya-tr-span "Обнаружение искусственного интеллекта" at bounding box center [96, 234] width 101 height 55
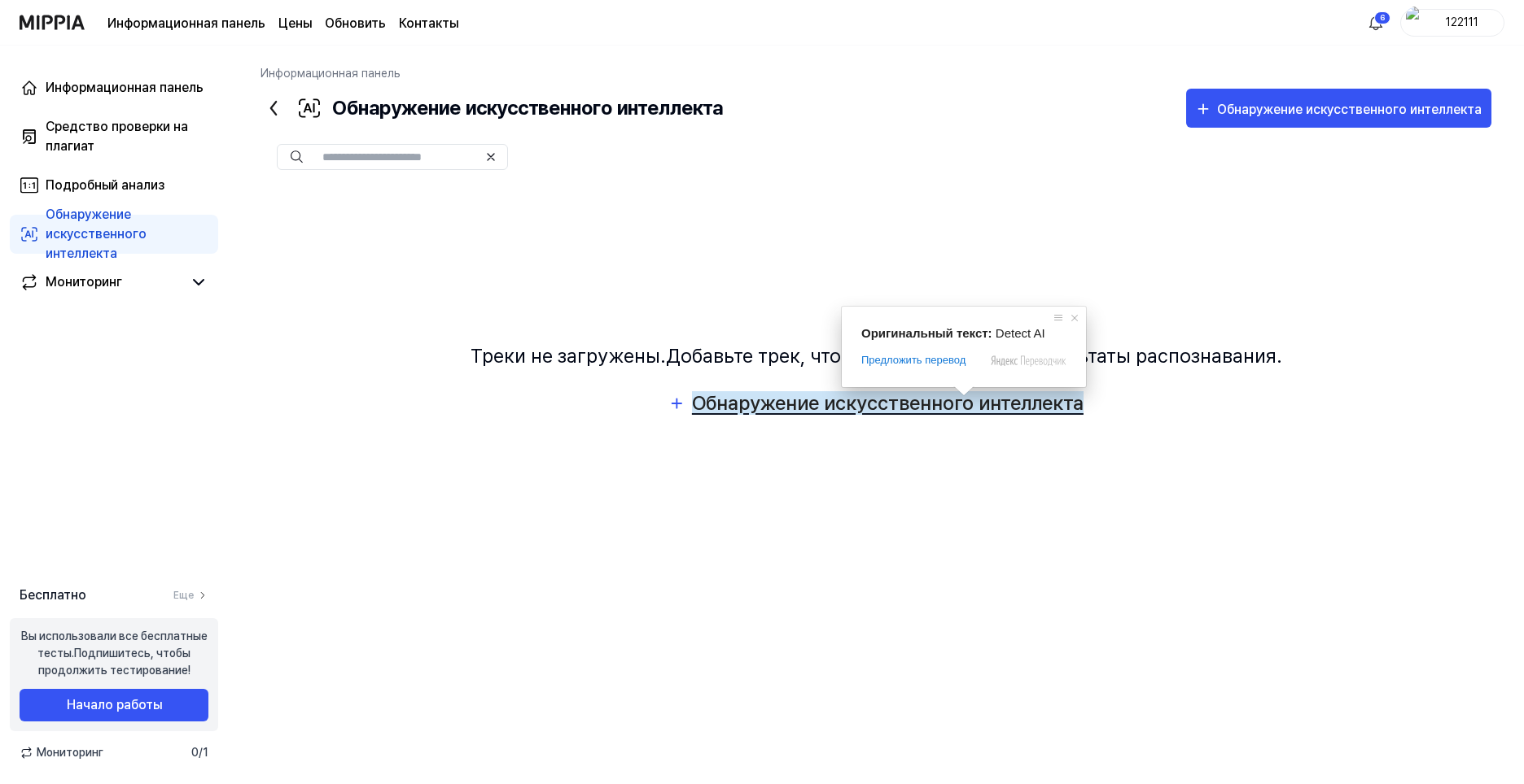
click at [940, 413] on ya-tr-span "Обнаружение искусственного интеллекта" at bounding box center [887, 403] width 391 height 23
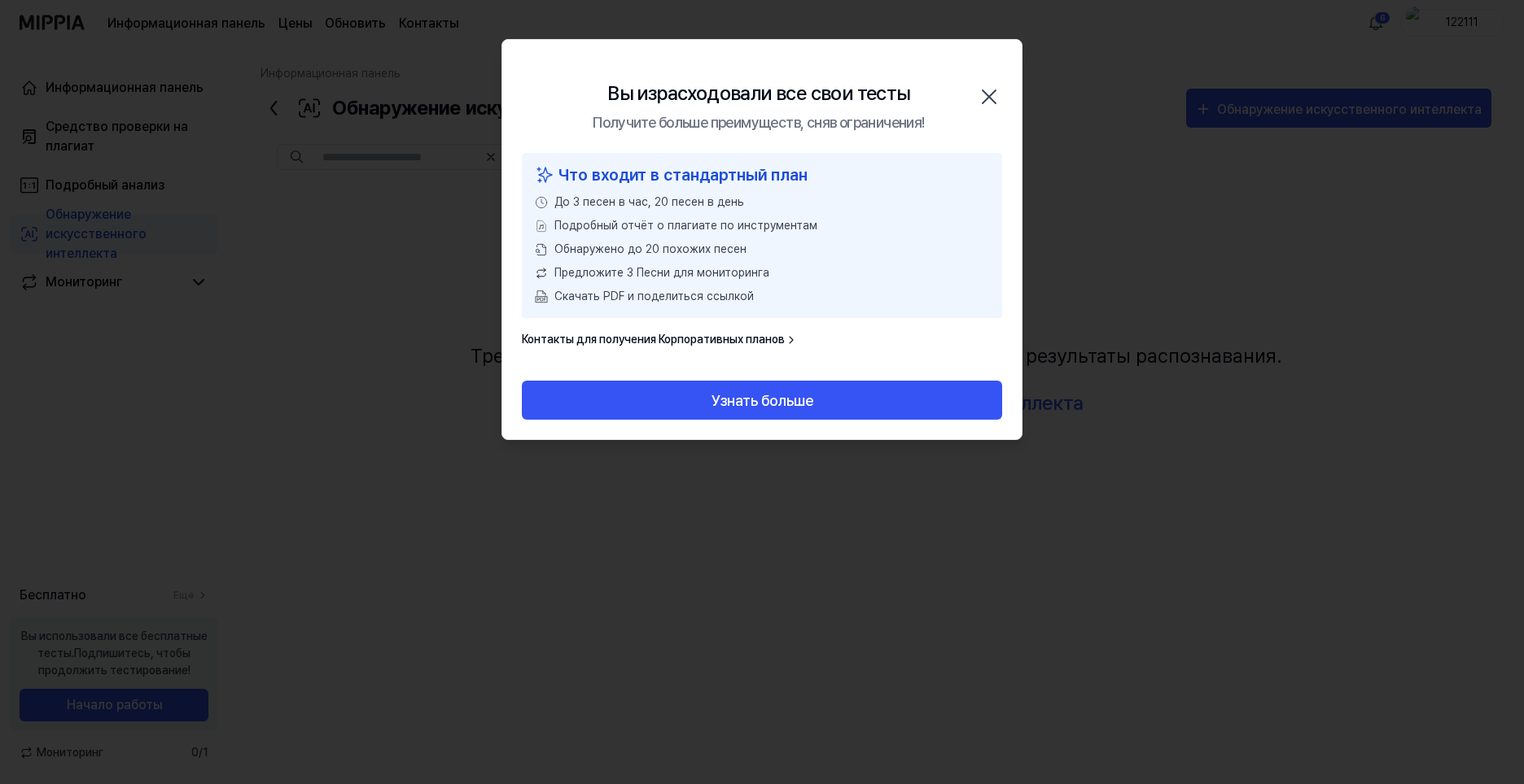
drag, startPoint x: 979, startPoint y: 90, endPoint x: 989, endPoint y: 87, distance: 10.4
click at [982, 90] on icon "button" at bounding box center [989, 96] width 26 height 26
